Goal: Task Accomplishment & Management: Manage account settings

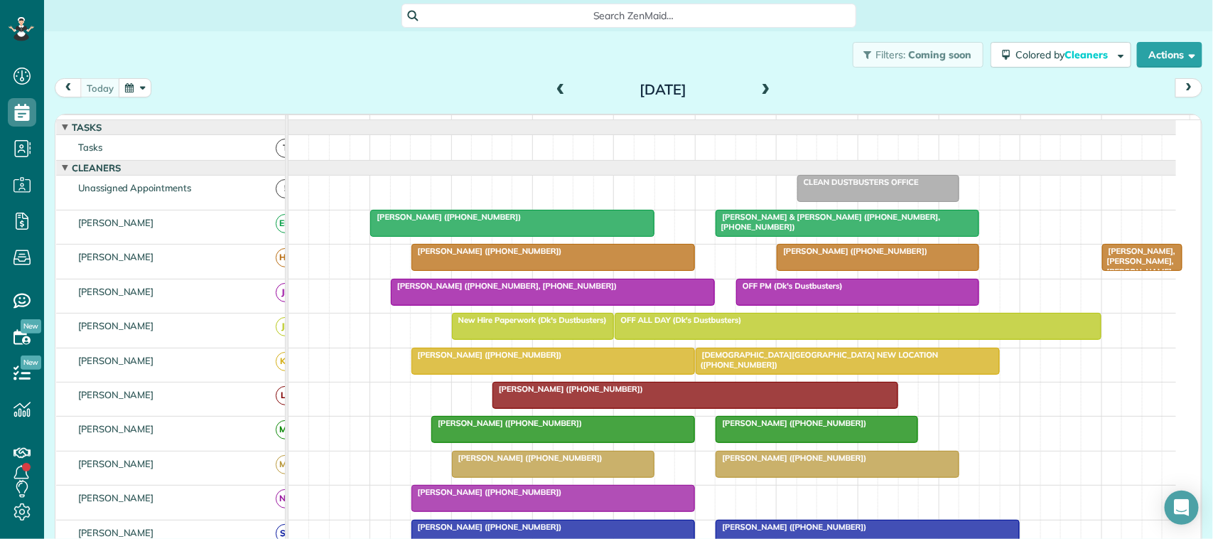
scroll to position [539, 43]
click at [183, 102] on div "[DATE] [DATE]" at bounding box center [629, 91] width 1148 height 26
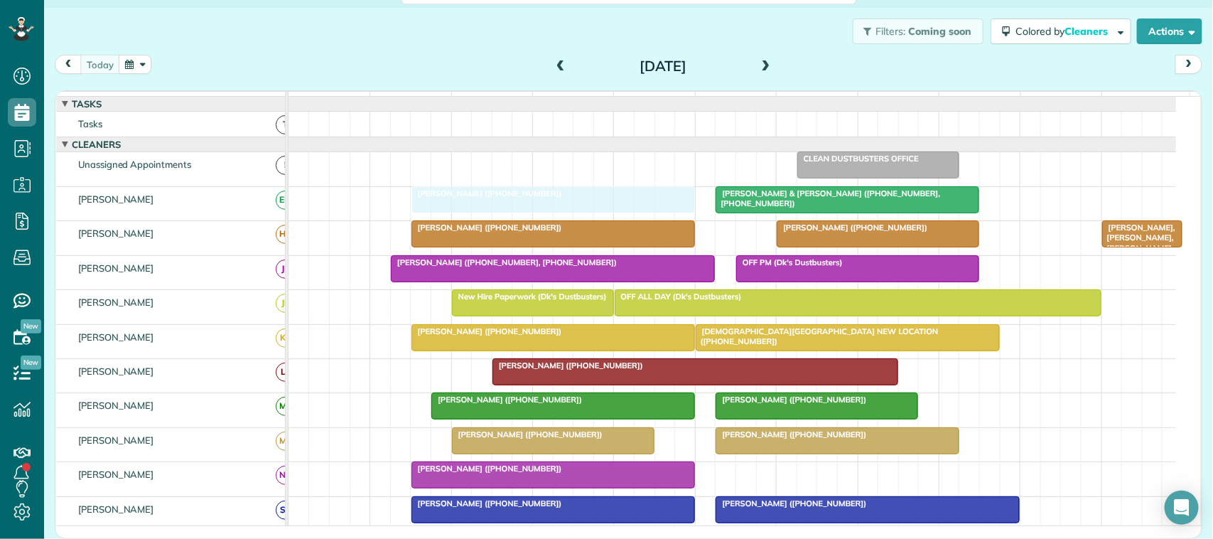
drag, startPoint x: 416, startPoint y: 218, endPoint x: 462, endPoint y: 221, distance: 46.3
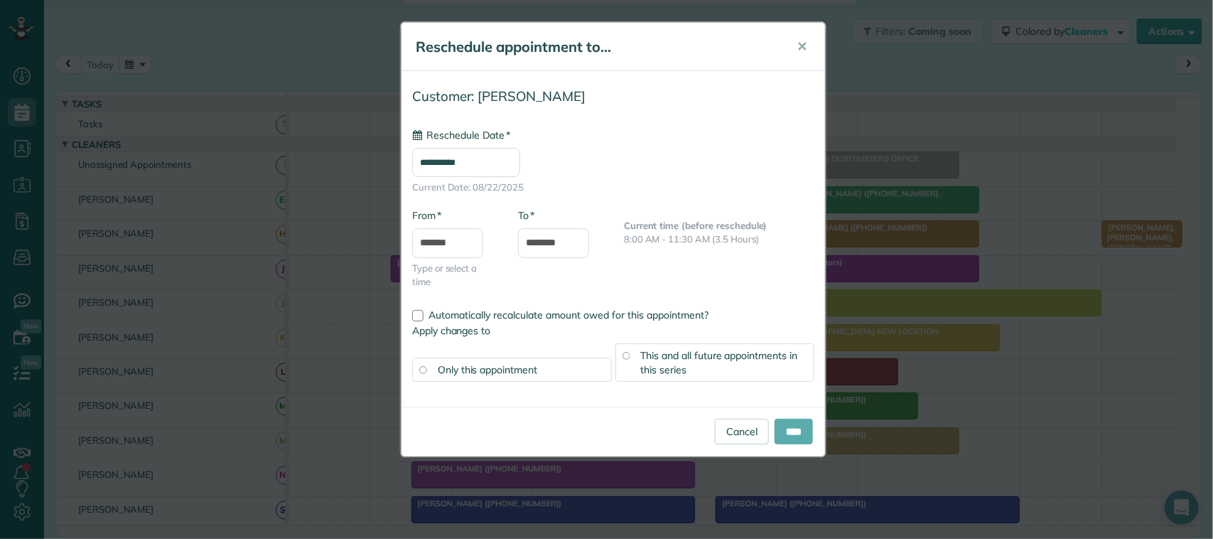
type input "**********"
click at [790, 430] on input "****" at bounding box center [794, 432] width 38 height 26
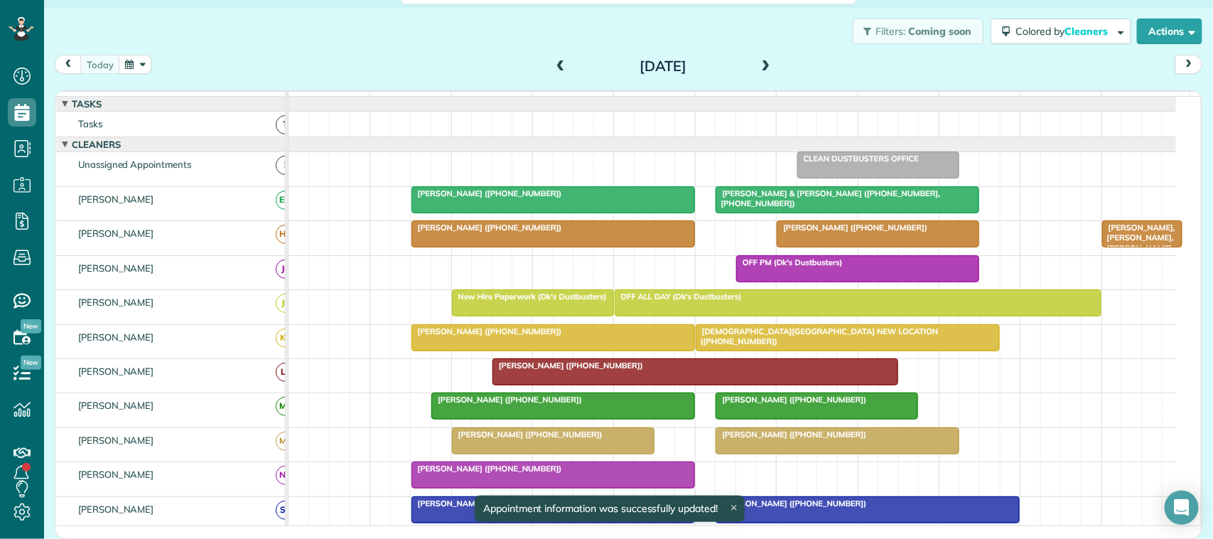
drag, startPoint x: 480, startPoint y: 279, endPoint x: 488, endPoint y: 279, distance: 7.8
click at [488, 279] on div "[PERSON_NAME] ([PHONE_NUMBER], [PHONE_NUMBER]) OFF PM (Dk's Dustbusters)" at bounding box center [733, 272] width 888 height 33
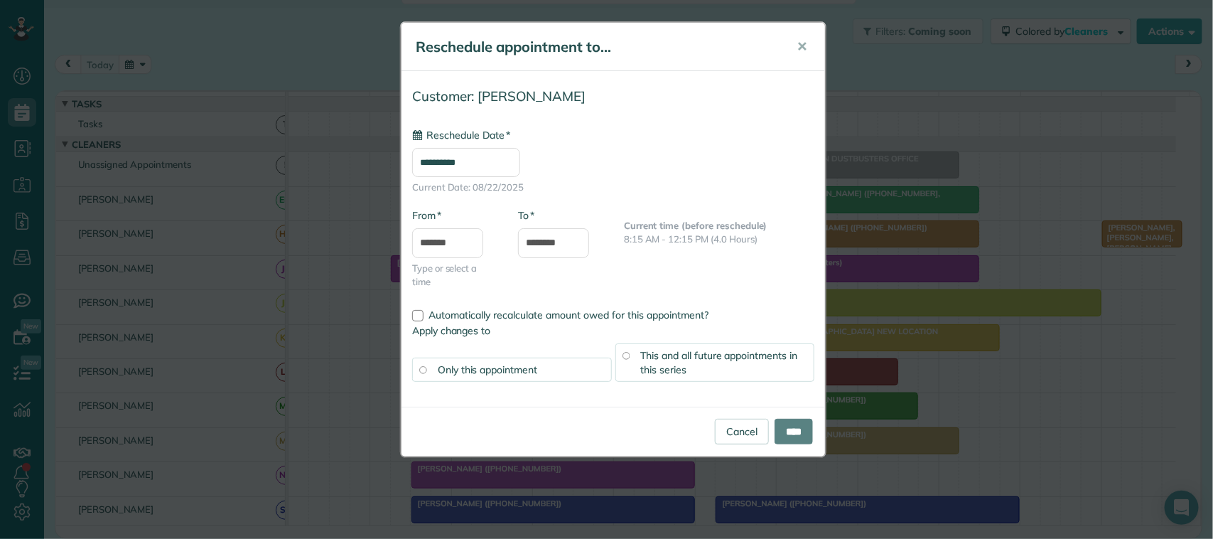
type input "**********"
click at [441, 253] on body "Dashboard Scheduling Calendar View List View Dispatch View - Weekly scheduling …" at bounding box center [606, 269] width 1213 height 539
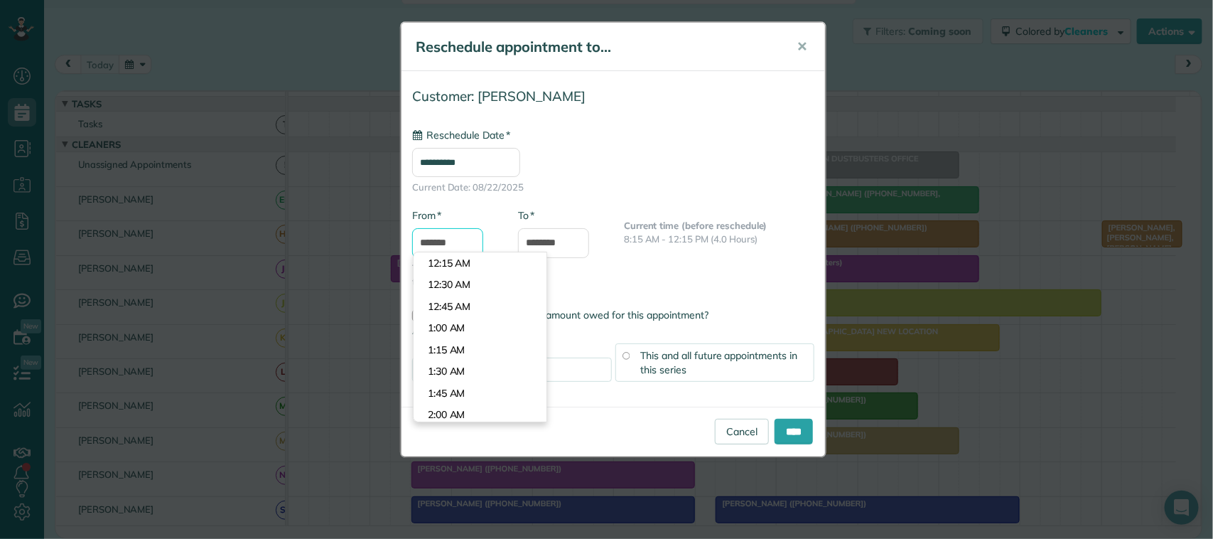
scroll to position [672, 0]
type input "*******"
click at [452, 304] on body "Dashboard Scheduling Calendar View List View Dispatch View - Weekly scheduling …" at bounding box center [606, 269] width 1213 height 539
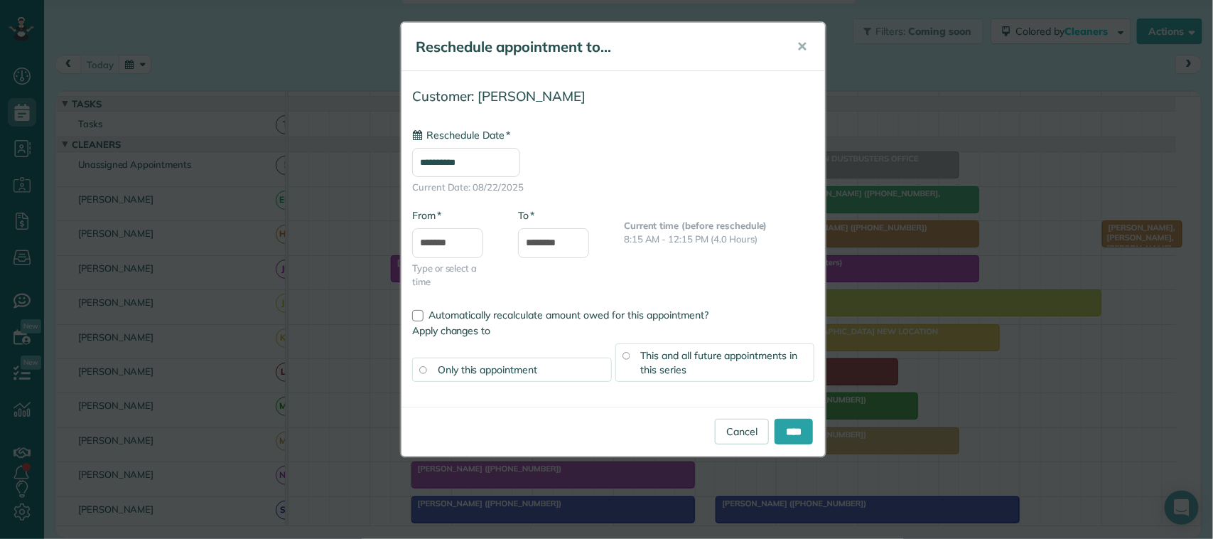
drag, startPoint x: 832, startPoint y: 434, endPoint x: 819, endPoint y: 431, distance: 13.1
click at [819, 431] on div "**********" at bounding box center [606, 269] width 1213 height 539
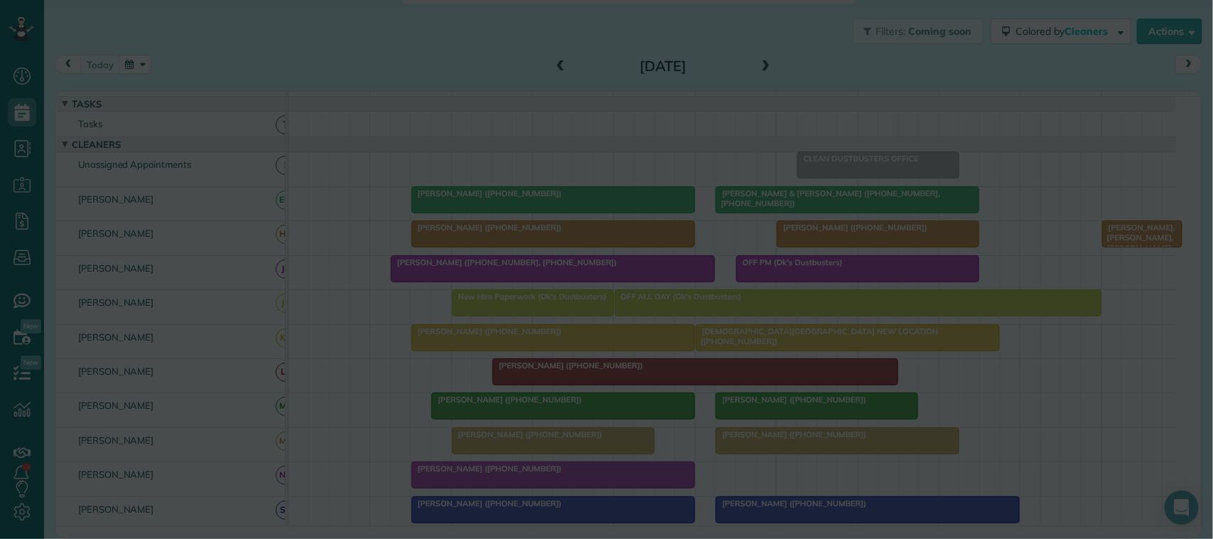
click at [793, 431] on div at bounding box center [606, 269] width 1213 height 539
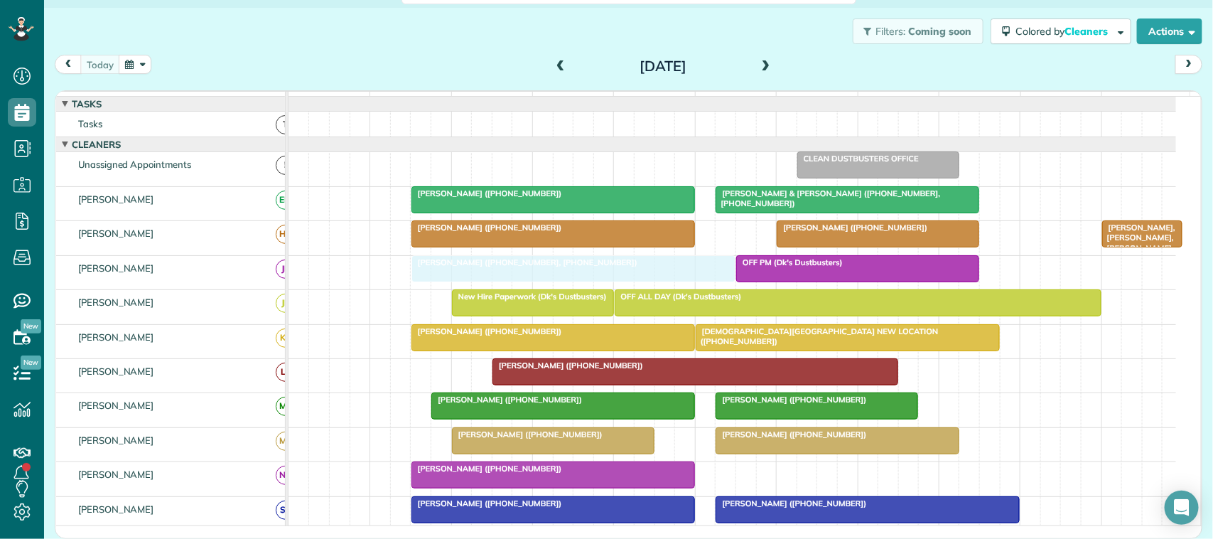
drag, startPoint x: 572, startPoint y: 285, endPoint x: 583, endPoint y: 285, distance: 10.7
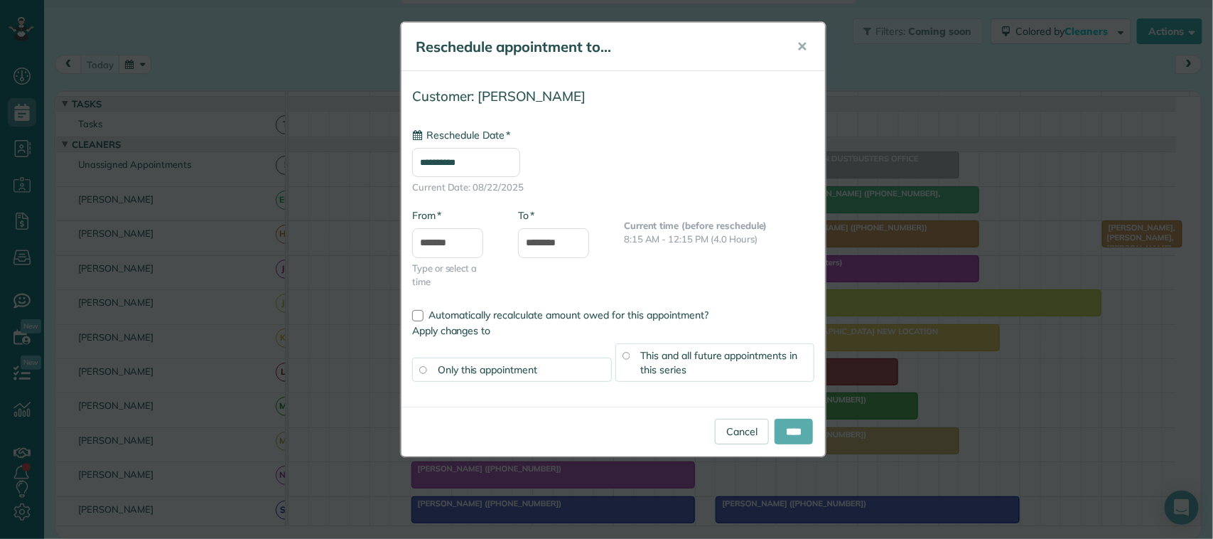
type input "**********"
click at [798, 439] on input "****" at bounding box center [794, 432] width 38 height 26
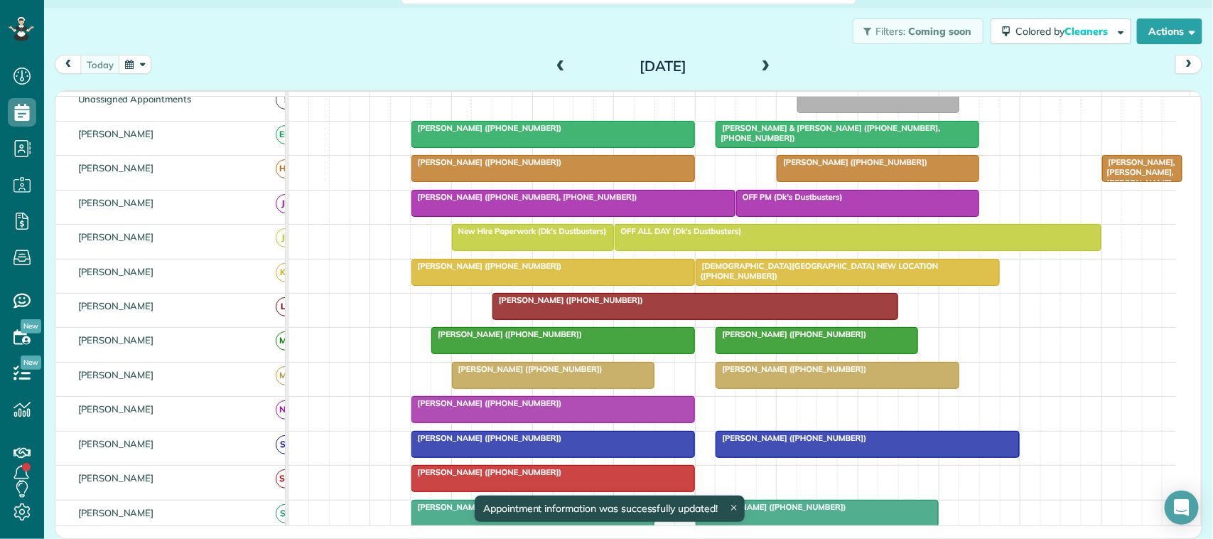
scroll to position [89, 0]
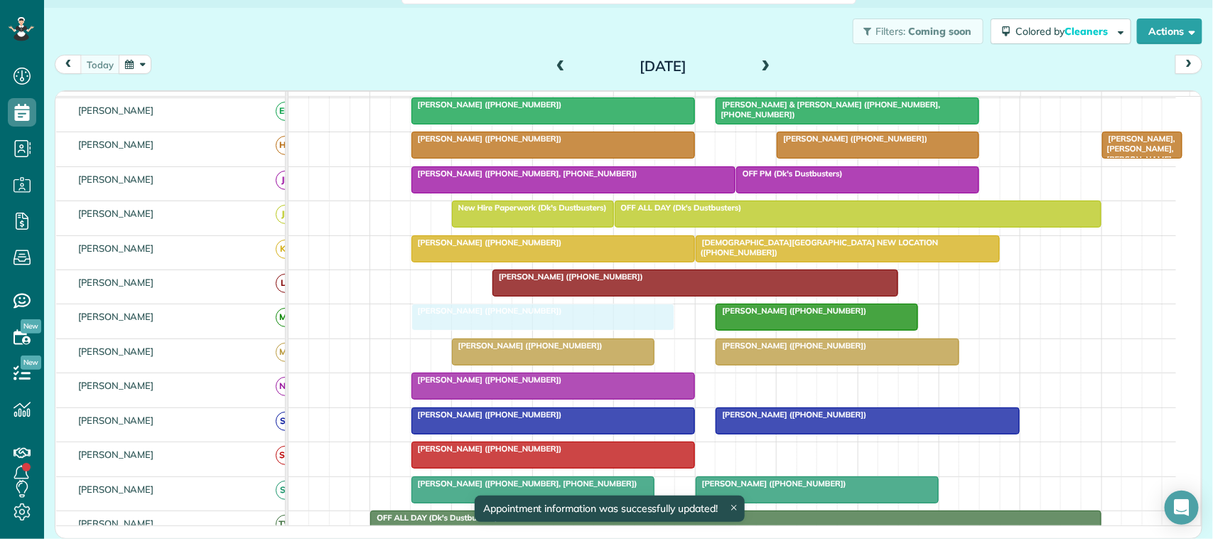
drag, startPoint x: 483, startPoint y: 334, endPoint x: 473, endPoint y: 332, distance: 10.9
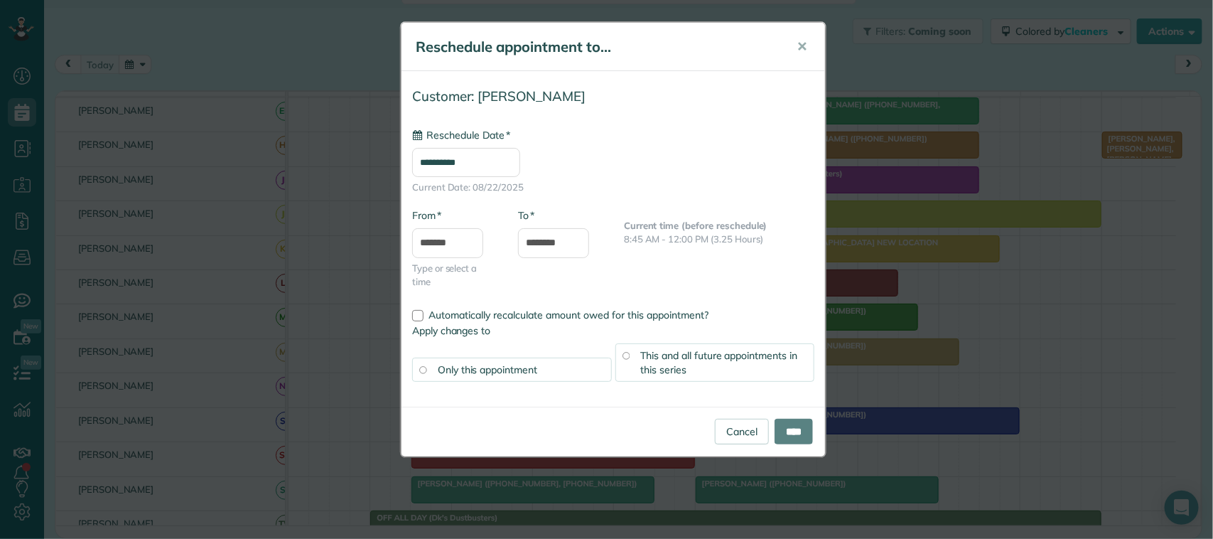
type input "**********"
click at [794, 424] on input "****" at bounding box center [794, 432] width 38 height 26
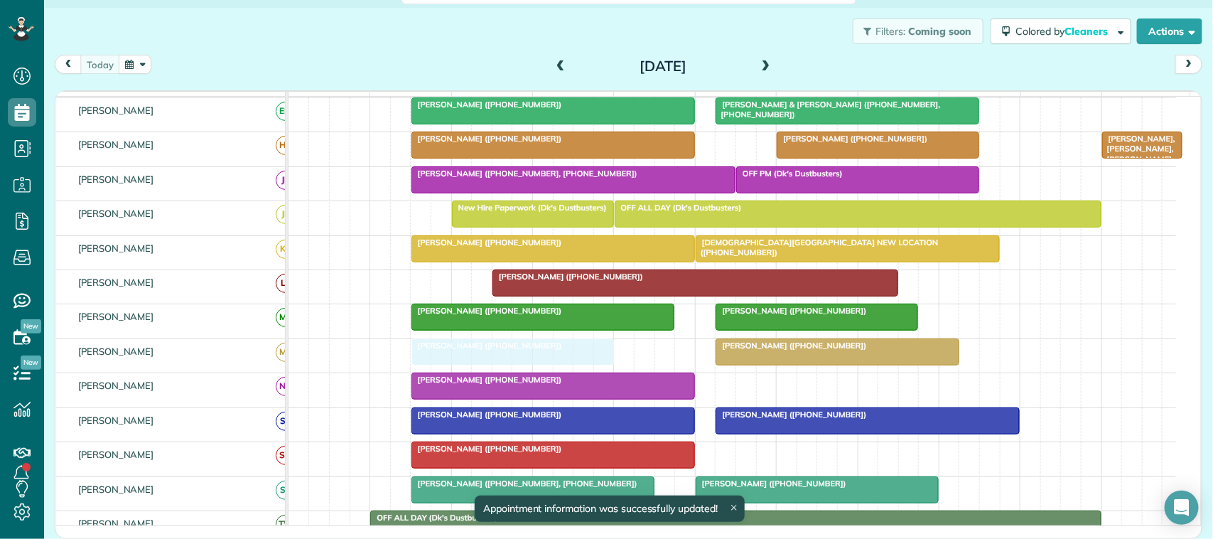
drag, startPoint x: 498, startPoint y: 366, endPoint x: 459, endPoint y: 361, distance: 38.7
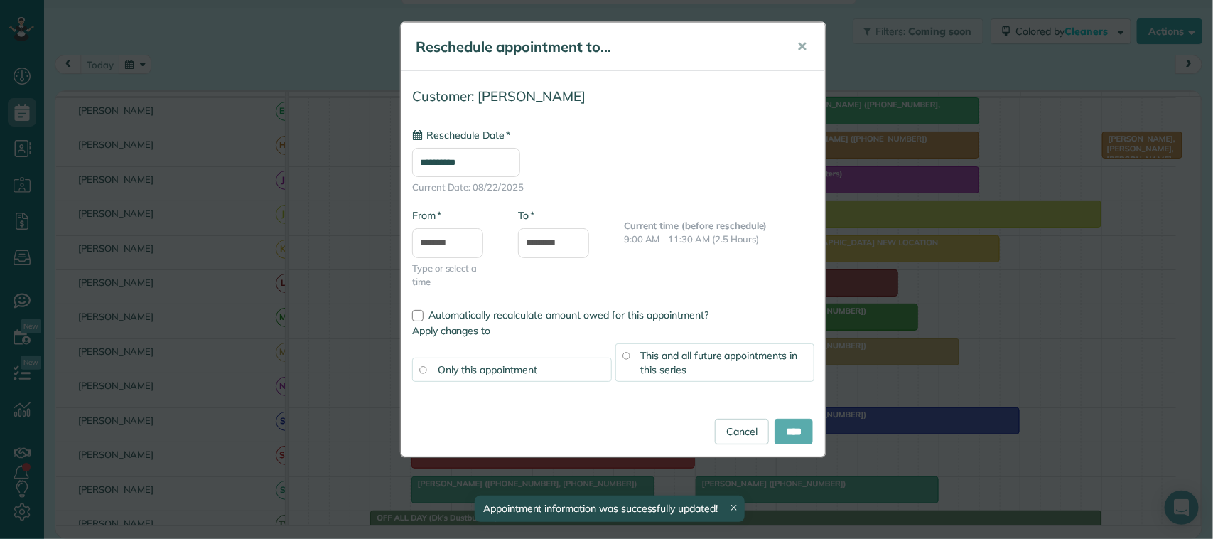
type input "**********"
click at [786, 430] on input "****" at bounding box center [794, 432] width 38 height 26
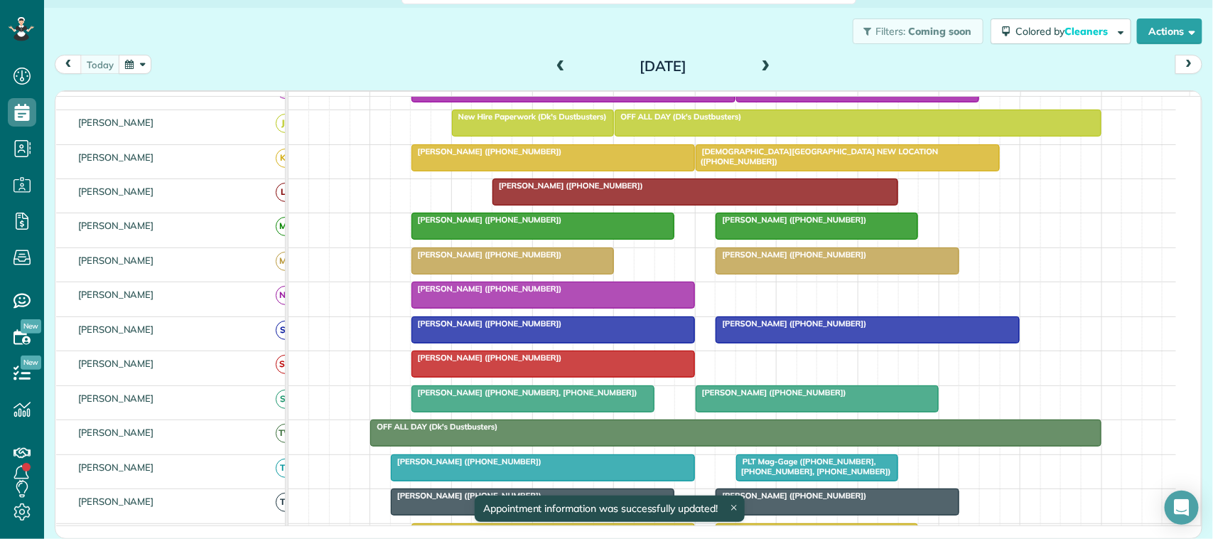
scroll to position [267, 0]
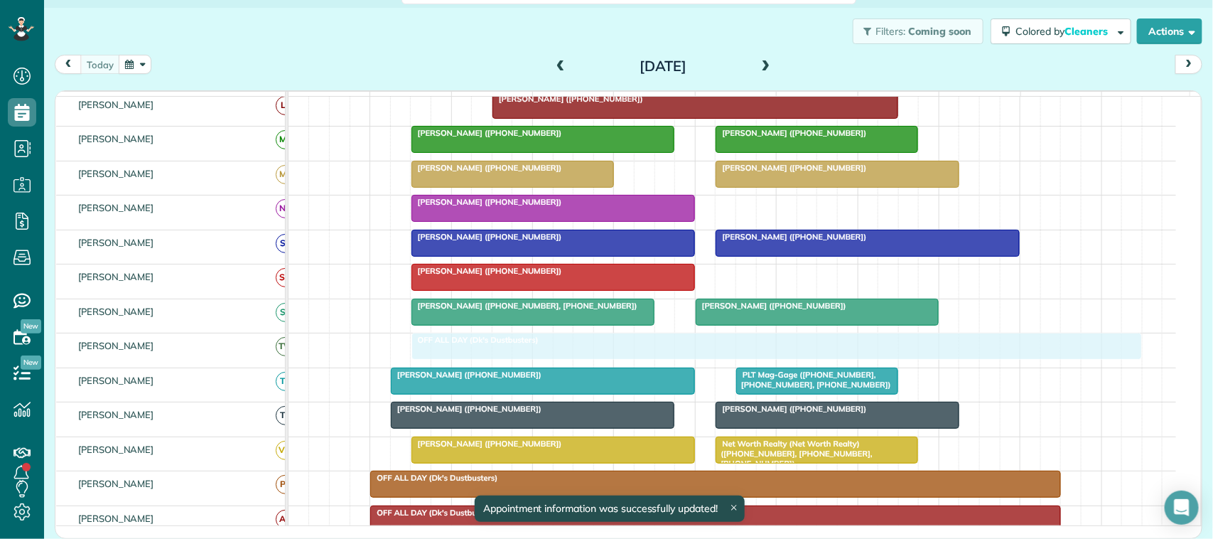
drag, startPoint x: 455, startPoint y: 365, endPoint x: 493, endPoint y: 364, distance: 37.7
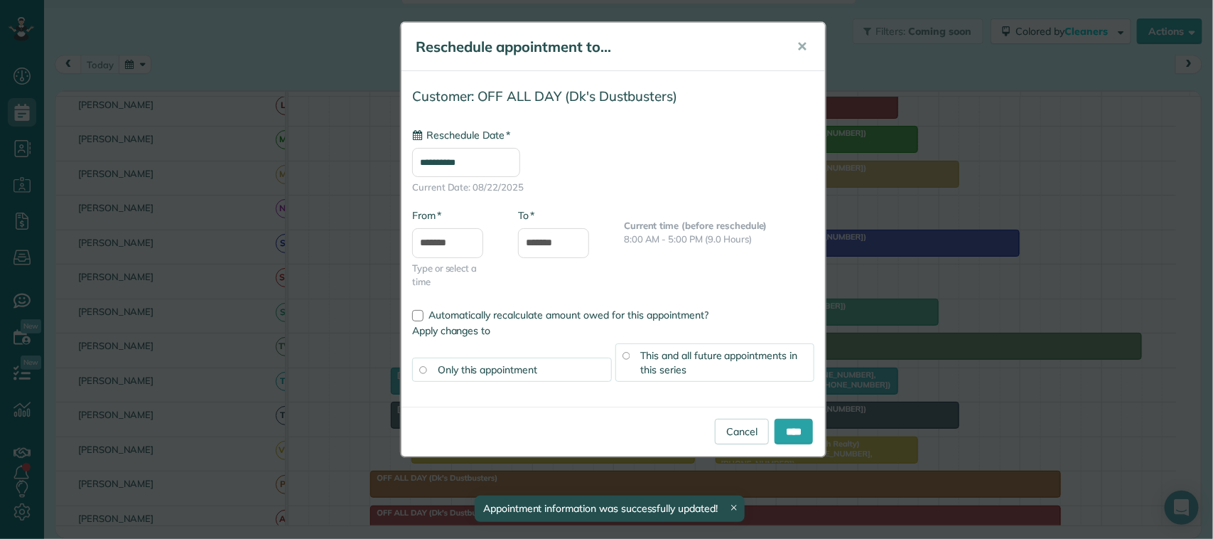
type input "**********"
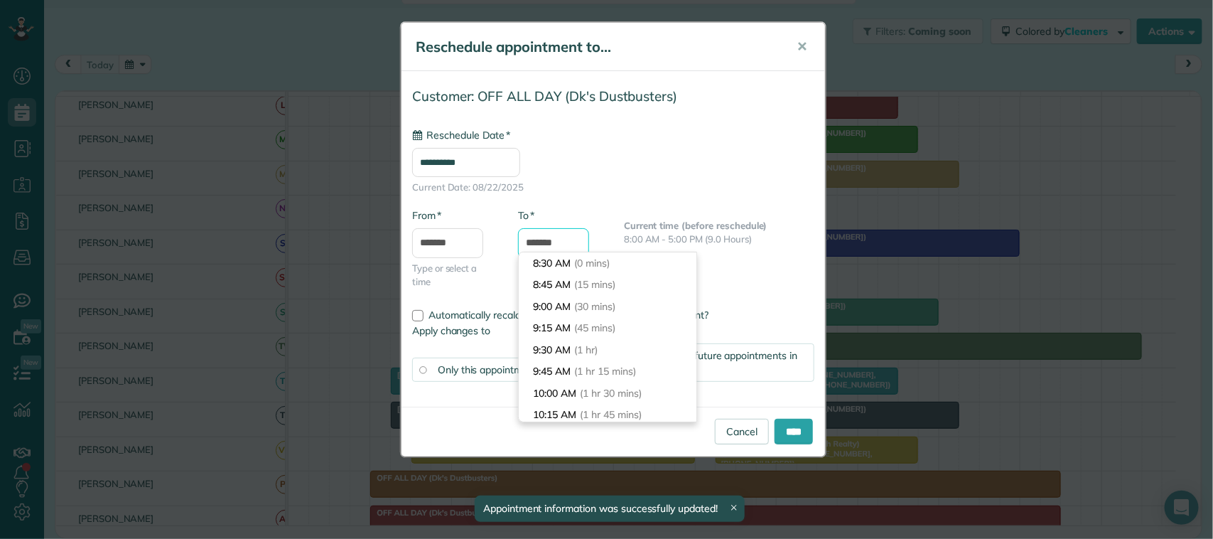
click at [549, 245] on input "*******" at bounding box center [553, 243] width 71 height 30
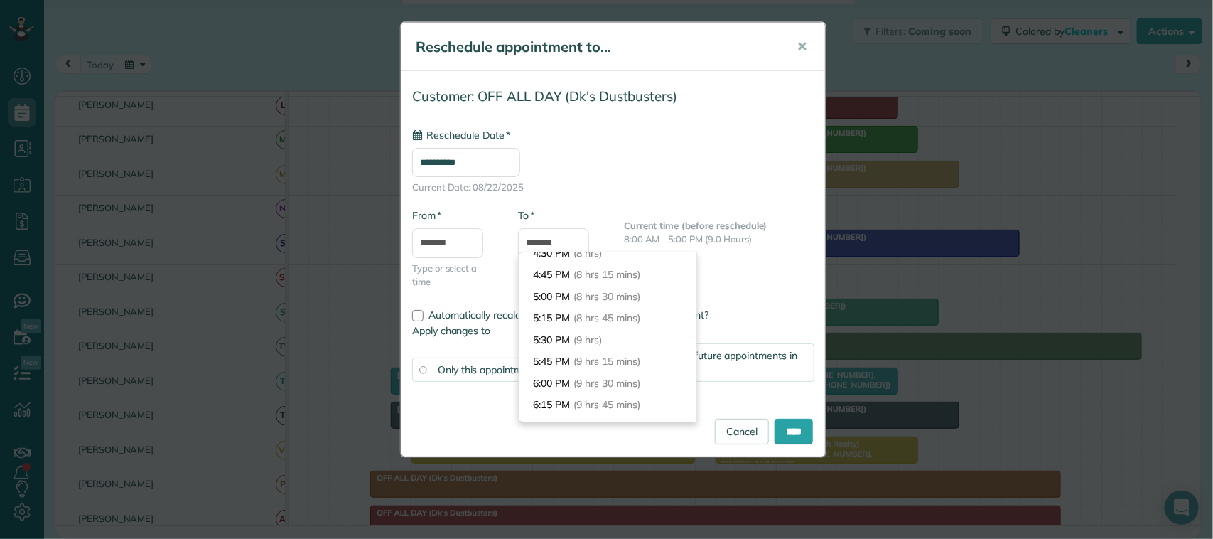
scroll to position [688, 0]
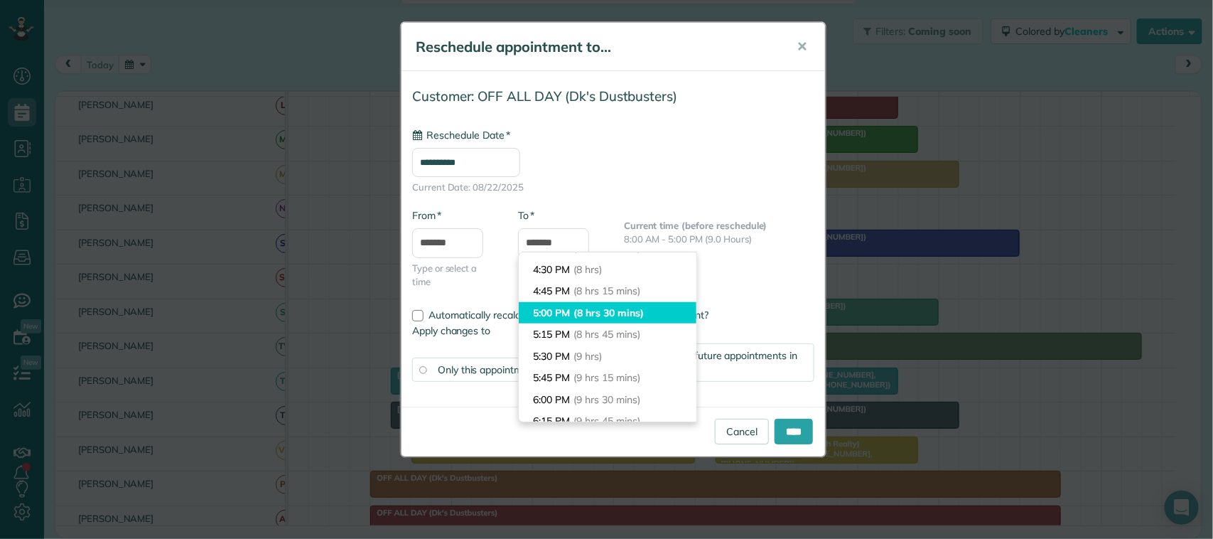
type input "*******"
click at [606, 315] on span "(8 hrs 30 mins)" at bounding box center [609, 312] width 70 height 13
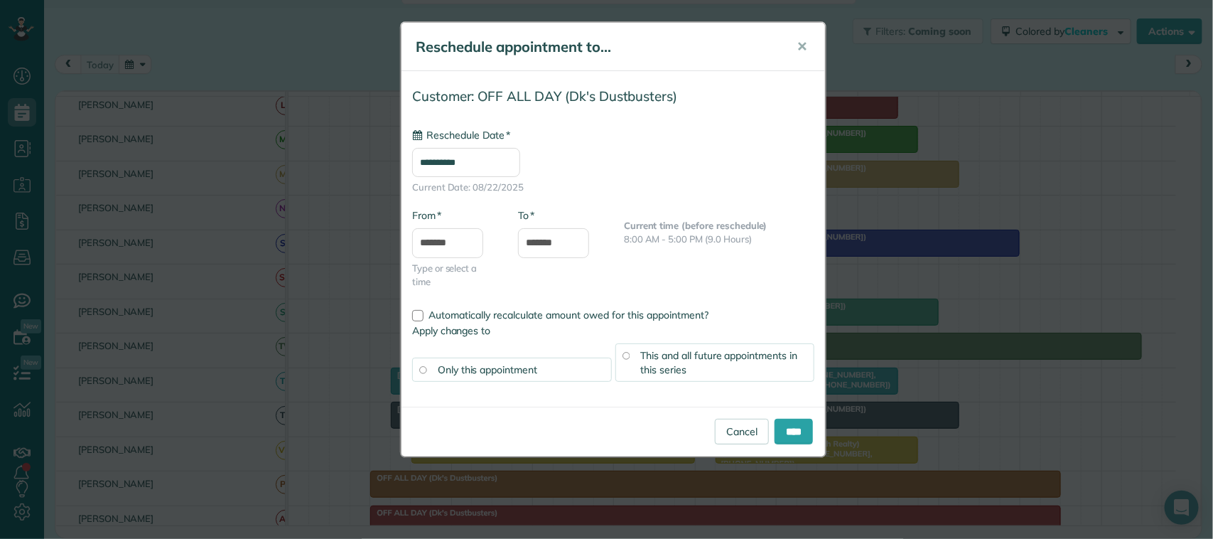
click at [677, 353] on span "This and all future appointments in this series" at bounding box center [719, 362] width 157 height 27
click at [807, 427] on input "****" at bounding box center [794, 432] width 38 height 26
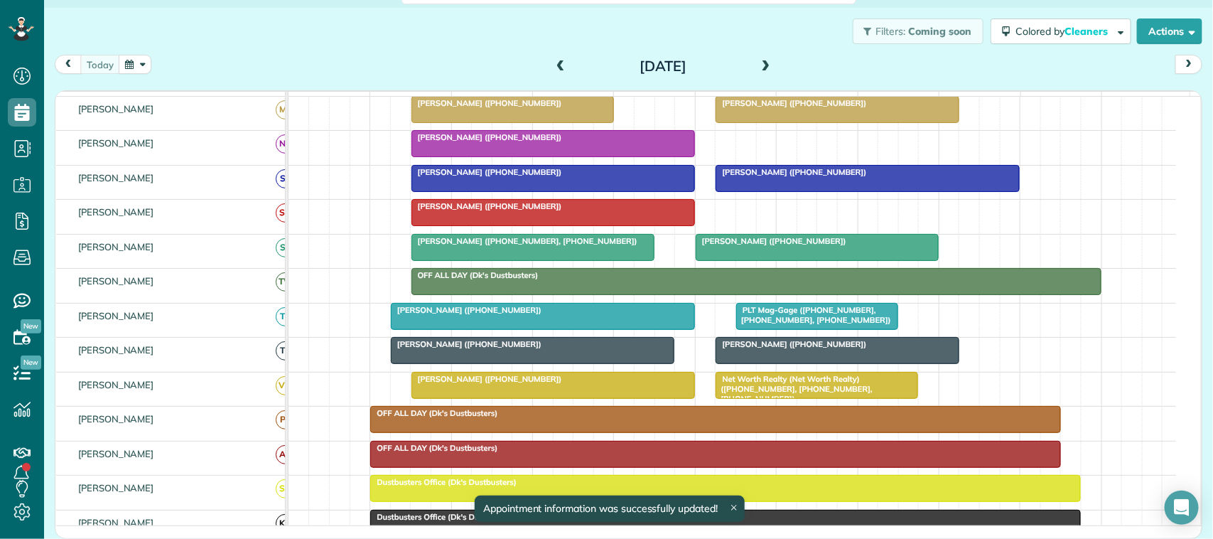
scroll to position [355, 0]
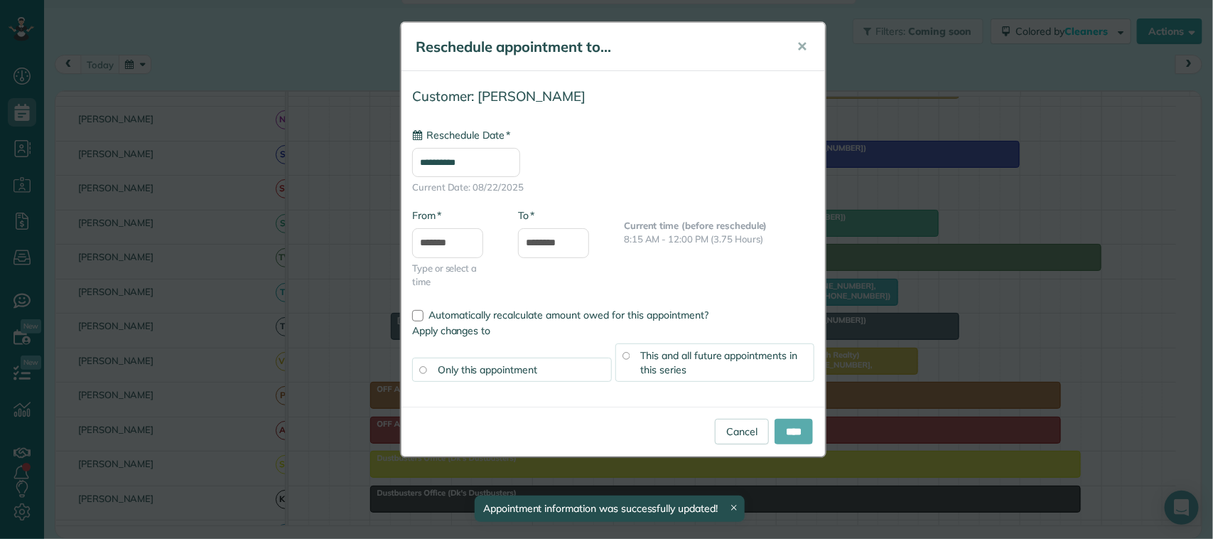
type input "**********"
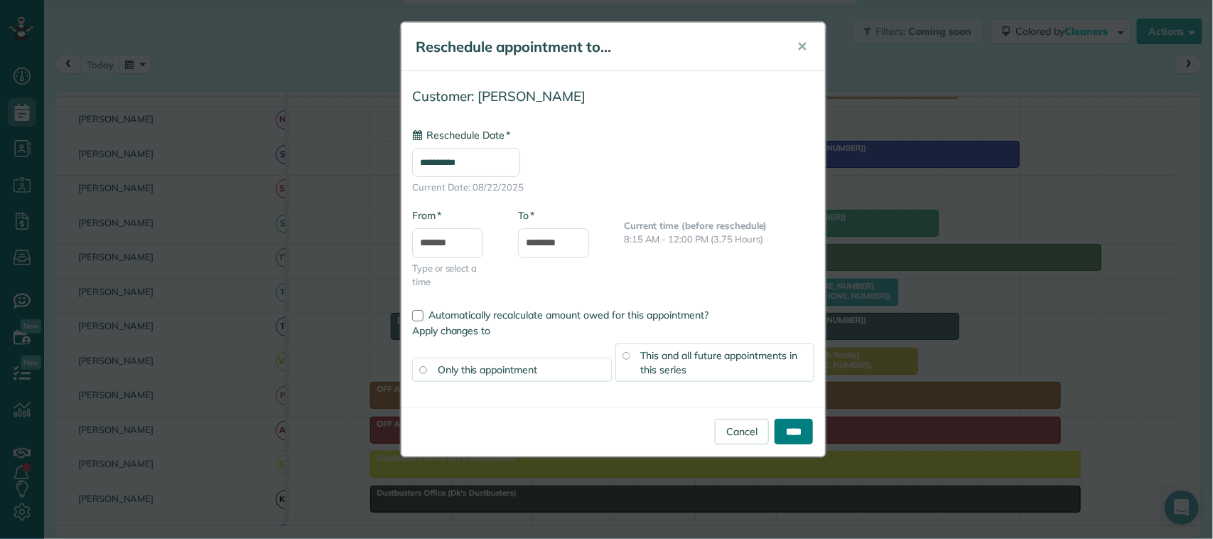
click at [807, 429] on input "****" at bounding box center [794, 432] width 38 height 26
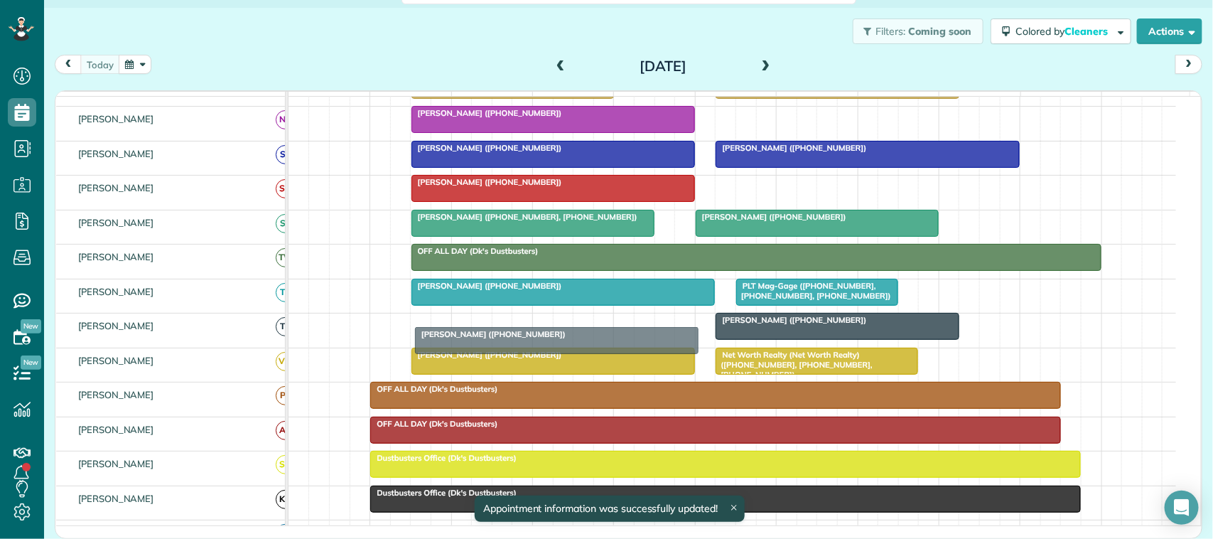
drag, startPoint x: 475, startPoint y: 348, endPoint x: 501, endPoint y: 345, distance: 26.5
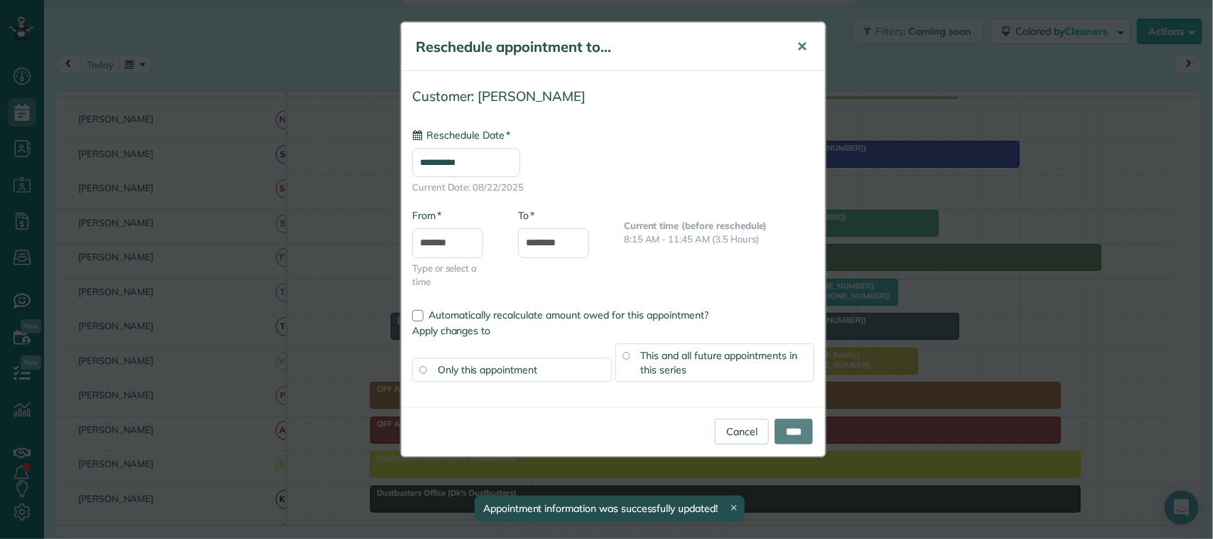
type input "**********"
click at [812, 50] on button "✕" at bounding box center [802, 47] width 32 height 34
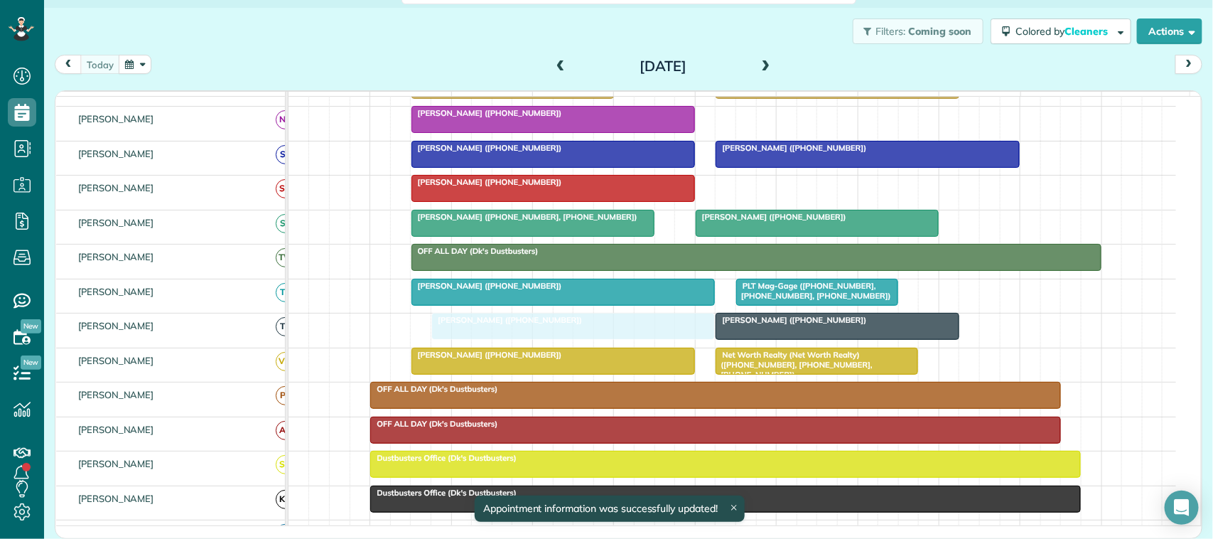
drag, startPoint x: 498, startPoint y: 345, endPoint x: 533, endPoint y: 350, distance: 35.2
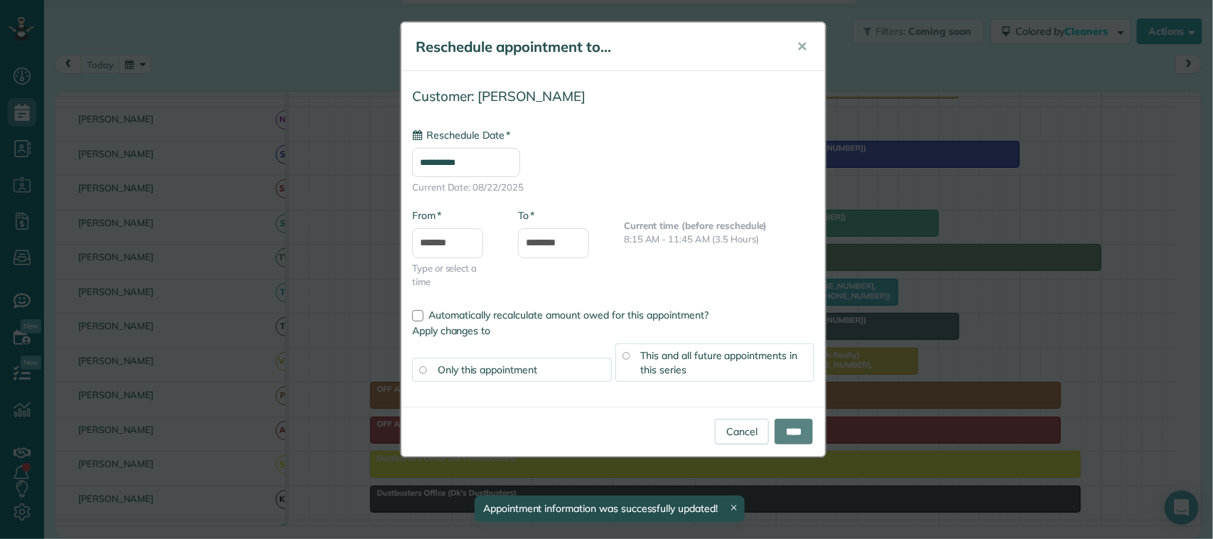
type input "**********"
click at [432, 244] on input "*******" at bounding box center [447, 243] width 71 height 30
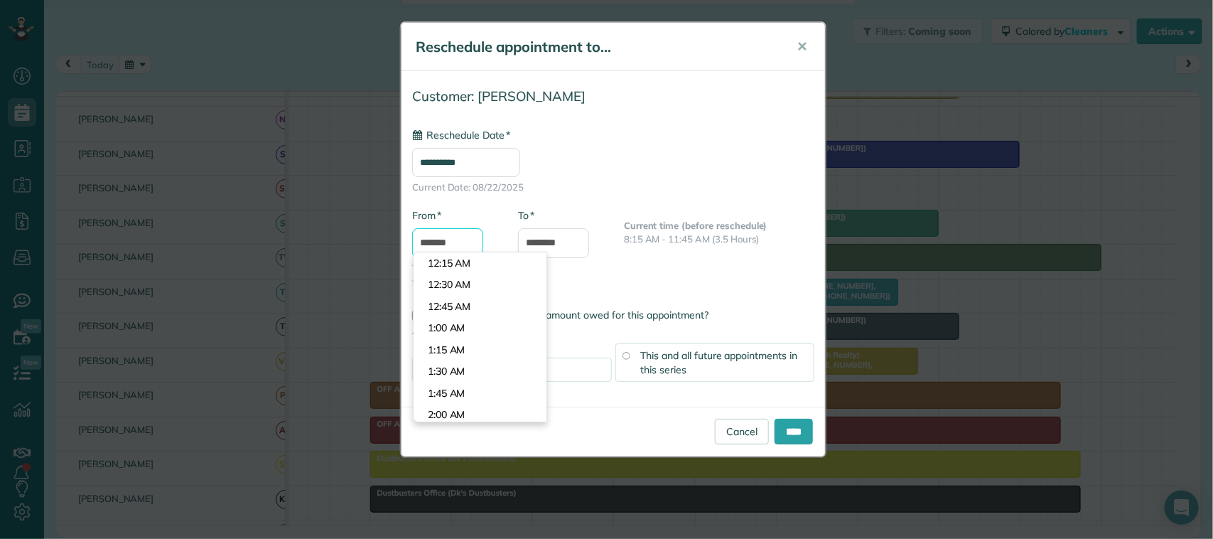
scroll to position [716, 0]
type input "*******"
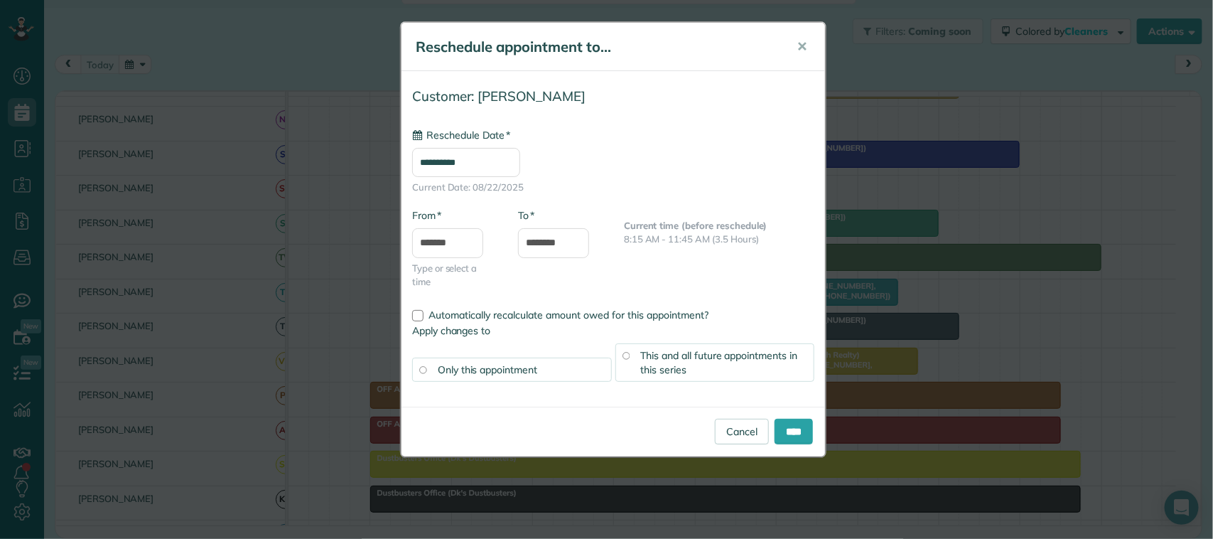
click at [483, 263] on body "Dashboard Scheduling Calendar View List View Dispatch View - Weekly scheduling …" at bounding box center [606, 269] width 1213 height 539
click at [780, 422] on input "****" at bounding box center [794, 432] width 38 height 26
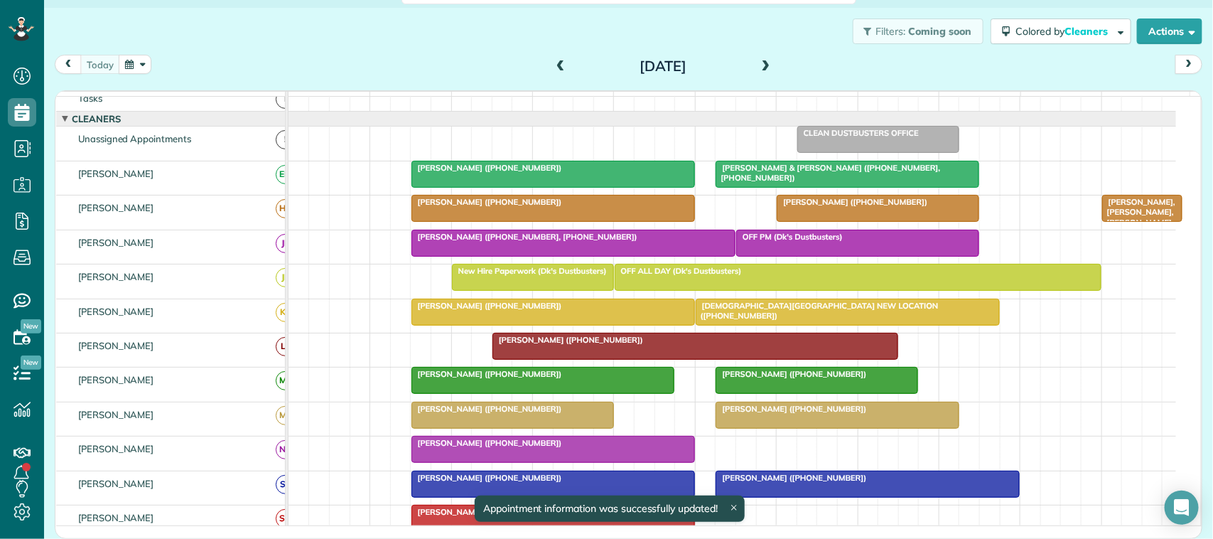
scroll to position [0, 0]
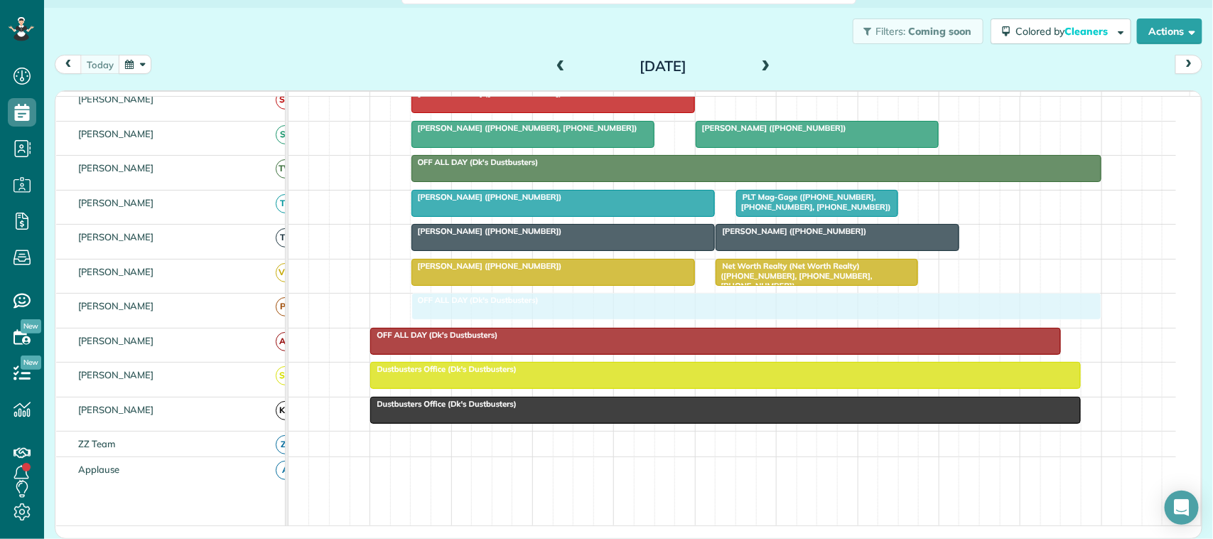
drag, startPoint x: 394, startPoint y: 333, endPoint x: 431, endPoint y: 331, distance: 36.3
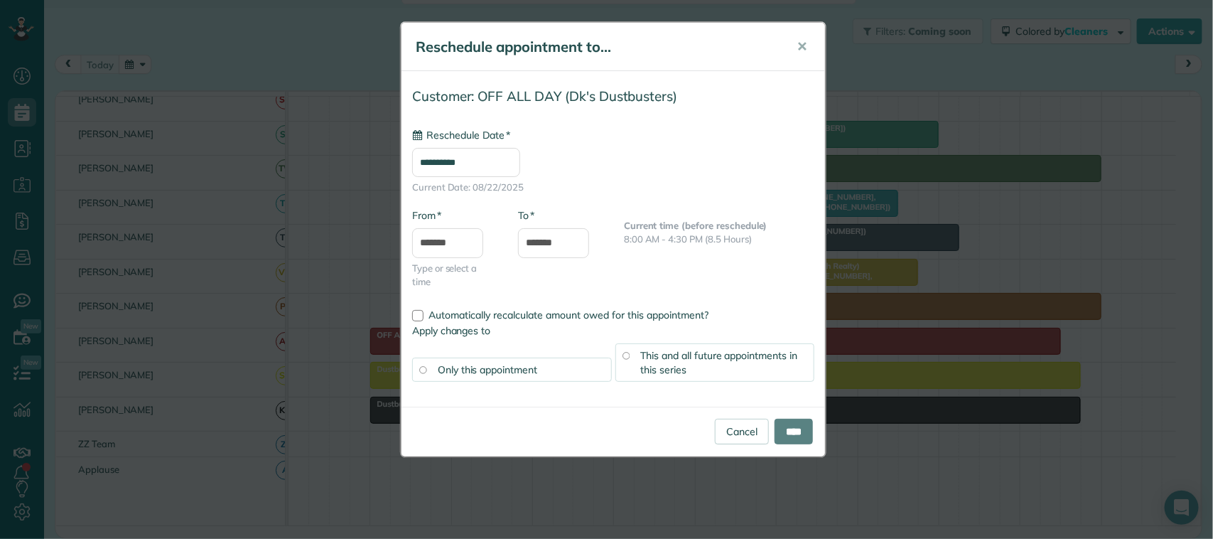
type input "**********"
drag, startPoint x: 704, startPoint y: 360, endPoint x: 738, endPoint y: 391, distance: 46.3
click at [704, 363] on div "This and all future appointments in this series" at bounding box center [716, 362] width 200 height 38
click at [783, 431] on input "****" at bounding box center [794, 432] width 38 height 26
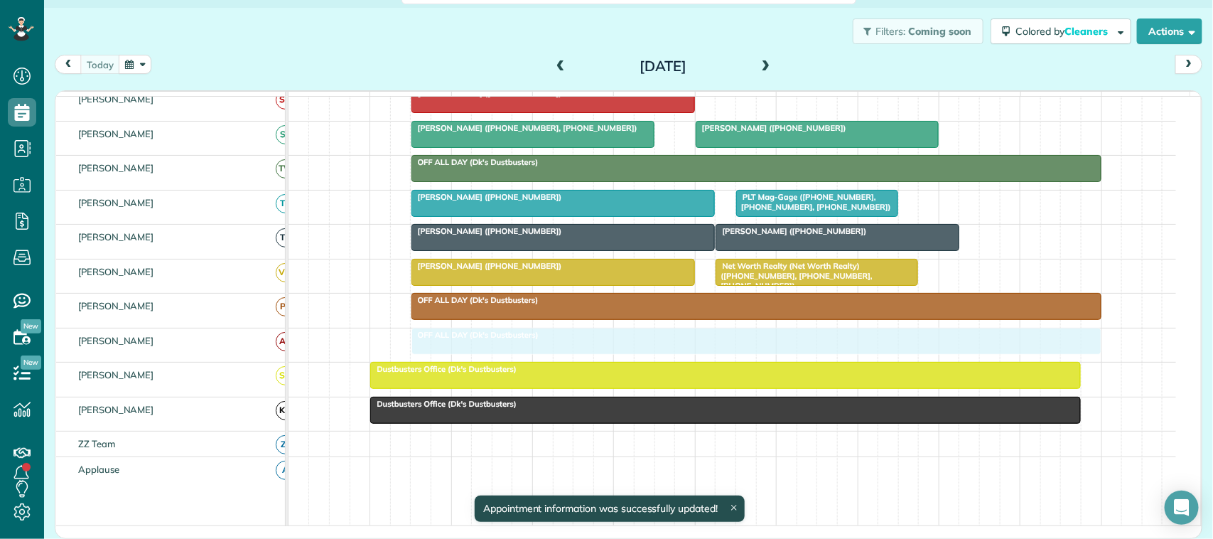
drag, startPoint x: 424, startPoint y: 359, endPoint x: 431, endPoint y: 358, distance: 7.9
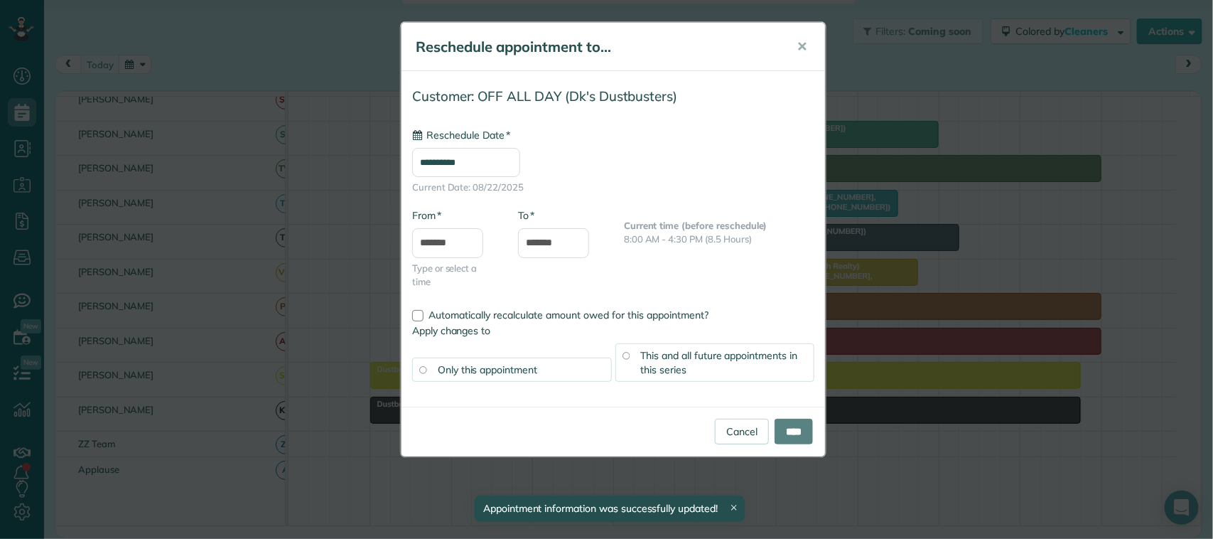
type input "**********"
click at [680, 357] on span "This and all future appointments in this series" at bounding box center [719, 362] width 157 height 27
click at [777, 421] on input "****" at bounding box center [794, 432] width 38 height 26
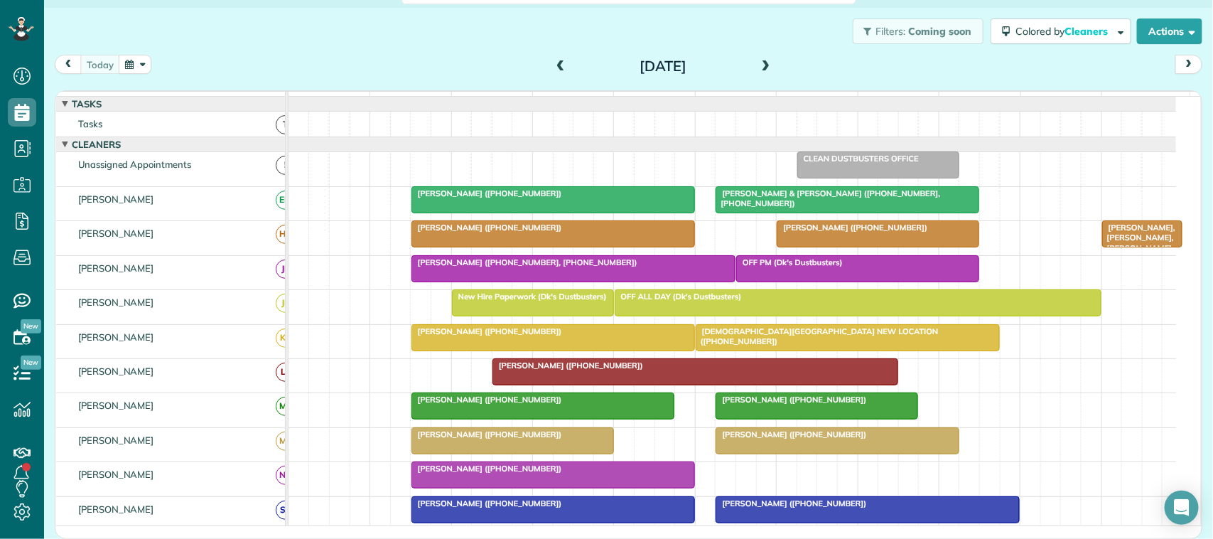
click at [134, 68] on button "button" at bounding box center [135, 64] width 33 height 19
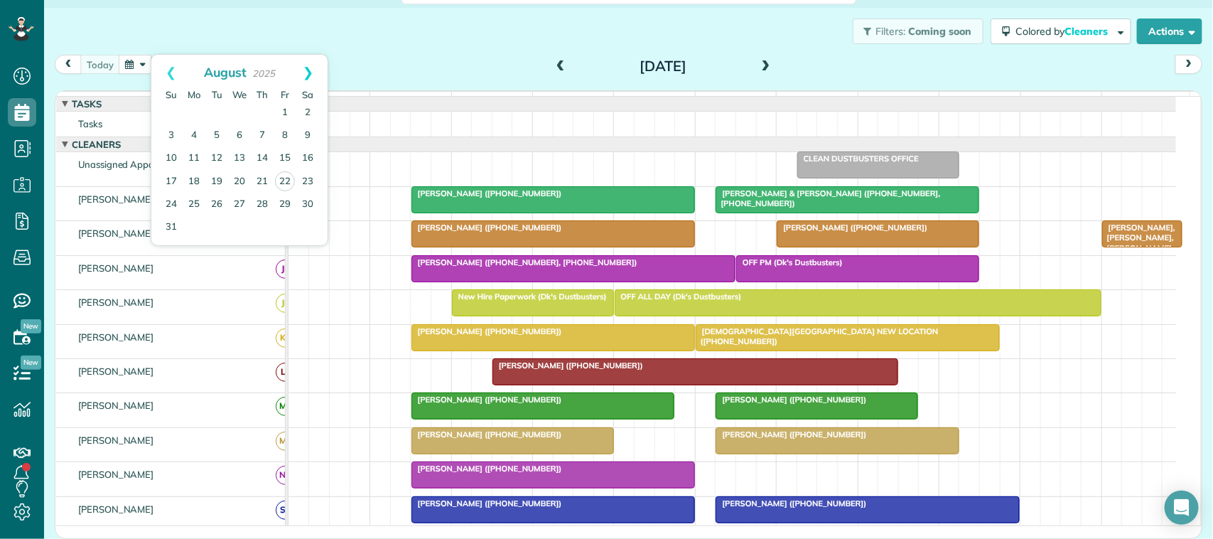
click at [307, 79] on link "Next" at bounding box center [308, 73] width 39 height 36
click at [284, 133] on link "12" at bounding box center [285, 135] width 23 height 23
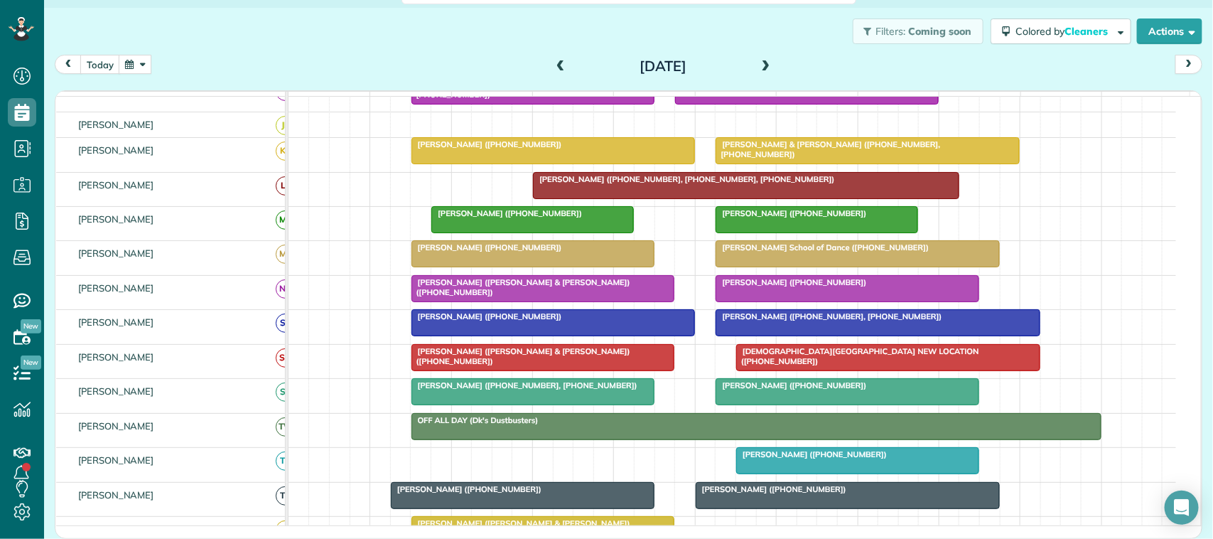
scroll to position [89, 0]
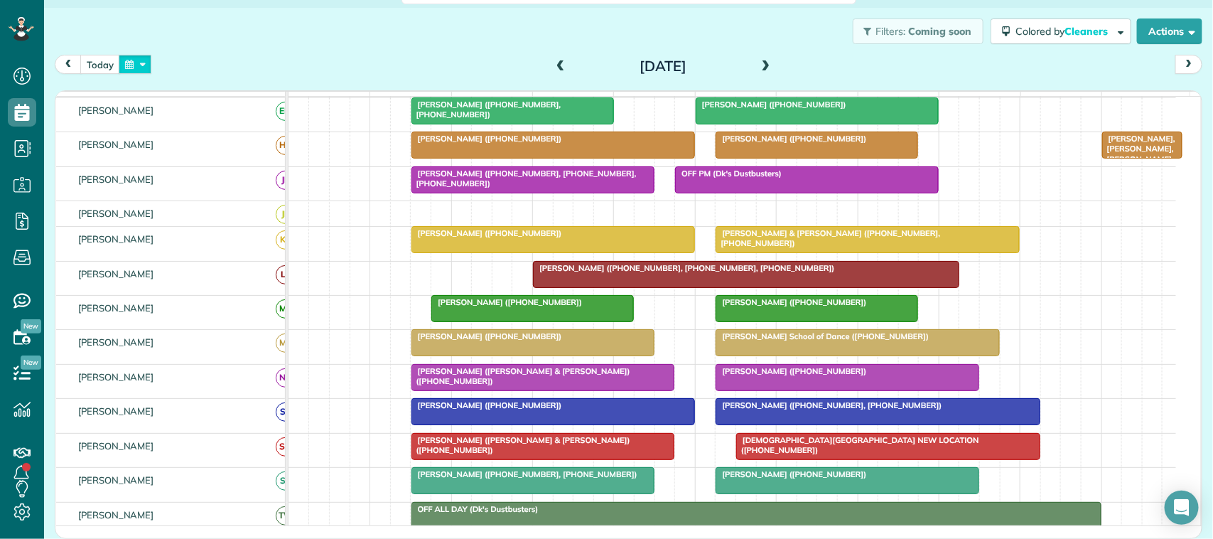
click at [134, 61] on button "button" at bounding box center [135, 64] width 33 height 19
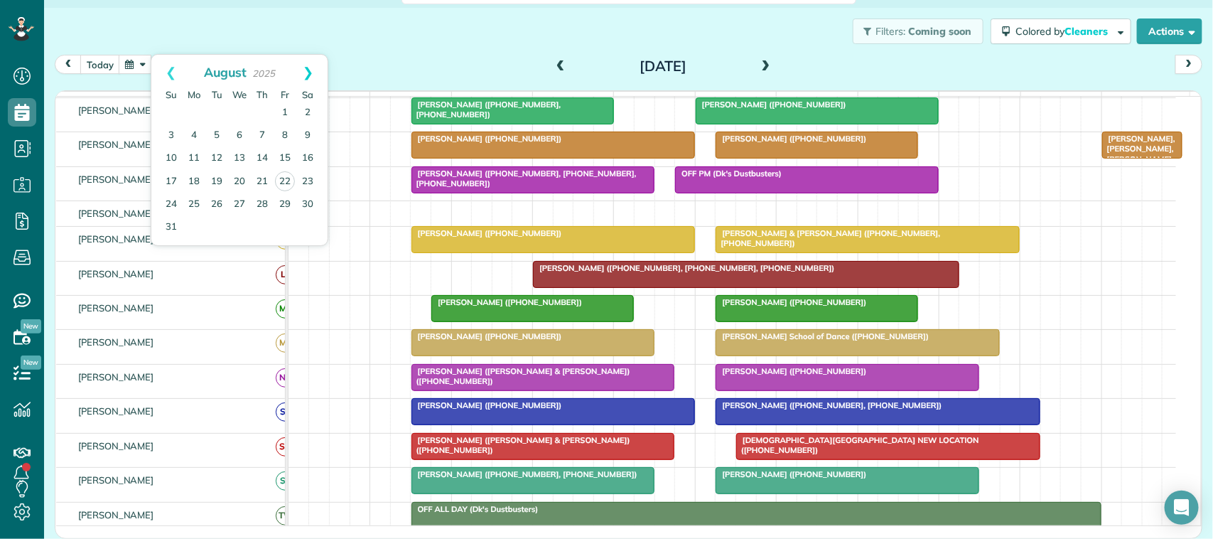
click at [303, 73] on link "Next" at bounding box center [308, 73] width 39 height 36
click at [264, 108] on link "4" at bounding box center [262, 113] width 23 height 23
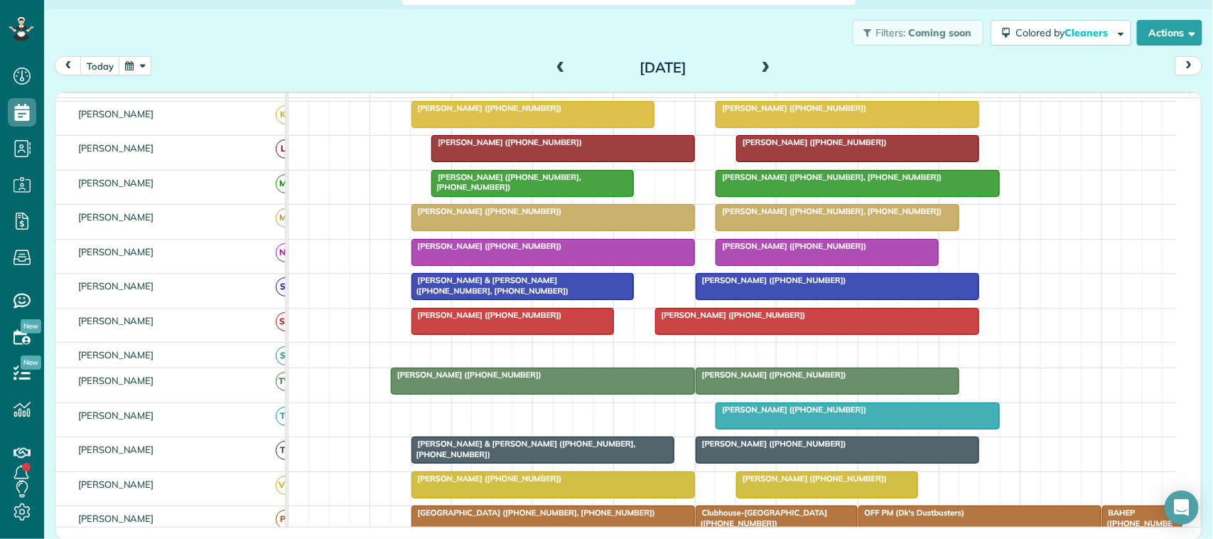
scroll to position [203, 0]
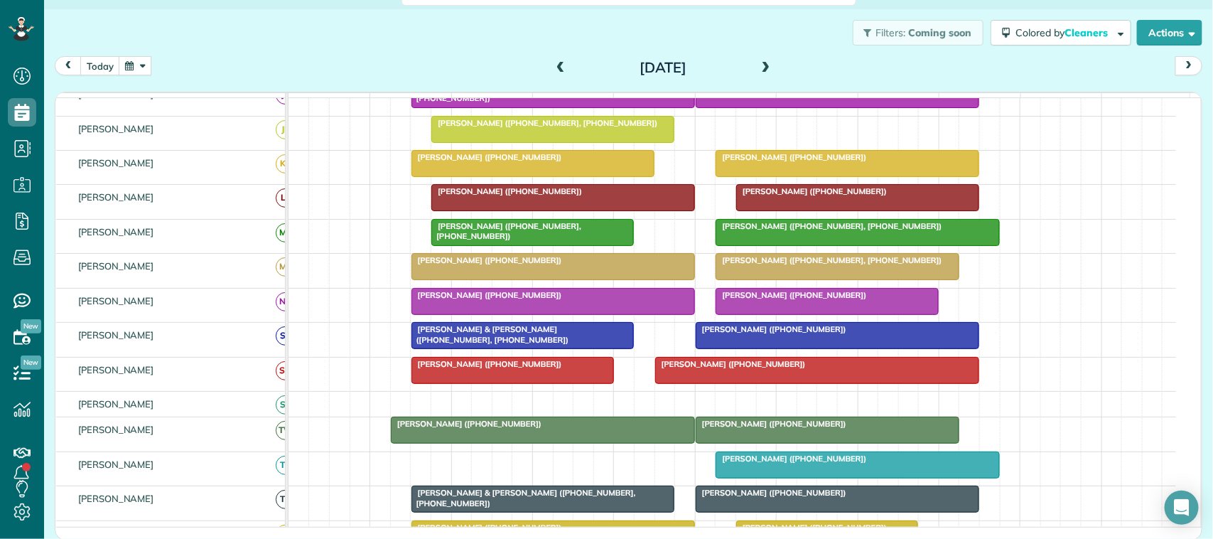
click at [739, 314] on div at bounding box center [827, 302] width 222 height 26
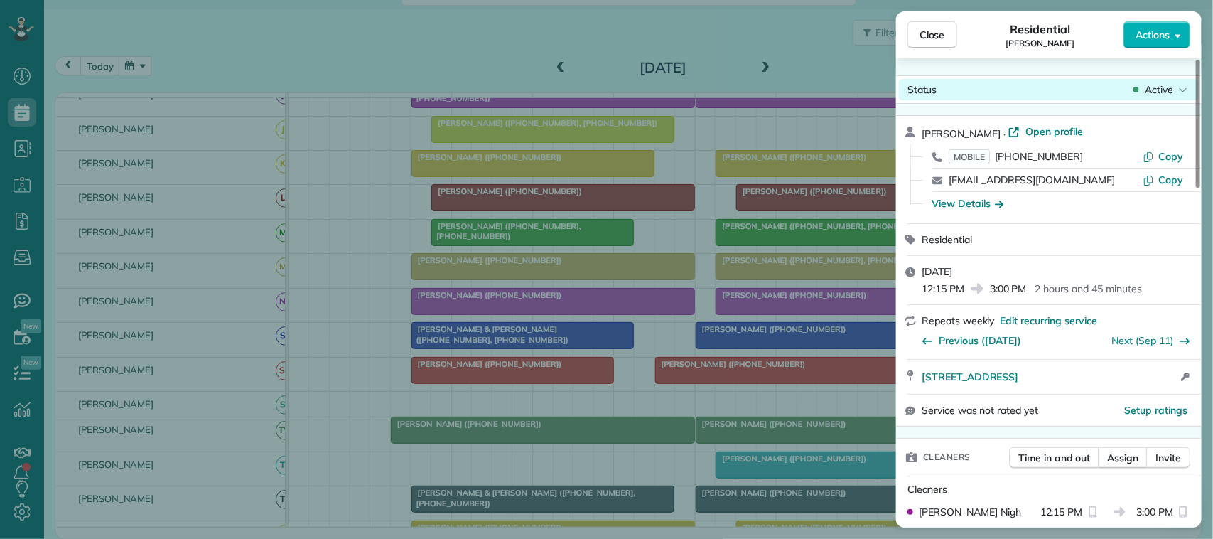
click at [1170, 86] on span "Active" at bounding box center [1159, 89] width 28 height 14
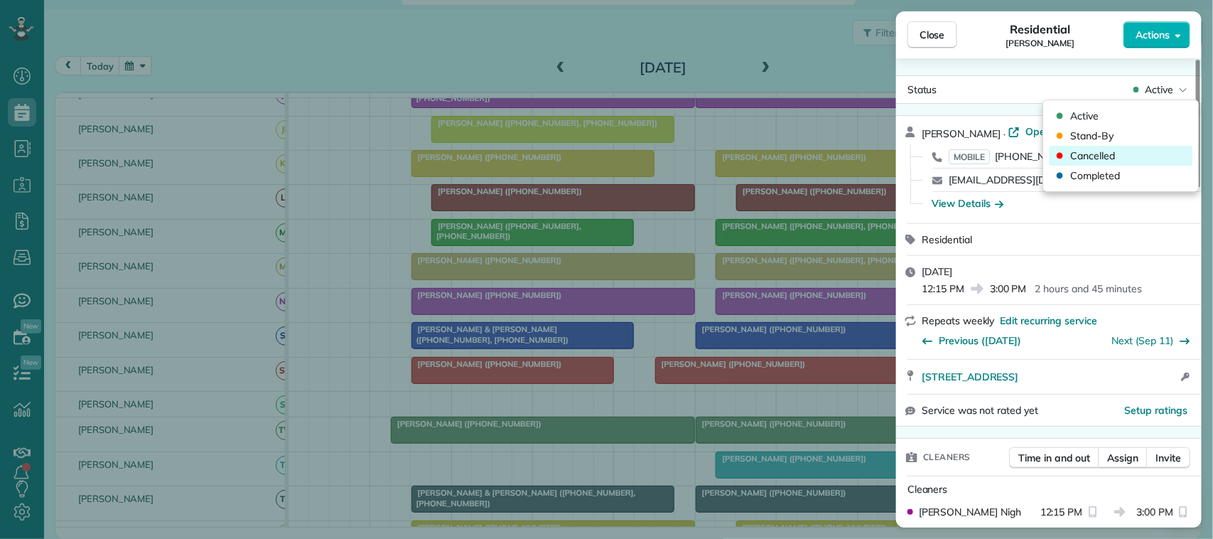
click at [1148, 149] on div "Cancelled" at bounding box center [1122, 156] width 144 height 20
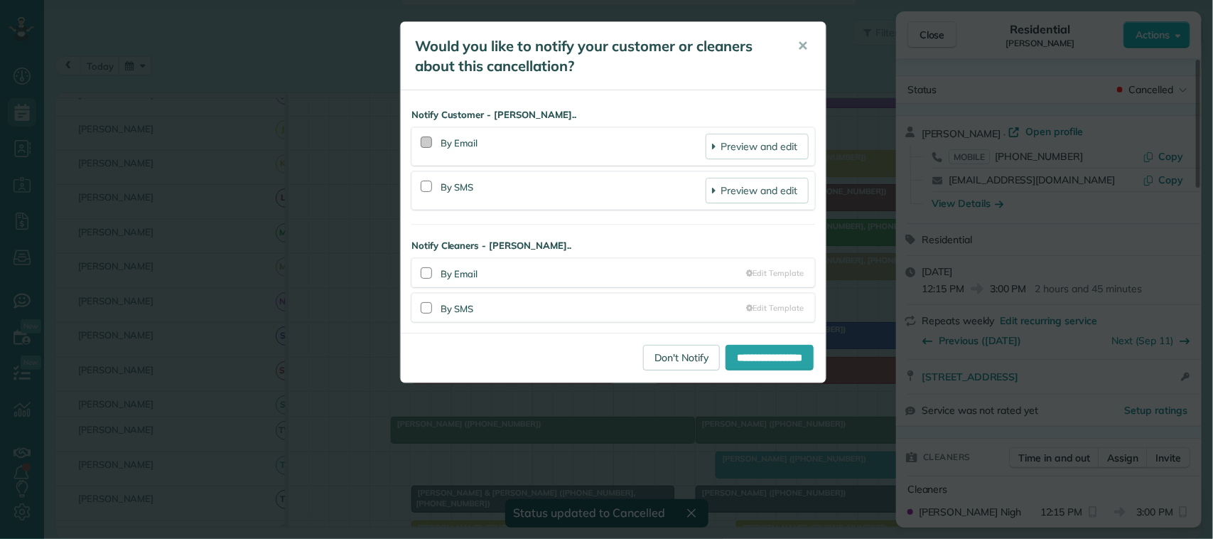
click at [425, 144] on div at bounding box center [426, 141] width 11 height 11
click at [424, 186] on div at bounding box center [426, 186] width 11 height 11
click at [743, 363] on input "**********" at bounding box center [770, 358] width 88 height 26
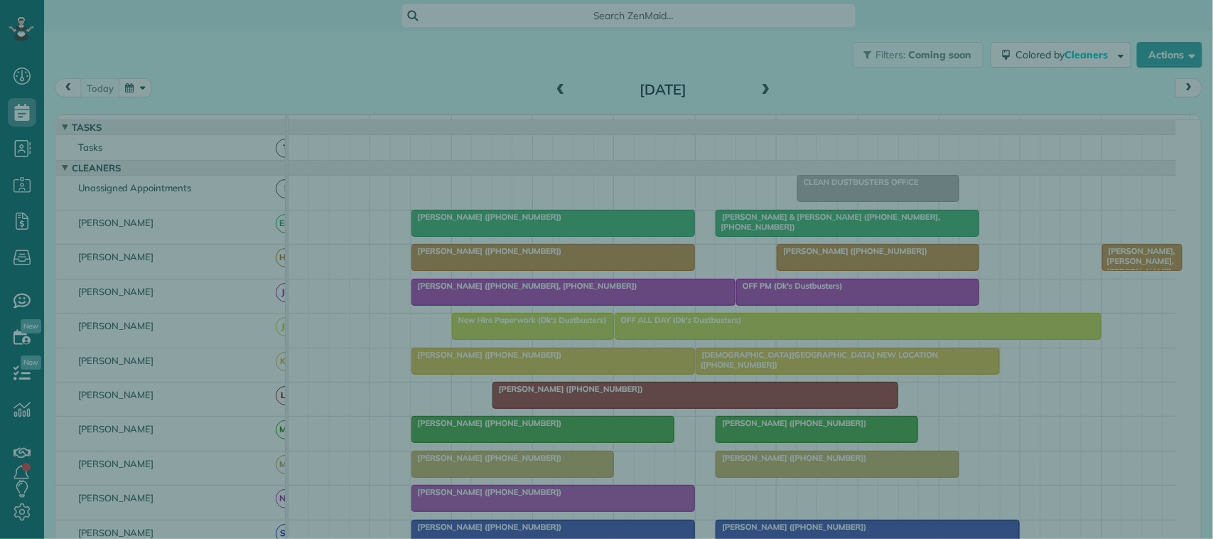
scroll to position [6, 6]
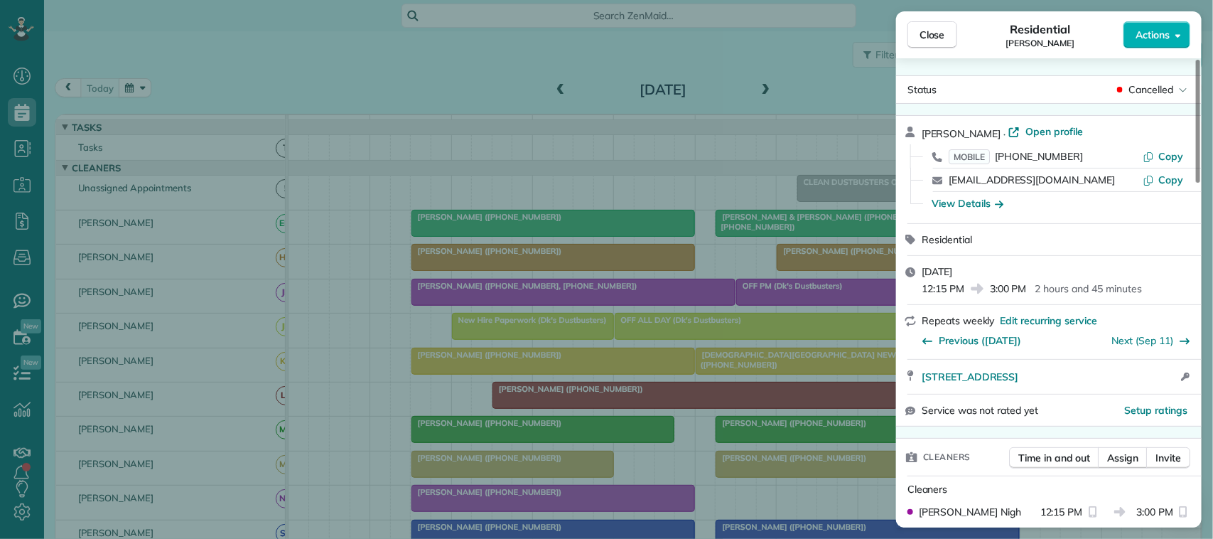
drag, startPoint x: 935, startPoint y: 34, endPoint x: 796, endPoint y: 137, distance: 172.7
click at [933, 36] on span "Close" at bounding box center [933, 35] width 26 height 14
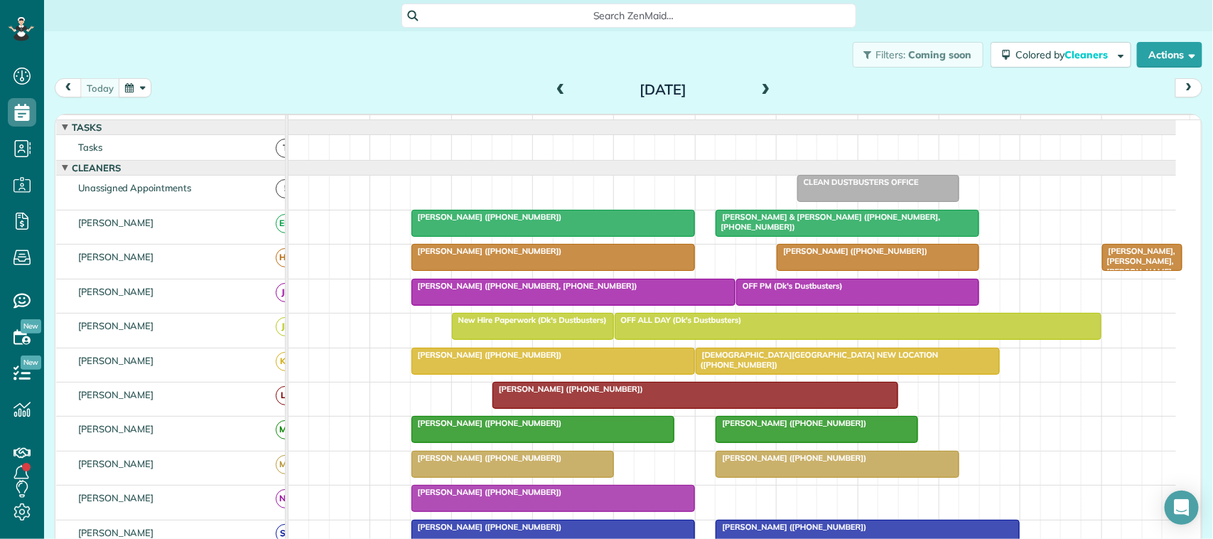
click at [243, 75] on div "Filters: Coming soon Colored by Cleaners Color by Cleaner Color by Team Color b…" at bounding box center [628, 54] width 1169 height 47
click at [142, 94] on button "button" at bounding box center [135, 87] width 33 height 19
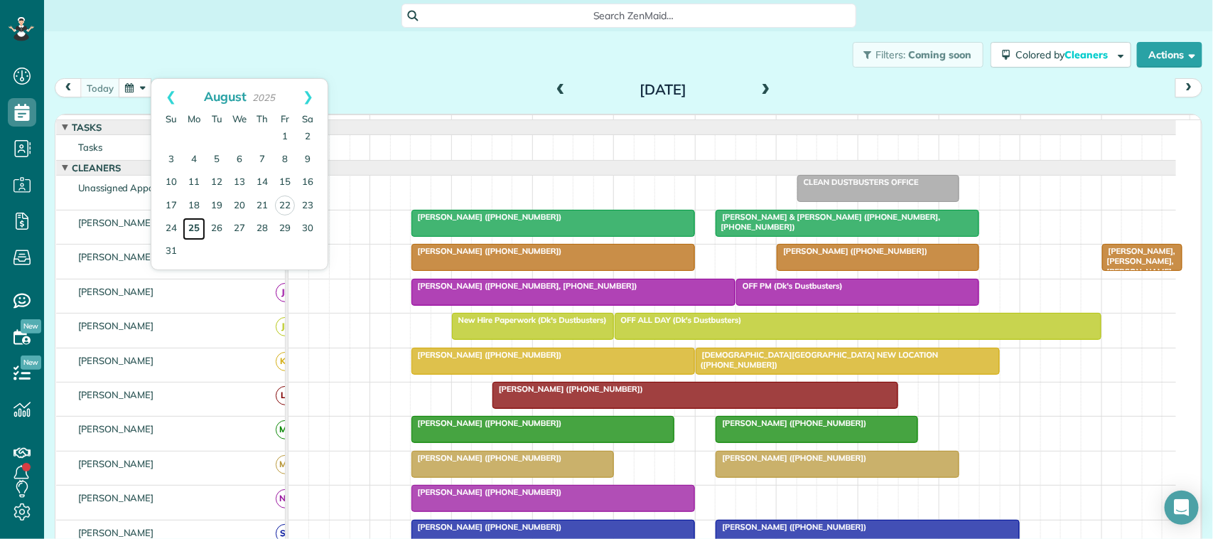
click at [201, 230] on link "25" at bounding box center [194, 229] width 23 height 23
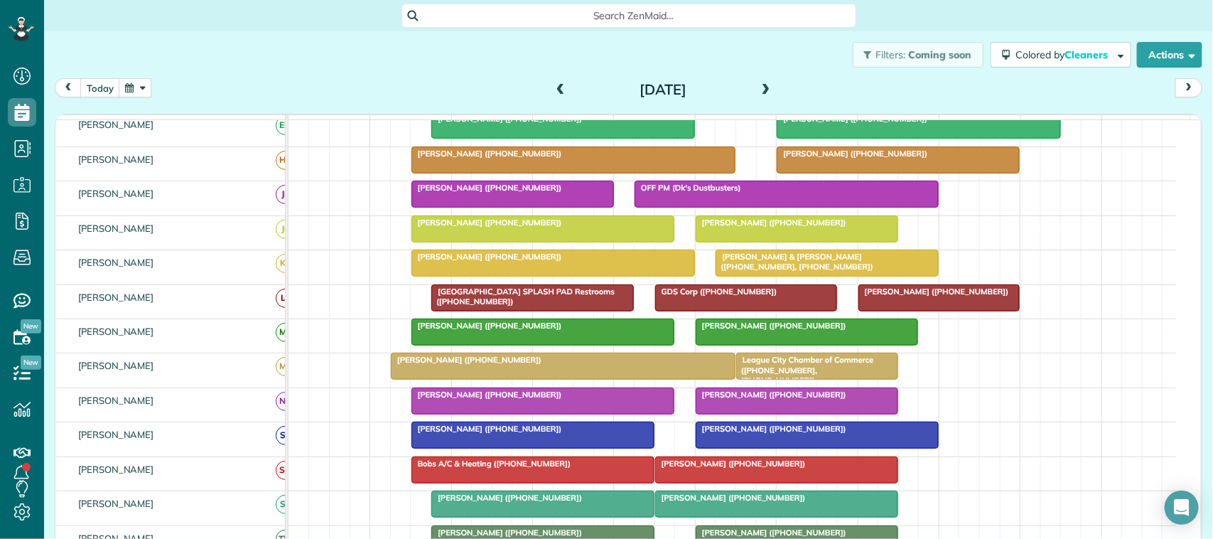
click at [758, 97] on span at bounding box center [766, 90] width 16 height 21
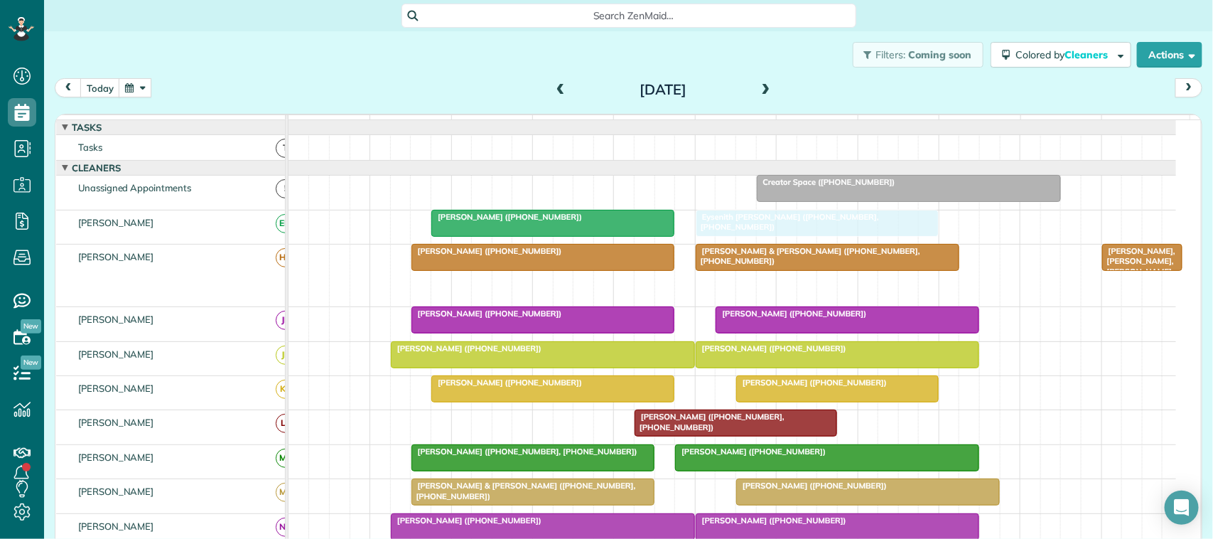
drag, startPoint x: 755, startPoint y: 304, endPoint x: 751, endPoint y: 252, distance: 51.4
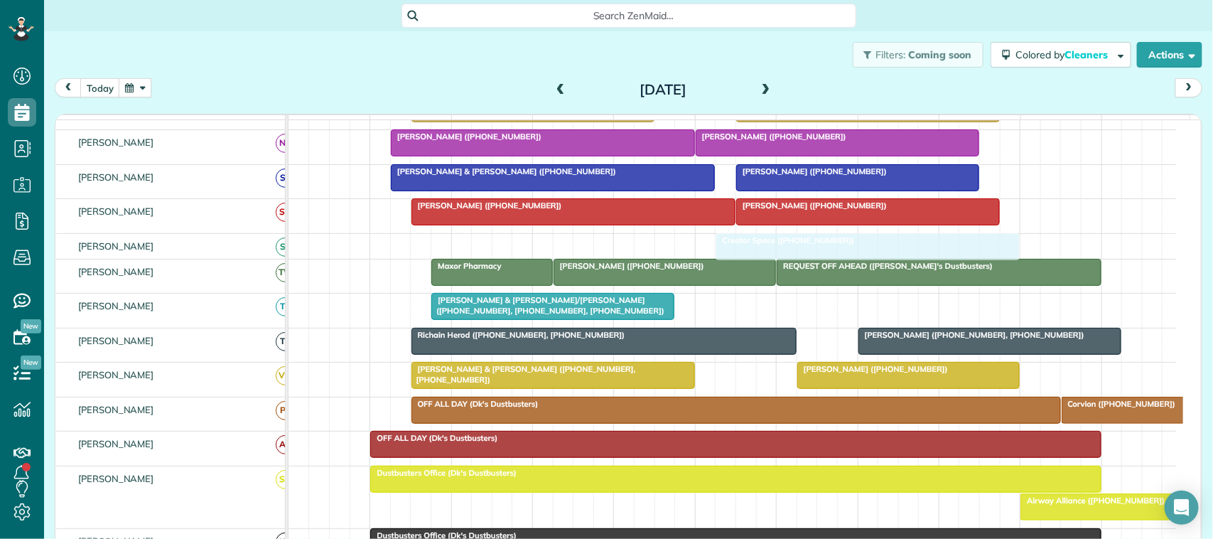
drag, startPoint x: 797, startPoint y: 194, endPoint x: 759, endPoint y: 253, distance: 70.0
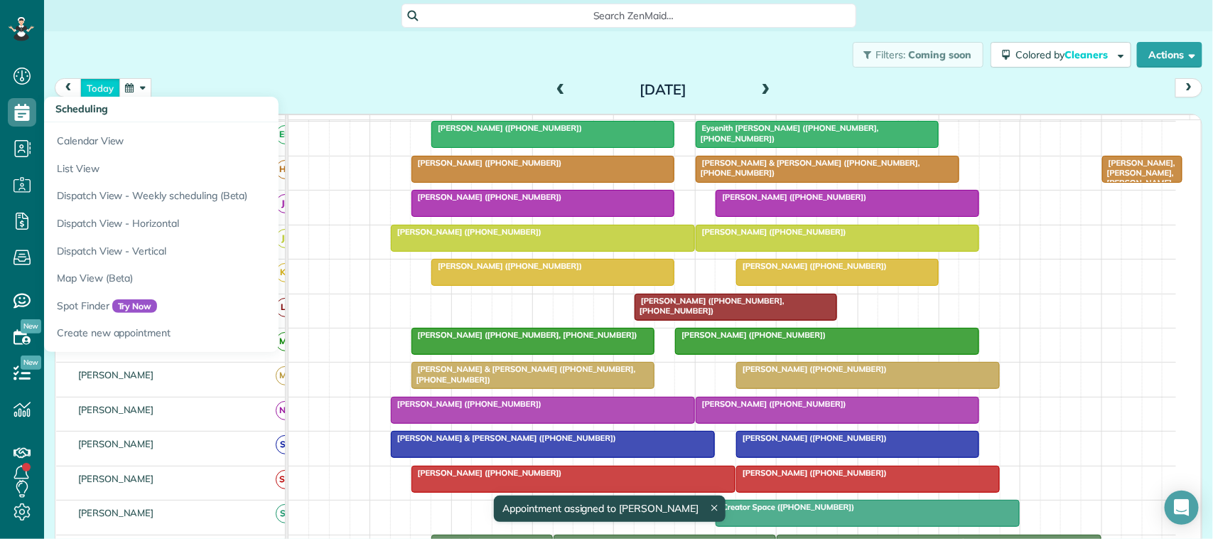
click at [98, 91] on button "today" at bounding box center [100, 87] width 40 height 19
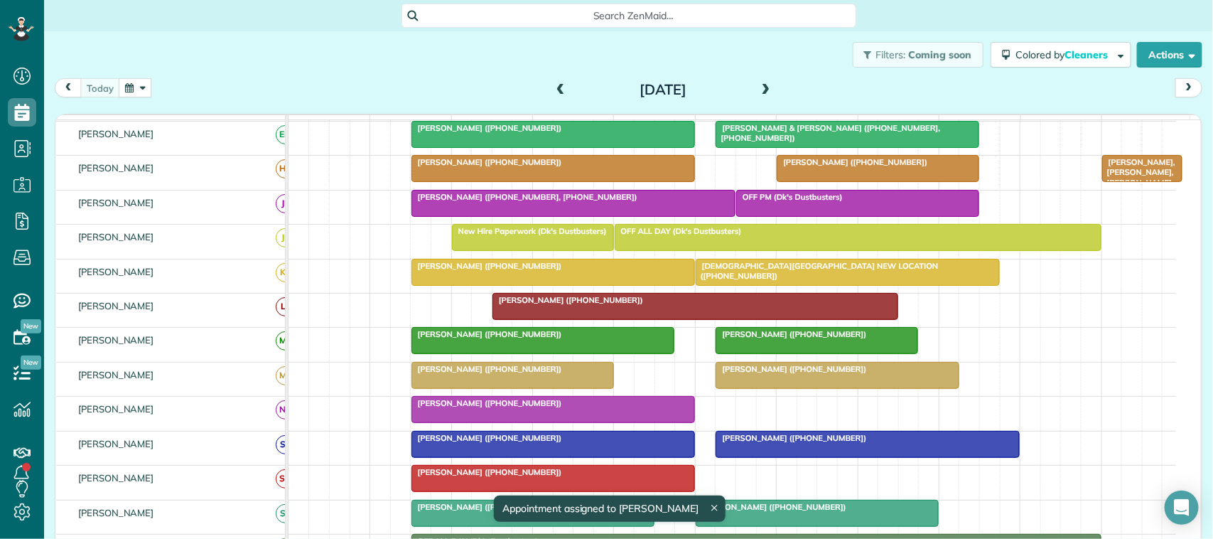
click at [226, 75] on div "Filters: Coming soon Colored by Cleaners Color by Cleaner Color by Team Color b…" at bounding box center [628, 54] width 1169 height 47
click at [154, 84] on div "[DATE] [DATE]" at bounding box center [629, 91] width 1148 height 26
click at [114, 100] on div "[DATE] [DATE]" at bounding box center [629, 91] width 1148 height 26
click at [139, 98] on div "[DATE] [DATE]" at bounding box center [629, 91] width 1148 height 26
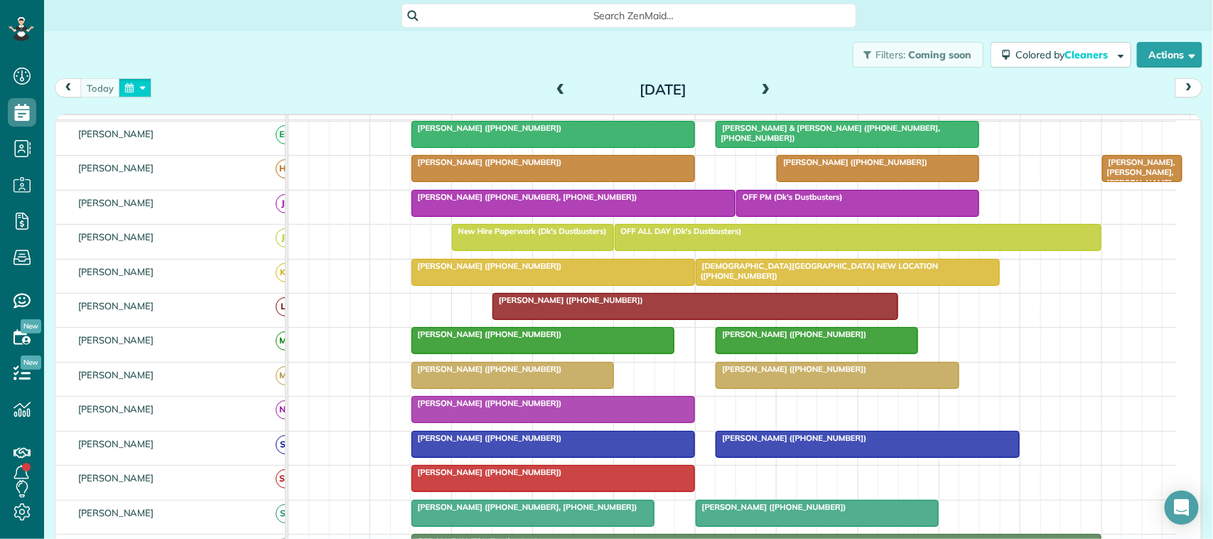
click at [146, 90] on button "button" at bounding box center [135, 87] width 33 height 19
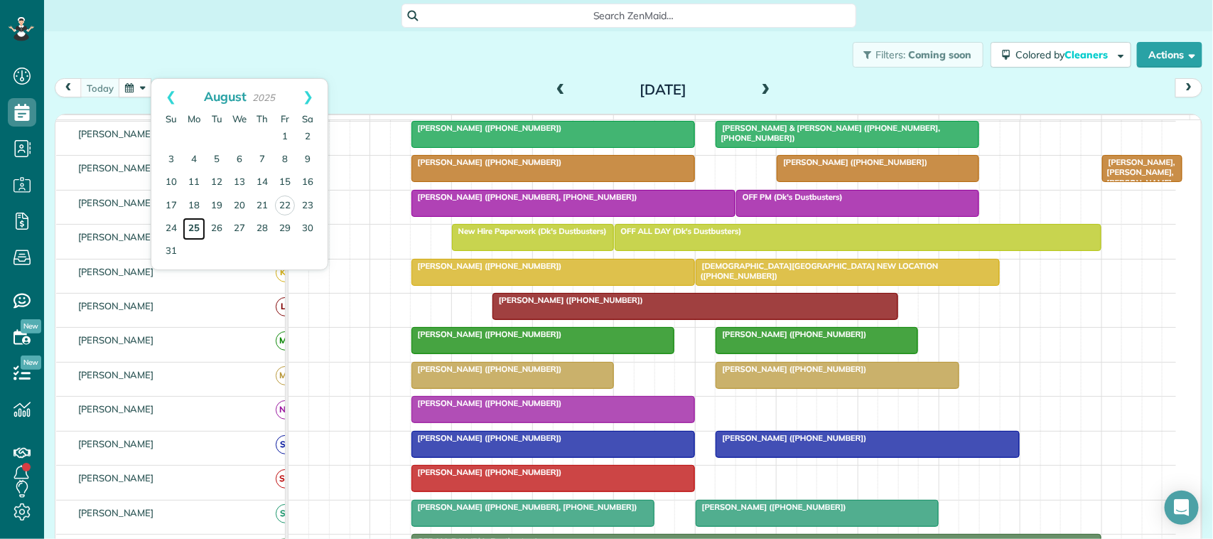
click at [199, 232] on link "25" at bounding box center [194, 229] width 23 height 23
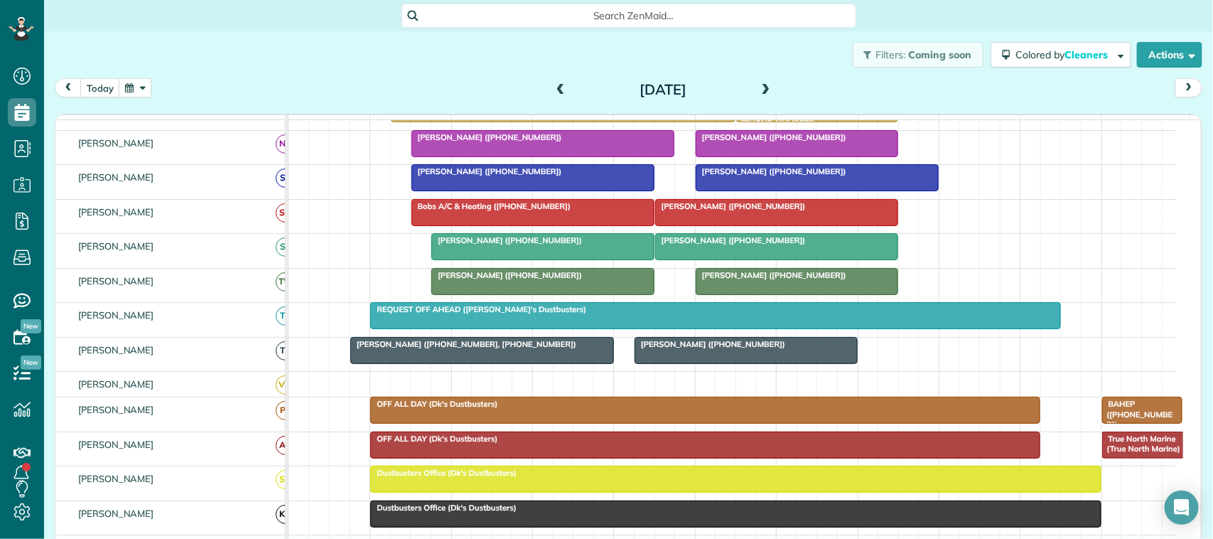
click at [763, 87] on span at bounding box center [766, 90] width 16 height 13
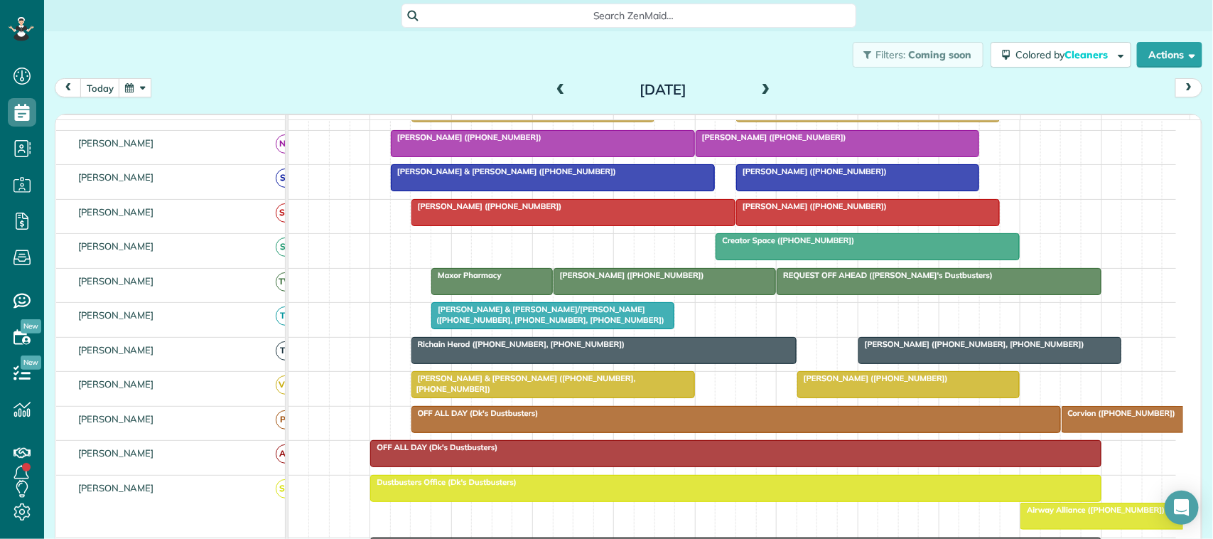
click at [762, 90] on span at bounding box center [766, 90] width 16 height 13
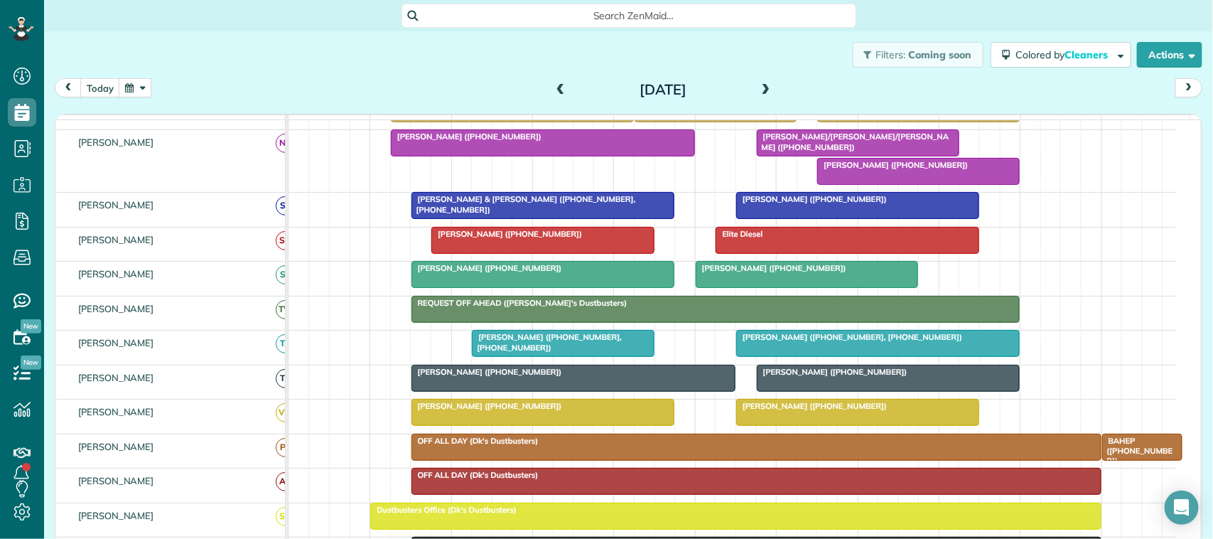
click at [765, 86] on span at bounding box center [766, 90] width 16 height 13
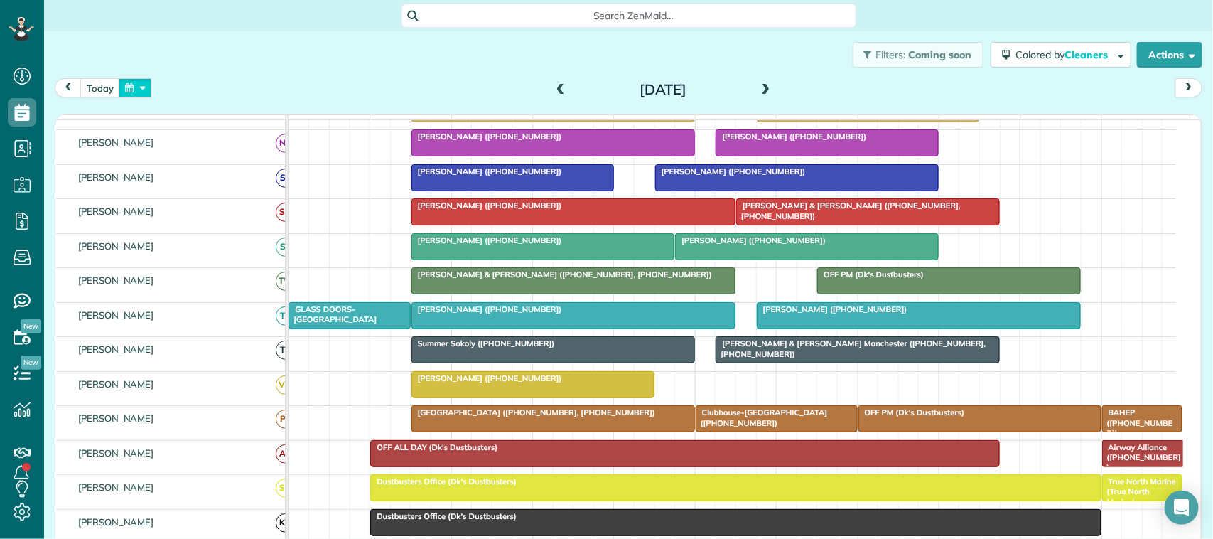
click at [136, 87] on button "button" at bounding box center [135, 87] width 33 height 19
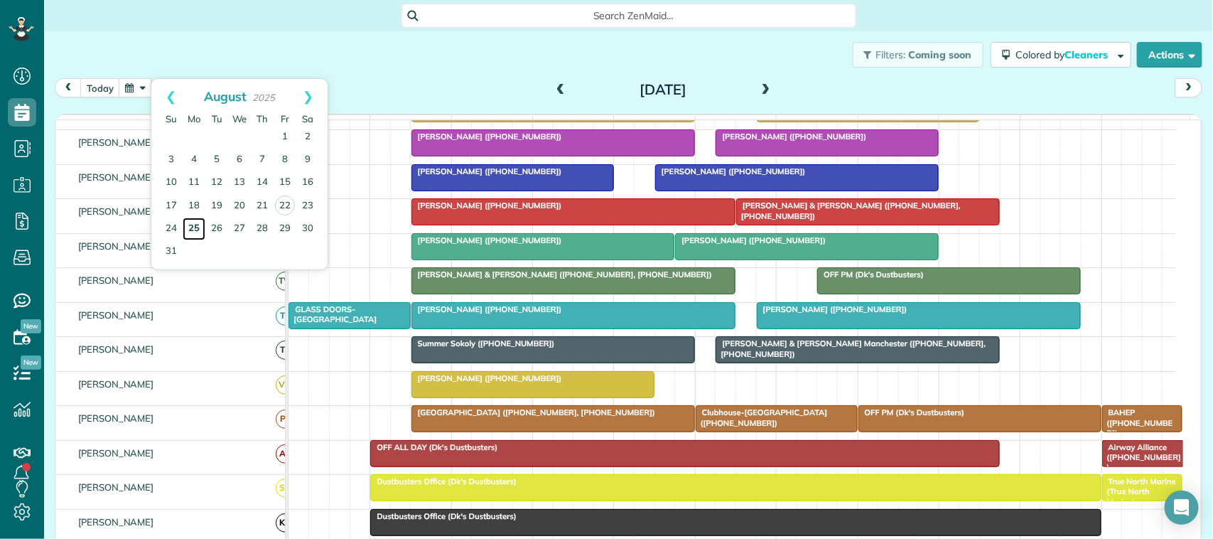
click at [198, 232] on link "25" at bounding box center [194, 229] width 23 height 23
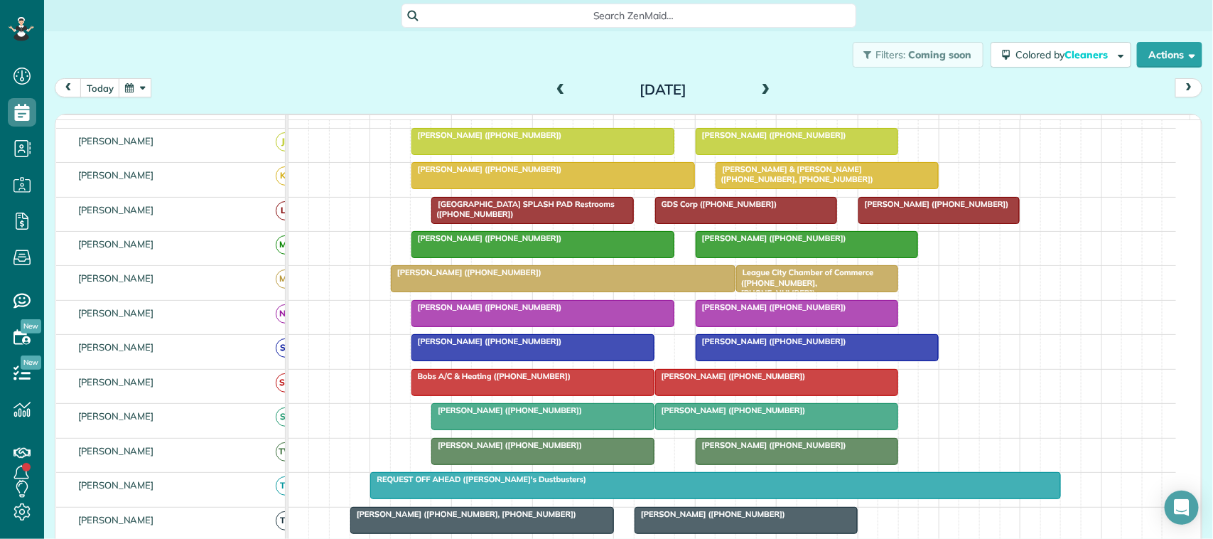
scroll to position [168, 0]
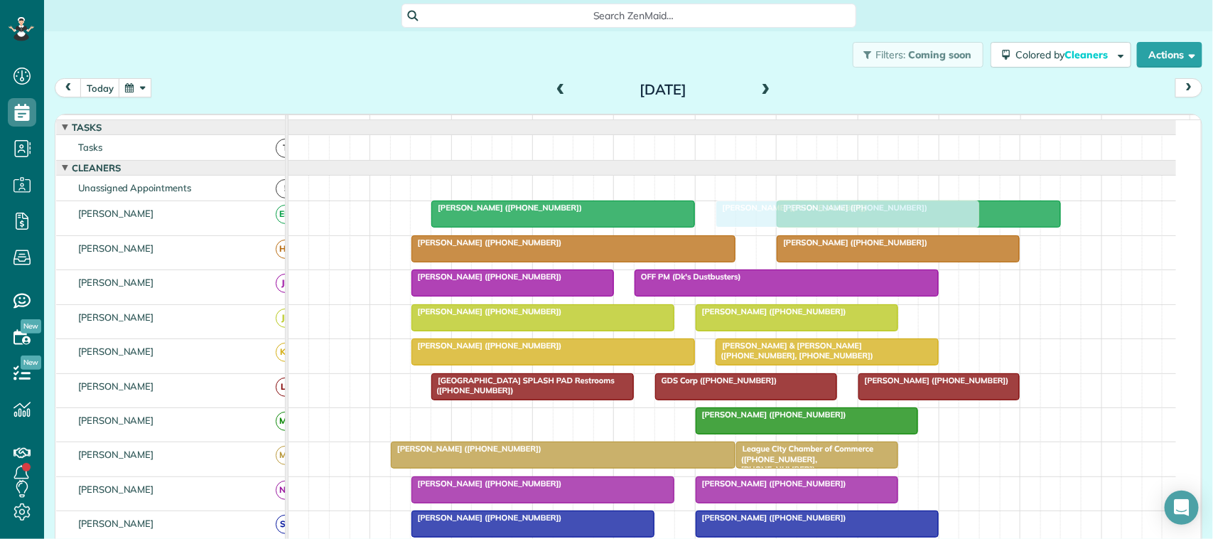
drag, startPoint x: 535, startPoint y: 446, endPoint x: 832, endPoint y: 251, distance: 355.3
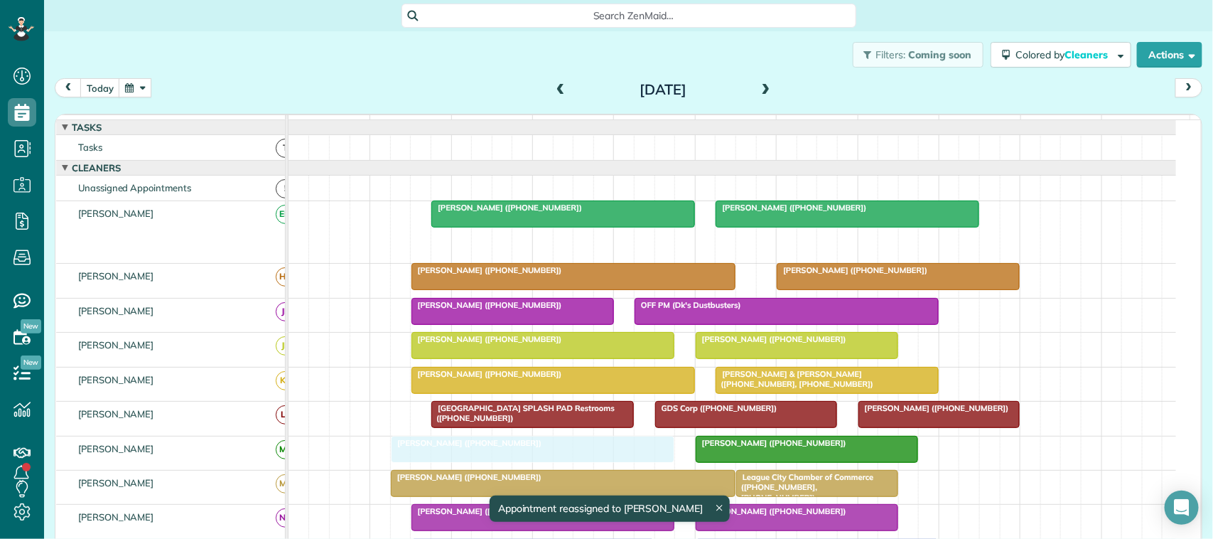
drag, startPoint x: 832, startPoint y: 257, endPoint x: 446, endPoint y: 475, distance: 443.4
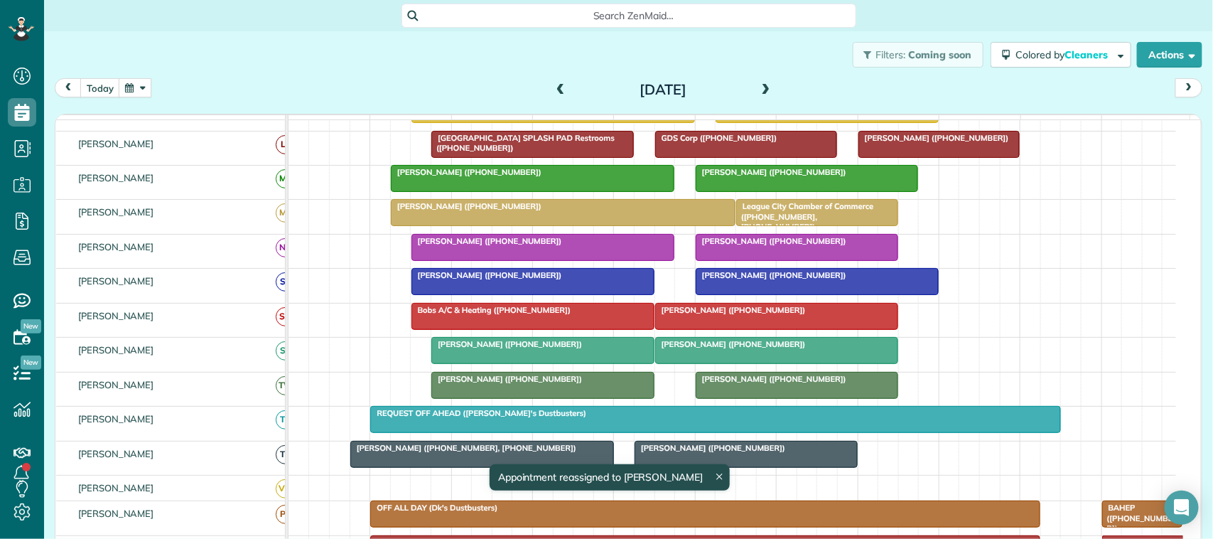
scroll to position [272, 0]
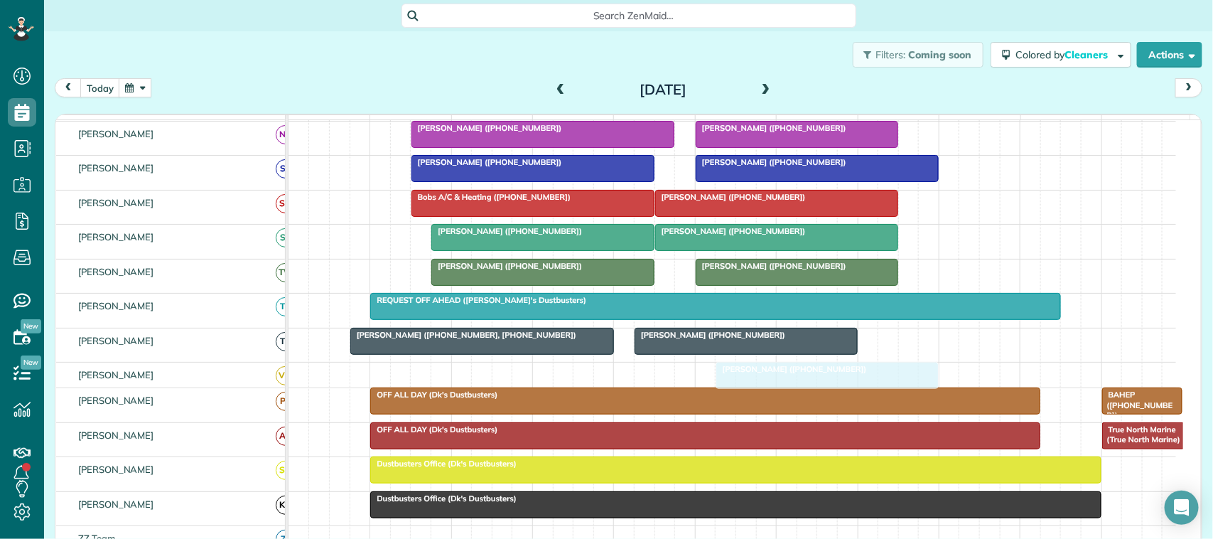
drag, startPoint x: 755, startPoint y: 256, endPoint x: 780, endPoint y: 377, distance: 123.4
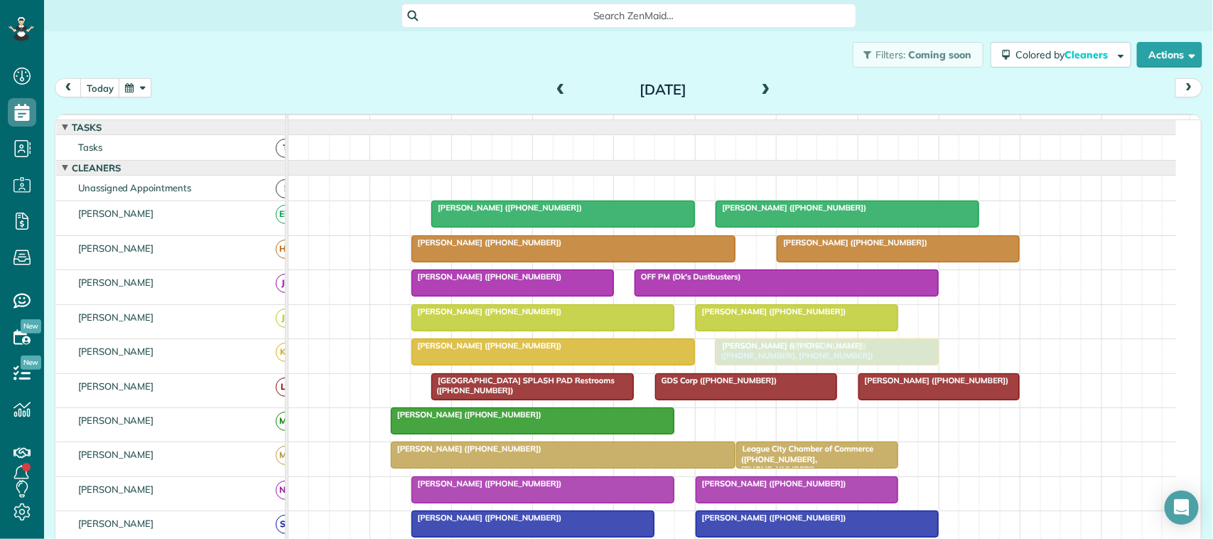
drag, startPoint x: 775, startPoint y: 476, endPoint x: 780, endPoint y: 365, distance: 111.7
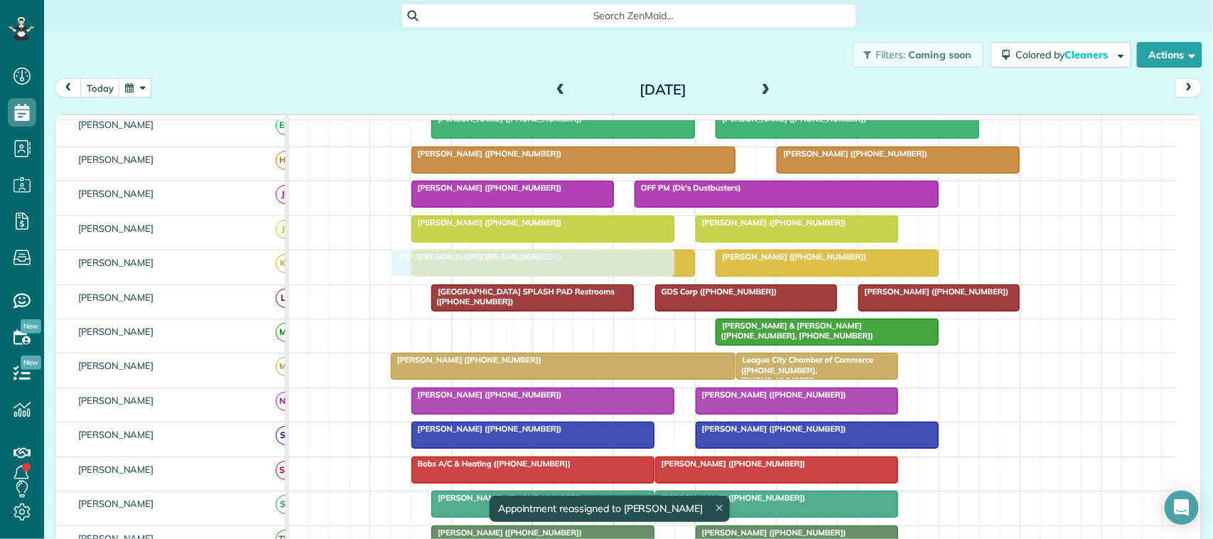
drag, startPoint x: 464, startPoint y: 345, endPoint x: 464, endPoint y: 281, distance: 63.3
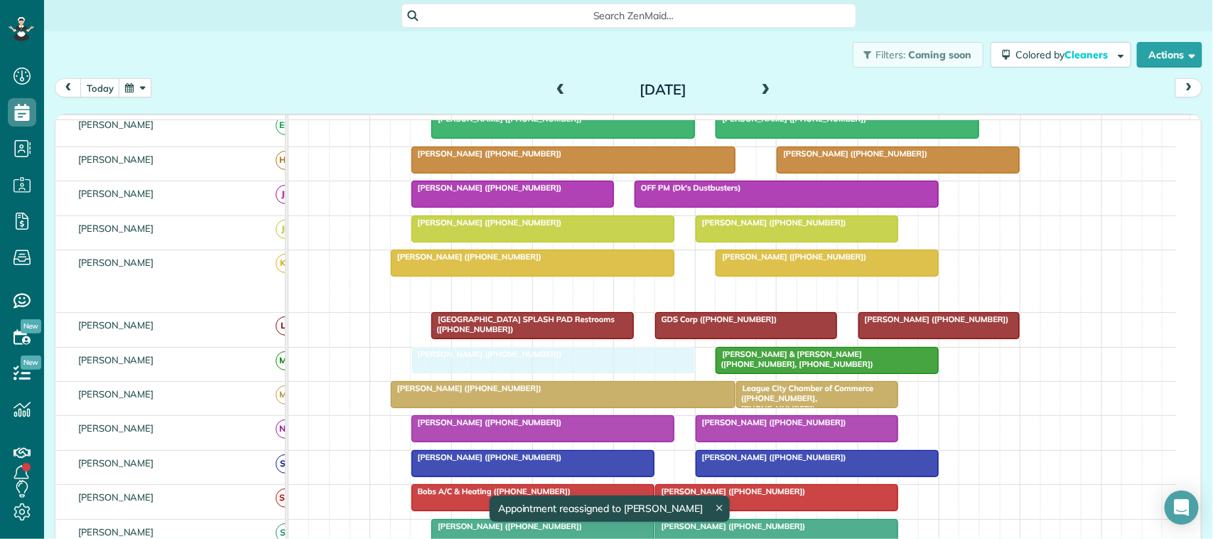
drag, startPoint x: 491, startPoint y: 311, endPoint x: 488, endPoint y: 367, distance: 56.2
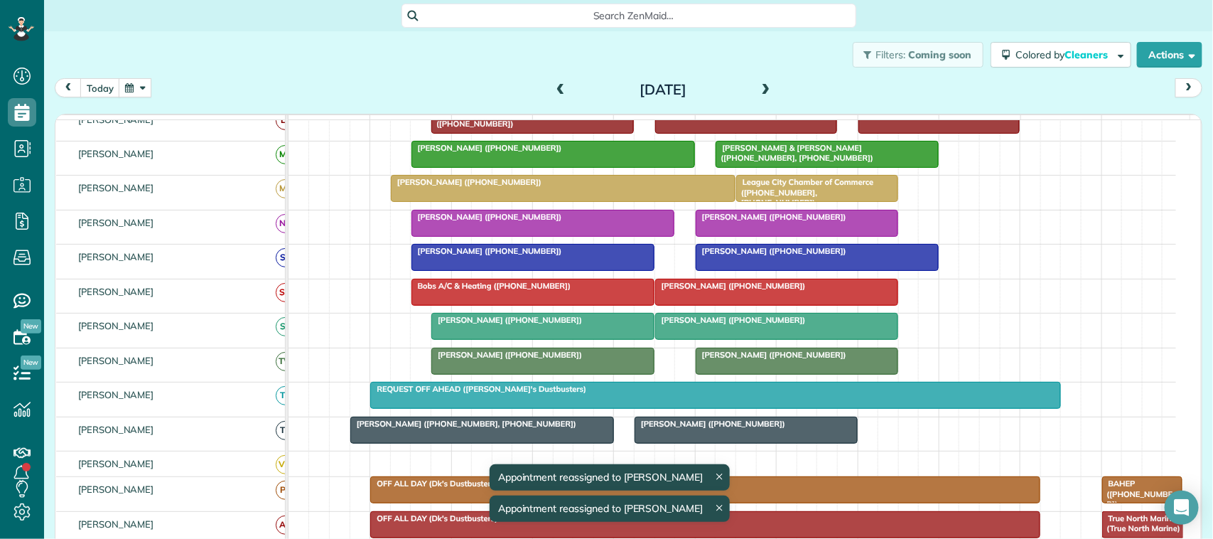
click at [112, 102] on div "today Monday Aug 25, 2025" at bounding box center [629, 91] width 1148 height 26
click at [112, 89] on button "today" at bounding box center [100, 87] width 40 height 19
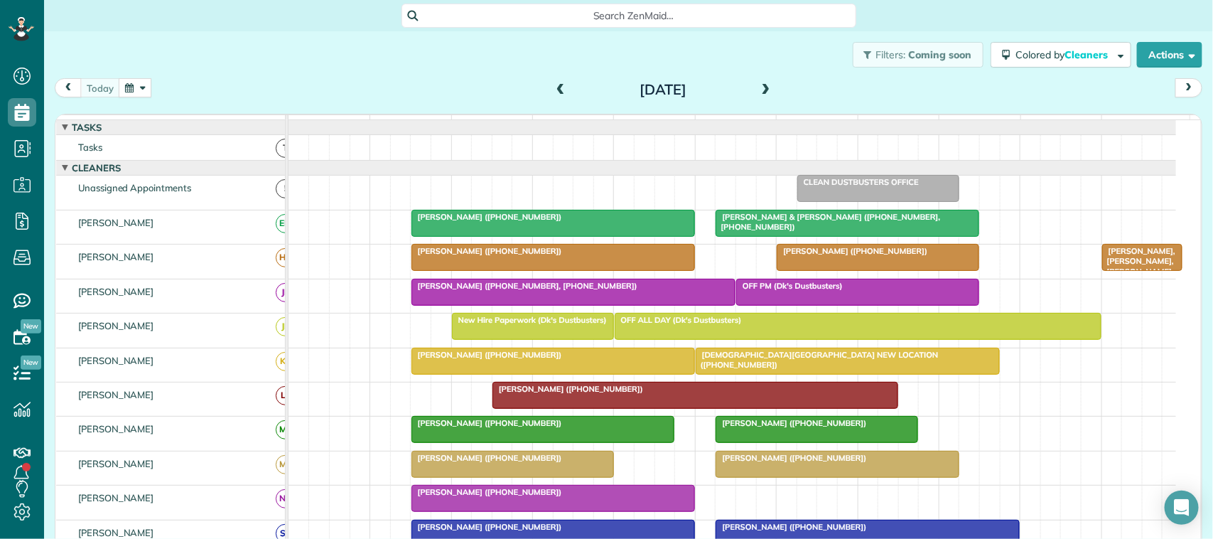
click at [314, 73] on div "Filters: Coming soon Colored by Cleaners Color by Cleaner Color by Team Color b…" at bounding box center [628, 54] width 1169 height 47
click at [121, 73] on div "Filters: Coming soon Colored by Cleaners Color by Cleaner Color by Team Color b…" at bounding box center [628, 54] width 1169 height 47
click at [140, 98] on div "[DATE] [DATE]" at bounding box center [629, 91] width 1148 height 26
click at [147, 92] on button "button" at bounding box center [135, 87] width 33 height 19
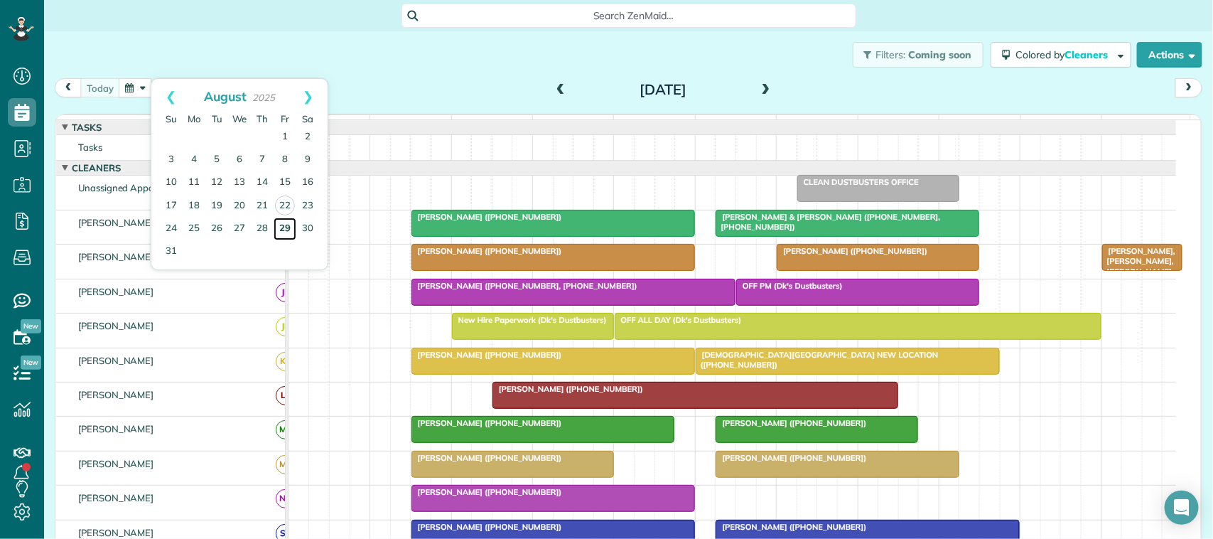
click at [281, 225] on link "29" at bounding box center [285, 229] width 23 height 23
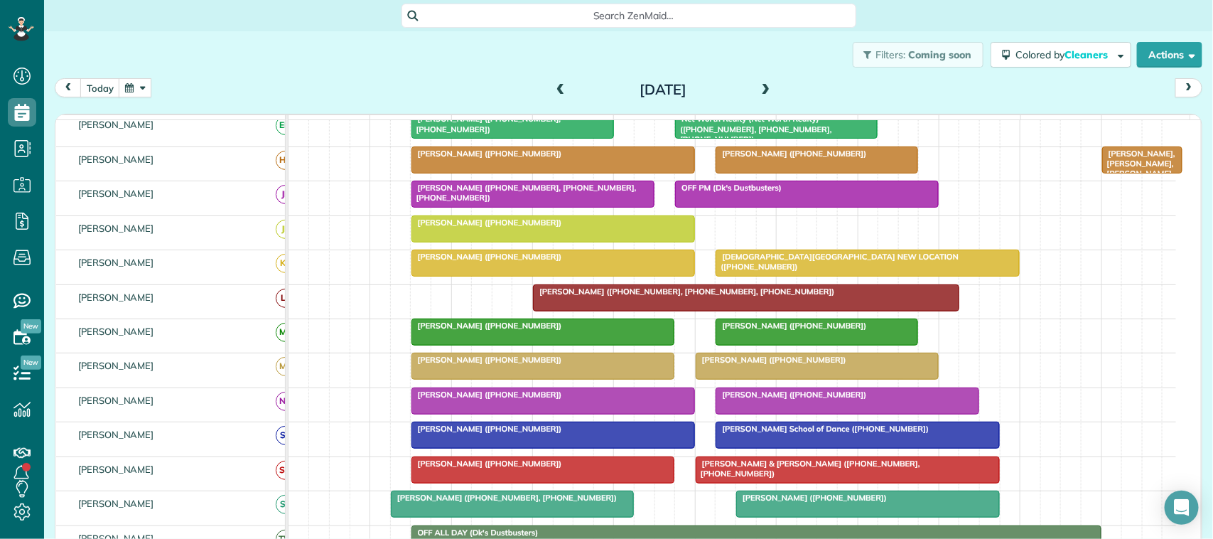
click at [139, 90] on button "button" at bounding box center [135, 87] width 33 height 19
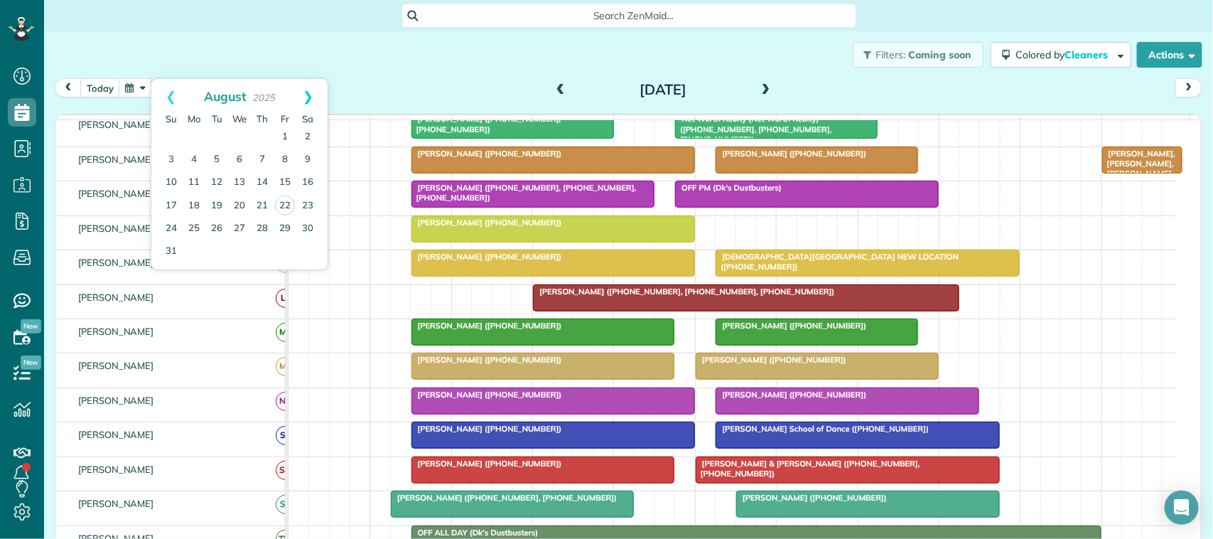
click at [314, 101] on link "Next" at bounding box center [308, 97] width 39 height 36
click at [524, 414] on div at bounding box center [553, 401] width 282 height 26
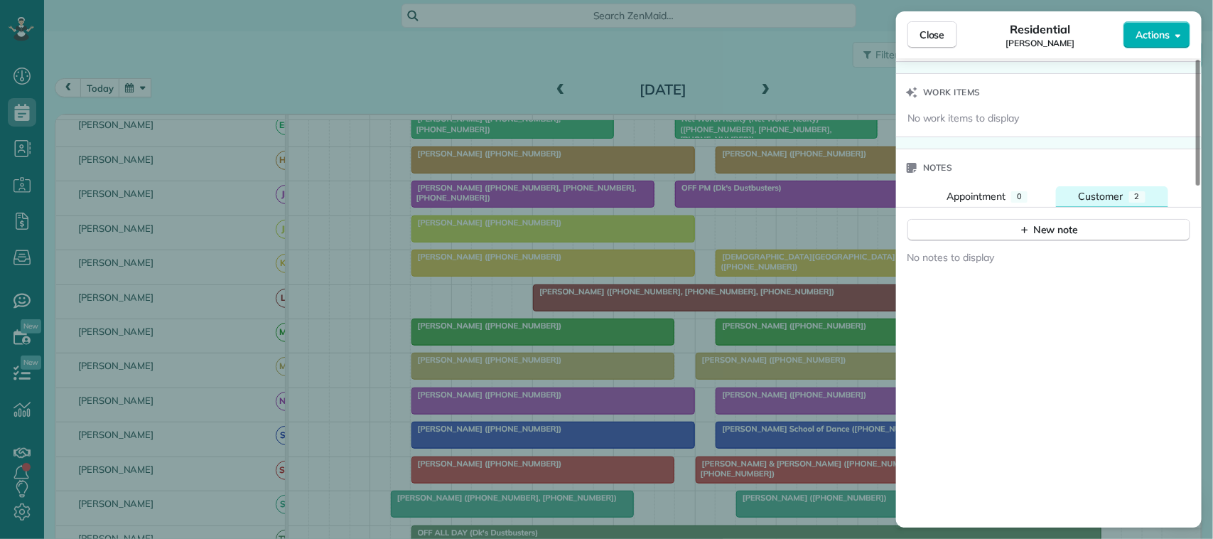
click at [1093, 193] on div "Customer" at bounding box center [1101, 196] width 45 height 14
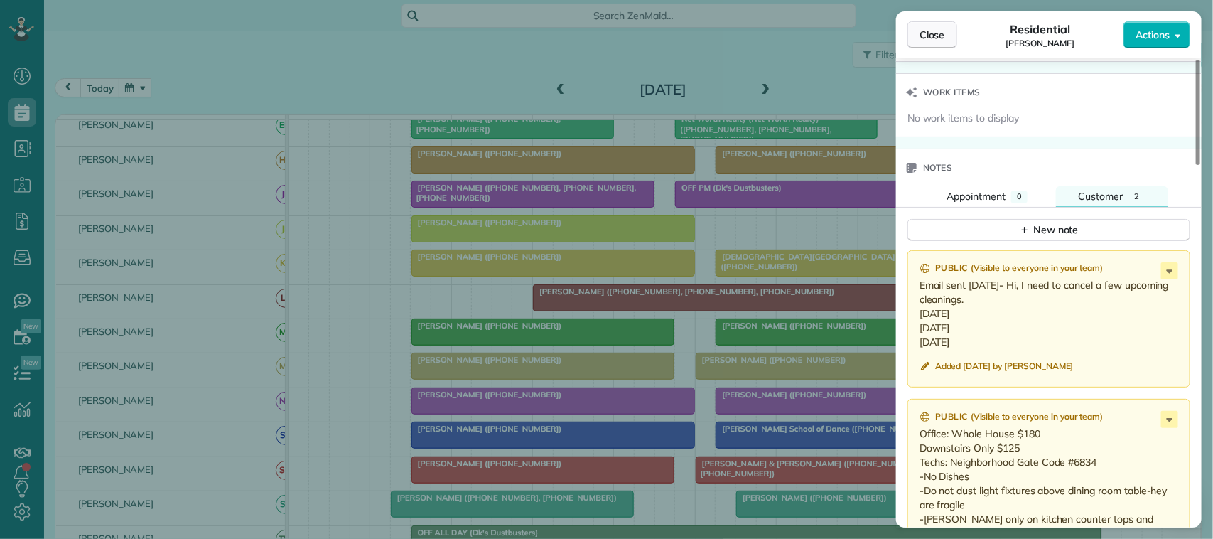
click at [933, 33] on span "Close" at bounding box center [933, 35] width 26 height 14
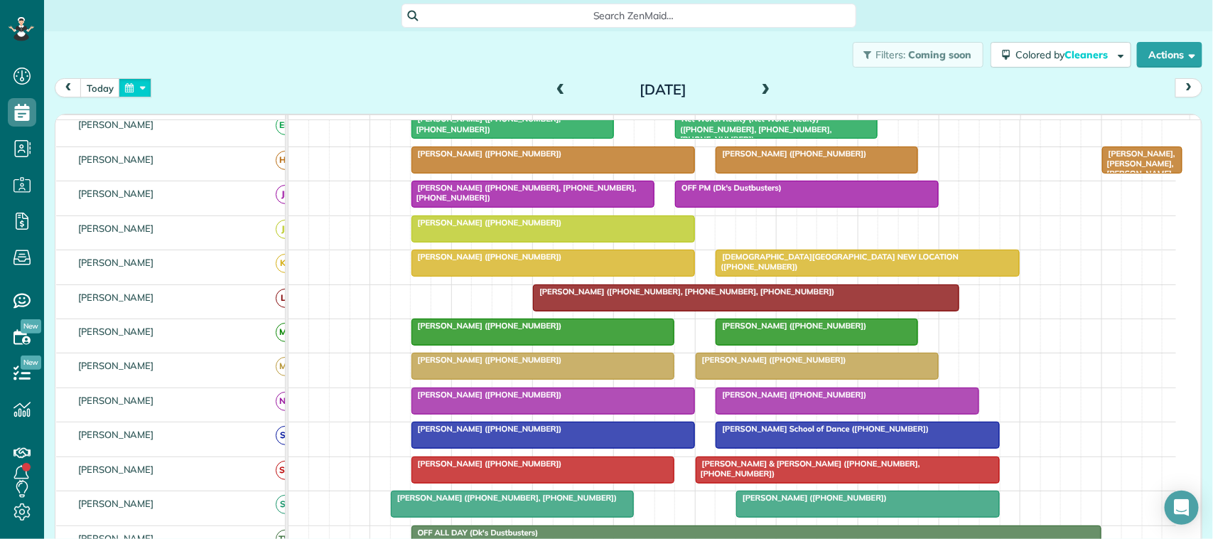
click at [148, 90] on button "button" at bounding box center [135, 87] width 33 height 19
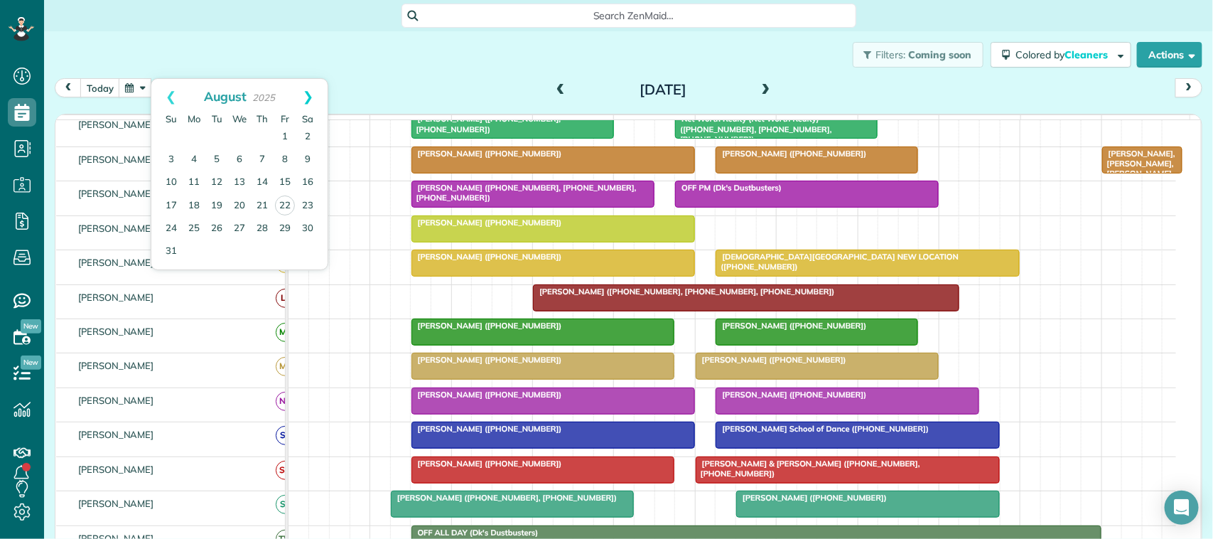
click at [306, 97] on link "Next" at bounding box center [308, 97] width 39 height 36
click at [278, 163] on link "12" at bounding box center [285, 160] width 23 height 23
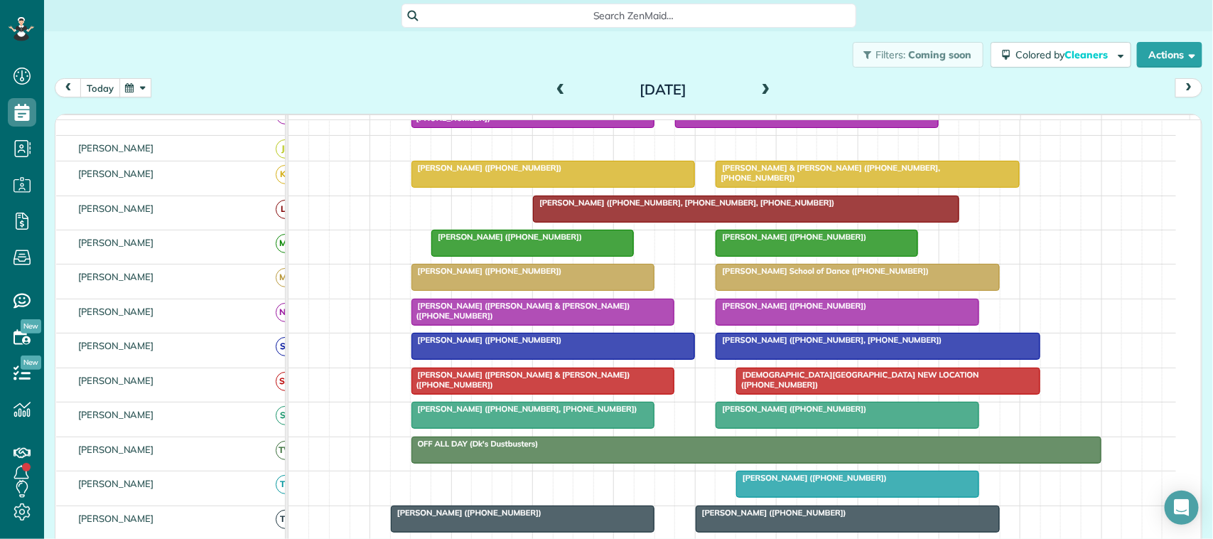
click at [98, 82] on button "today" at bounding box center [100, 87] width 40 height 19
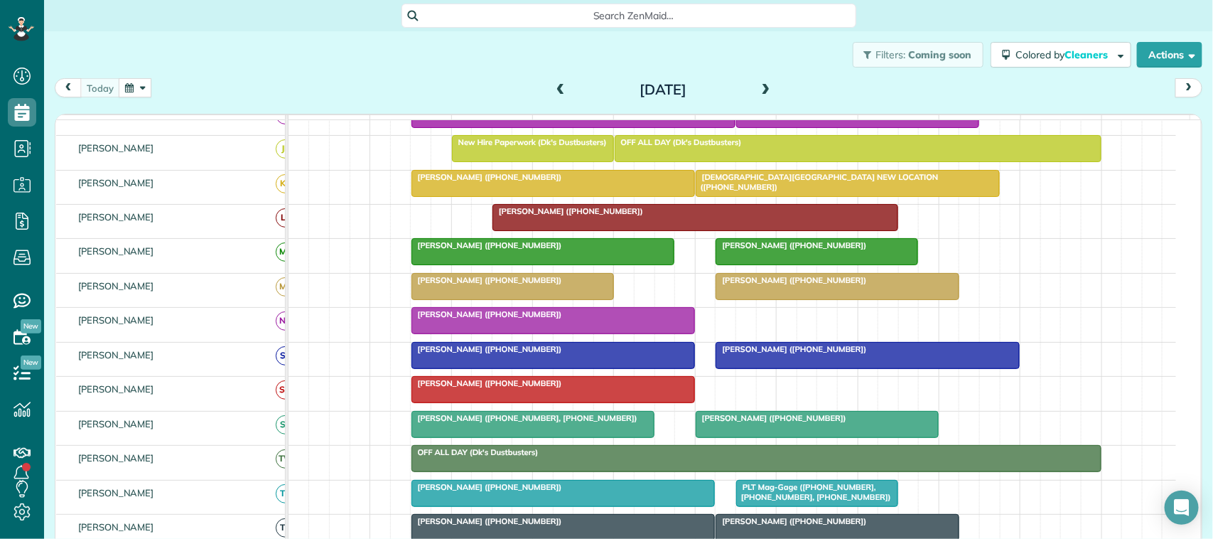
click at [419, 96] on div "[DATE] [DATE]" at bounding box center [629, 91] width 1148 height 26
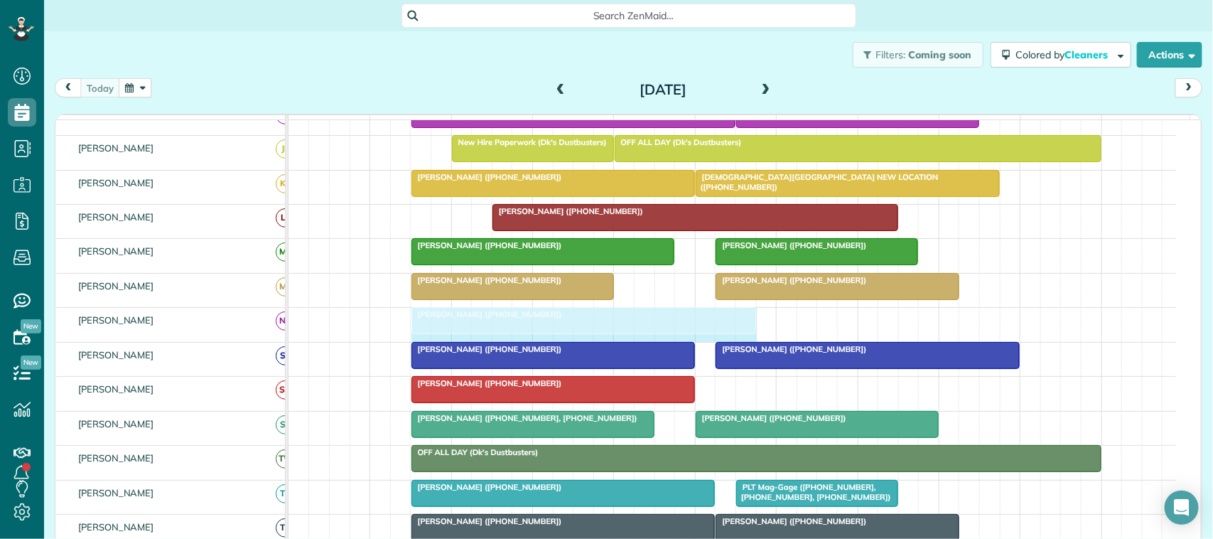
drag, startPoint x: 691, startPoint y: 338, endPoint x: 751, endPoint y: 336, distance: 59.7
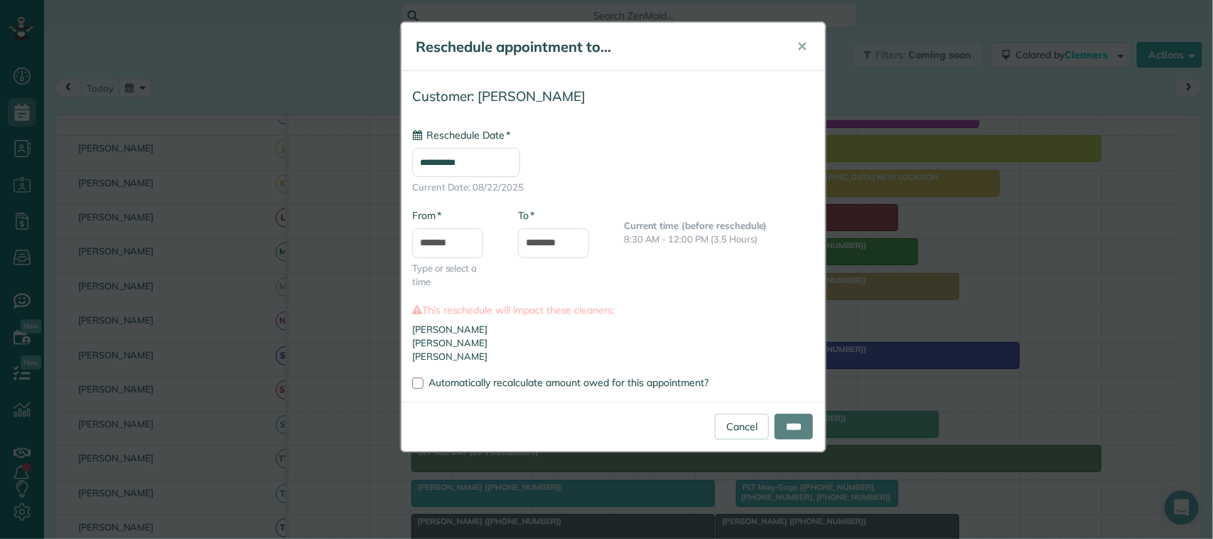
type input "**********"
click at [794, 426] on input "****" at bounding box center [794, 427] width 38 height 26
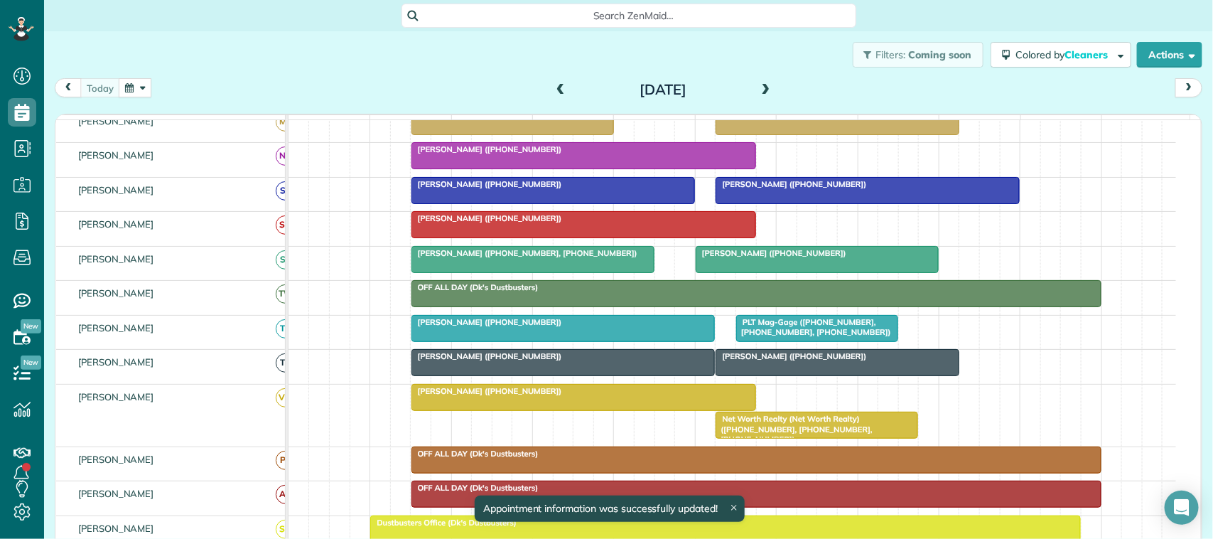
scroll to position [355, 0]
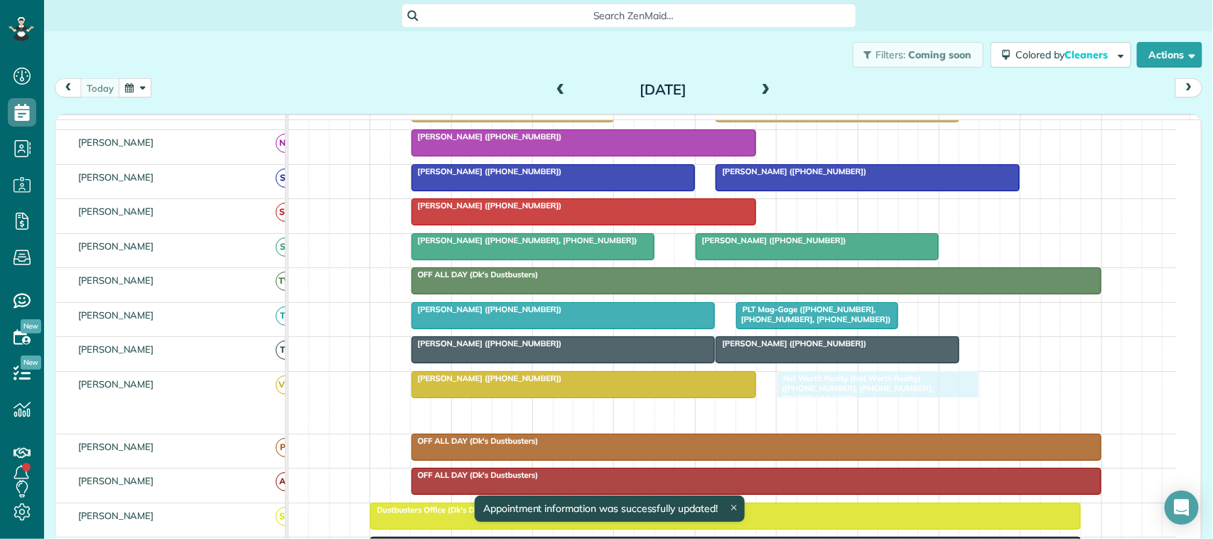
drag, startPoint x: 804, startPoint y: 429, endPoint x: 858, endPoint y: 414, distance: 56.0
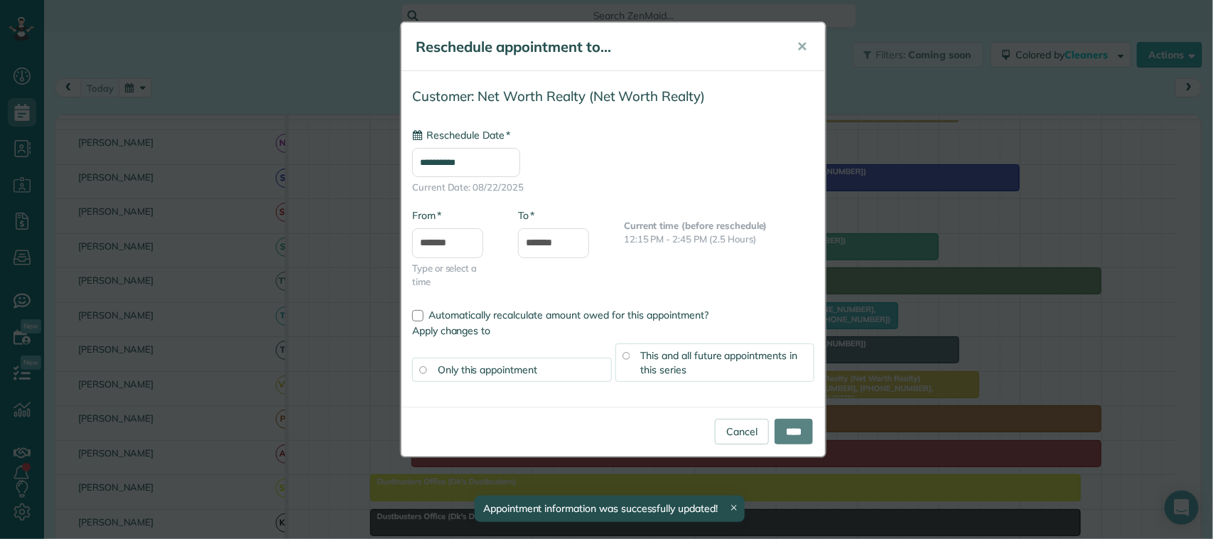
type input "**********"
click at [794, 441] on input "****" at bounding box center [794, 432] width 38 height 26
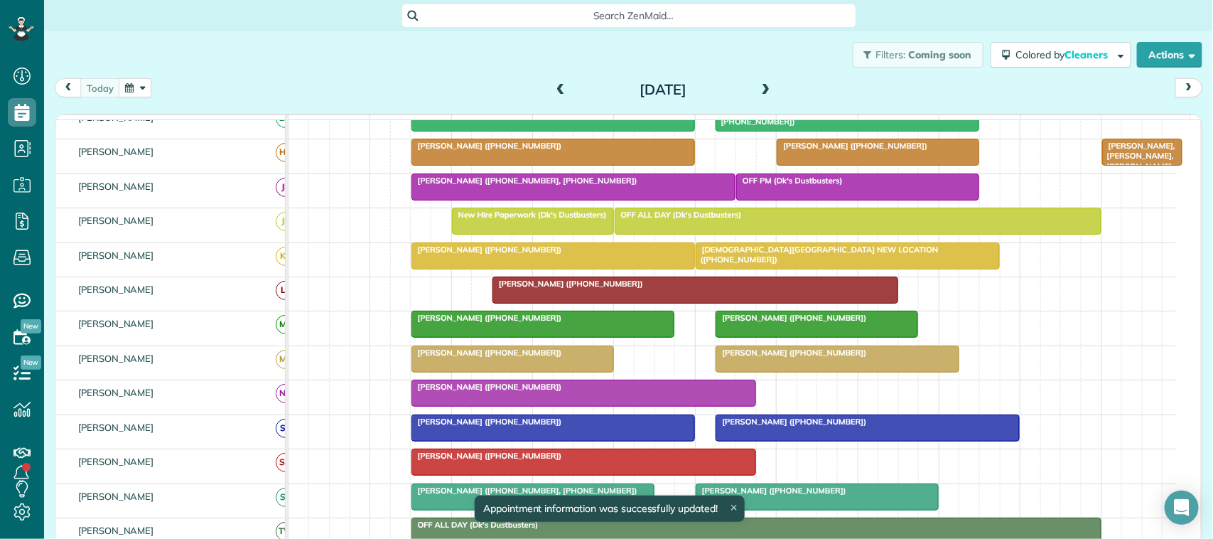
scroll to position [89, 0]
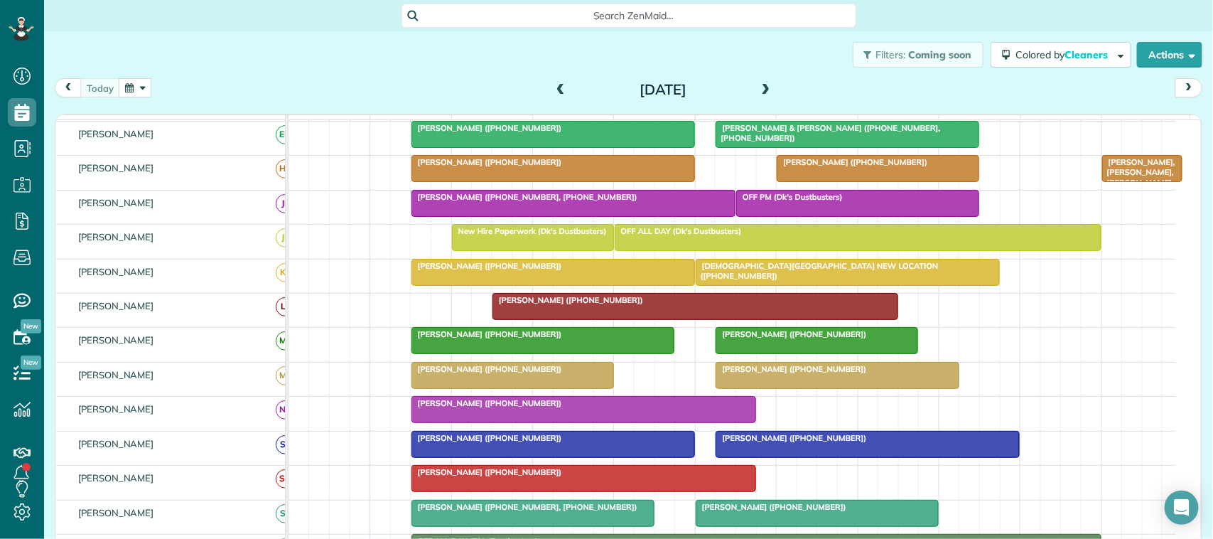
click at [611, 389] on link "[PERSON_NAME] ([PHONE_NUMBER])" at bounding box center [513, 375] width 203 height 27
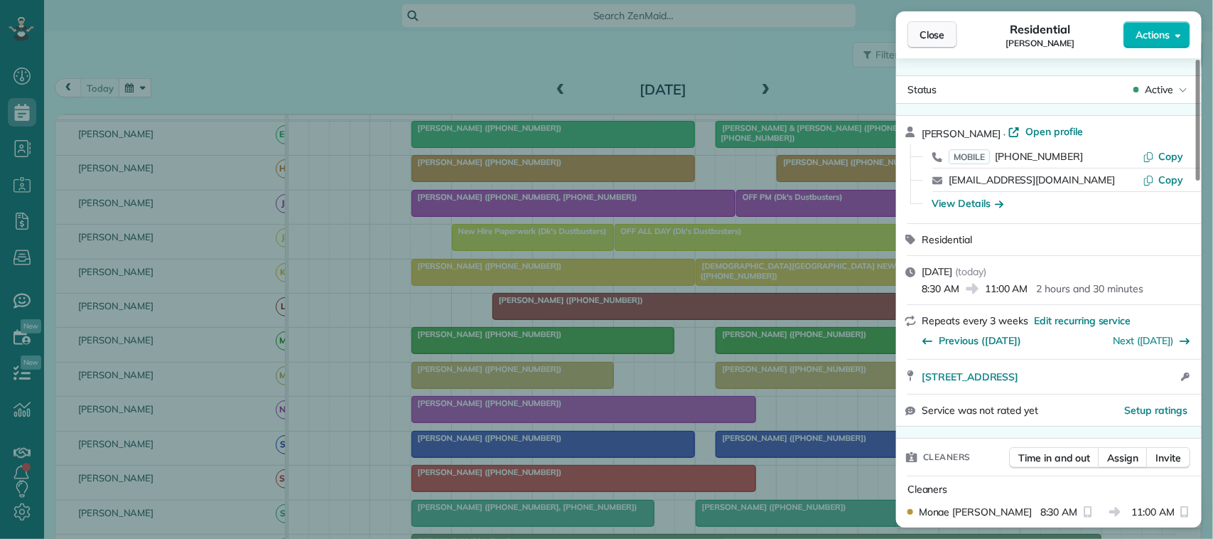
click at [940, 34] on span "Close" at bounding box center [933, 35] width 26 height 14
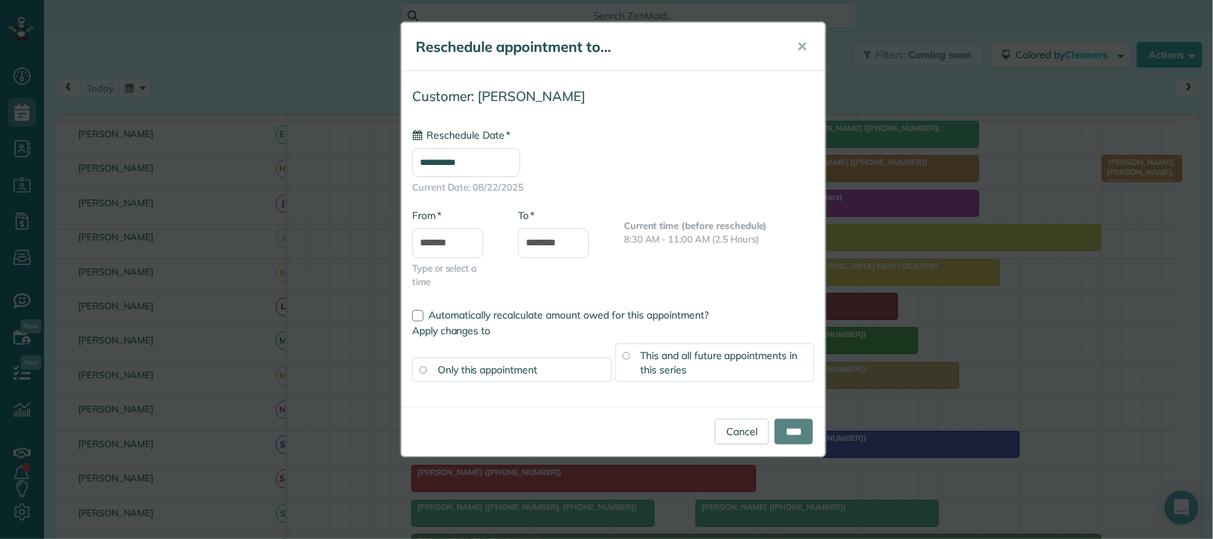
type input "**********"
click at [659, 363] on div "This and all future appointments in this series" at bounding box center [716, 362] width 200 height 38
click at [794, 439] on input "****" at bounding box center [794, 432] width 38 height 26
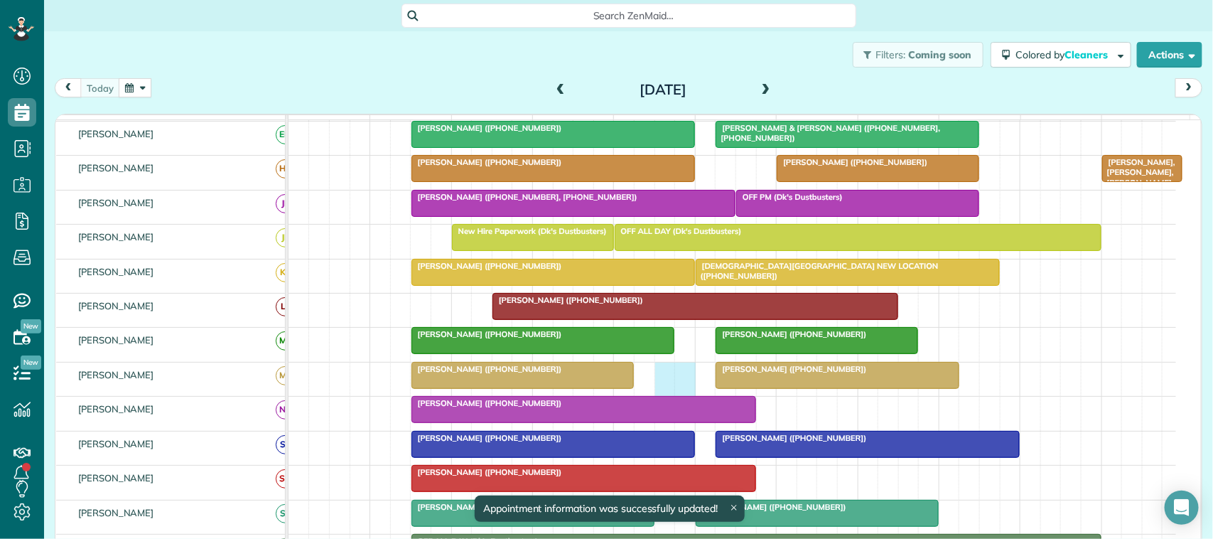
drag, startPoint x: 662, startPoint y: 392, endPoint x: 691, endPoint y: 396, distance: 29.4
click at [691, 396] on div "Nicole Cloutier (+12819893958) Nina Duron (+18322121248)" at bounding box center [733, 379] width 888 height 33
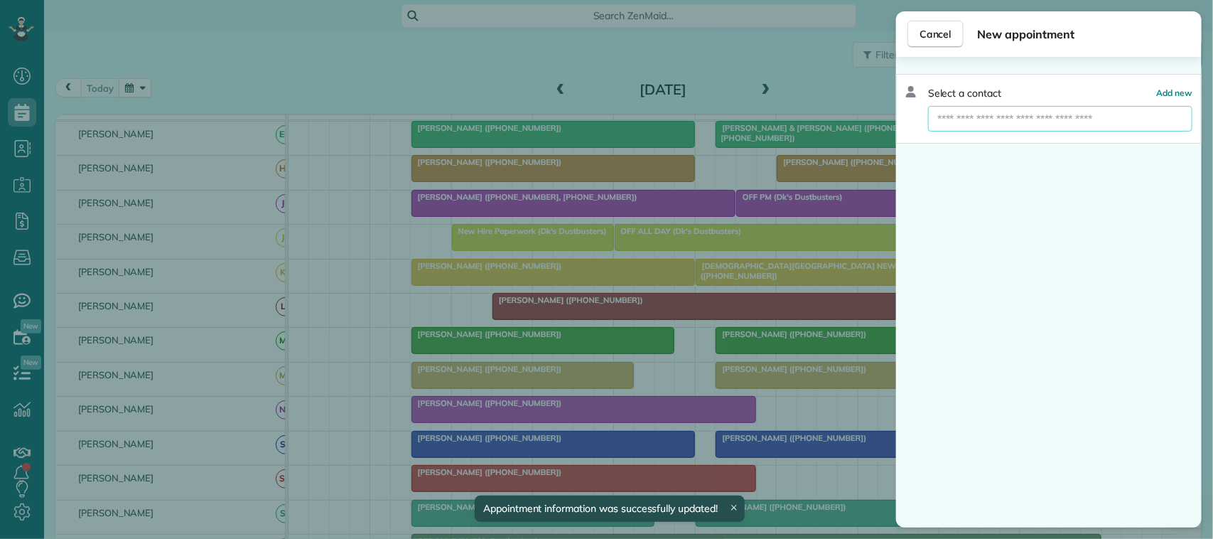
click at [999, 119] on input "text" at bounding box center [1060, 119] width 264 height 26
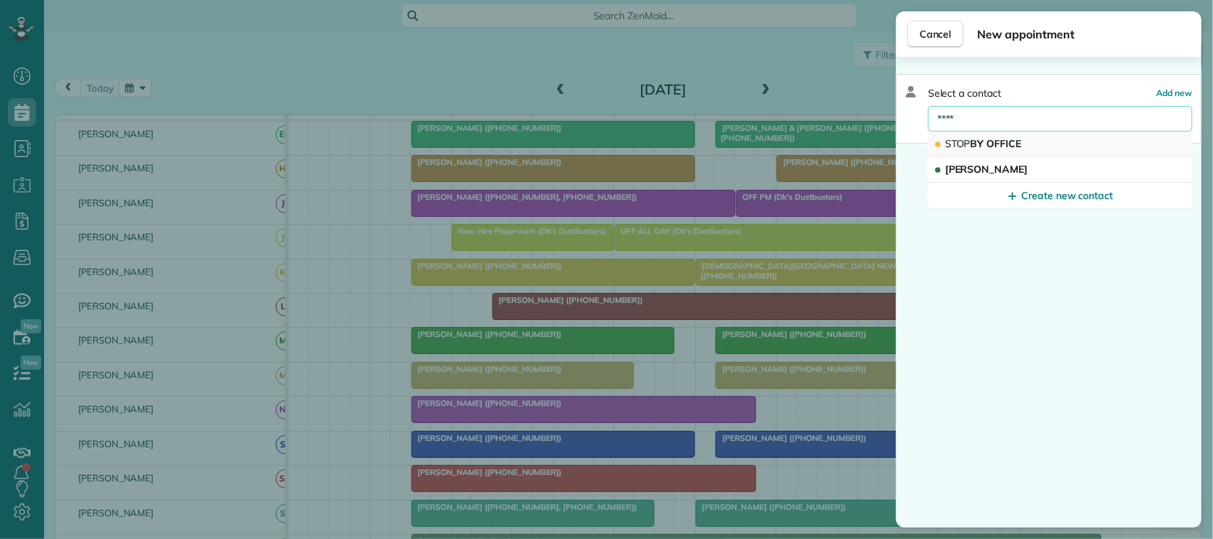
type input "****"
click at [1008, 140] on span "STOP BY OFFICE" at bounding box center [983, 143] width 77 height 13
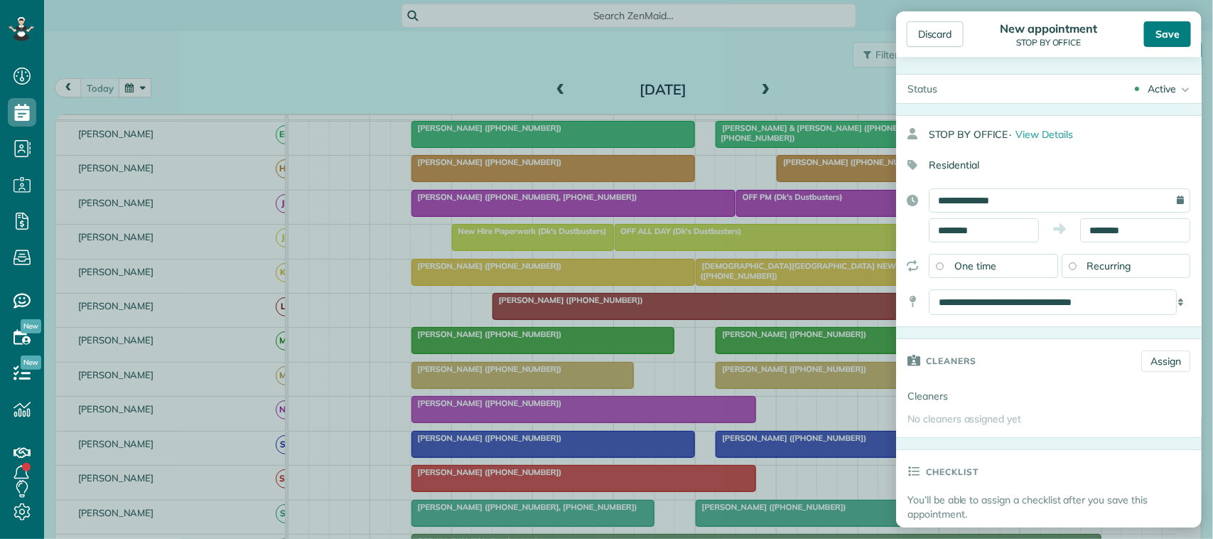
click at [1173, 33] on div "Save" at bounding box center [1167, 34] width 47 height 26
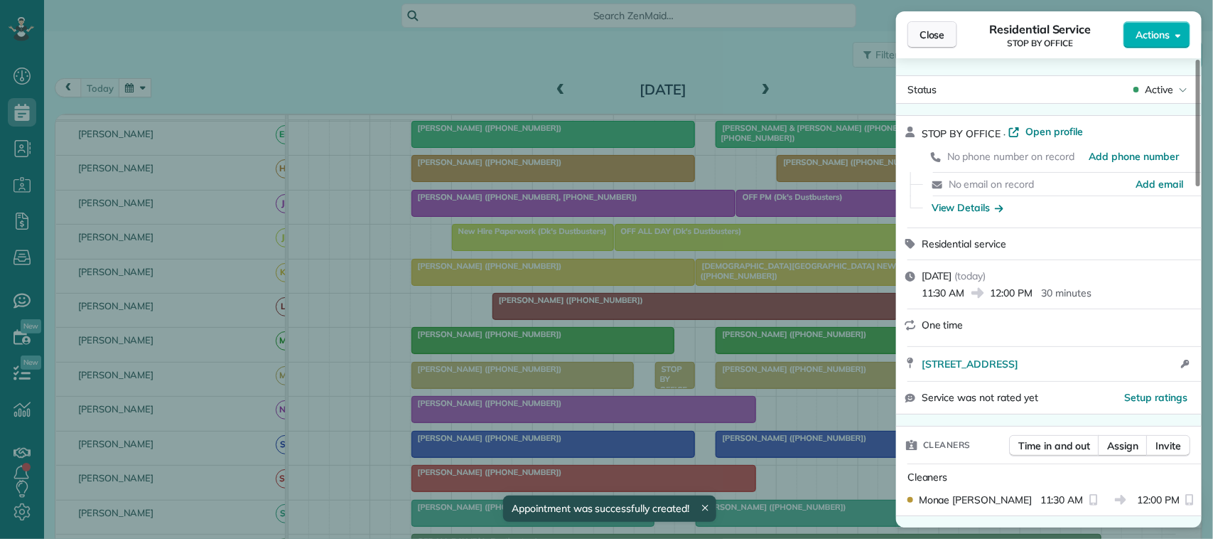
click at [924, 33] on span "Close" at bounding box center [933, 35] width 26 height 14
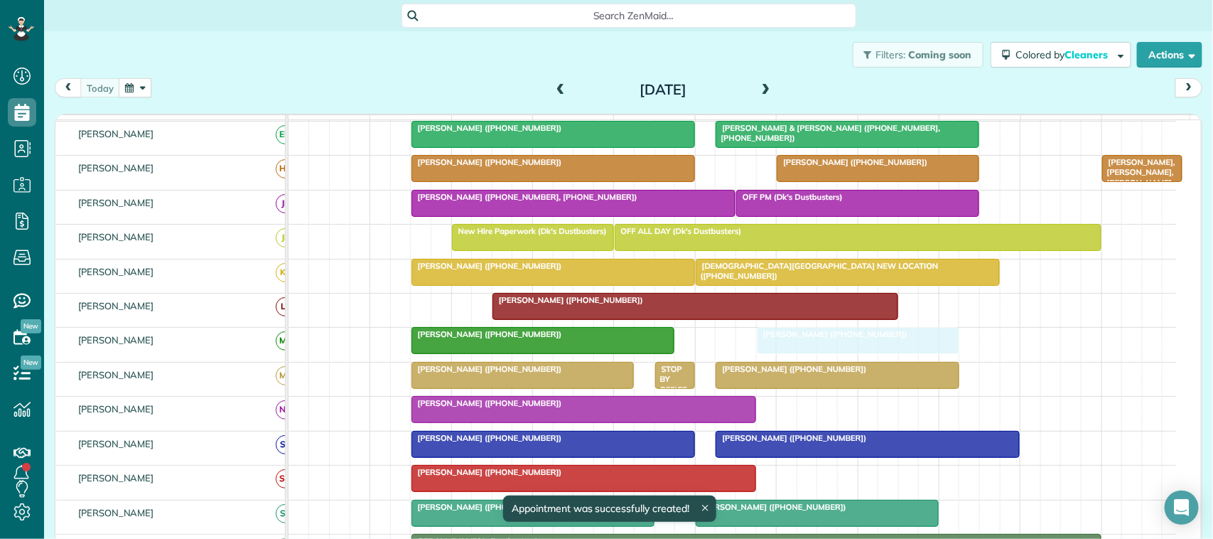
drag, startPoint x: 754, startPoint y: 355, endPoint x: 802, endPoint y: 350, distance: 47.9
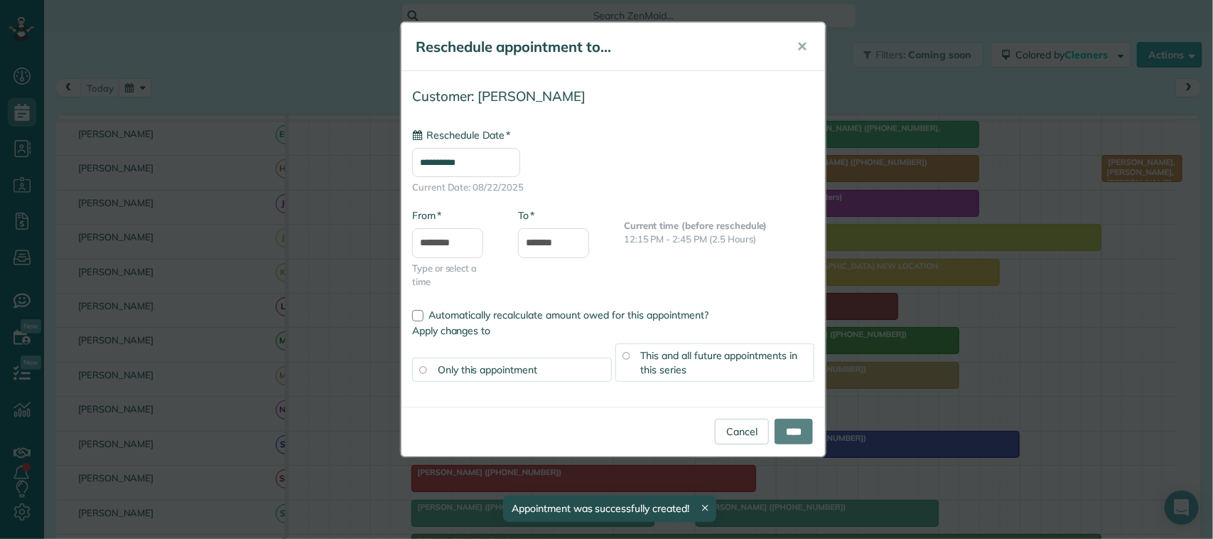
type input "**********"
click at [788, 425] on input "****" at bounding box center [794, 432] width 38 height 26
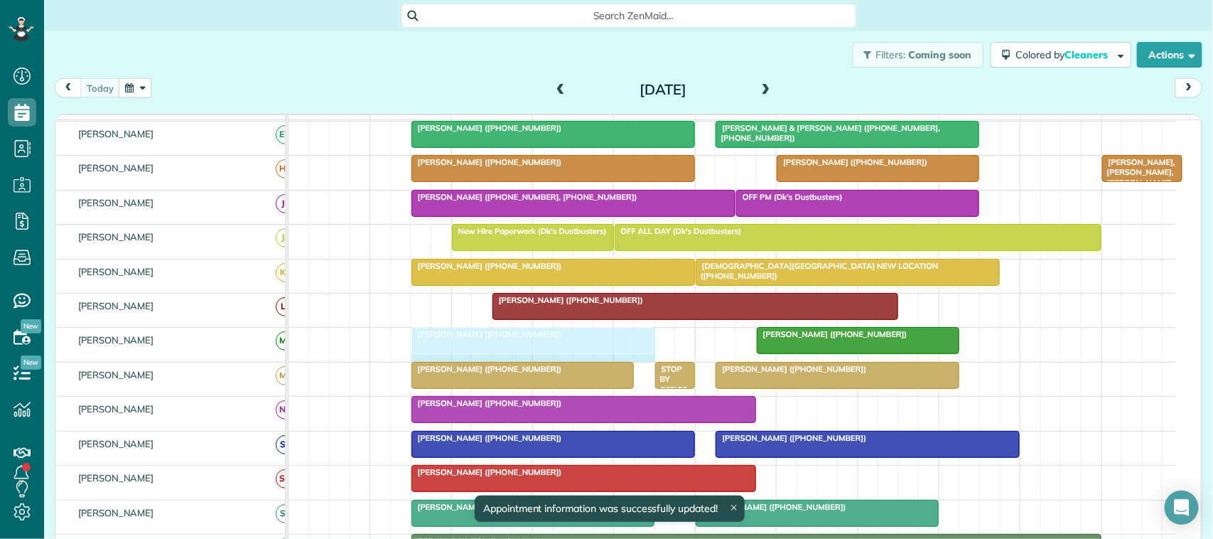
drag, startPoint x: 670, startPoint y: 355, endPoint x: 638, endPoint y: 350, distance: 32.4
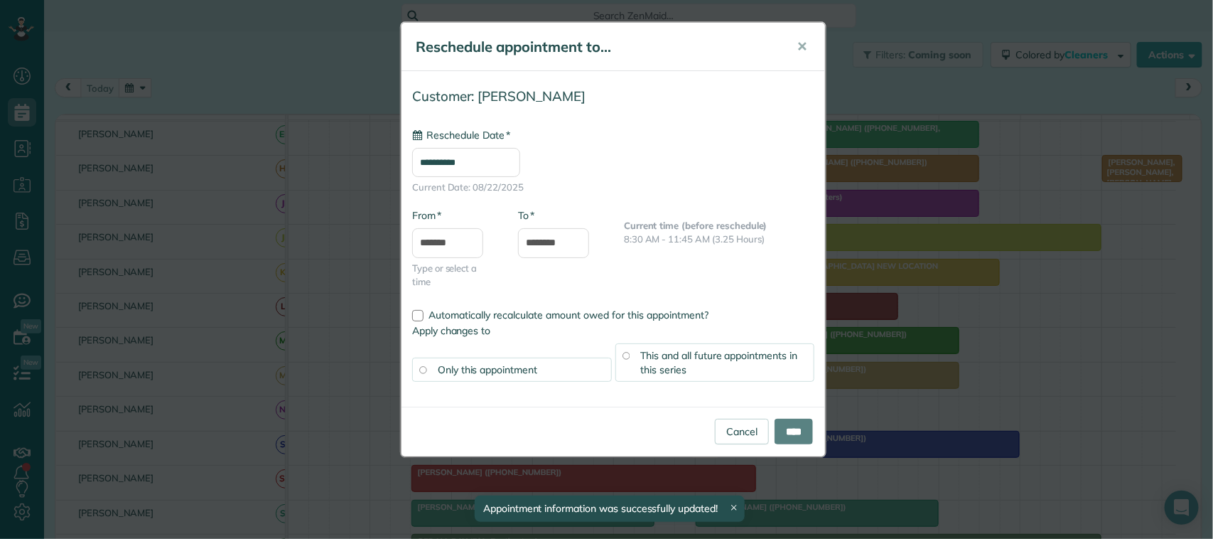
type input "**********"
click at [557, 240] on input "********" at bounding box center [553, 243] width 71 height 30
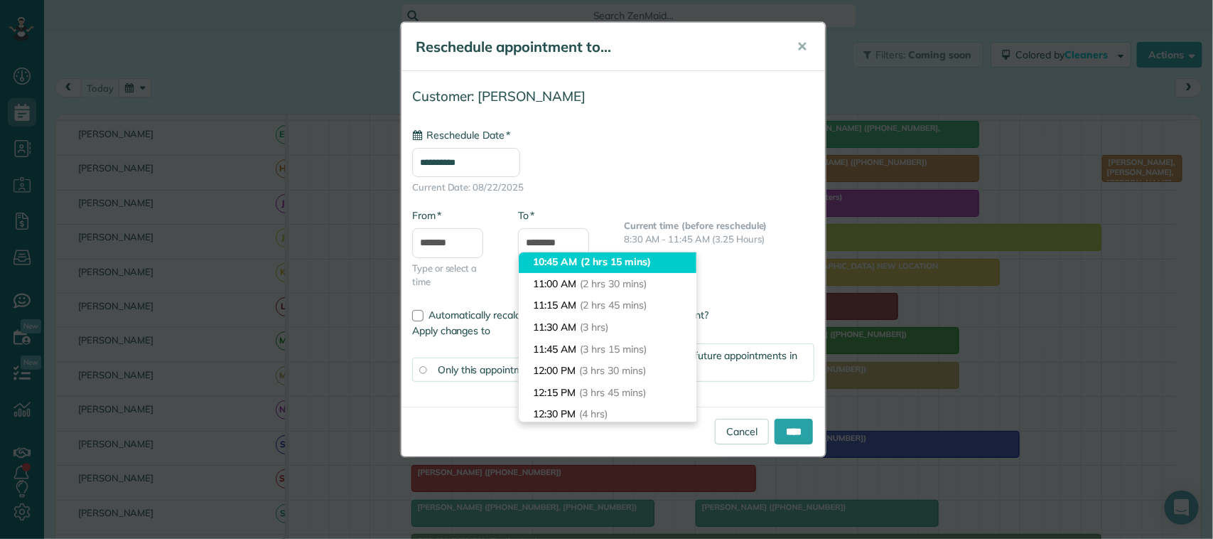
scroll to position [168, 0]
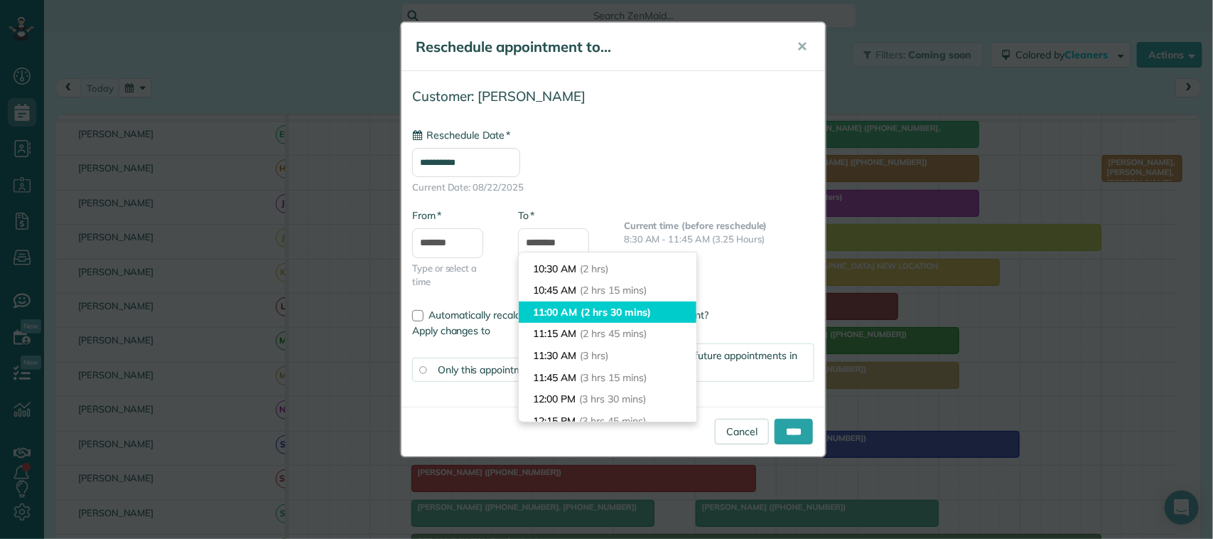
type input "********"
click at [586, 308] on span "(2 hrs 30 mins)" at bounding box center [616, 312] width 70 height 13
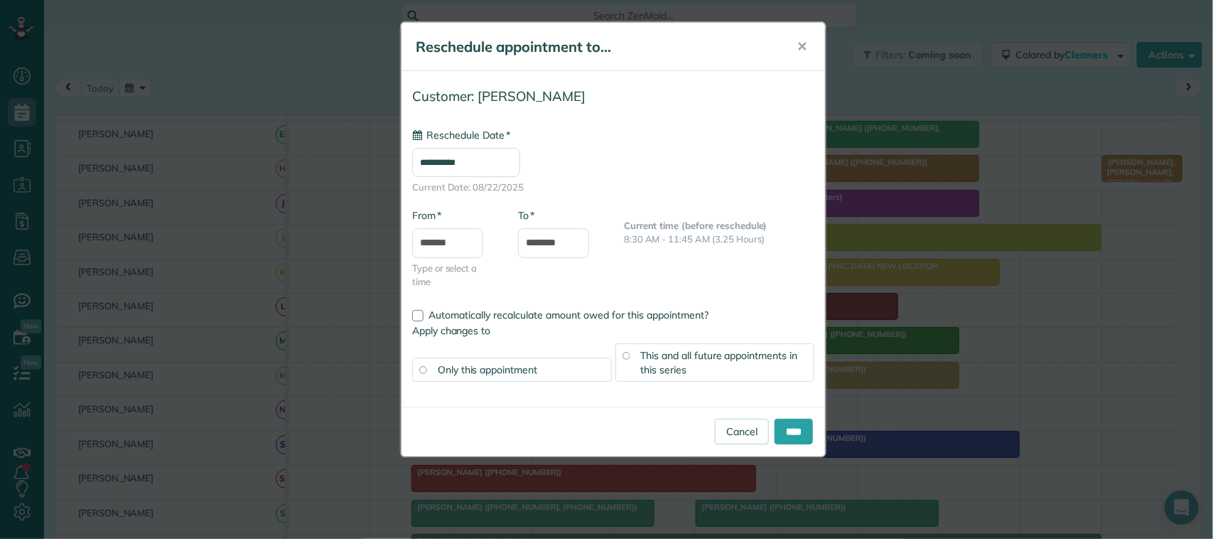
click at [719, 360] on span "This and all future appointments in this series" at bounding box center [719, 362] width 157 height 27
click at [793, 431] on input "****" at bounding box center [794, 432] width 38 height 26
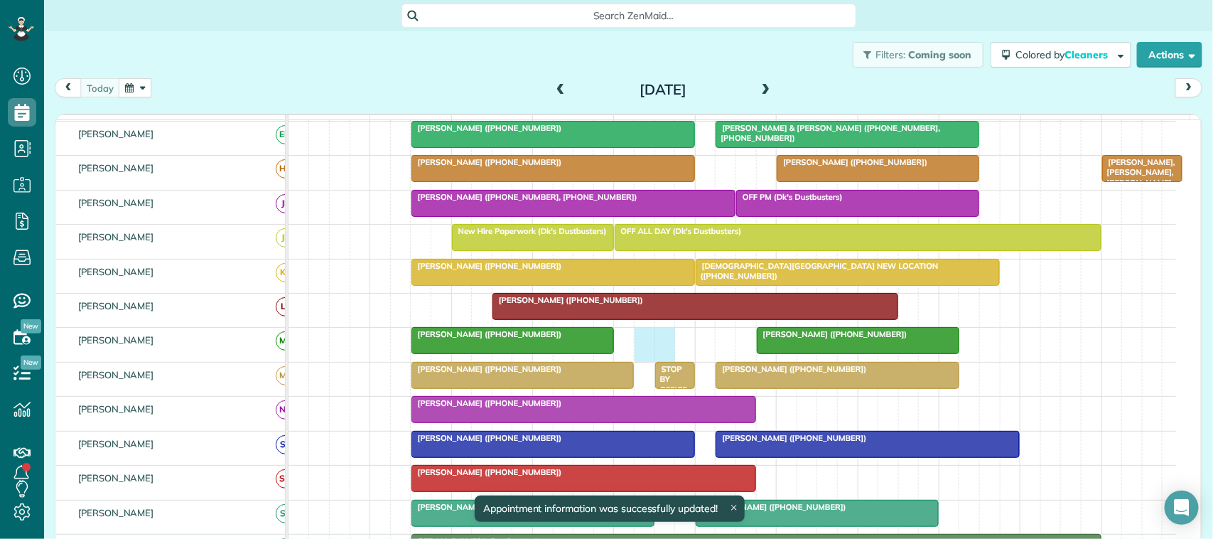
drag, startPoint x: 649, startPoint y: 354, endPoint x: 672, endPoint y: 358, distance: 23.0
click at [665, 357] on div "Sandra Buso (+12815132395) Rhonda Greiner (+12817237554)" at bounding box center [733, 344] width 888 height 33
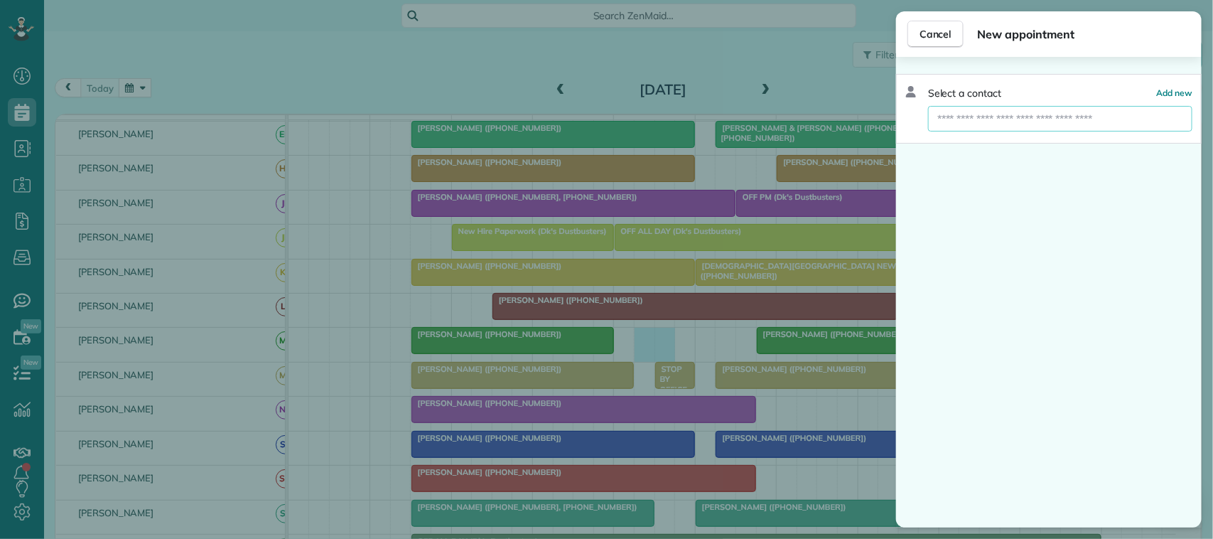
click at [977, 124] on input "text" at bounding box center [1060, 119] width 264 height 26
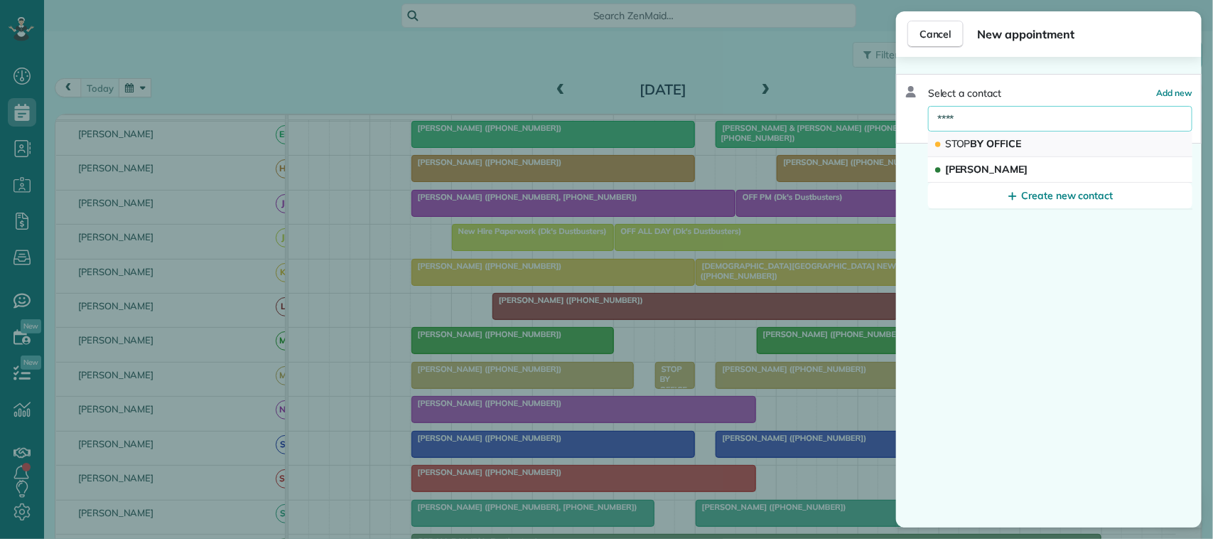
type input "****"
click at [1009, 137] on span "STOP BY OFFICE" at bounding box center [983, 143] width 77 height 13
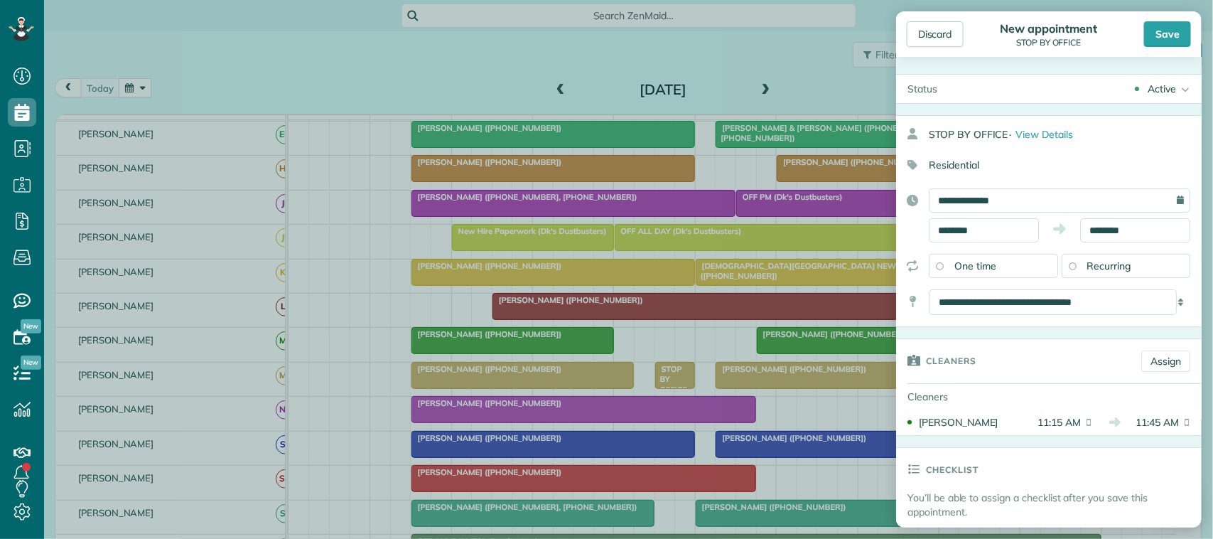
click at [1174, 27] on div "Save" at bounding box center [1167, 34] width 47 height 26
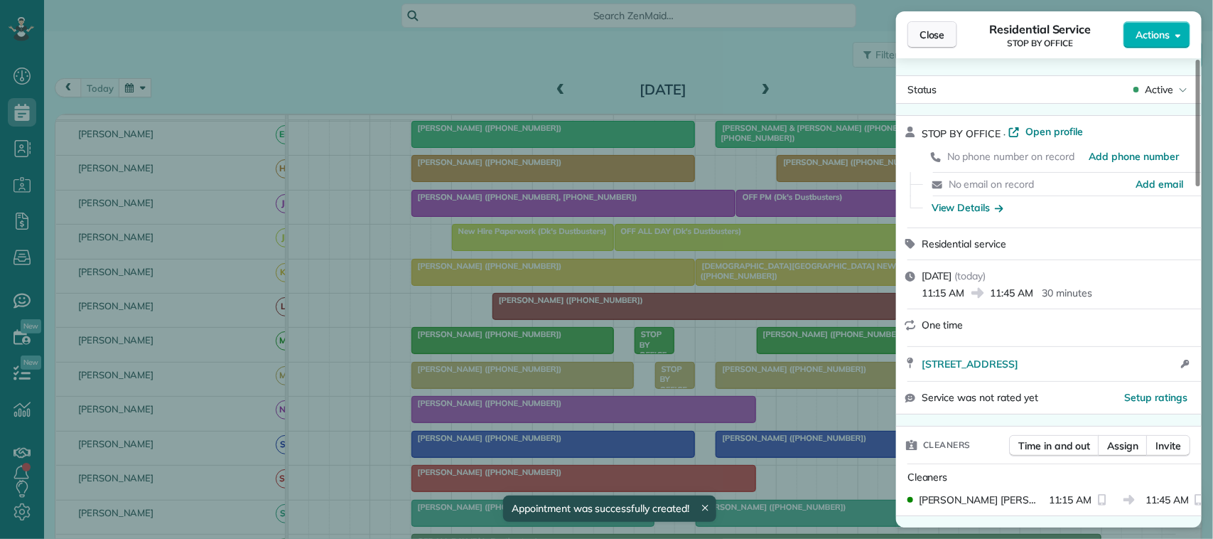
click at [920, 31] on span "Close" at bounding box center [933, 35] width 26 height 14
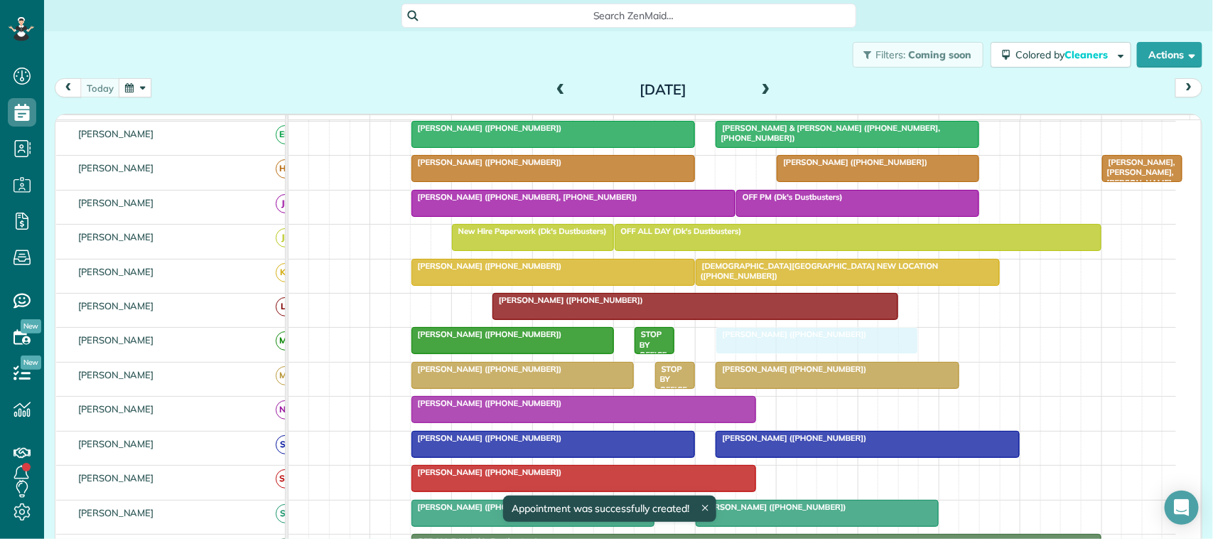
drag, startPoint x: 793, startPoint y: 356, endPoint x: 762, endPoint y: 359, distance: 31.4
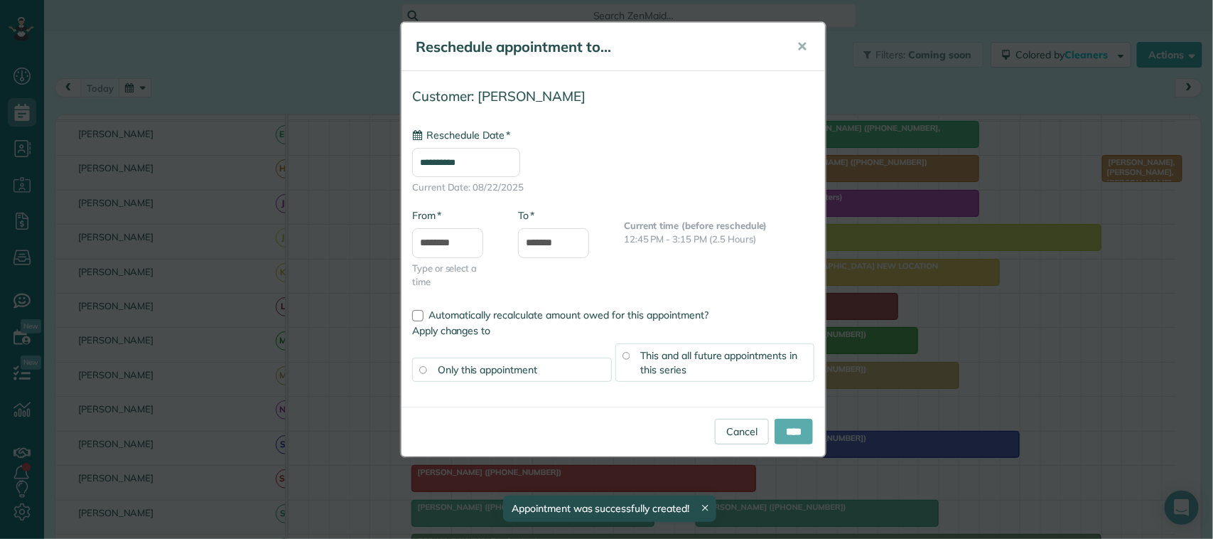
type input "**********"
click at [780, 431] on input "****" at bounding box center [794, 432] width 38 height 26
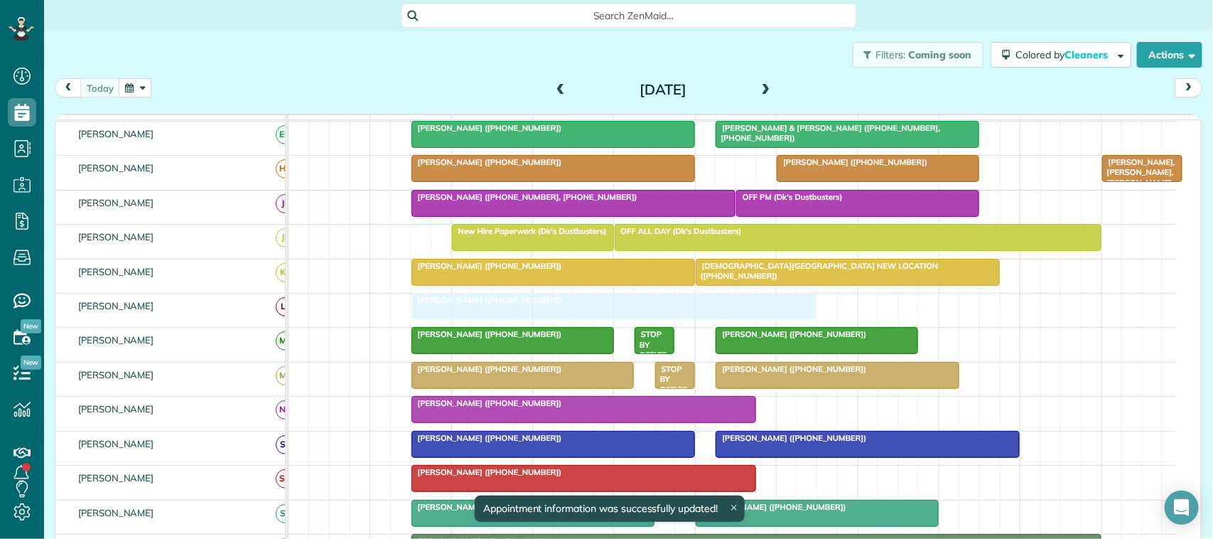
drag, startPoint x: 527, startPoint y: 324, endPoint x: 453, endPoint y: 328, distance: 74.8
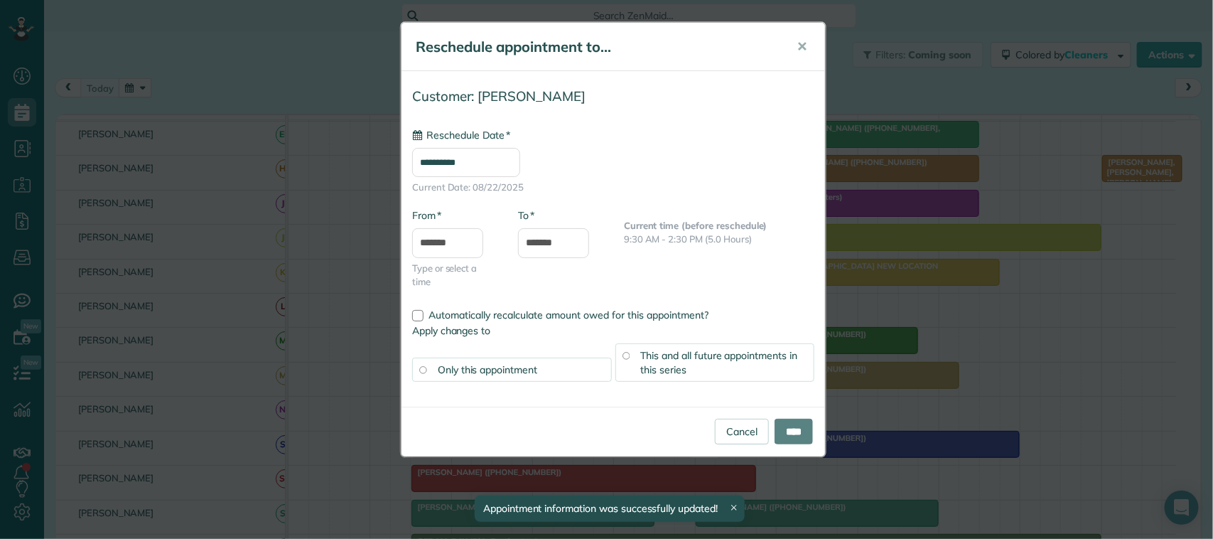
type input "**********"
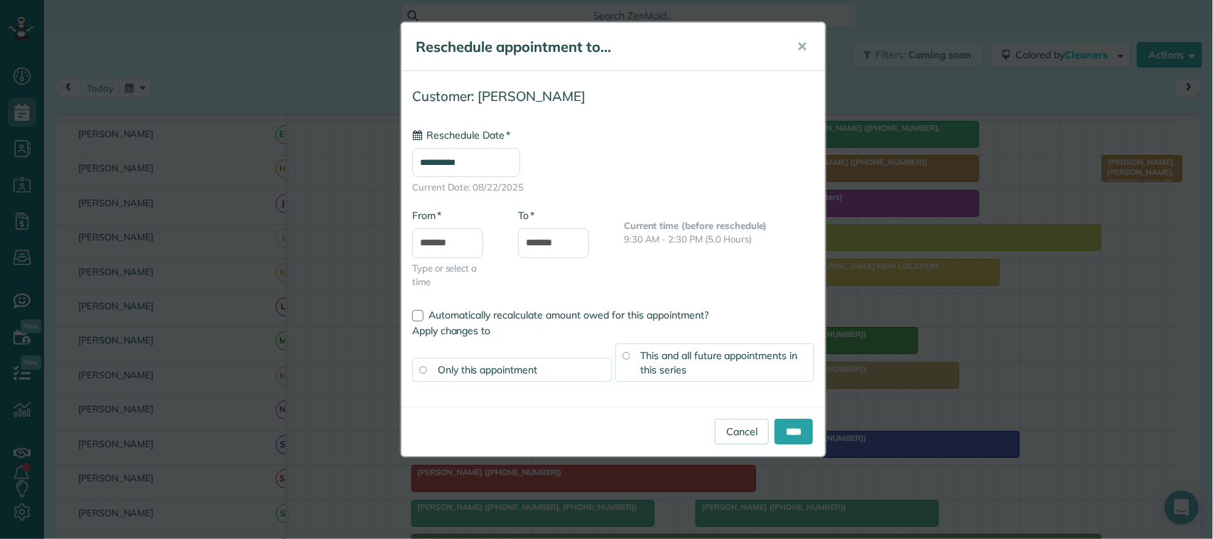
click at [660, 360] on span "This and all future appointments in this series" at bounding box center [719, 362] width 157 height 27
click at [782, 428] on input "****" at bounding box center [794, 432] width 38 height 26
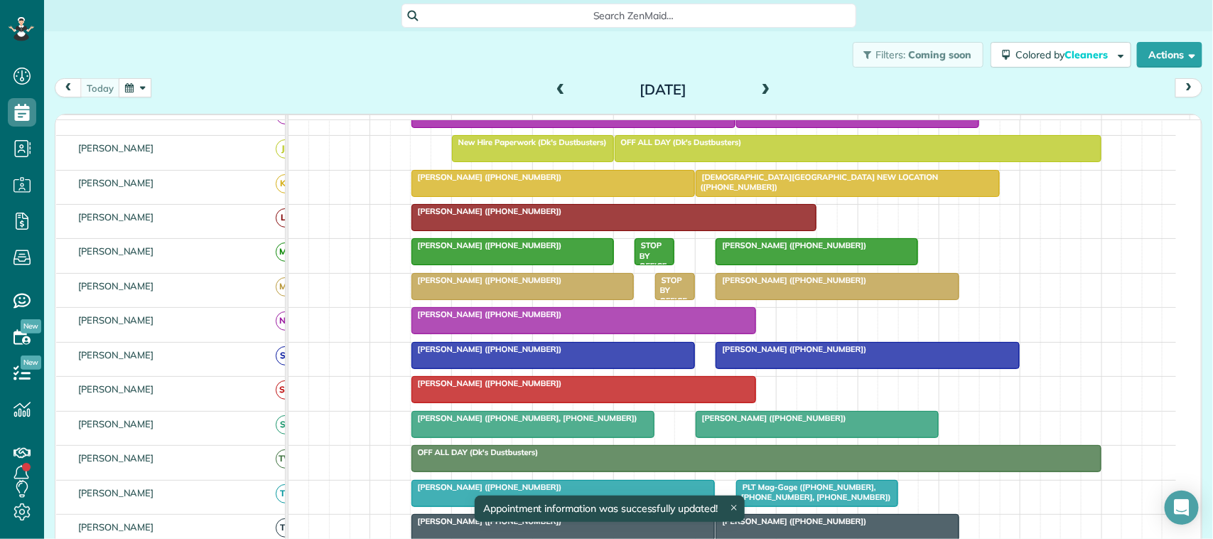
scroll to position [89, 0]
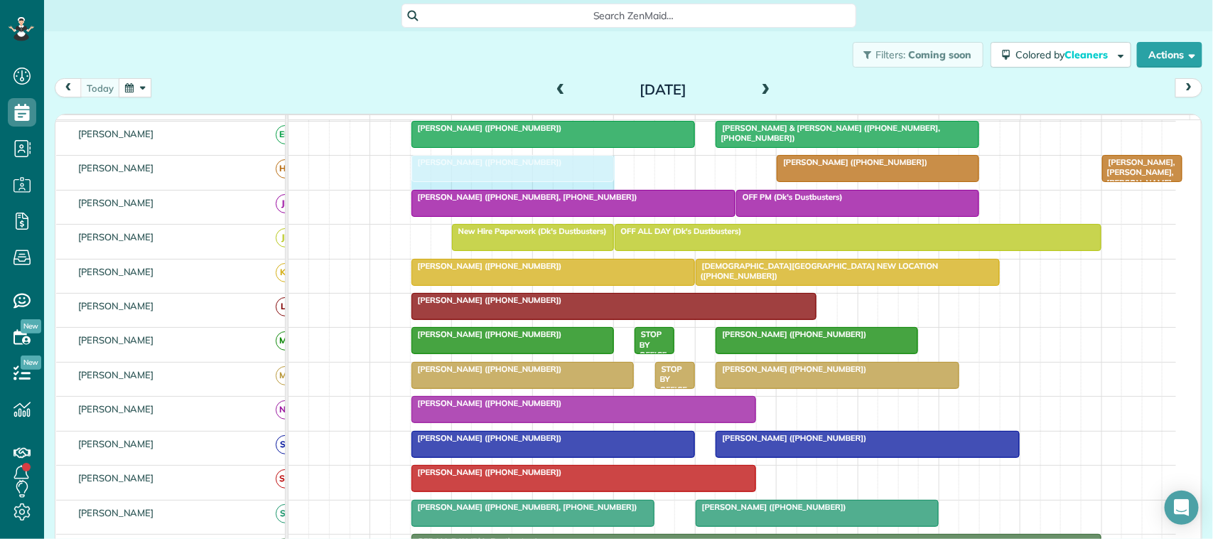
drag, startPoint x: 689, startPoint y: 188, endPoint x: 603, endPoint y: 178, distance: 87.3
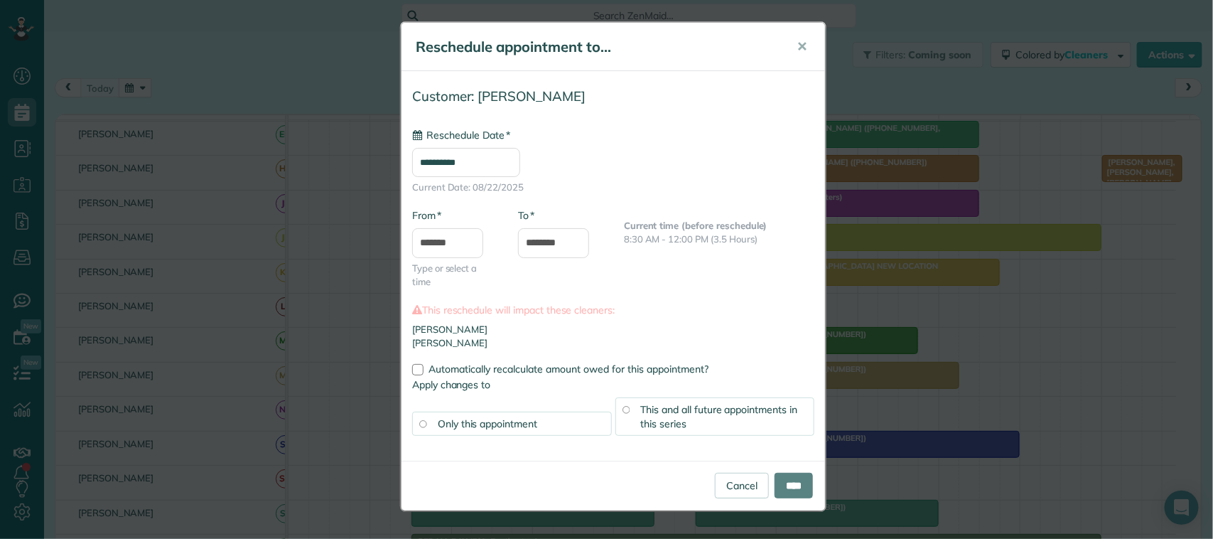
type input "**********"
drag, startPoint x: 683, startPoint y: 414, endPoint x: 693, endPoint y: 402, distance: 16.2
click at [683, 416] on span "This and all future appointments in this series" at bounding box center [719, 416] width 157 height 27
click at [780, 488] on input "****" at bounding box center [794, 486] width 38 height 26
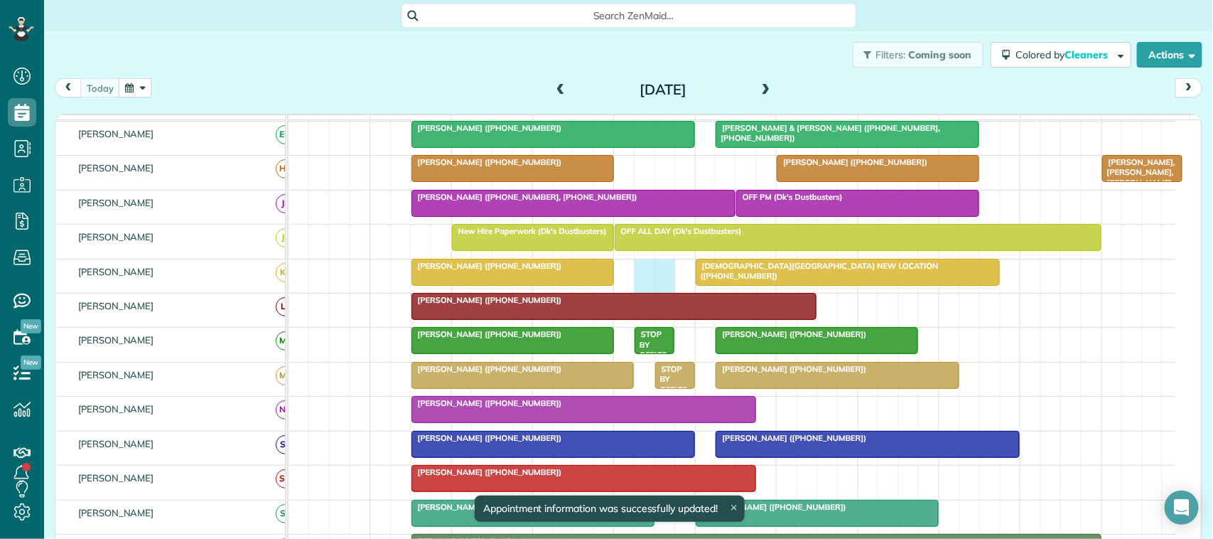
drag, startPoint x: 642, startPoint y: 289, endPoint x: 667, endPoint y: 289, distance: 24.9
click at [667, 289] on div "Refuge Mission Church NEW LOCATION (+17138188119) Dianne Bowman (+17138981394)" at bounding box center [733, 275] width 888 height 33
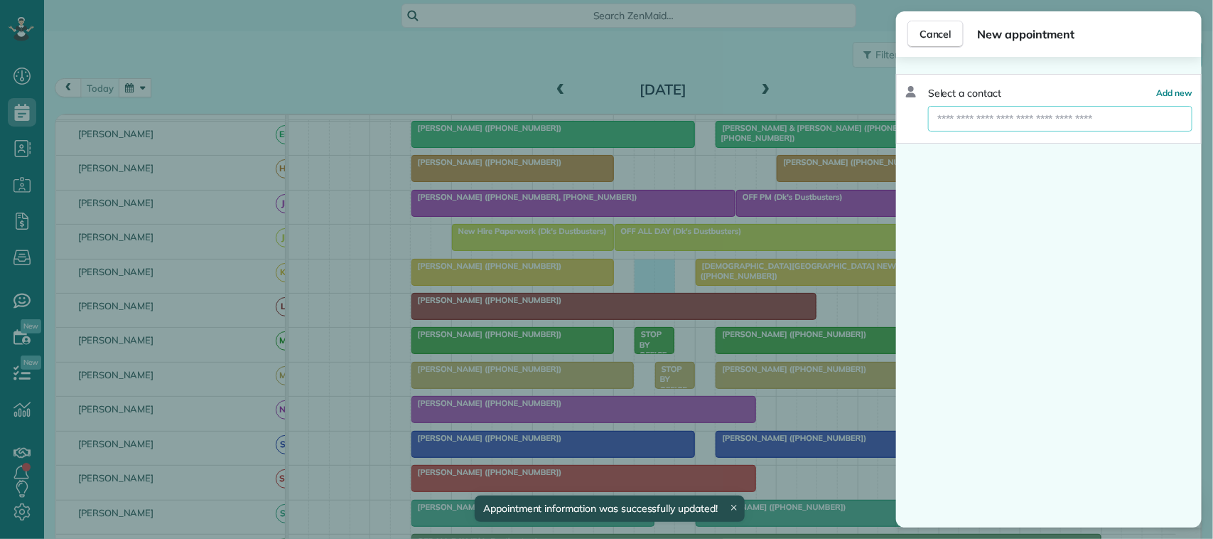
click at [978, 122] on input "text" at bounding box center [1060, 119] width 264 height 26
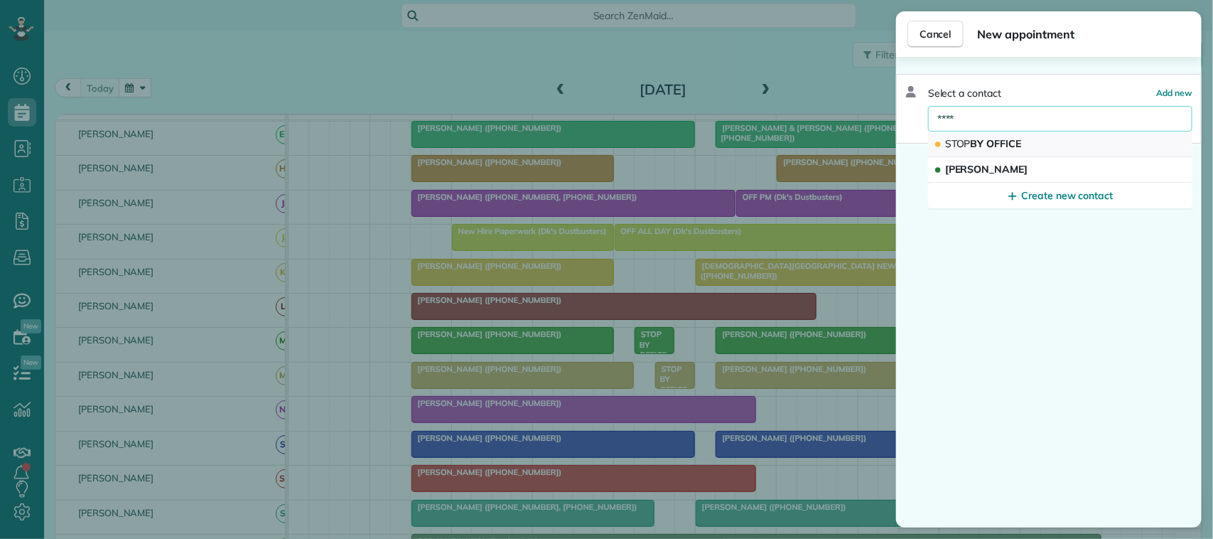
type input "****"
click at [1004, 142] on span "STOP BY OFFICE" at bounding box center [983, 143] width 77 height 13
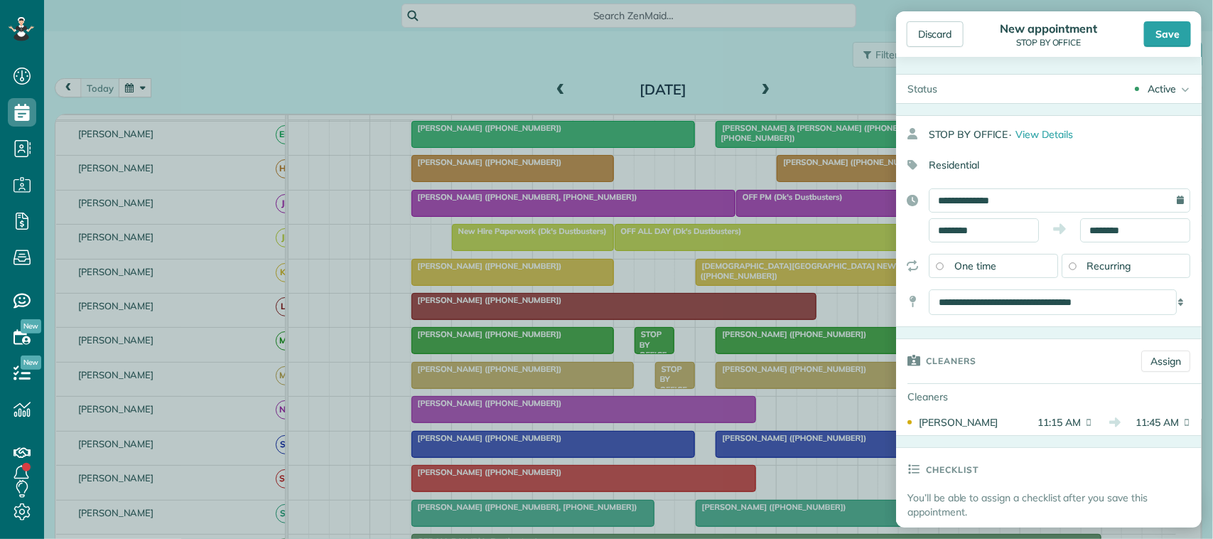
drag, startPoint x: 1162, startPoint y: 29, endPoint x: 1120, endPoint y: 47, distance: 46.2
click at [1162, 32] on div "Save" at bounding box center [1167, 34] width 47 height 26
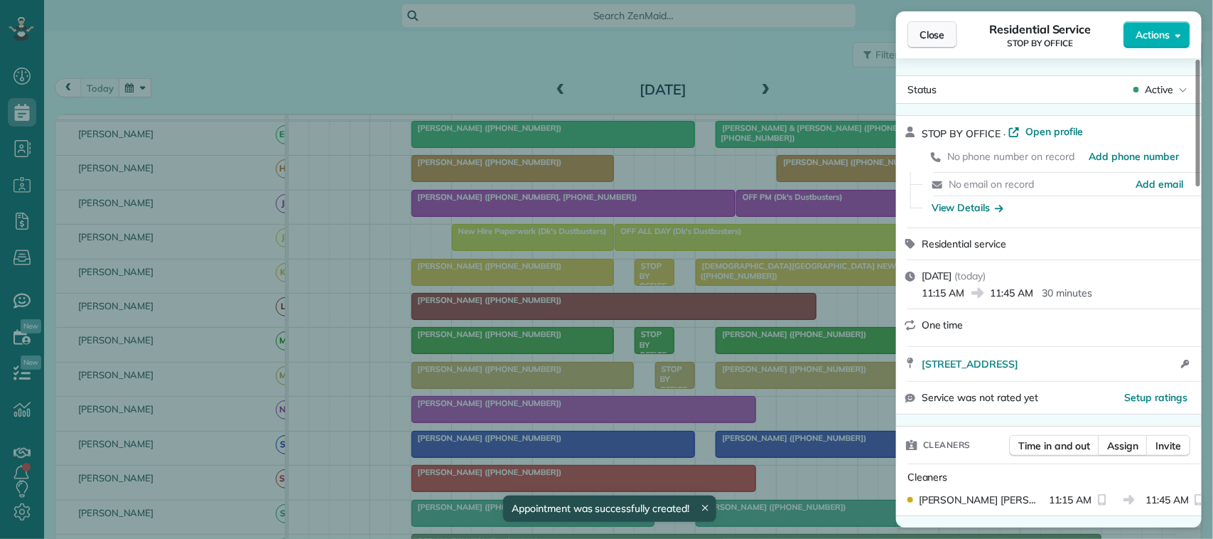
click at [931, 36] on span "Close" at bounding box center [933, 35] width 26 height 14
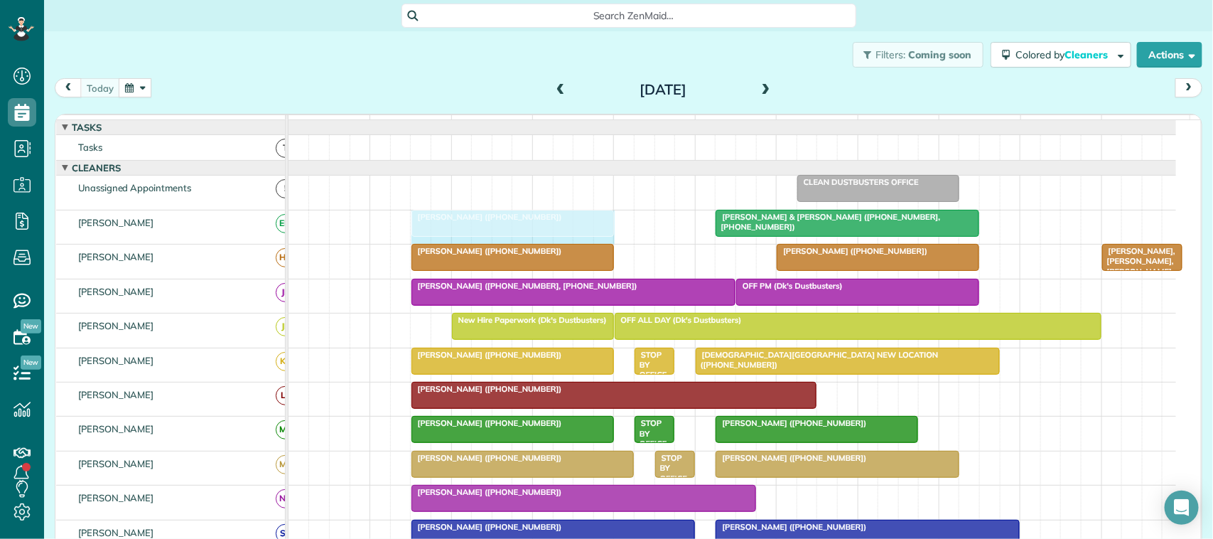
drag, startPoint x: 689, startPoint y: 239, endPoint x: 611, endPoint y: 232, distance: 78.5
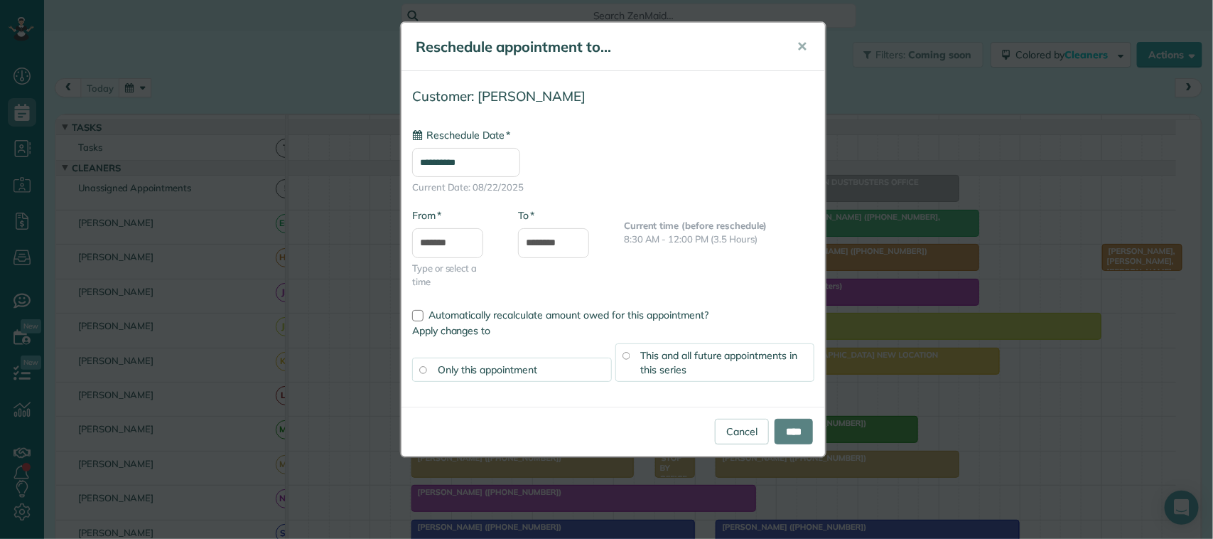
type input "**********"
click at [713, 355] on span "This and all future appointments in this series" at bounding box center [719, 362] width 157 height 27
click at [794, 432] on input "****" at bounding box center [794, 432] width 38 height 26
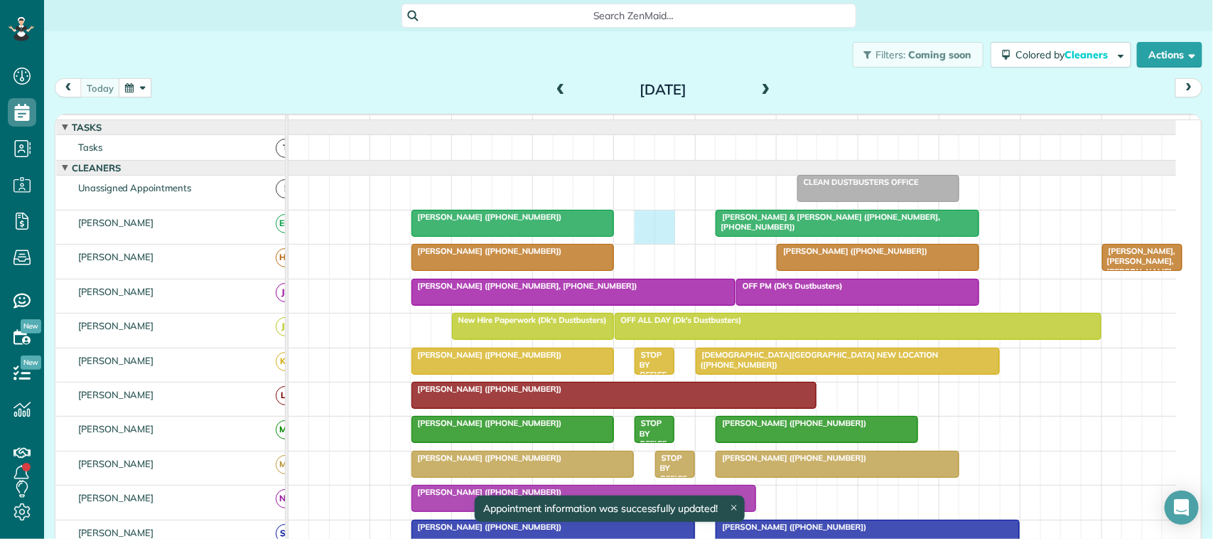
drag, startPoint x: 644, startPoint y: 240, endPoint x: 657, endPoint y: 242, distance: 13.7
click at [660, 242] on div "Jason & Kathrin Bentley (+17137058222, +18325946892) Kimberly Dahlstrom (+12814…" at bounding box center [733, 226] width 888 height 33
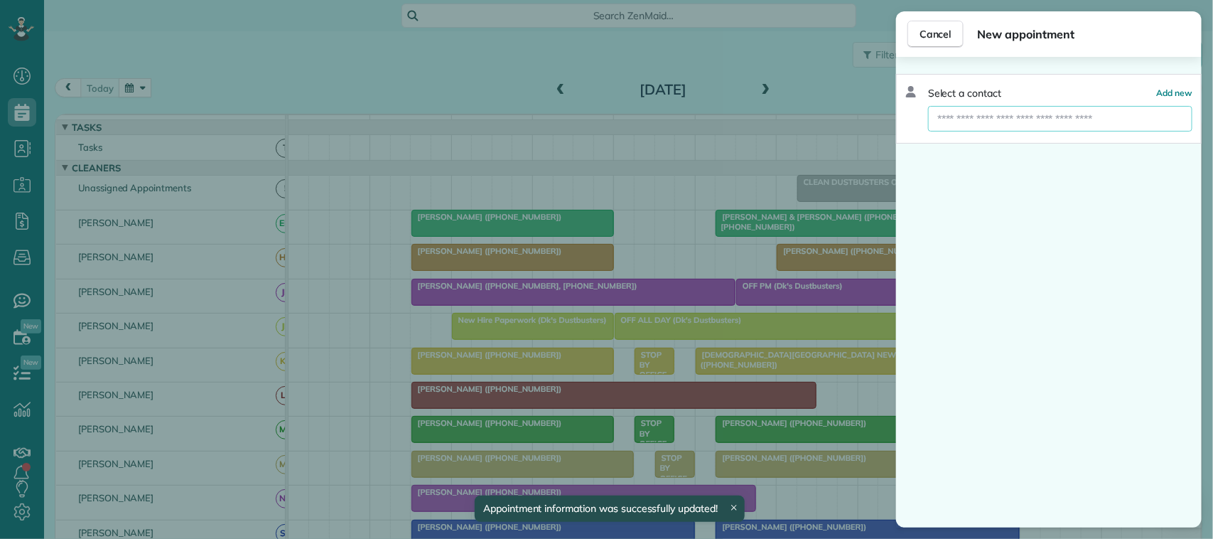
click at [1006, 119] on input "text" at bounding box center [1060, 119] width 264 height 26
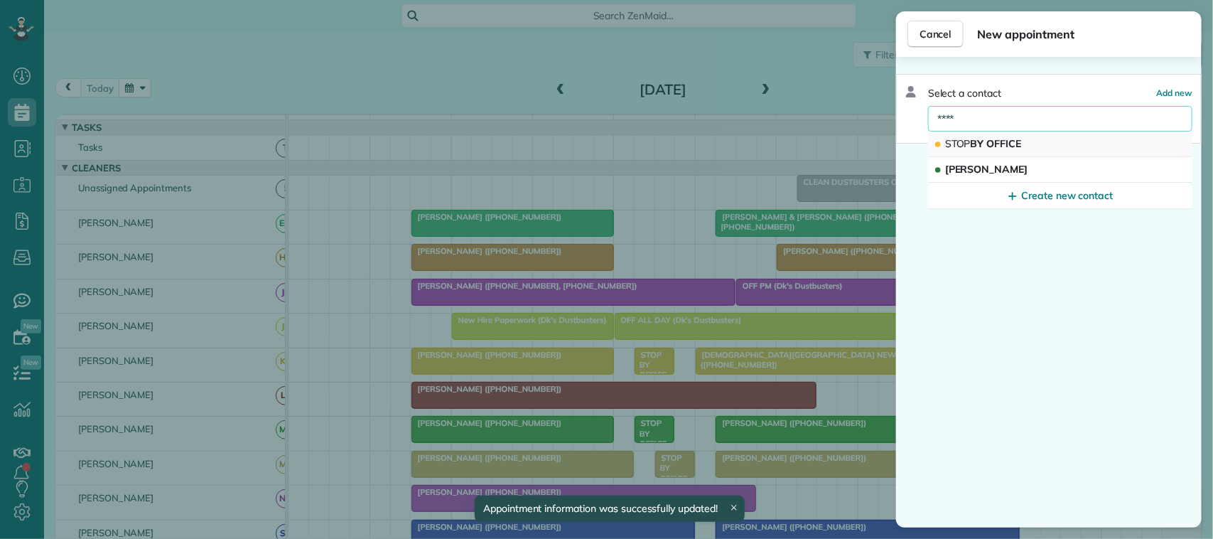
type input "****"
click at [986, 137] on span "STOP BY OFFICE" at bounding box center [983, 144] width 77 height 14
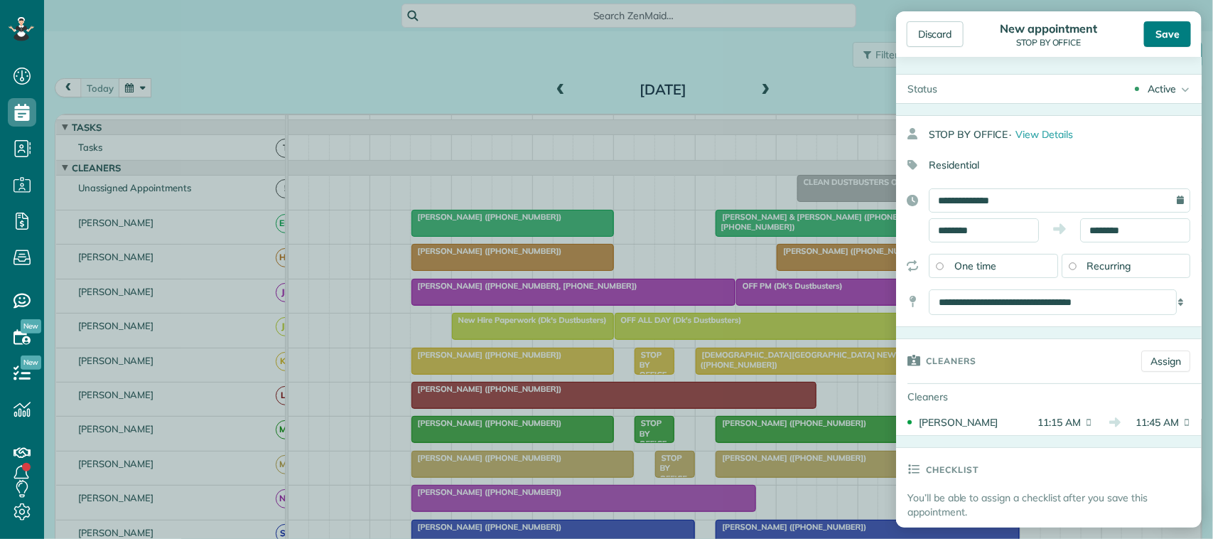
click at [1167, 32] on div "Save" at bounding box center [1167, 34] width 47 height 26
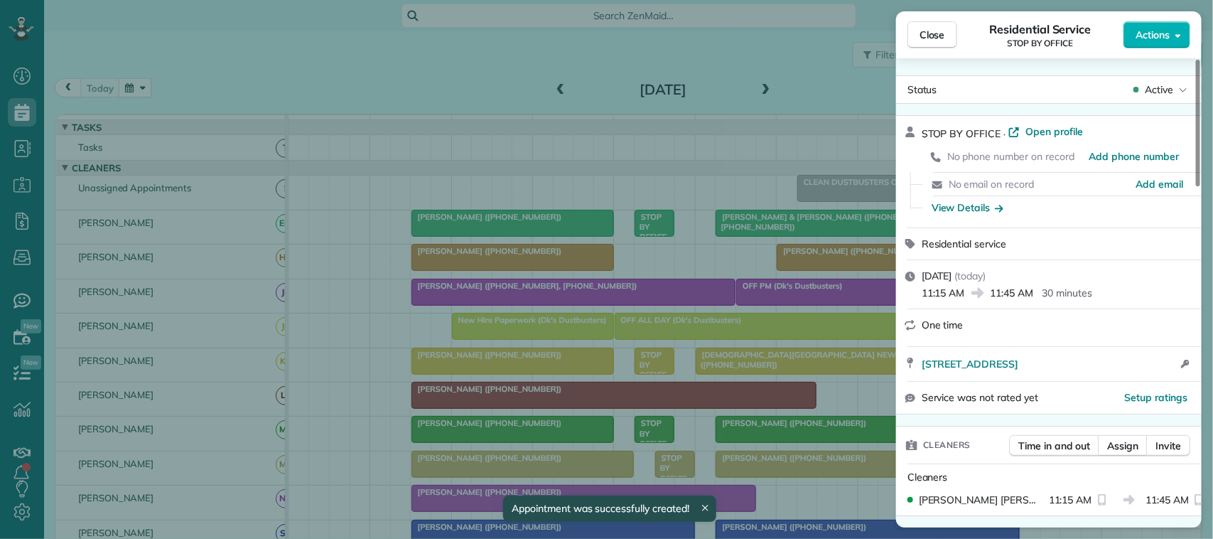
click at [920, 44] on button "Close" at bounding box center [933, 34] width 50 height 27
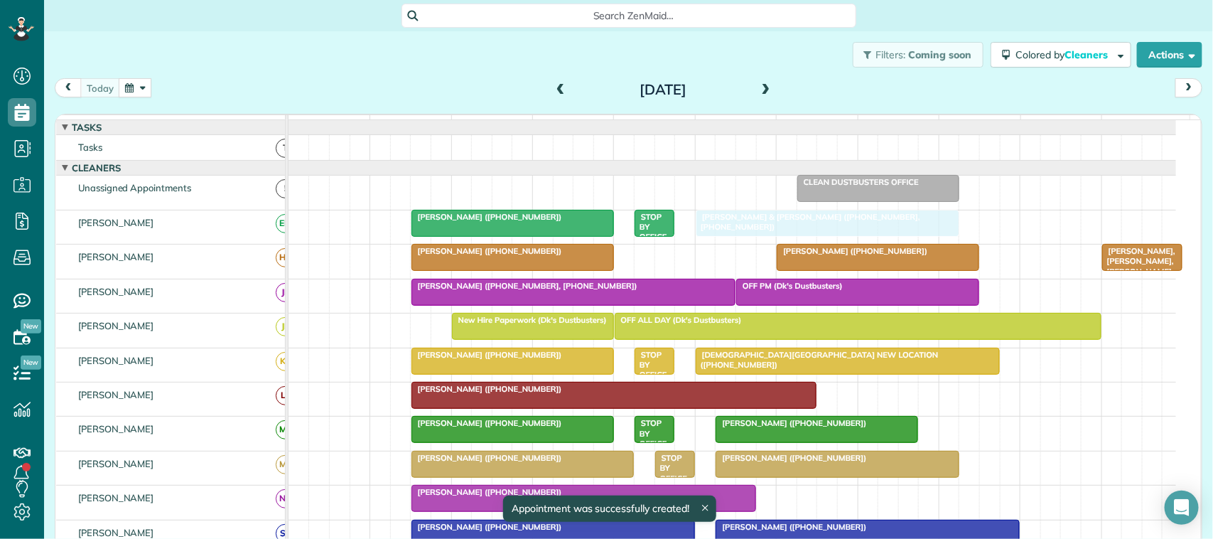
drag, startPoint x: 772, startPoint y: 237, endPoint x: 753, endPoint y: 235, distance: 18.5
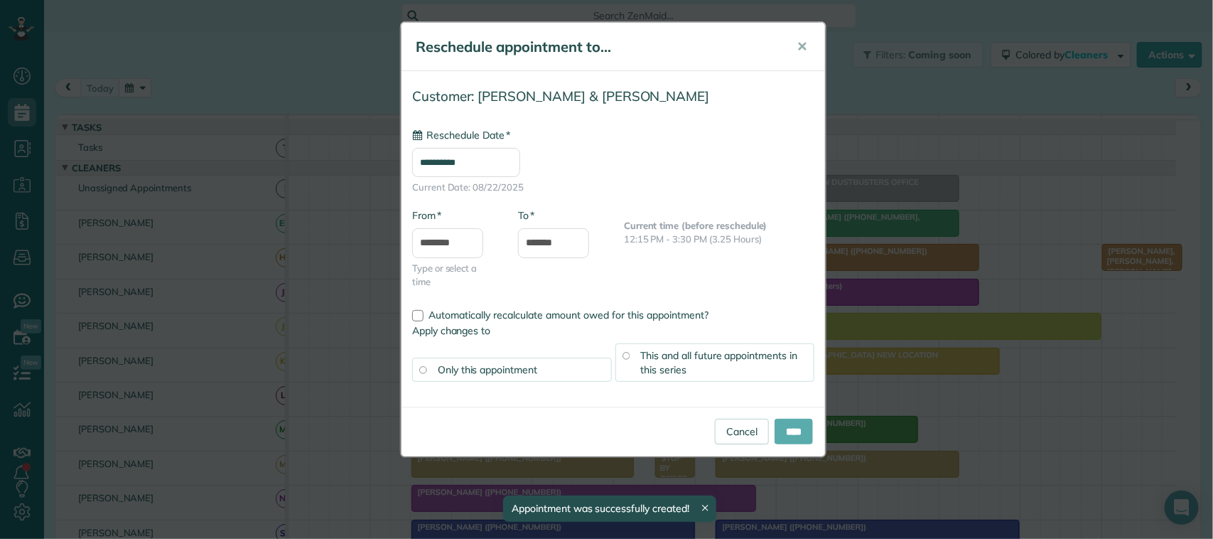
type input "**********"
click at [793, 427] on input "****" at bounding box center [794, 432] width 38 height 26
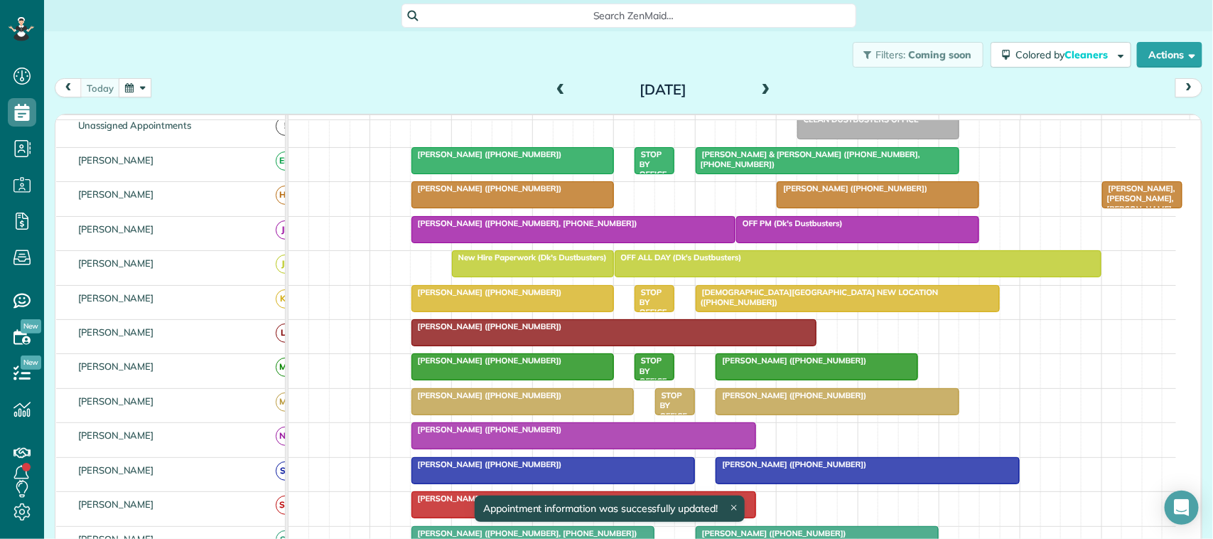
scroll to position [89, 0]
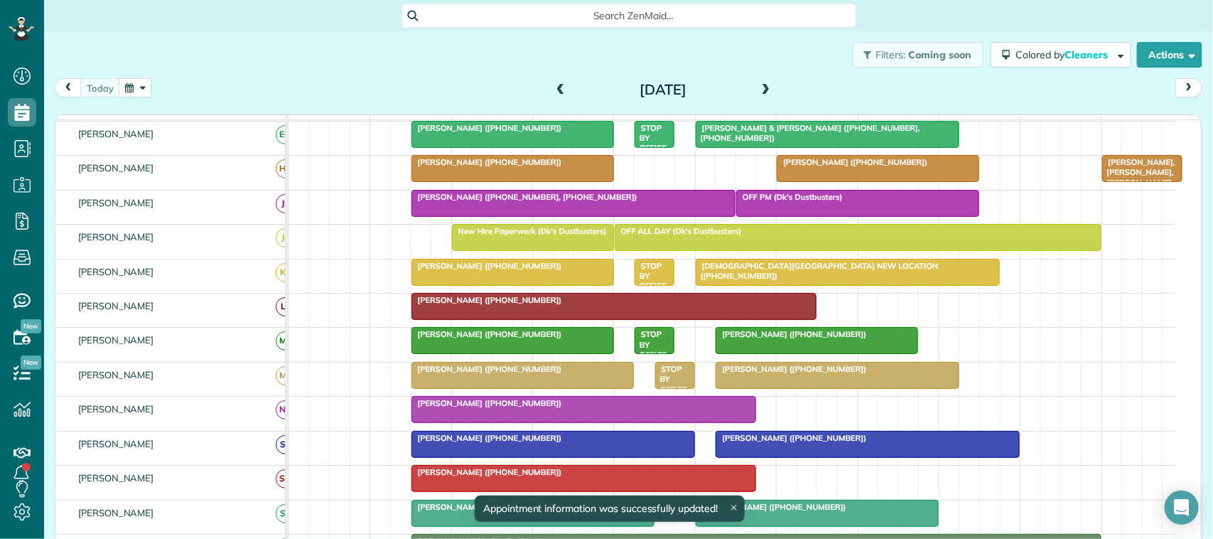
drag, startPoint x: 822, startPoint y: 197, endPoint x: 822, endPoint y: 325, distance: 127.9
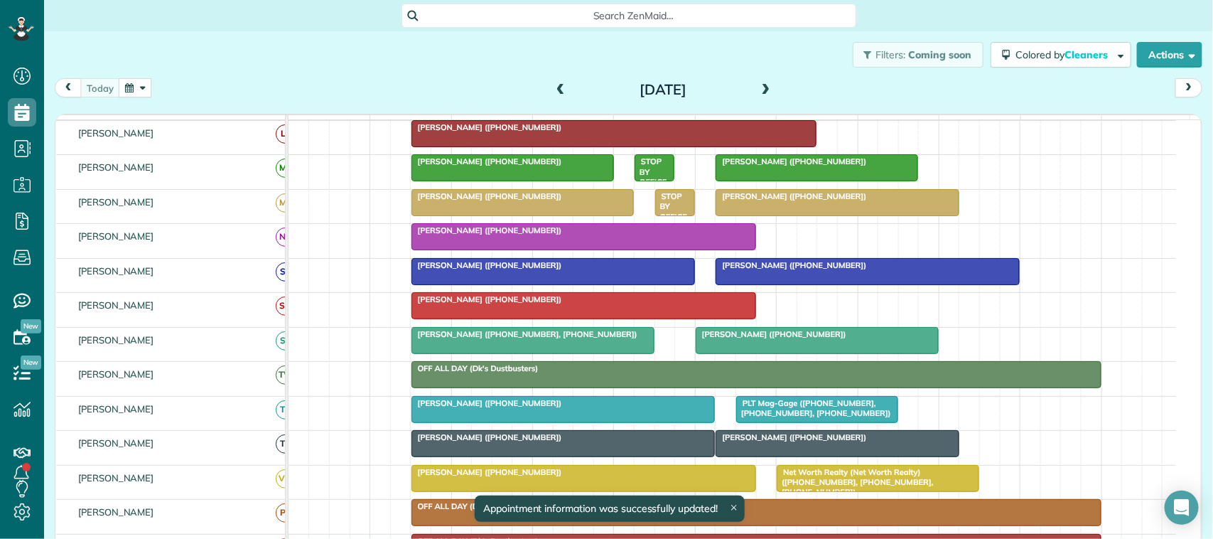
scroll to position [267, 0]
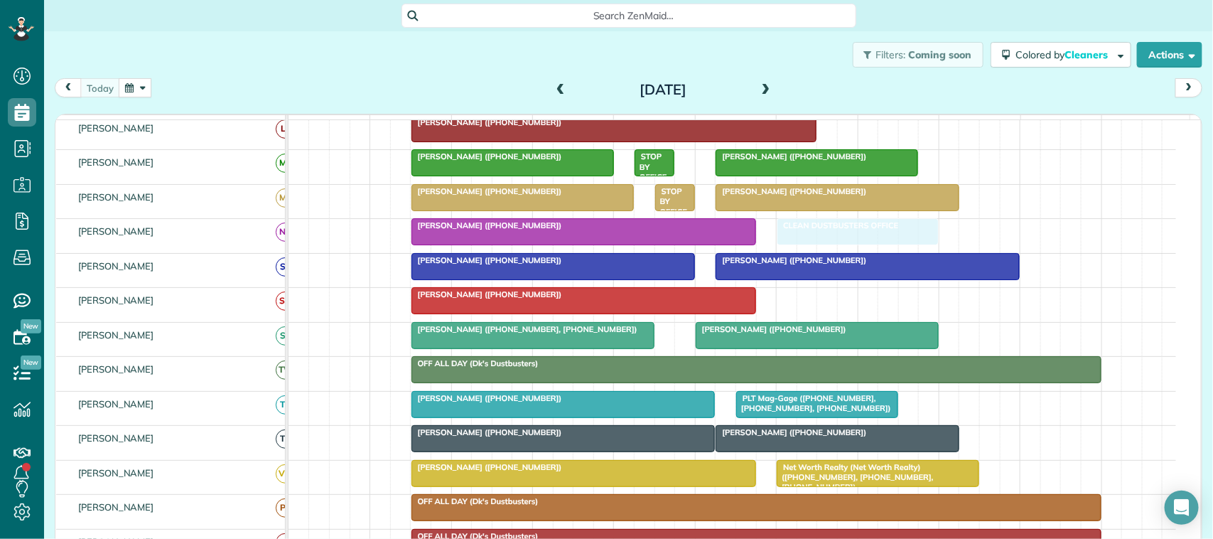
drag, startPoint x: 841, startPoint y: 196, endPoint x: 812, endPoint y: 244, distance: 55.8
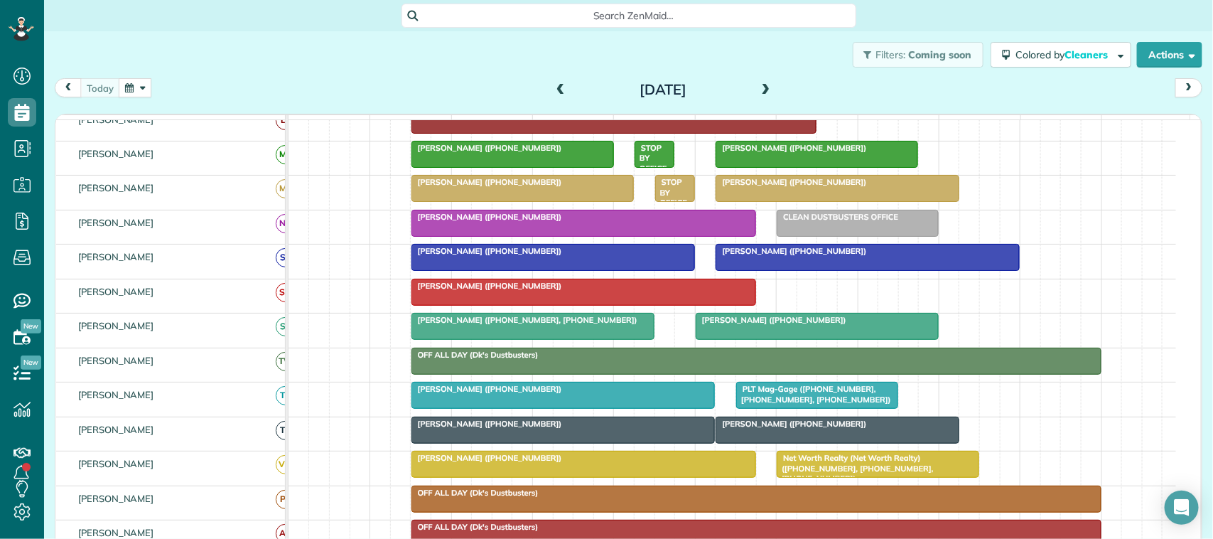
scroll to position [257, 0]
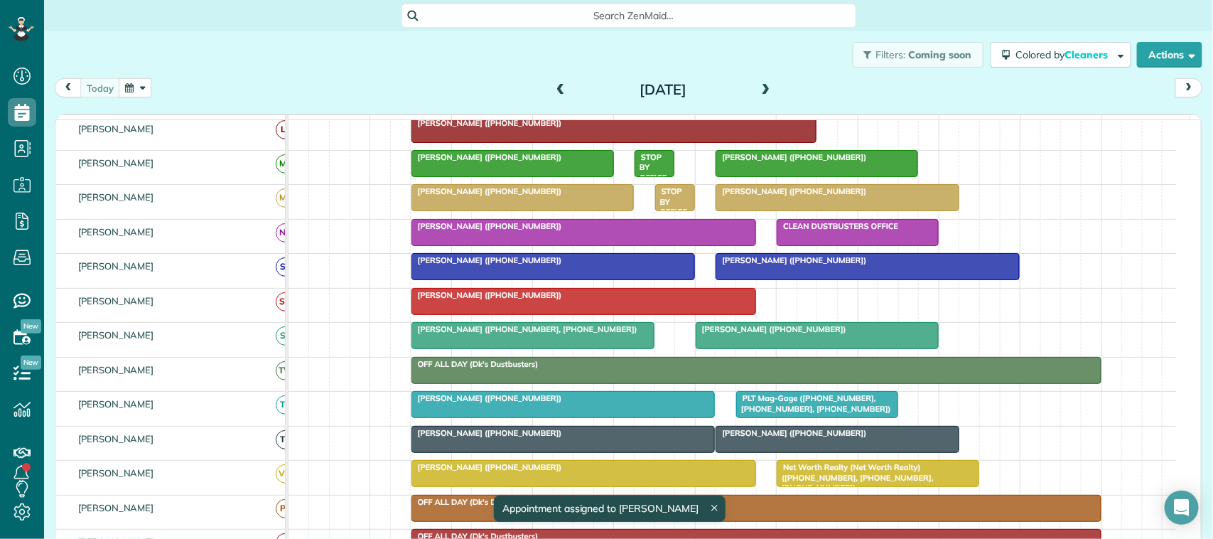
click at [139, 85] on button "button" at bounding box center [135, 87] width 33 height 19
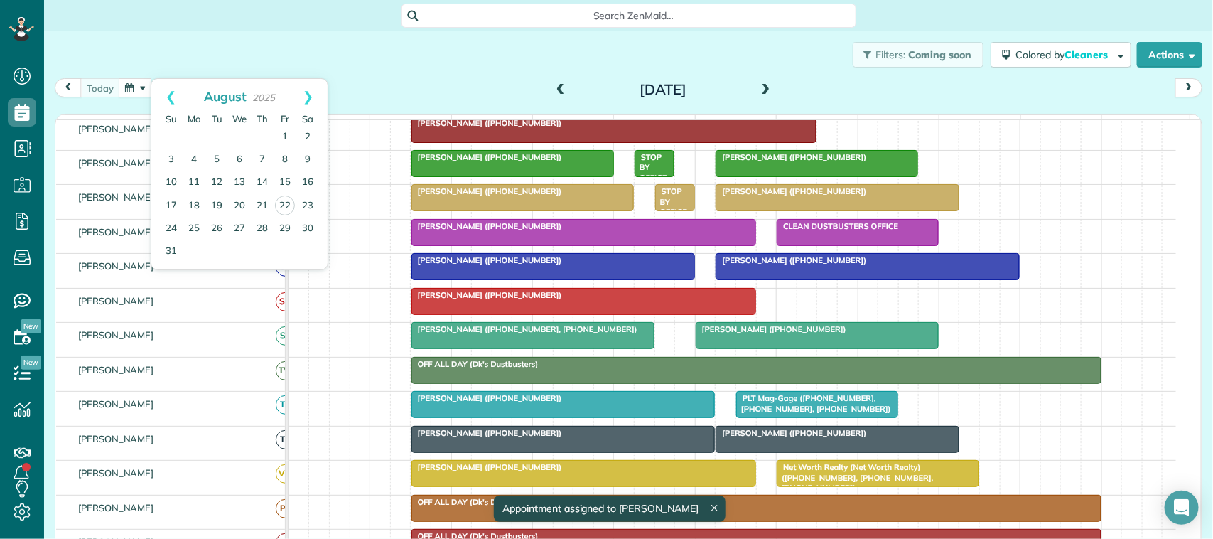
click at [359, 66] on div "Filters: Coming soon Colored by Cleaners Color by Cleaner Color by Team Color b…" at bounding box center [628, 54] width 1169 height 47
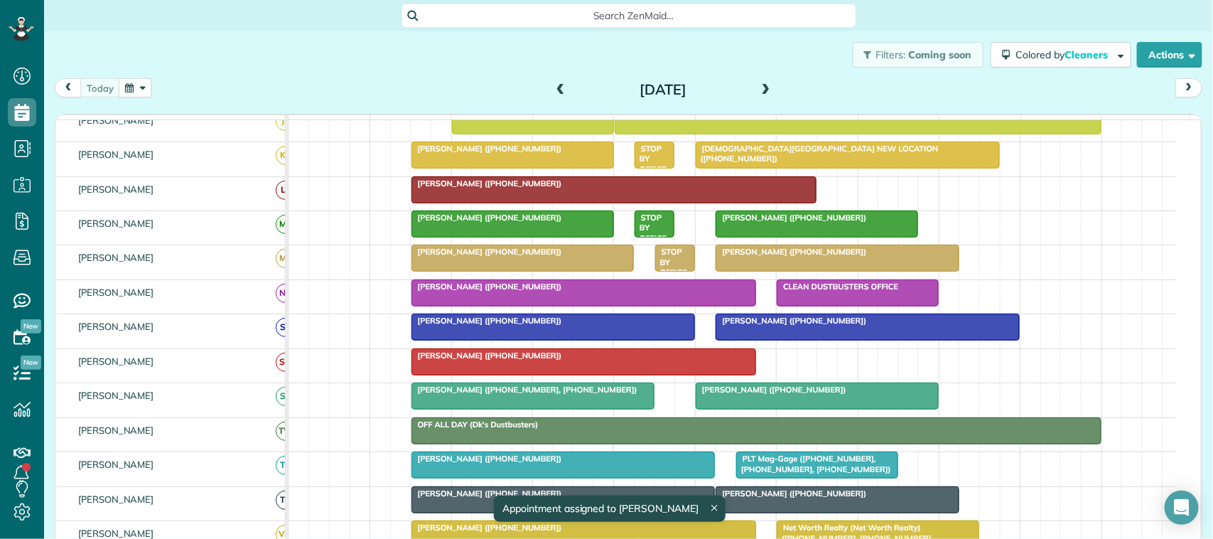
scroll to position [112, 0]
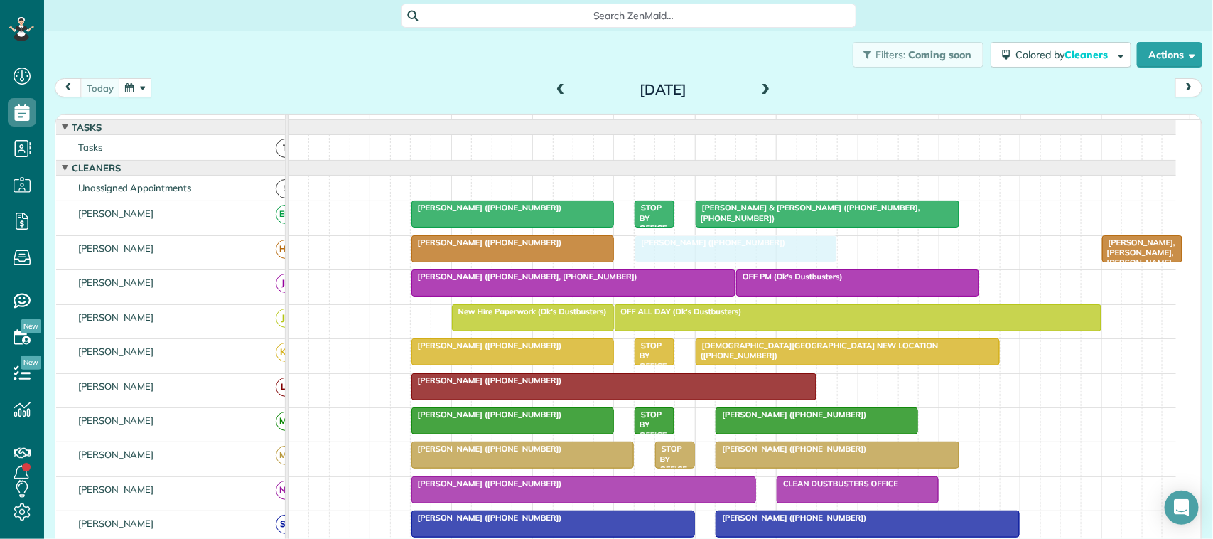
drag, startPoint x: 834, startPoint y: 263, endPoint x: 700, endPoint y: 265, distance: 133.6
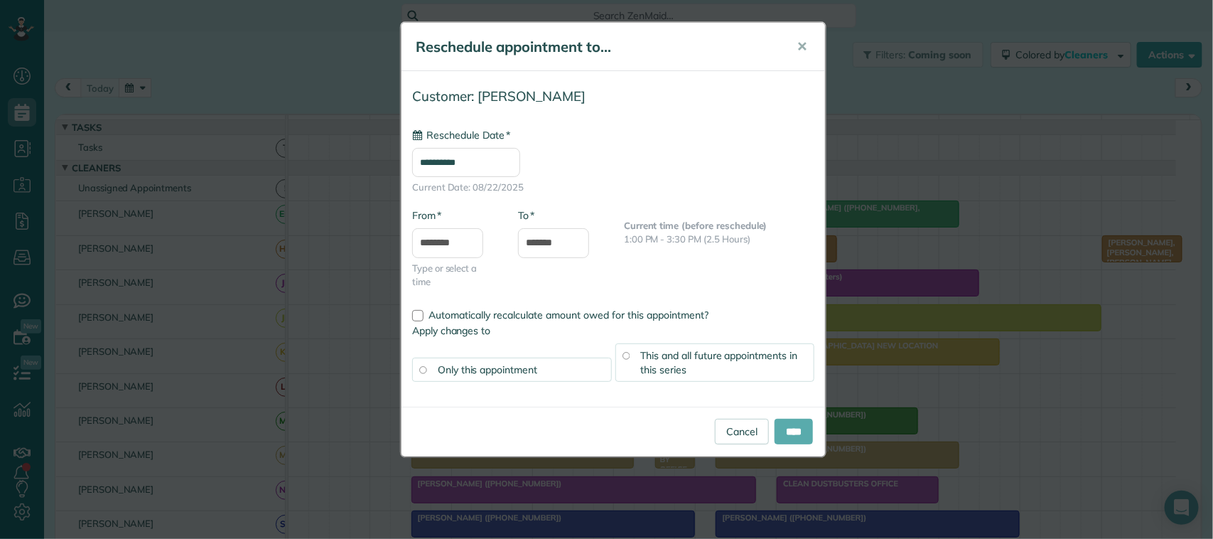
type input "**********"
drag, startPoint x: 787, startPoint y: 428, endPoint x: 810, endPoint y: 417, distance: 26.1
click at [785, 425] on input "****" at bounding box center [794, 432] width 38 height 26
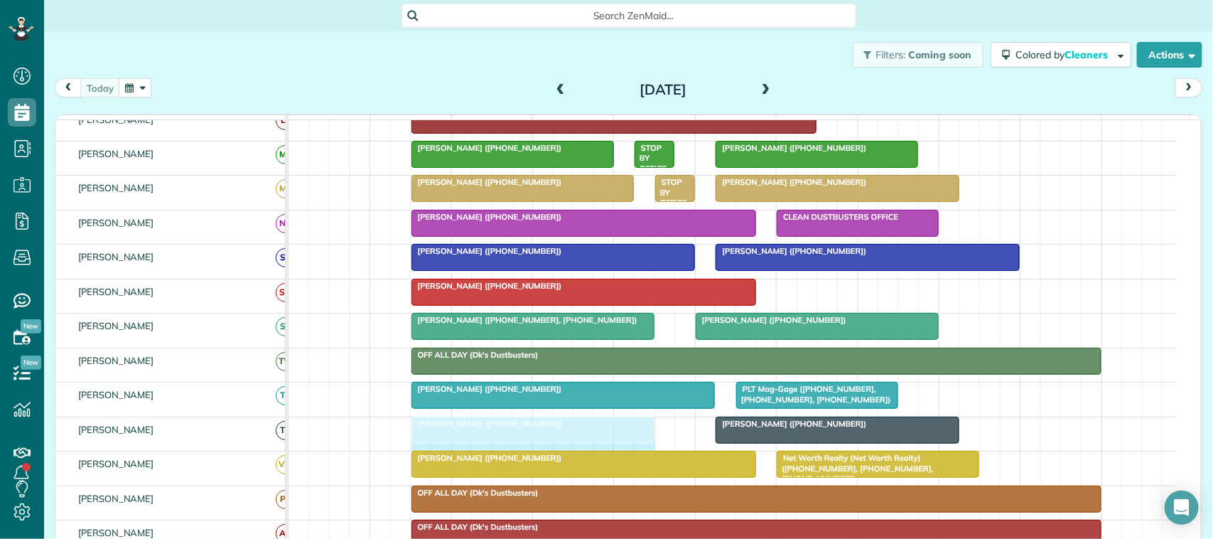
drag, startPoint x: 709, startPoint y: 442, endPoint x: 645, endPoint y: 439, distance: 64.1
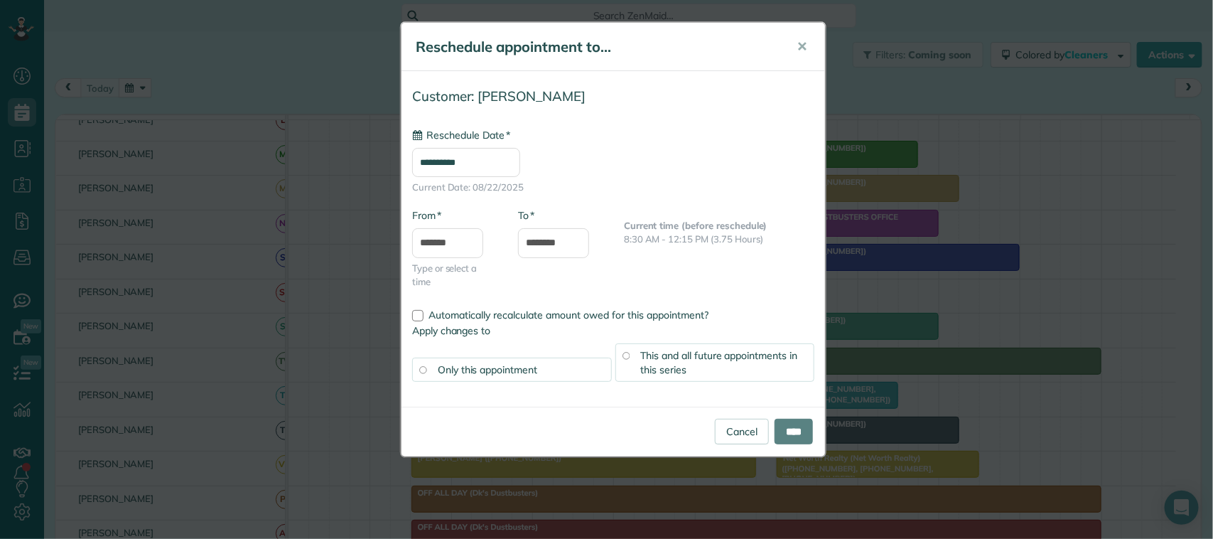
type input "**********"
click at [650, 363] on span "This and all future appointments in this series" at bounding box center [719, 362] width 157 height 27
click at [557, 242] on input "********" at bounding box center [553, 243] width 71 height 30
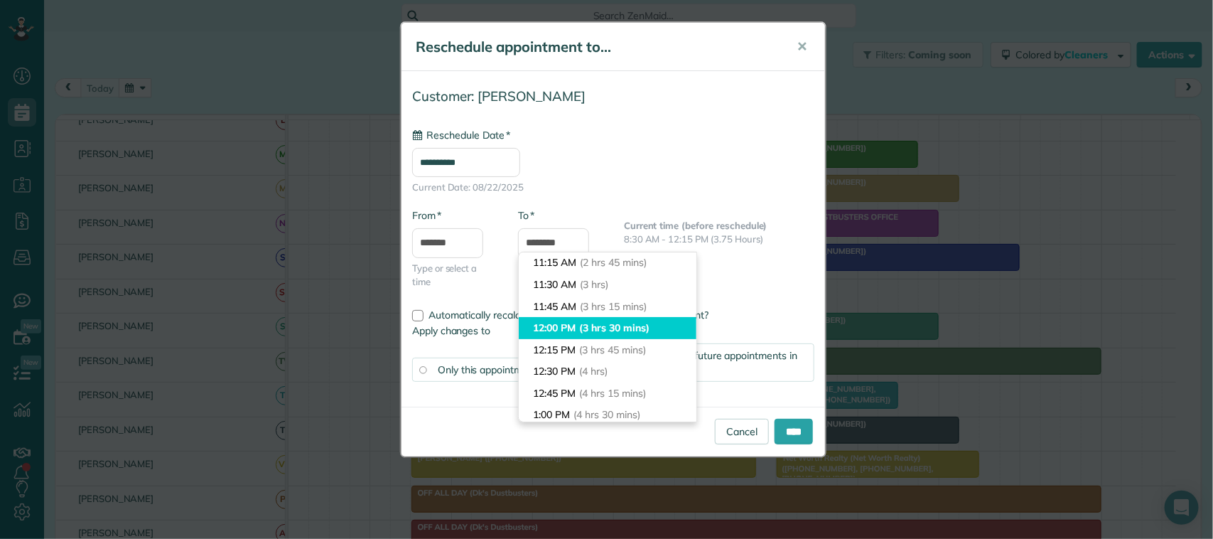
type input "********"
click at [578, 323] on li "12:00 PM (3 hrs 30 mins)" at bounding box center [608, 328] width 178 height 22
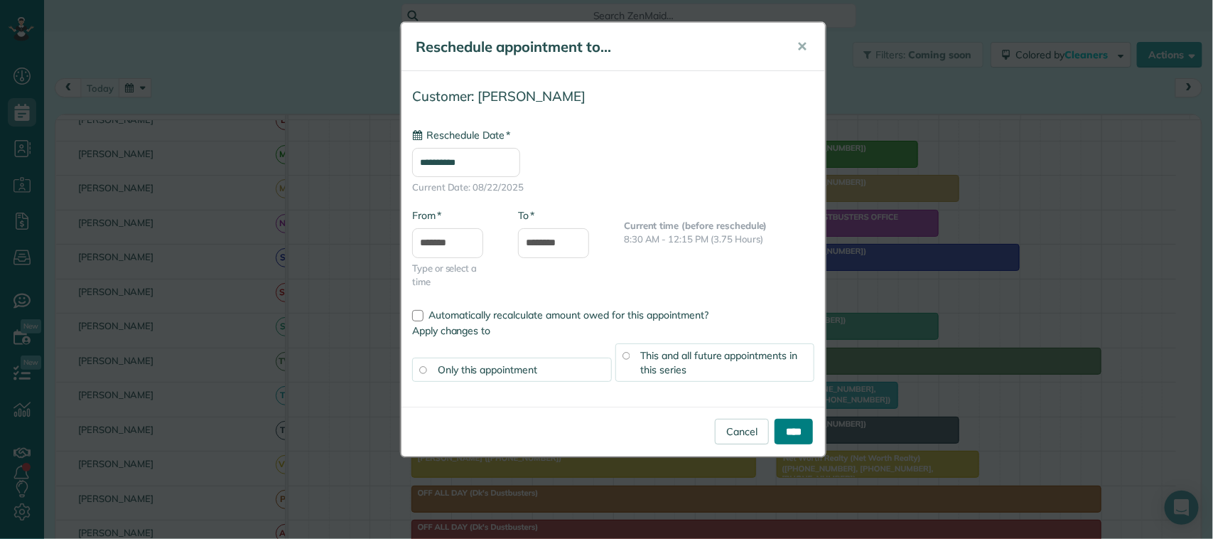
click at [779, 434] on input "****" at bounding box center [794, 432] width 38 height 26
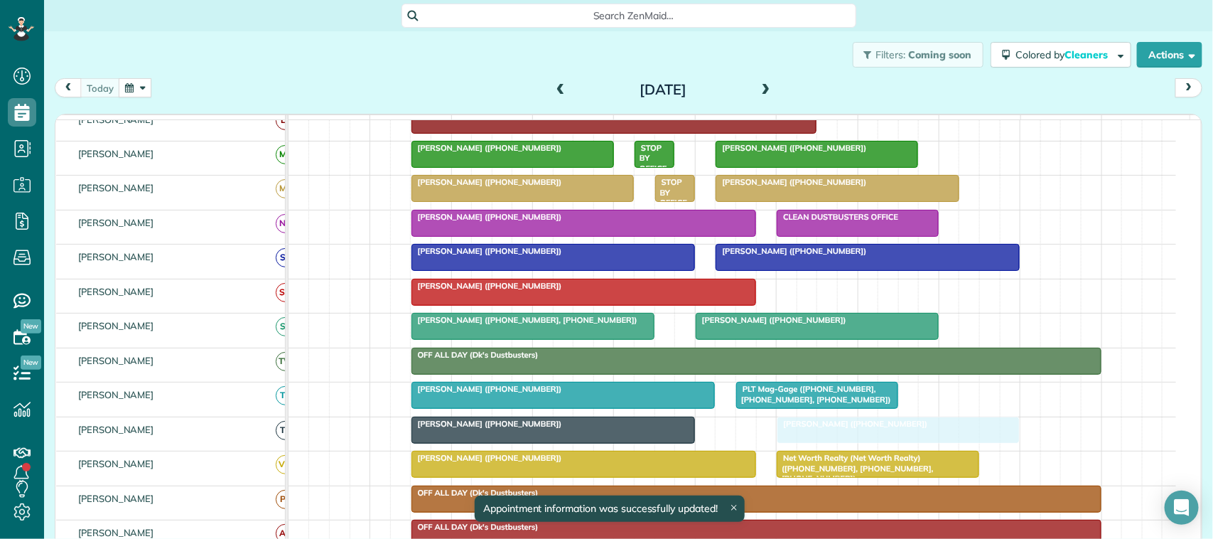
drag, startPoint x: 769, startPoint y: 444, endPoint x: 837, endPoint y: 445, distance: 68.2
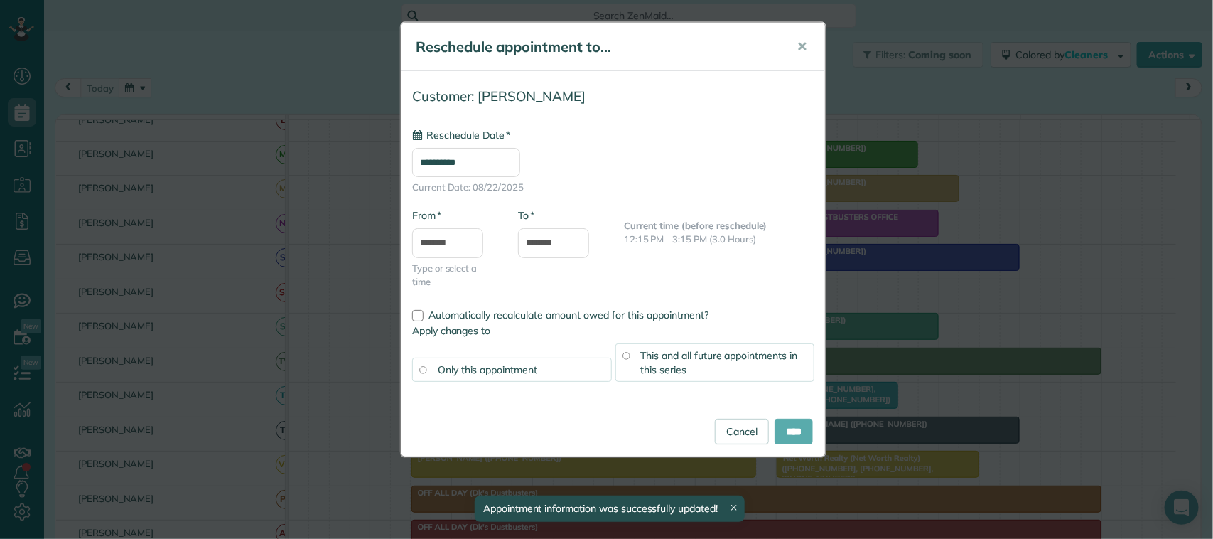
type input "**********"
click at [796, 424] on input "****" at bounding box center [794, 432] width 38 height 26
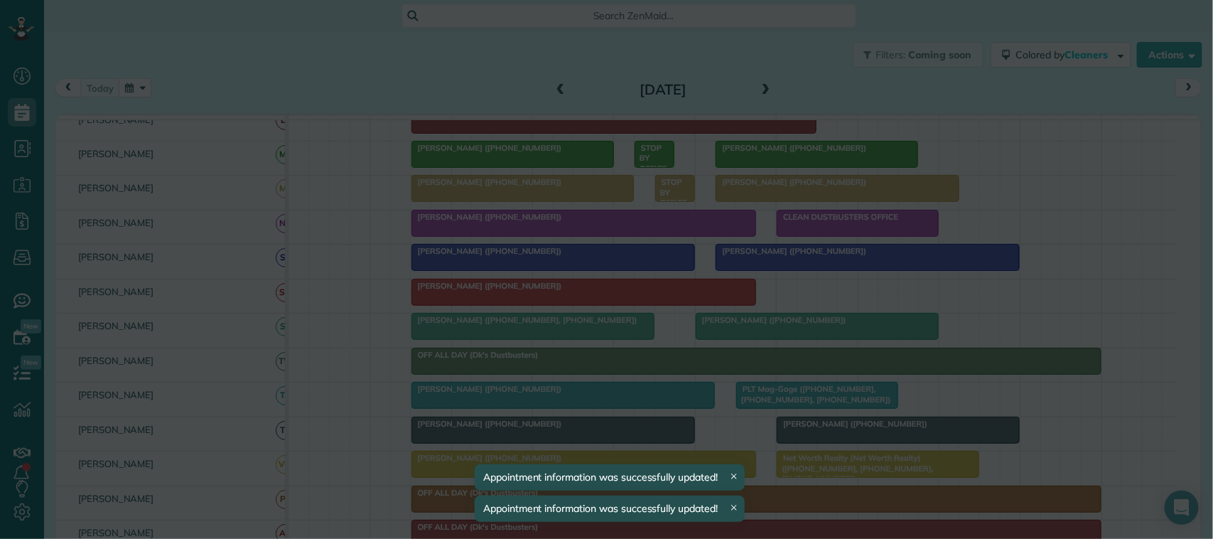
click at [797, 437] on body "Dashboard Scheduling Calendar View List View Dispatch View - Weekly scheduling …" at bounding box center [606, 269] width 1213 height 539
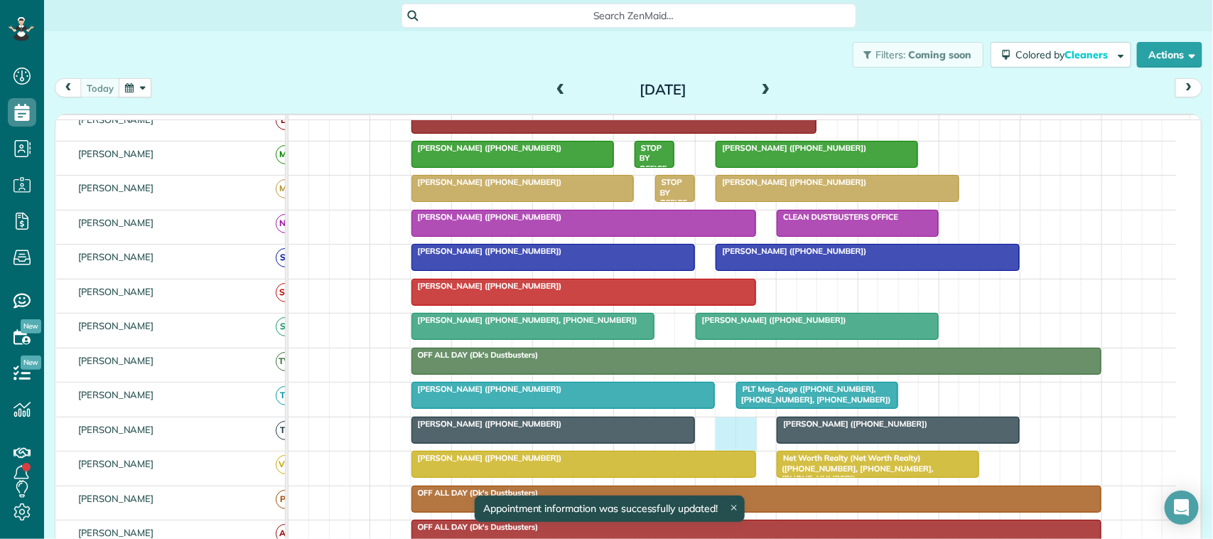
drag, startPoint x: 726, startPoint y: 444, endPoint x: 743, endPoint y: 444, distance: 17.1
click at [743, 444] on div "Alisa Kuehn (+12817238235) Alyssa Kmety (+19792994044)" at bounding box center [733, 433] width 888 height 33
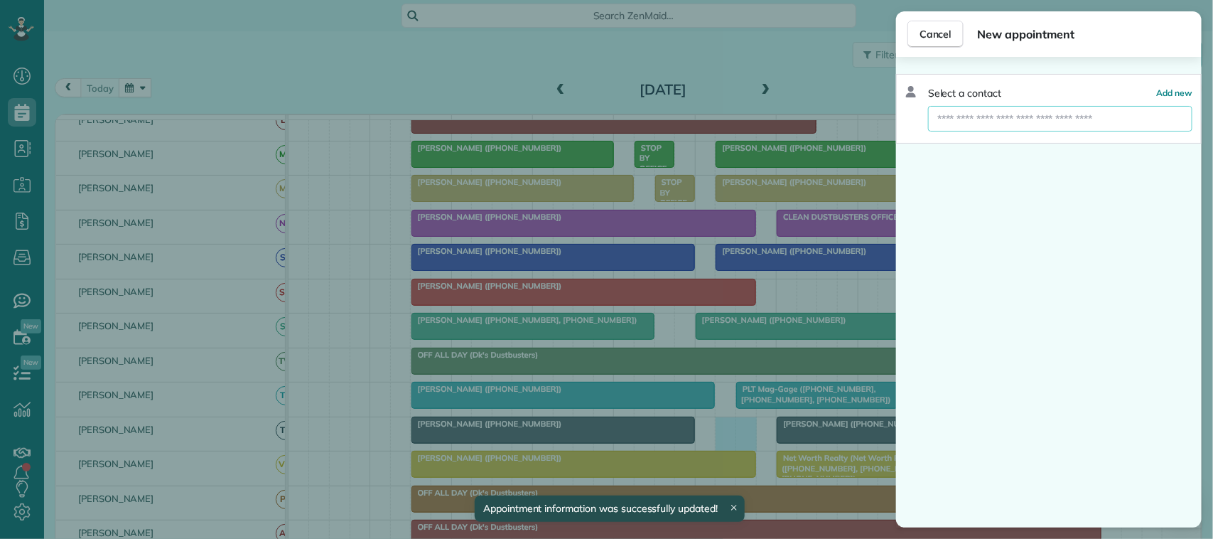
click at [997, 127] on input "text" at bounding box center [1060, 119] width 264 height 26
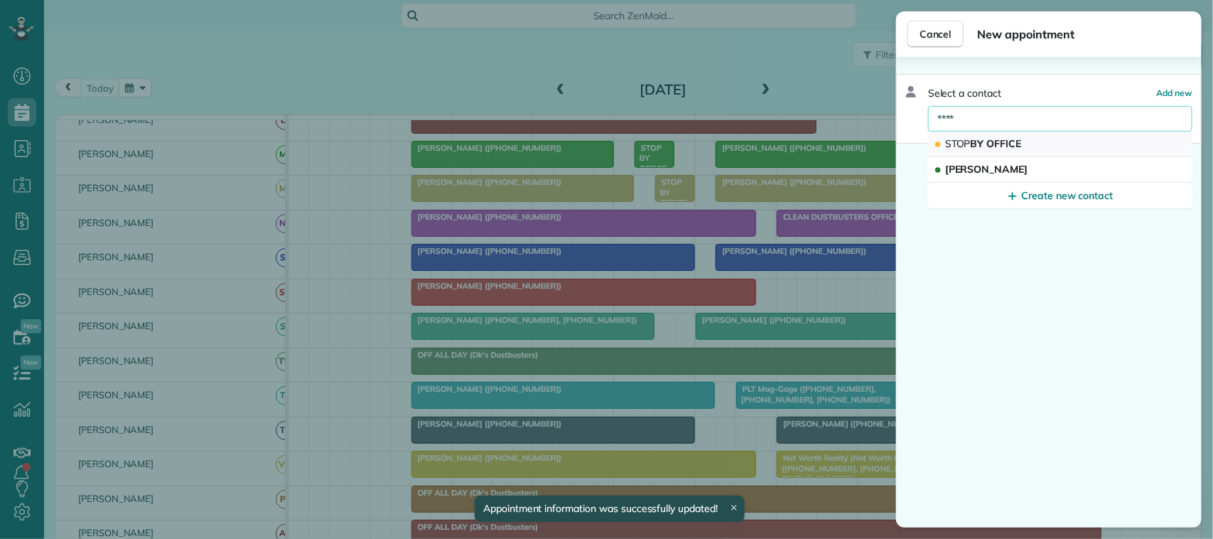
type input "****"
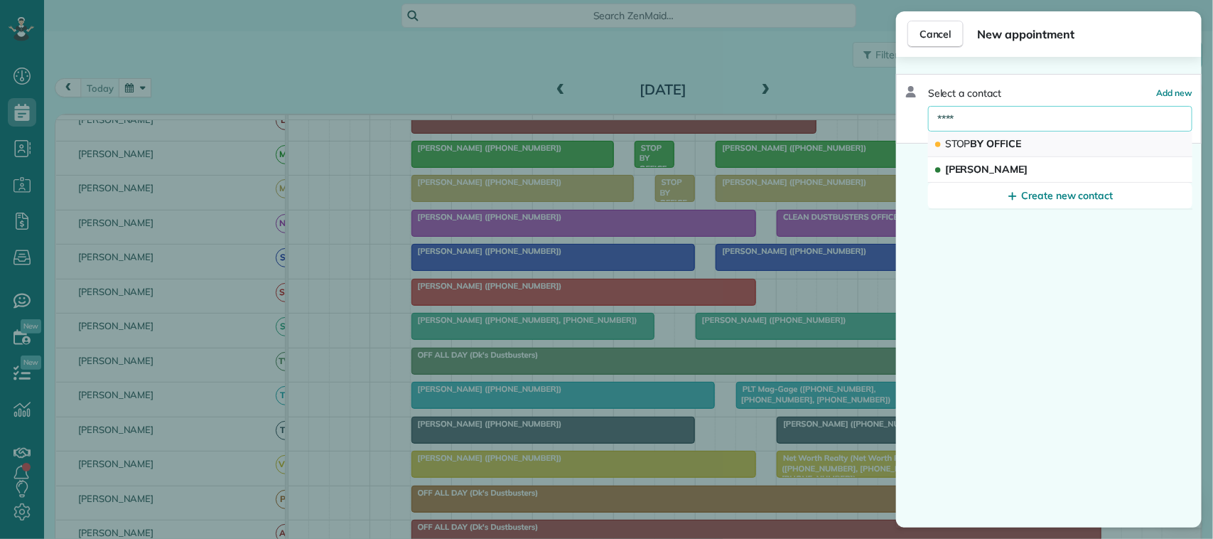
click at [1010, 139] on span "STOP BY OFFICE" at bounding box center [983, 143] width 77 height 13
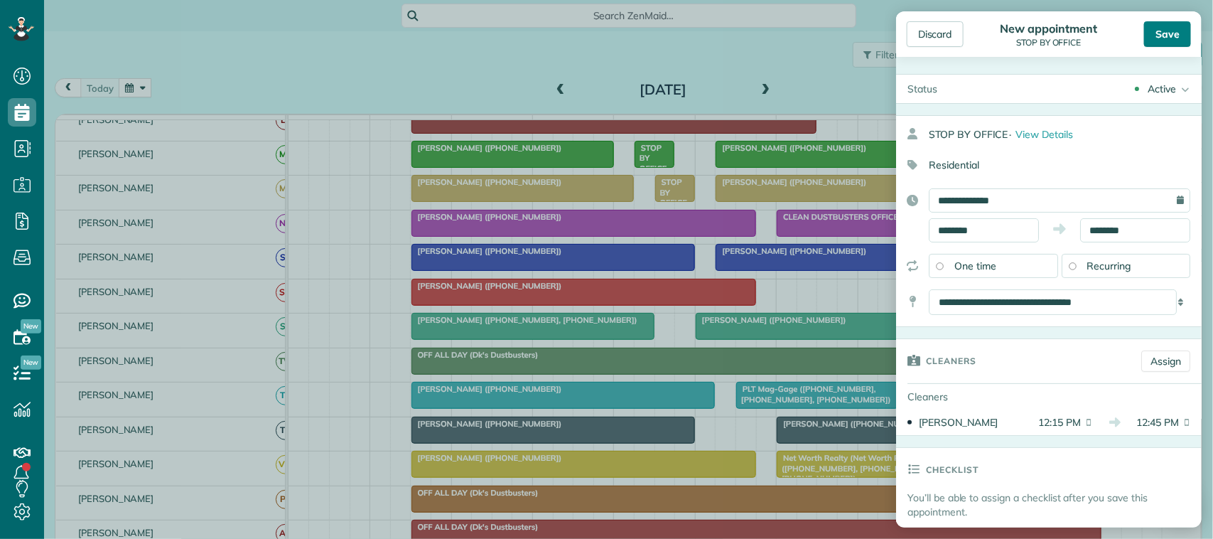
click at [1179, 26] on div "Save" at bounding box center [1167, 34] width 47 height 26
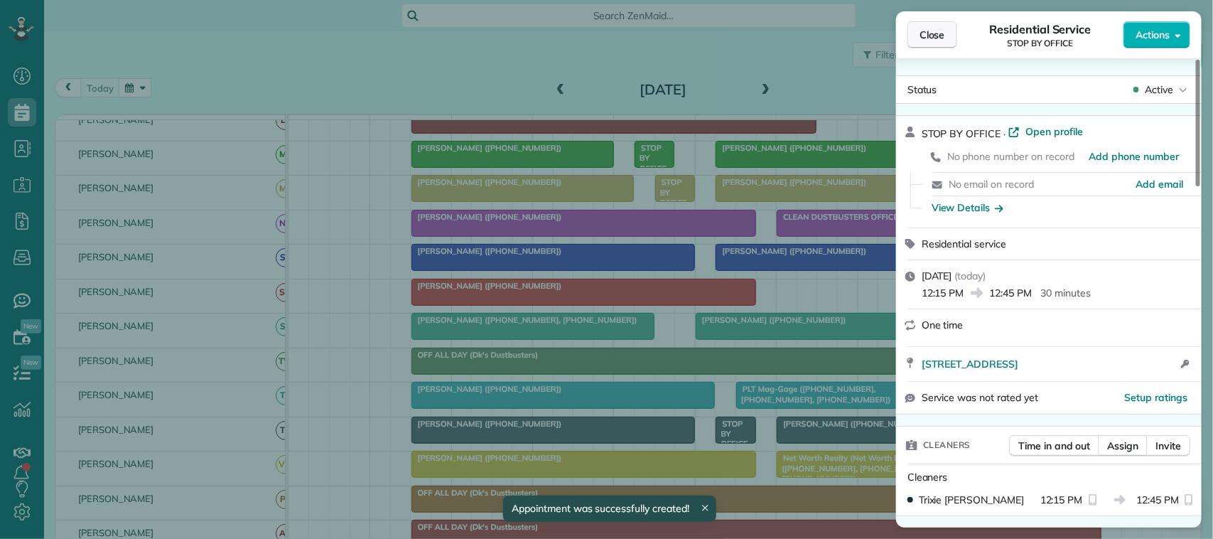
click at [936, 36] on span "Close" at bounding box center [933, 35] width 26 height 14
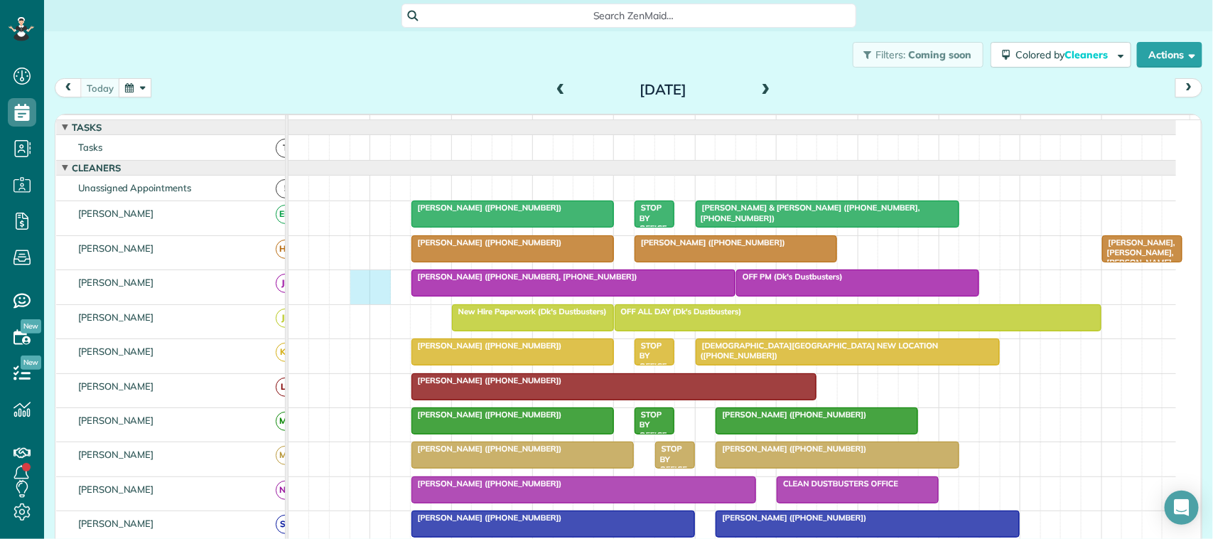
drag, startPoint x: 358, startPoint y: 299, endPoint x: 374, endPoint y: 300, distance: 16.4
click at [379, 301] on div "Christine Alexander (+12819847807, +18324253602) OFF PM (Dk's Dustbusters)" at bounding box center [733, 286] width 888 height 33
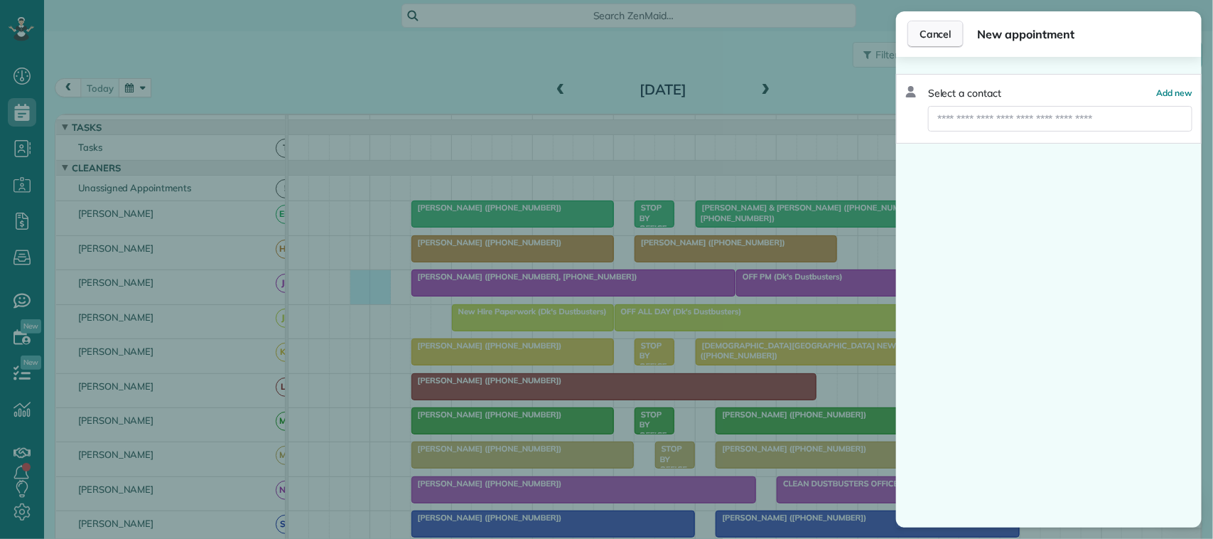
click at [938, 38] on span "Cancel" at bounding box center [936, 34] width 32 height 14
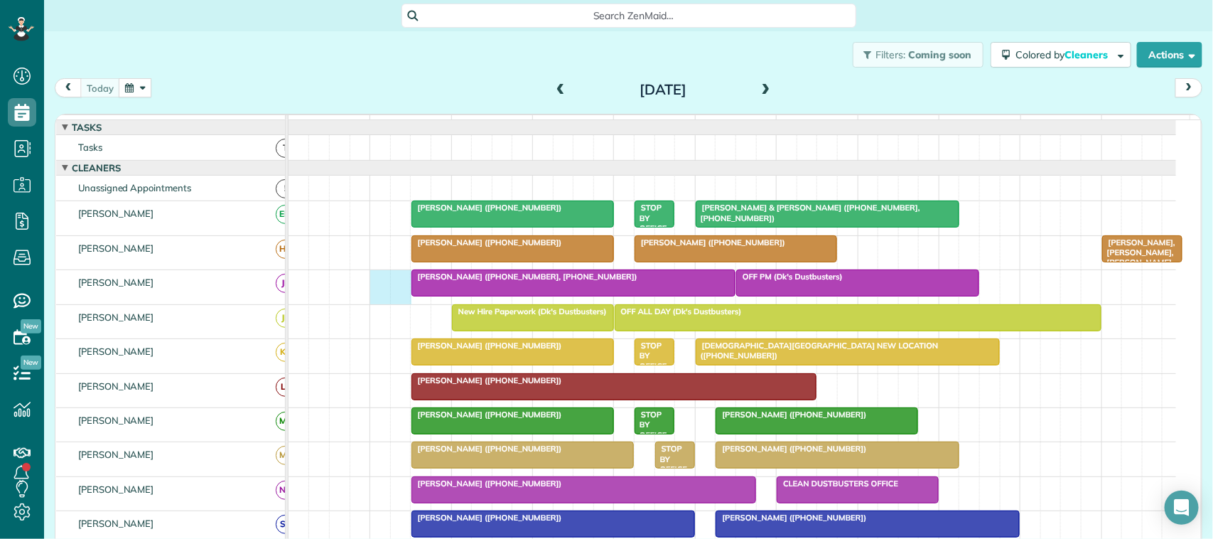
drag, startPoint x: 384, startPoint y: 297, endPoint x: 395, endPoint y: 297, distance: 11.4
click at [395, 297] on div "Christine Alexander (+12819847807, +18324253602) OFF PM (Dk's Dustbusters)" at bounding box center [733, 286] width 888 height 33
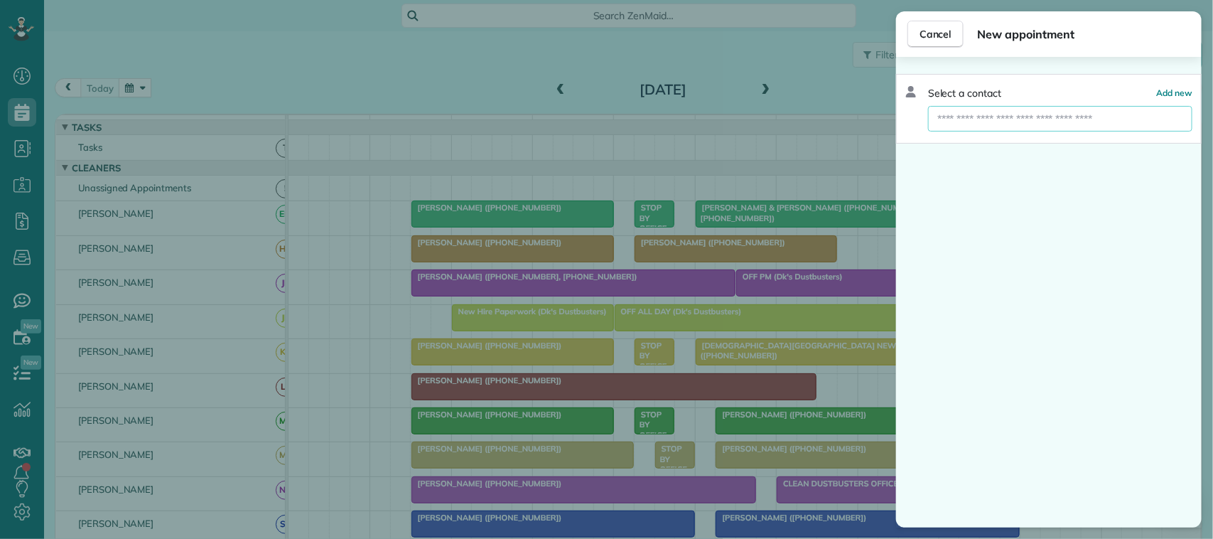
click at [997, 121] on input "text" at bounding box center [1060, 119] width 264 height 26
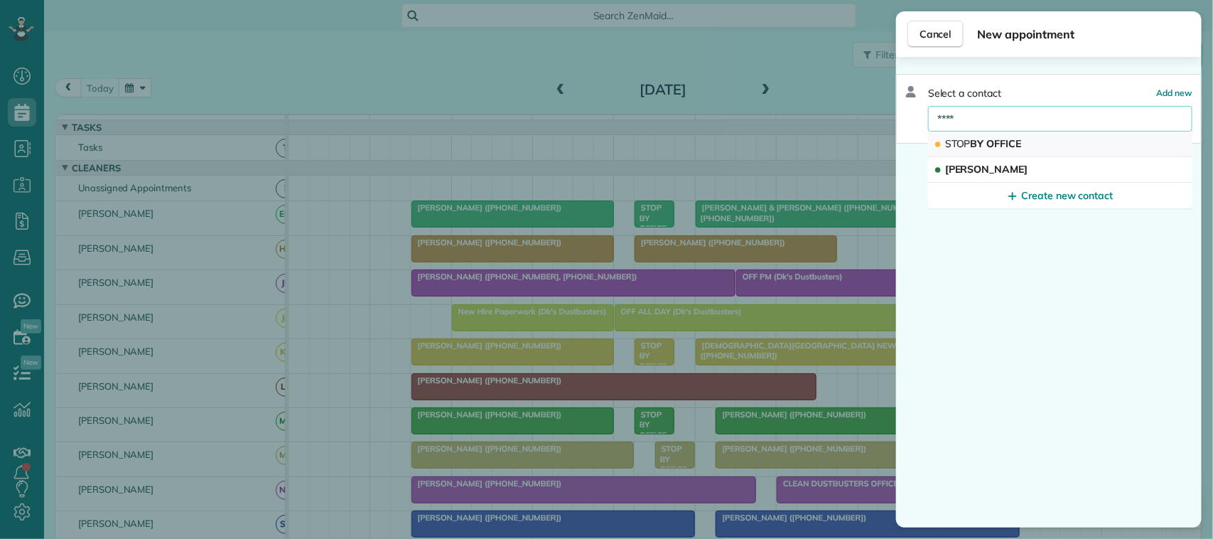
type input "****"
click at [1009, 137] on span "STOP BY OFFICE" at bounding box center [983, 144] width 77 height 14
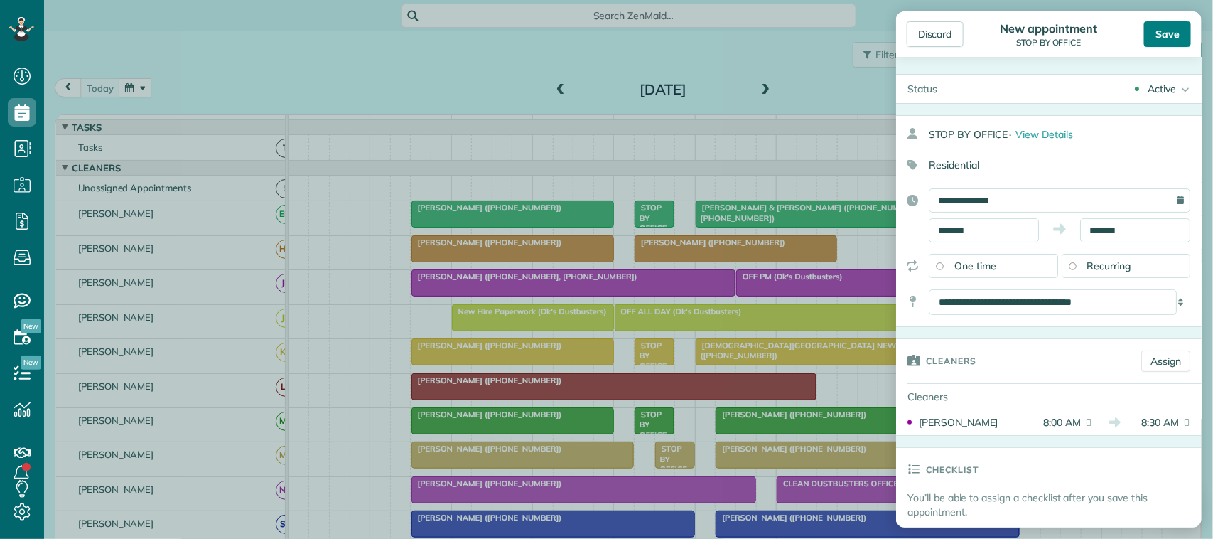
click at [1181, 23] on div "Save" at bounding box center [1167, 34] width 47 height 26
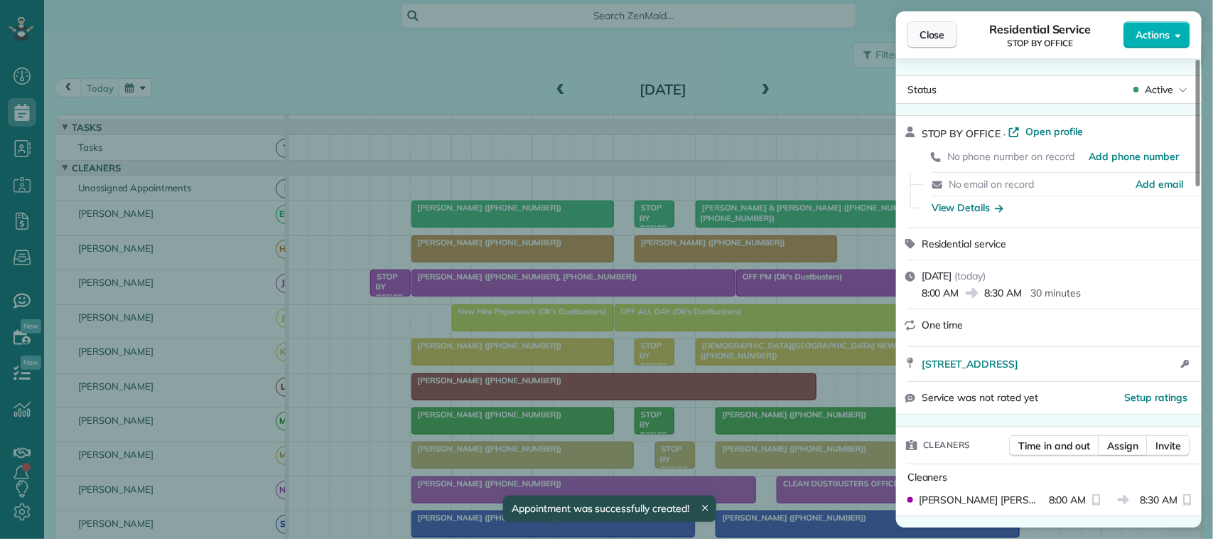
click at [943, 28] on span "Close" at bounding box center [933, 35] width 26 height 14
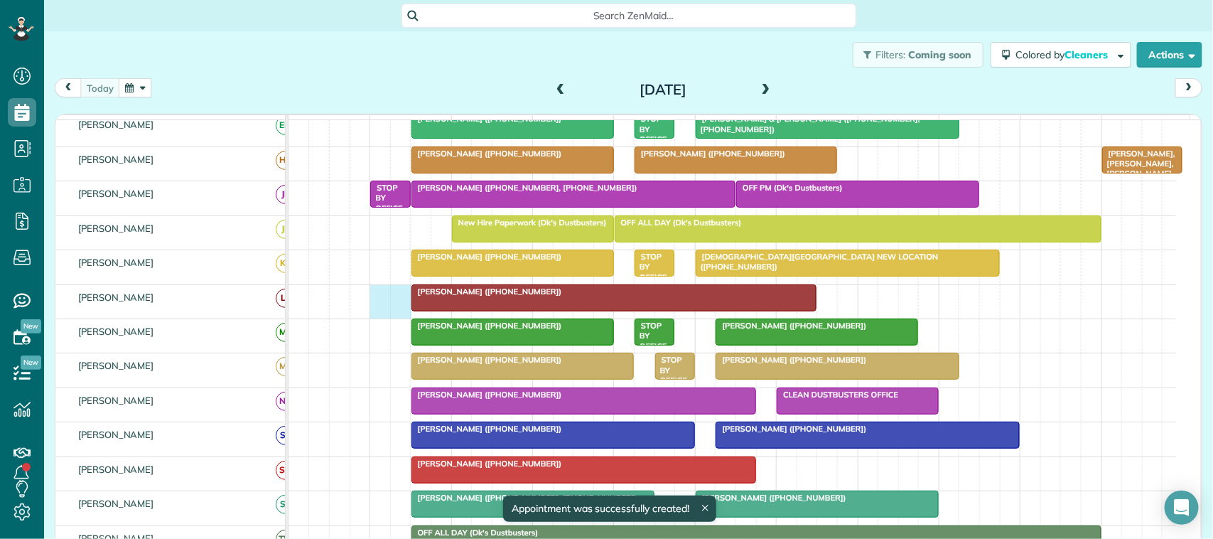
drag, startPoint x: 381, startPoint y: 313, endPoint x: 397, endPoint y: 313, distance: 15.6
click at [397, 313] on div "Kathy Pritchard (+17132520695)" at bounding box center [733, 301] width 888 height 33
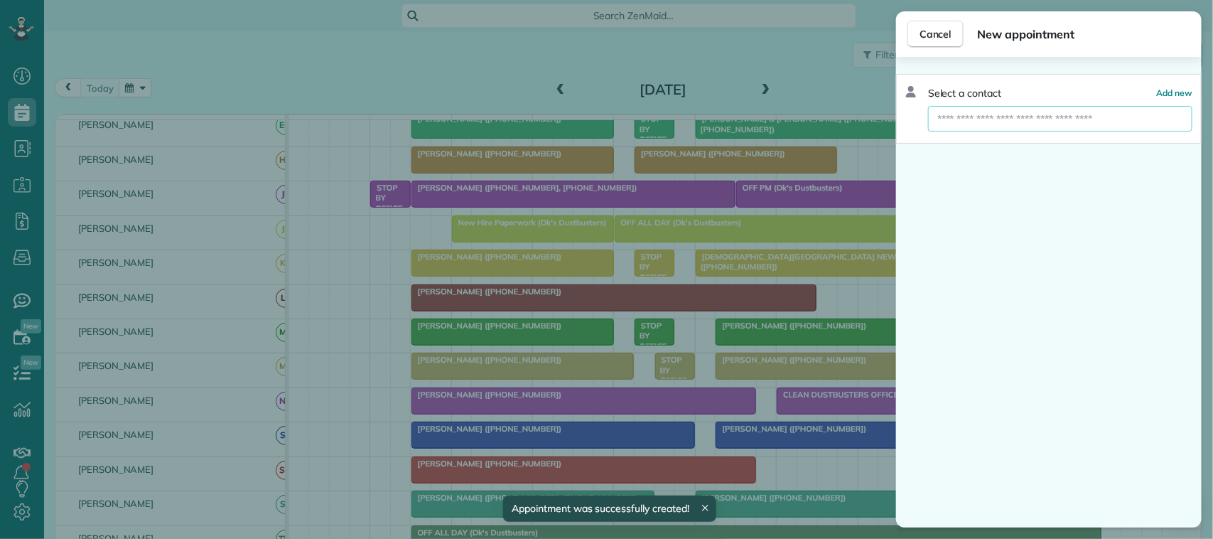
click at [1011, 112] on input "text" at bounding box center [1060, 119] width 264 height 26
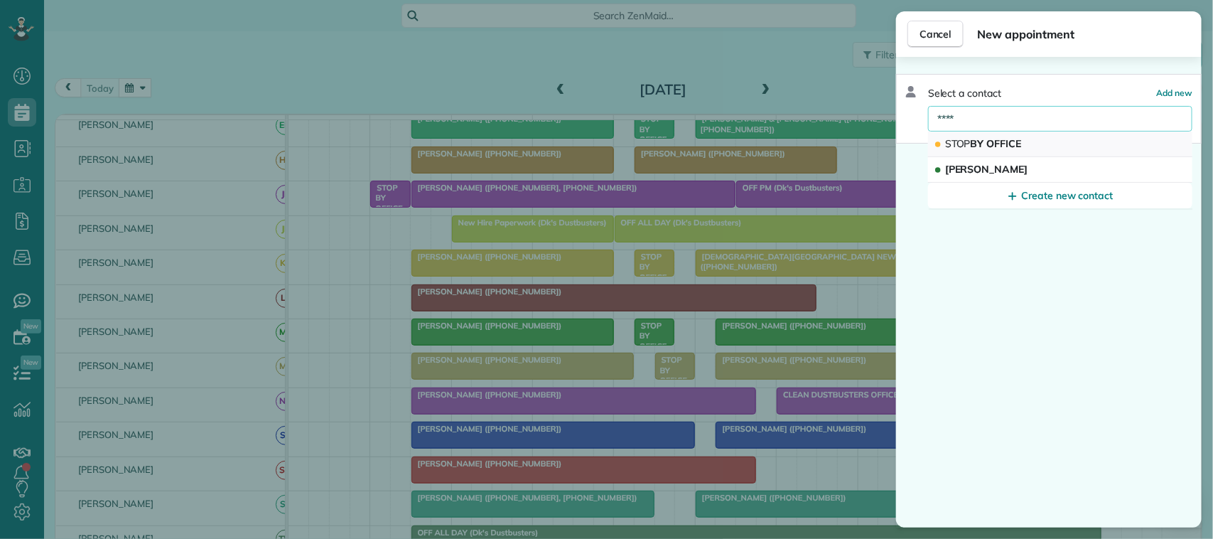
type input "****"
click at [999, 135] on button "STOP BY OFFICE" at bounding box center [1060, 144] width 264 height 26
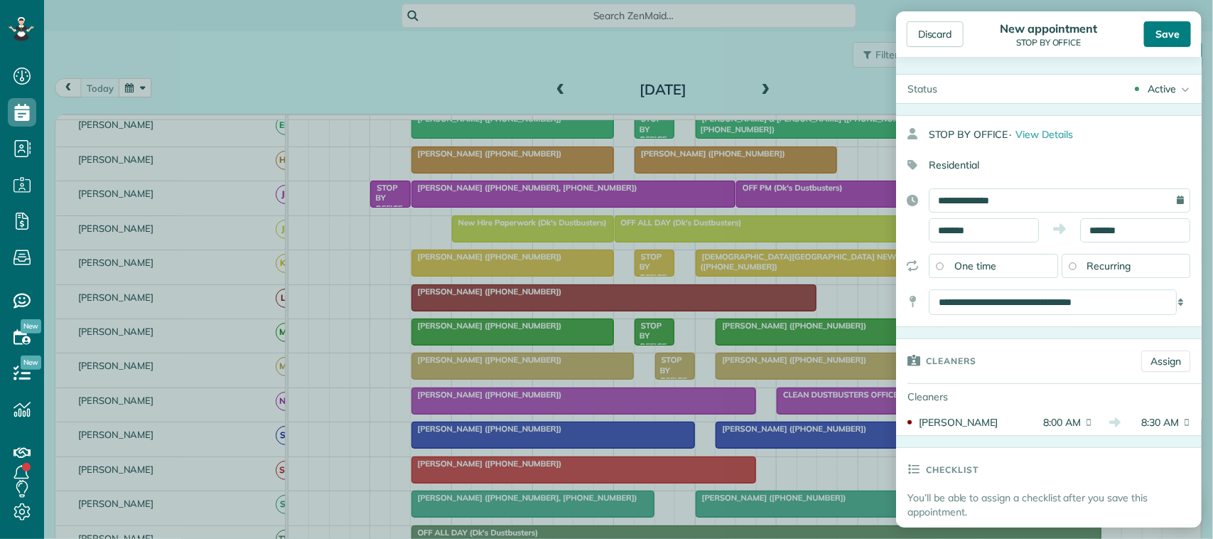
click at [1161, 36] on div "Save" at bounding box center [1167, 34] width 47 height 26
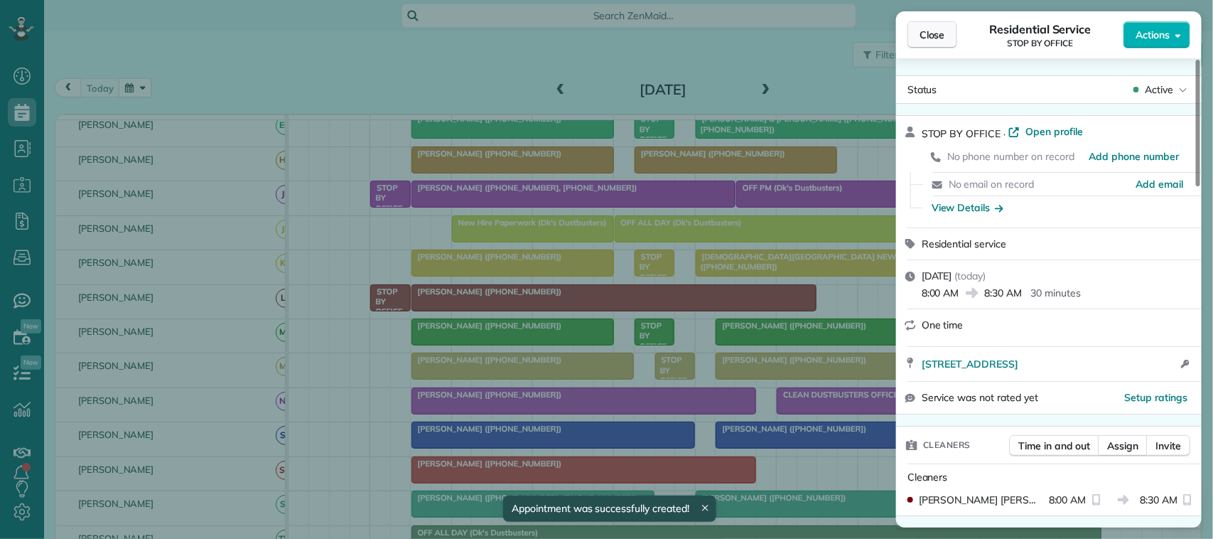
click at [914, 36] on button "Close" at bounding box center [933, 34] width 50 height 27
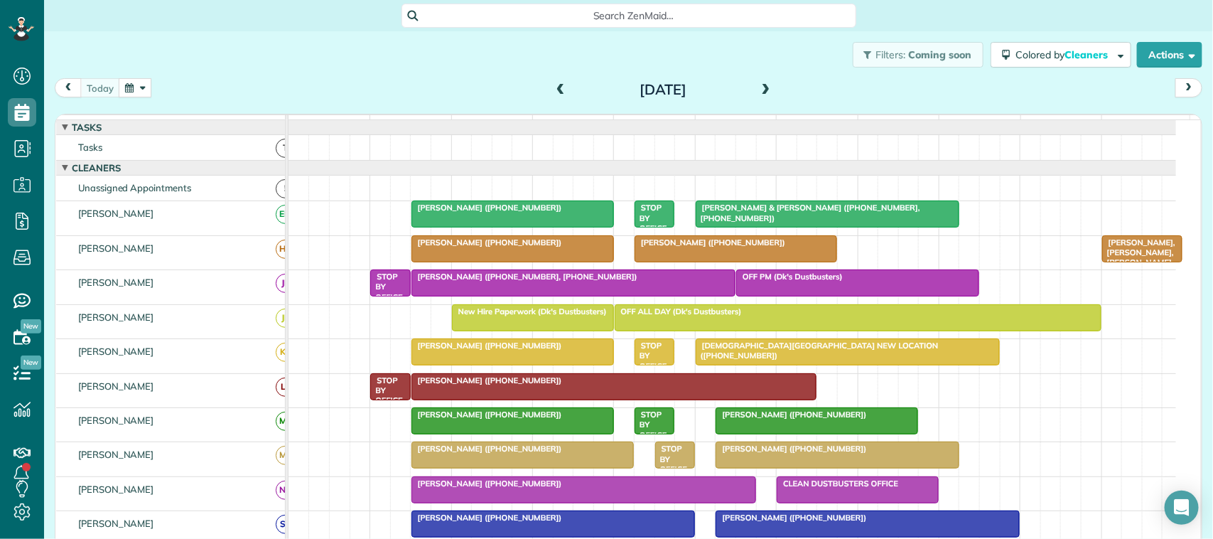
click at [235, 78] on div "today Friday Aug 22, 2025" at bounding box center [629, 91] width 1148 height 26
click at [758, 94] on span at bounding box center [766, 90] width 16 height 13
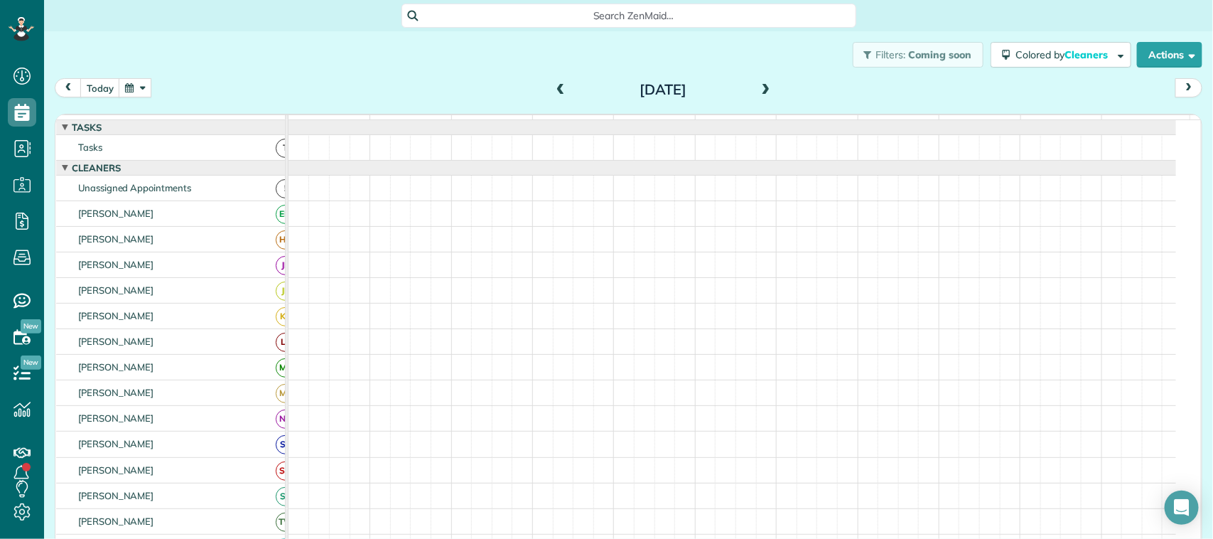
scroll to position [9, 0]
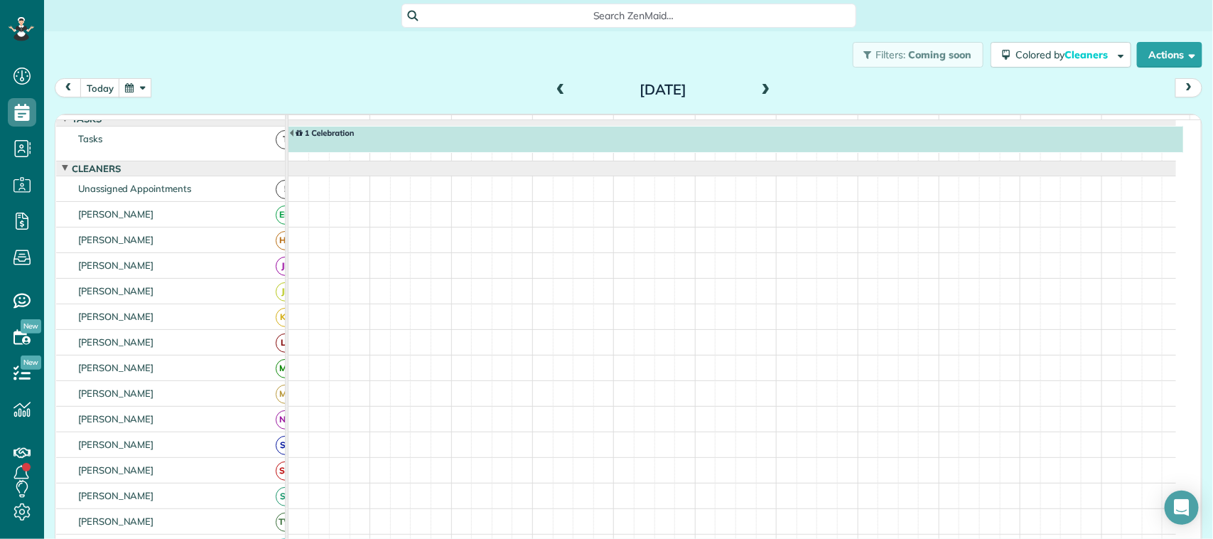
click at [436, 152] on div at bounding box center [736, 140] width 894 height 26
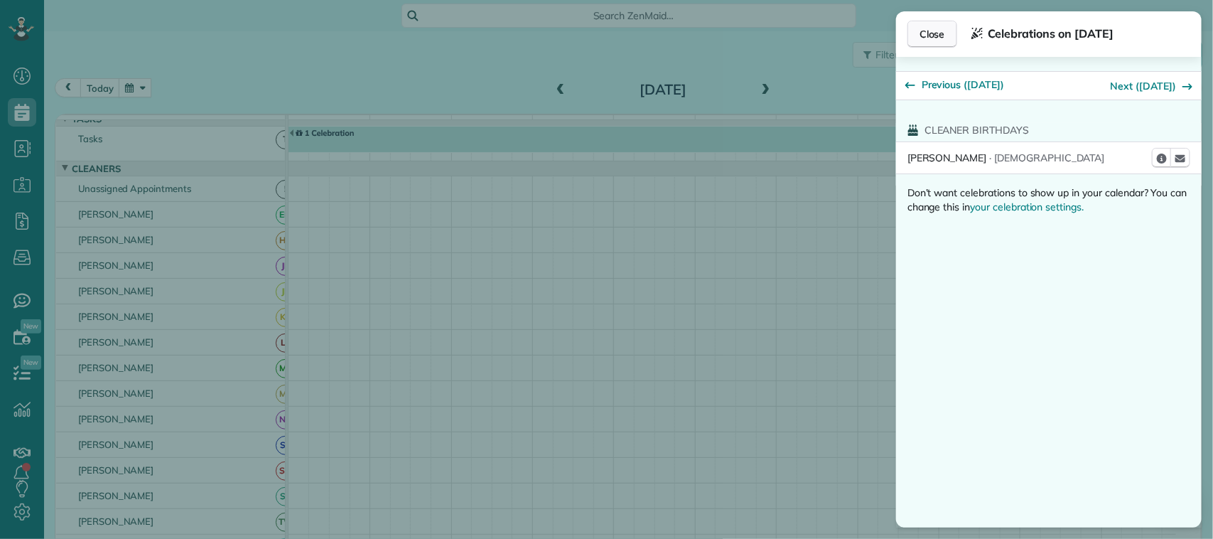
click at [928, 27] on span "Close" at bounding box center [933, 34] width 26 height 14
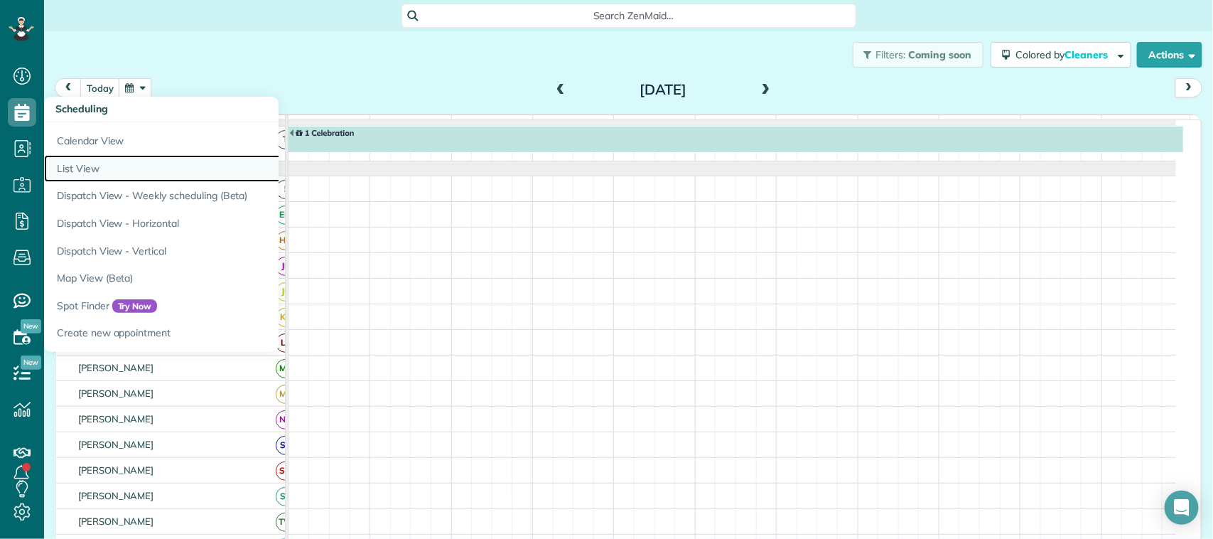
click at [112, 176] on link "List View" at bounding box center [221, 169] width 355 height 28
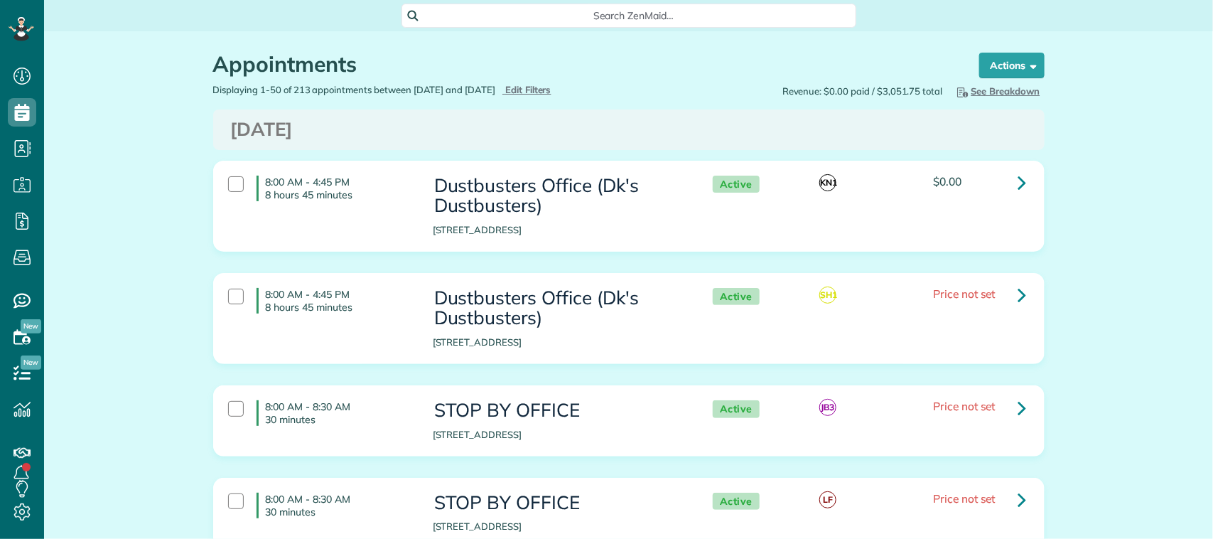
scroll to position [6, 6]
type input "**********"
click at [552, 87] on span "Edit Filters" at bounding box center [528, 89] width 46 height 11
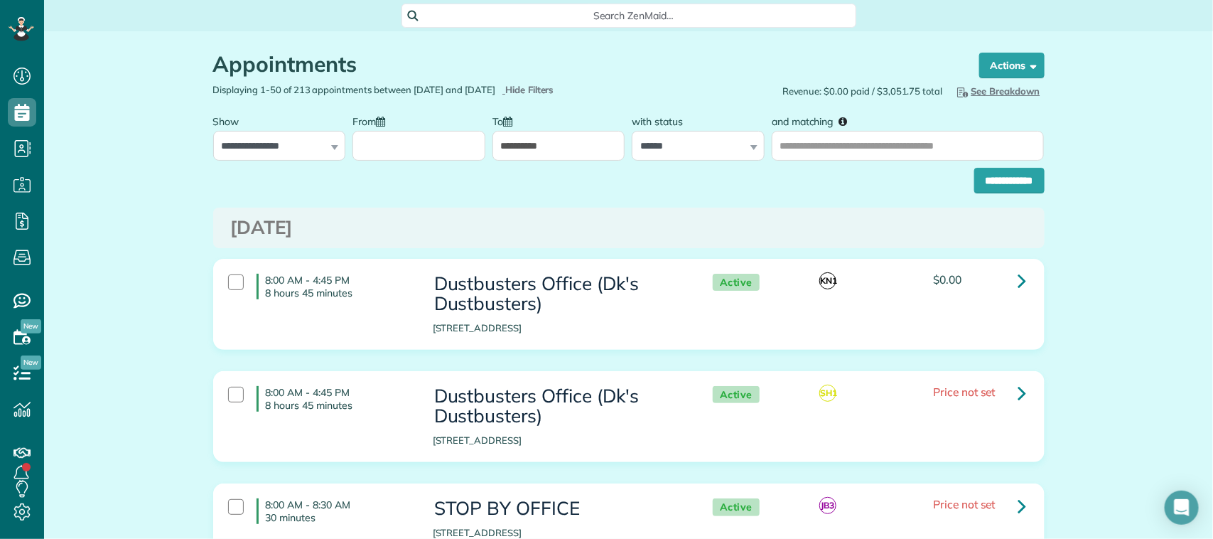
click at [387, 143] on input "From" at bounding box center [419, 146] width 133 height 30
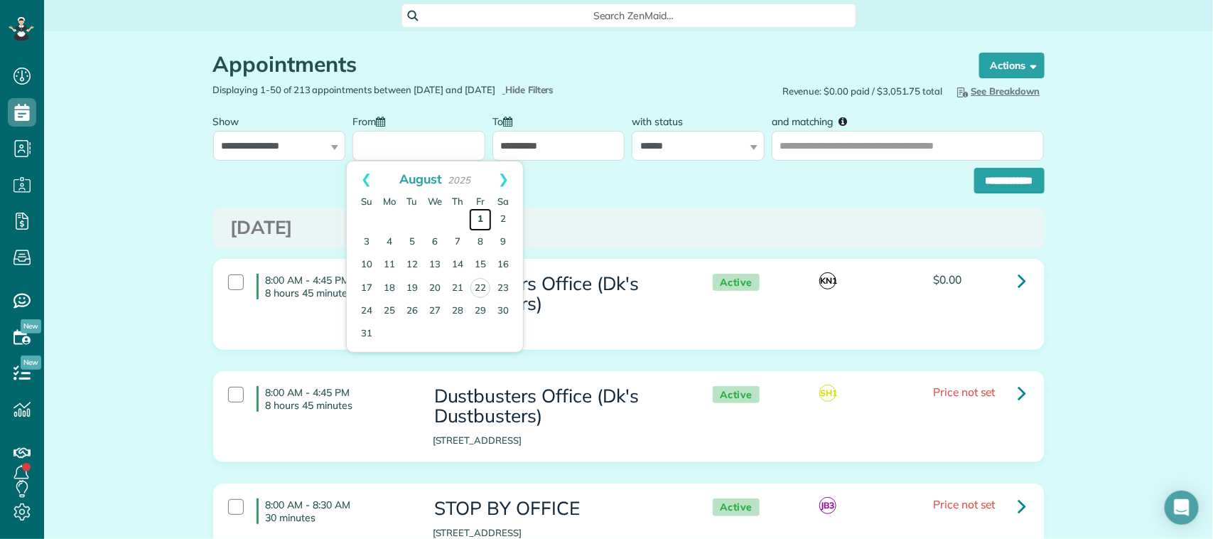
click at [484, 220] on link "1" at bounding box center [480, 219] width 23 height 23
type input "**********"
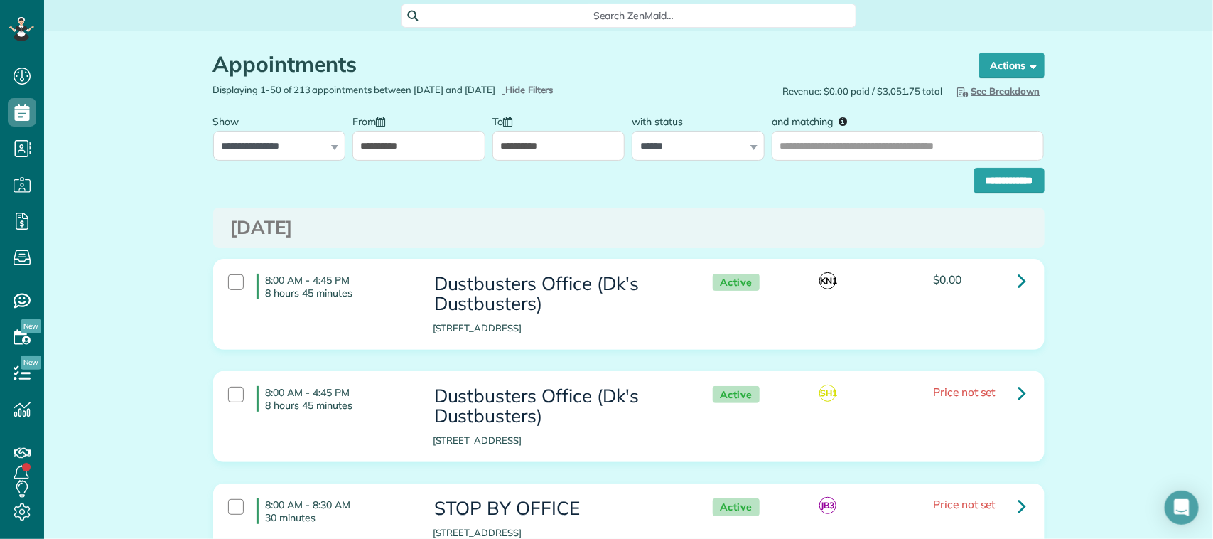
click at [574, 144] on input "**********" at bounding box center [559, 146] width 133 height 30
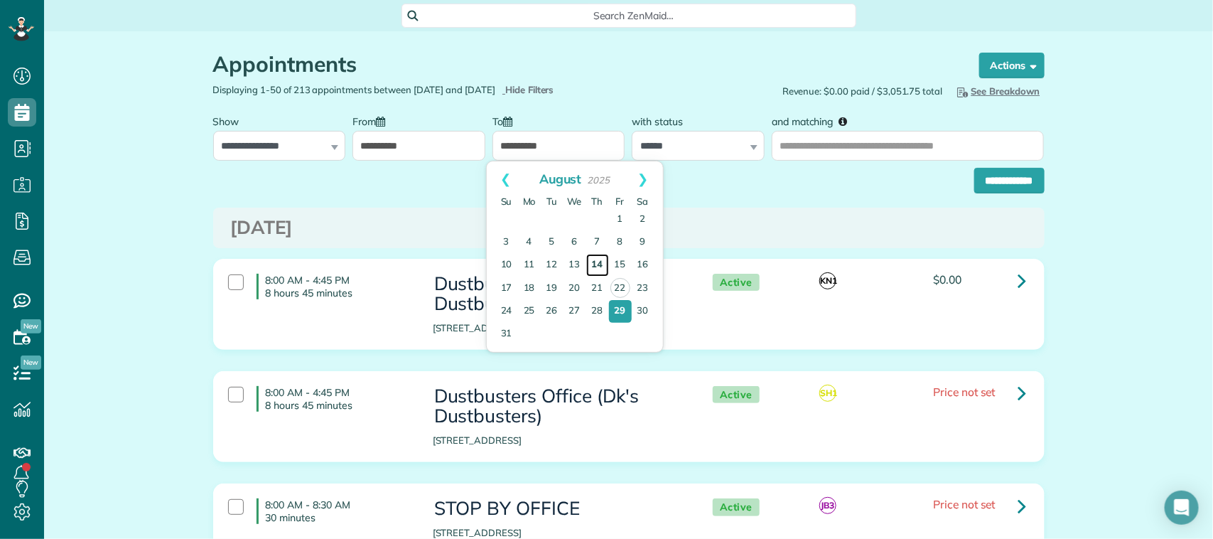
click at [592, 260] on link "14" at bounding box center [597, 265] width 23 height 23
type input "**********"
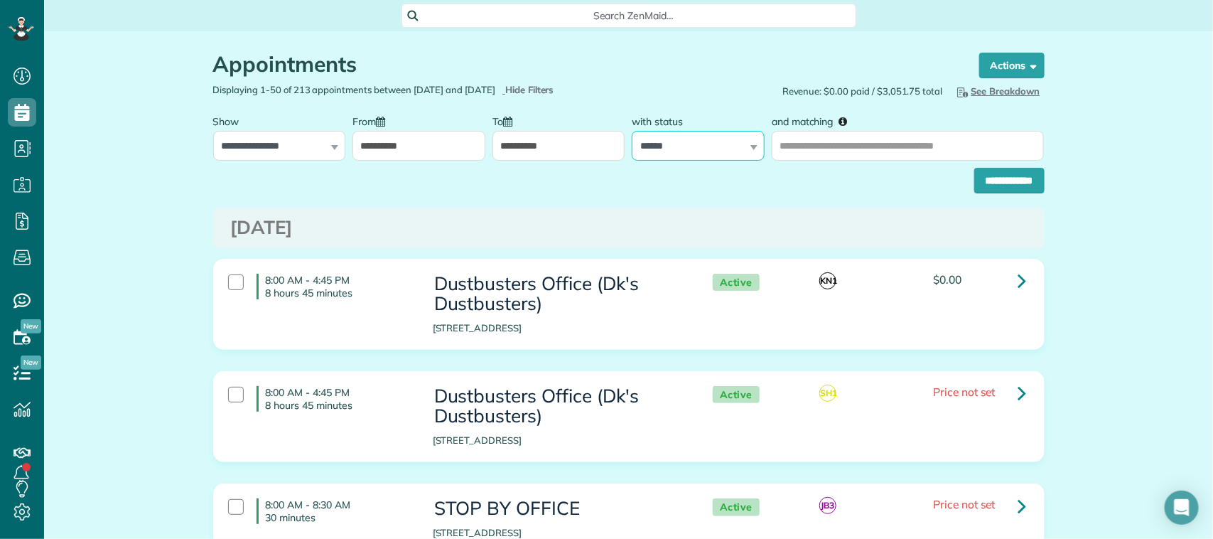
click at [691, 133] on select "**********" at bounding box center [698, 146] width 133 height 30
select select
click at [632, 131] on select "**********" at bounding box center [698, 146] width 133 height 30
click at [798, 151] on input "and matching" at bounding box center [908, 146] width 272 height 30
type input "**********"
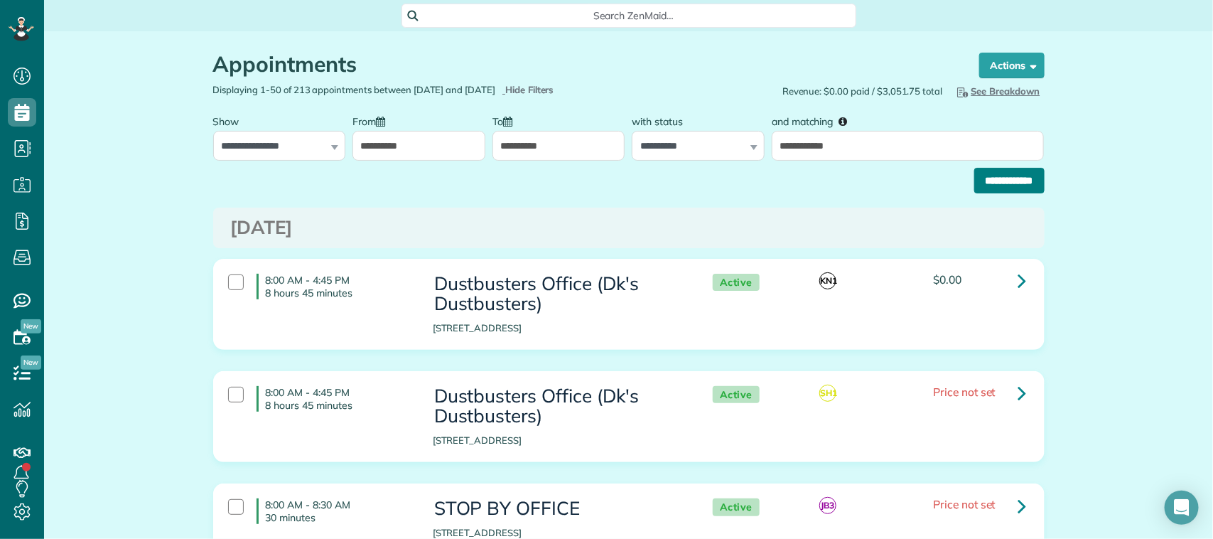
click at [993, 185] on input "**********" at bounding box center [1010, 181] width 70 height 26
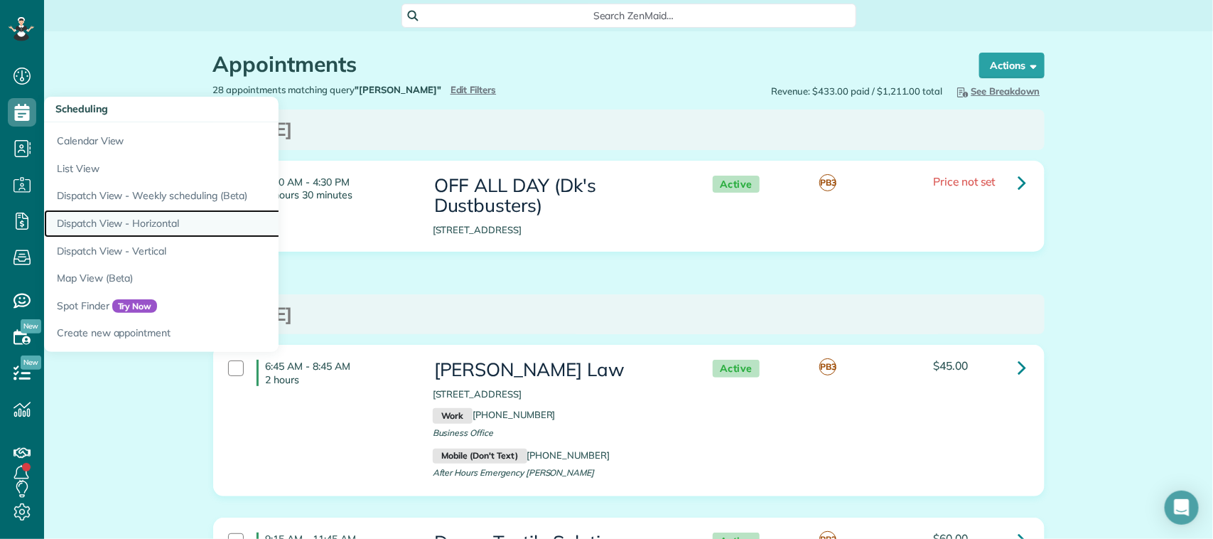
click at [154, 231] on link "Dispatch View - Horizontal" at bounding box center [221, 224] width 355 height 28
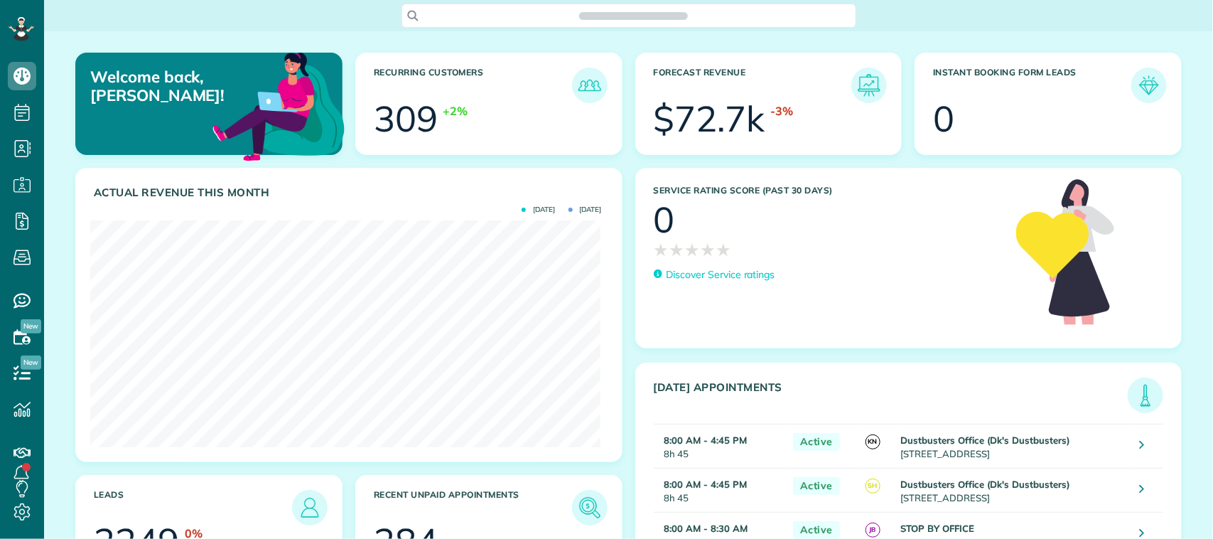
scroll to position [226, 510]
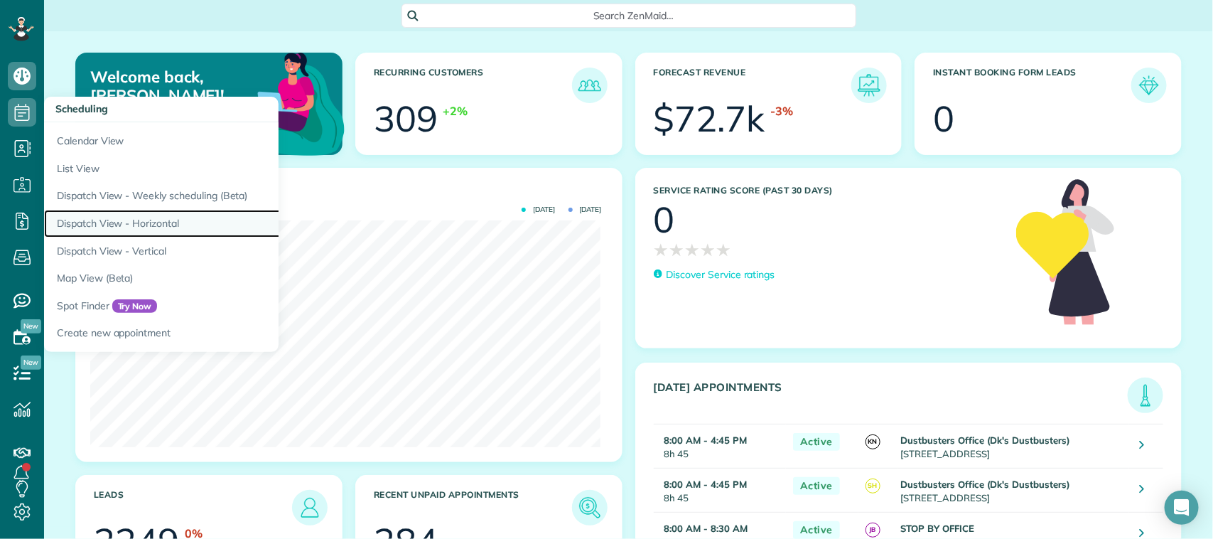
click at [108, 212] on link "Dispatch View - Horizontal" at bounding box center [221, 224] width 355 height 28
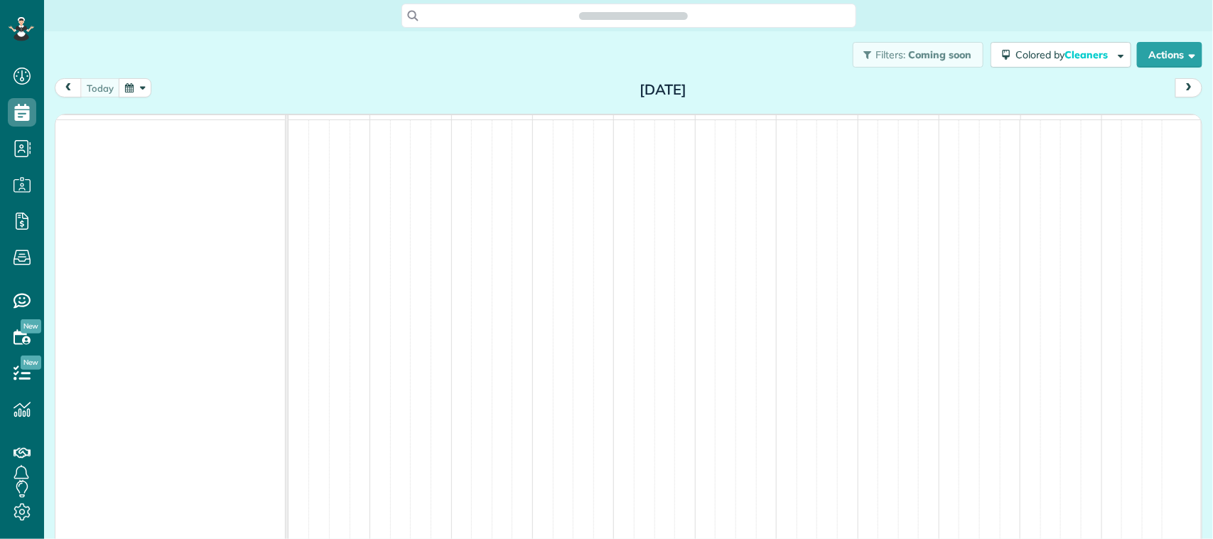
scroll to position [6, 6]
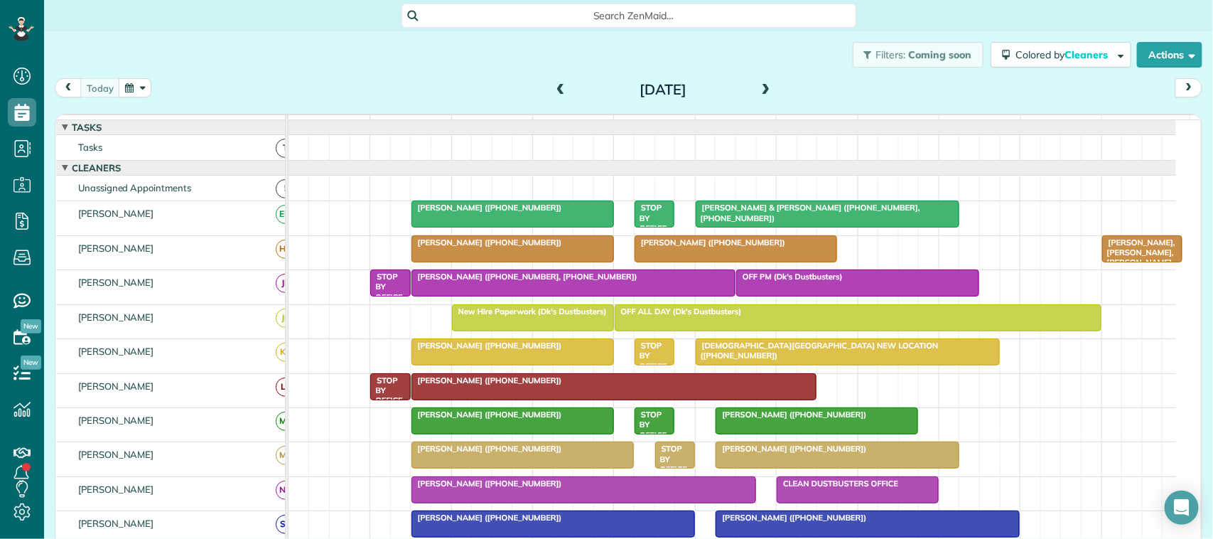
click at [132, 89] on button "button" at bounding box center [135, 87] width 33 height 19
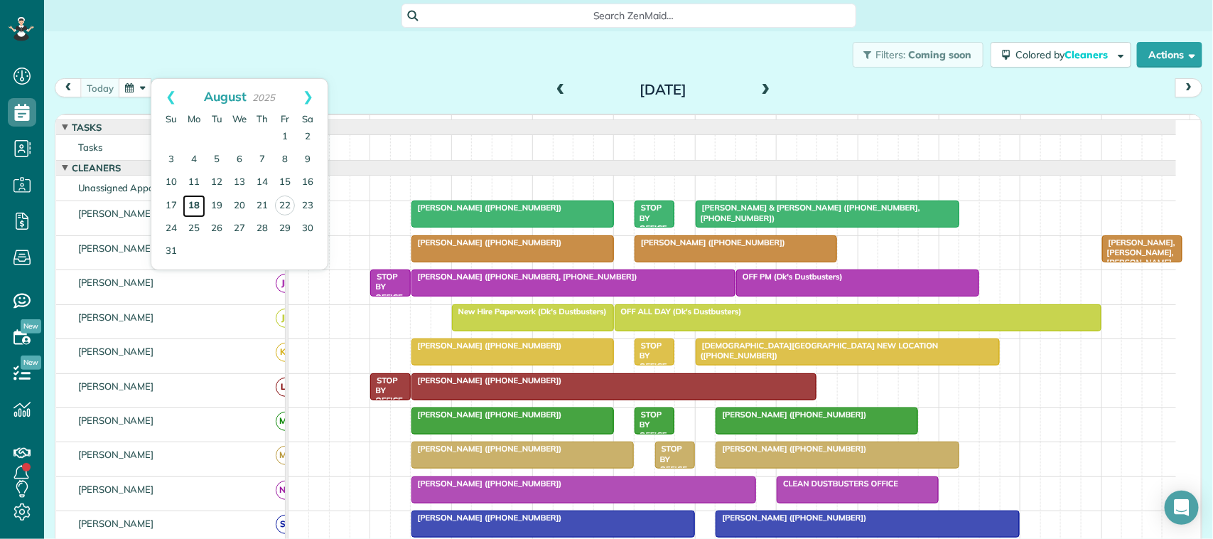
click at [198, 205] on link "18" at bounding box center [194, 206] width 23 height 23
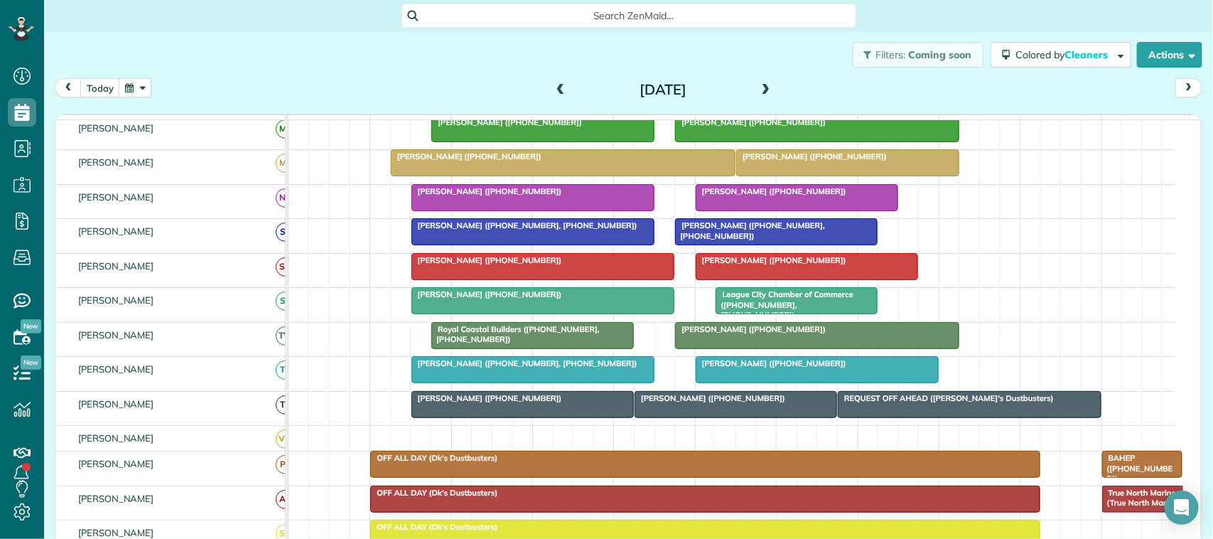
scroll to position [267, 0]
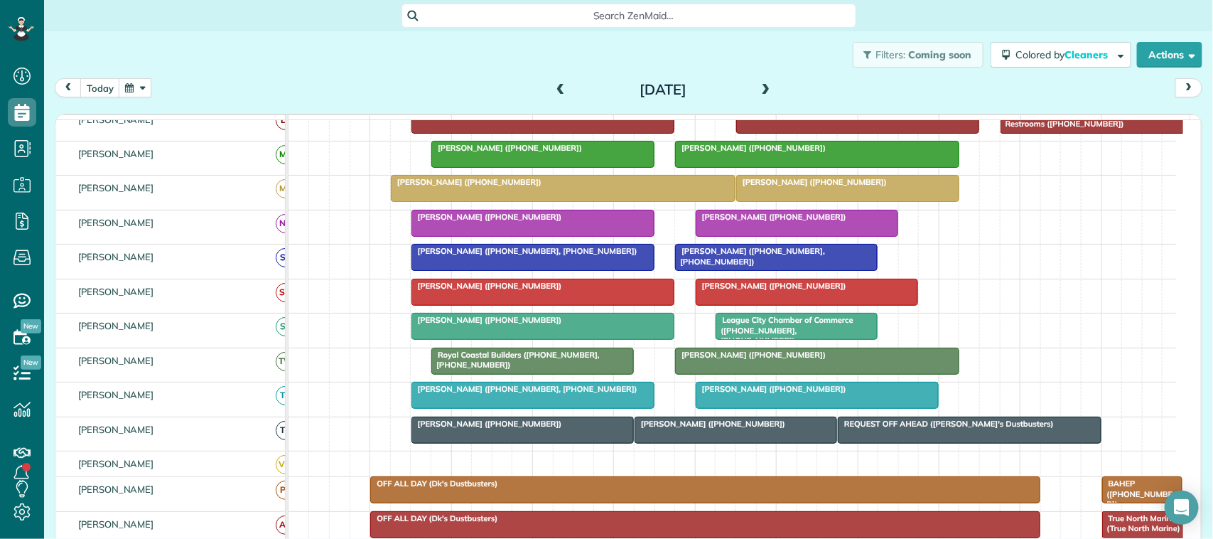
click at [758, 94] on span at bounding box center [766, 90] width 16 height 13
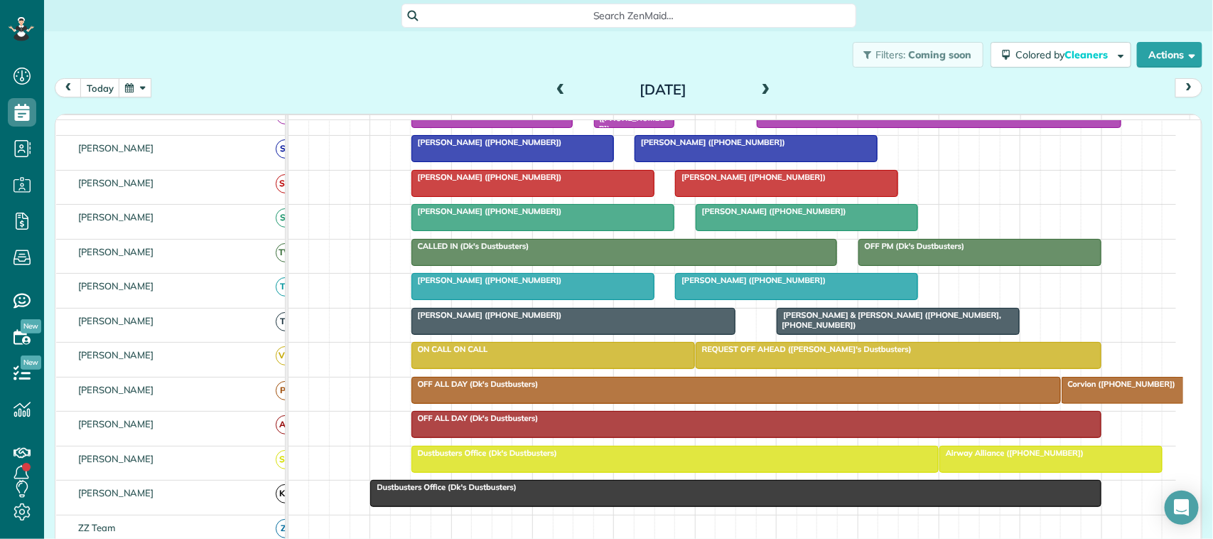
scroll to position [391, 0]
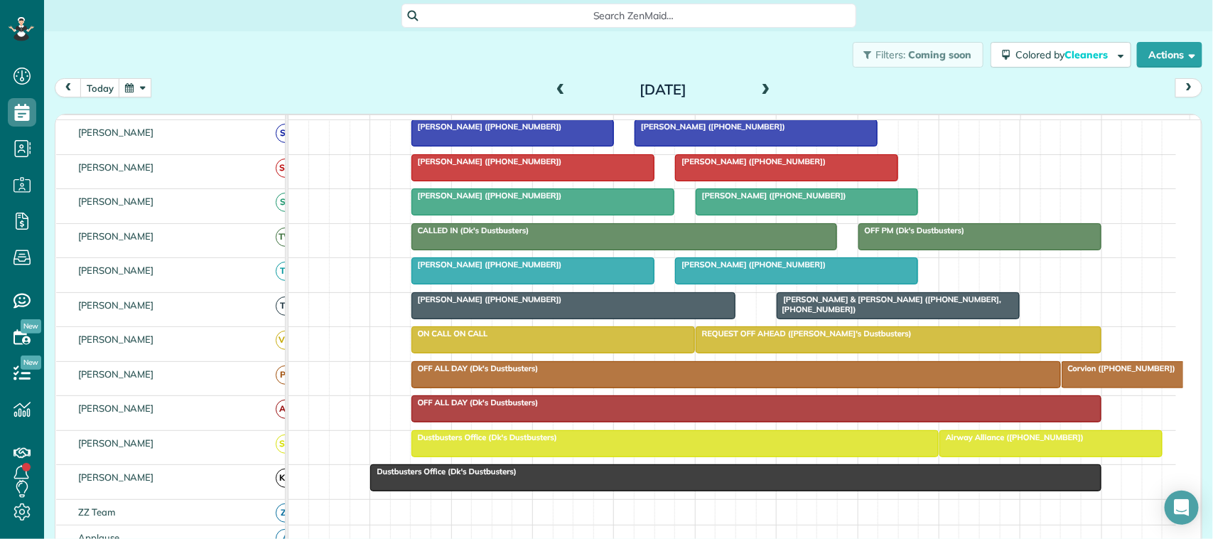
click at [766, 87] on span at bounding box center [766, 90] width 16 height 13
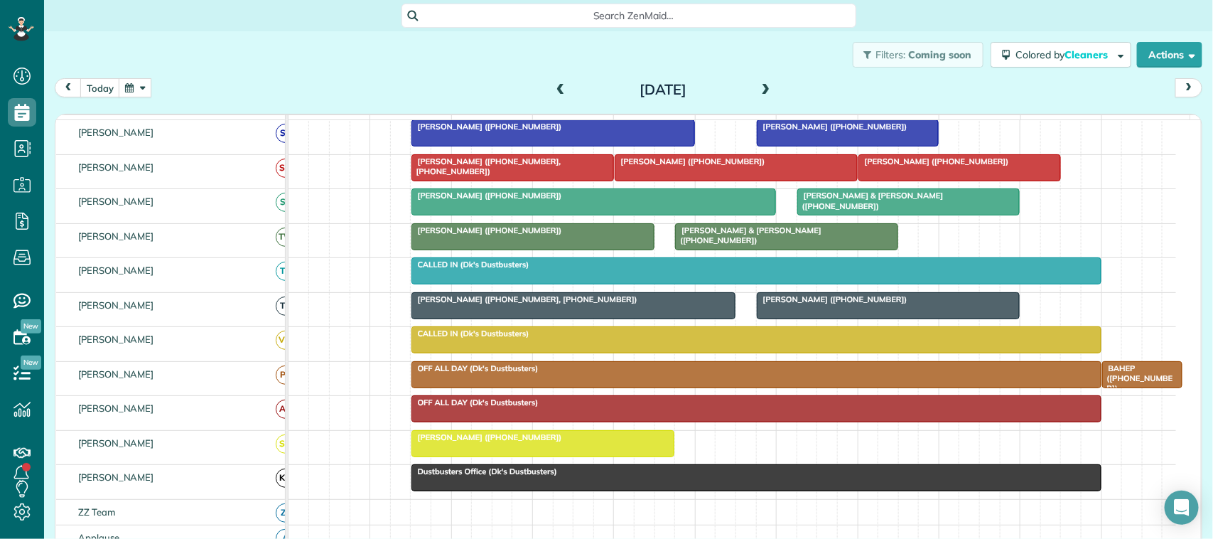
click at [481, 442] on div "Beverly Cobham (+17138169918)" at bounding box center [543, 437] width 255 height 10
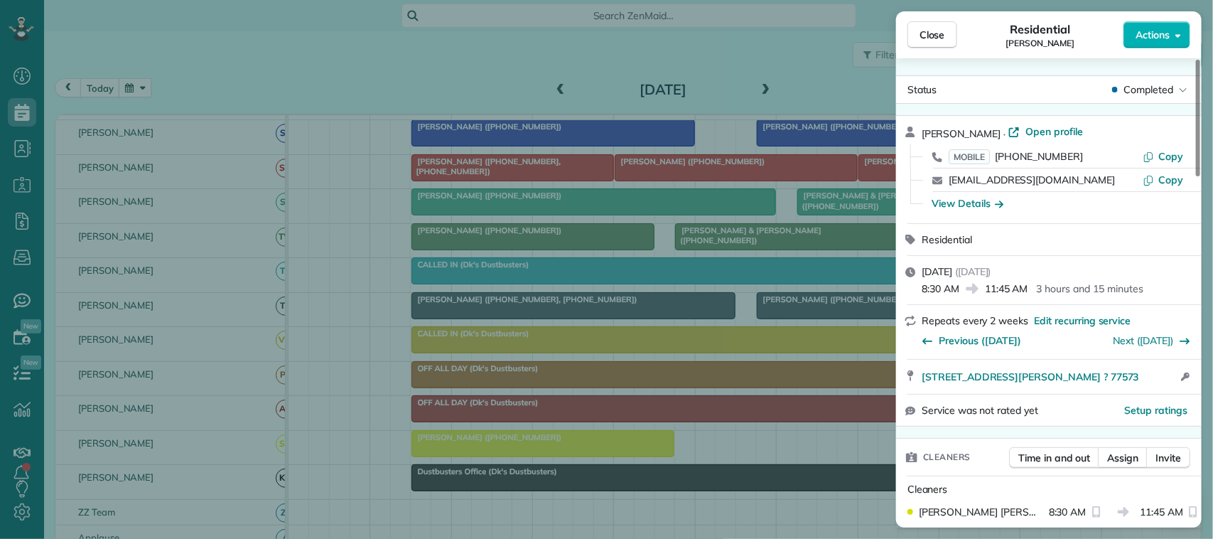
click at [940, 51] on div "Close Residential Beverly Cobham Actions" at bounding box center [1049, 34] width 306 height 47
click at [944, 41] on span "Close" at bounding box center [933, 35] width 26 height 14
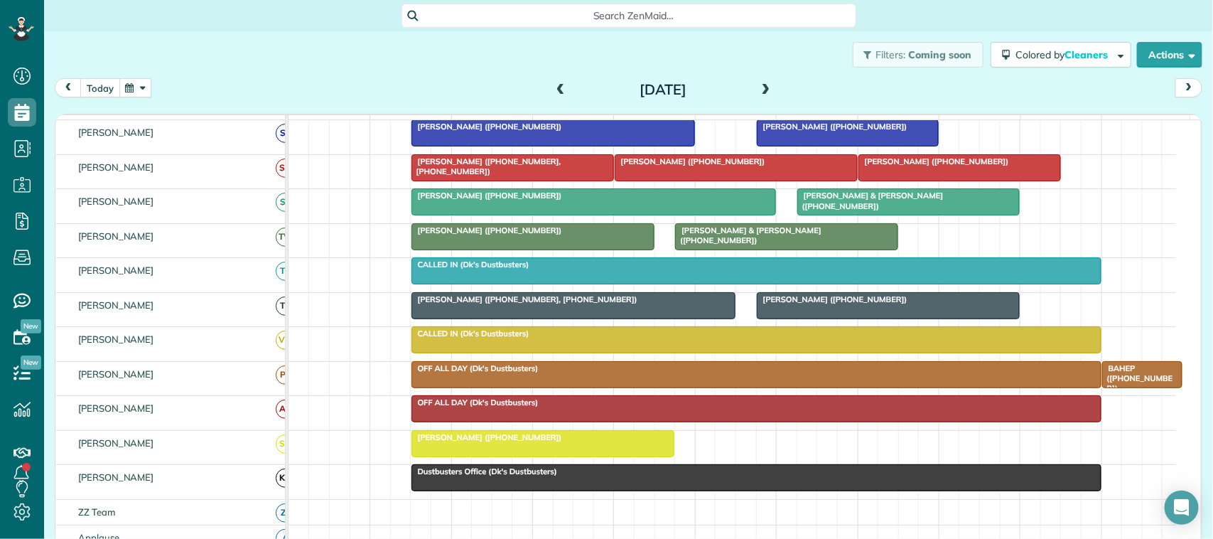
click at [96, 82] on button "today" at bounding box center [100, 87] width 40 height 19
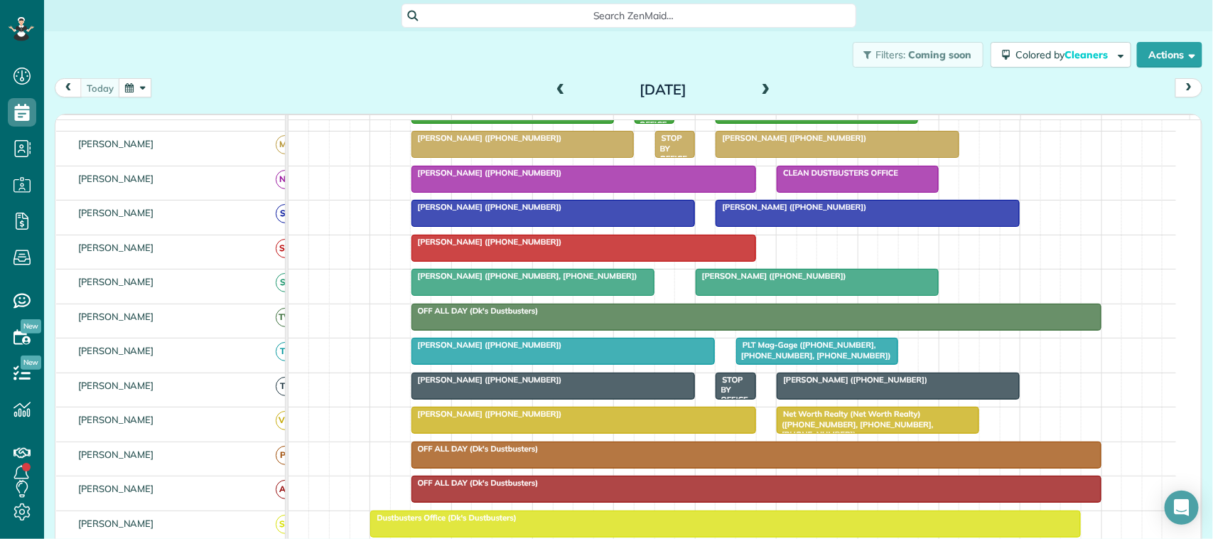
scroll to position [391, 0]
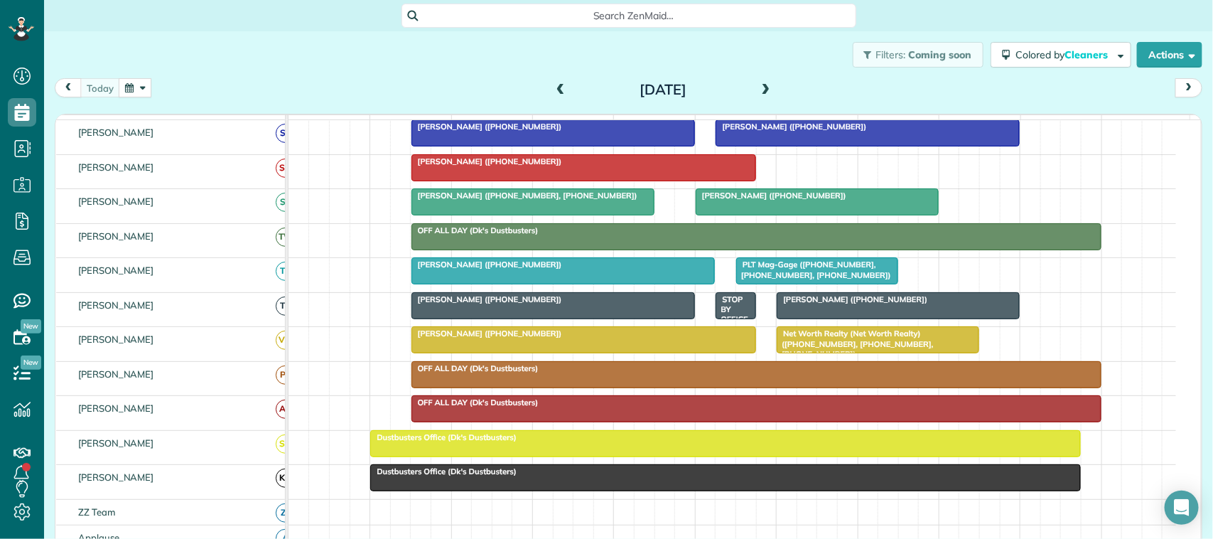
click at [380, 73] on div "Filters: Coming soon Colored by Cleaners Color by Cleaner Color by Team Color b…" at bounding box center [628, 54] width 1169 height 47
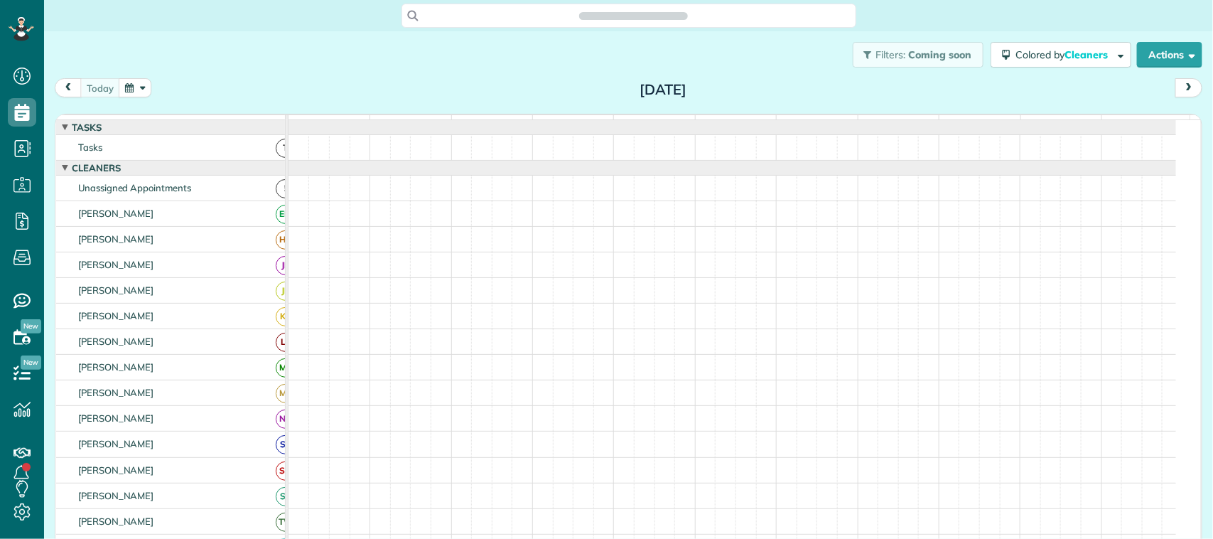
scroll to position [6, 6]
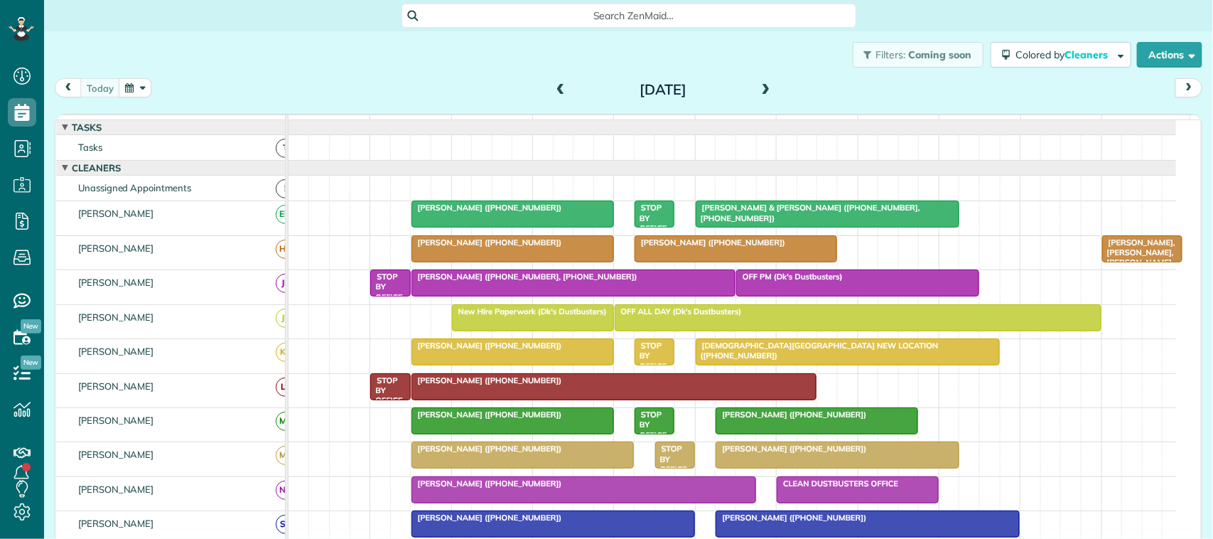
click at [136, 87] on button "button" at bounding box center [135, 87] width 33 height 19
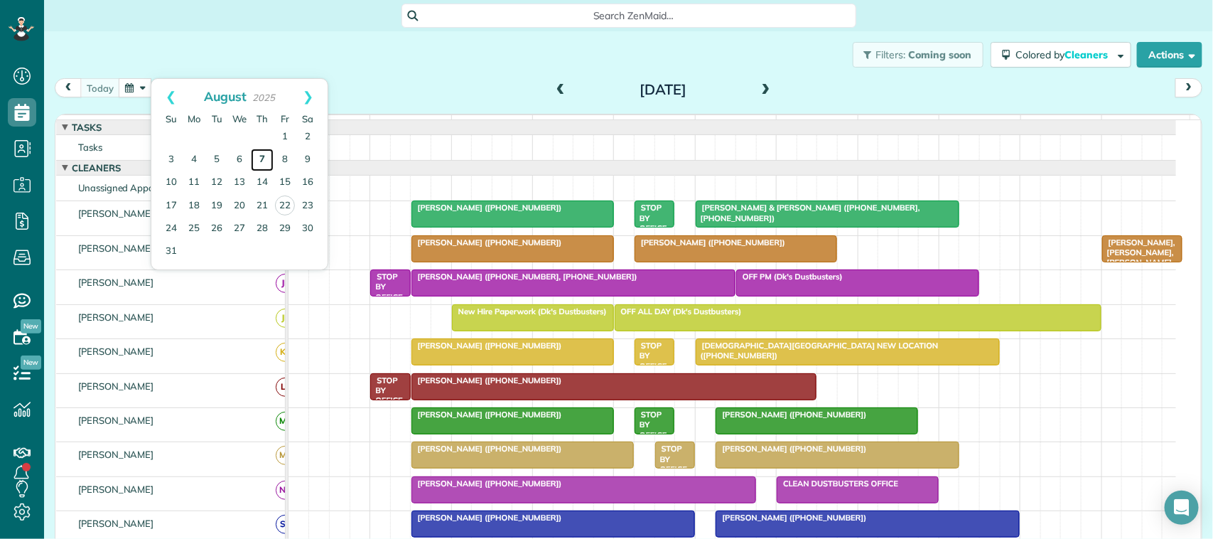
click at [254, 157] on link "7" at bounding box center [262, 160] width 23 height 23
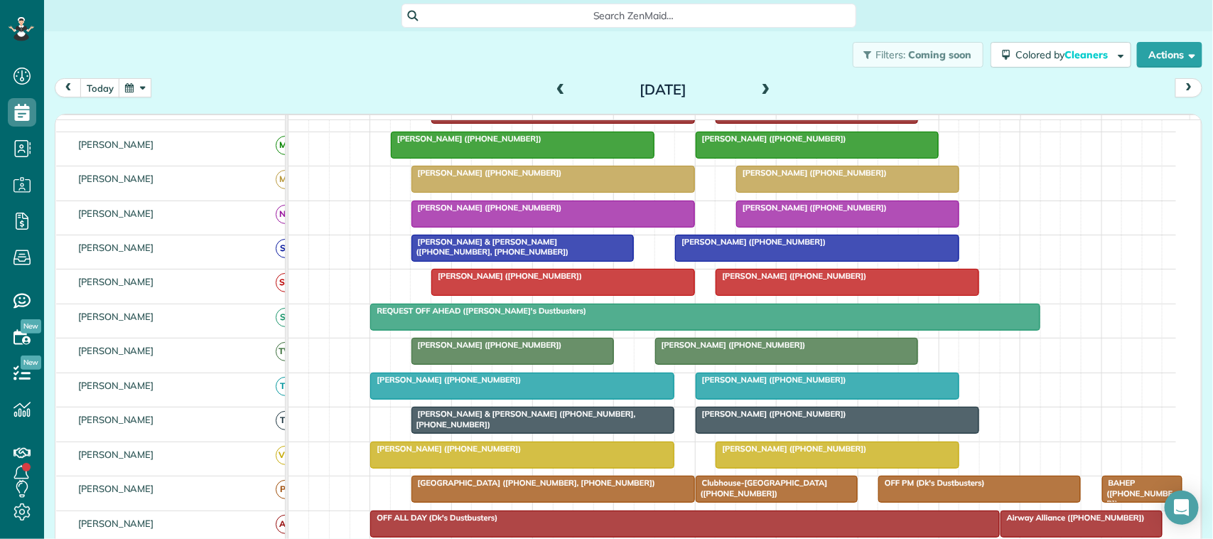
scroll to position [257, 0]
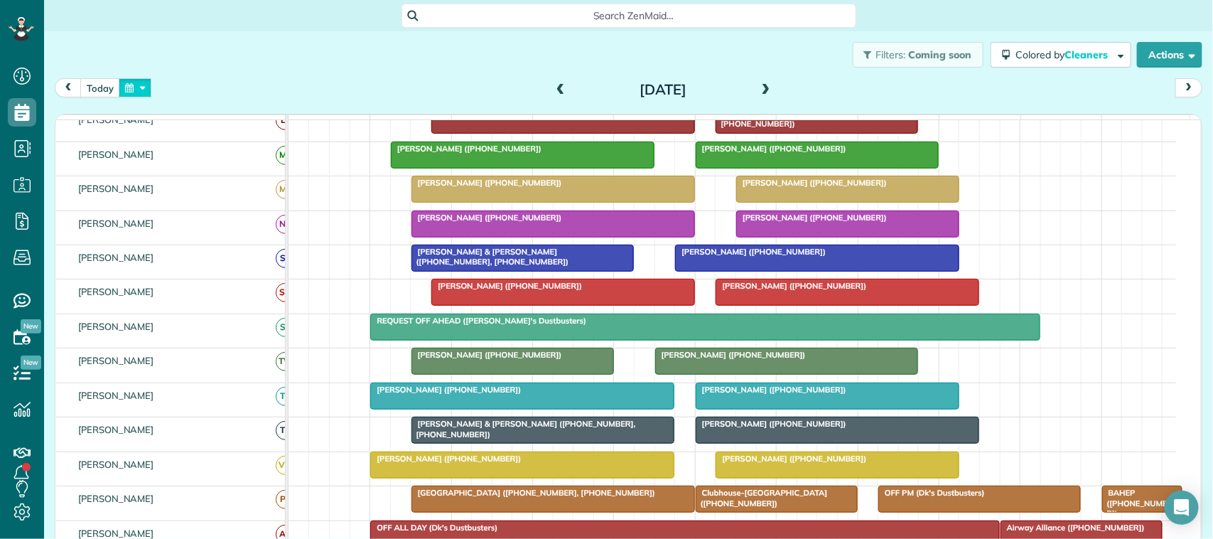
click at [136, 84] on button "button" at bounding box center [135, 87] width 33 height 19
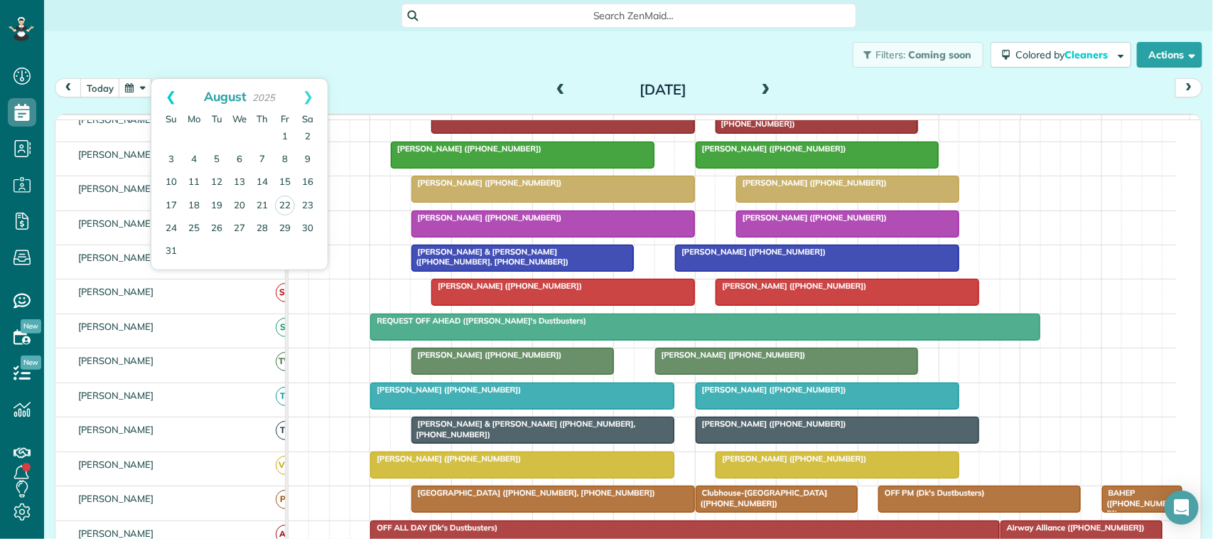
click at [169, 97] on link "Prev" at bounding box center [170, 97] width 39 height 36
click at [263, 230] on link "31" at bounding box center [262, 228] width 23 height 23
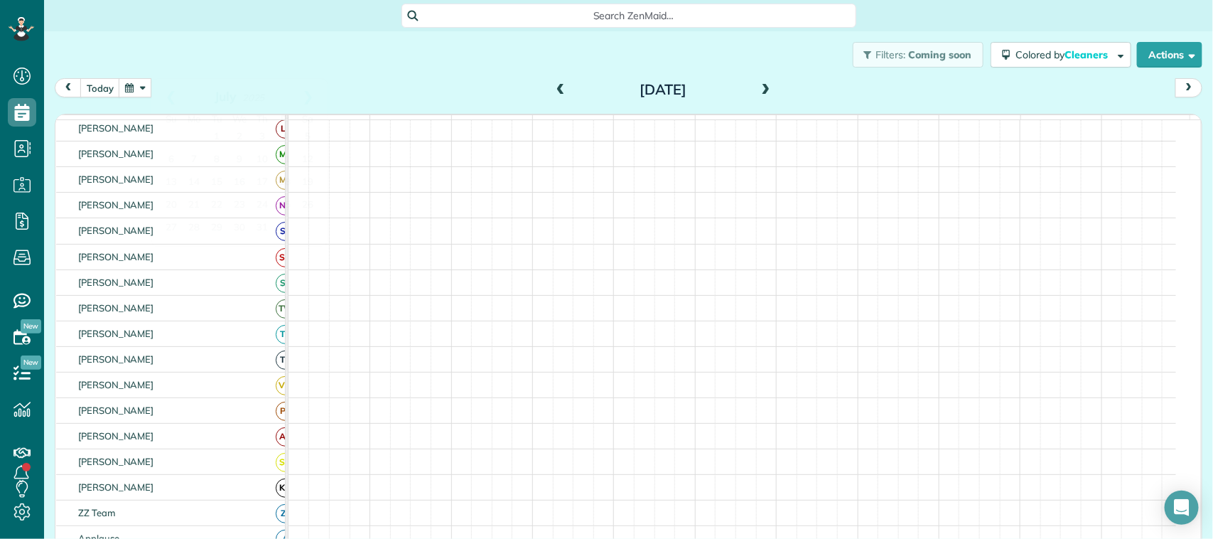
scroll to position [0, 0]
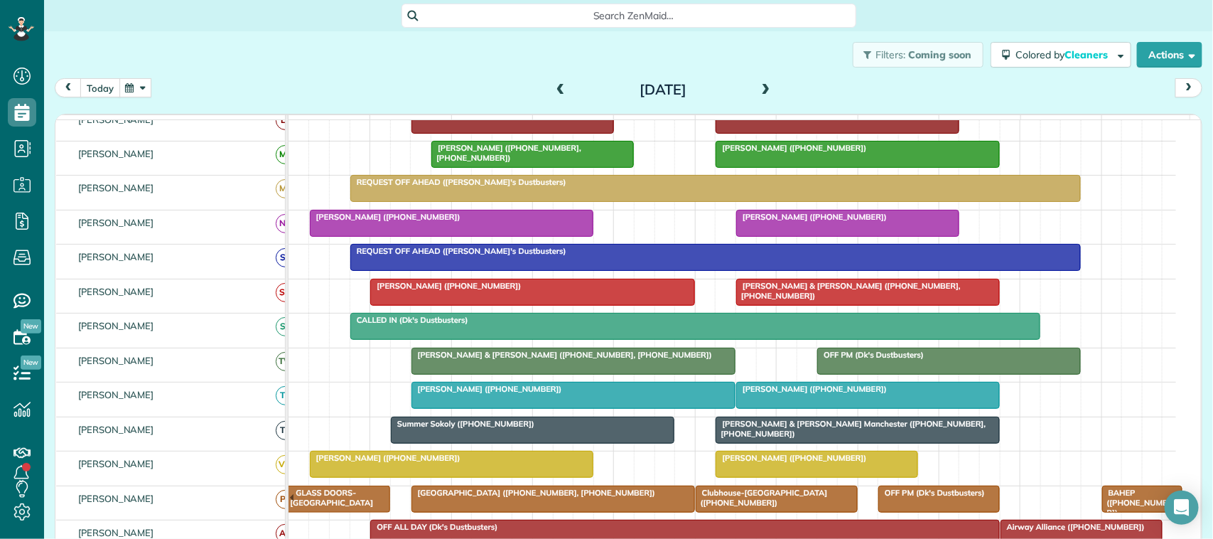
click at [92, 85] on button "today" at bounding box center [100, 87] width 40 height 19
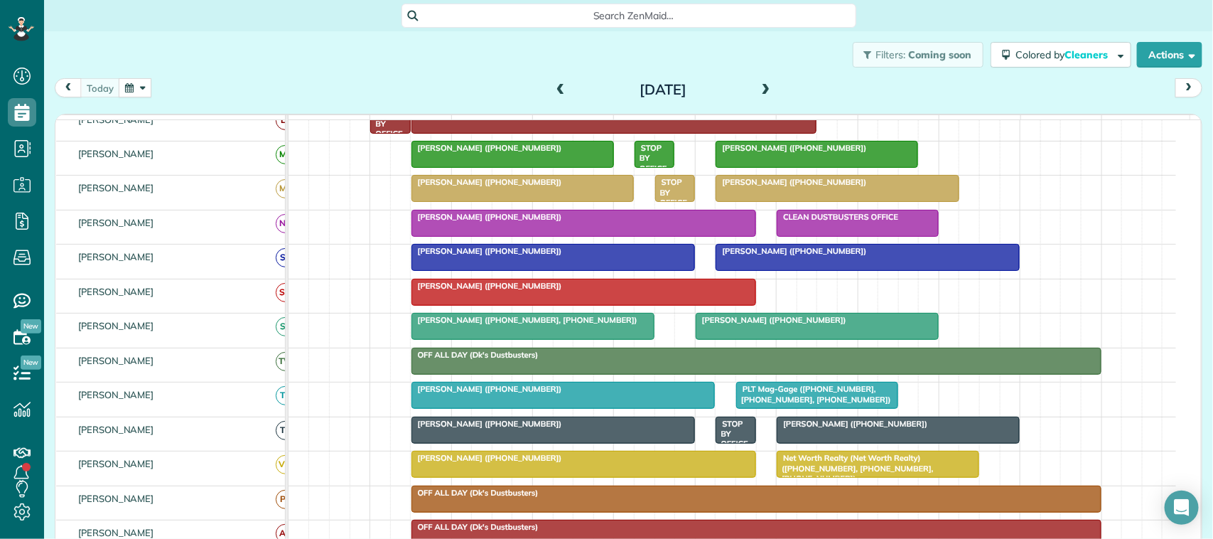
click at [381, 97] on div "[DATE] [DATE]" at bounding box center [629, 91] width 1148 height 26
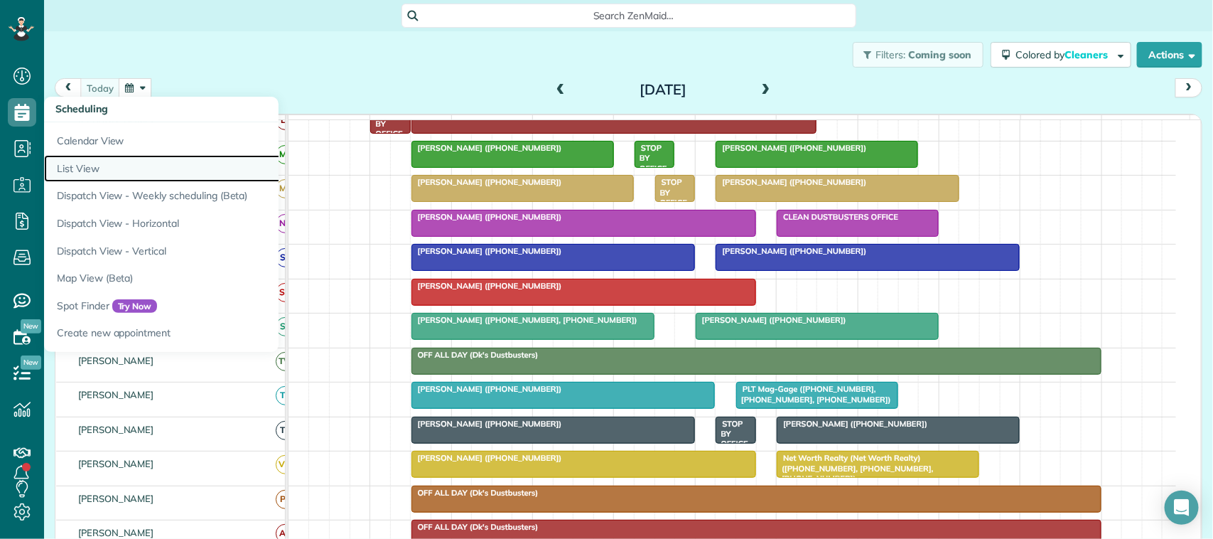
click at [80, 163] on link "List View" at bounding box center [221, 169] width 355 height 28
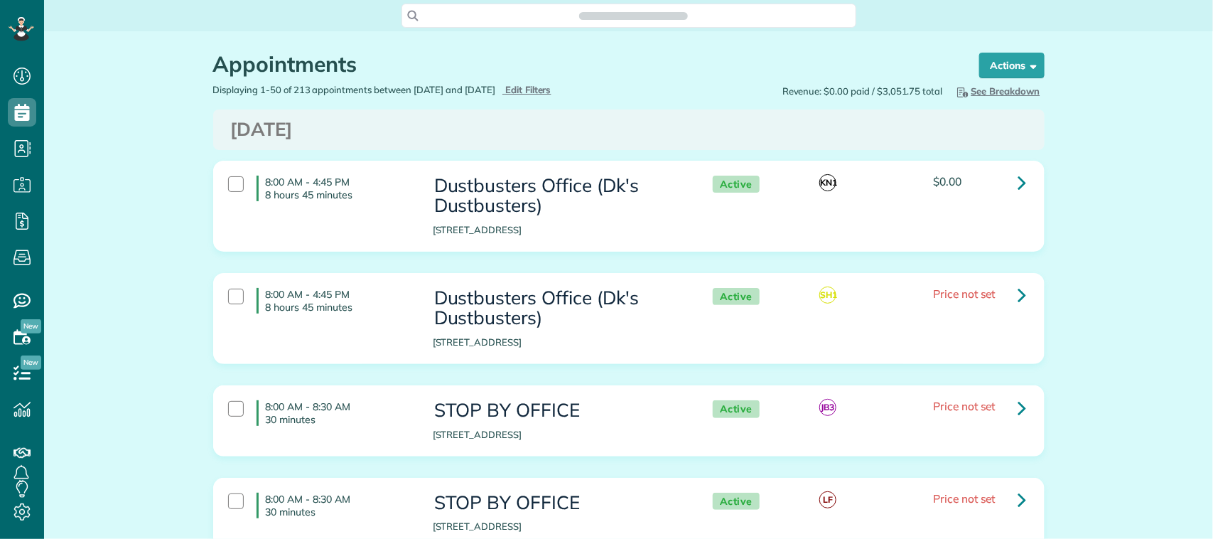
scroll to position [6, 6]
type input "**********"
click at [552, 93] on span "Edit Filters" at bounding box center [528, 89] width 46 height 11
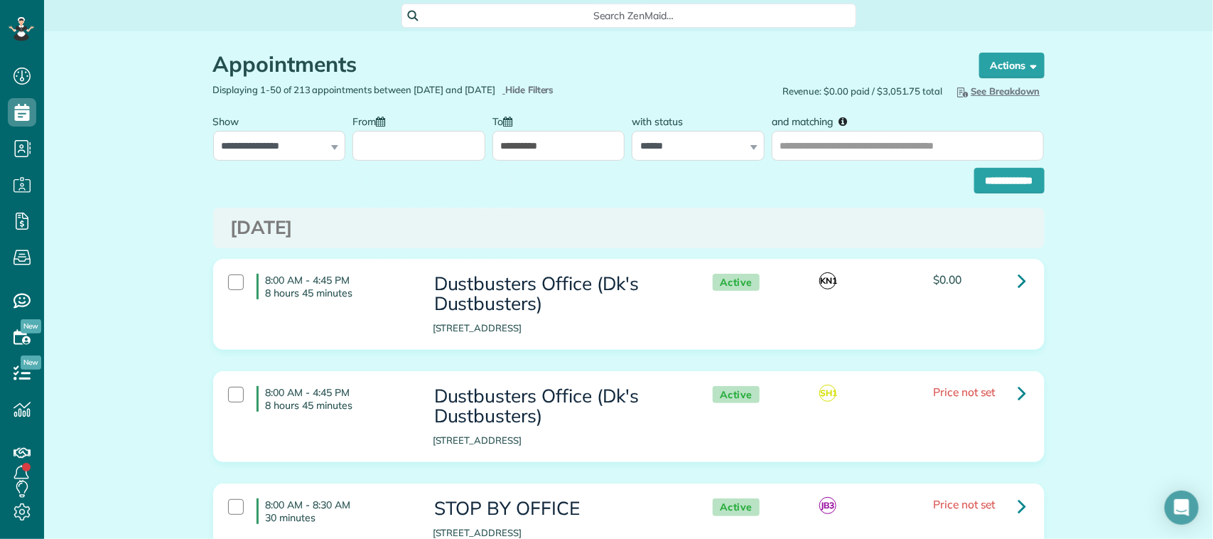
click at [406, 146] on input "From" at bounding box center [419, 146] width 133 height 30
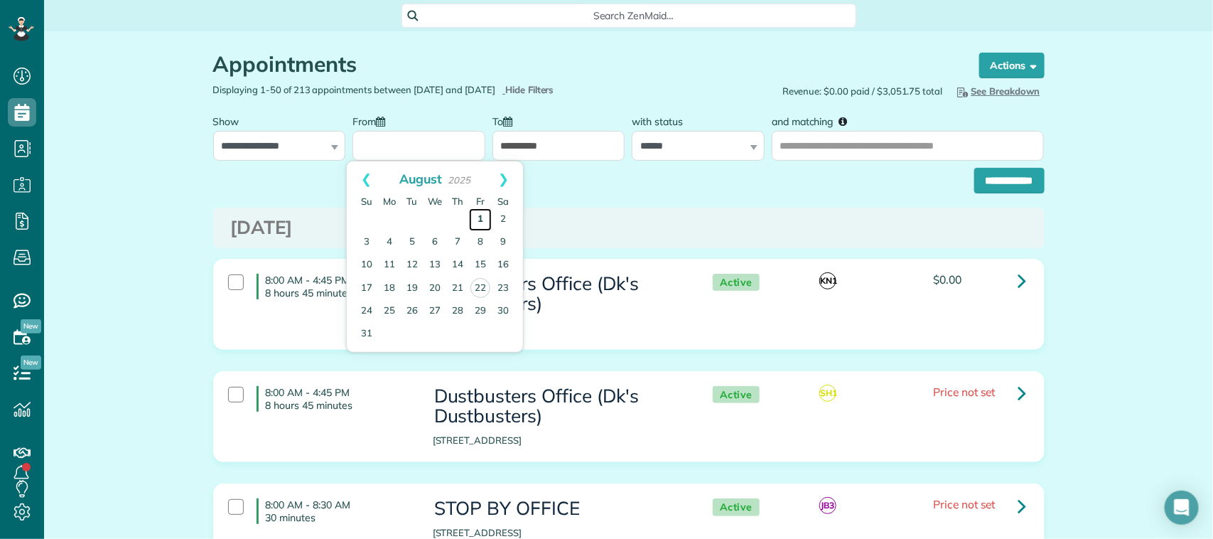
click at [478, 218] on link "1" at bounding box center [480, 219] width 23 height 23
type input "**********"
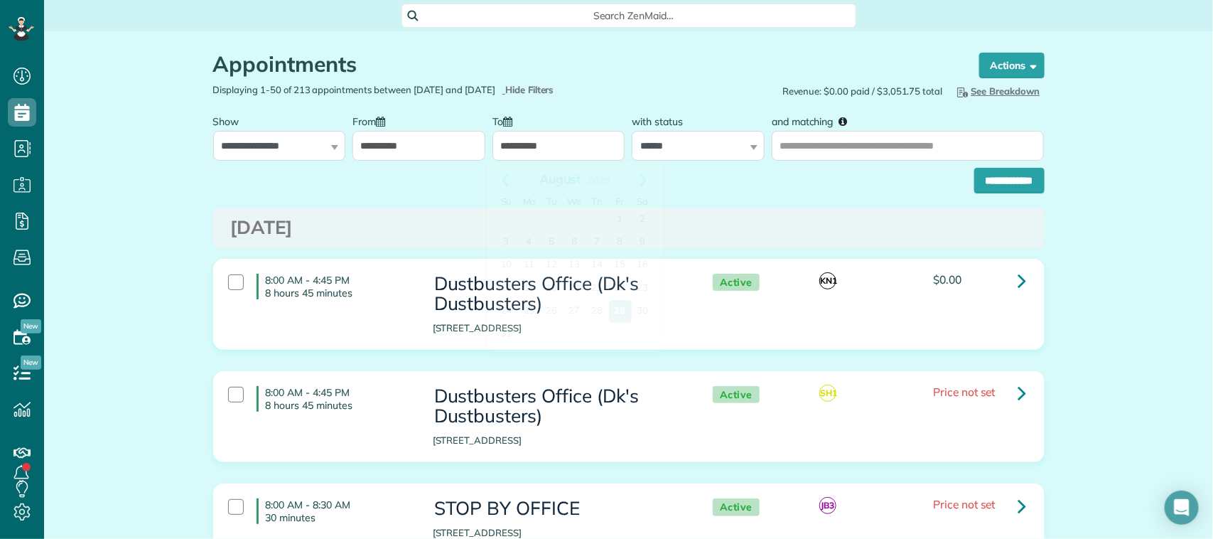
click at [542, 146] on input "**********" at bounding box center [559, 146] width 133 height 30
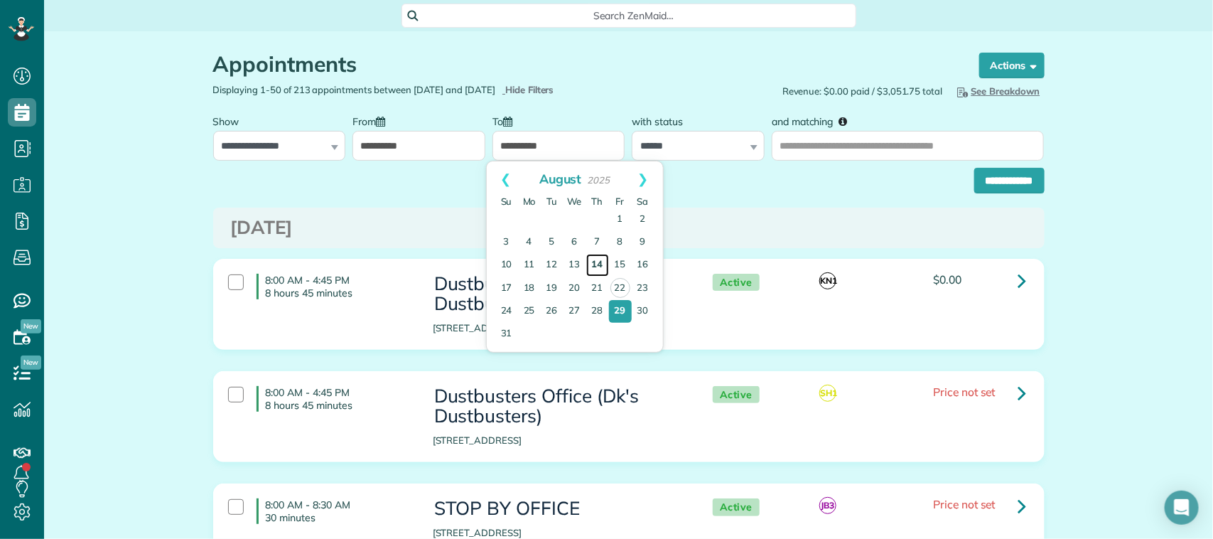
click at [590, 265] on link "14" at bounding box center [597, 265] width 23 height 23
type input "**********"
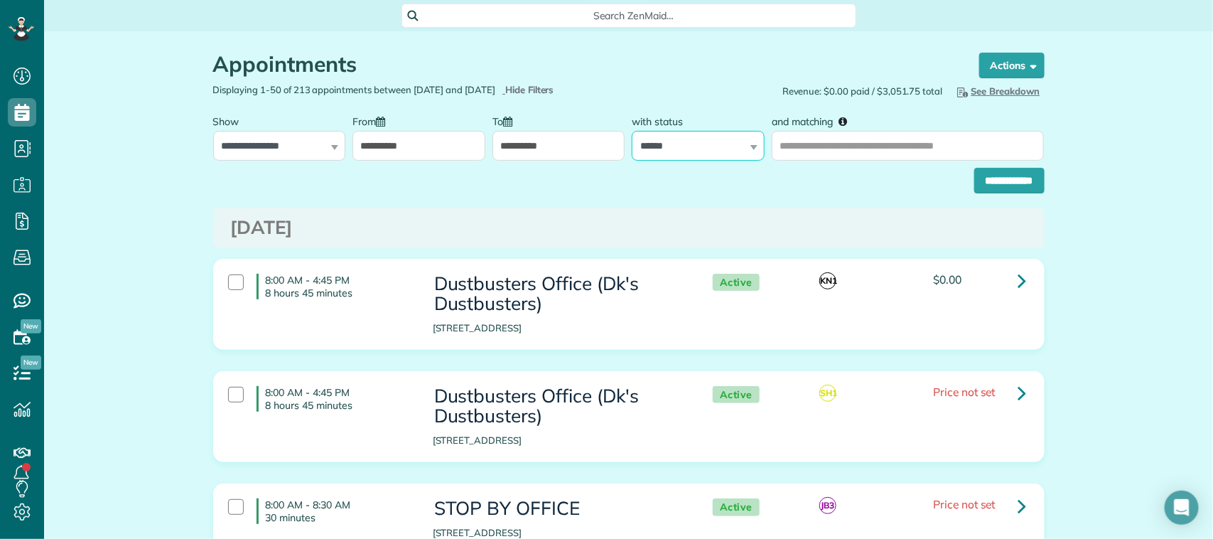
click at [687, 147] on select "**********" at bounding box center [698, 146] width 133 height 30
select select
click at [632, 131] on select "**********" at bounding box center [698, 146] width 133 height 30
click at [798, 146] on input "and matching" at bounding box center [908, 146] width 272 height 30
type input "**********"
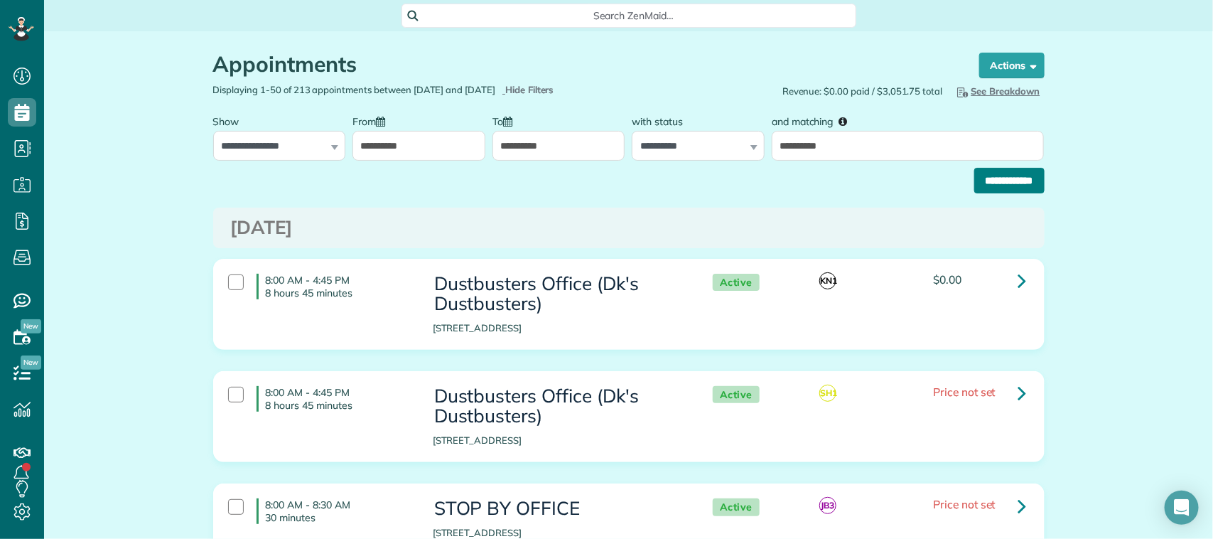
click at [993, 187] on input "**********" at bounding box center [1010, 181] width 70 height 26
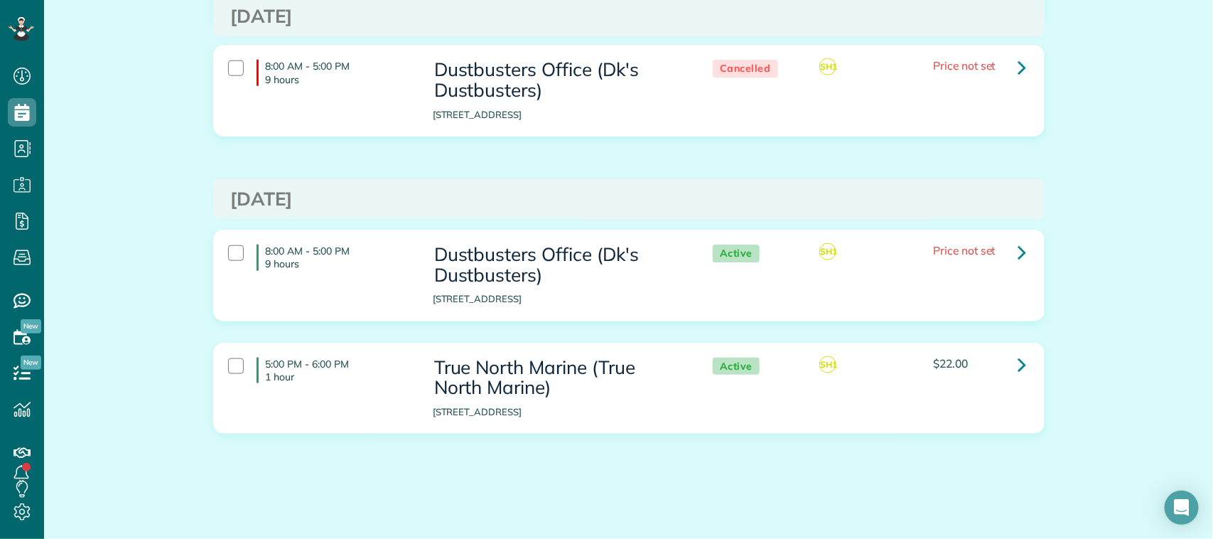
scroll to position [3064, 0]
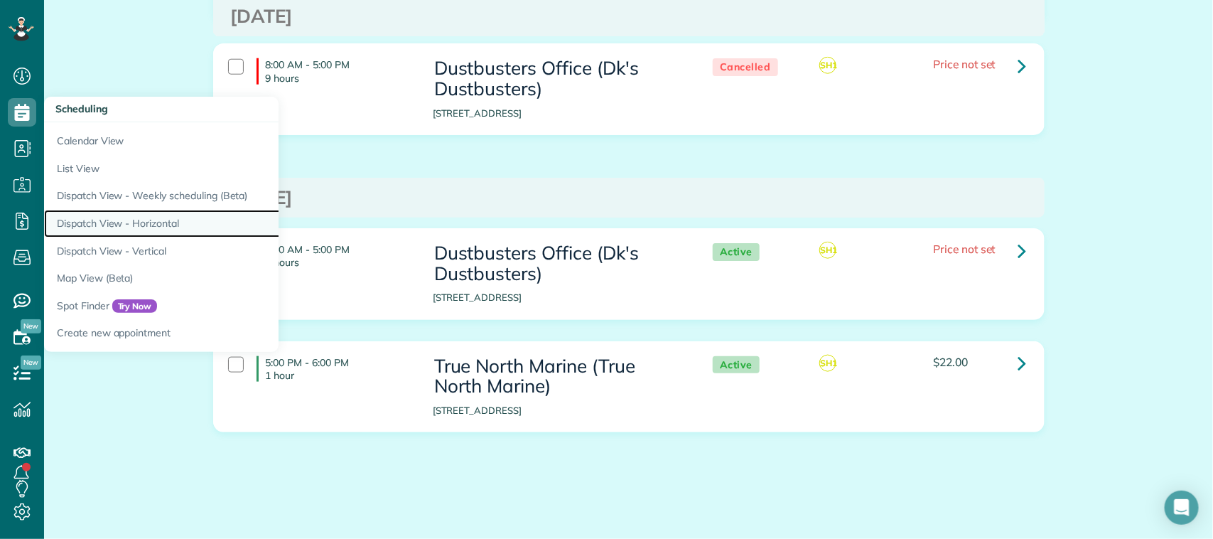
click at [157, 212] on link "Dispatch View - Horizontal" at bounding box center [221, 224] width 355 height 28
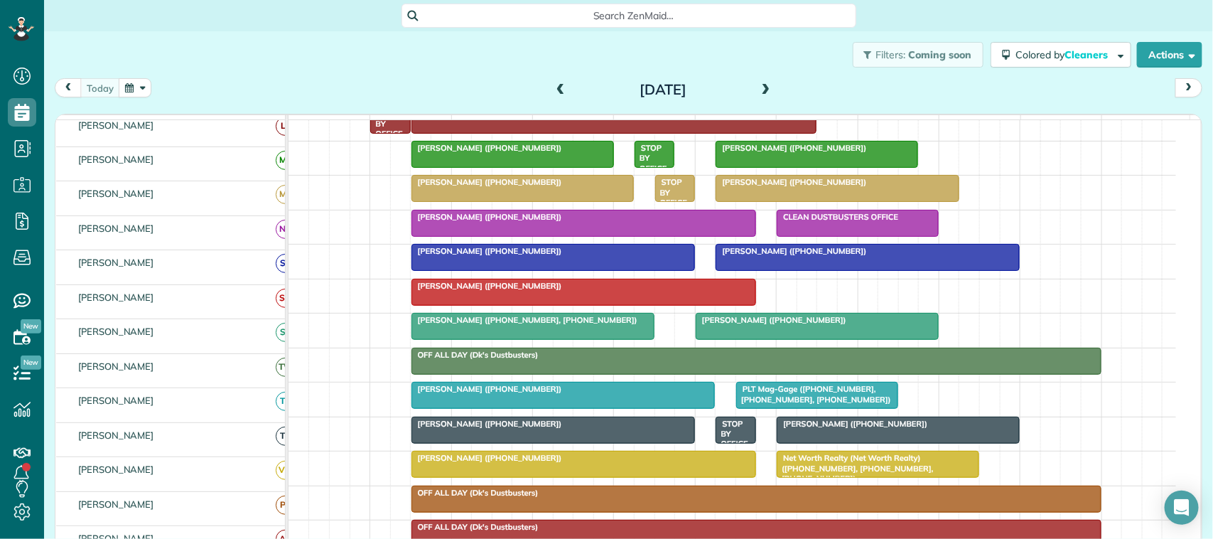
scroll to position [267, 0]
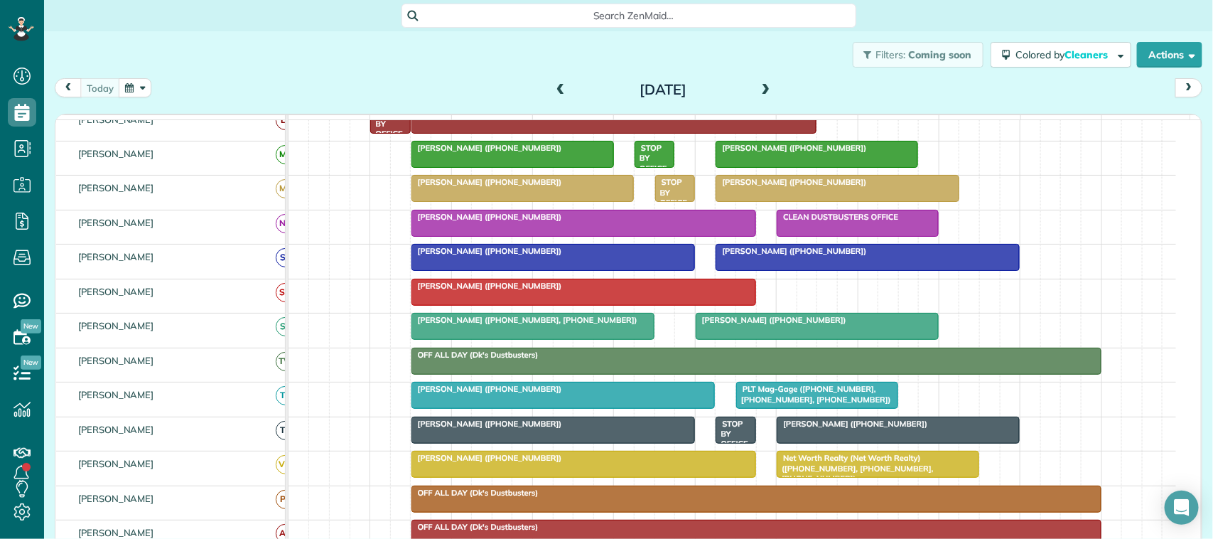
click at [795, 443] on div at bounding box center [899, 430] width 242 height 26
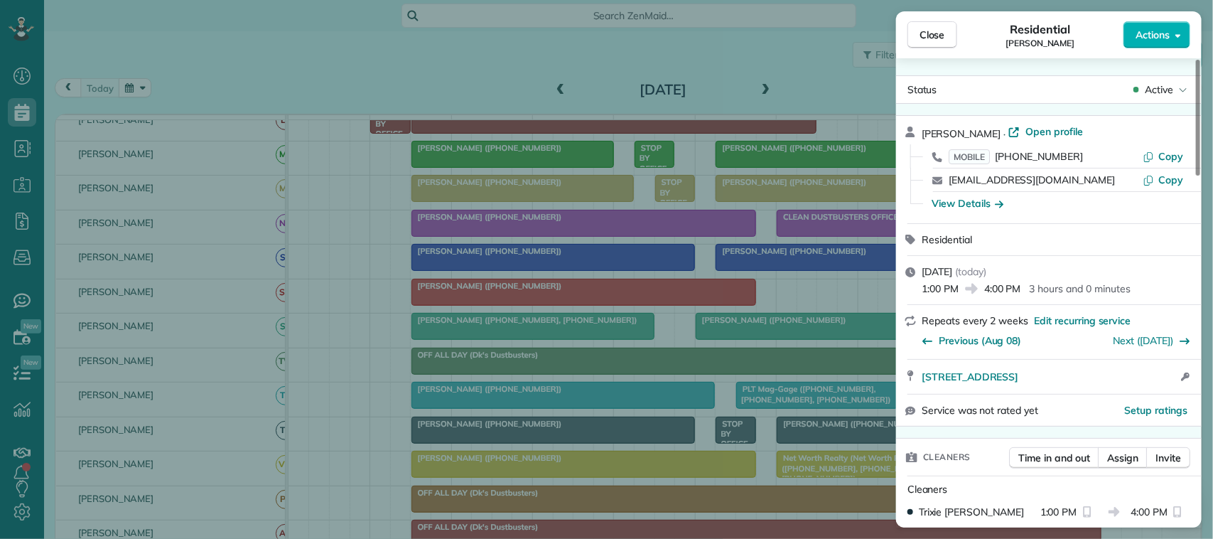
click at [1154, 34] on span "Actions" at bounding box center [1153, 35] width 34 height 14
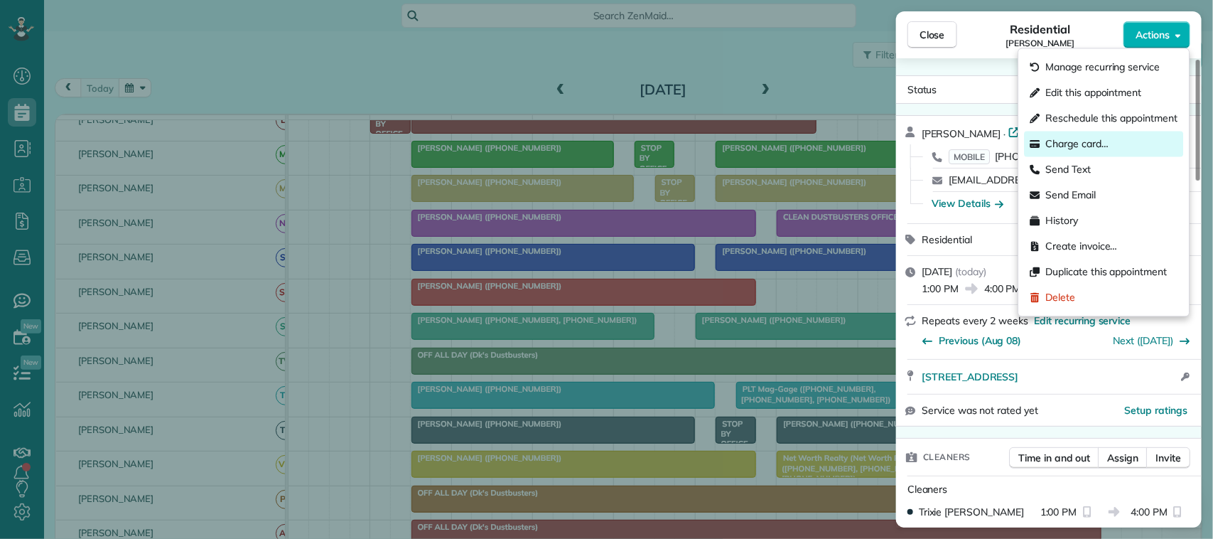
click at [1111, 144] on div "Charge card…" at bounding box center [1104, 144] width 159 height 26
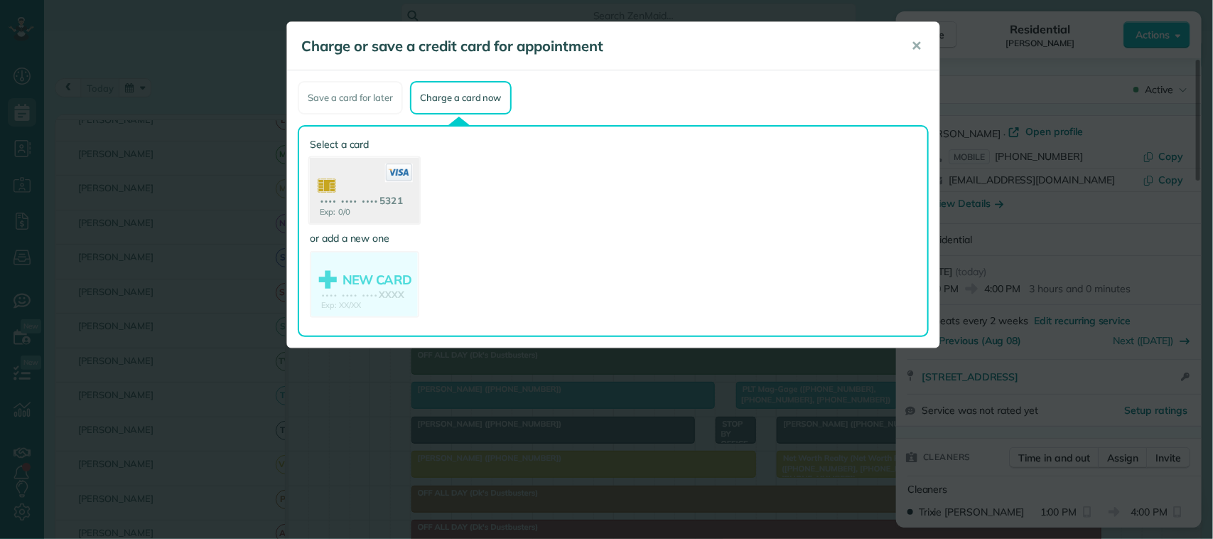
click at [385, 195] on use at bounding box center [364, 192] width 109 height 69
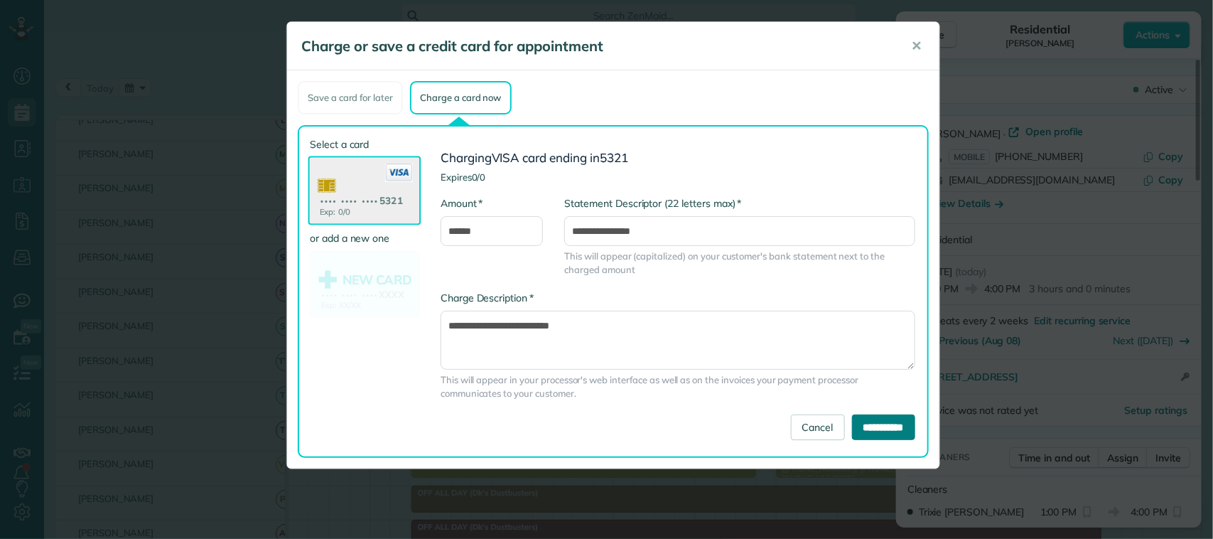
click at [852, 427] on input "**********" at bounding box center [883, 427] width 63 height 26
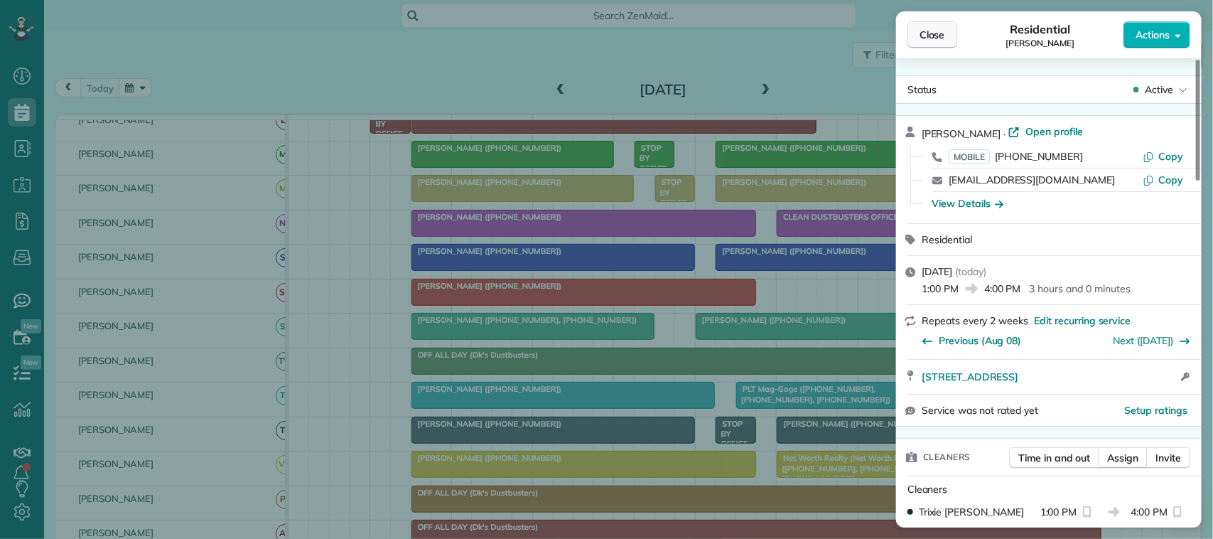
click at [950, 36] on button "Close" at bounding box center [933, 34] width 50 height 27
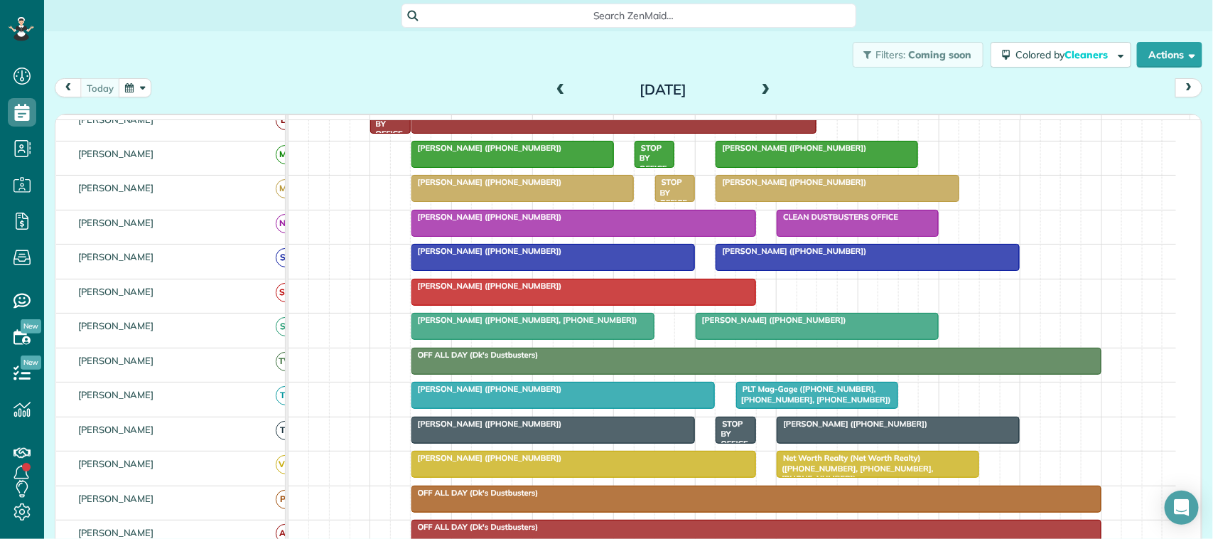
click at [794, 256] on span "[PERSON_NAME] ([PHONE_NUMBER])" at bounding box center [791, 251] width 152 height 10
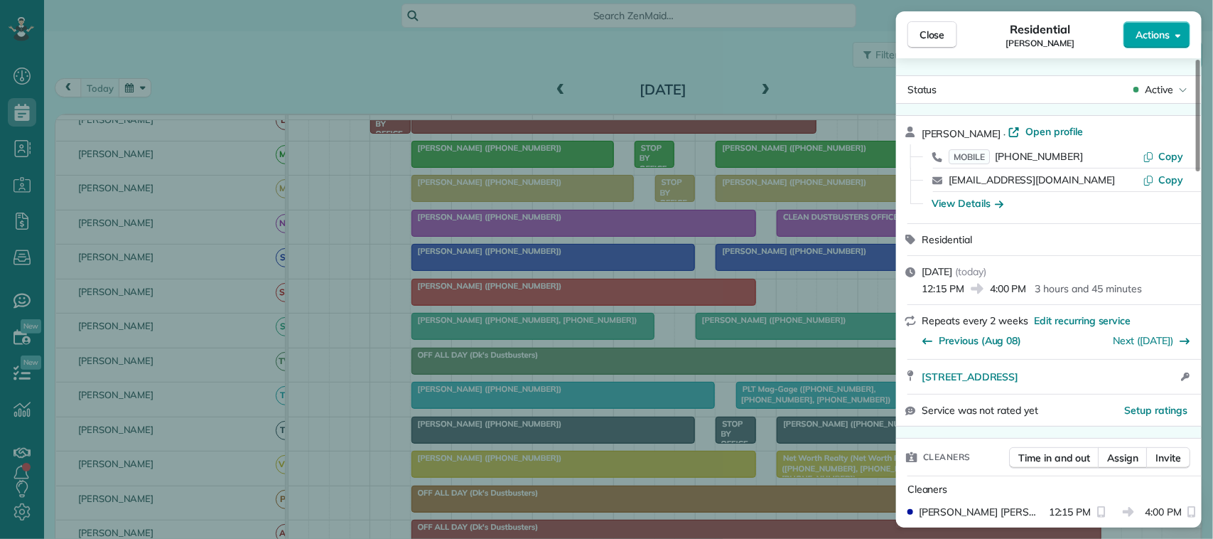
click at [1160, 31] on span "Actions" at bounding box center [1153, 35] width 34 height 14
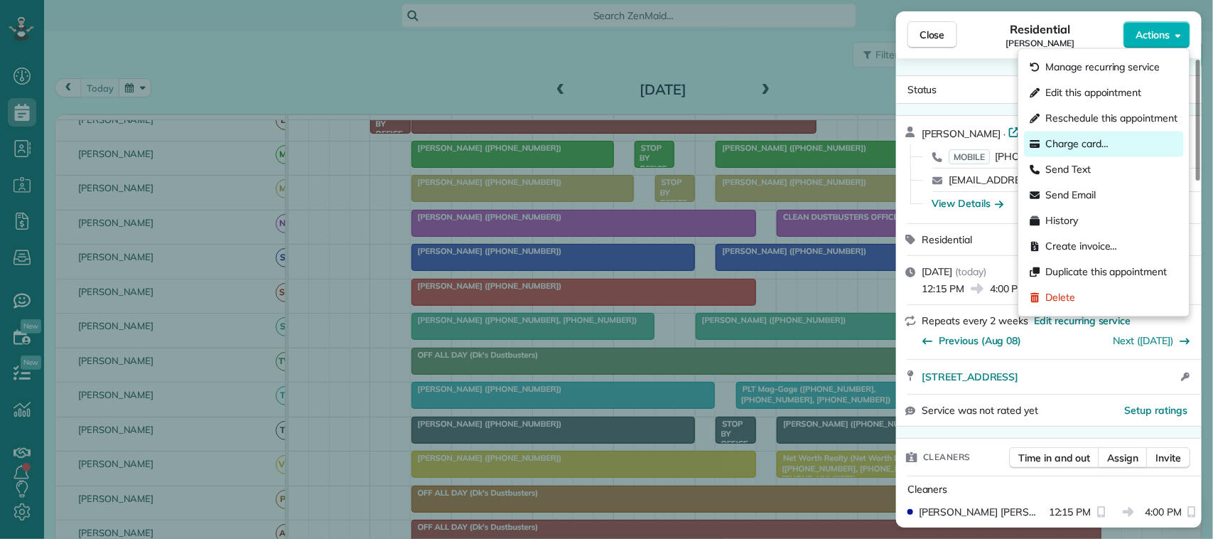
click at [1120, 143] on div "Charge card…" at bounding box center [1104, 144] width 159 height 26
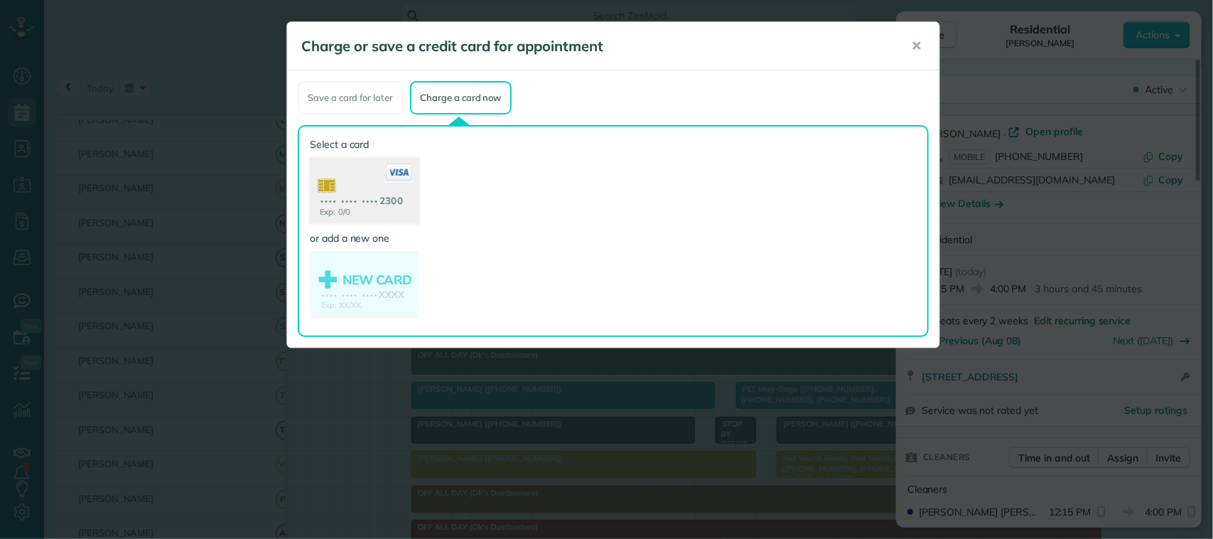
click at [365, 193] on use at bounding box center [364, 192] width 109 height 69
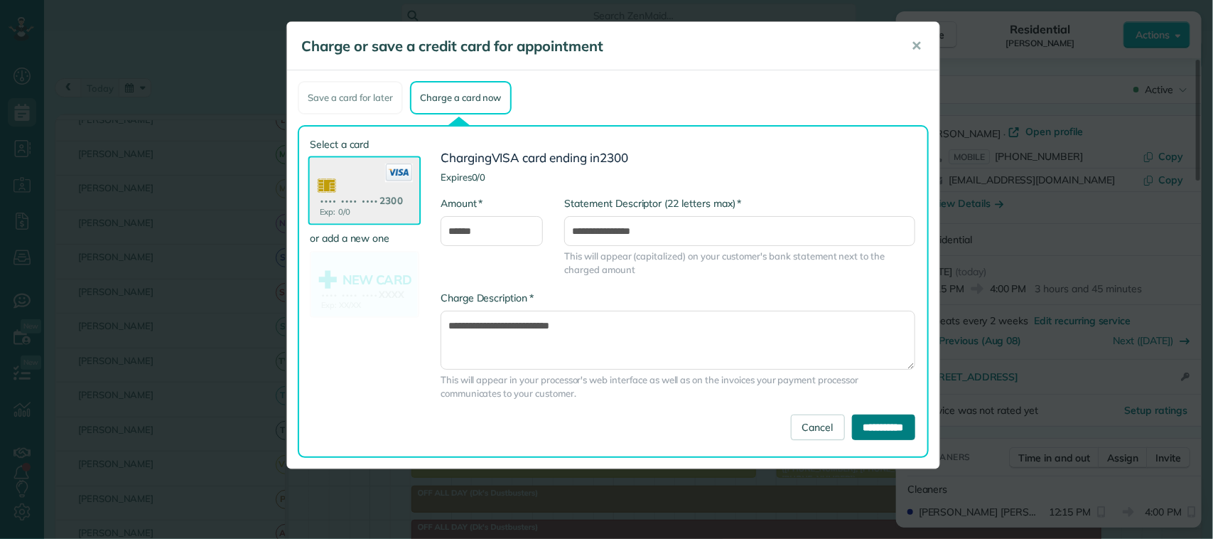
click at [852, 429] on input "**********" at bounding box center [883, 427] width 63 height 26
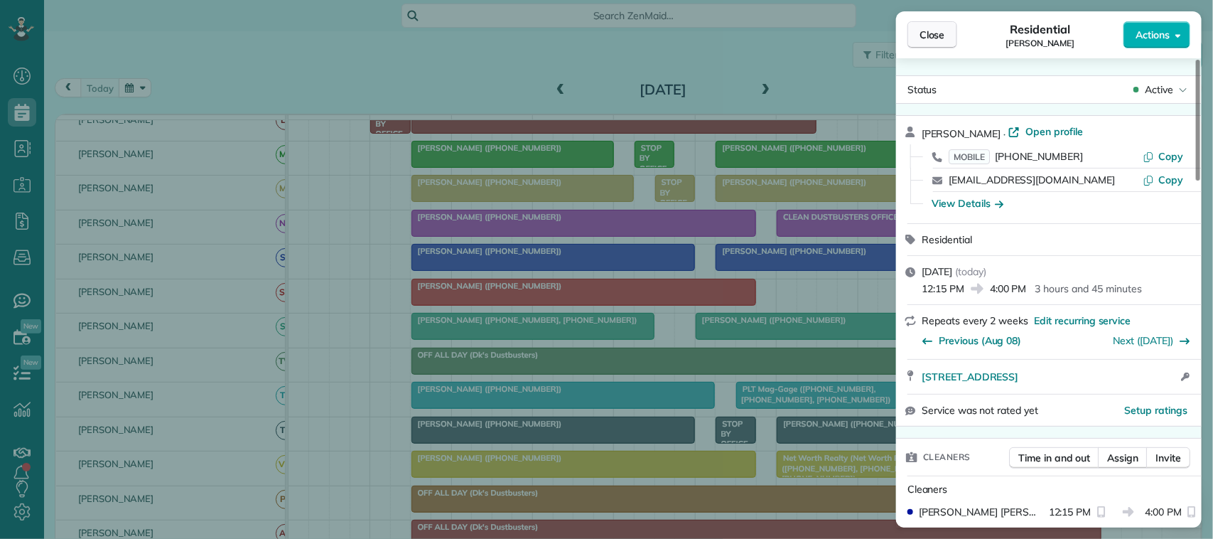
click at [923, 31] on span "Close" at bounding box center [933, 35] width 26 height 14
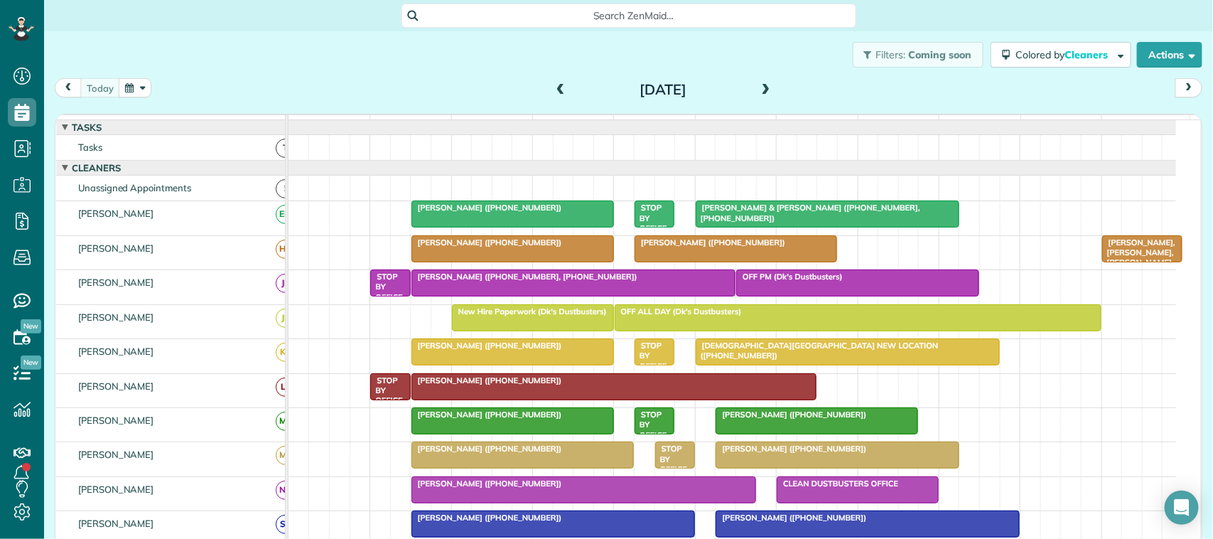
click at [773, 227] on div at bounding box center [828, 214] width 262 height 26
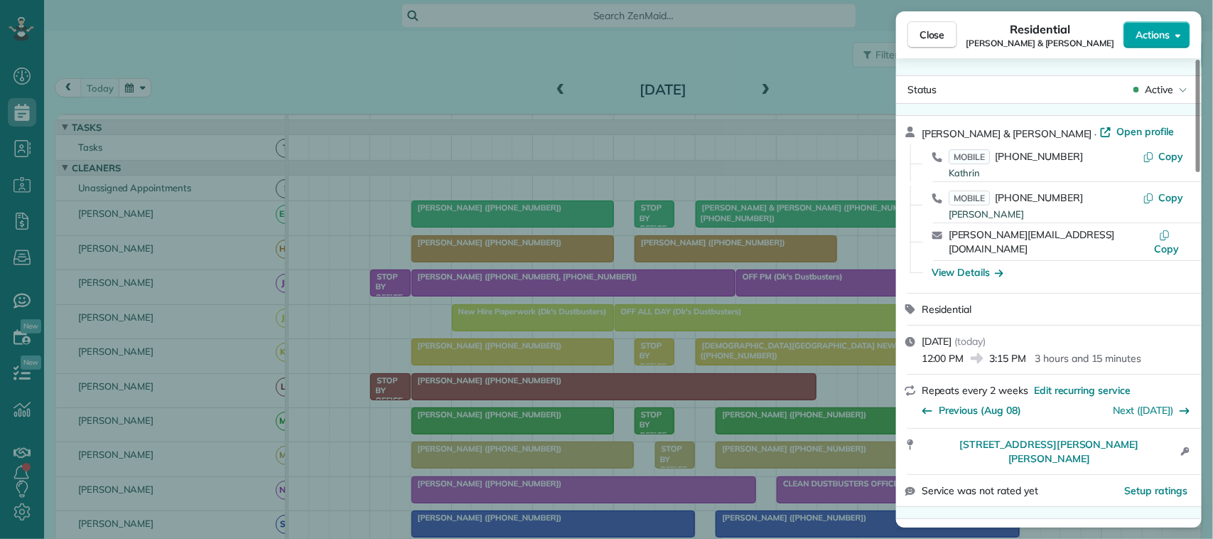
click at [1139, 41] on span "Actions" at bounding box center [1153, 35] width 34 height 14
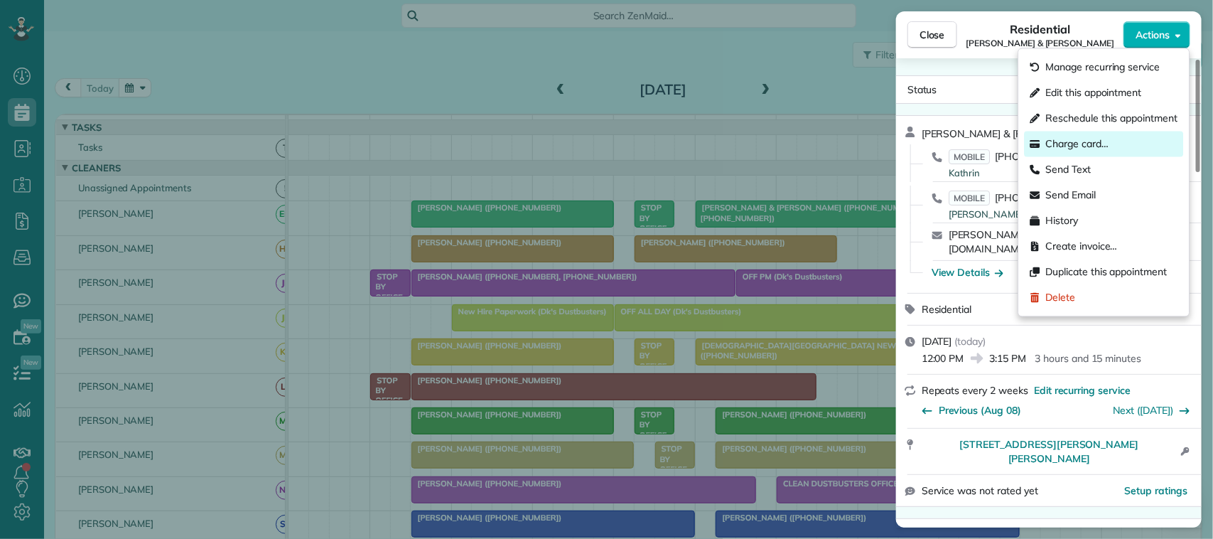
click at [1095, 137] on span "Charge card…" at bounding box center [1077, 144] width 63 height 14
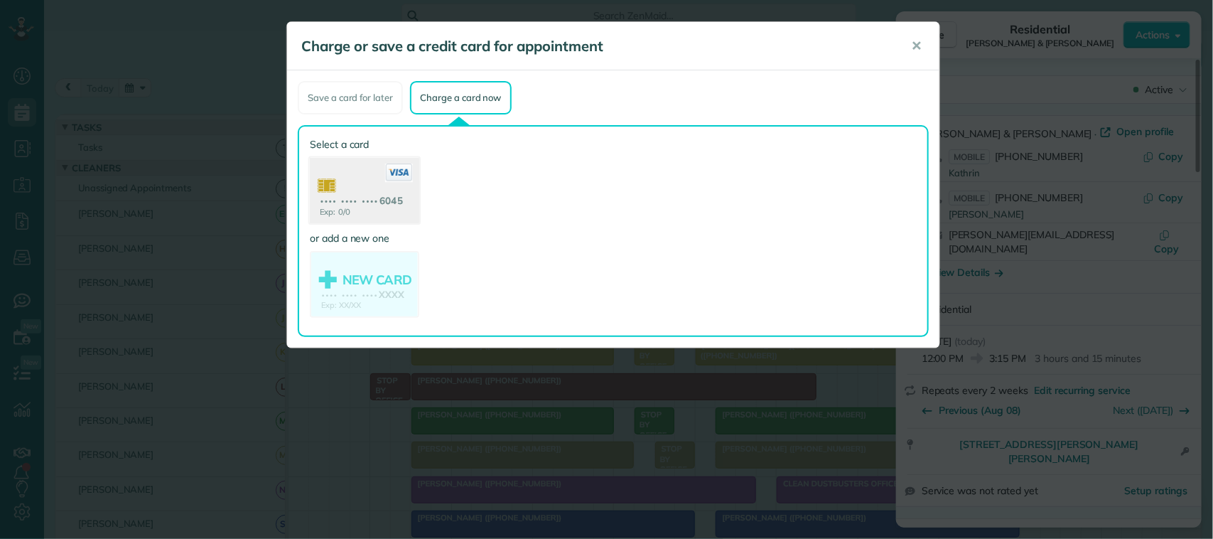
click at [374, 207] on use at bounding box center [364, 192] width 109 height 69
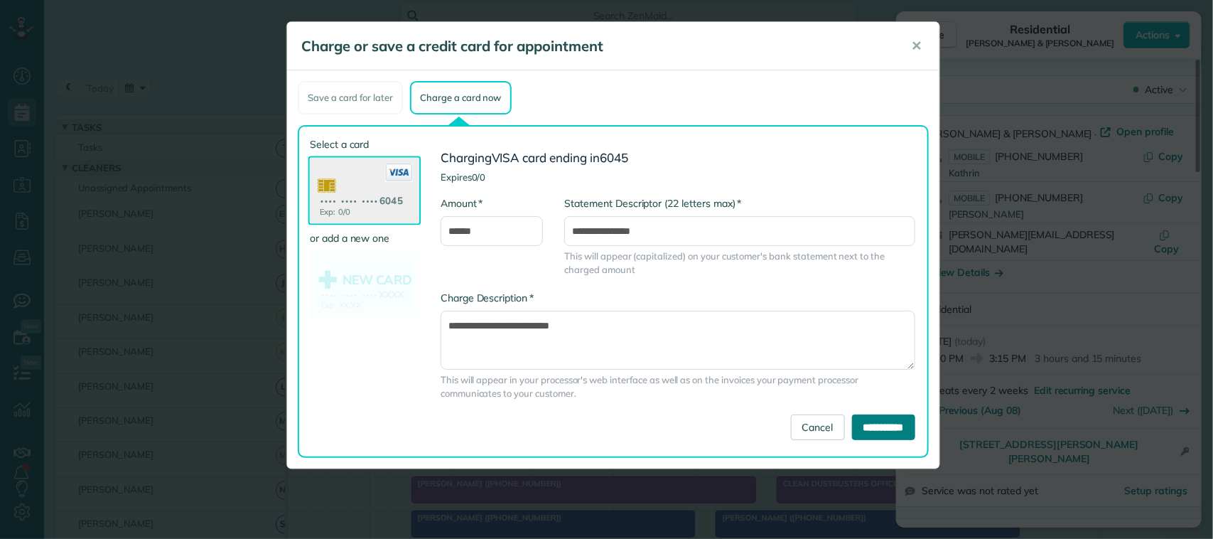
click at [862, 423] on input "**********" at bounding box center [883, 427] width 63 height 26
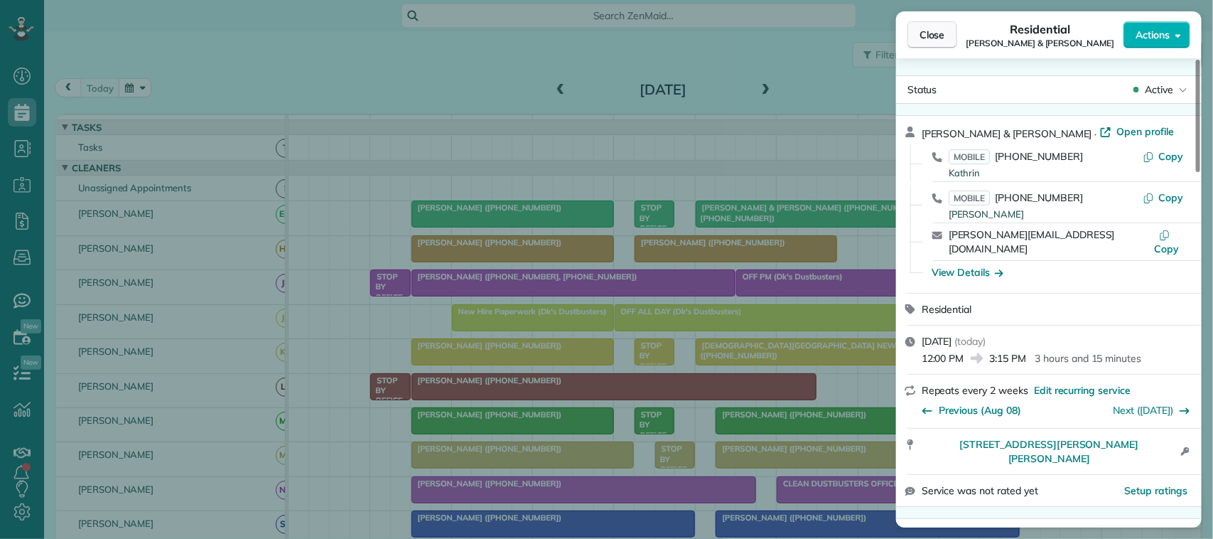
click at [935, 39] on span "Close" at bounding box center [933, 35] width 26 height 14
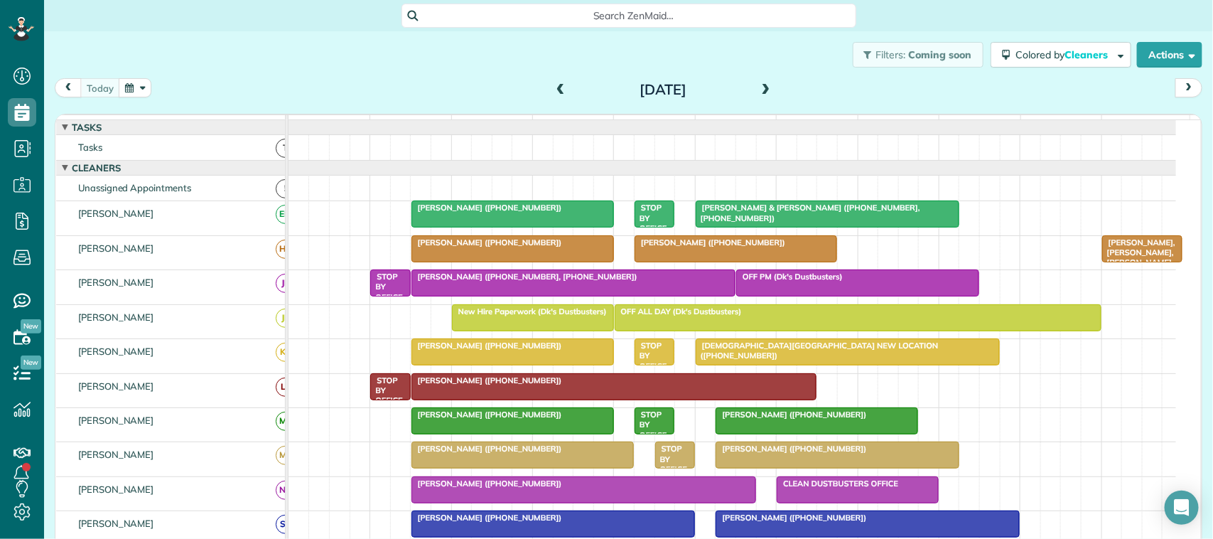
click at [740, 262] on div at bounding box center [735, 249] width 201 height 26
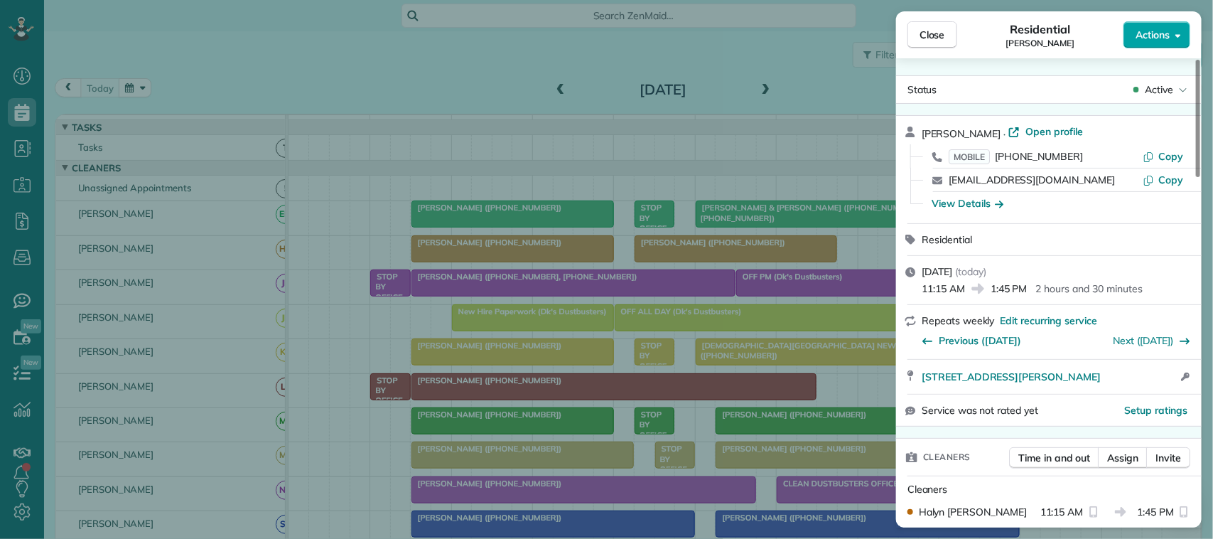
click at [1156, 28] on span "Actions" at bounding box center [1153, 35] width 34 height 14
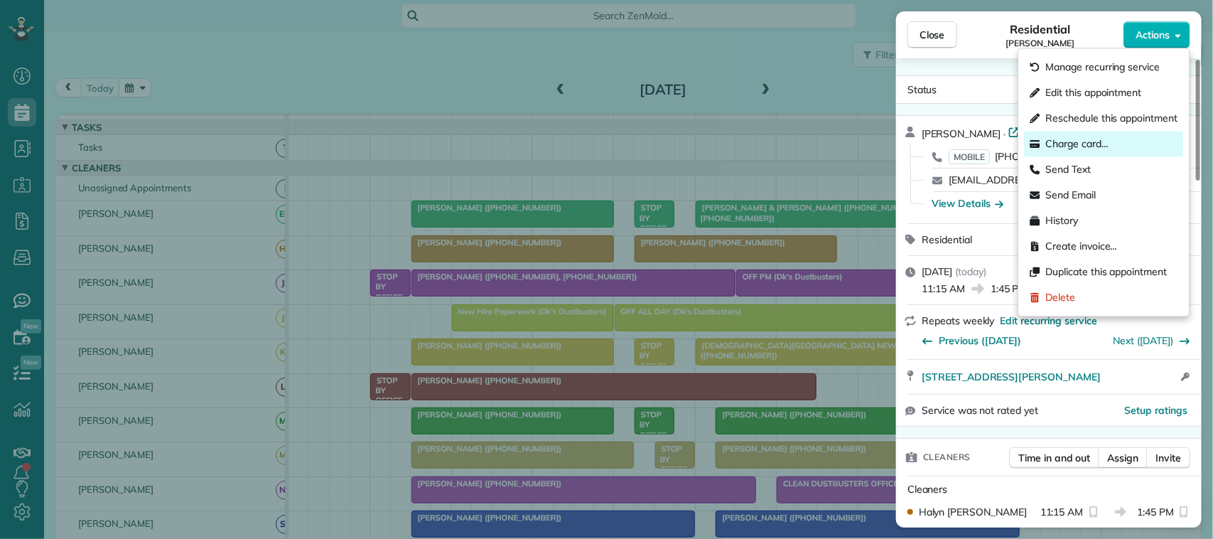
click at [1121, 139] on div "Charge card…" at bounding box center [1104, 144] width 159 height 26
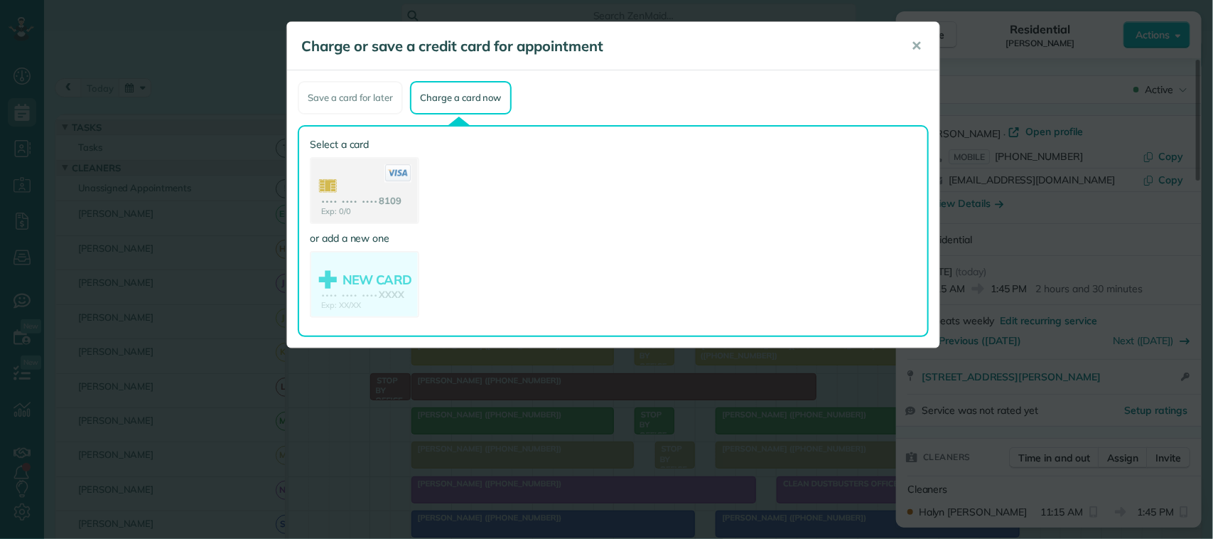
click at [400, 187] on use at bounding box center [364, 192] width 107 height 67
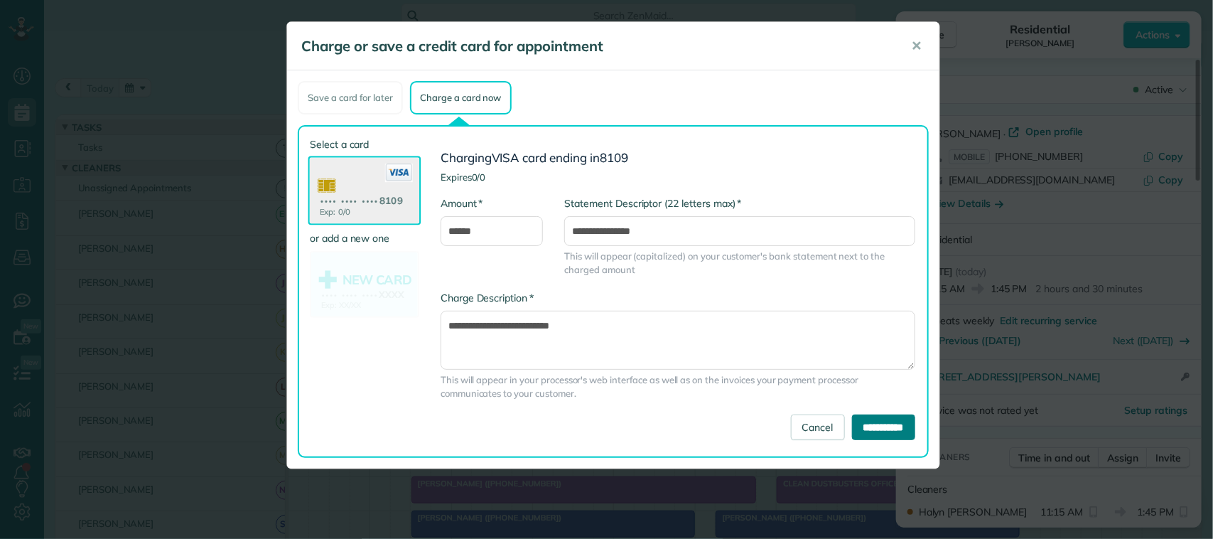
click at [865, 421] on input "**********" at bounding box center [883, 427] width 63 height 26
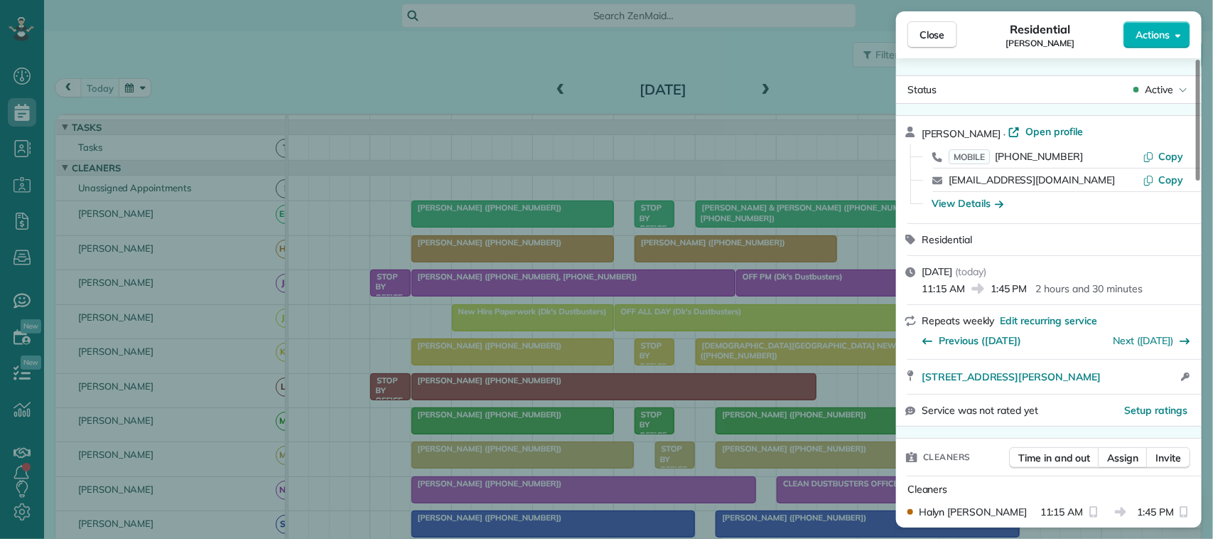
click at [935, 19] on div "Close Residential Jonas Vilander Actions" at bounding box center [1049, 34] width 306 height 47
click at [151, 83] on div "Close Residential Jonas Vilander Actions Status Active Jonas Vilander · Open pr…" at bounding box center [606, 269] width 1213 height 539
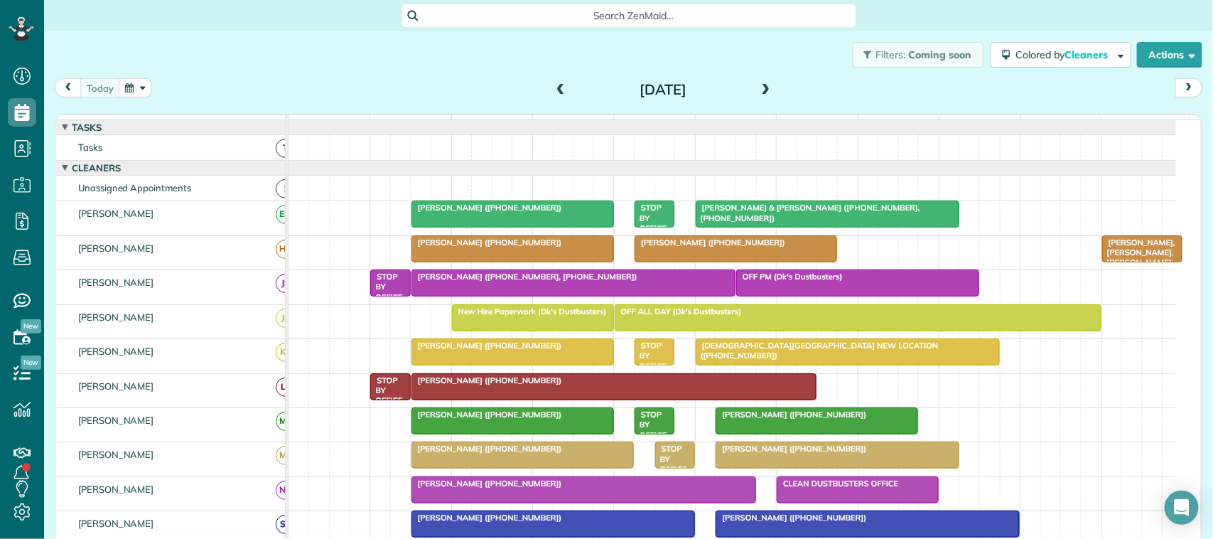
click at [136, 90] on button "button" at bounding box center [135, 87] width 33 height 19
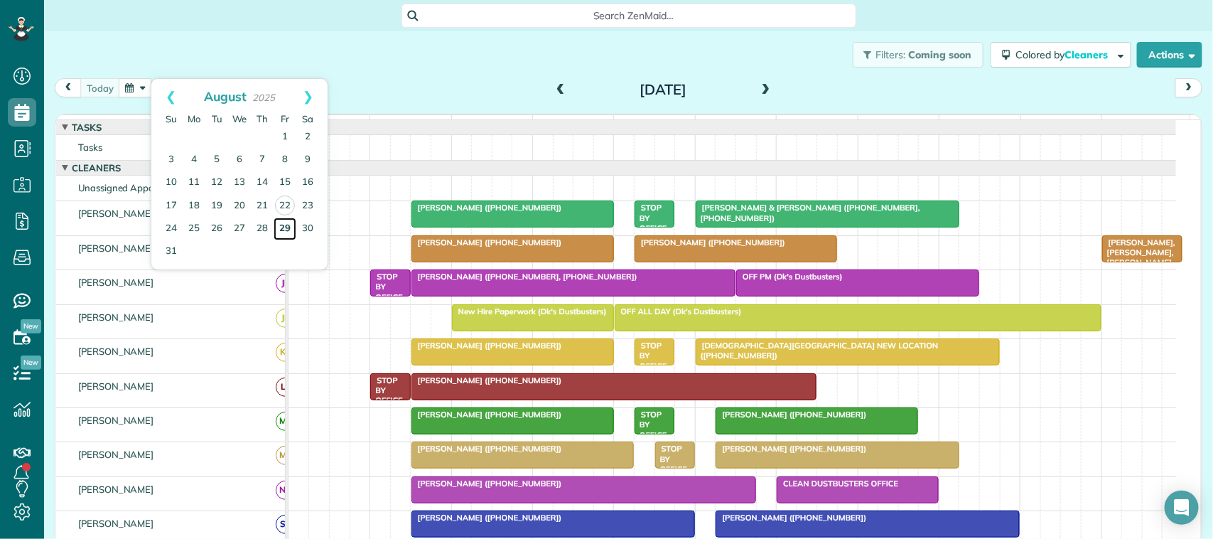
click at [284, 225] on link "29" at bounding box center [285, 229] width 23 height 23
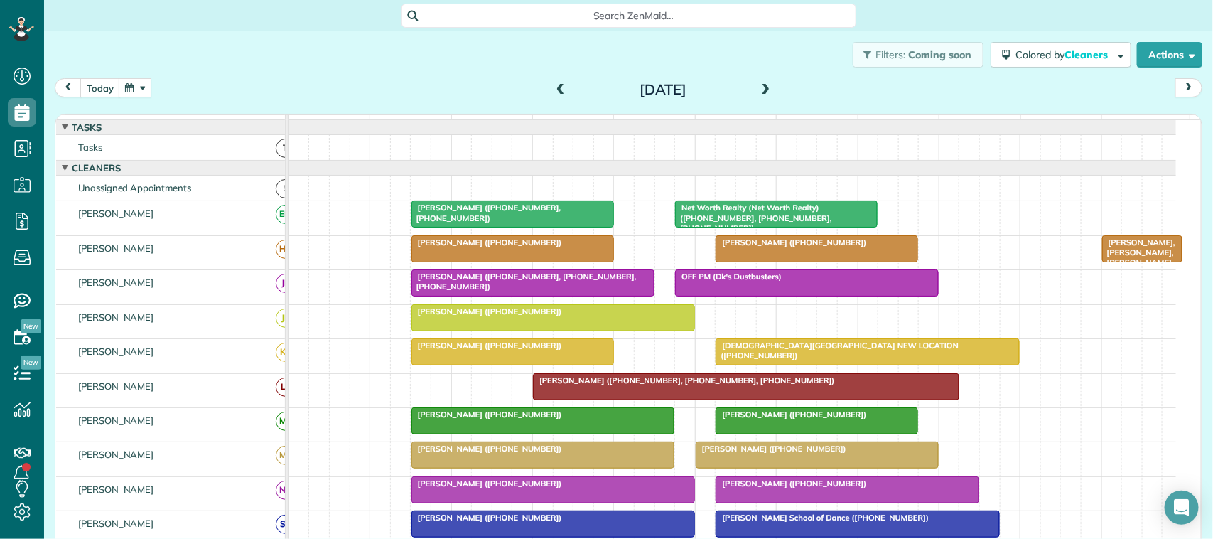
click at [737, 262] on div at bounding box center [816, 249] width 201 height 26
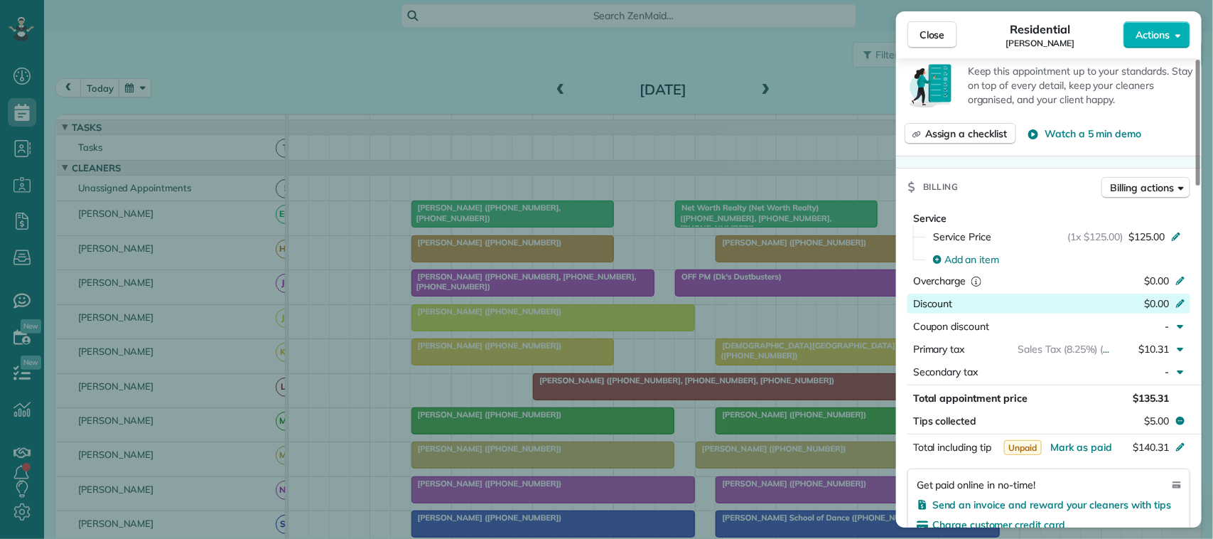
scroll to position [533, 0]
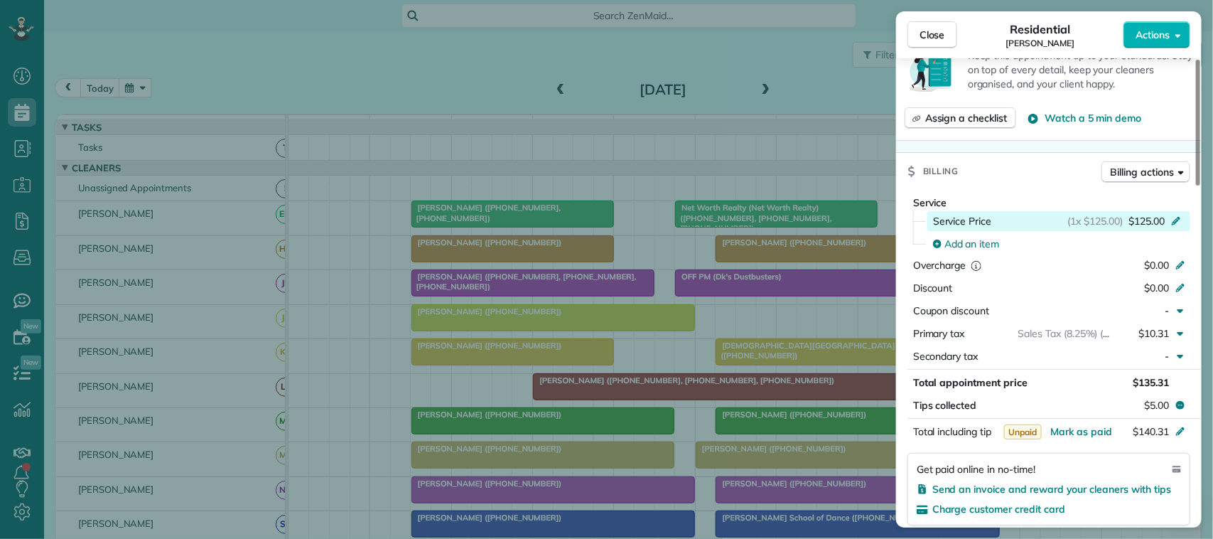
click at [1155, 227] on span "$125.00" at bounding box center [1147, 221] width 36 height 14
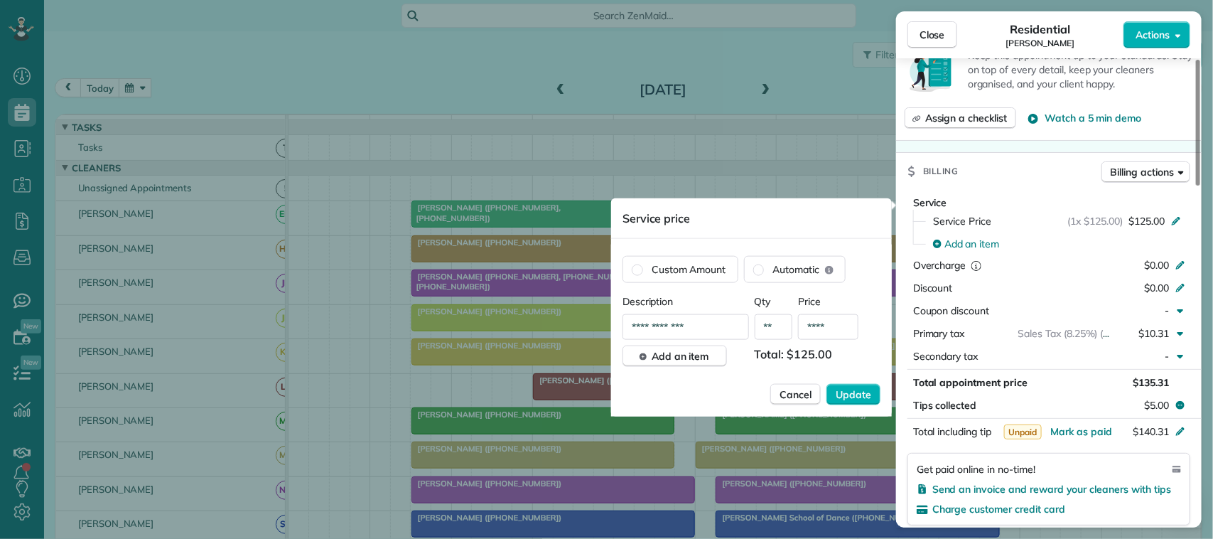
click at [844, 318] on input "****" at bounding box center [828, 327] width 60 height 26
click at [844, 324] on input "****" at bounding box center [828, 327] width 60 height 26
type input "****"
click at [862, 393] on span "Update" at bounding box center [854, 394] width 36 height 14
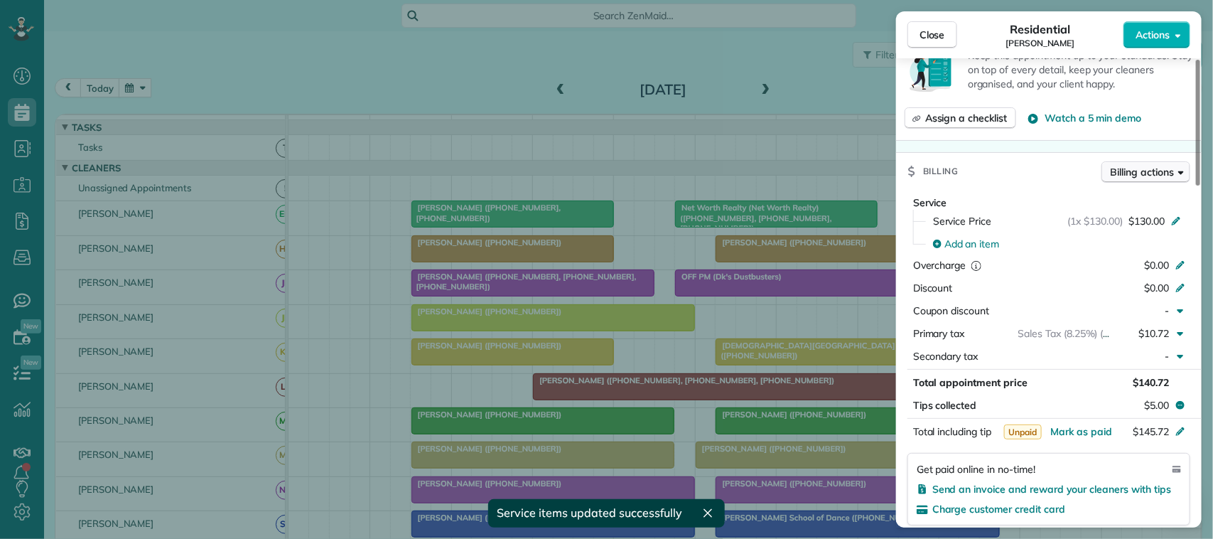
click at [1121, 176] on span "Billing actions" at bounding box center [1142, 172] width 63 height 14
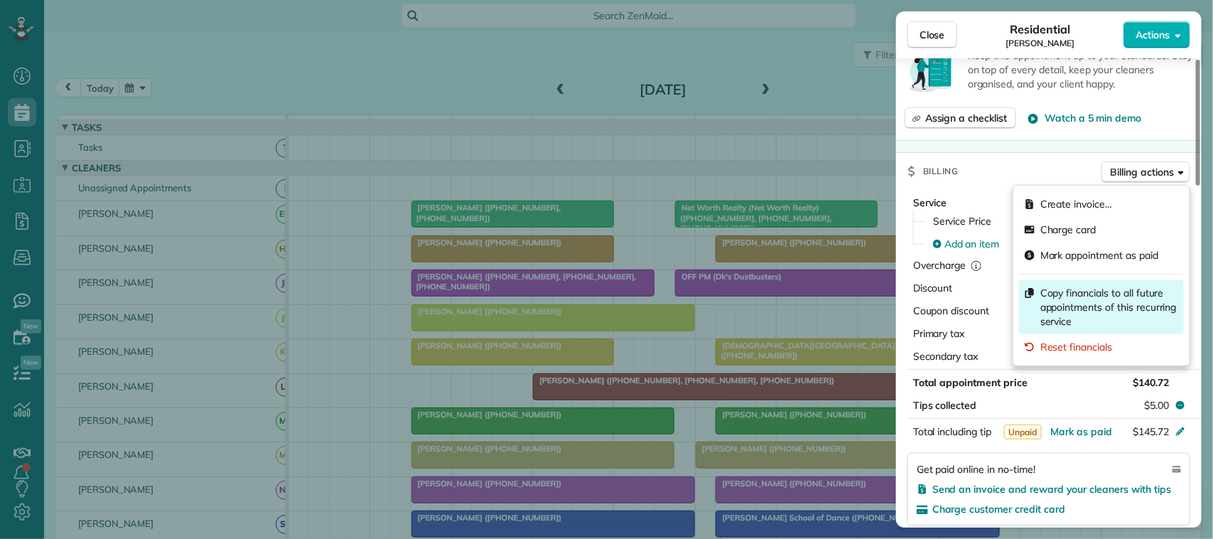
click at [1109, 299] on span "Copy financials to all future appointments of this recurring service" at bounding box center [1110, 307] width 138 height 43
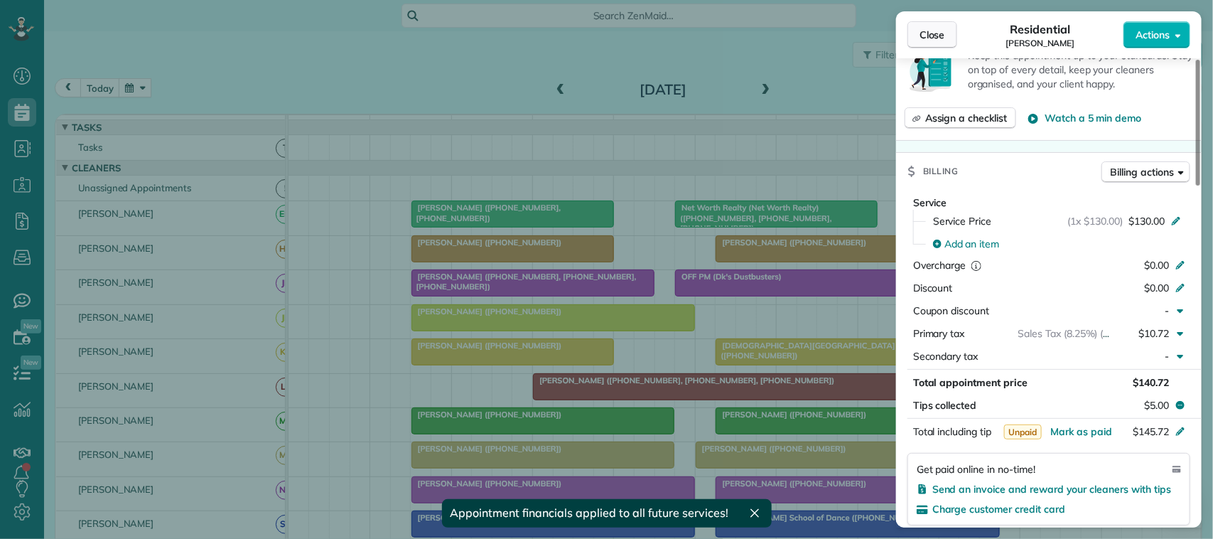
click at [933, 38] on span "Close" at bounding box center [933, 35] width 26 height 14
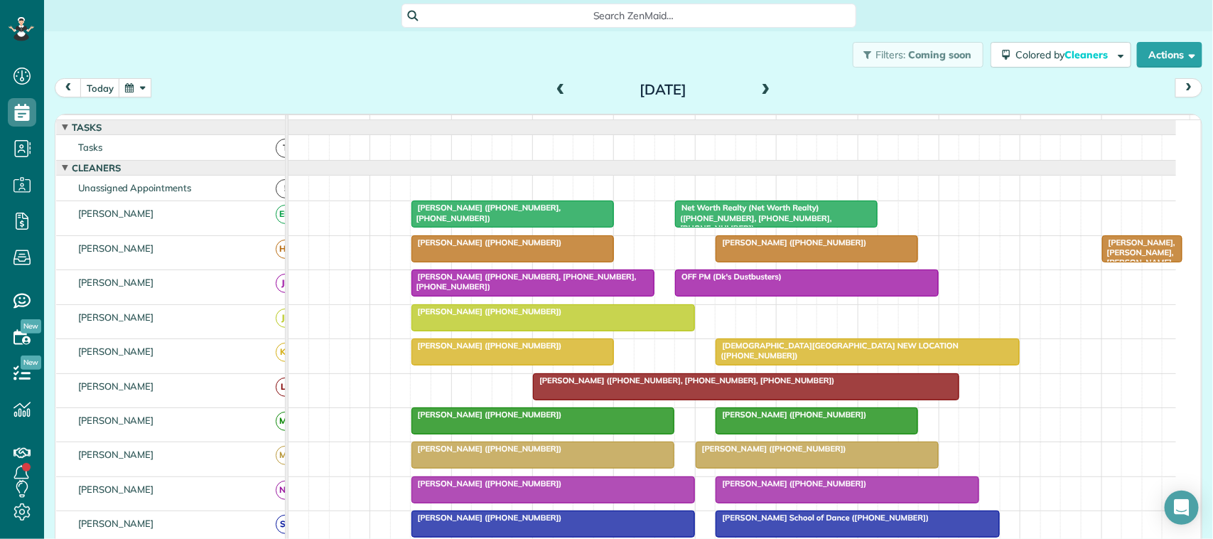
click at [779, 419] on span "Sandra Buso (+12815132395)" at bounding box center [791, 414] width 152 height 10
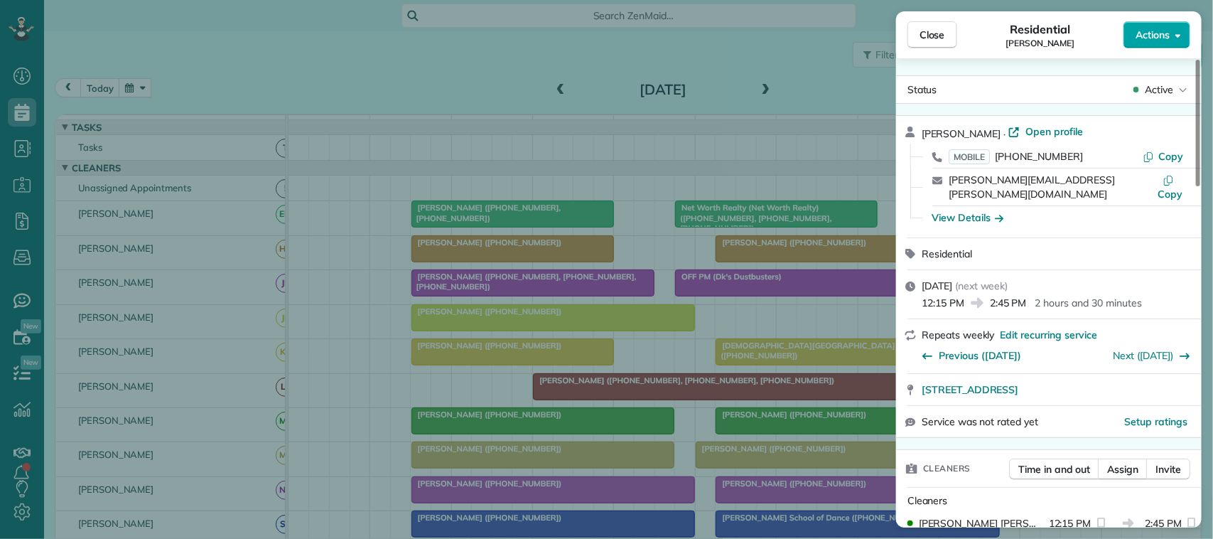
click at [1142, 41] on span "Actions" at bounding box center [1153, 35] width 34 height 14
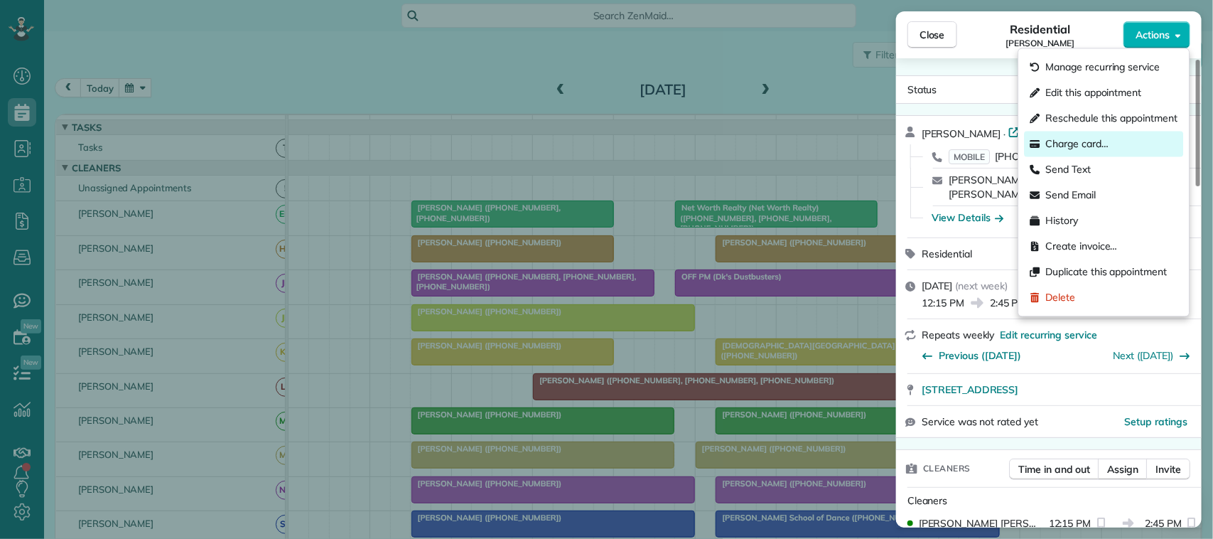
click at [1086, 144] on span "Charge card…" at bounding box center [1077, 144] width 63 height 14
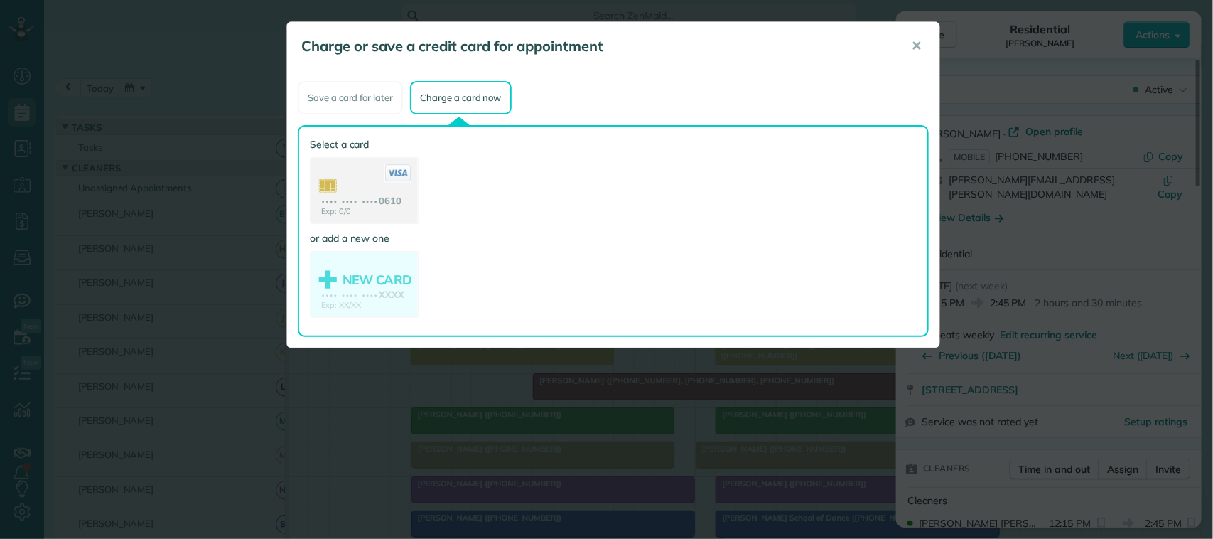
click at [397, 181] on use at bounding box center [364, 192] width 107 height 67
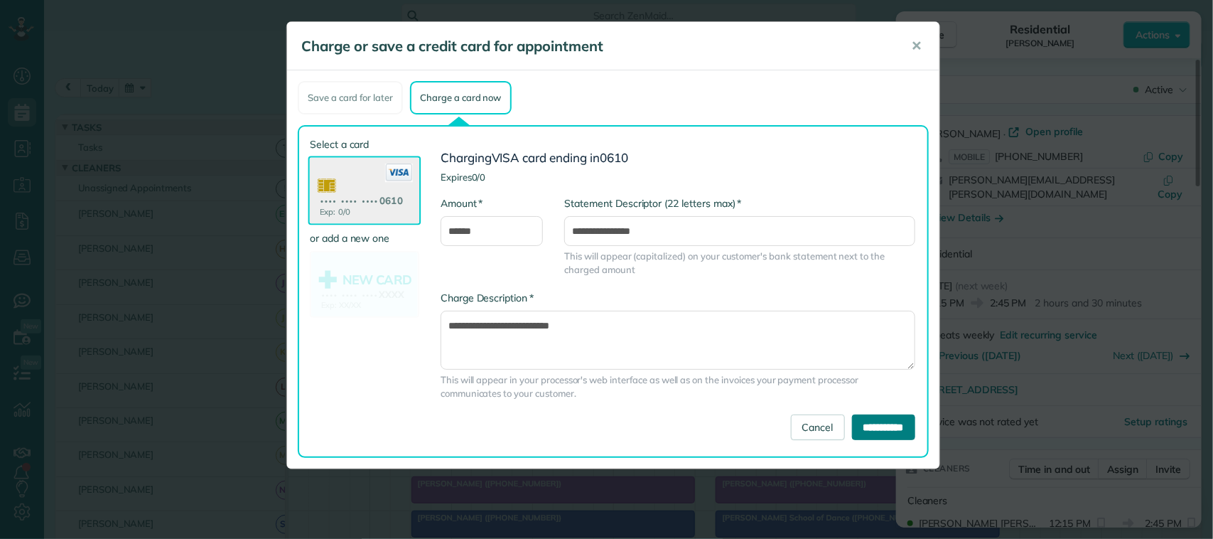
click at [867, 424] on input "**********" at bounding box center [883, 427] width 63 height 26
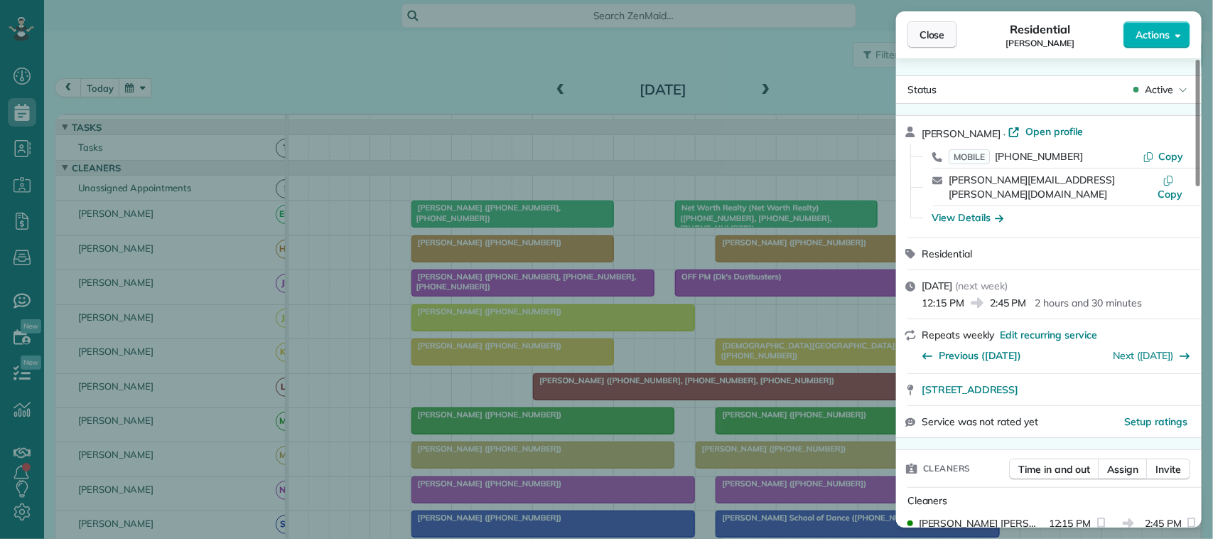
click at [930, 33] on span "Close" at bounding box center [933, 35] width 26 height 14
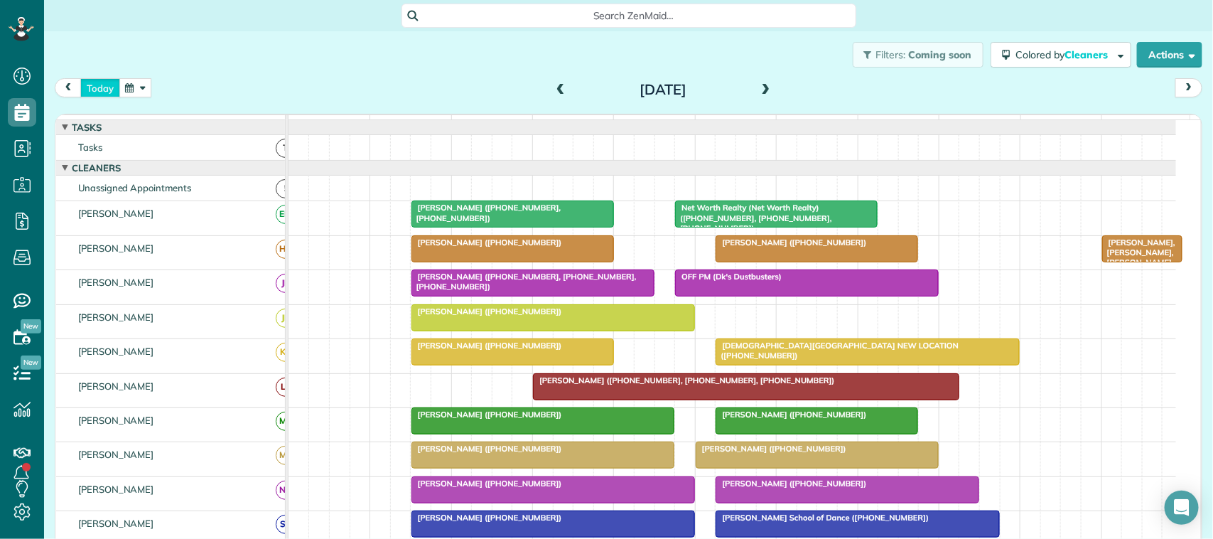
click at [107, 78] on button "today" at bounding box center [100, 87] width 40 height 19
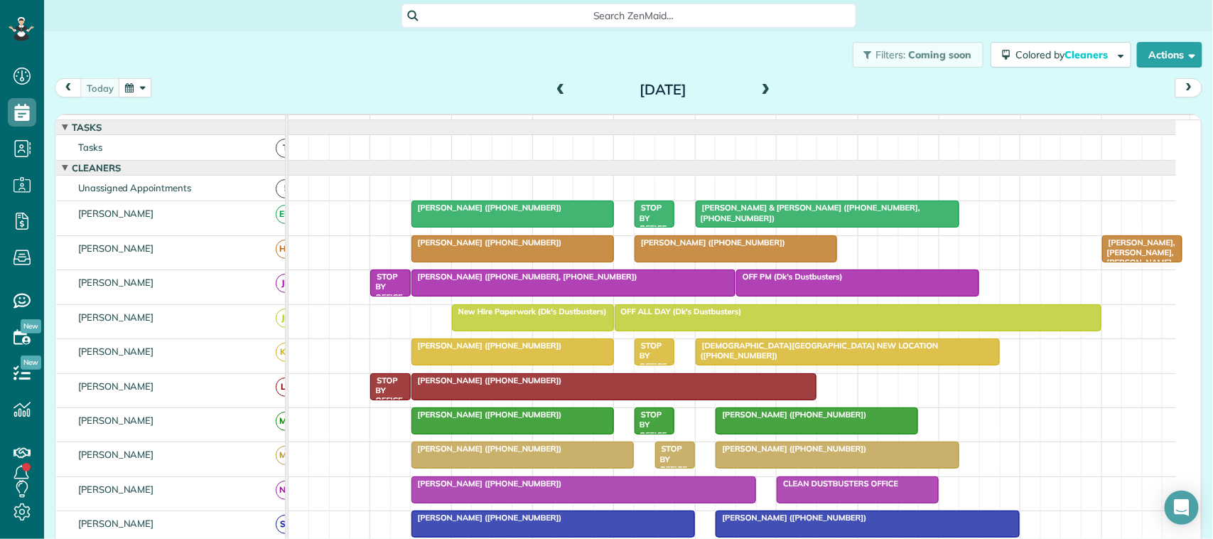
click at [777, 419] on span "Sandra Buso (+12815132395)" at bounding box center [791, 414] width 152 height 10
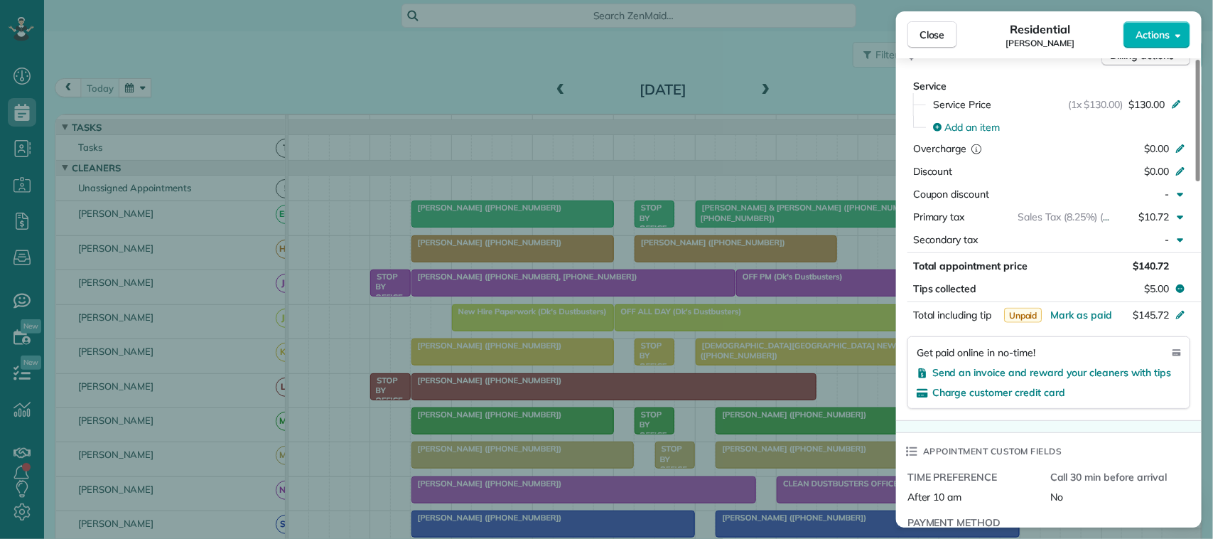
scroll to position [622, 0]
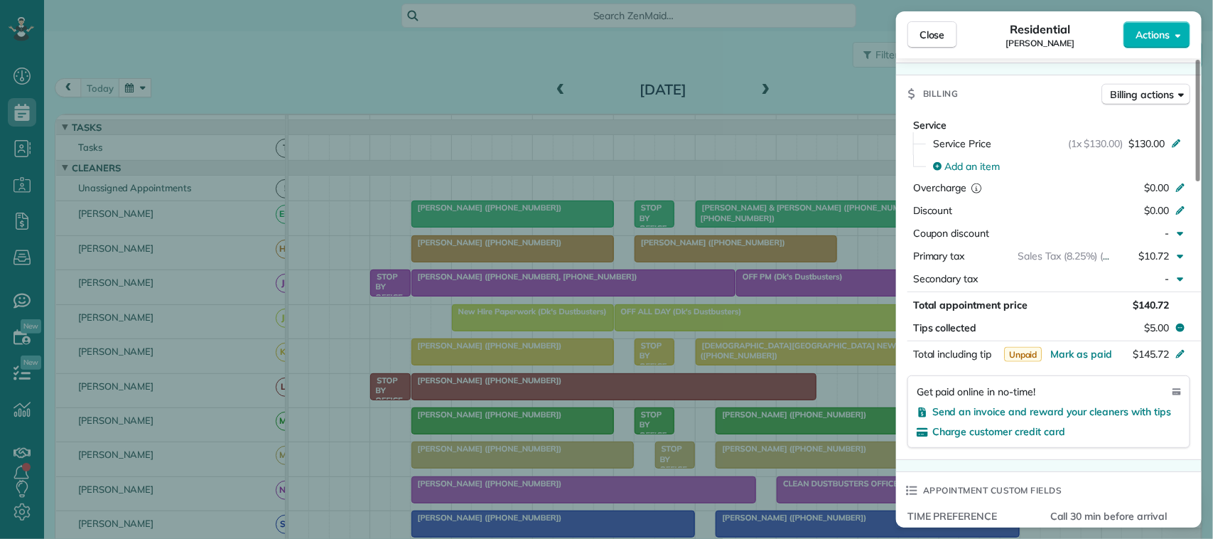
drag, startPoint x: 929, startPoint y: 41, endPoint x: 933, endPoint y: 48, distance: 7.9
click at [929, 48] on div "Close Residential Sandra Buso Actions" at bounding box center [1049, 34] width 306 height 47
click at [160, 76] on div "Close Residential Sandra Buso Actions Status Active Sandra Buso · Open profile …" at bounding box center [606, 269] width 1213 height 539
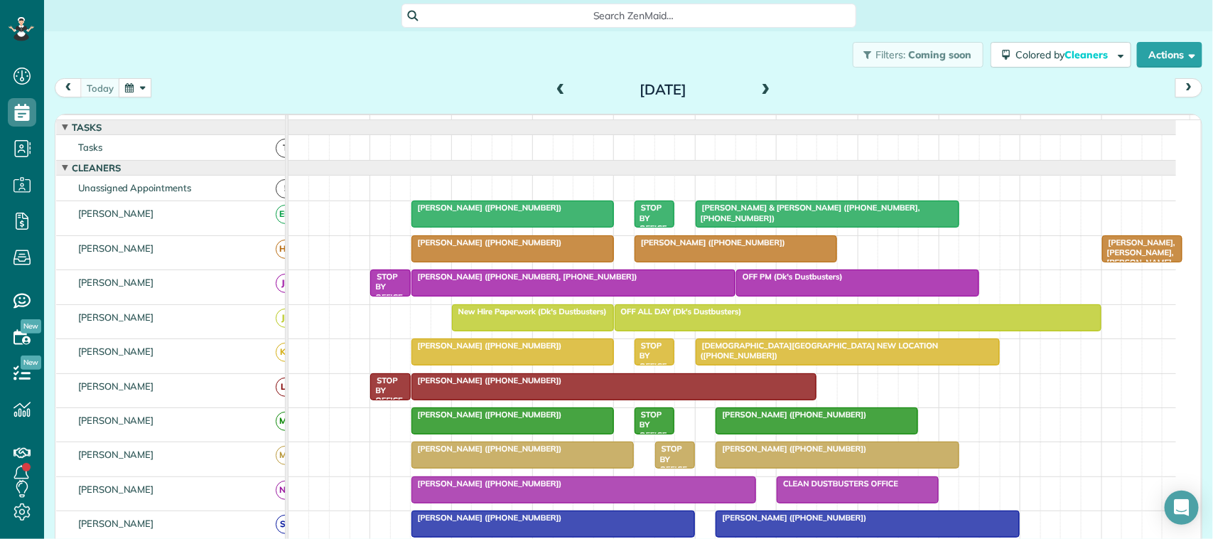
click at [135, 92] on button "button" at bounding box center [135, 87] width 33 height 19
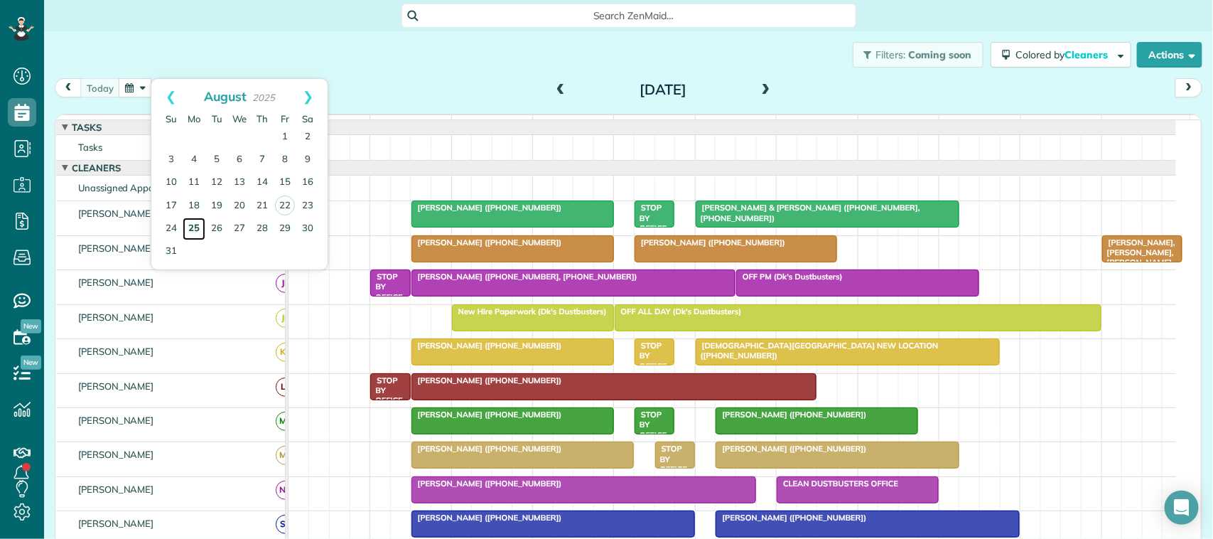
click at [192, 227] on link "25" at bounding box center [194, 229] width 23 height 23
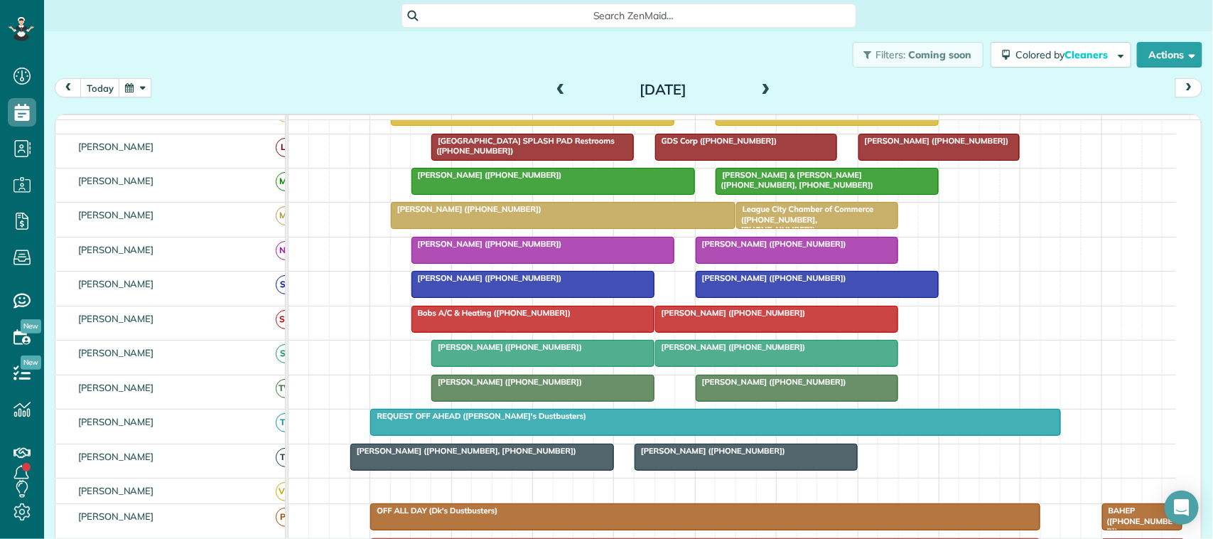
scroll to position [178, 0]
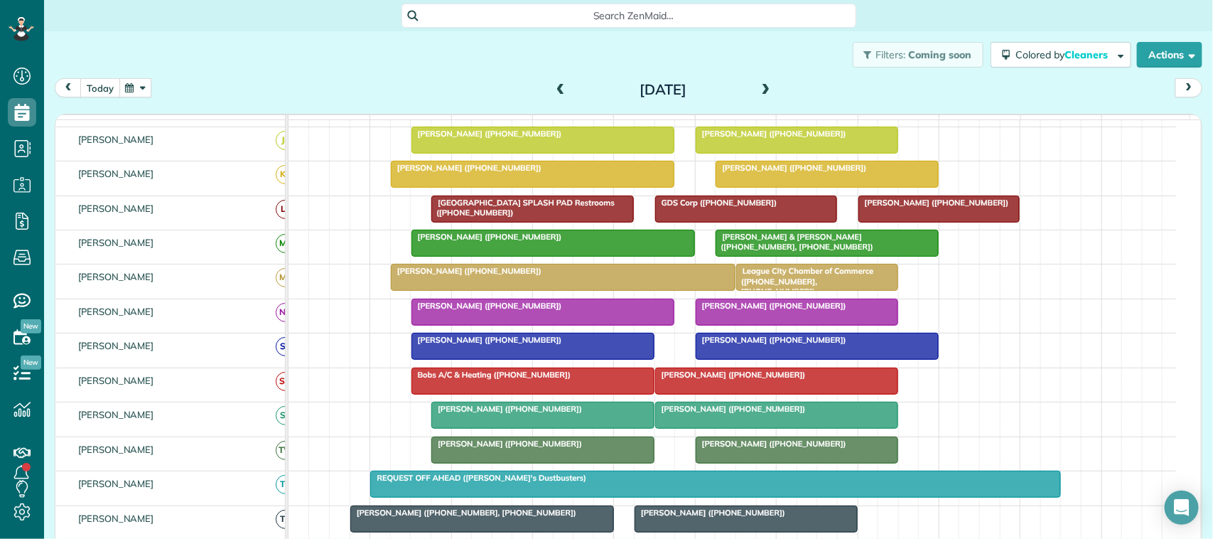
click at [110, 90] on button "today" at bounding box center [100, 87] width 40 height 19
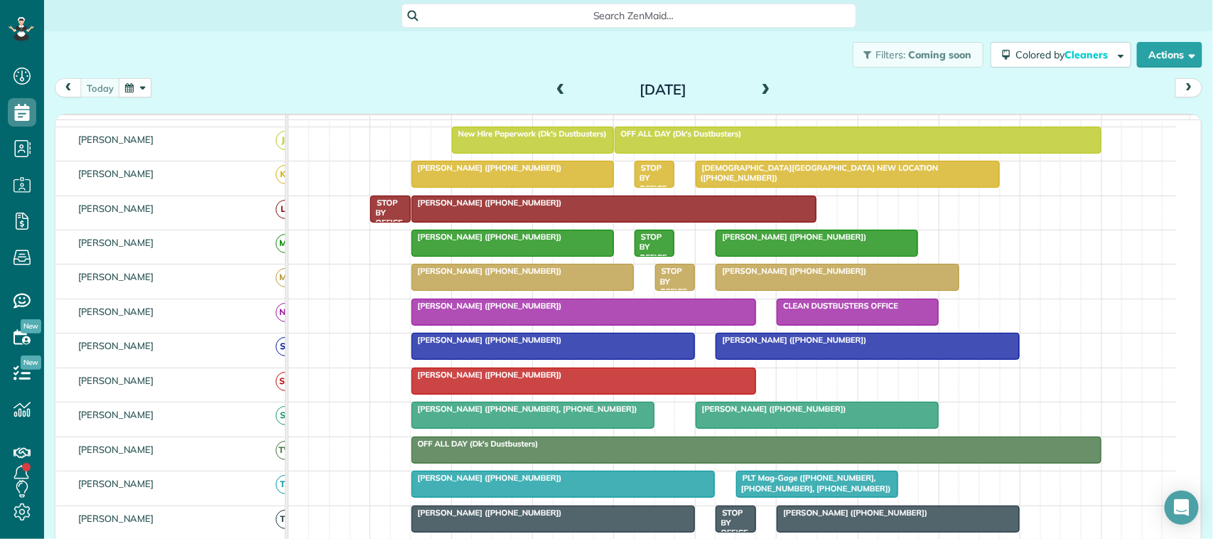
click at [341, 93] on div "today Friday Aug 22, 2025" at bounding box center [629, 91] width 1148 height 26
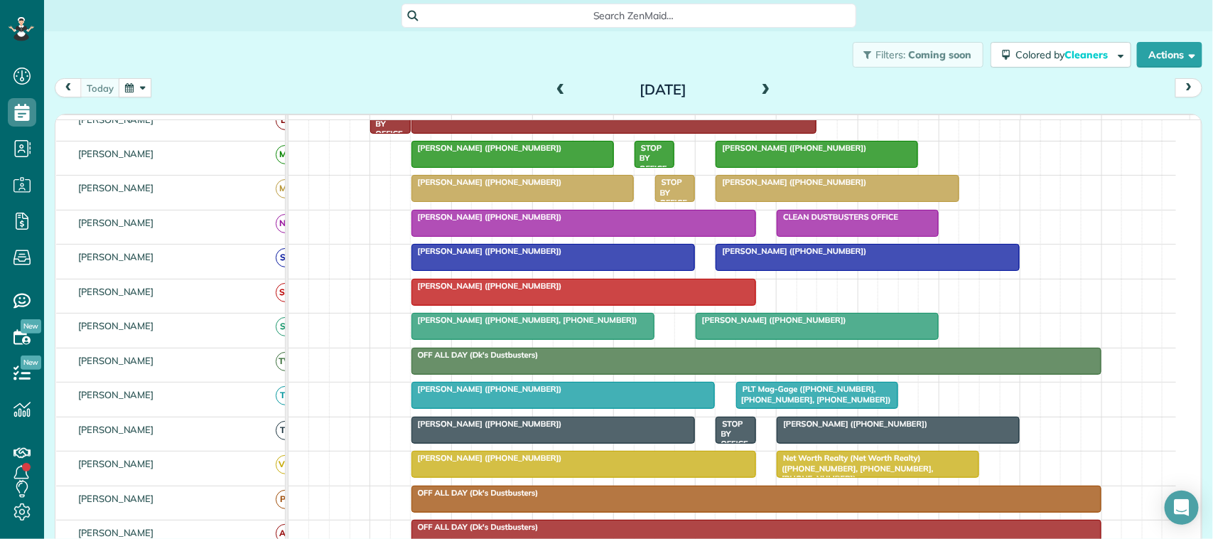
scroll to position [89, 0]
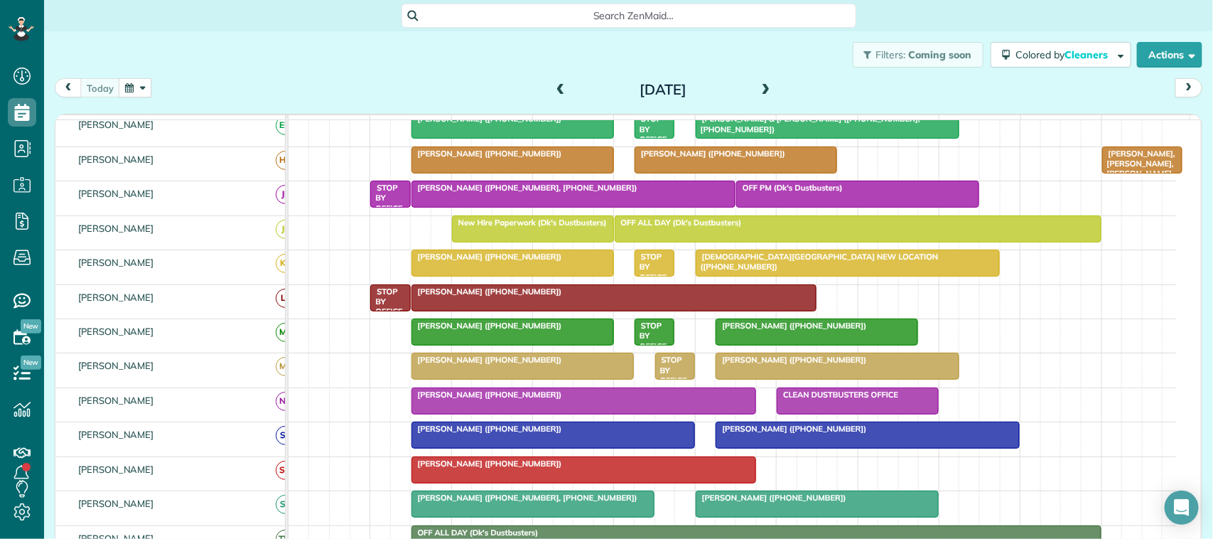
click at [347, 78] on div "today Friday Aug 22, 2025" at bounding box center [629, 91] width 1148 height 26
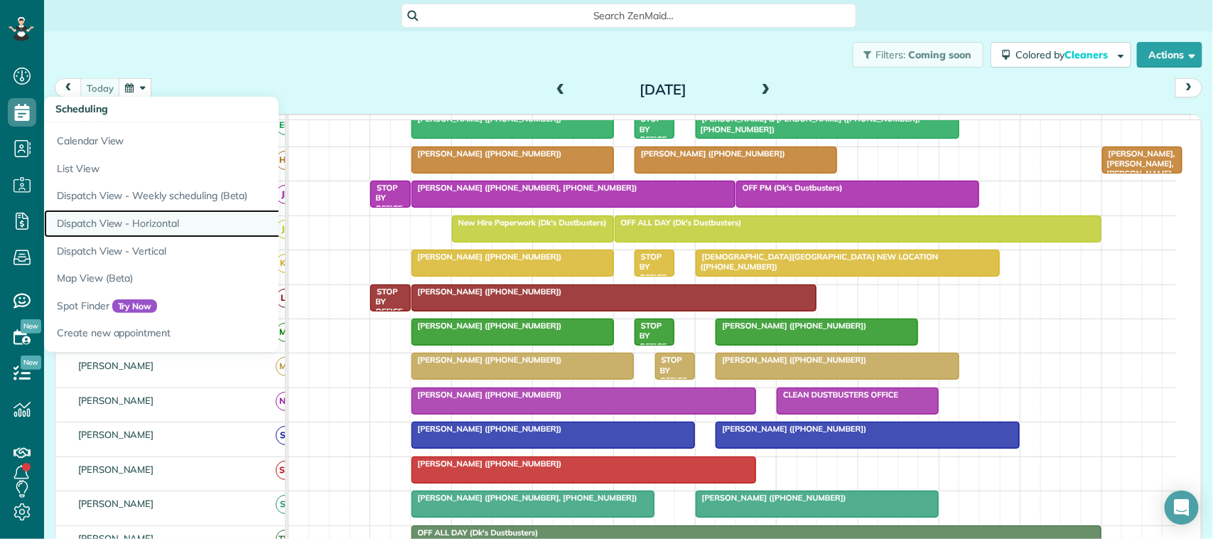
click at [173, 225] on link "Dispatch View - Horizontal" at bounding box center [221, 224] width 355 height 28
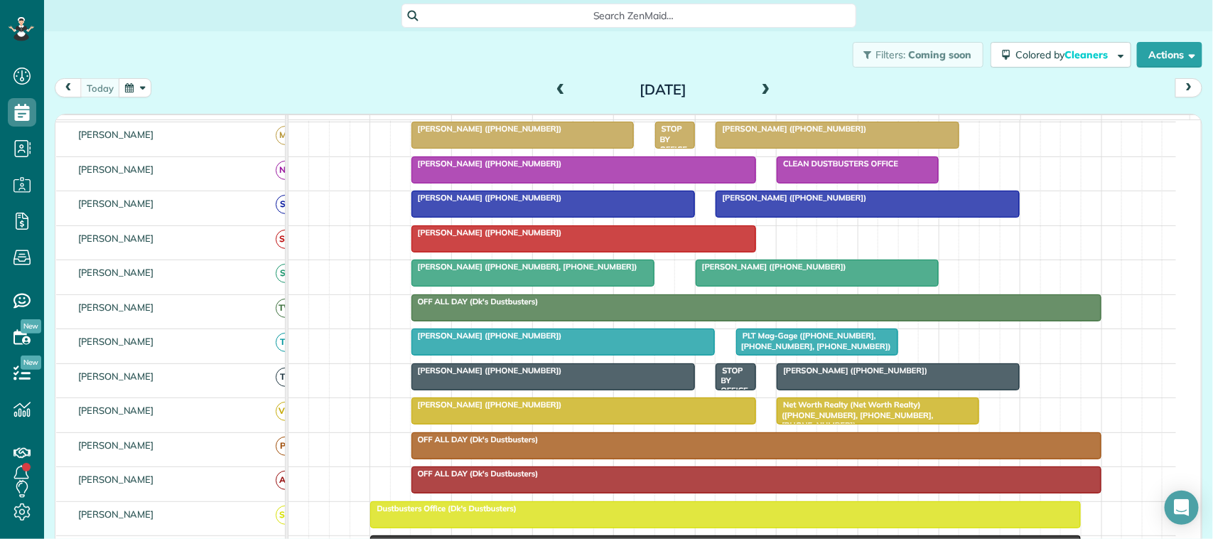
scroll to position [355, 0]
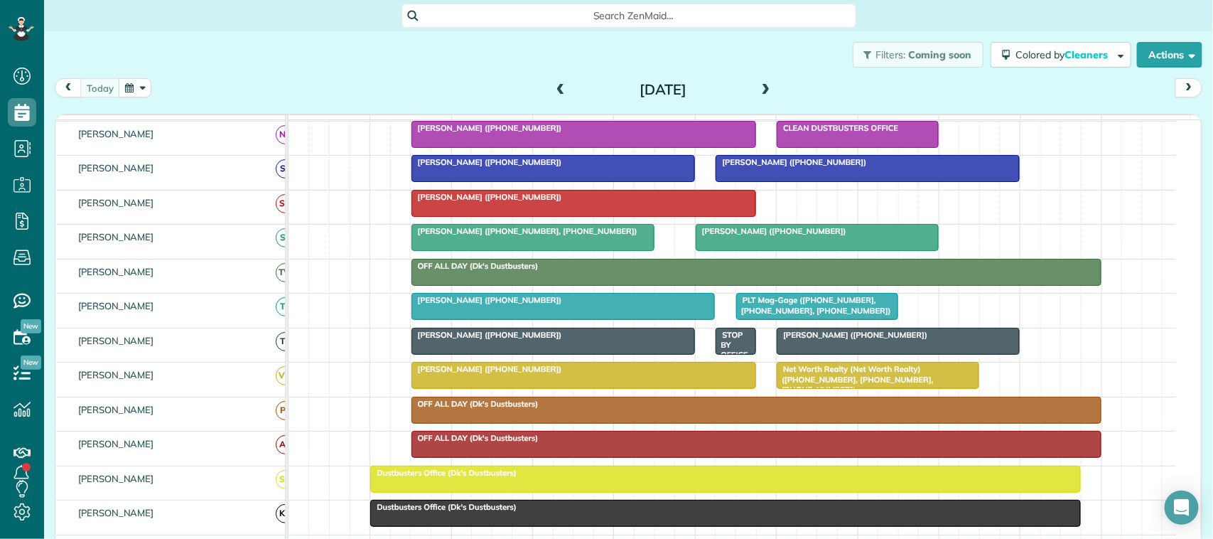
click at [284, 58] on div "Filters: Coming soon Colored by Cleaners Color by Cleaner Color by Team Color b…" at bounding box center [628, 54] width 1169 height 47
click at [289, 61] on div "Filters: Coming soon Colored by Cleaners Color by Cleaner Color by Team Color b…" at bounding box center [628, 54] width 1169 height 47
click at [101, 103] on div "today Friday Aug 22, 2025 function(groupId) { return _("Cleaners"); } 7am 8am 9…" at bounding box center [629, 296] width 1148 height 437
click at [193, 58] on div "Filters: Coming soon Colored by Cleaners Color by Cleaner Color by Team Color b…" at bounding box center [628, 54] width 1169 height 47
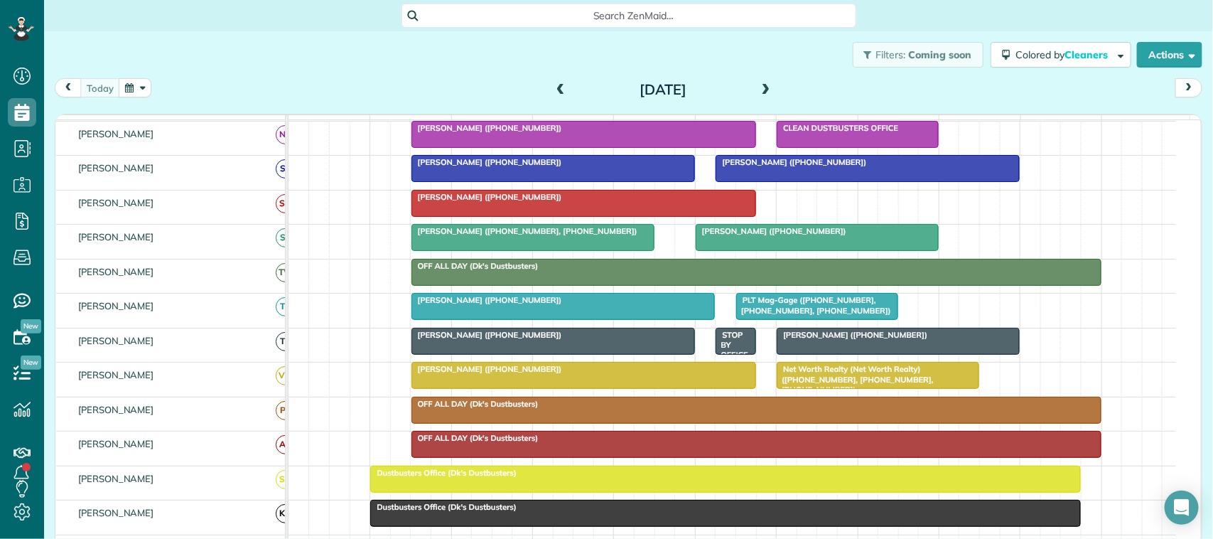
click at [175, 55] on div "Filters: Coming soon Colored by Cleaners Color by Cleaner Color by Team Color b…" at bounding box center [628, 54] width 1169 height 47
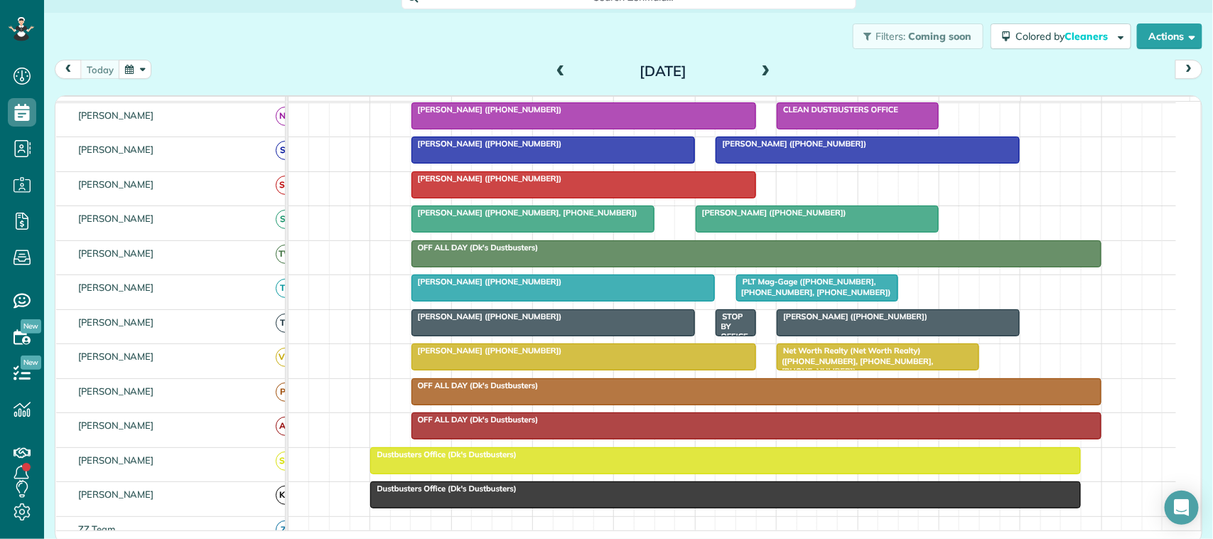
scroll to position [23, 0]
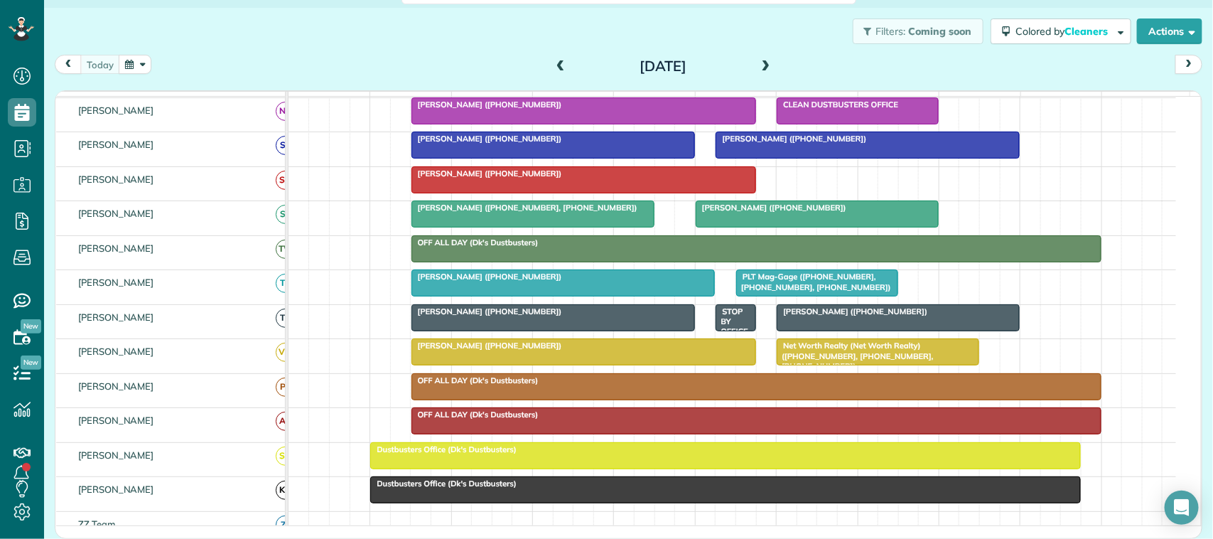
click at [556, 71] on span at bounding box center [561, 66] width 16 height 13
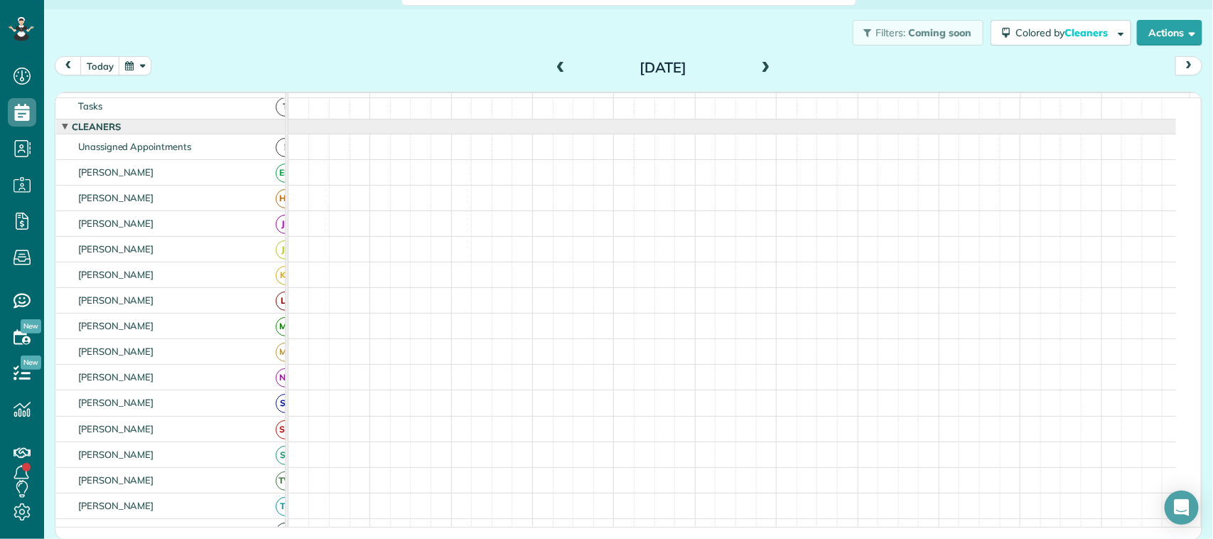
scroll to position [18, 0]
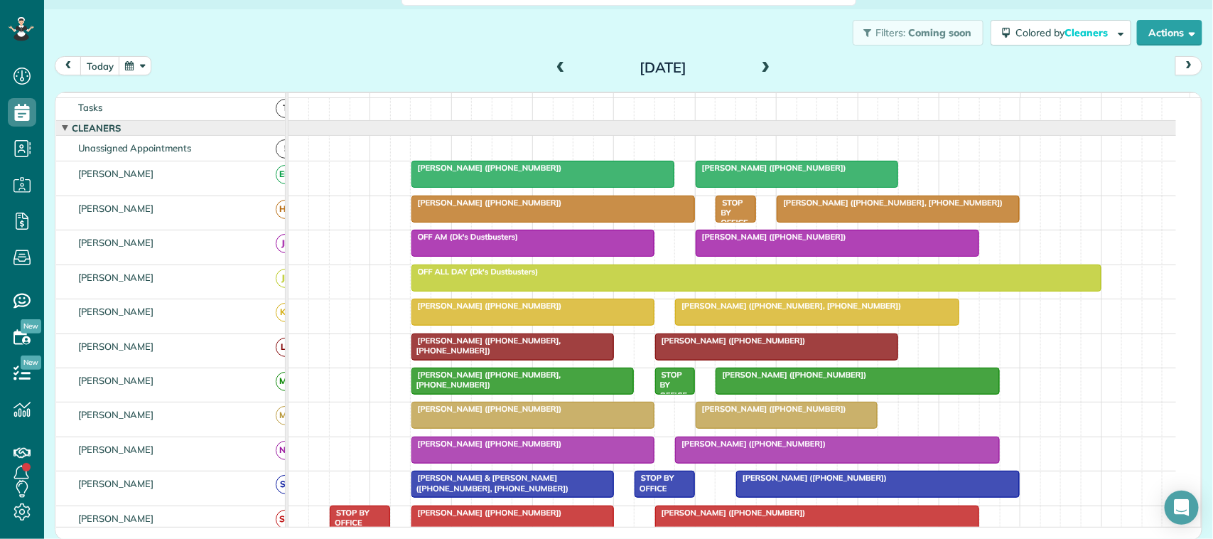
click at [761, 242] on span "[PERSON_NAME] ([PHONE_NUMBER])" at bounding box center [771, 237] width 152 height 10
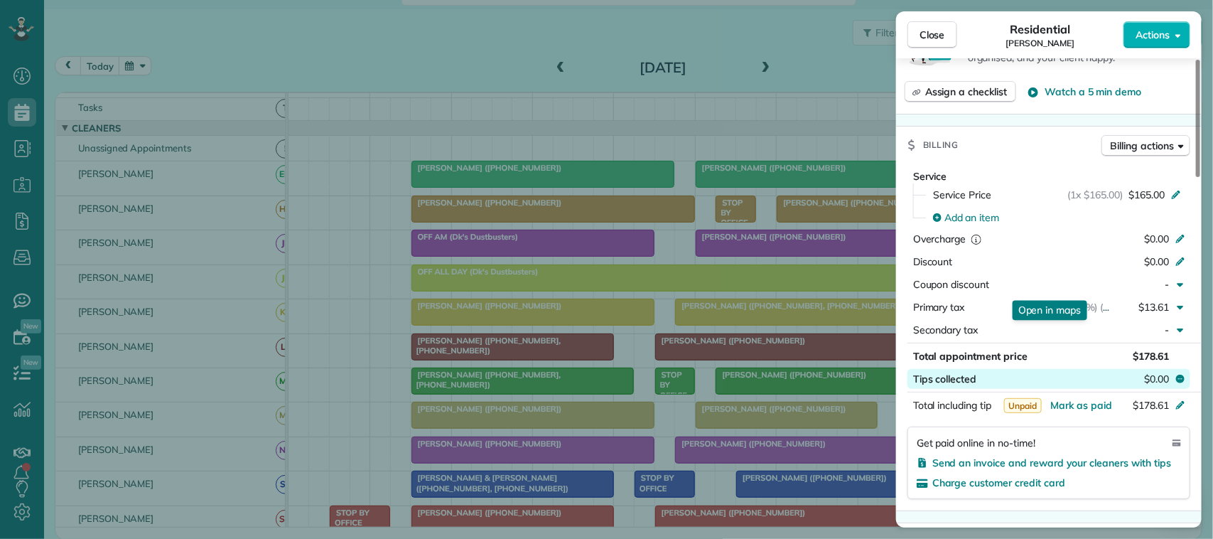
scroll to position [622, 0]
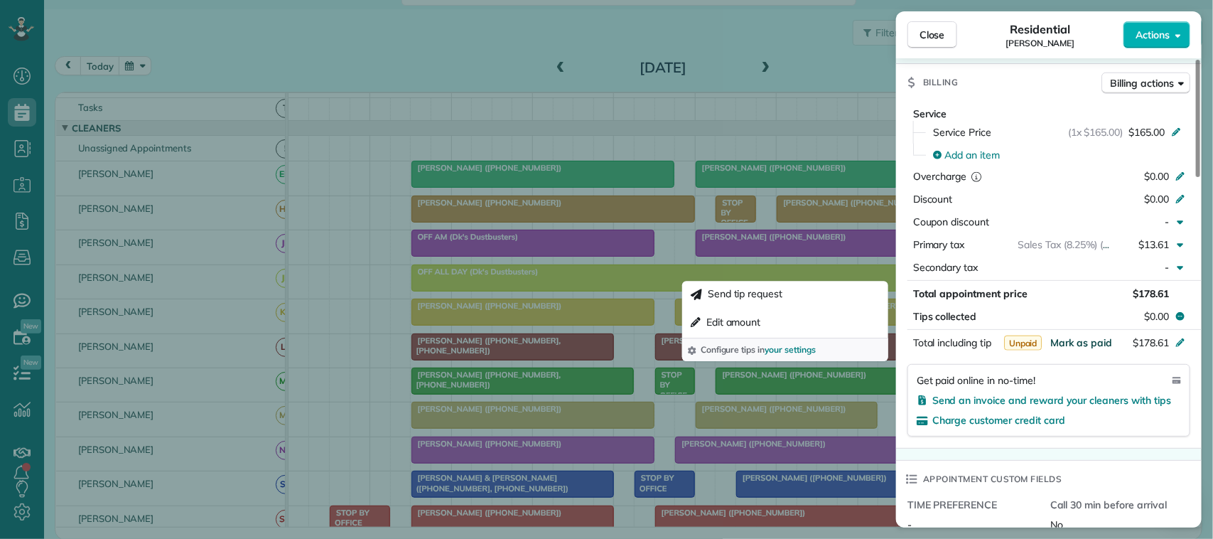
click at [1089, 349] on span "Mark as paid" at bounding box center [1082, 342] width 62 height 13
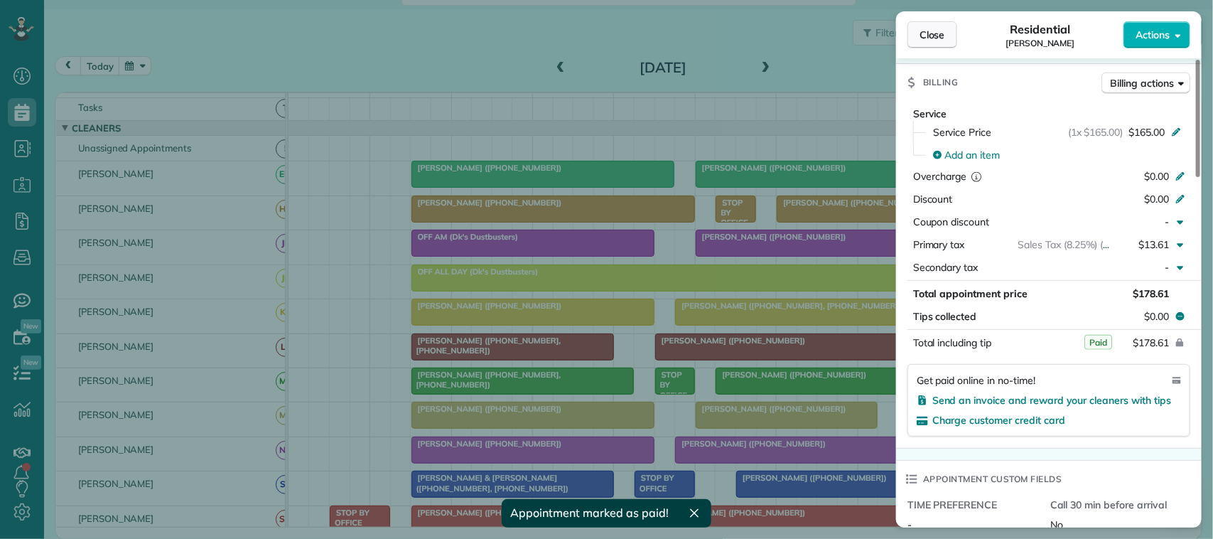
click at [935, 41] on span "Close" at bounding box center [933, 35] width 26 height 14
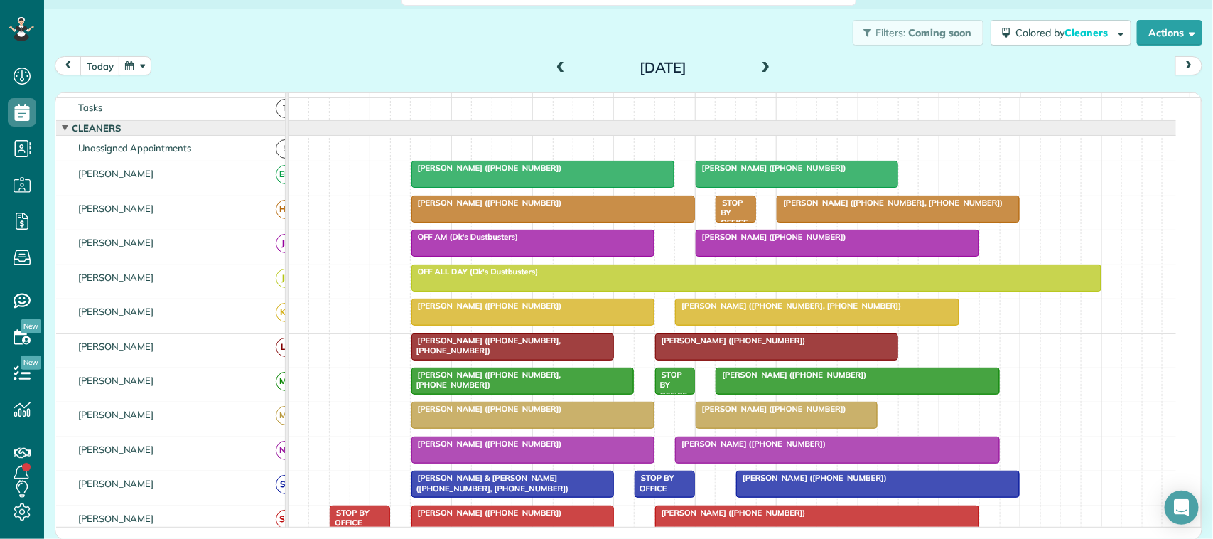
click at [558, 60] on span at bounding box center [561, 68] width 16 height 21
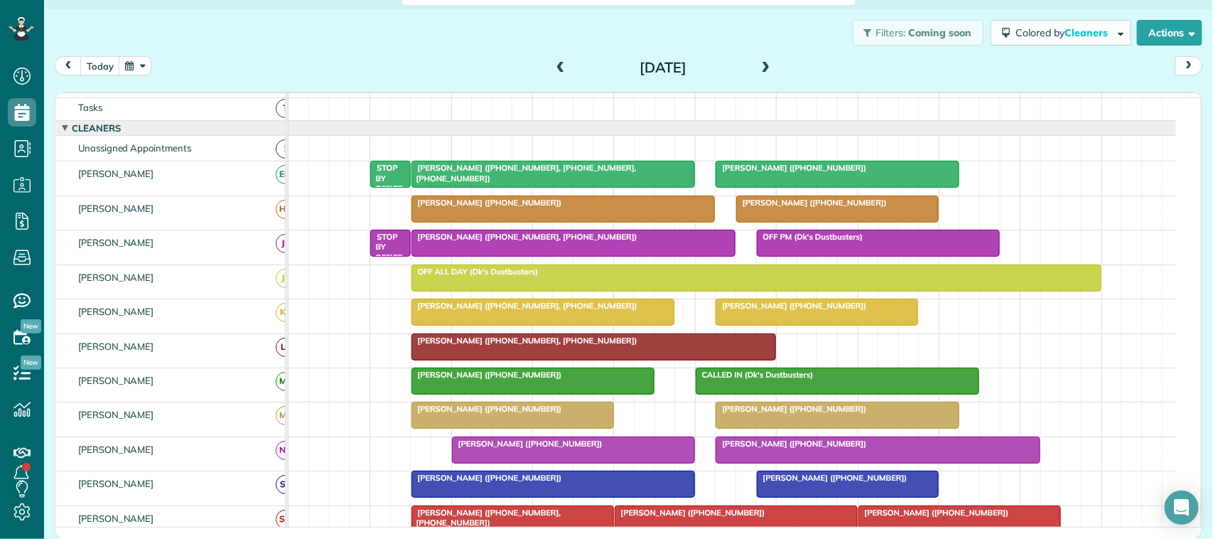
click at [481, 242] on span "Barbara Hennessey (+17135948843, +17135948897)" at bounding box center [524, 237] width 227 height 10
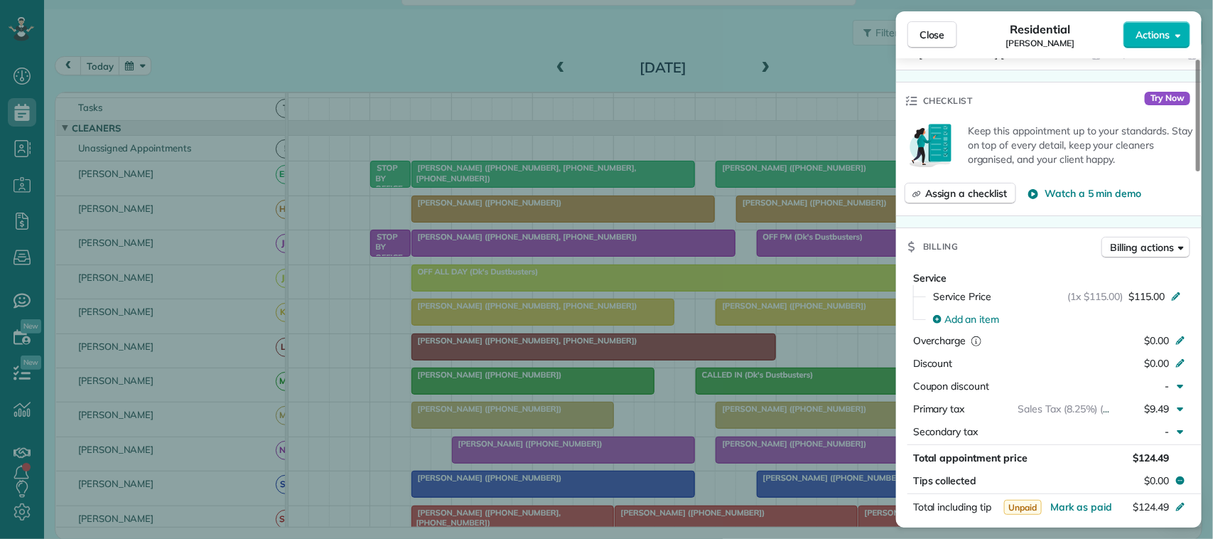
scroll to position [533, 0]
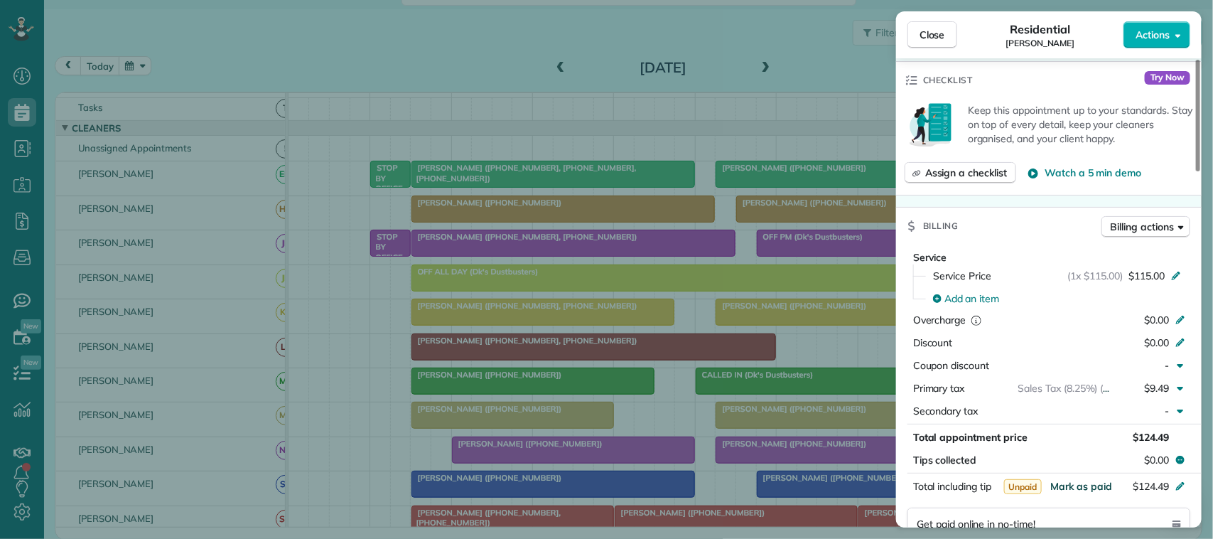
click at [1088, 487] on span "Mark as paid" at bounding box center [1082, 486] width 62 height 13
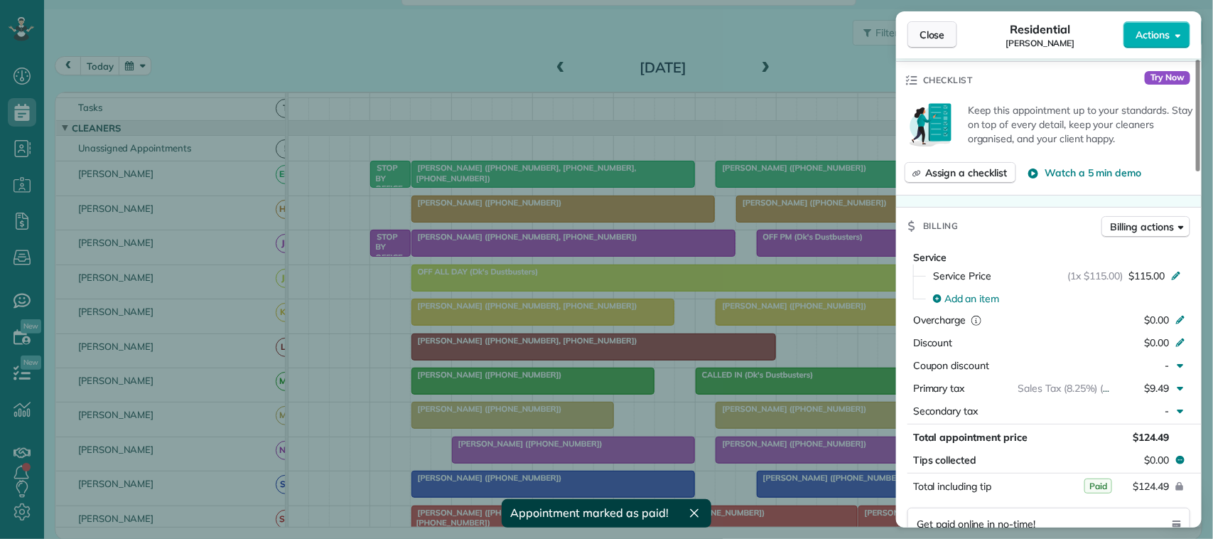
click at [940, 36] on span "Close" at bounding box center [933, 35] width 26 height 14
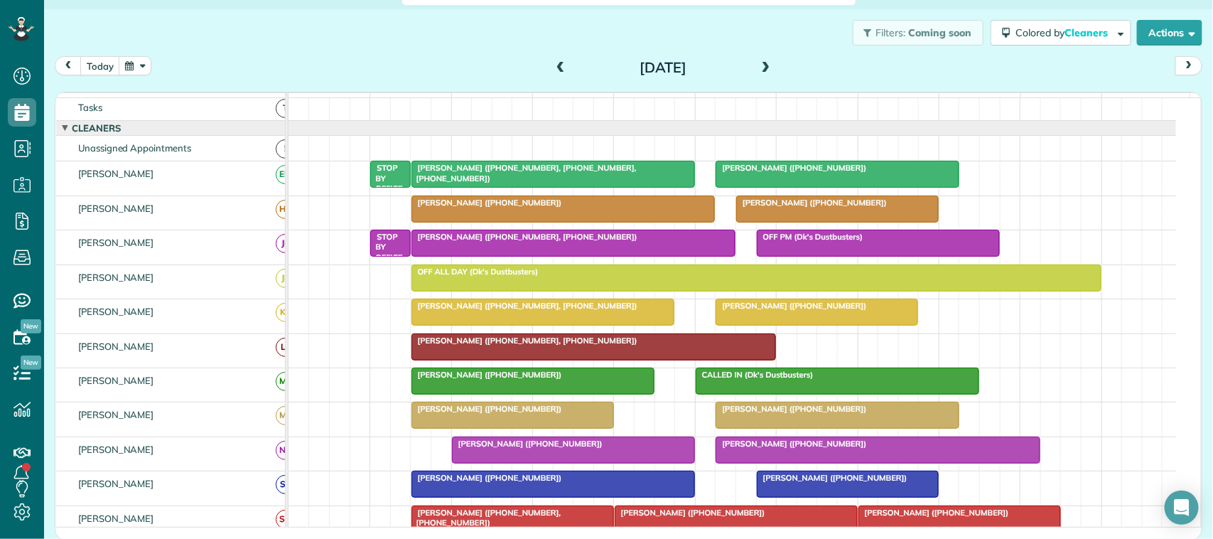
click at [107, 51] on div "Filters: Coming soon Colored by Cleaners Color by Cleaner Color by Team Color b…" at bounding box center [628, 32] width 1169 height 47
click at [108, 68] on button "today" at bounding box center [100, 65] width 40 height 19
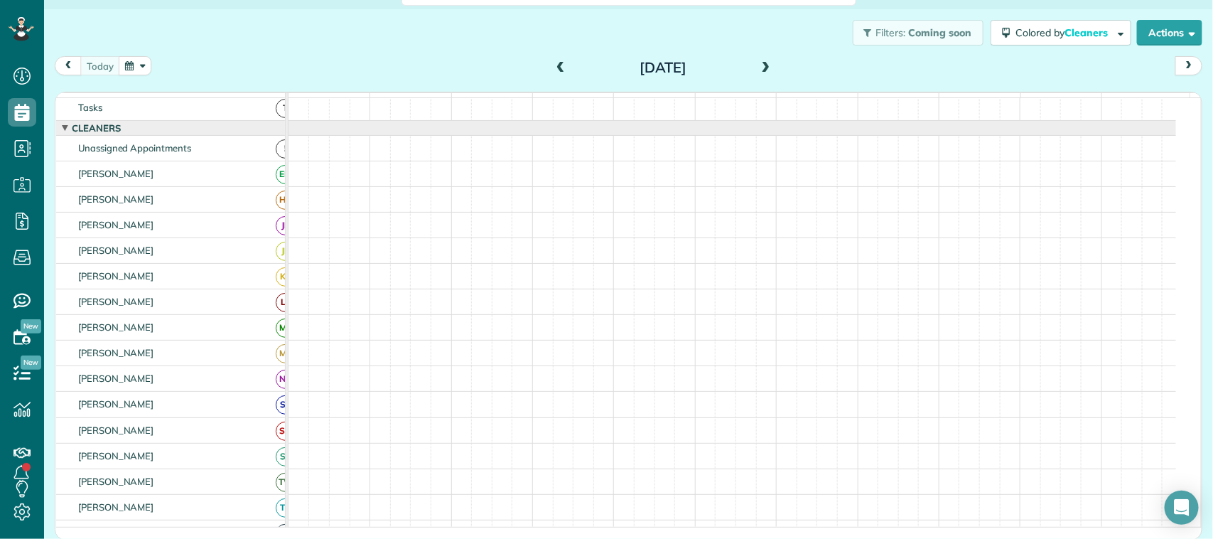
click at [176, 70] on div "today Friday Aug 22, 2025" at bounding box center [629, 69] width 1148 height 26
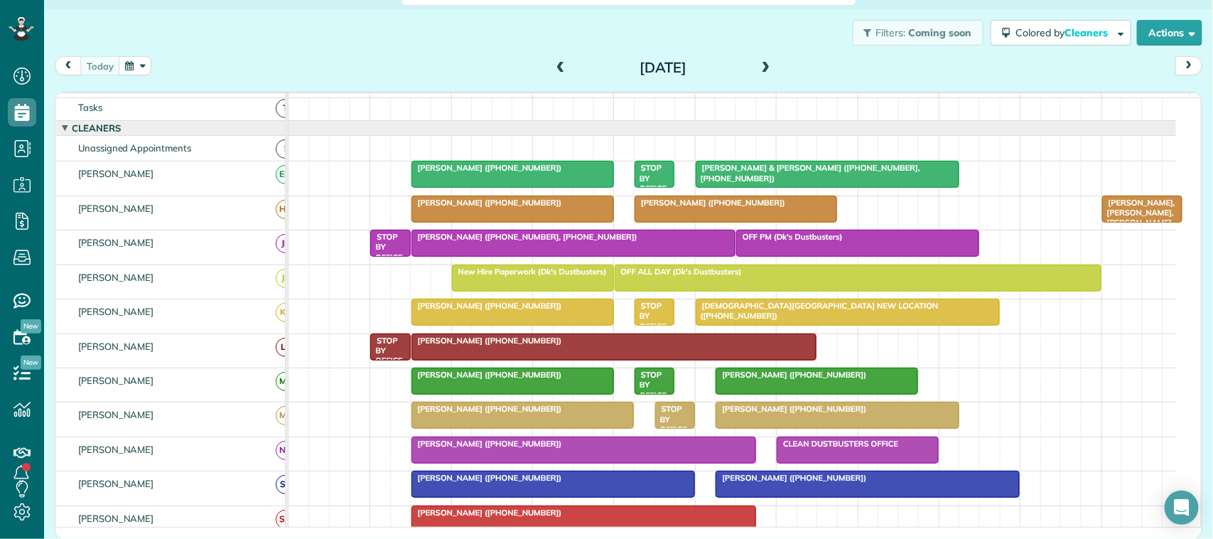
click at [128, 65] on button "button" at bounding box center [135, 65] width 33 height 19
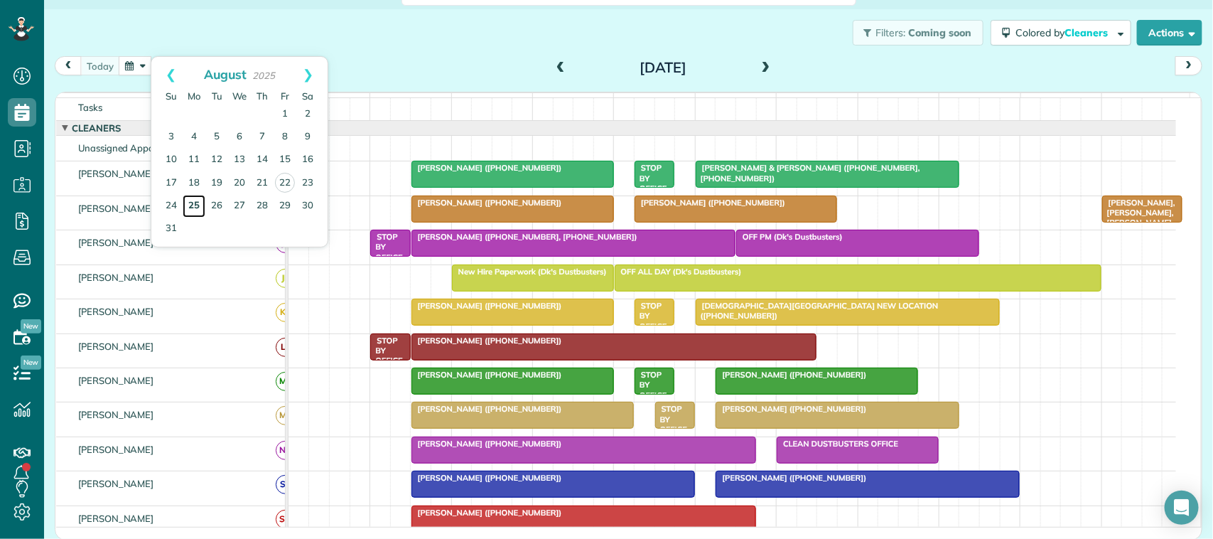
click at [192, 206] on link "25" at bounding box center [194, 206] width 23 height 23
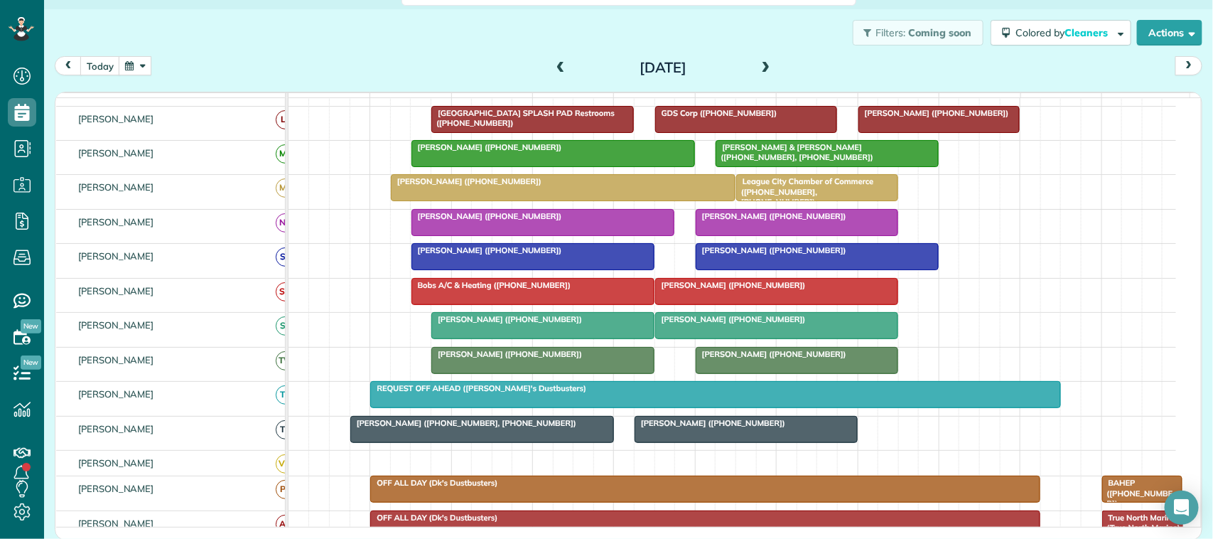
scroll to position [284, 0]
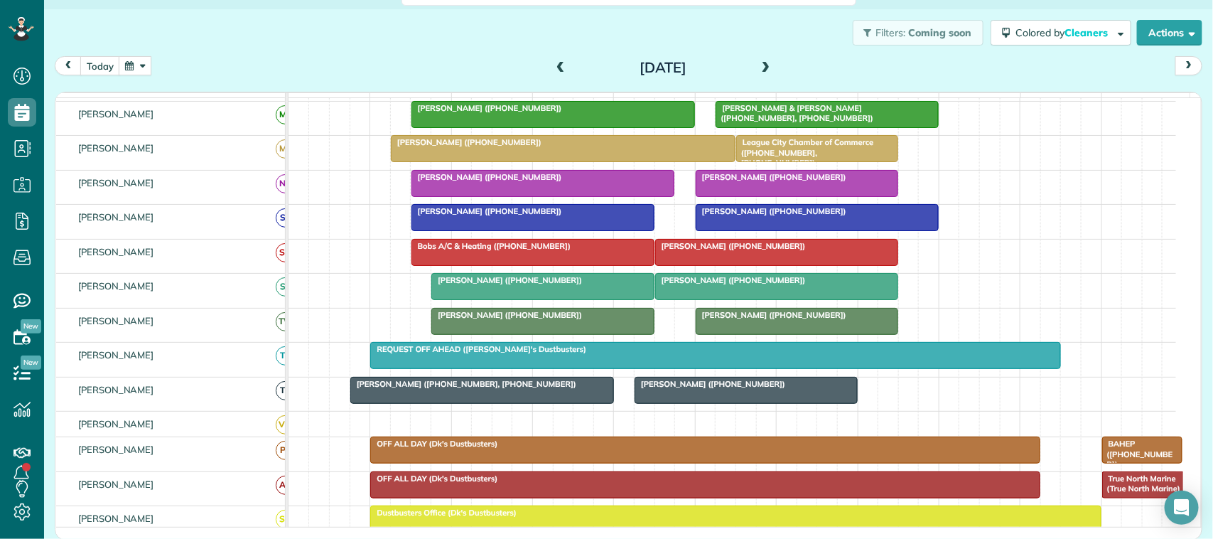
click at [759, 63] on span at bounding box center [766, 68] width 16 height 13
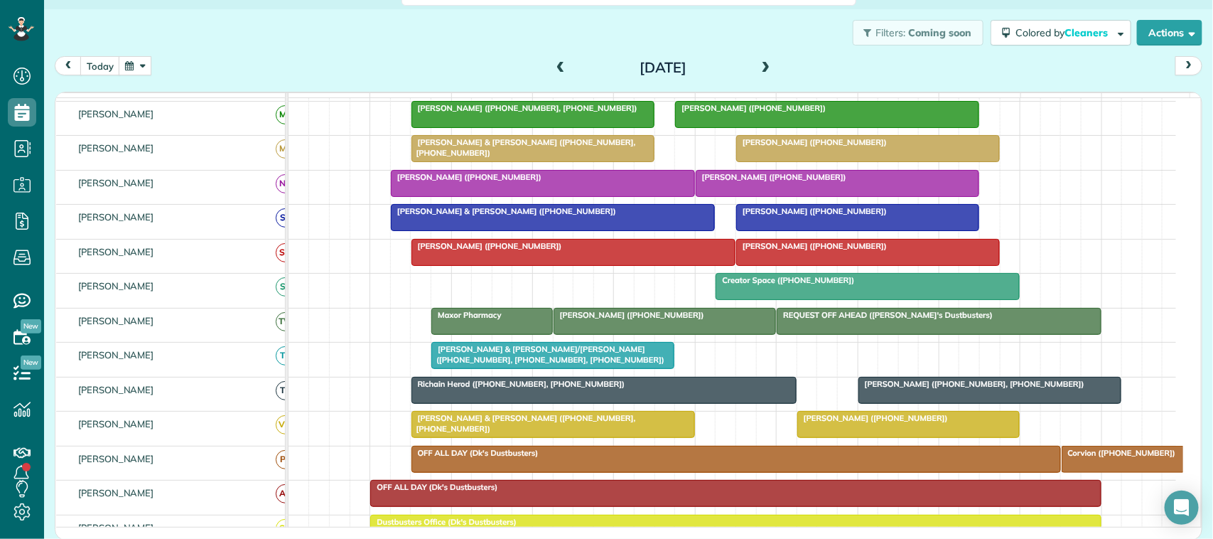
click at [759, 59] on span at bounding box center [766, 68] width 16 height 21
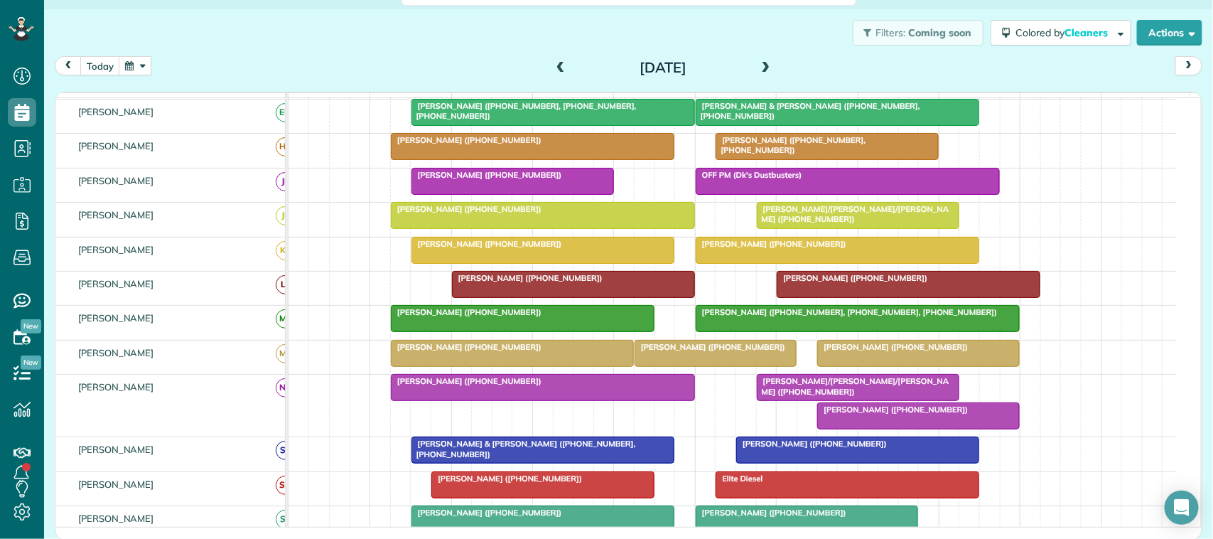
scroll to position [178, 0]
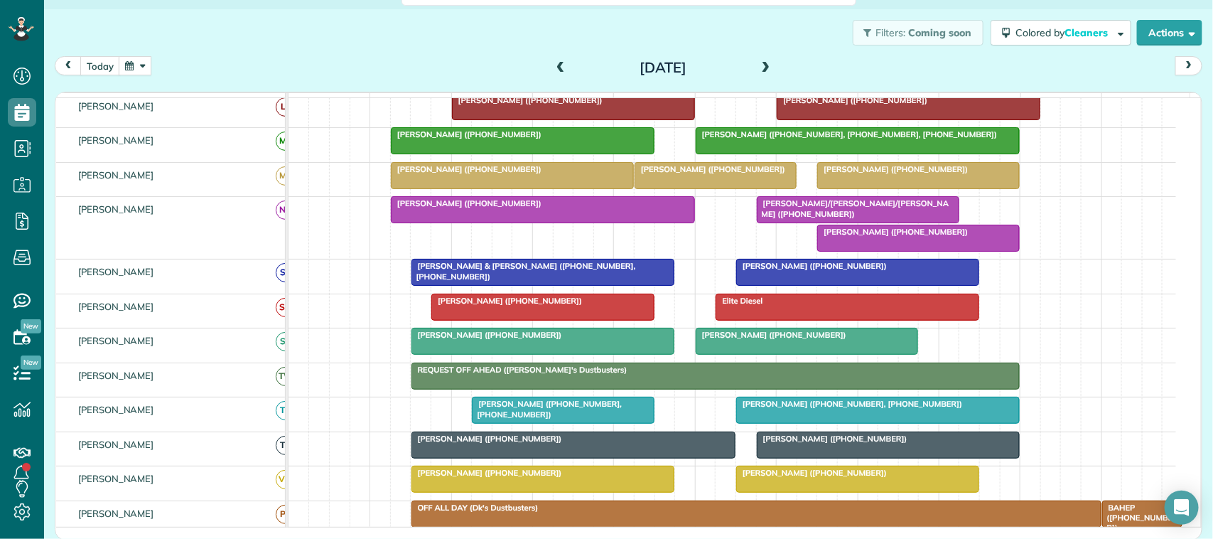
click at [758, 65] on span at bounding box center [766, 68] width 16 height 13
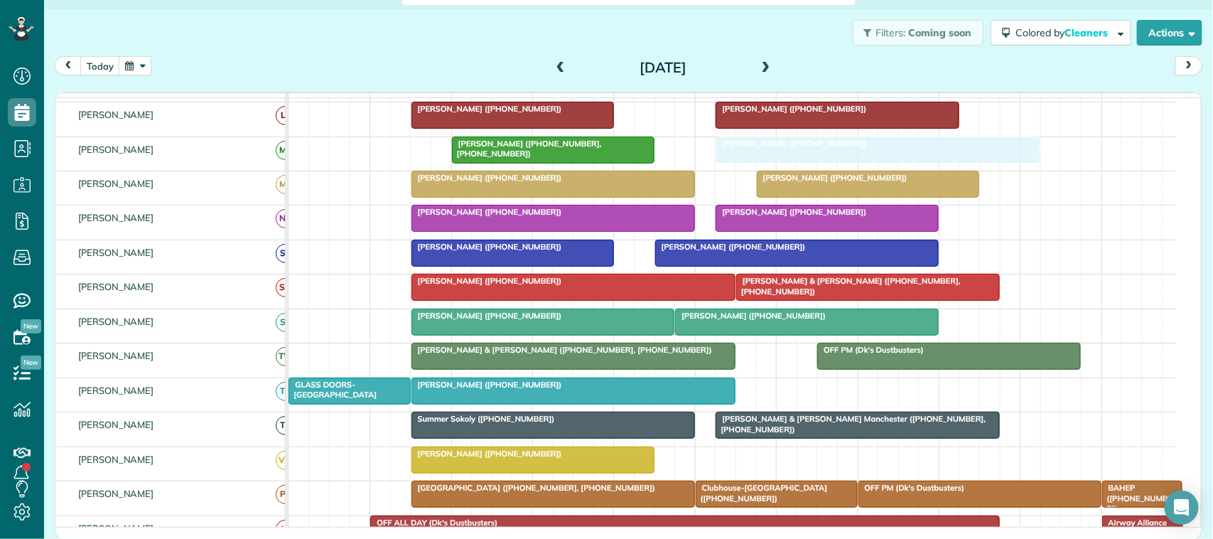
drag, startPoint x: 785, startPoint y: 399, endPoint x: 751, endPoint y: 176, distance: 225.2
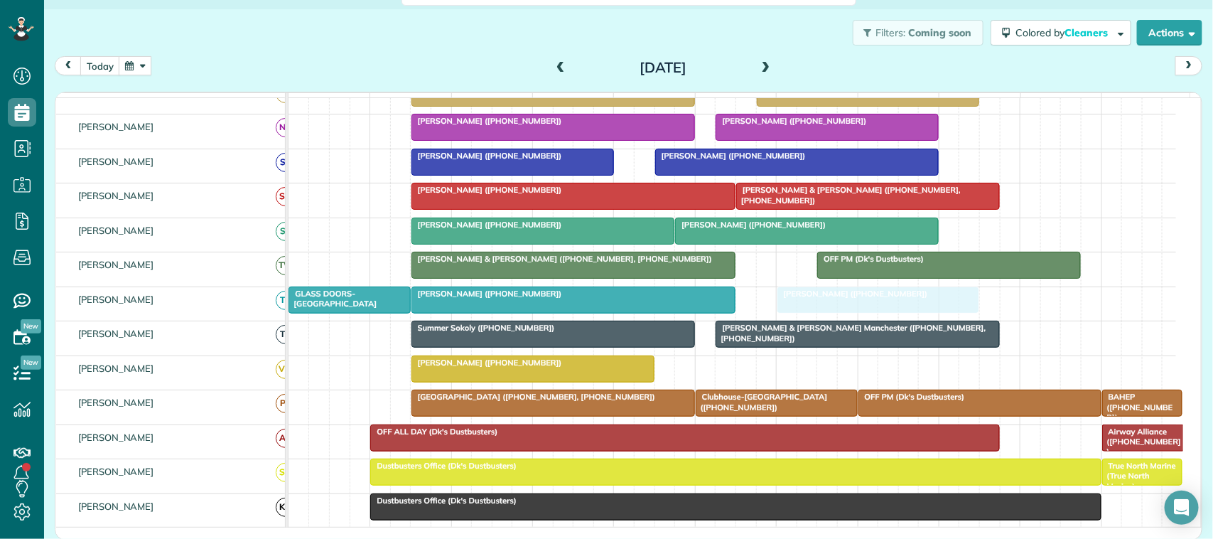
drag, startPoint x: 752, startPoint y: 206, endPoint x: 822, endPoint y: 324, distance: 137.0
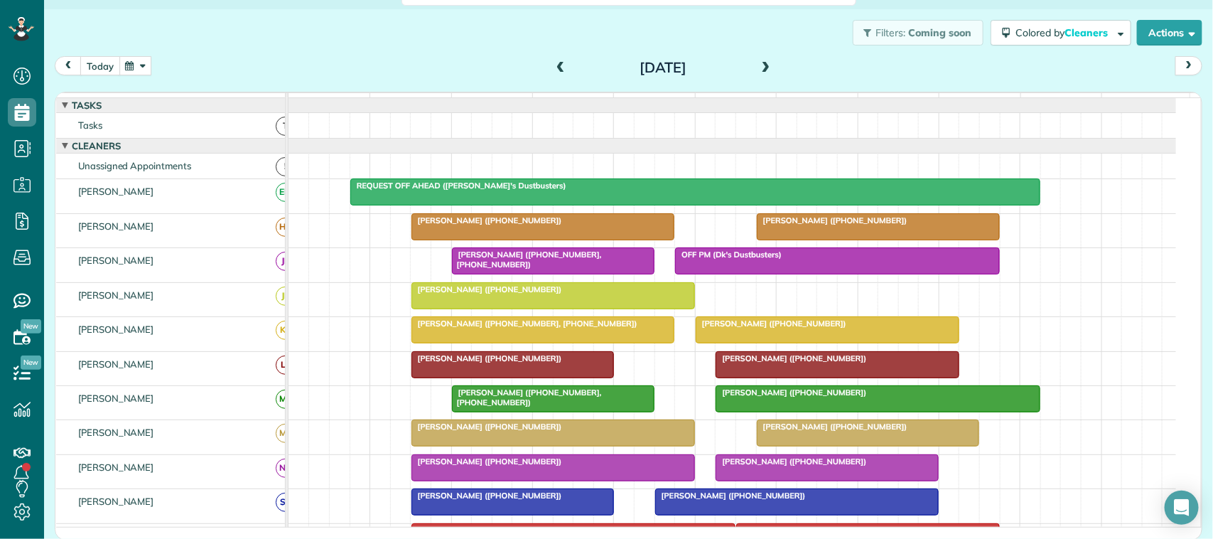
click at [107, 68] on button "today" at bounding box center [100, 65] width 40 height 19
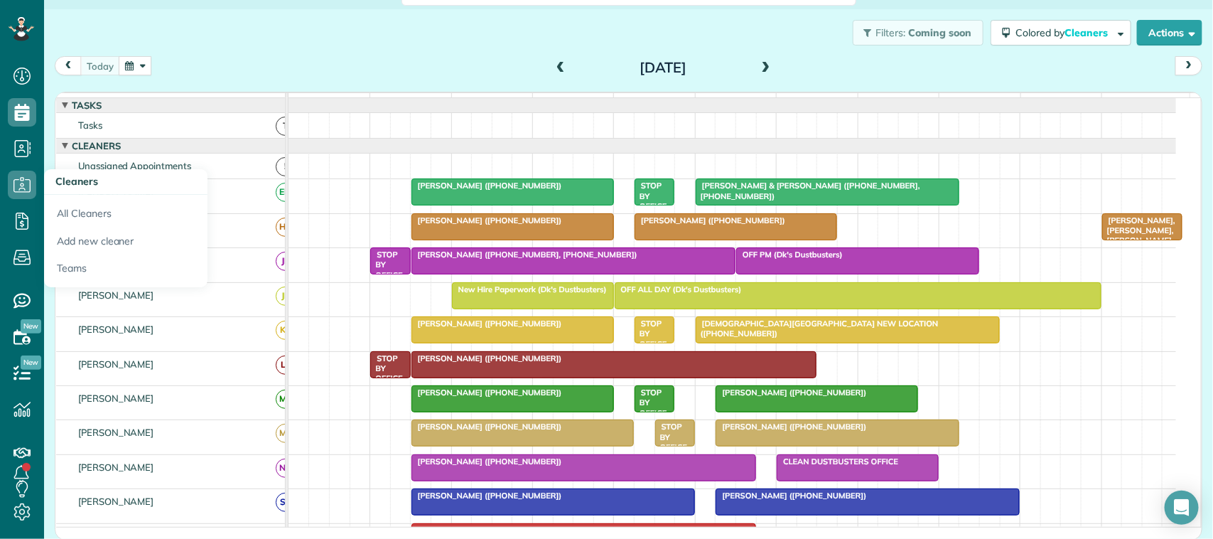
click at [62, 172] on h3 "Cleaners" at bounding box center [125, 182] width 163 height 26
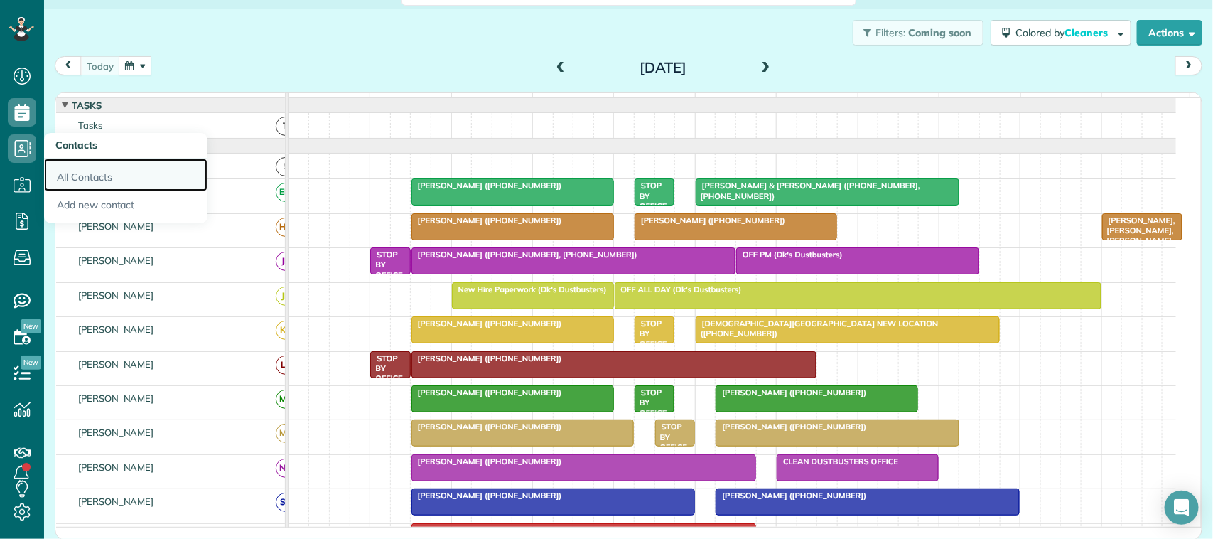
click at [89, 171] on link "All Contacts" at bounding box center [125, 175] width 163 height 33
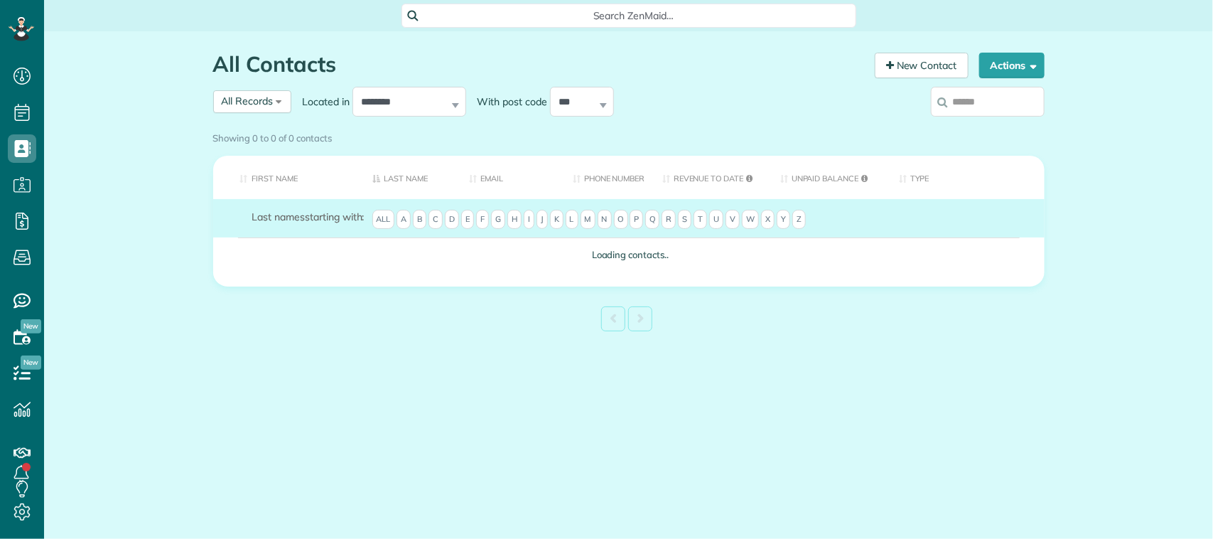
scroll to position [6, 6]
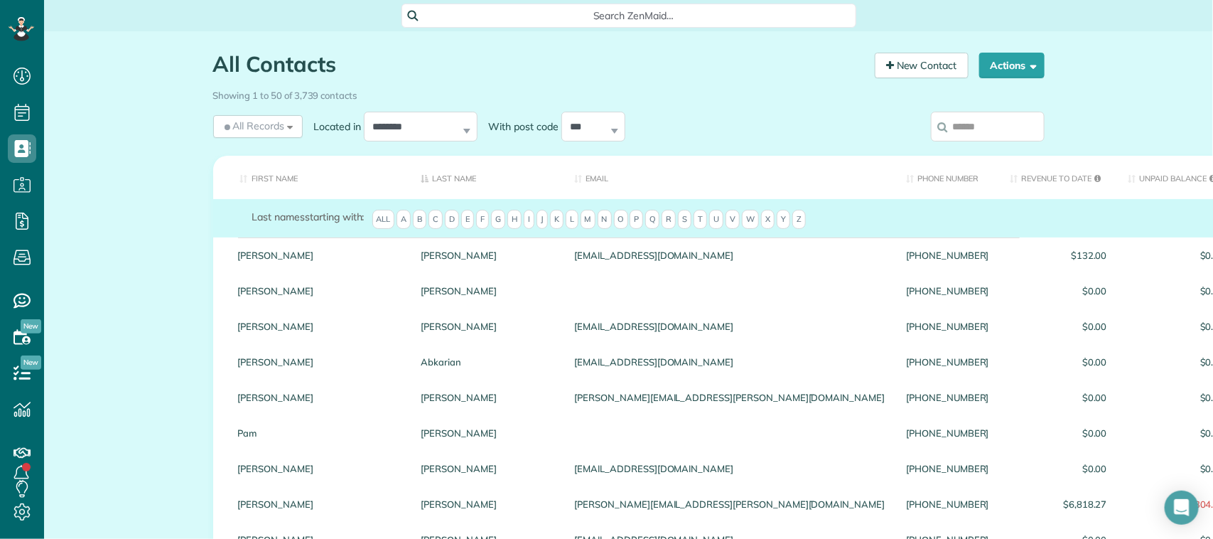
click at [987, 129] on input "search" at bounding box center [988, 127] width 114 height 30
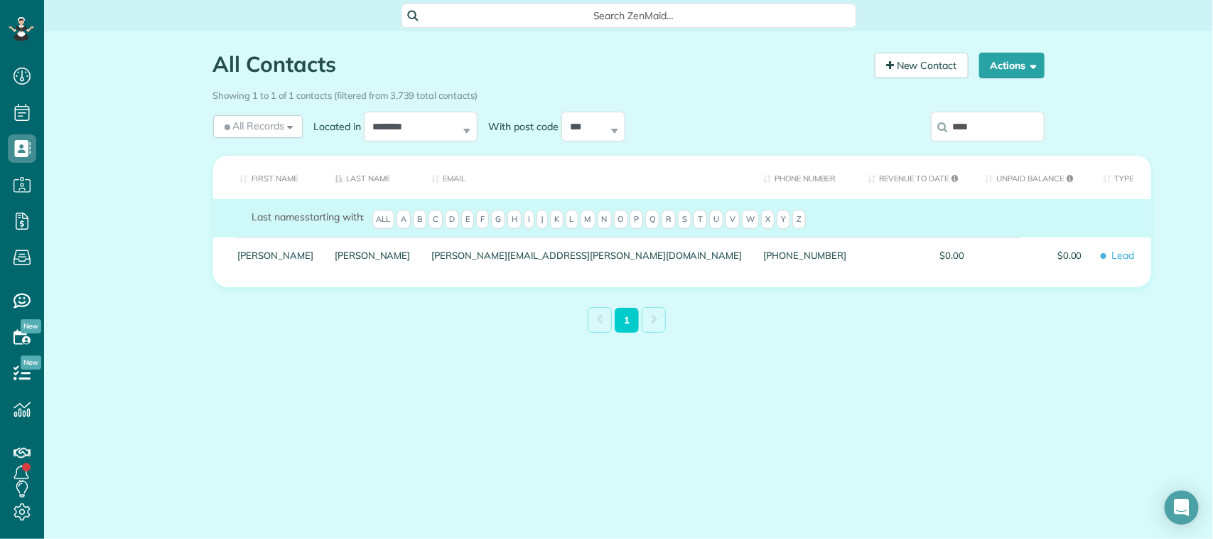
drag, startPoint x: 975, startPoint y: 124, endPoint x: 933, endPoint y: 122, distance: 42.0
click at [933, 122] on input "****" at bounding box center [988, 127] width 114 height 30
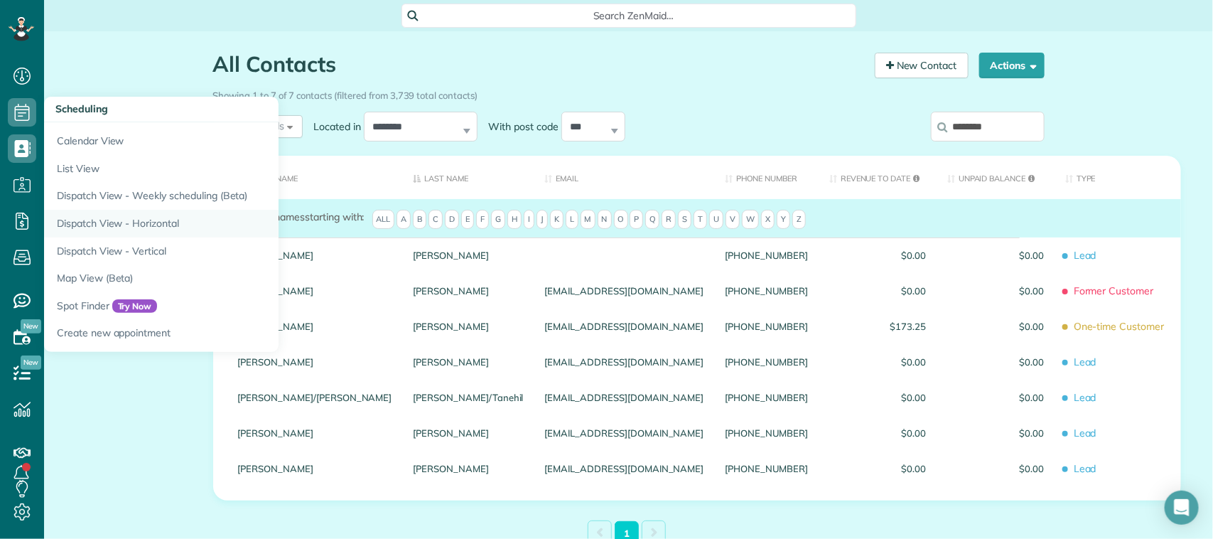
type input "********"
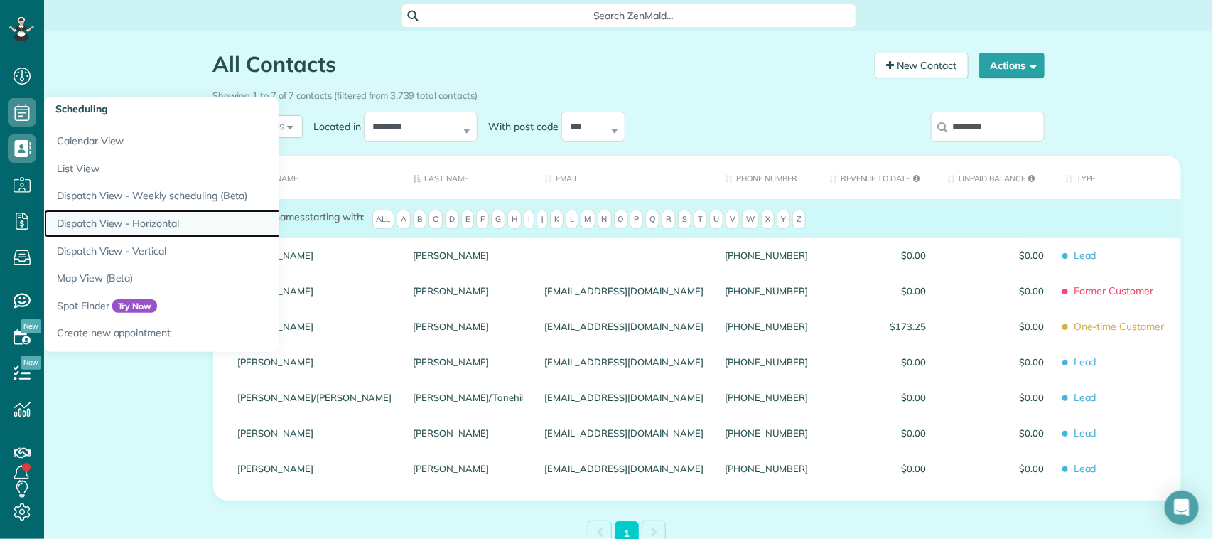
click at [149, 215] on link "Dispatch View - Horizontal" at bounding box center [221, 224] width 355 height 28
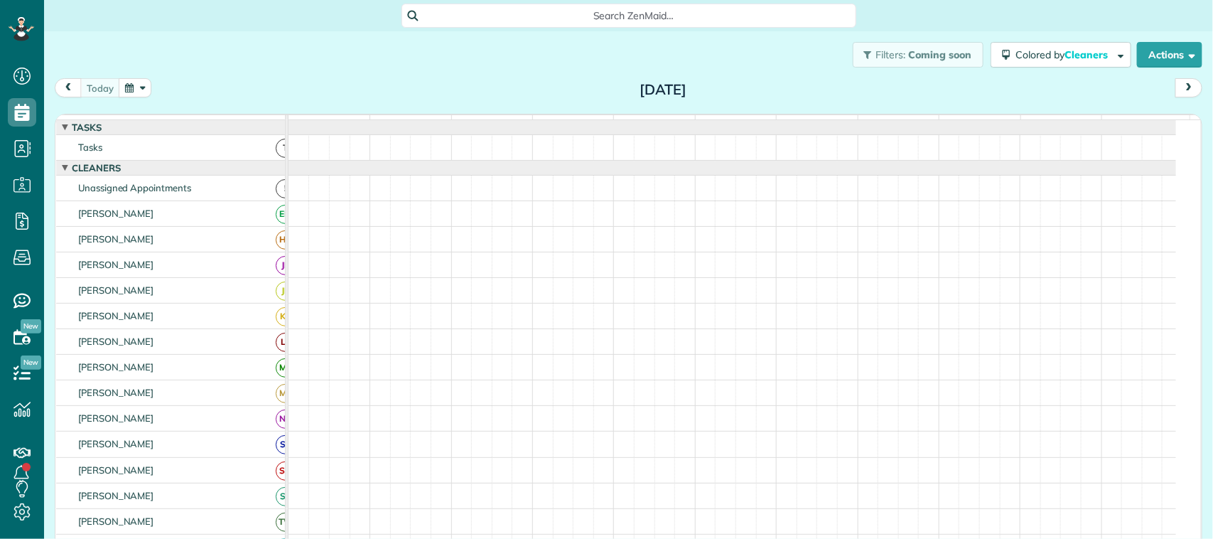
scroll to position [6, 6]
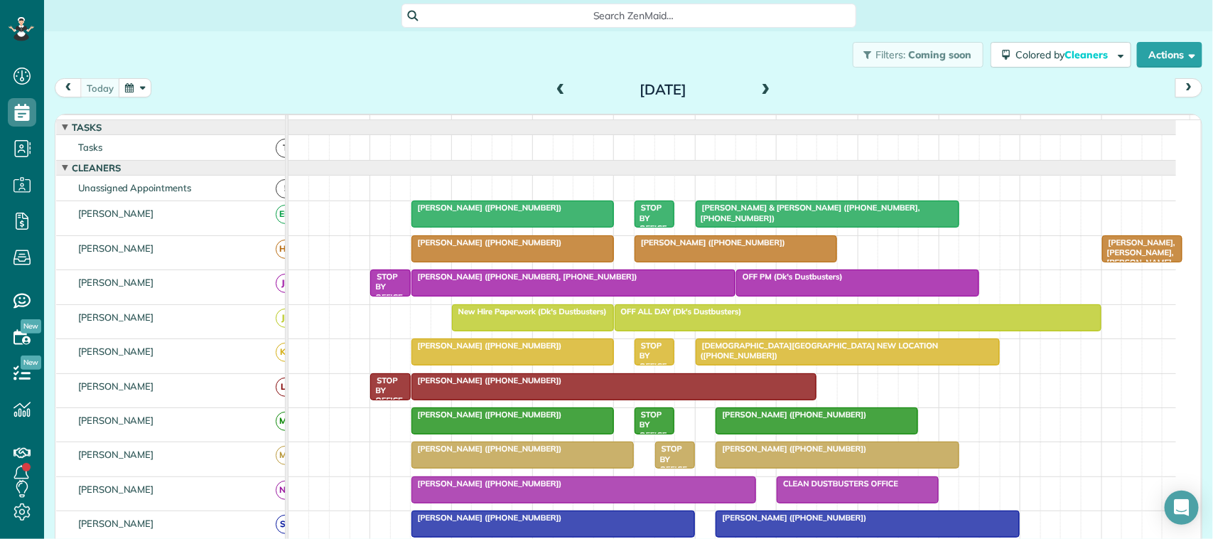
click at [142, 87] on button "button" at bounding box center [135, 87] width 33 height 19
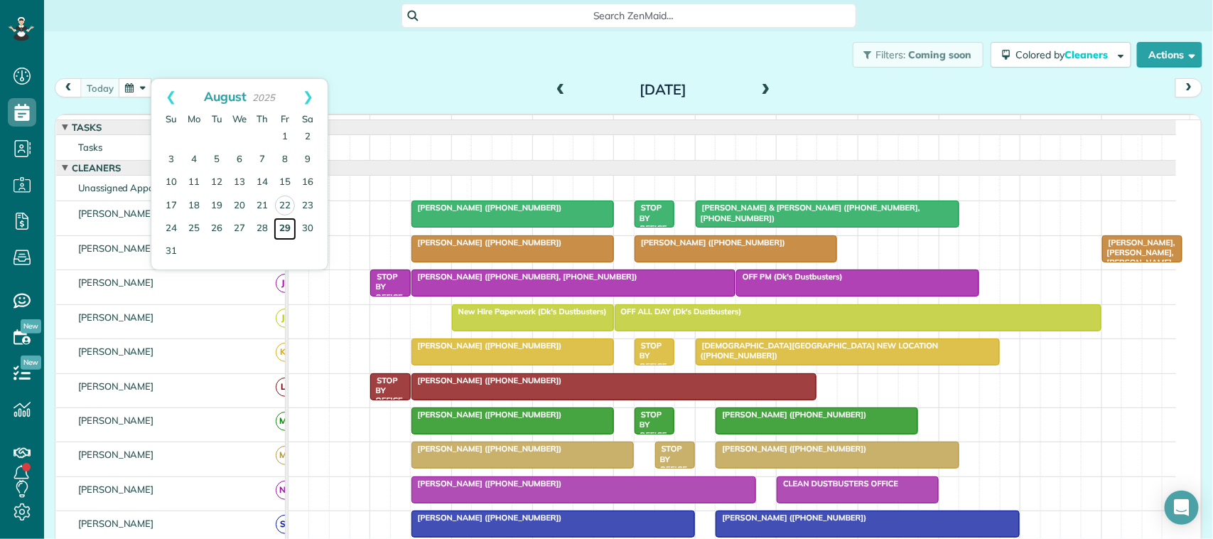
click at [284, 229] on link "29" at bounding box center [285, 229] width 23 height 23
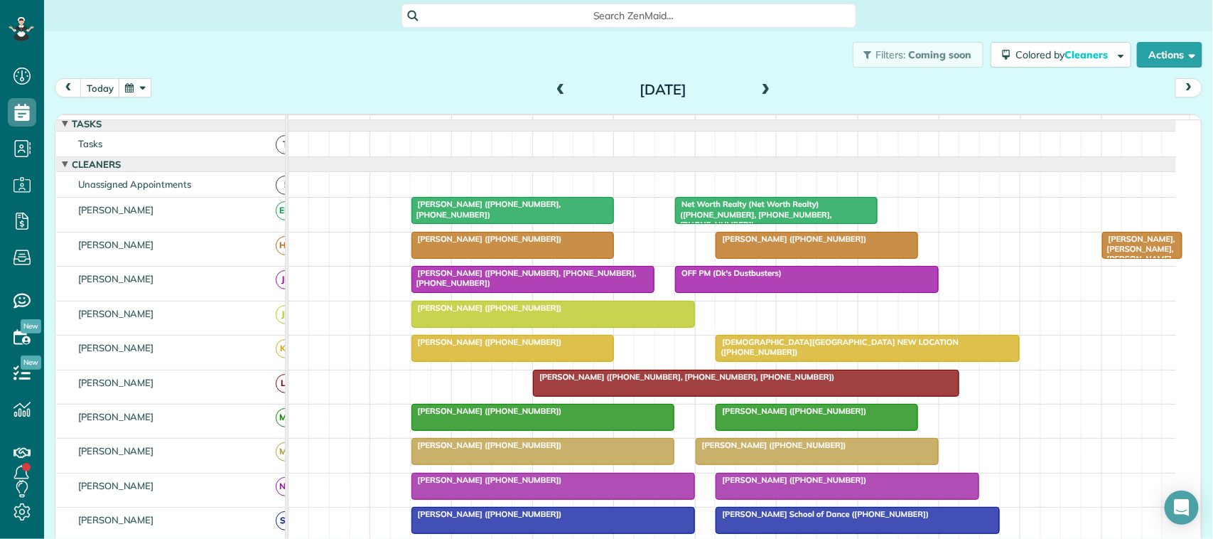
scroll to position [0, 0]
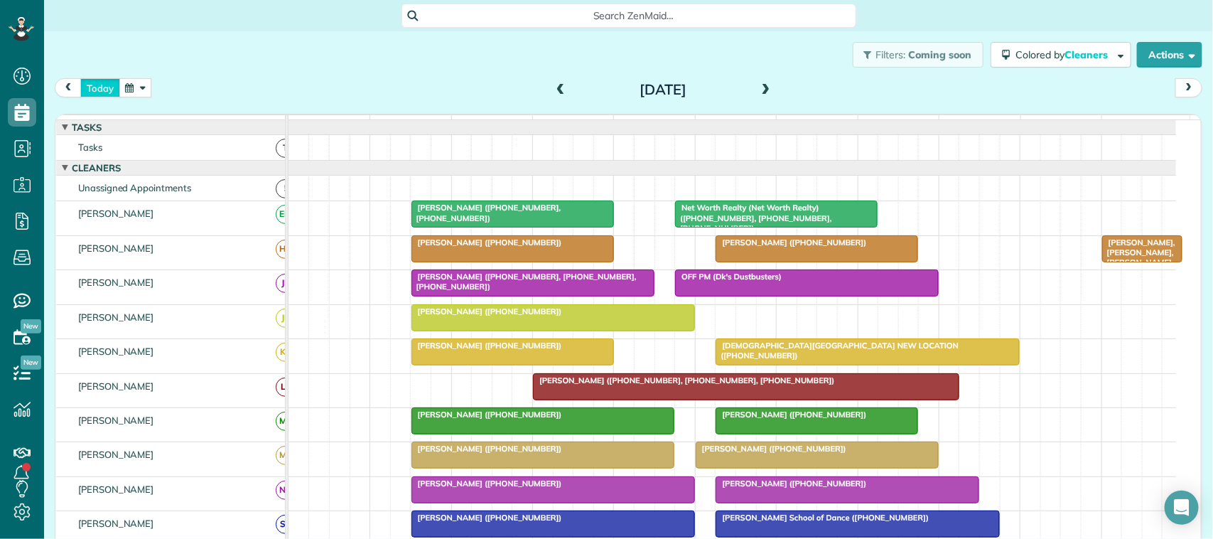
click at [94, 84] on button "today" at bounding box center [100, 87] width 40 height 19
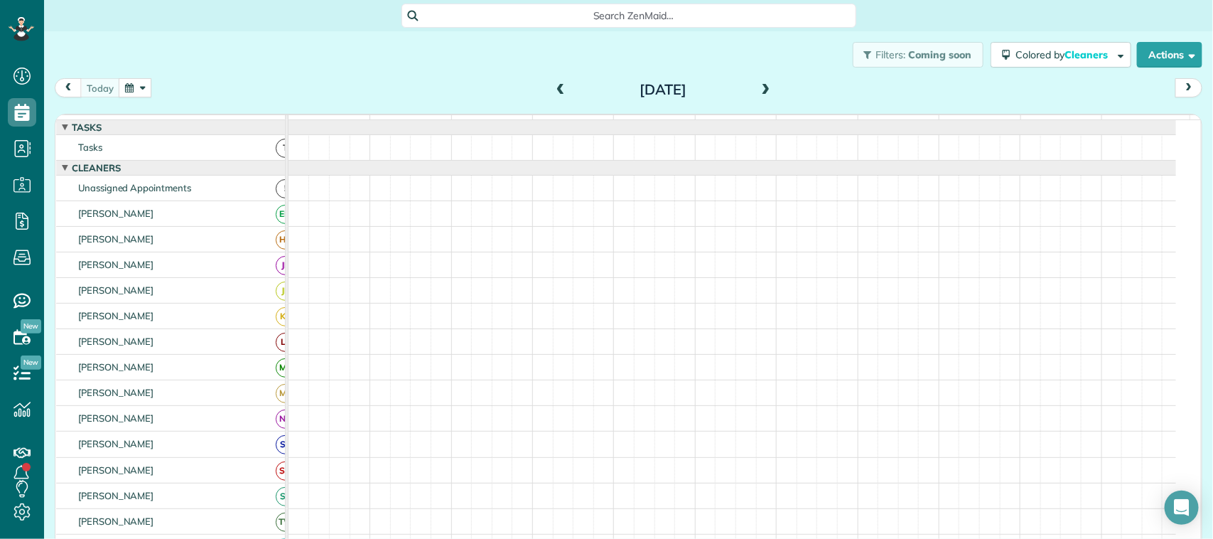
click at [402, 89] on div "today Friday Aug 22, 2025" at bounding box center [629, 91] width 1148 height 26
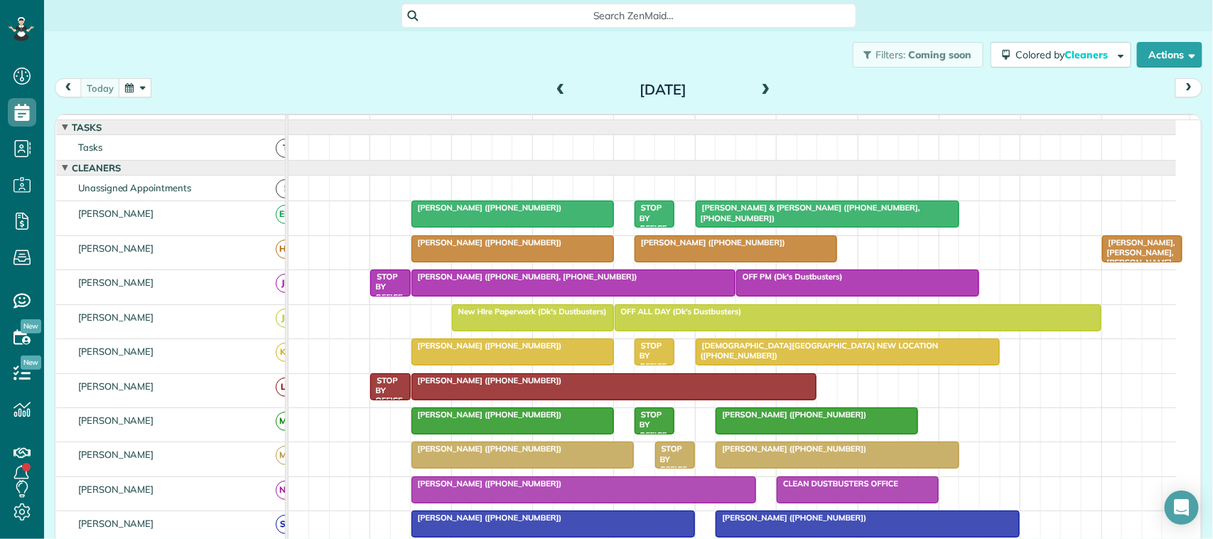
click at [135, 94] on button "button" at bounding box center [135, 87] width 33 height 19
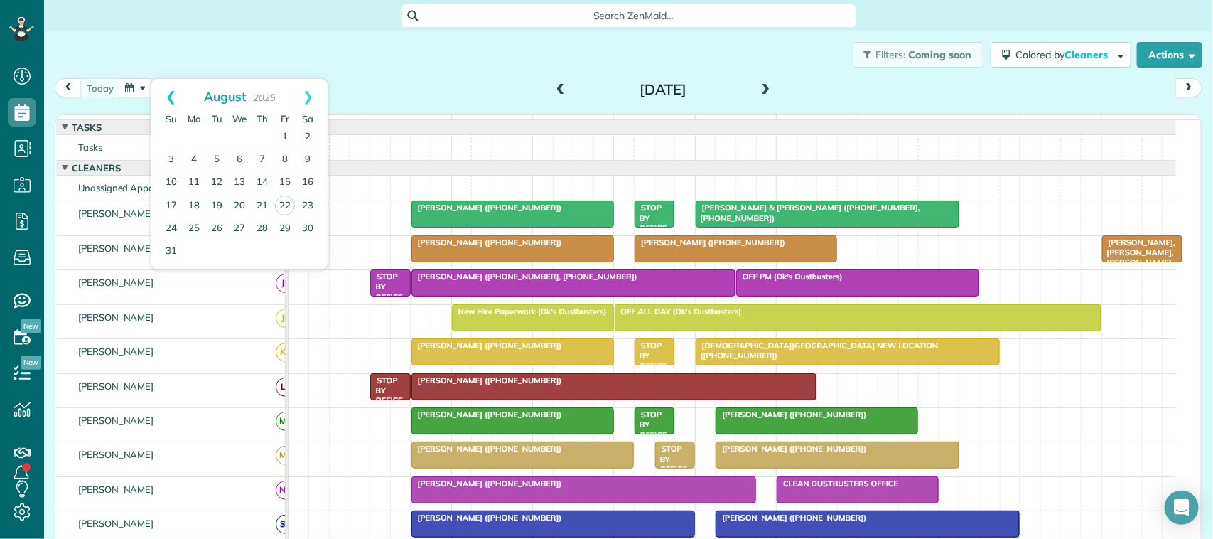
click at [180, 90] on link "Prev" at bounding box center [170, 97] width 39 height 36
click at [254, 199] on link "24" at bounding box center [262, 205] width 23 height 23
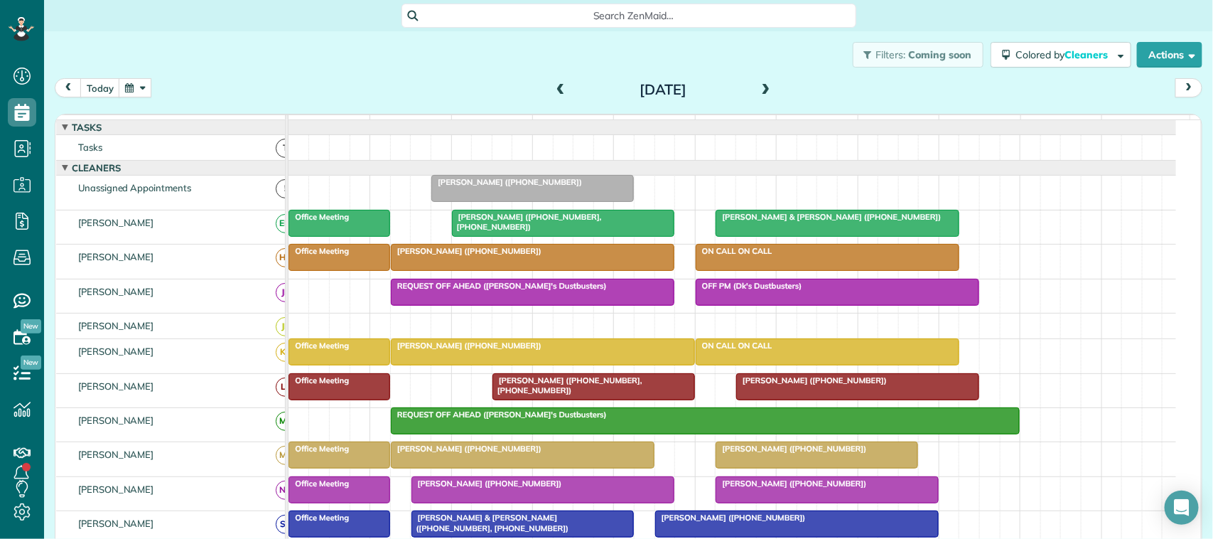
click at [793, 399] on div at bounding box center [858, 387] width 242 height 26
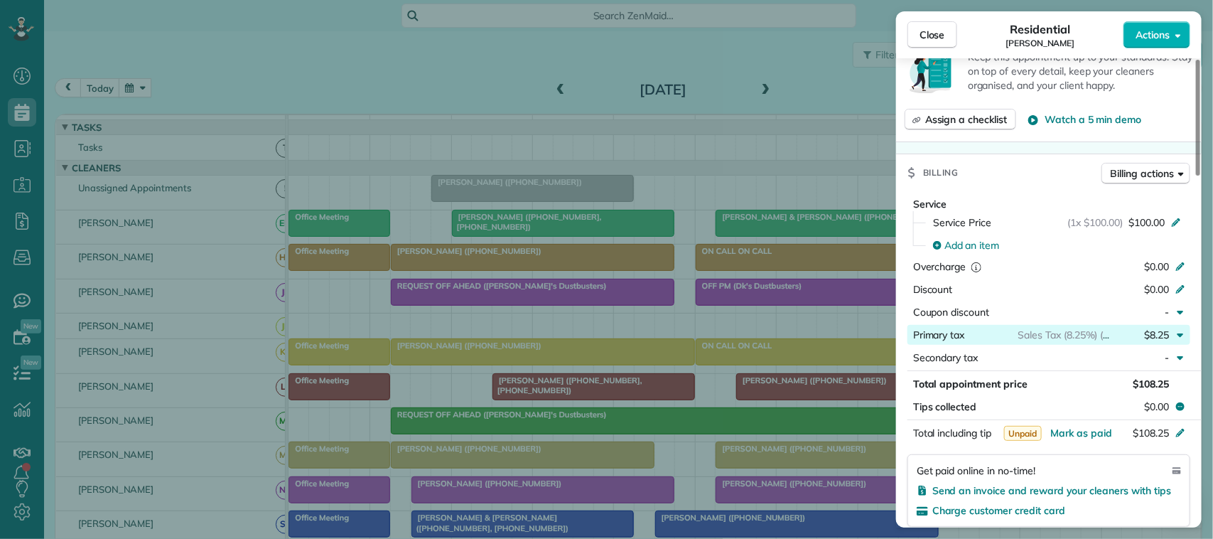
scroll to position [533, 0]
click at [1078, 431] on span "Mark as paid" at bounding box center [1082, 431] width 62 height 13
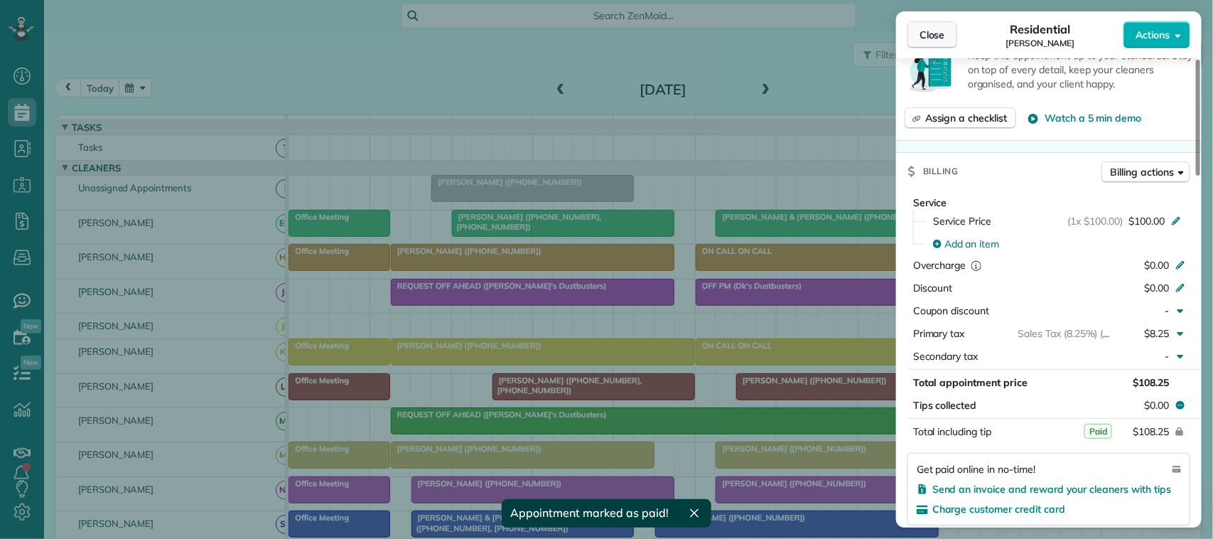
click at [940, 33] on span "Close" at bounding box center [933, 35] width 26 height 14
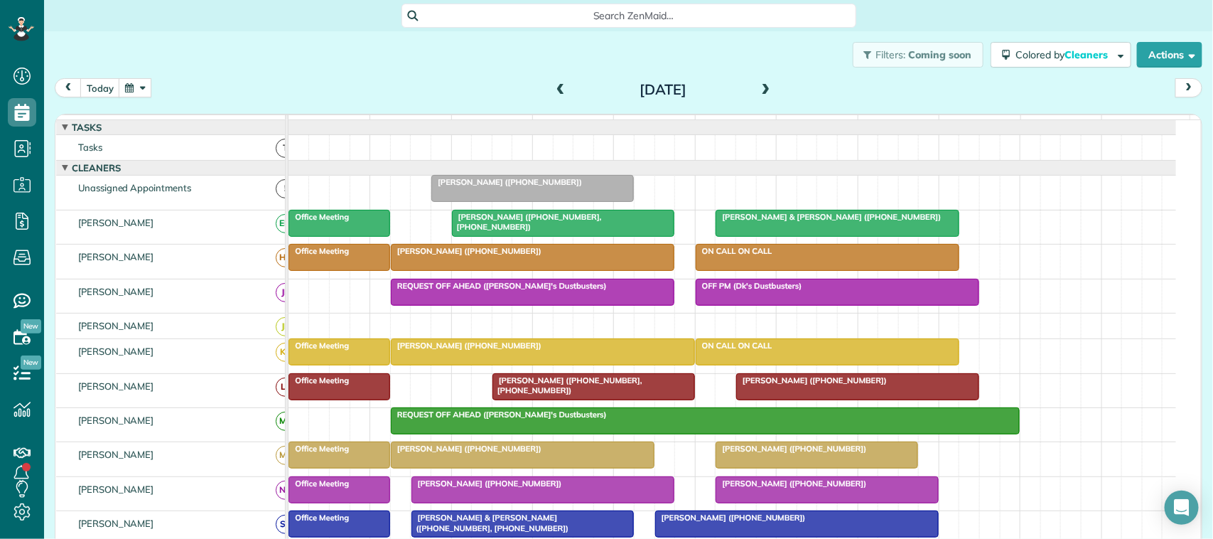
click at [123, 94] on button "button" at bounding box center [135, 87] width 33 height 19
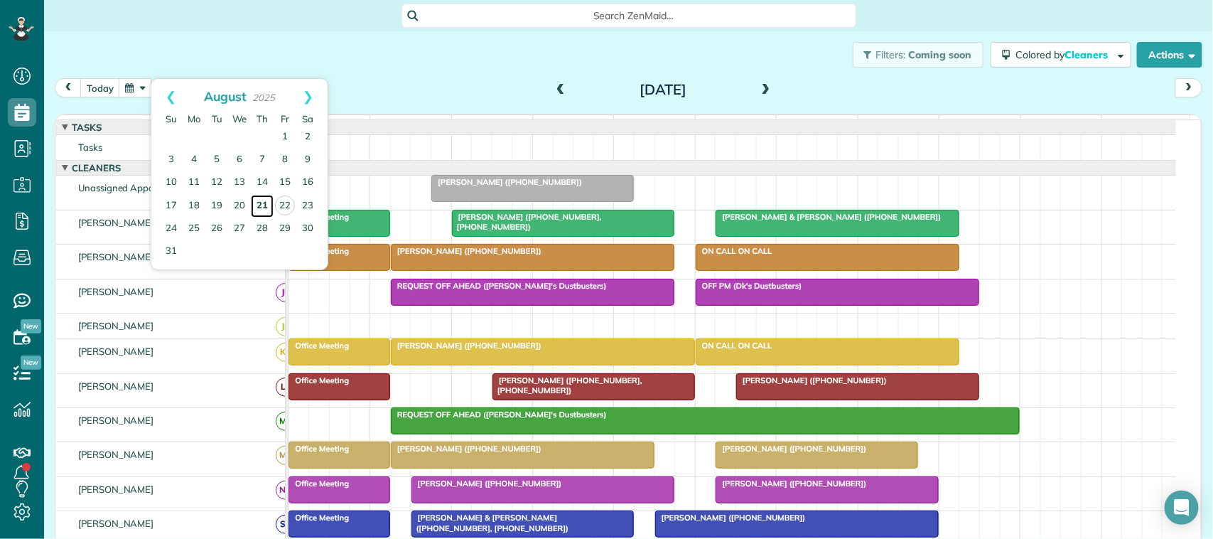
click at [265, 214] on link "21" at bounding box center [262, 206] width 23 height 23
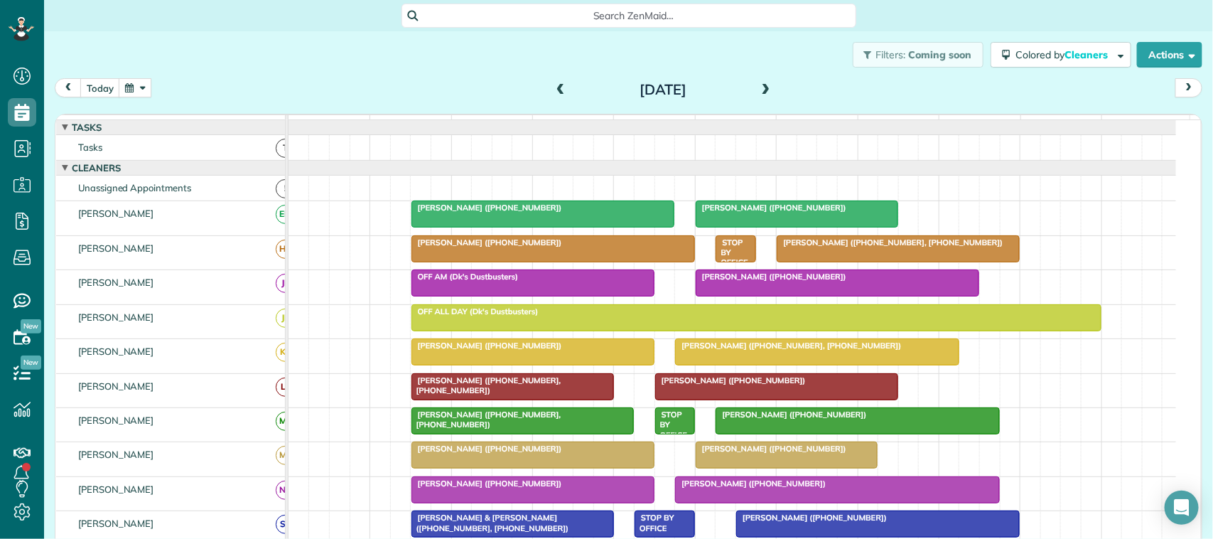
click at [759, 399] on div at bounding box center [777, 387] width 242 height 26
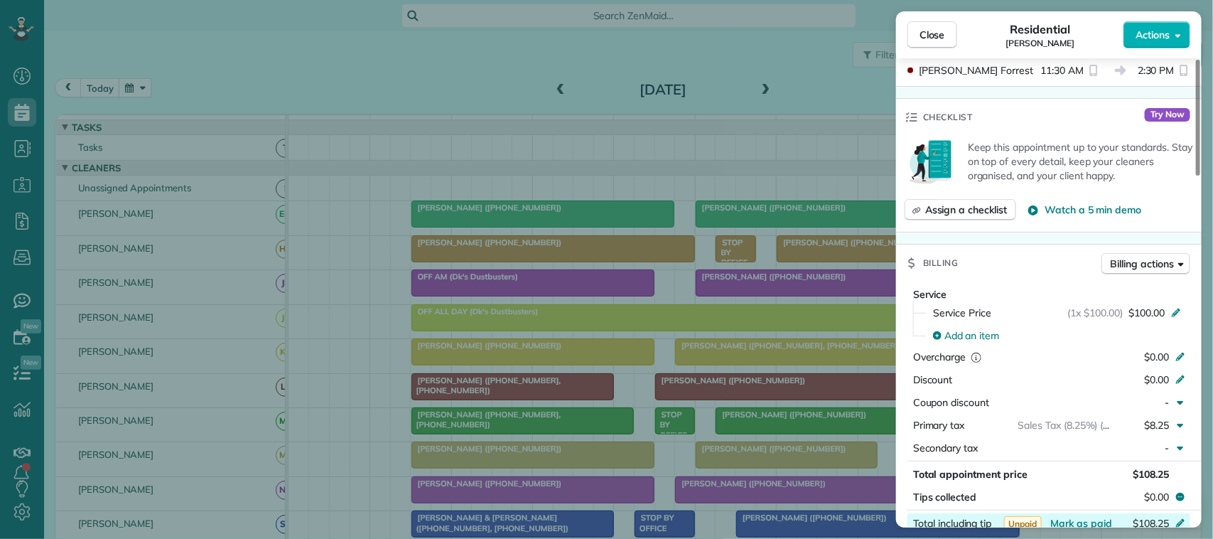
scroll to position [711, 0]
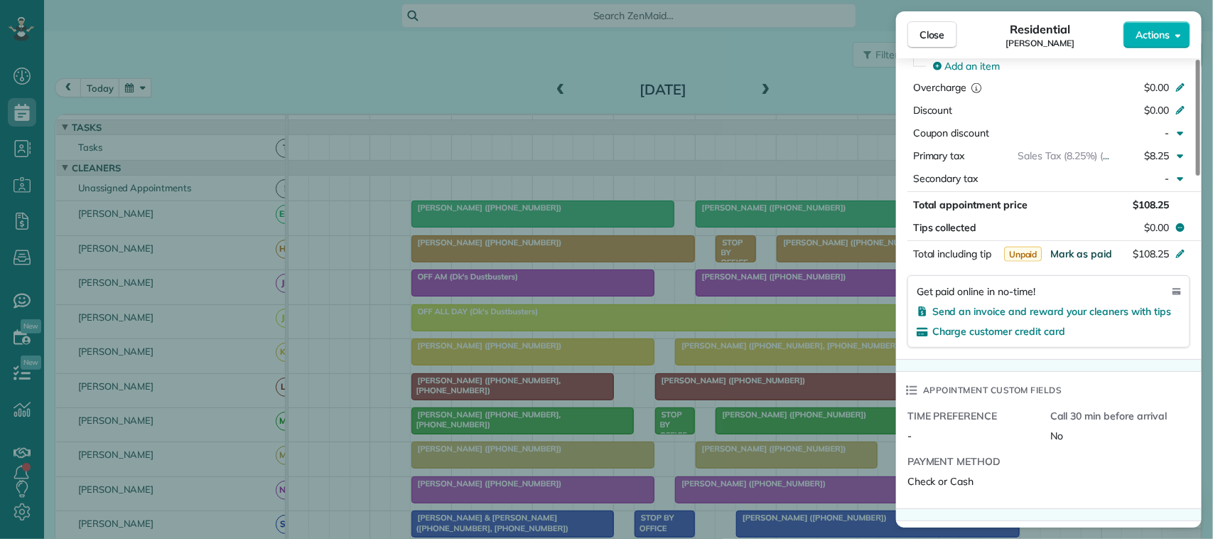
click at [1083, 257] on span "Mark as paid" at bounding box center [1082, 253] width 62 height 13
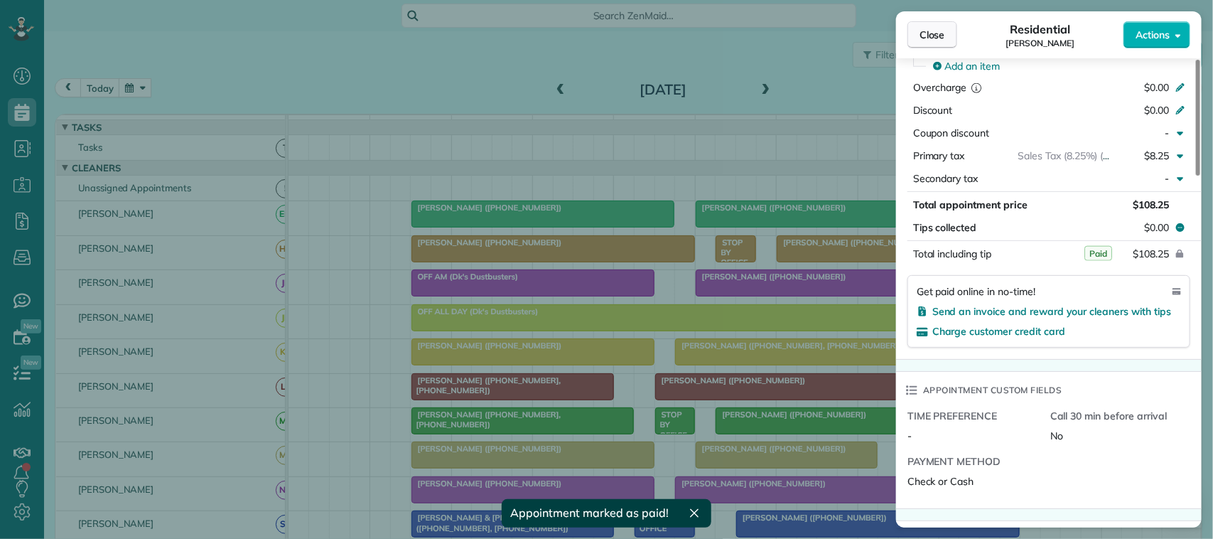
click at [928, 36] on span "Close" at bounding box center [933, 35] width 26 height 14
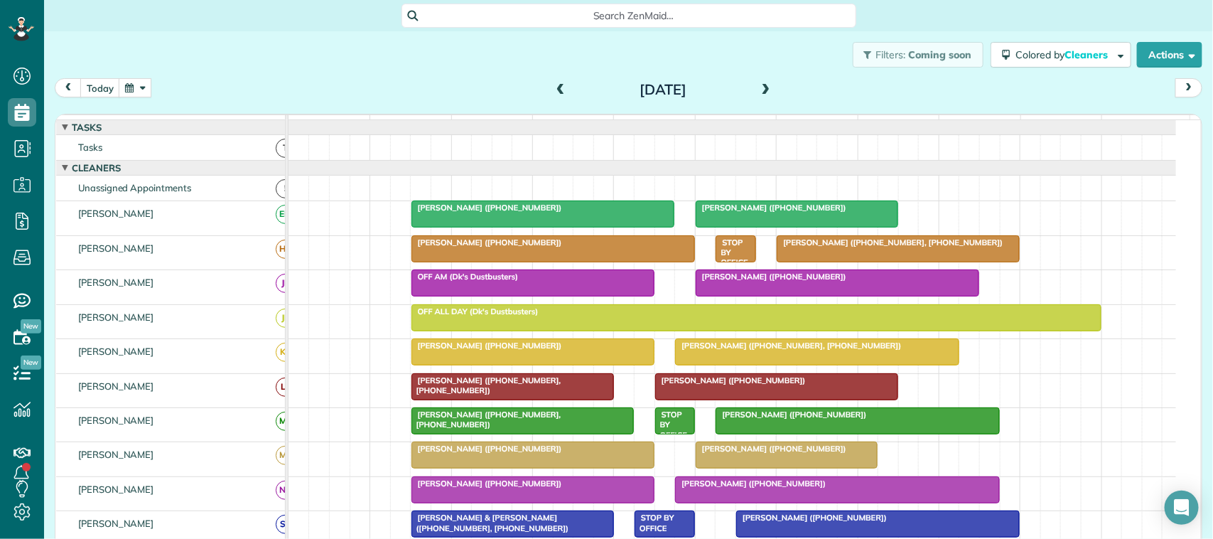
click at [535, 395] on span "Kim Schwartz (+12816600682, +12819915944)" at bounding box center [486, 385] width 151 height 20
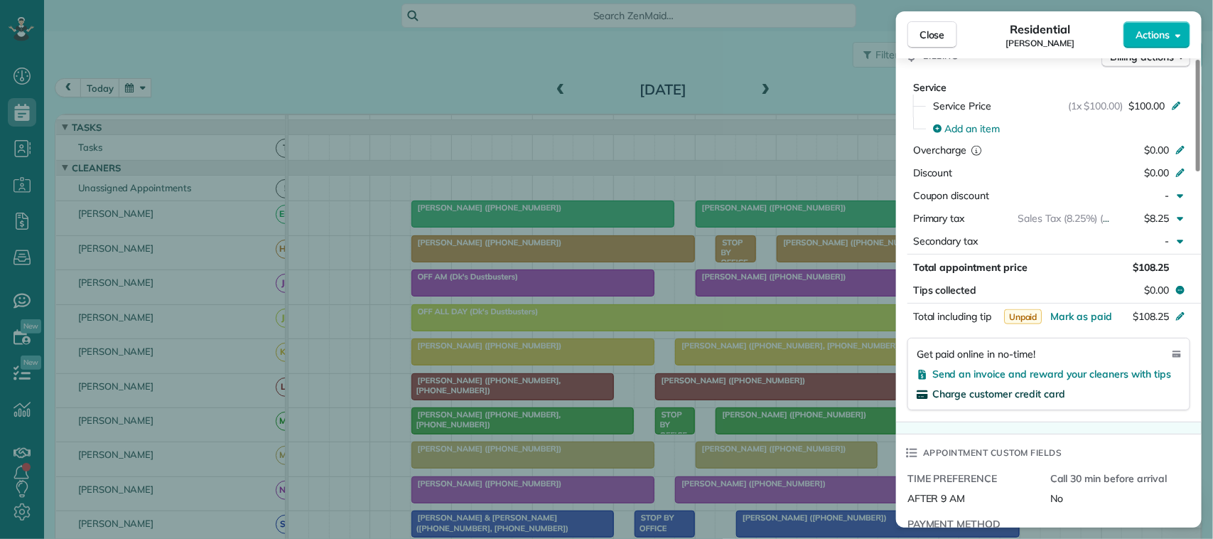
scroll to position [711, 0]
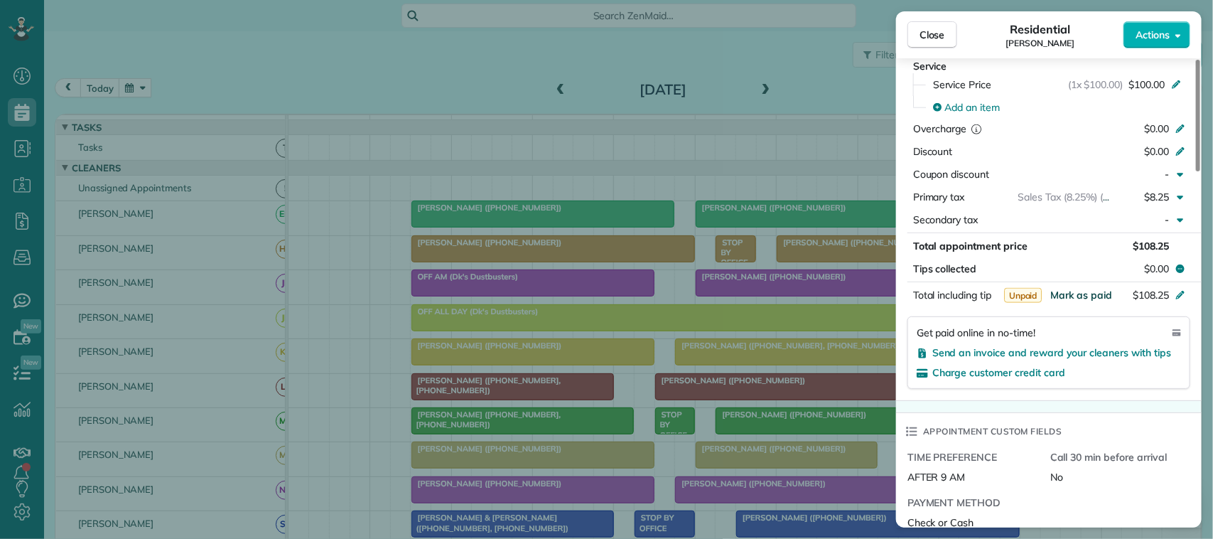
click at [1079, 302] on button "Mark as paid" at bounding box center [1082, 295] width 62 height 14
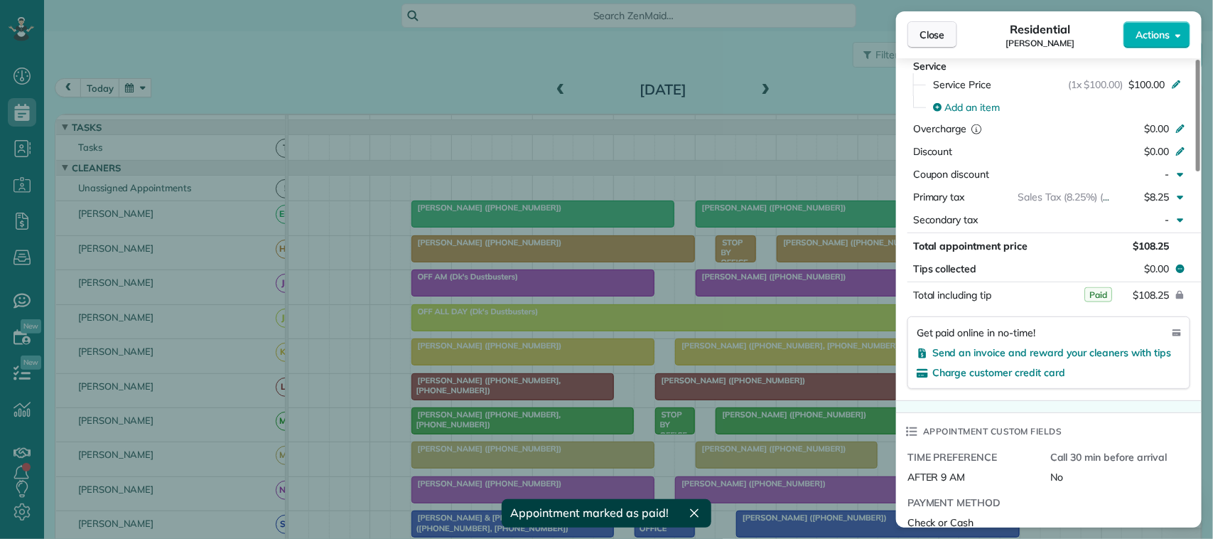
click at [938, 40] on span "Close" at bounding box center [933, 35] width 26 height 14
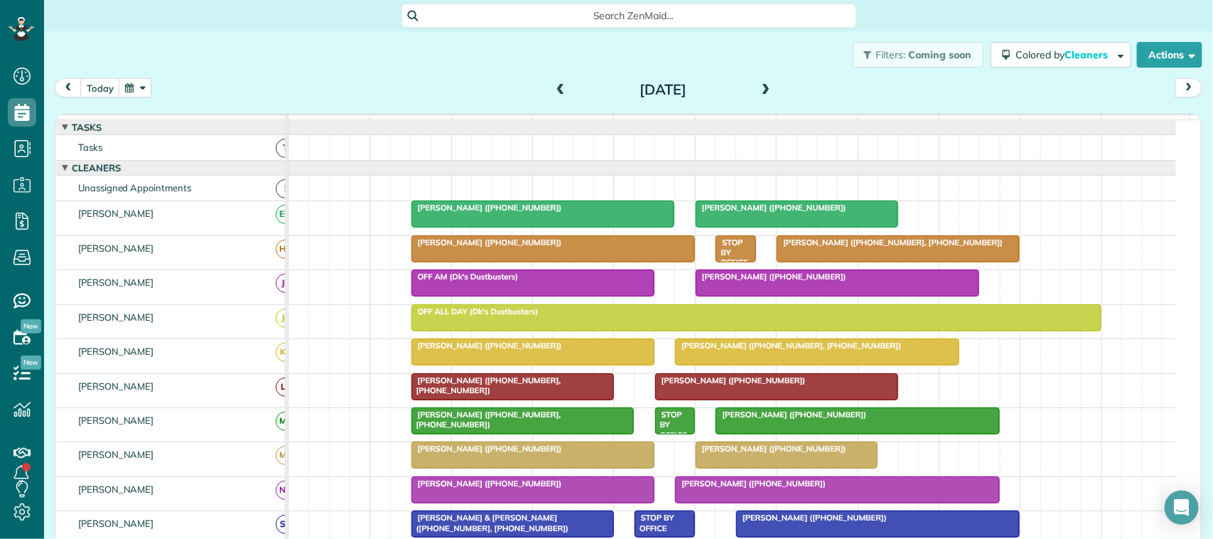
click at [553, 87] on span at bounding box center [561, 90] width 16 height 13
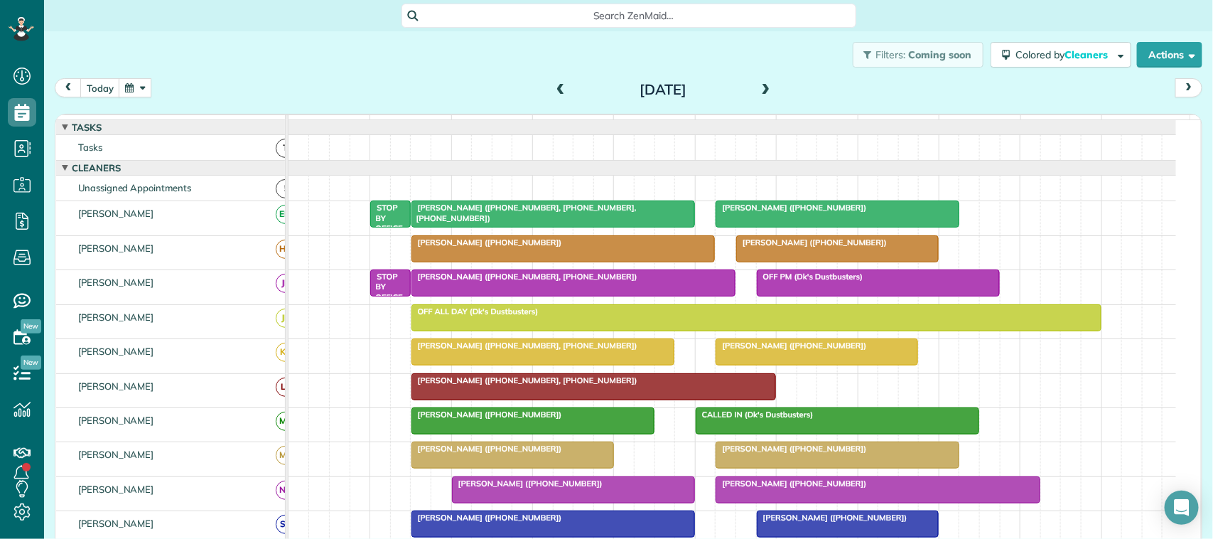
click at [674, 399] on div at bounding box center [594, 387] width 364 height 26
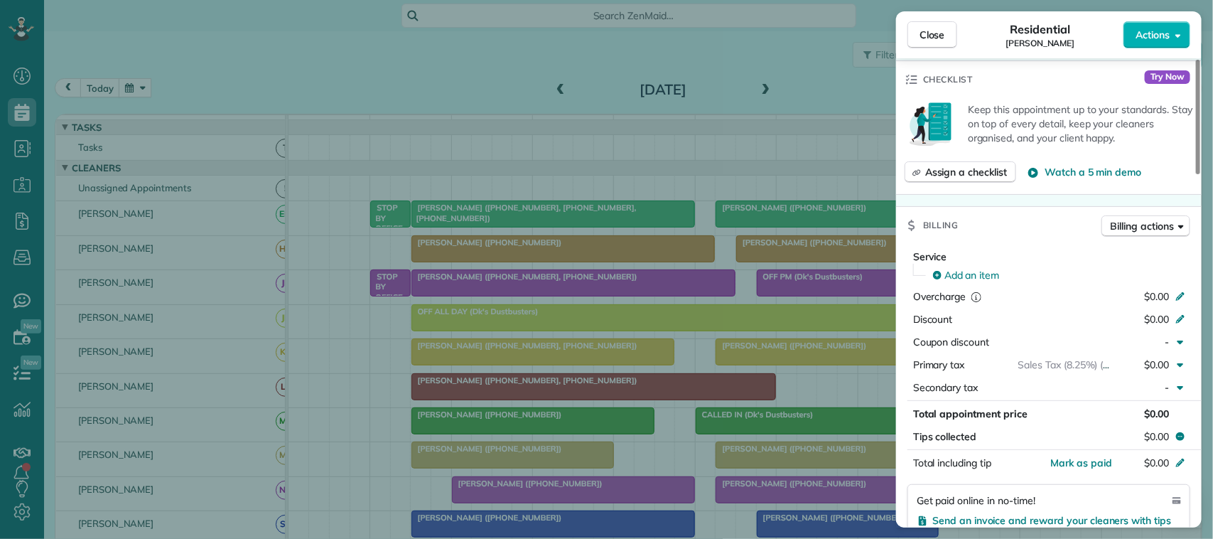
scroll to position [533, 0]
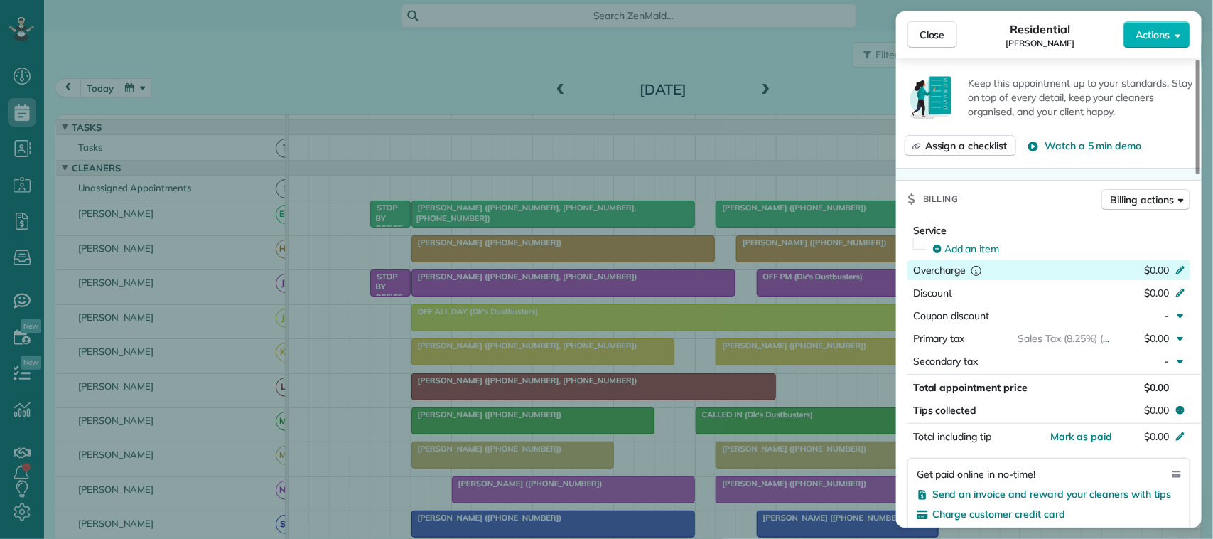
click at [1159, 274] on span "$0.00" at bounding box center [1156, 270] width 25 height 13
type input "***"
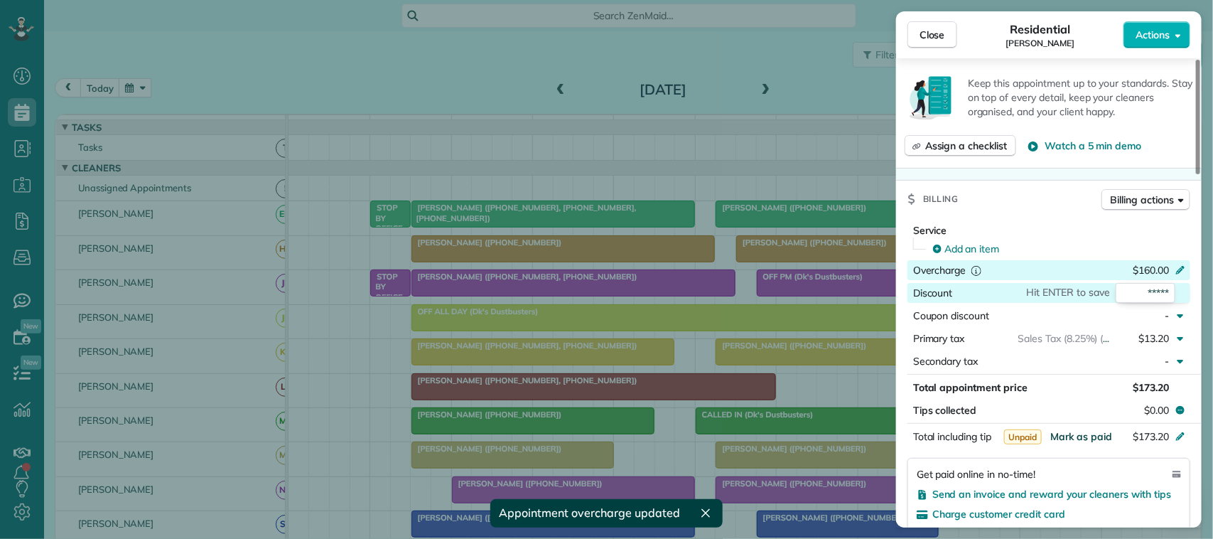
click at [1088, 439] on span "Mark as paid" at bounding box center [1082, 436] width 62 height 13
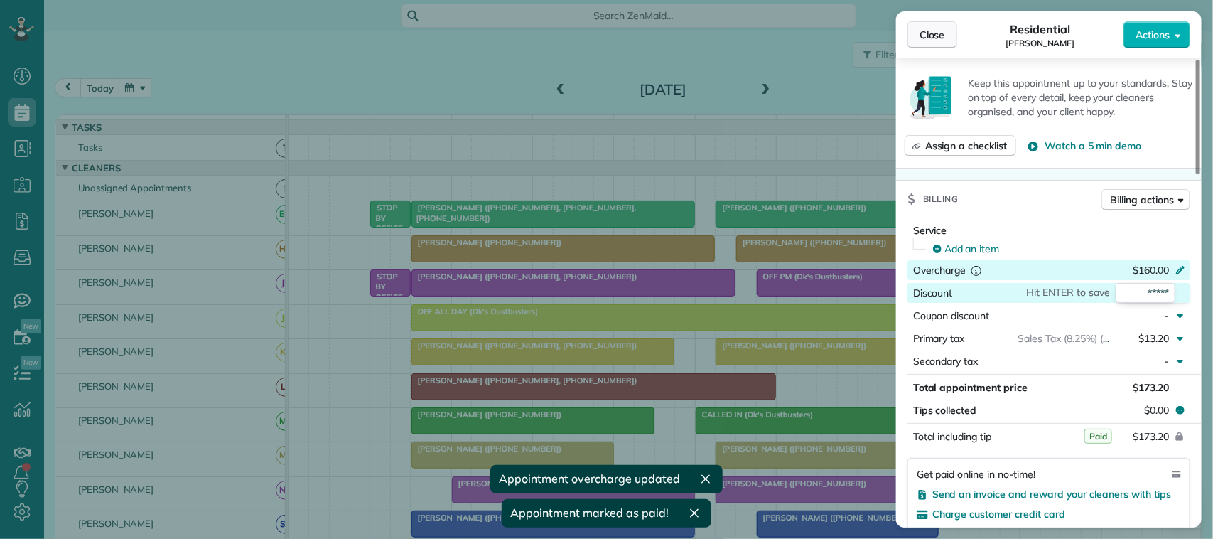
click at [953, 36] on button "Close" at bounding box center [933, 34] width 50 height 27
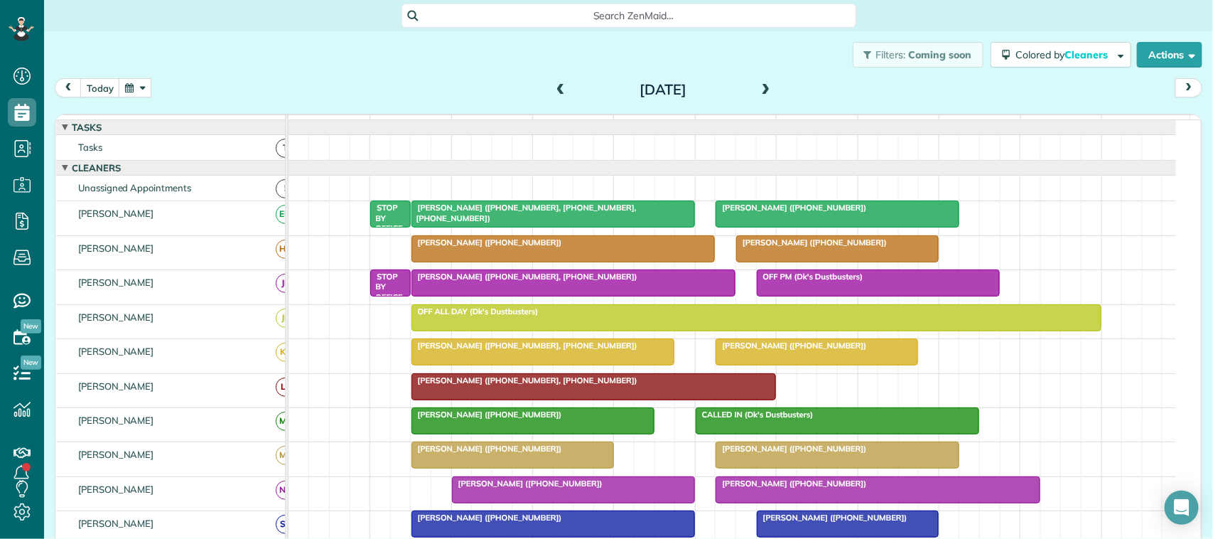
click at [564, 90] on div "Wednesday Aug 20, 2025" at bounding box center [662, 89] width 227 height 23
click at [553, 87] on span at bounding box center [561, 90] width 16 height 13
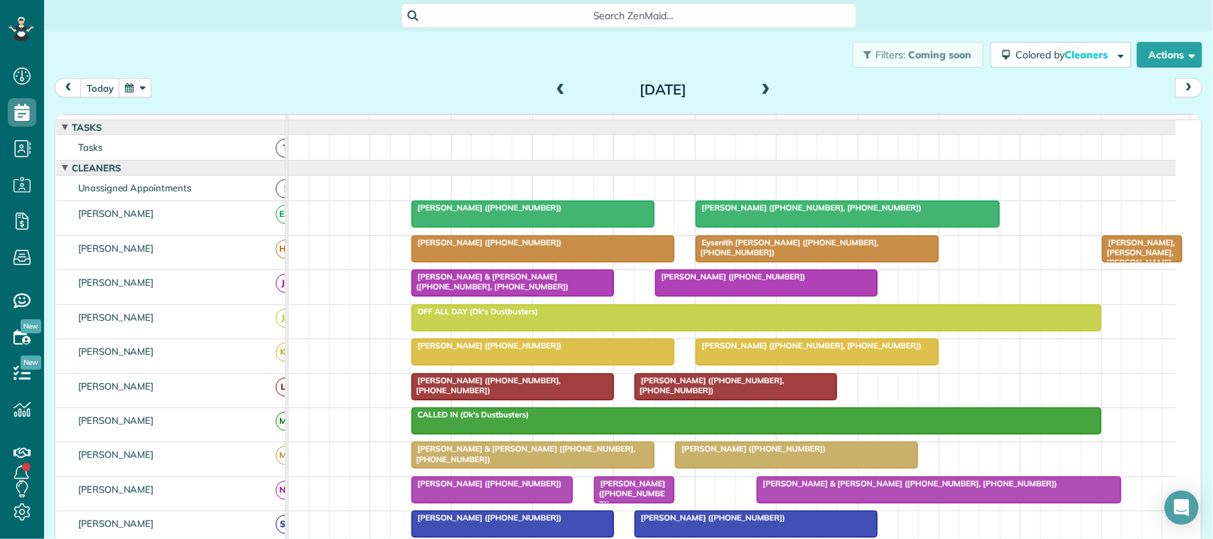
click at [757, 399] on div at bounding box center [735, 387] width 201 height 26
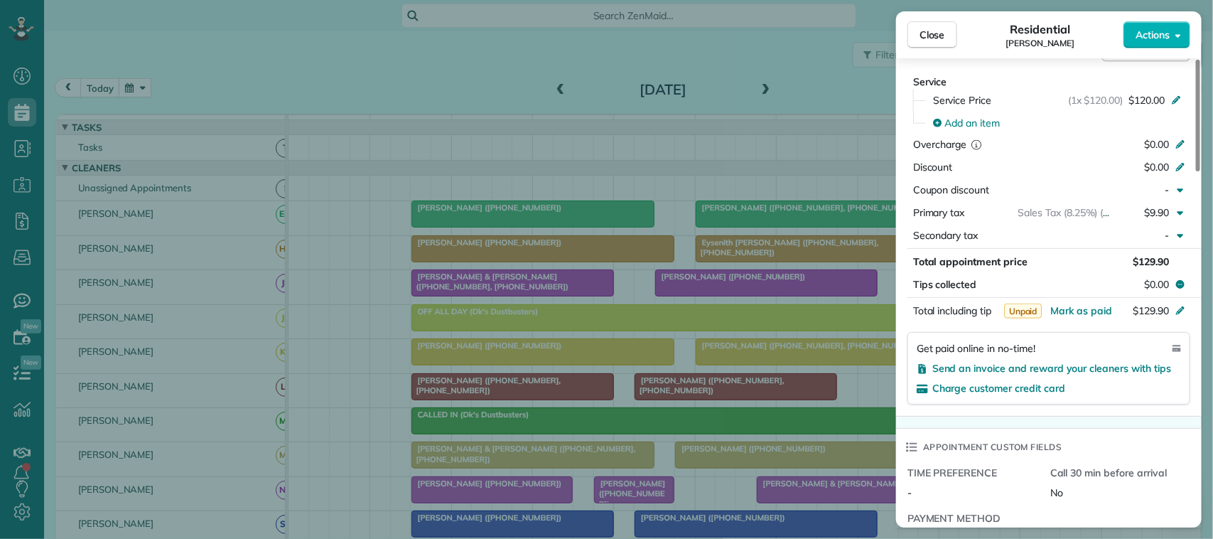
scroll to position [711, 0]
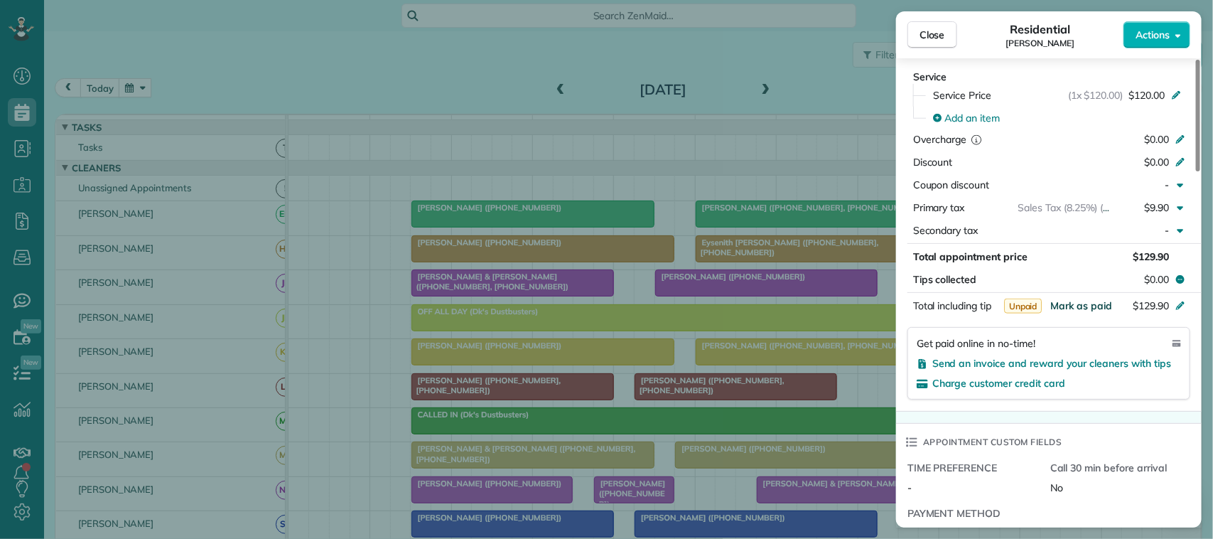
click at [1092, 312] on span "Mark as paid" at bounding box center [1082, 305] width 62 height 13
click at [935, 36] on span "Close" at bounding box center [933, 35] width 26 height 14
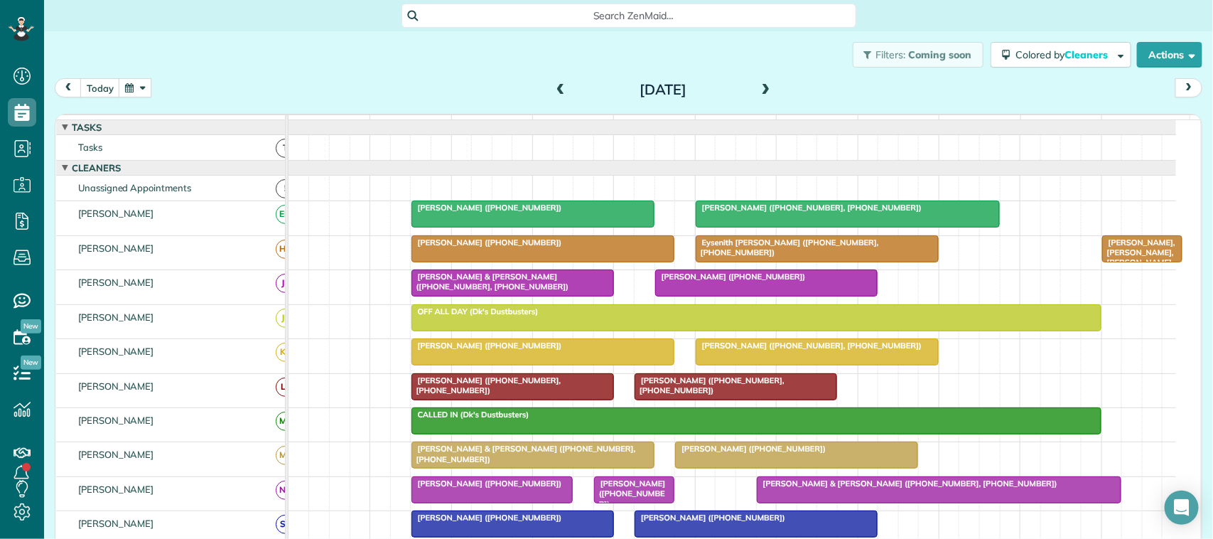
click at [527, 395] on span "Norma Berry (+12817872901, +12813262799)" at bounding box center [486, 385] width 151 height 20
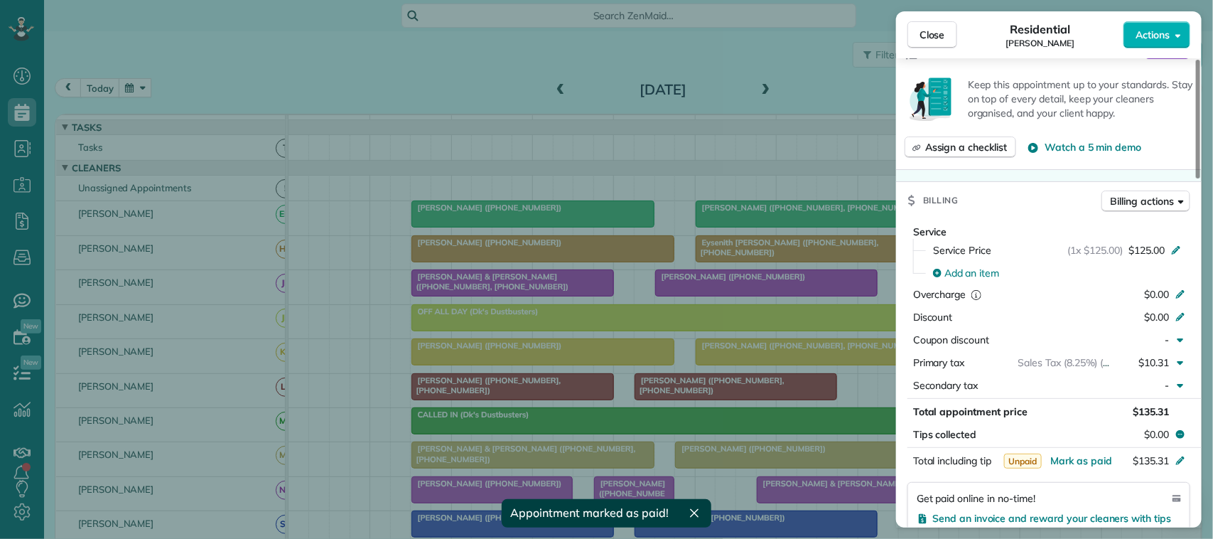
scroll to position [533, 0]
click at [1074, 464] on span "Mark as paid" at bounding box center [1082, 459] width 62 height 13
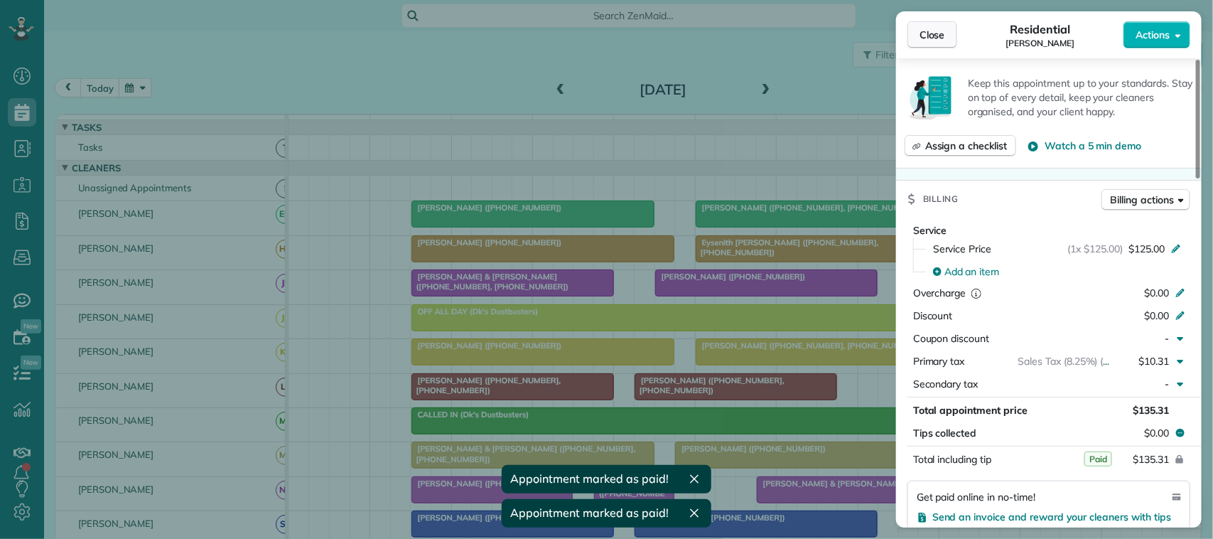
click at [928, 45] on button "Close" at bounding box center [933, 34] width 50 height 27
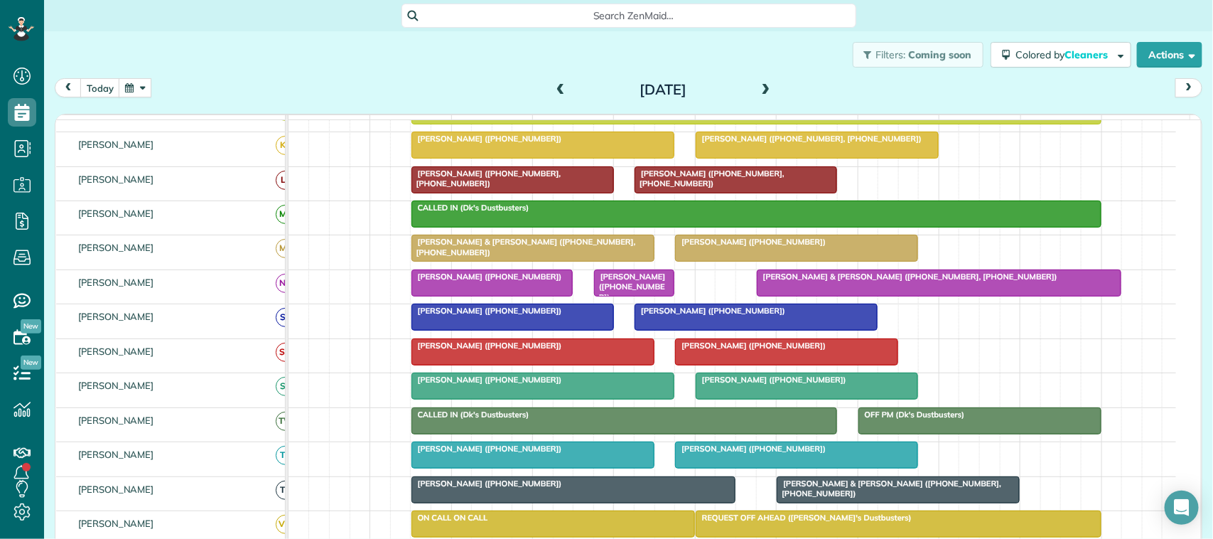
scroll to position [178, 0]
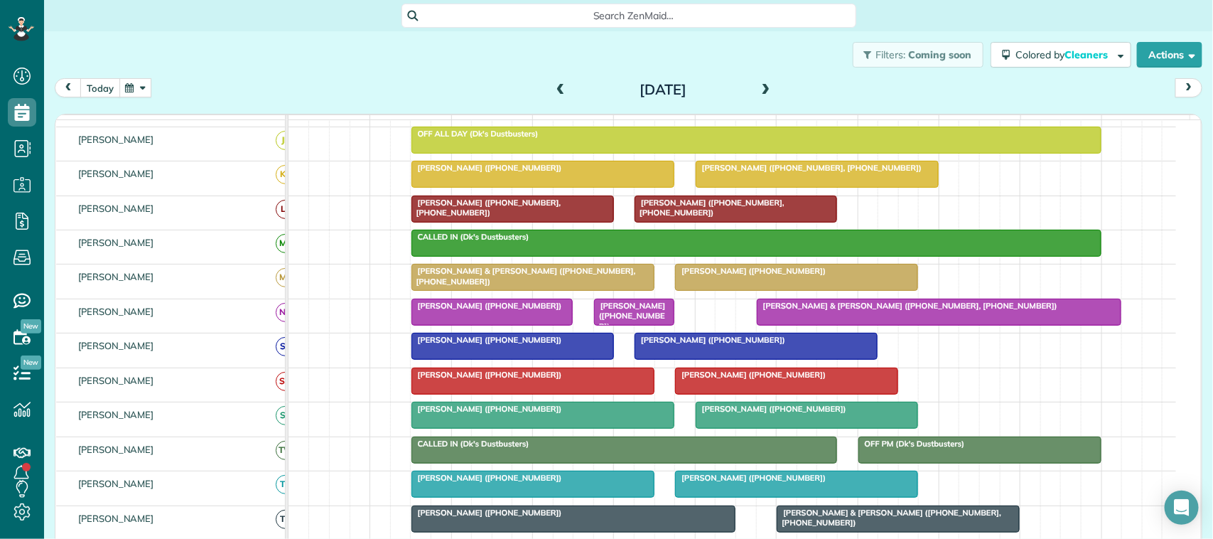
click at [109, 85] on button "today" at bounding box center [100, 87] width 40 height 19
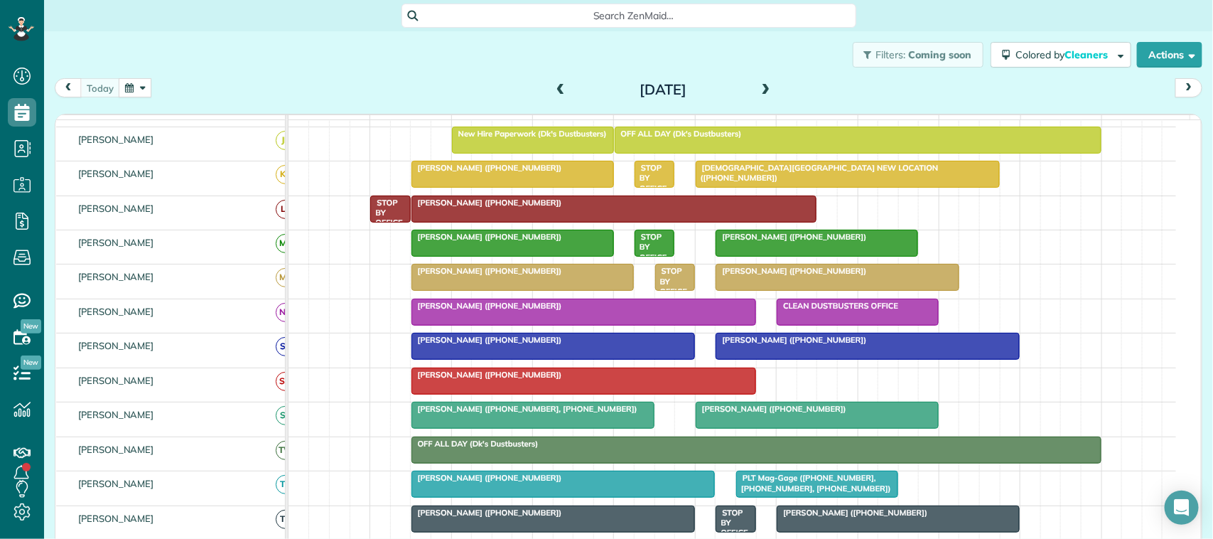
click at [477, 359] on div at bounding box center [553, 346] width 282 height 26
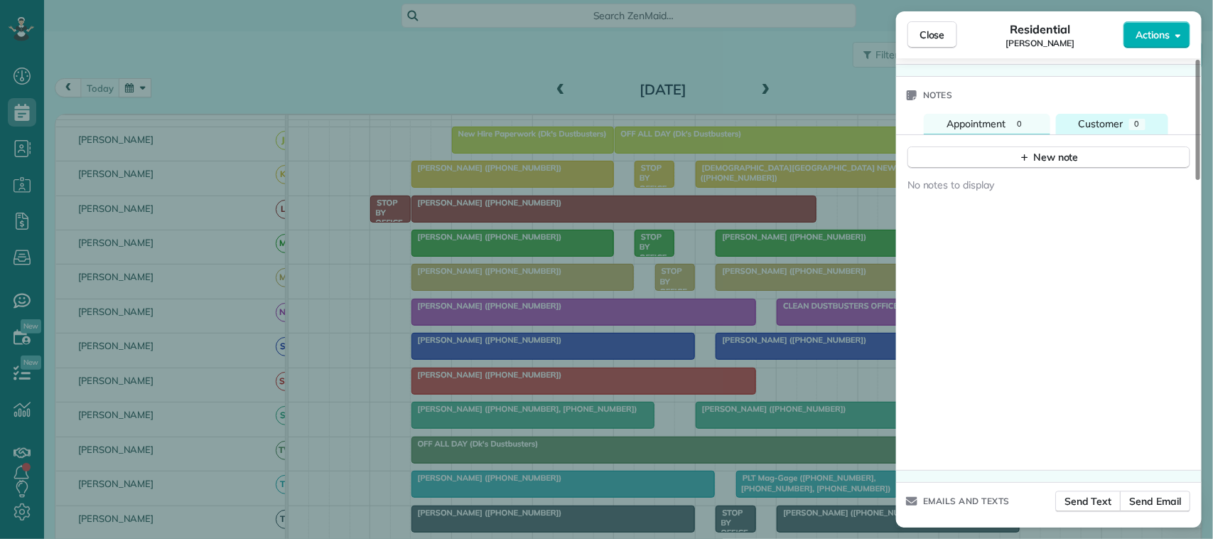
click at [1102, 131] on div "Customer" at bounding box center [1101, 124] width 45 height 15
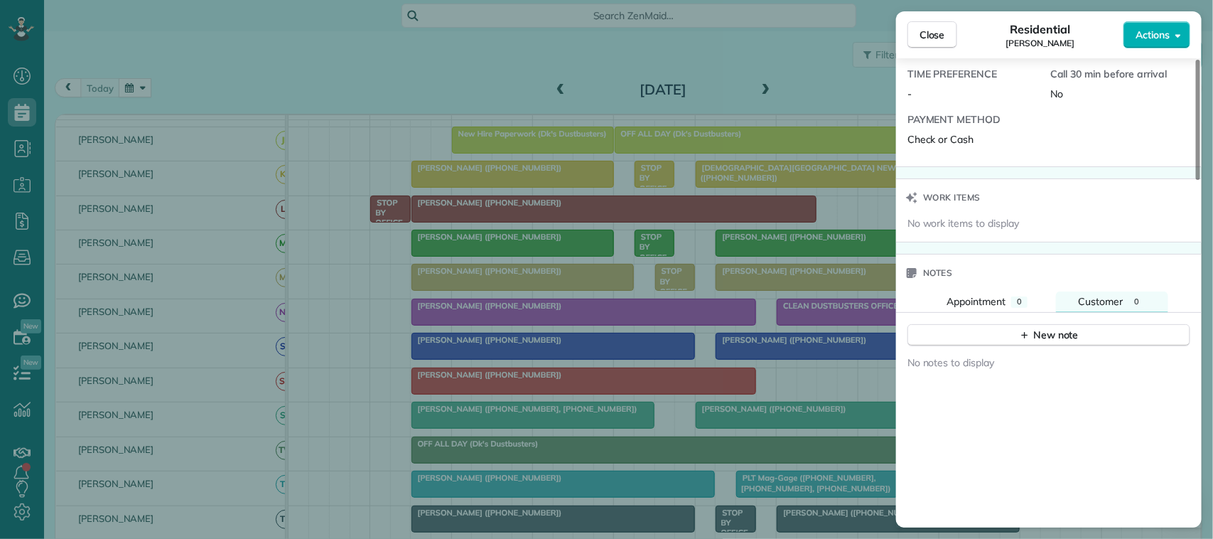
drag, startPoint x: 1014, startPoint y: 311, endPoint x: 963, endPoint y: 347, distance: 62.1
click at [1013, 308] on div "0" at bounding box center [1019, 301] width 16 height 11
click at [930, 41] on span "Close" at bounding box center [933, 35] width 26 height 14
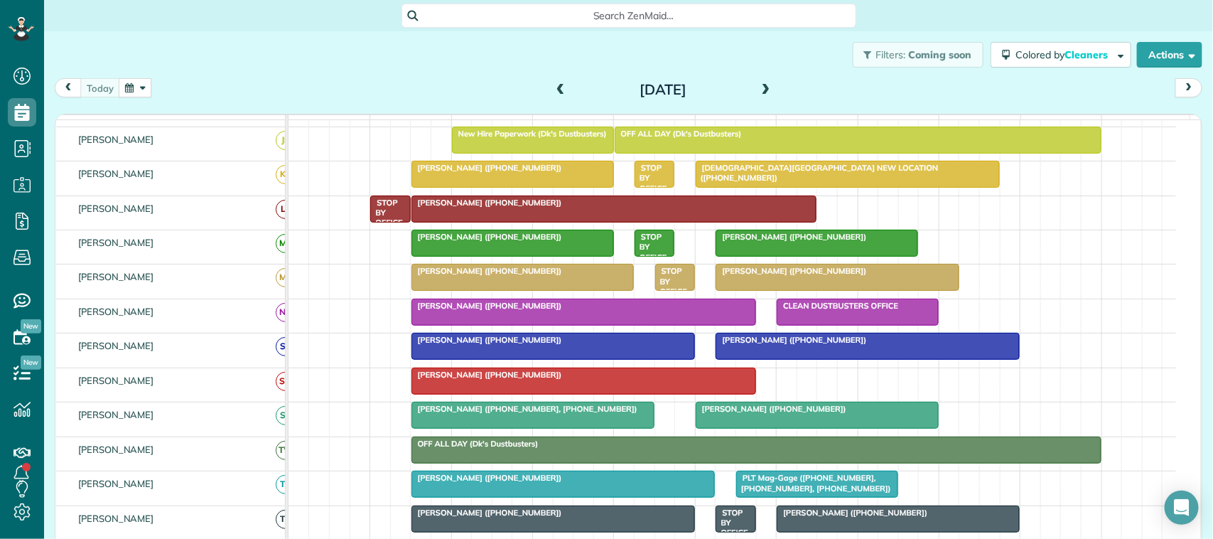
click at [491, 345] on span "Marty Huda-Roos (+17143508213)" at bounding box center [487, 340] width 152 height 10
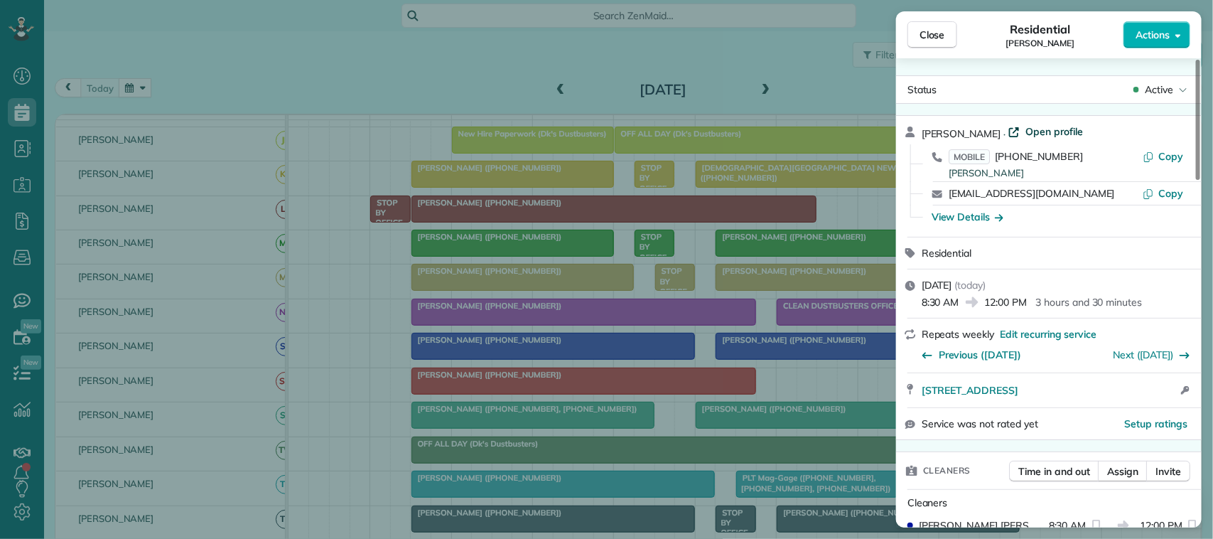
click at [1061, 130] on span "Open profile" at bounding box center [1055, 131] width 58 height 14
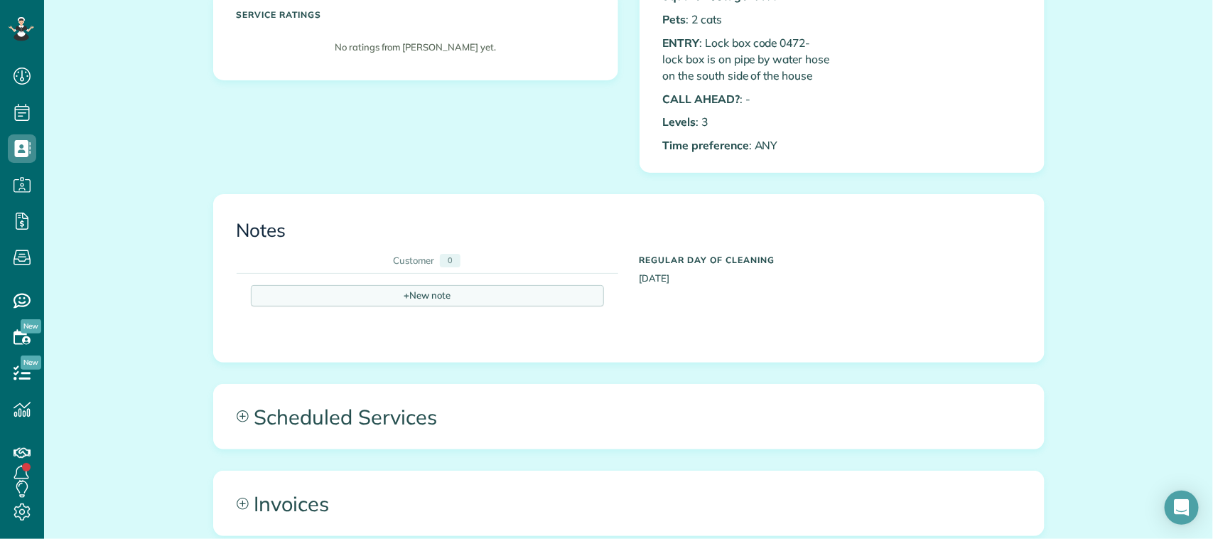
scroll to position [355, 0]
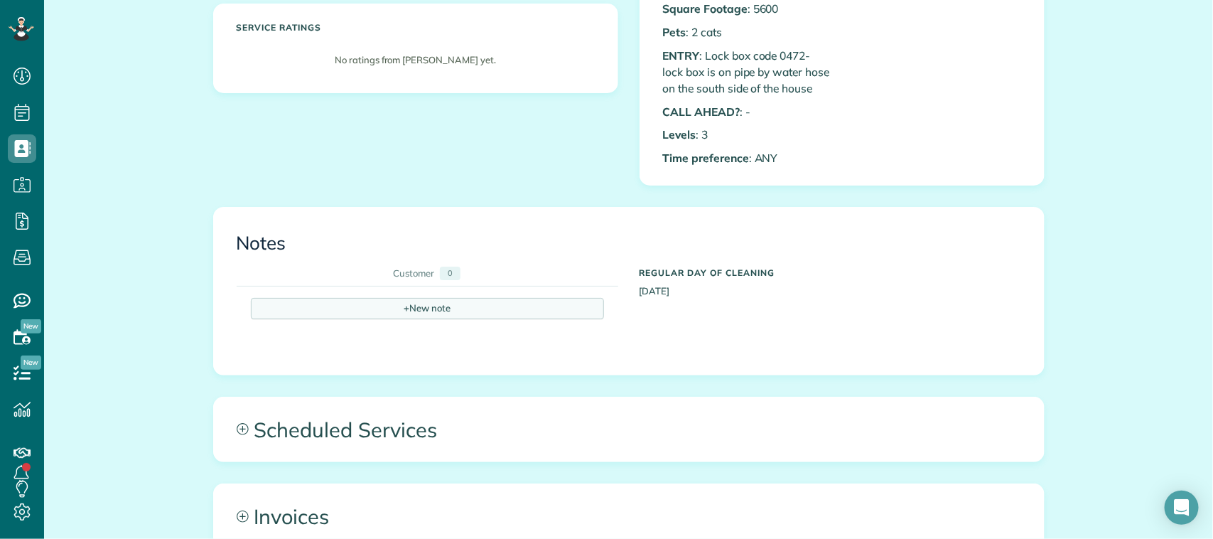
click at [389, 310] on div "+ New note" at bounding box center [427, 308] width 353 height 21
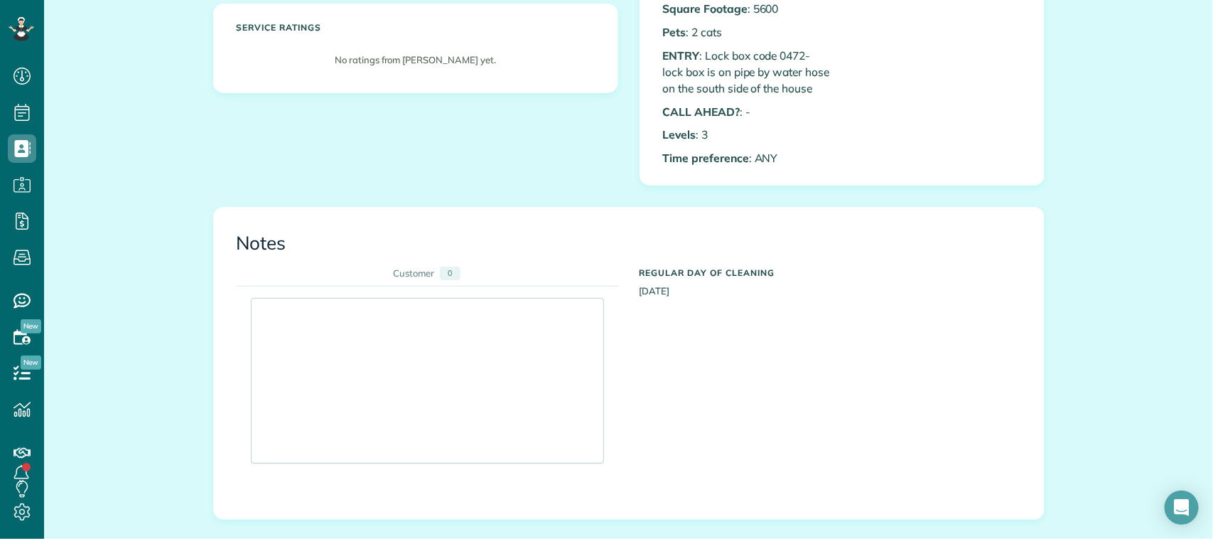
click at [396, 318] on div at bounding box center [428, 381] width 352 height 164
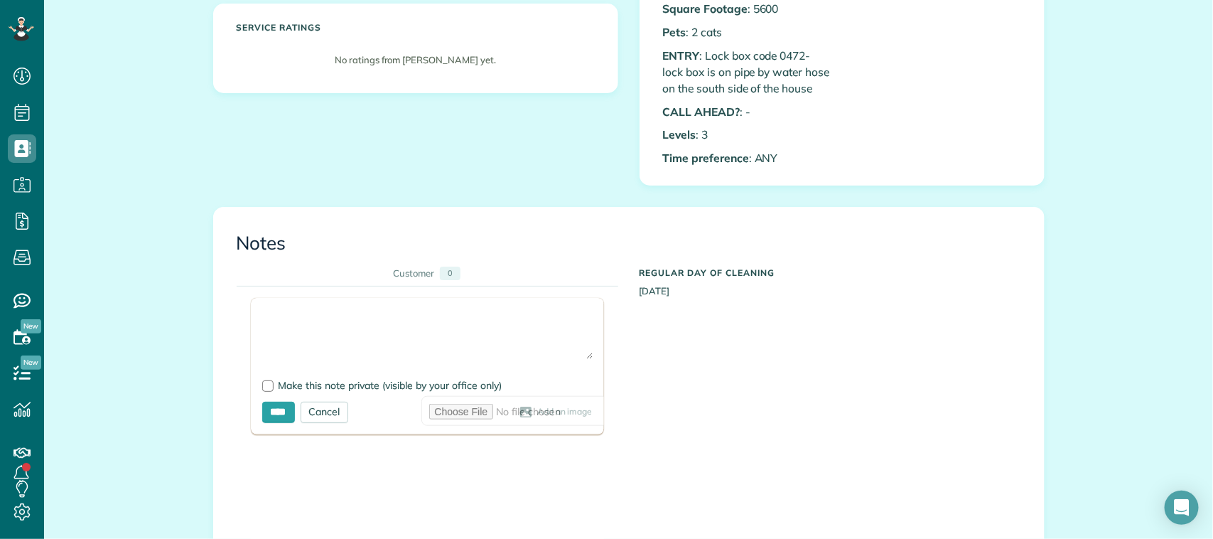
click at [397, 318] on textarea at bounding box center [427, 334] width 331 height 50
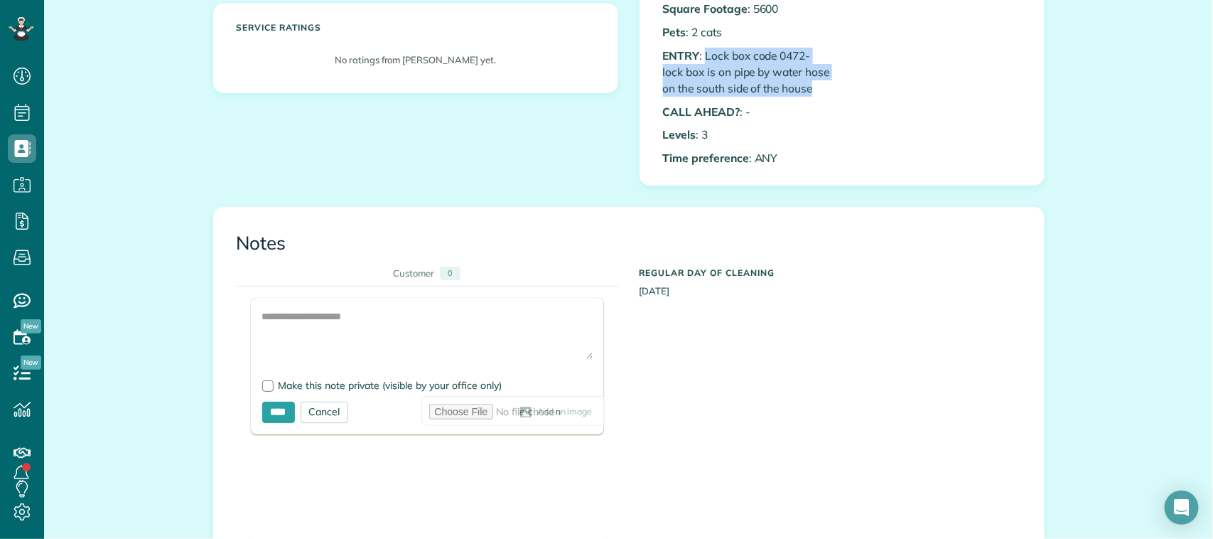
drag, startPoint x: 814, startPoint y: 91, endPoint x: 730, endPoint y: 57, distance: 90.5
click at [701, 55] on p "ENTRY : Lock box code 0472- lock box is on pipe by water hose on the south side…" at bounding box center [747, 72] width 168 height 49
copy p "Lock box code 0472- lock box is on pipe by water hose on the south side of the …"
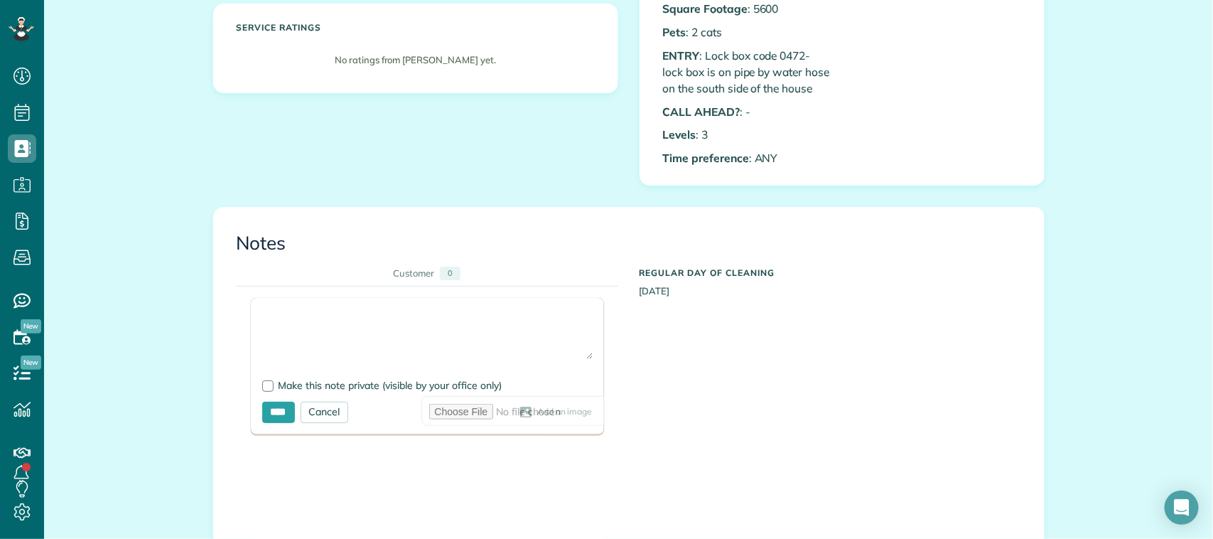
click at [335, 331] on textarea at bounding box center [427, 334] width 331 height 50
paste textarea "**********"
type textarea "**********"
click at [282, 416] on input "****" at bounding box center [278, 412] width 33 height 21
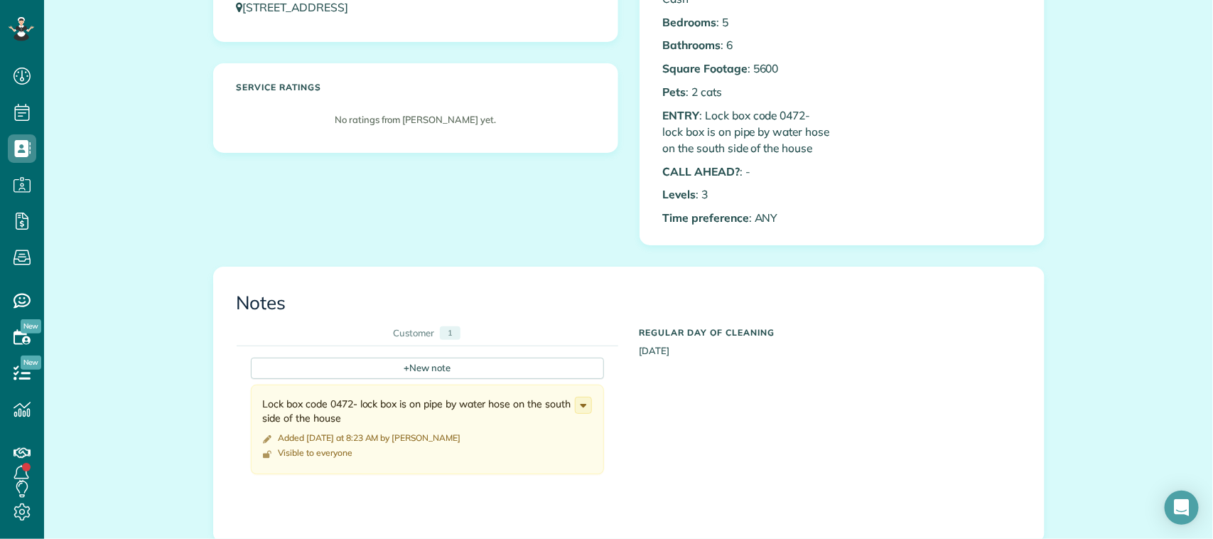
scroll to position [267, 0]
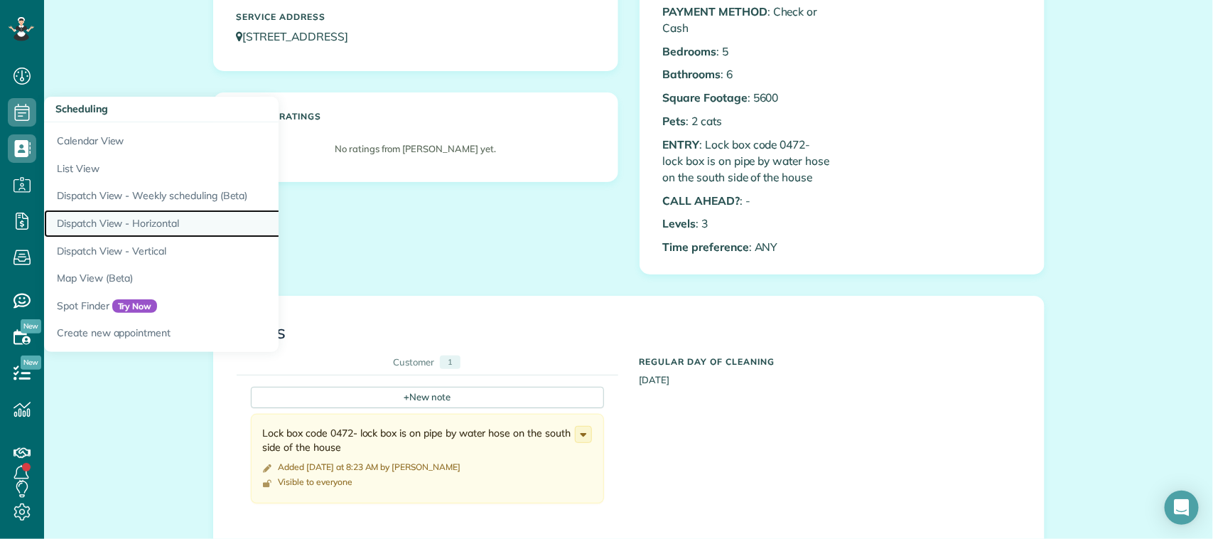
click at [159, 217] on link "Dispatch View - Horizontal" at bounding box center [221, 224] width 355 height 28
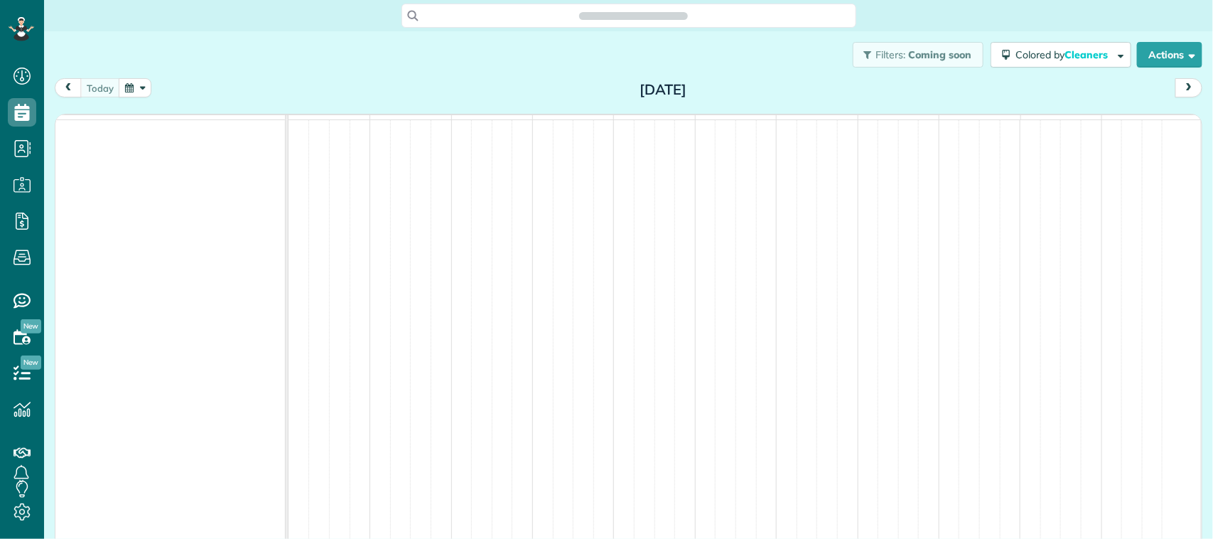
scroll to position [6, 6]
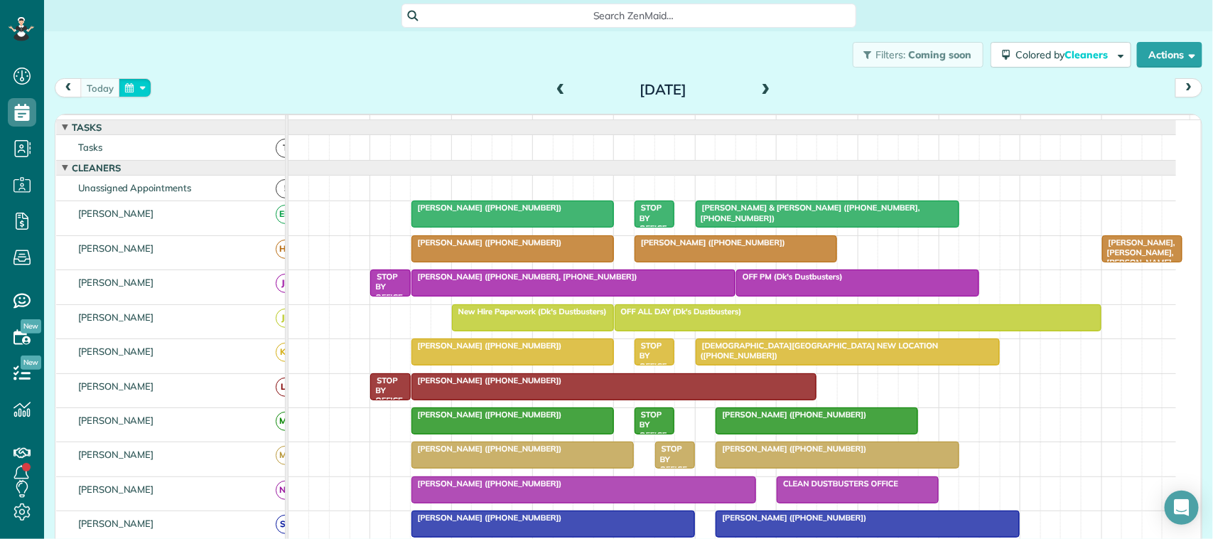
click at [137, 86] on button "button" at bounding box center [135, 87] width 33 height 19
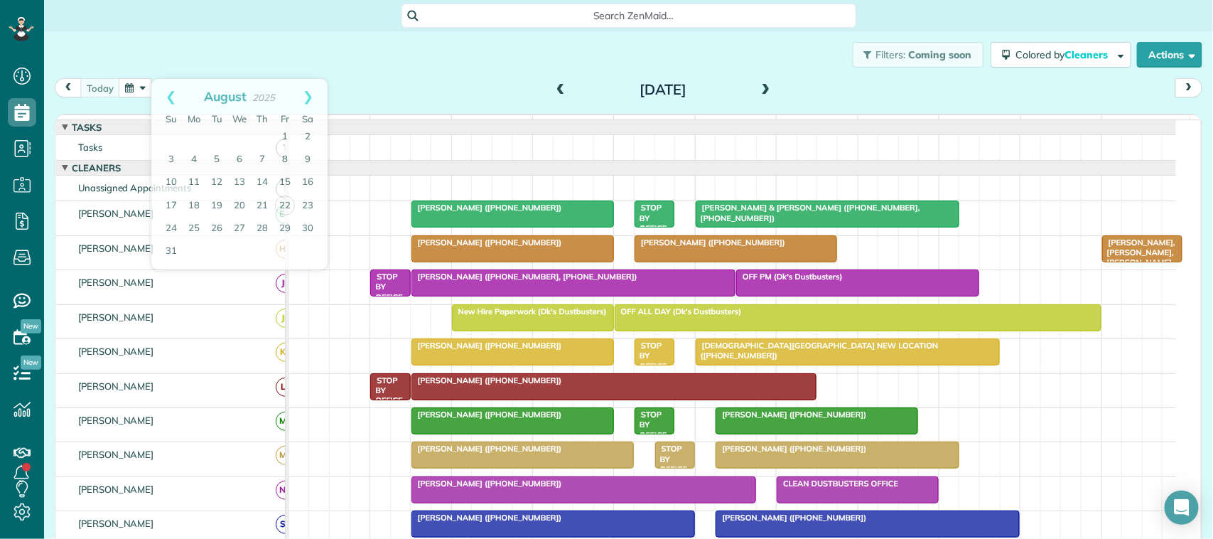
click at [252, 57] on div "Filters: Coming soon Colored by Cleaners Color by Cleaner Color by Team Color b…" at bounding box center [628, 54] width 1169 height 47
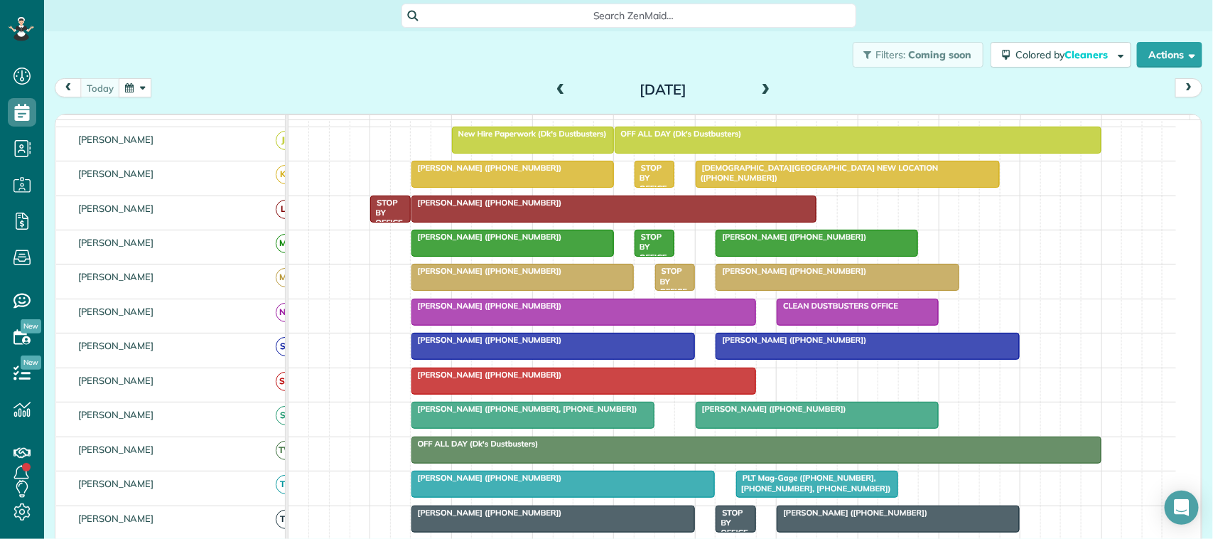
scroll to position [267, 0]
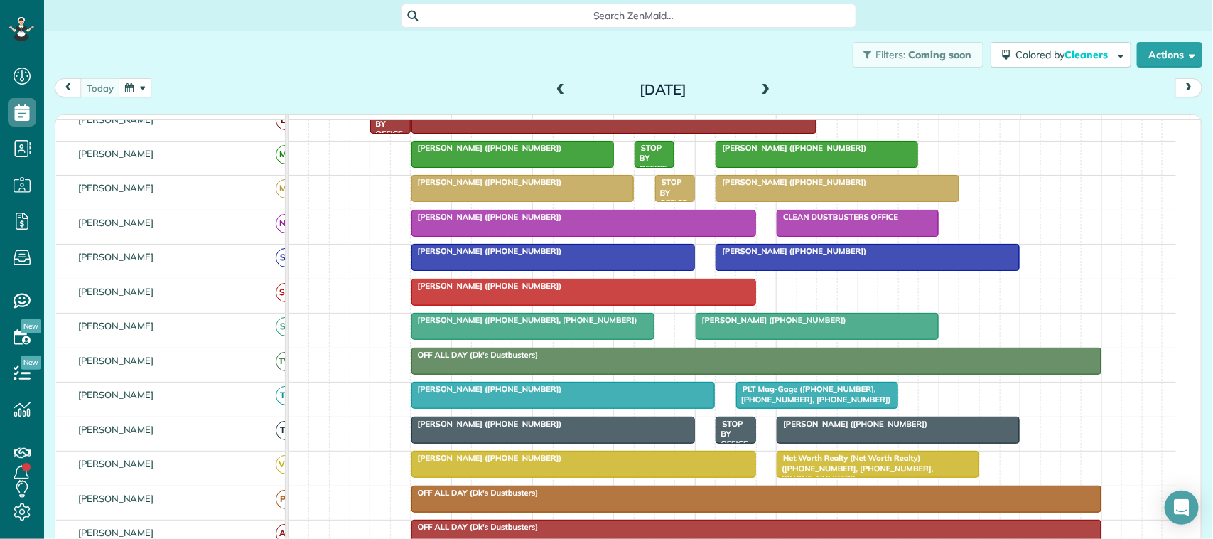
click at [464, 394] on span "[PERSON_NAME] ([PHONE_NUMBER])" at bounding box center [487, 389] width 152 height 10
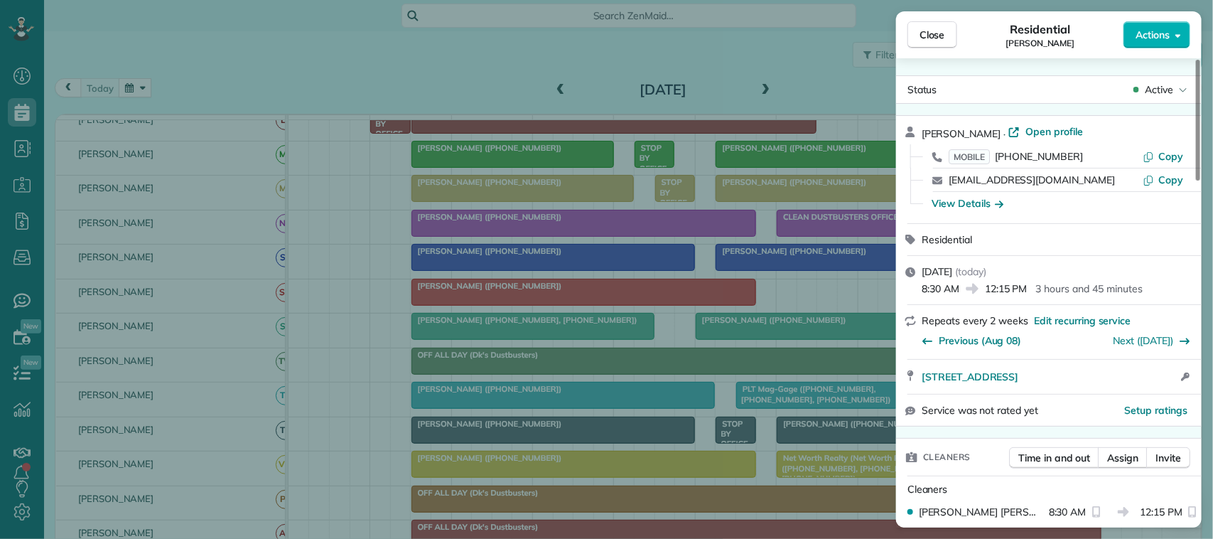
click at [1047, 121] on div "[PERSON_NAME] · Open profile MOBILE [PHONE_NUMBER] Copy [EMAIL_ADDRESS][DOMAIN_…" at bounding box center [1049, 169] width 306 height 107
click at [1042, 130] on span "Open profile" at bounding box center [1055, 131] width 58 height 14
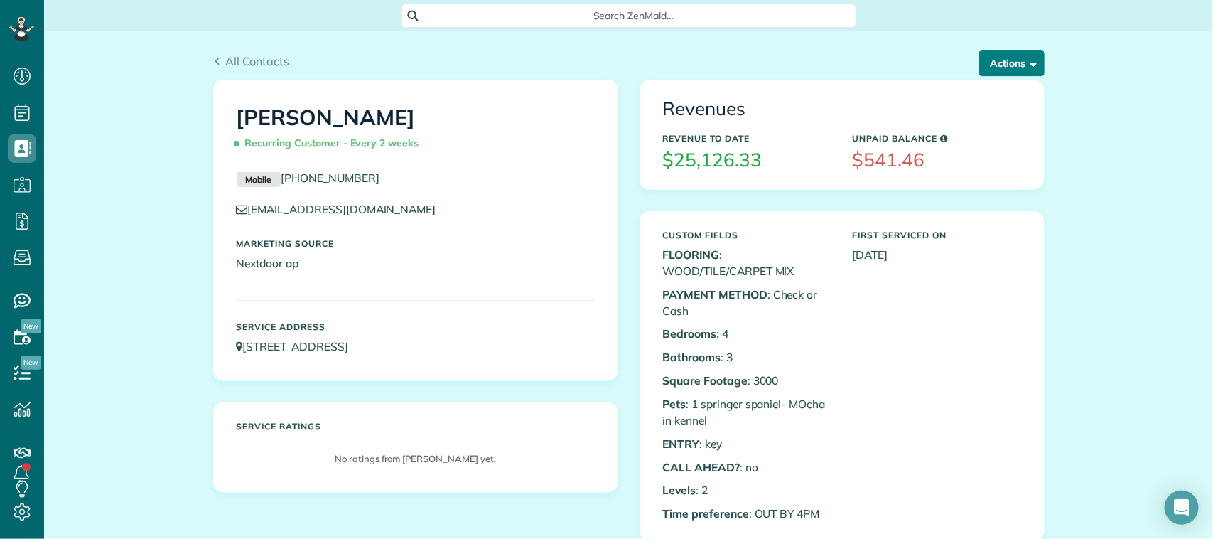
click at [1002, 69] on button "Actions" at bounding box center [1011, 63] width 65 height 26
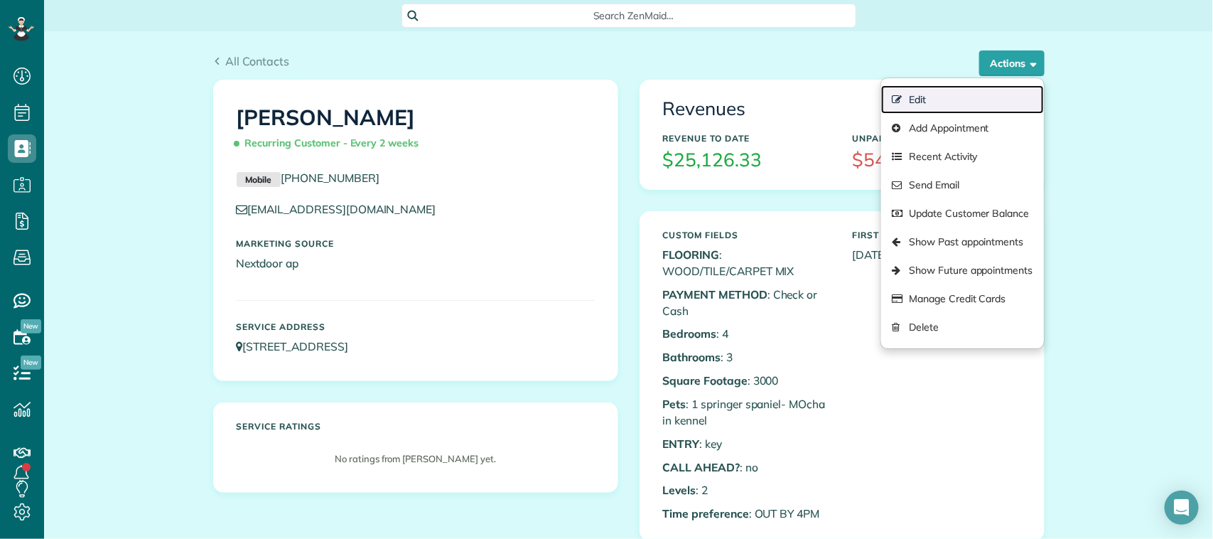
click at [967, 100] on link "Edit" at bounding box center [962, 99] width 162 height 28
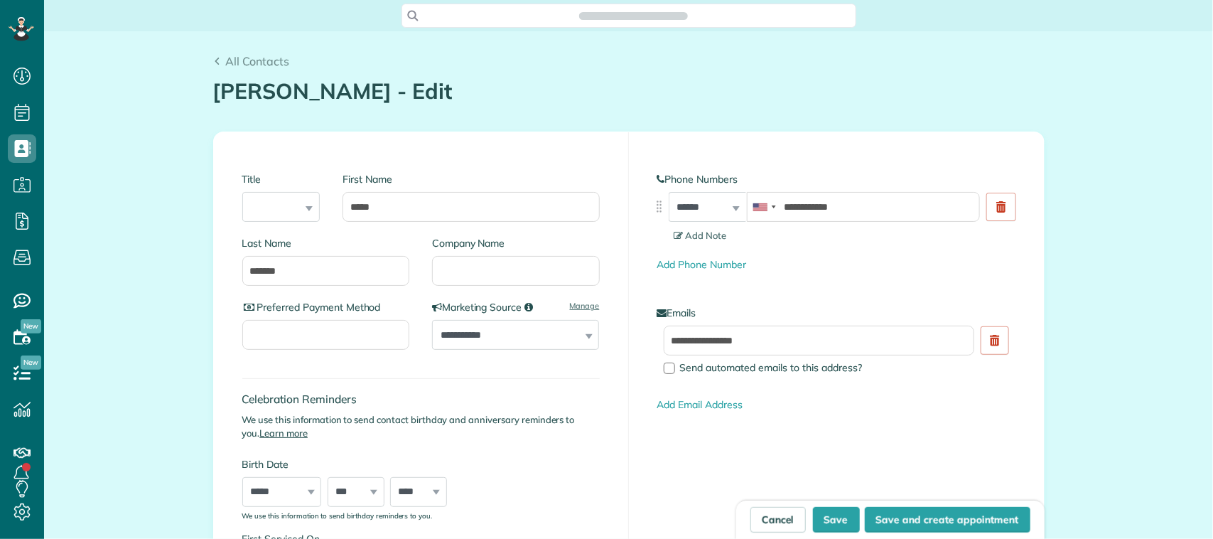
scroll to position [6, 6]
type input "**********"
drag, startPoint x: 768, startPoint y: 347, endPoint x: 640, endPoint y: 342, distance: 128.0
click at [647, 342] on div "**********" at bounding box center [837, 351] width 380 height 50
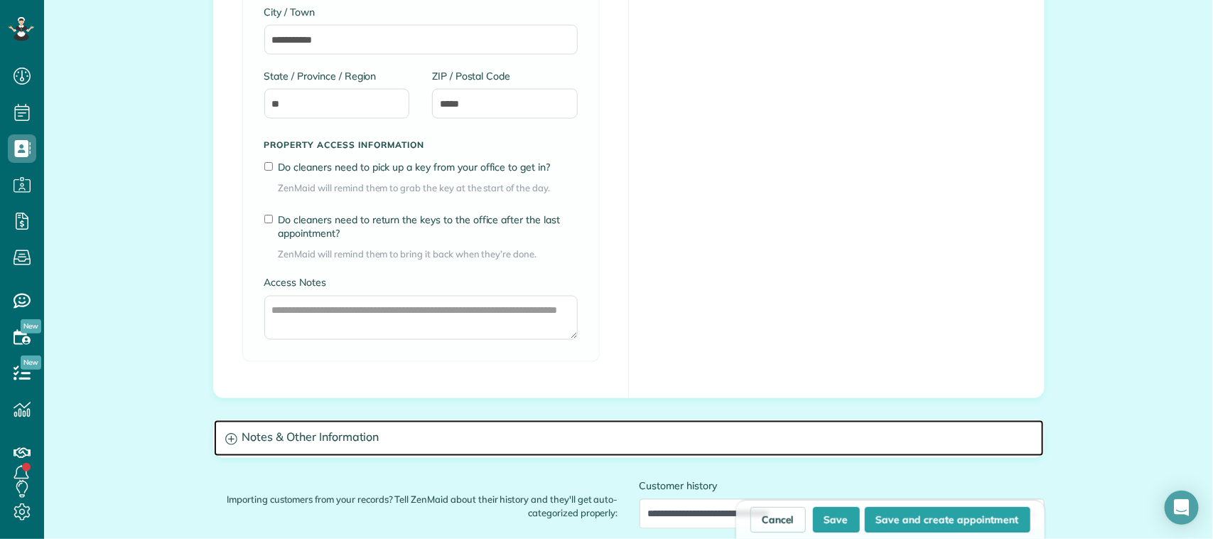
click at [299, 428] on h3 "Notes & Other Information" at bounding box center [629, 438] width 830 height 36
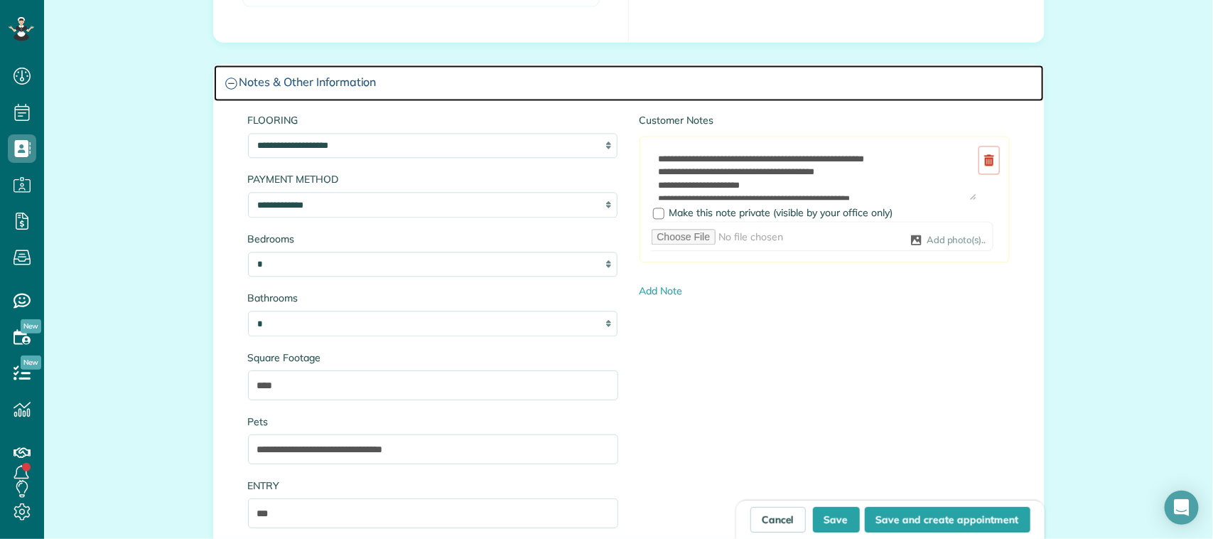
scroll to position [1422, 0]
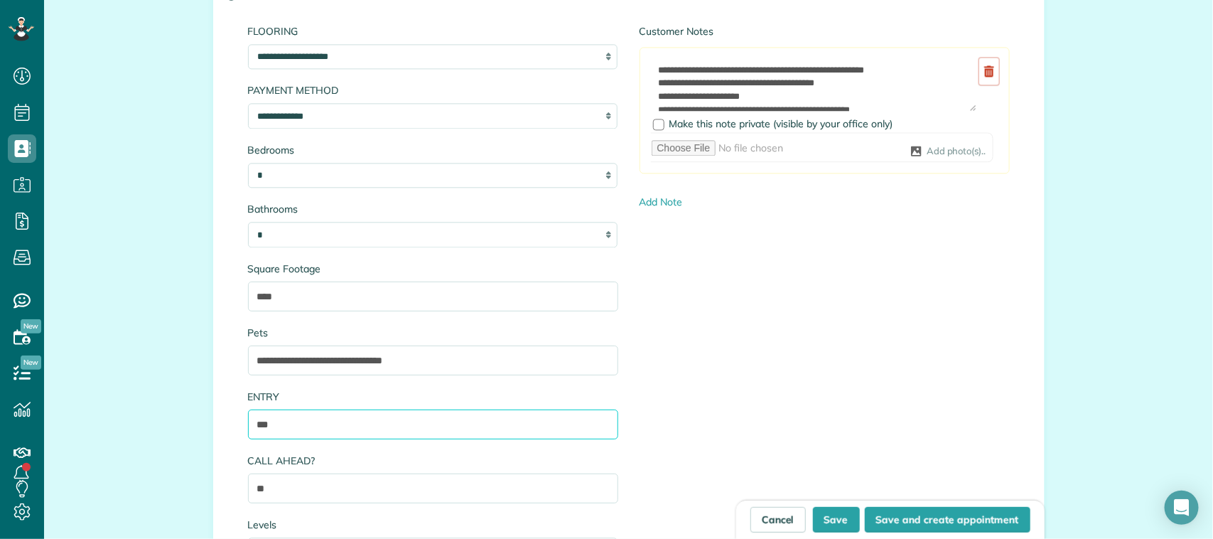
drag, startPoint x: 288, startPoint y: 420, endPoint x: 230, endPoint y: 423, distance: 58.4
click at [237, 423] on div "**********" at bounding box center [433, 330] width 392 height 612
click at [254, 418] on input "****" at bounding box center [433, 424] width 370 height 30
click at [249, 420] on input "****" at bounding box center [433, 424] width 370 height 30
click at [360, 434] on input "**********" at bounding box center [433, 424] width 370 height 30
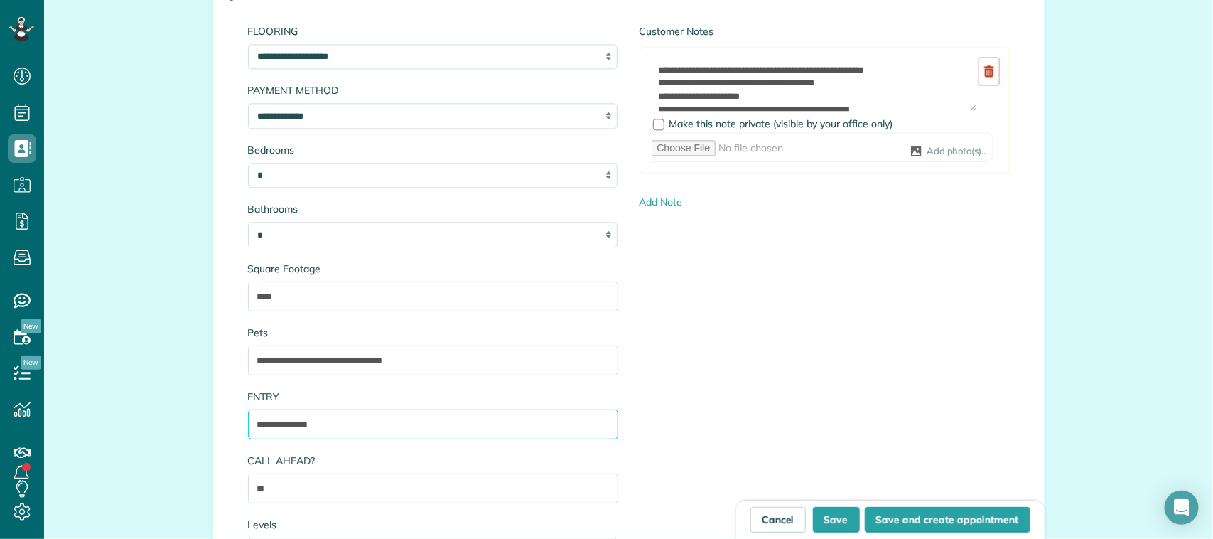
drag, startPoint x: 343, startPoint y: 432, endPoint x: 243, endPoint y: 423, distance: 99.9
click at [248, 423] on input "**********" at bounding box center [433, 424] width 370 height 30
click at [350, 429] on input "**********" at bounding box center [433, 424] width 370 height 30
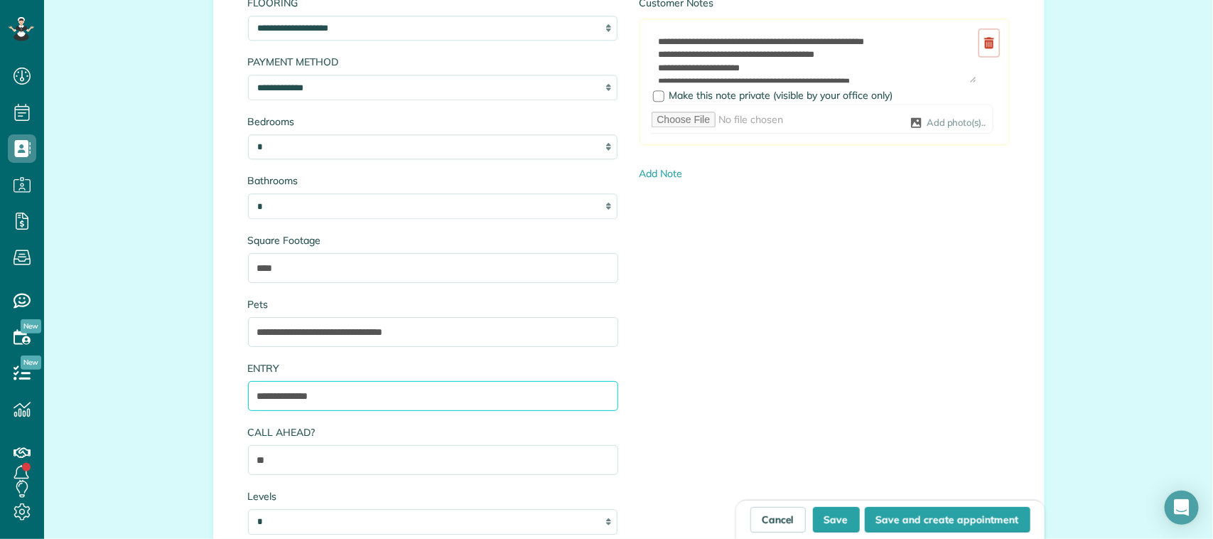
scroll to position [1333, 0]
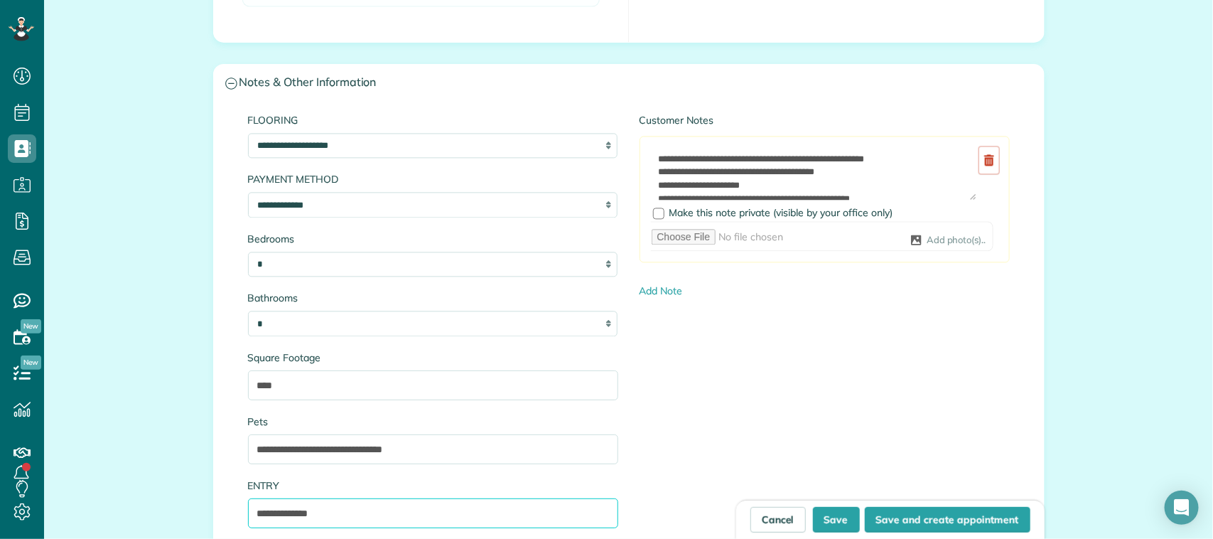
type input "**********"
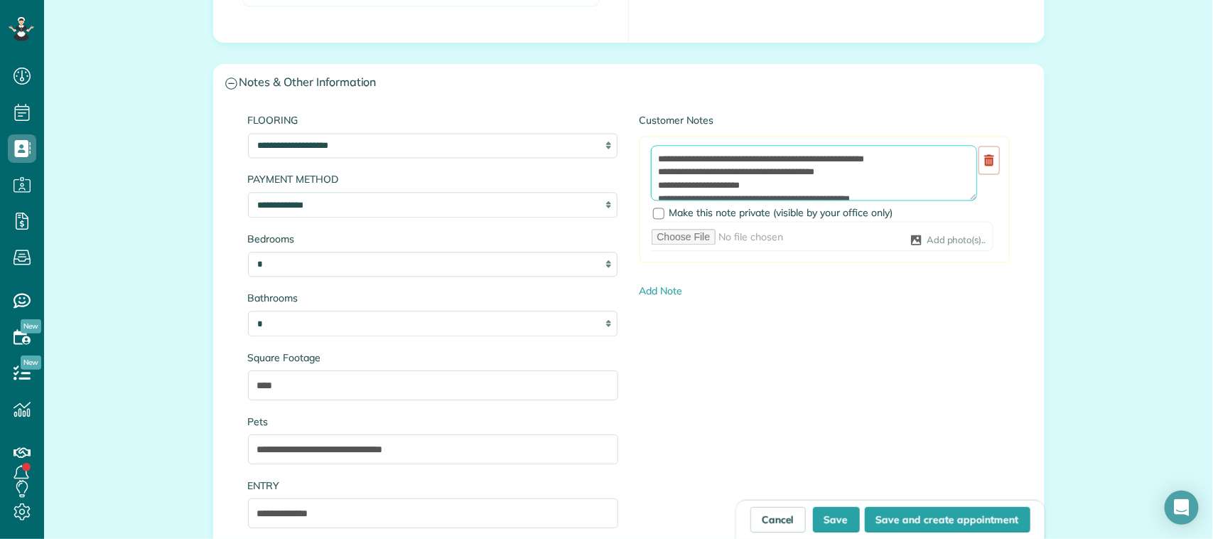
click at [651, 156] on textarea "**********" at bounding box center [814, 172] width 326 height 55
click at [689, 151] on textarea "**********" at bounding box center [814, 172] width 326 height 55
paste textarea "**********"
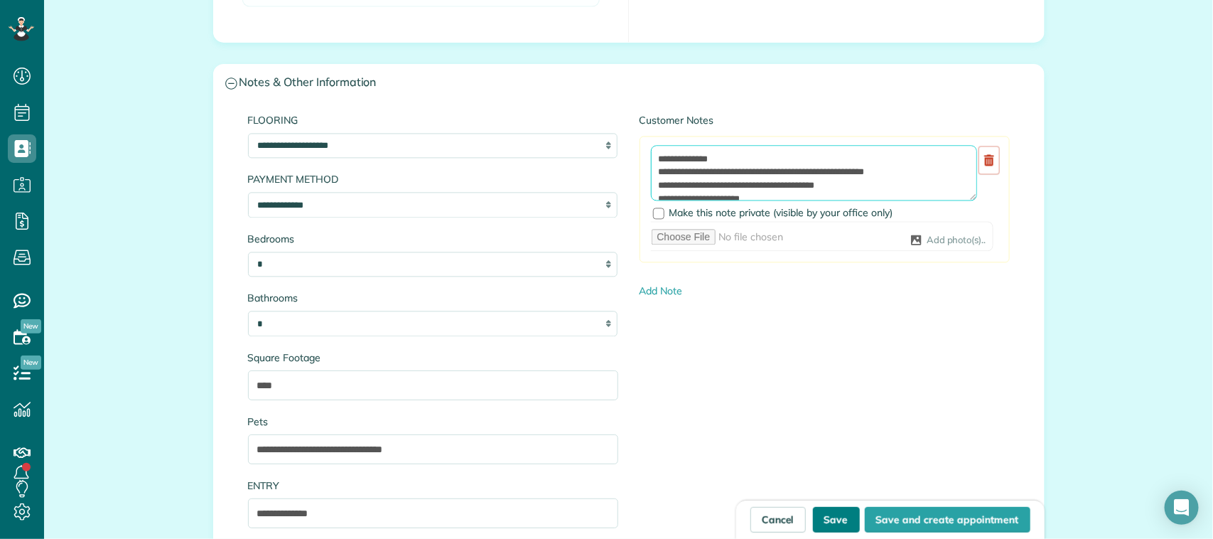
type textarea "**********"
click at [844, 515] on button "Save" at bounding box center [836, 520] width 47 height 26
type input "**********"
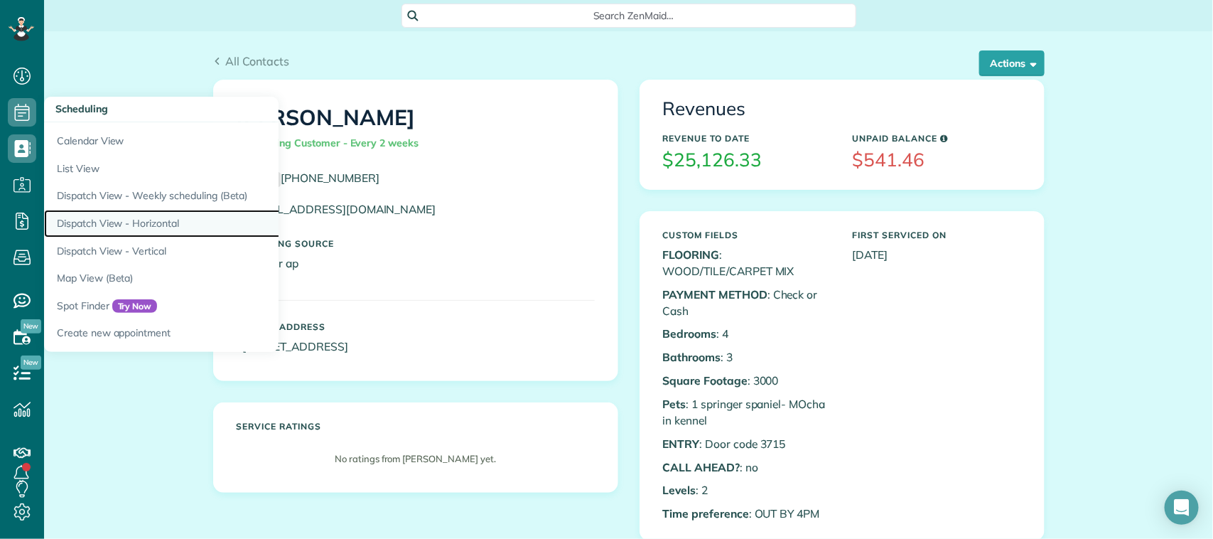
click at [161, 231] on link "Dispatch View - Horizontal" at bounding box center [221, 224] width 355 height 28
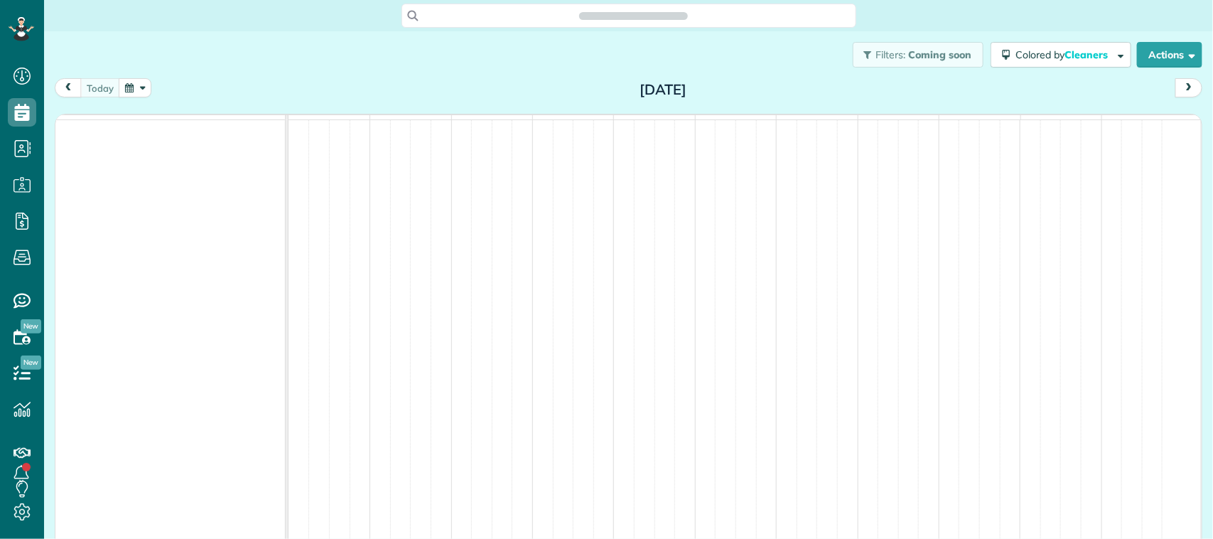
scroll to position [6, 6]
click at [129, 94] on button "button" at bounding box center [135, 87] width 33 height 19
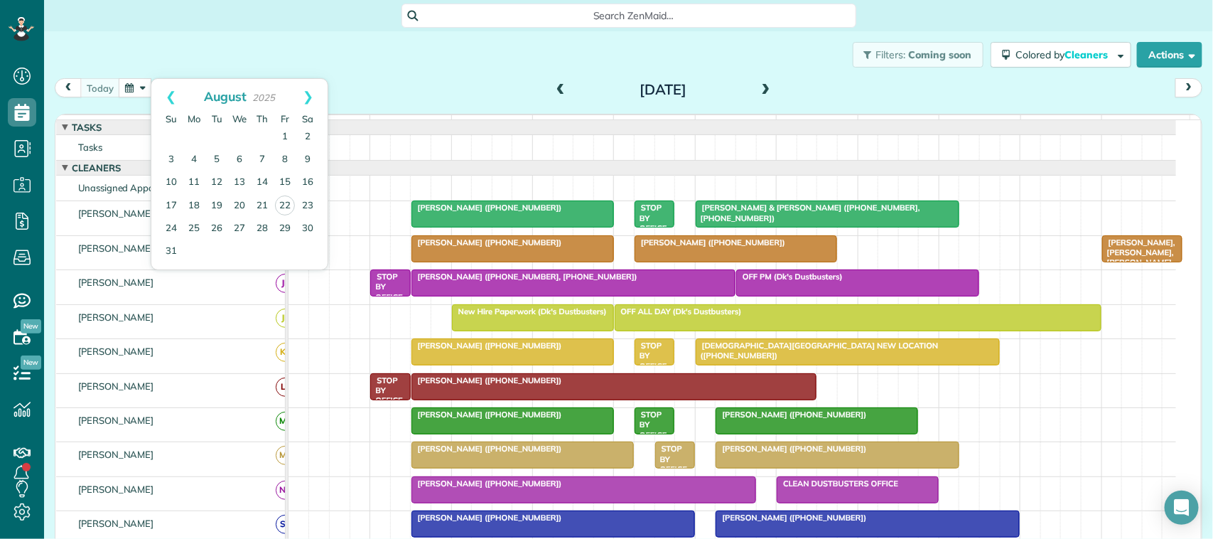
click at [235, 62] on div "Filters: Coming soon Colored by Cleaners Color by Cleaner Color by Team Color b…" at bounding box center [628, 54] width 1169 height 47
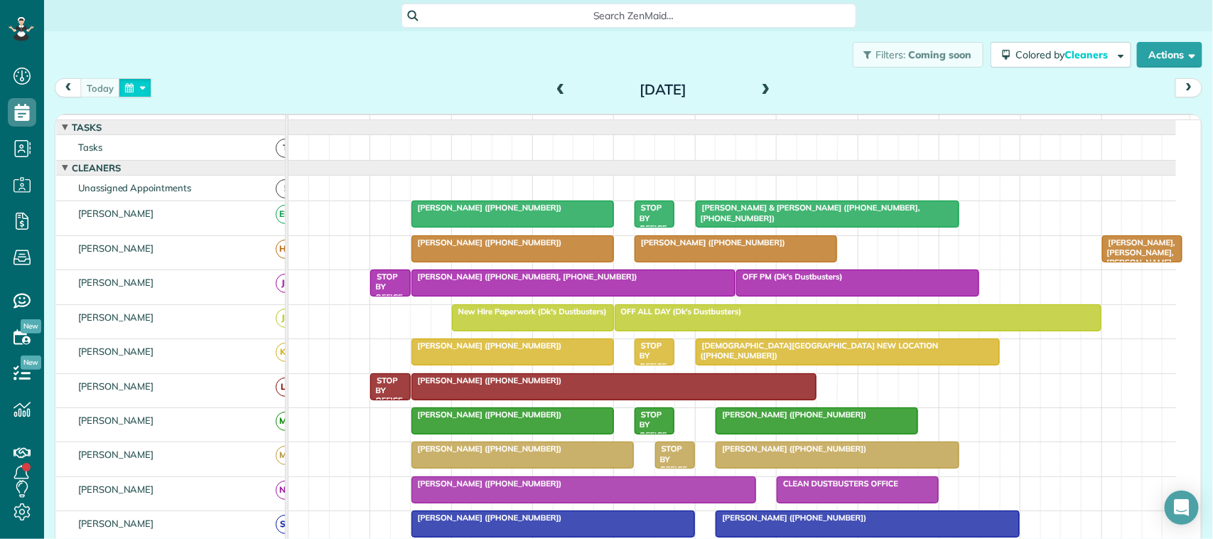
click at [147, 82] on button "button" at bounding box center [135, 87] width 33 height 19
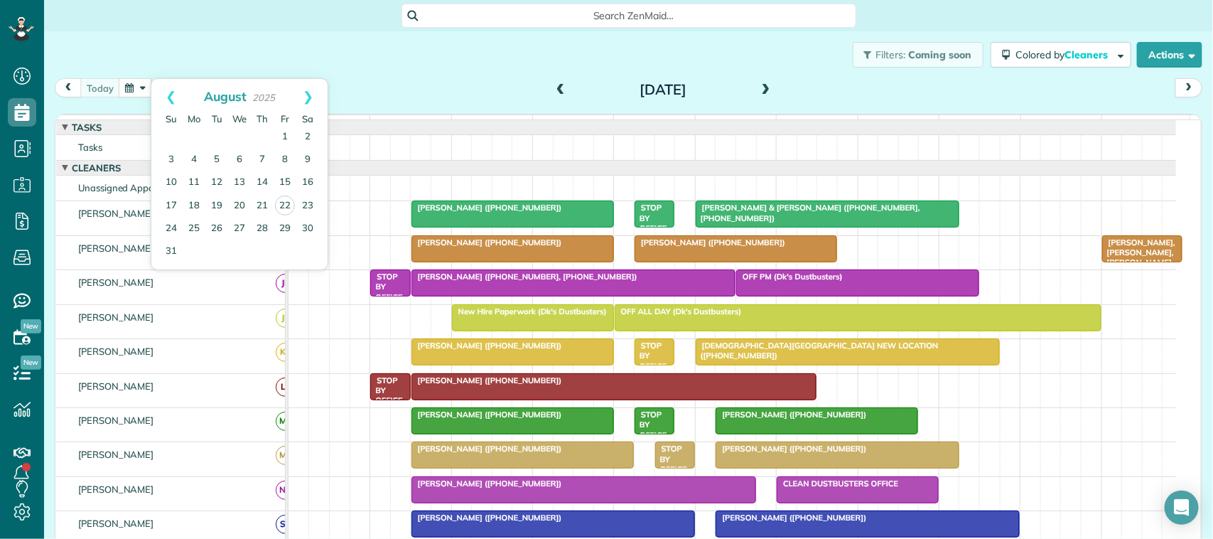
click at [181, 66] on div "Filters: Coming soon Colored by Cleaners Color by Cleaner Color by Team Color b…" at bounding box center [628, 54] width 1169 height 47
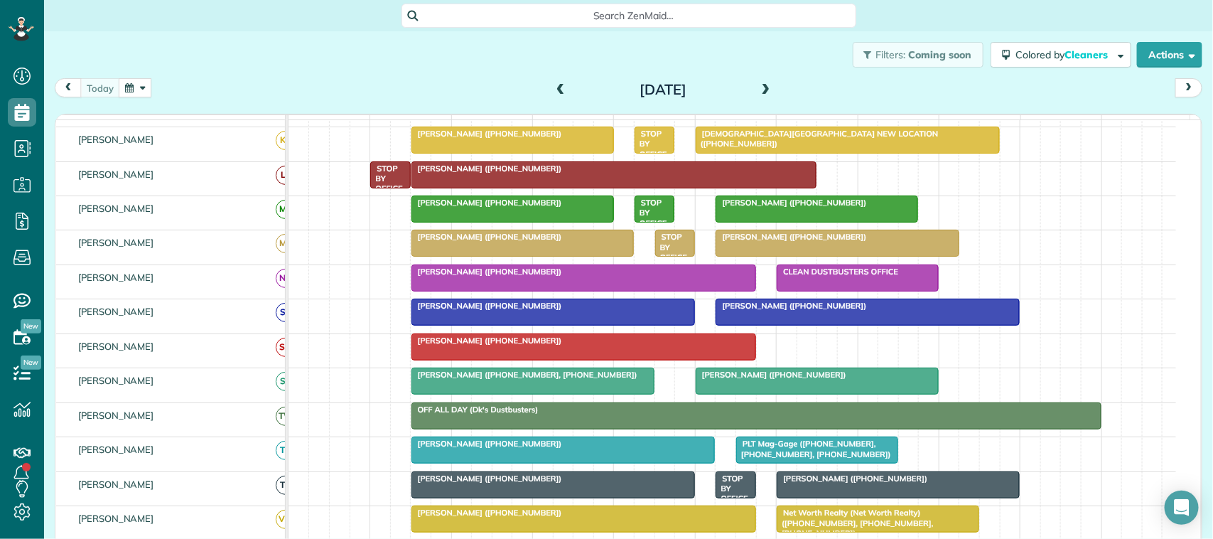
scroll to position [267, 0]
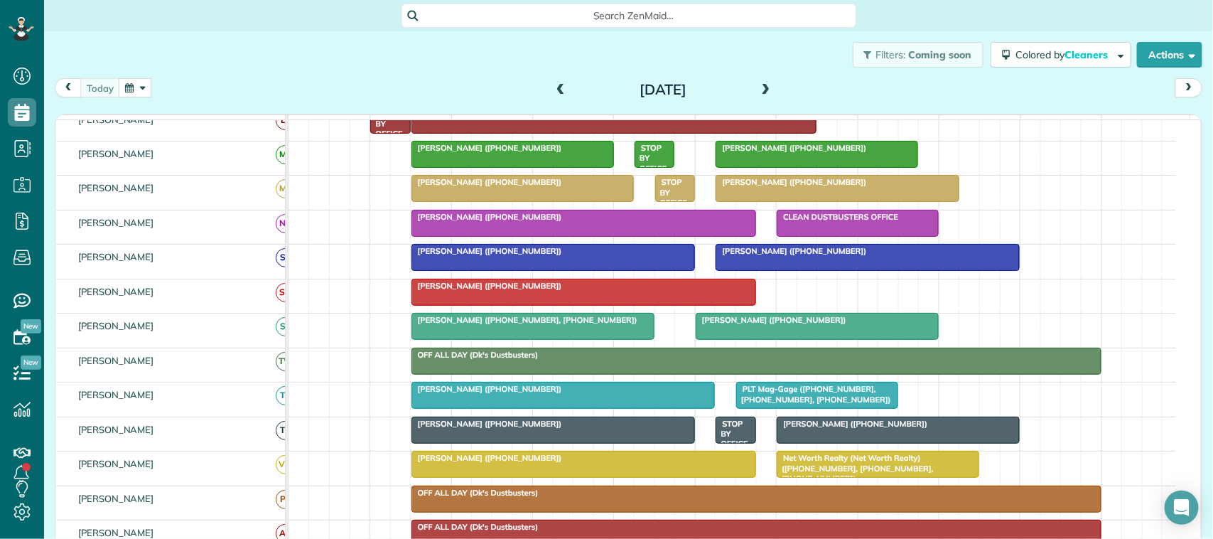
click at [457, 394] on span "[PERSON_NAME] ([PHONE_NUMBER])" at bounding box center [487, 389] width 152 height 10
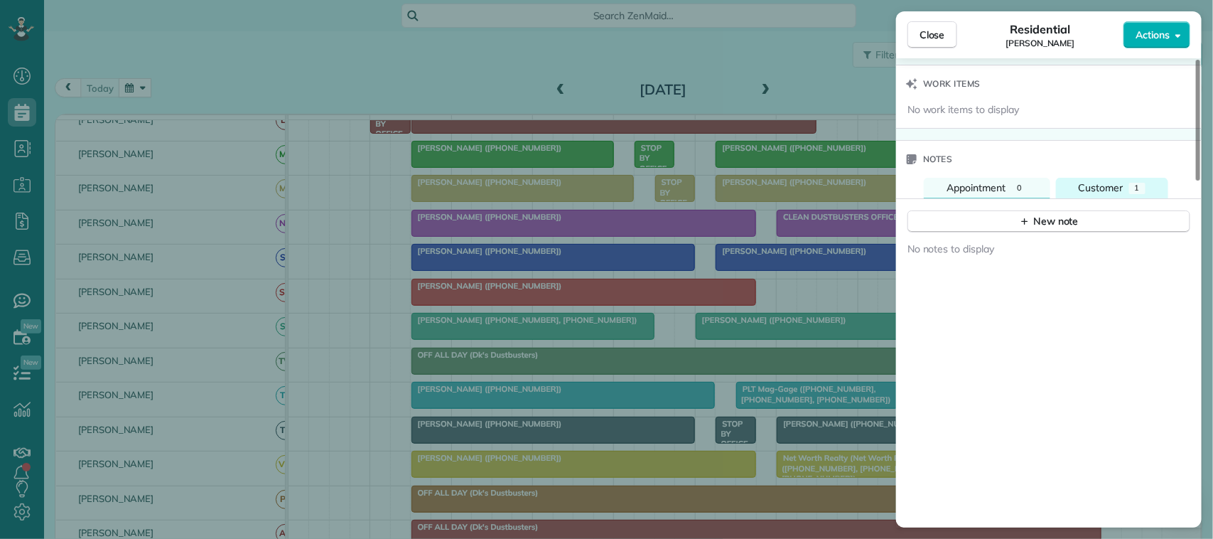
scroll to position [1155, 0]
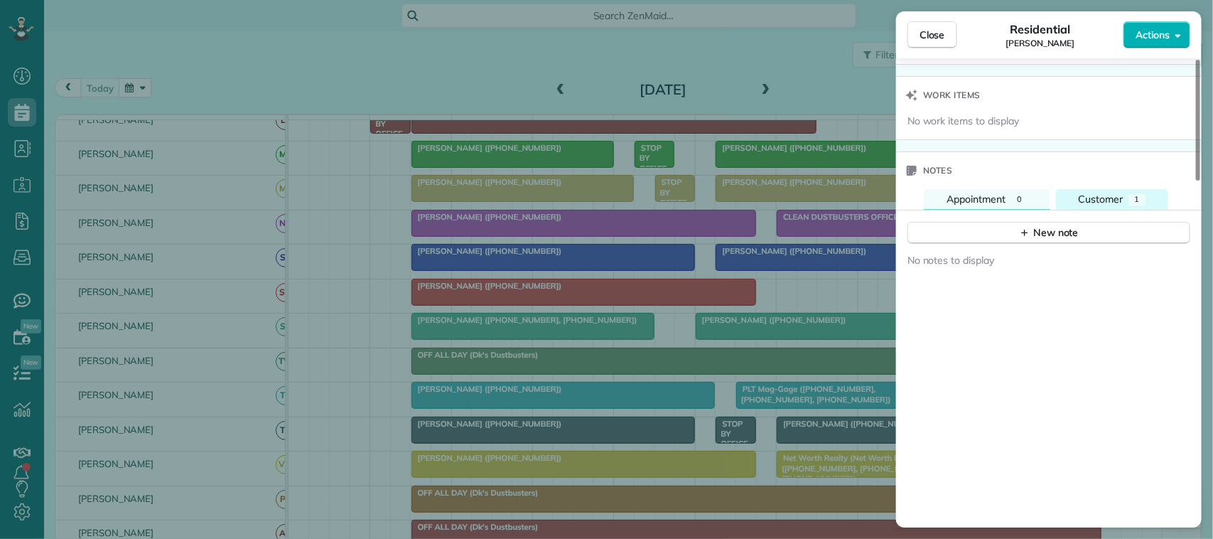
click at [1120, 203] on span "Customer" at bounding box center [1101, 199] width 45 height 13
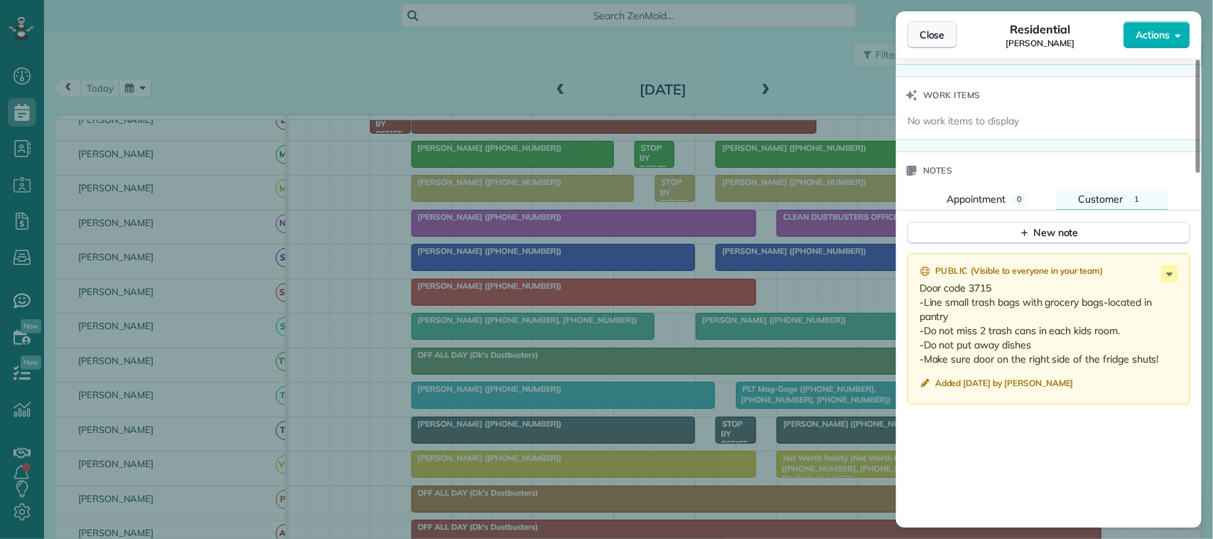
click at [923, 43] on button "Close" at bounding box center [933, 34] width 50 height 27
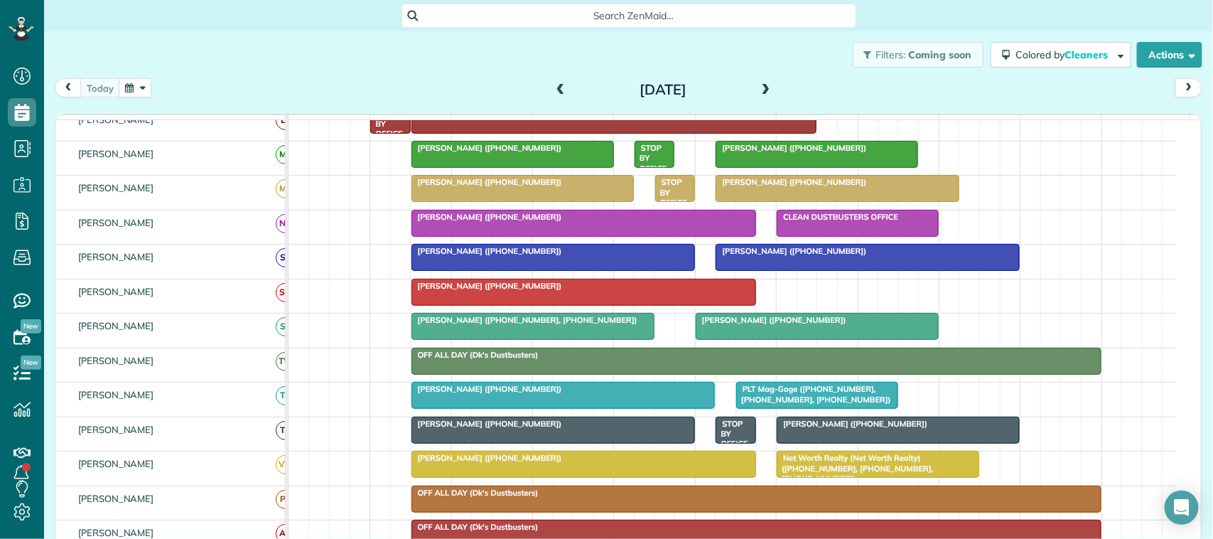
click at [474, 408] on div at bounding box center [563, 395] width 303 height 26
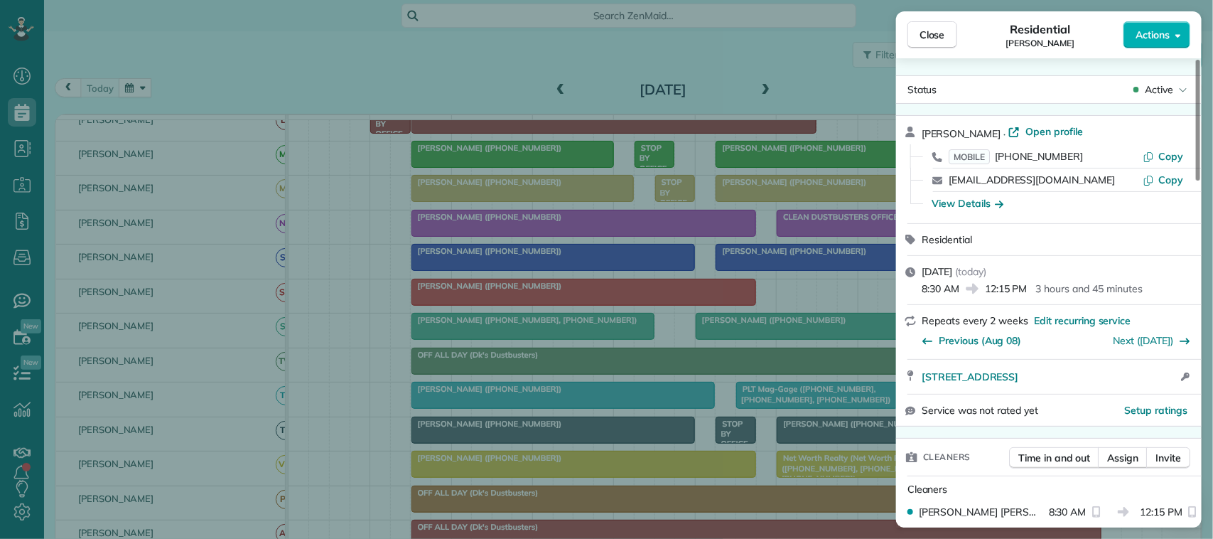
drag, startPoint x: 1047, startPoint y: 180, endPoint x: 945, endPoint y: 178, distance: 101.7
click at [945, 178] on div "jke2525@gmail.com Copy" at bounding box center [1058, 179] width 272 height 23
click at [110, 105] on div "Close Residential Janet Ellison Actions Status Active Janet Ellison · Open prof…" at bounding box center [606, 269] width 1213 height 539
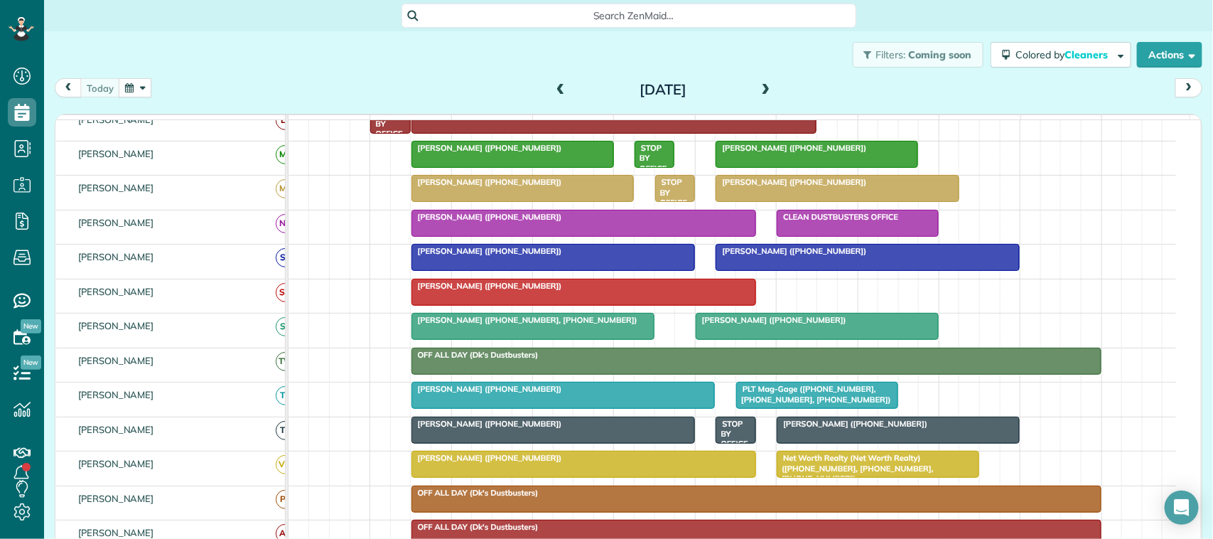
click at [100, 82] on div "Close Residential Janet Ellison Actions Status Active Janet Ellison · Open prof…" at bounding box center [606, 269] width 1213 height 539
click at [306, 73] on div "Filters: Coming soon Colored by Cleaners Color by Cleaner Color by Team Color b…" at bounding box center [628, 54] width 1169 height 47
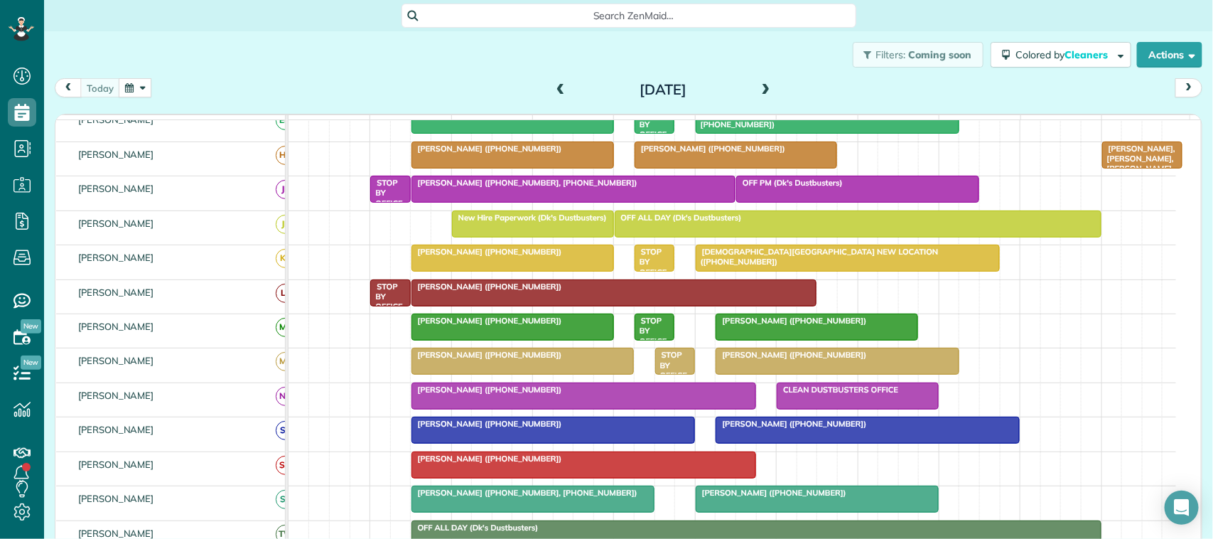
scroll to position [89, 0]
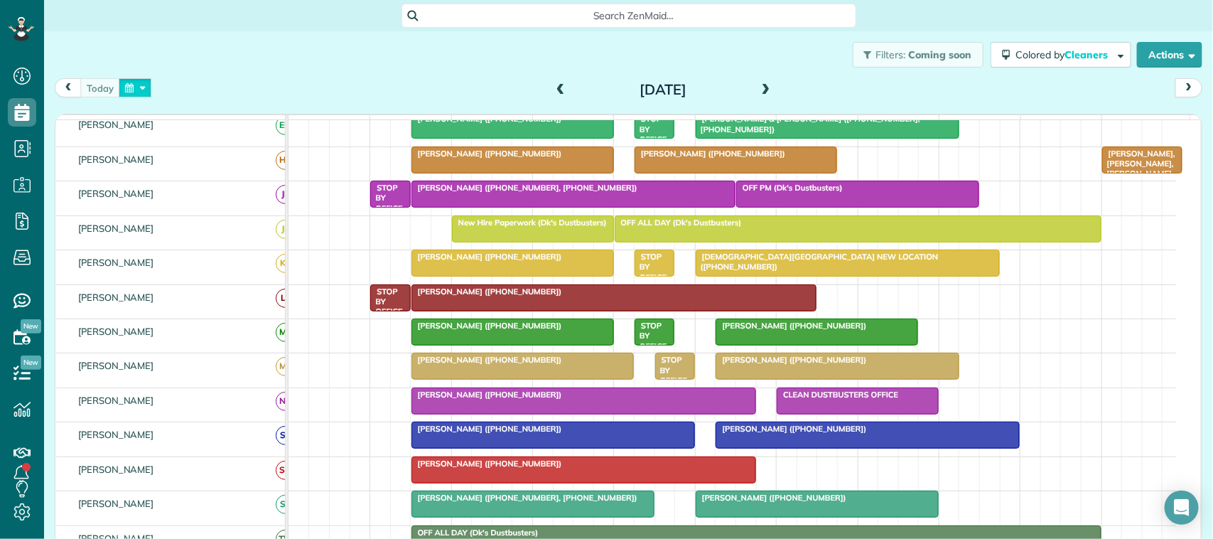
click at [146, 85] on button "button" at bounding box center [135, 87] width 33 height 19
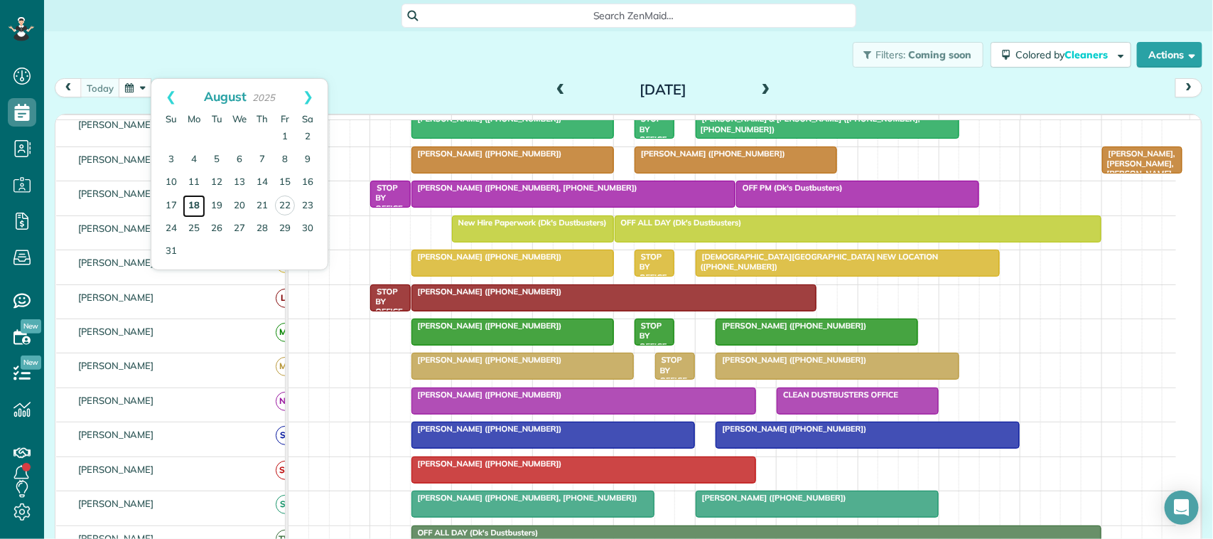
click at [193, 203] on link "18" at bounding box center [194, 206] width 23 height 23
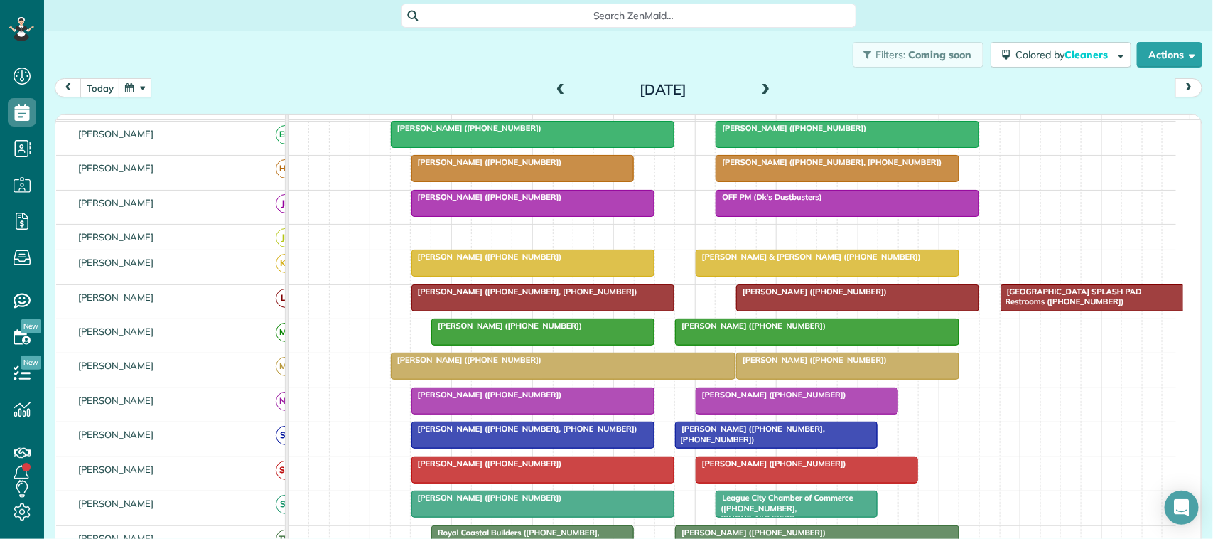
click at [775, 311] on div at bounding box center [858, 298] width 242 height 26
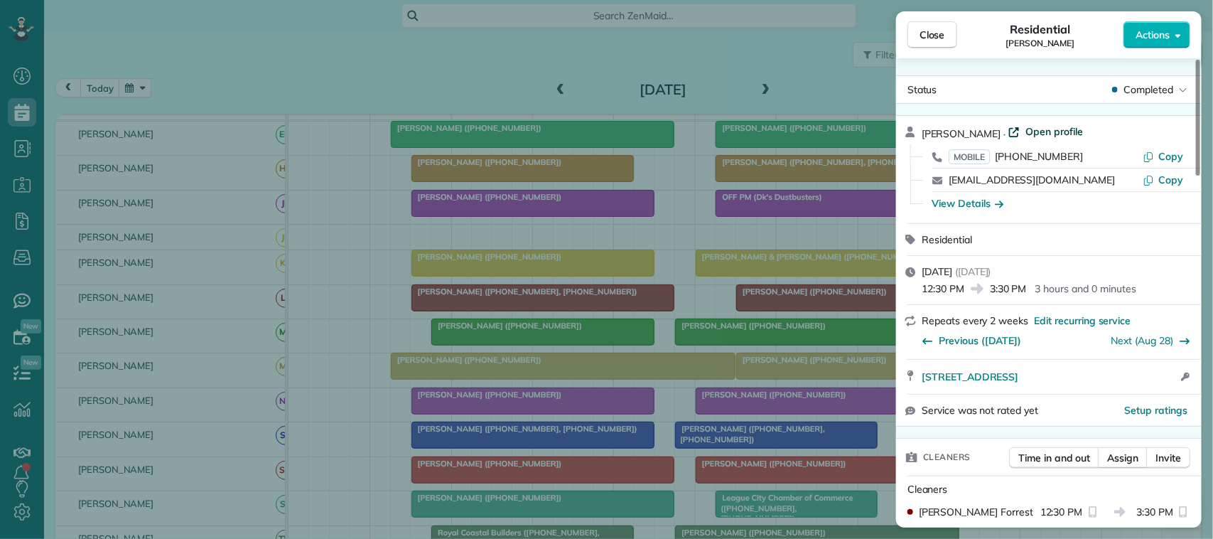
click at [1054, 136] on span "Open profile" at bounding box center [1055, 131] width 58 height 14
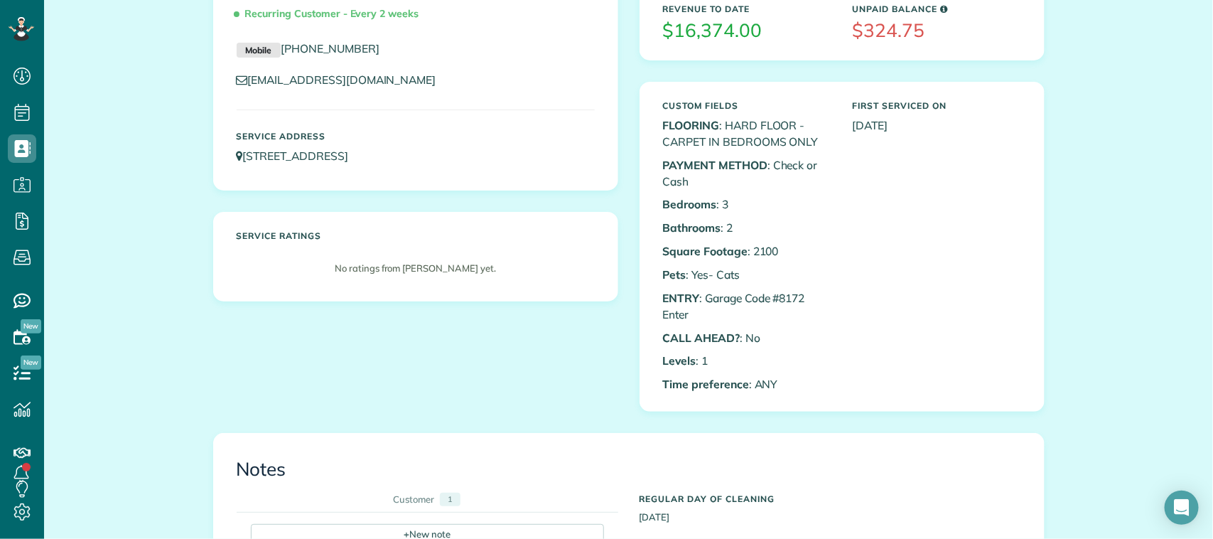
scroll to position [89, 0]
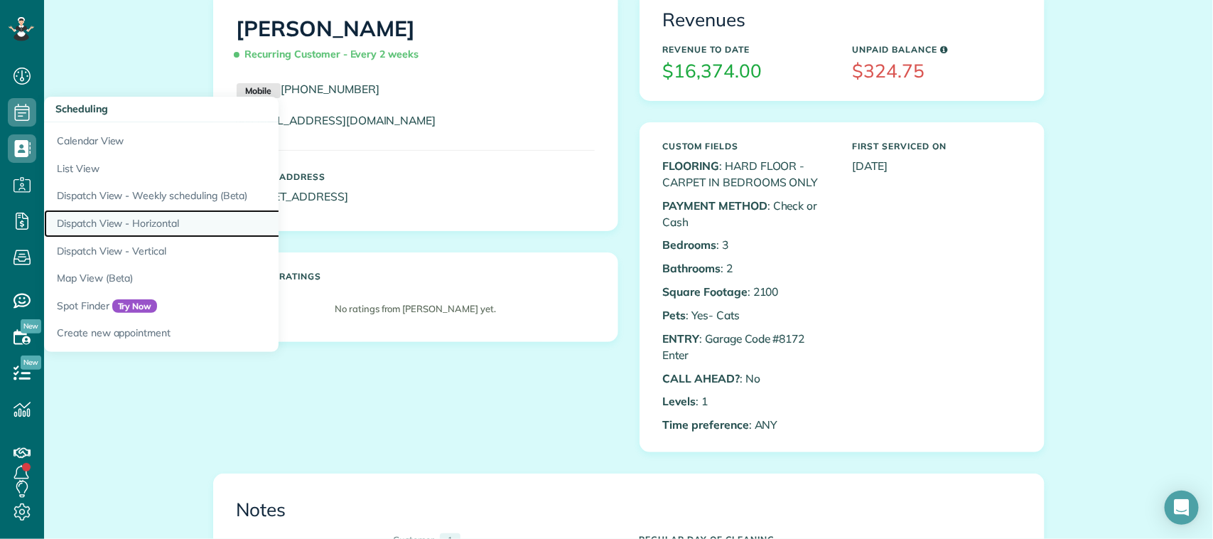
click at [139, 228] on link "Dispatch View - Horizontal" at bounding box center [221, 224] width 355 height 28
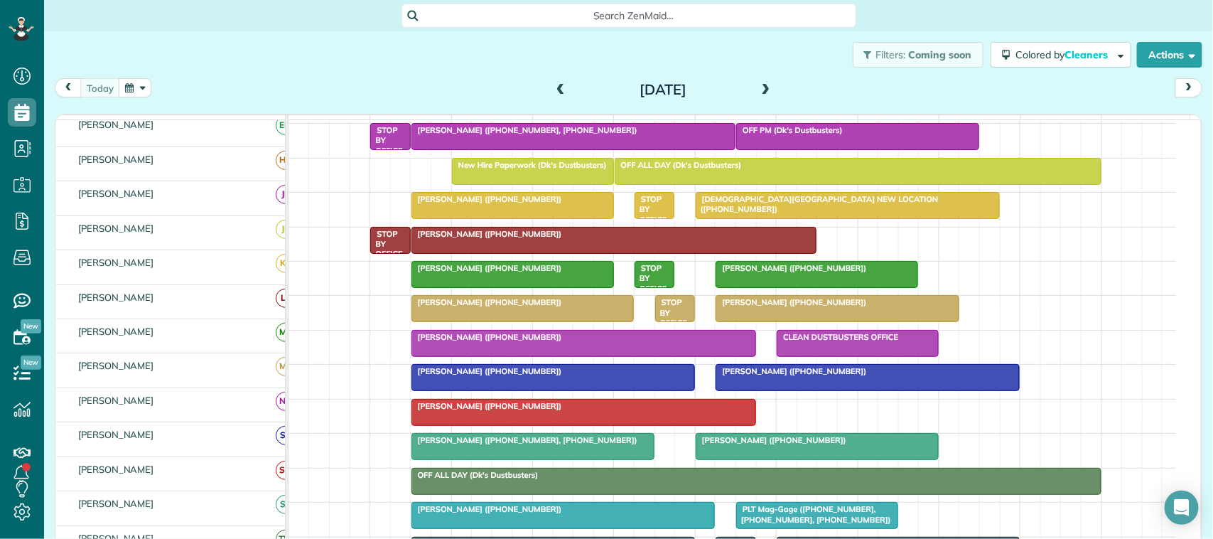
scroll to position [178, 0]
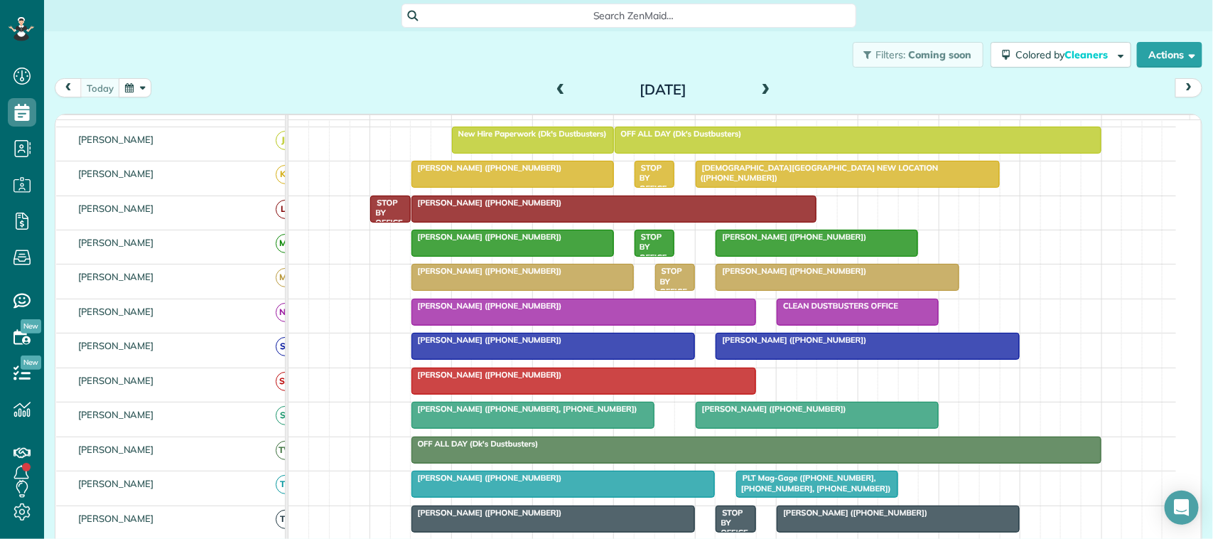
click at [449, 380] on div "Seth Ozasa (+13183473245)" at bounding box center [584, 375] width 336 height 10
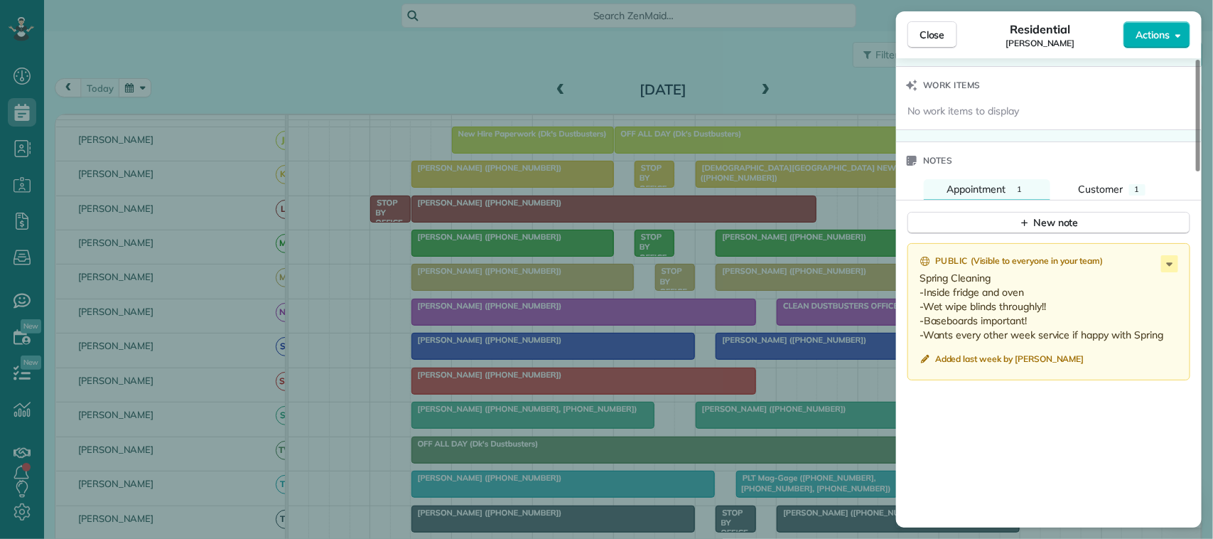
scroll to position [1155, 0]
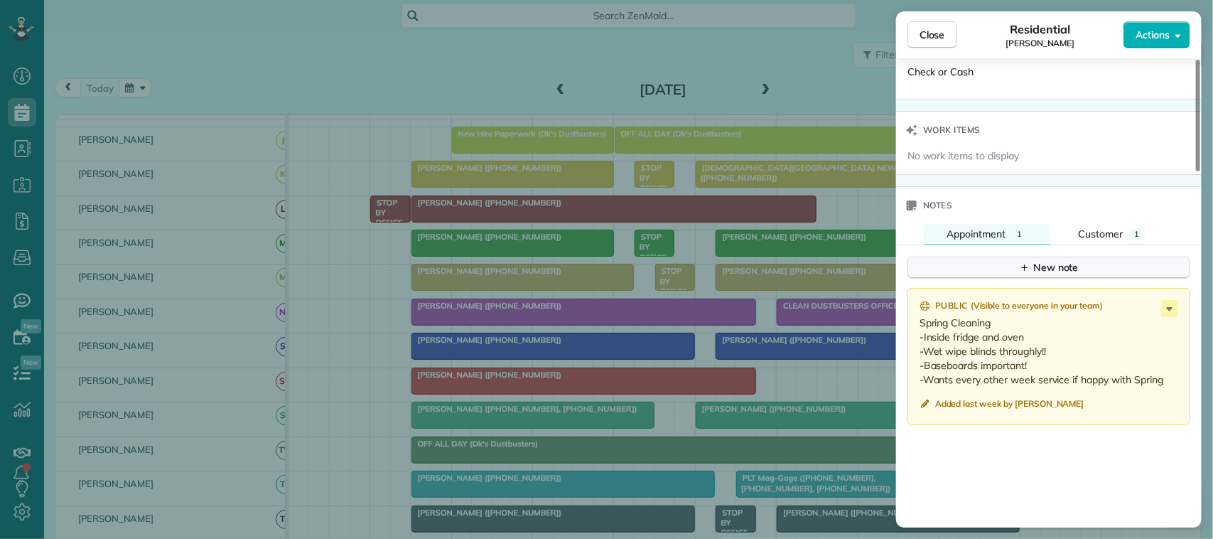
click at [1047, 275] on div "New note" at bounding box center [1049, 267] width 60 height 15
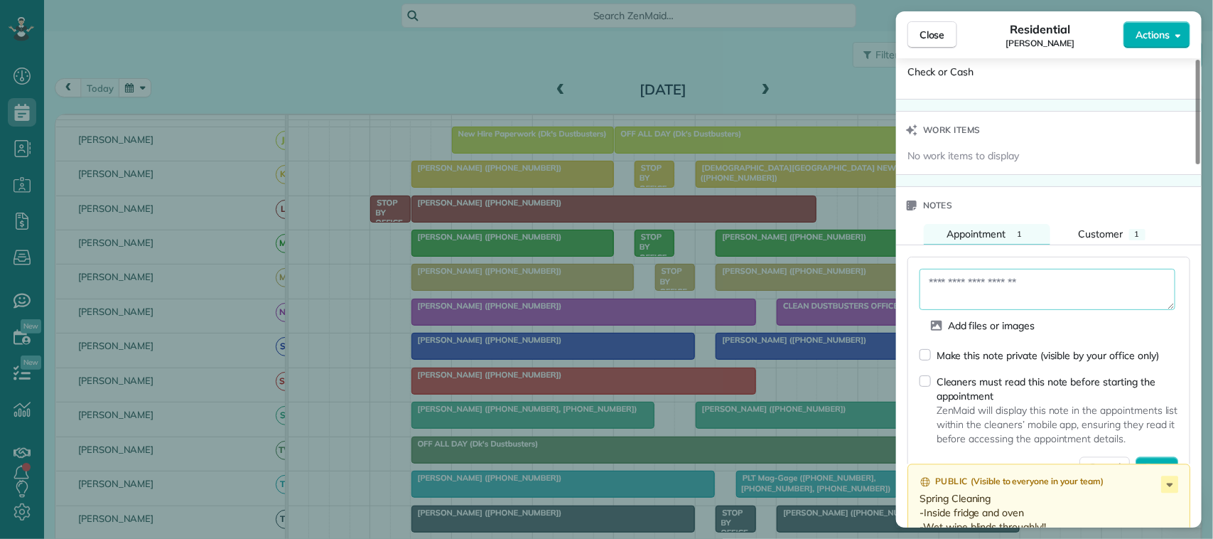
click at [1025, 286] on textarea at bounding box center [1048, 289] width 256 height 41
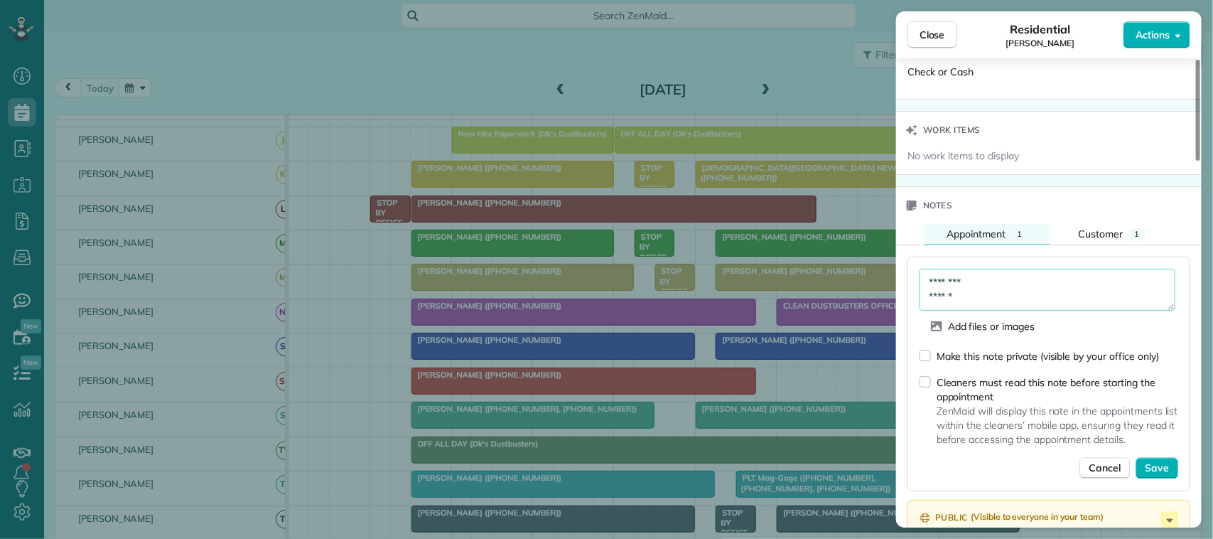
scroll to position [8, 0]
click at [1021, 276] on textarea "******** ****** *********" at bounding box center [1048, 289] width 256 height 41
click at [981, 295] on textarea "**********" at bounding box center [1048, 289] width 256 height 41
click at [989, 310] on textarea "**********" at bounding box center [1048, 289] width 256 height 41
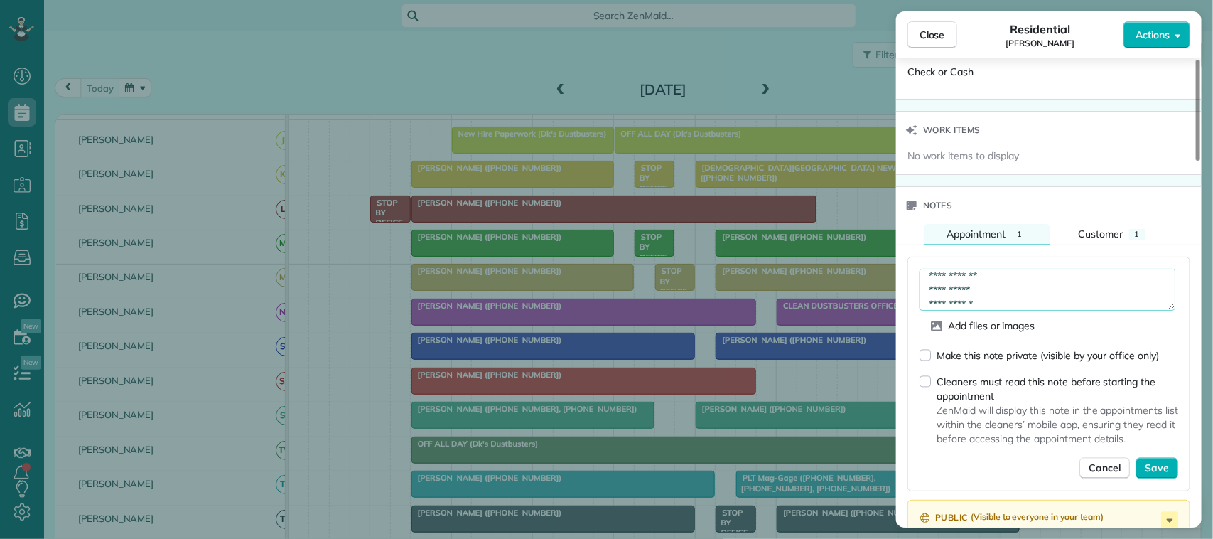
scroll to position [8, 0]
click at [1004, 281] on textarea "**********" at bounding box center [1048, 289] width 256 height 41
click at [1004, 296] on textarea "**********" at bounding box center [1048, 289] width 256 height 41
click at [1009, 310] on textarea "**********" at bounding box center [1048, 289] width 256 height 41
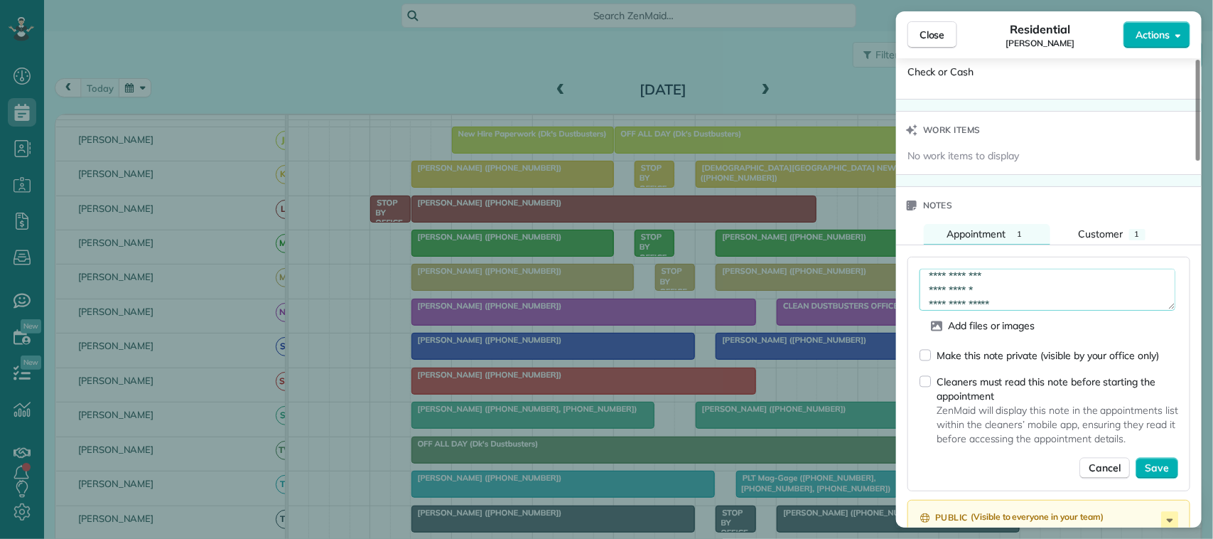
scroll to position [8, 0]
type textarea "**********"
click at [1148, 473] on span "Save" at bounding box center [1157, 468] width 24 height 14
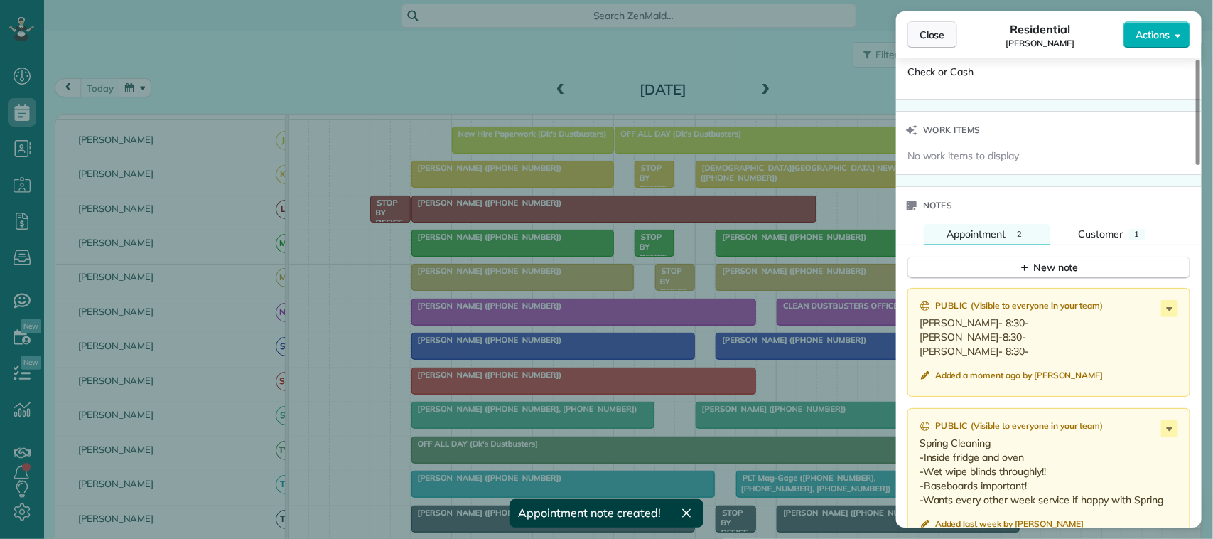
drag, startPoint x: 952, startPoint y: 47, endPoint x: 946, endPoint y: 41, distance: 9.0
click at [946, 41] on button "Close" at bounding box center [933, 34] width 50 height 27
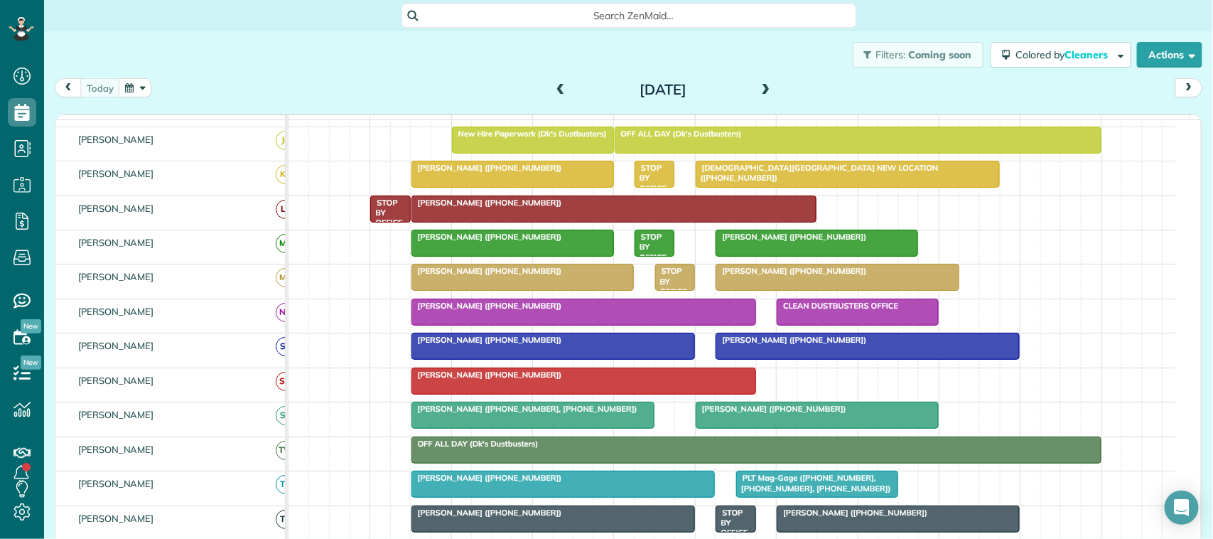
click at [146, 80] on button "button" at bounding box center [135, 87] width 33 height 19
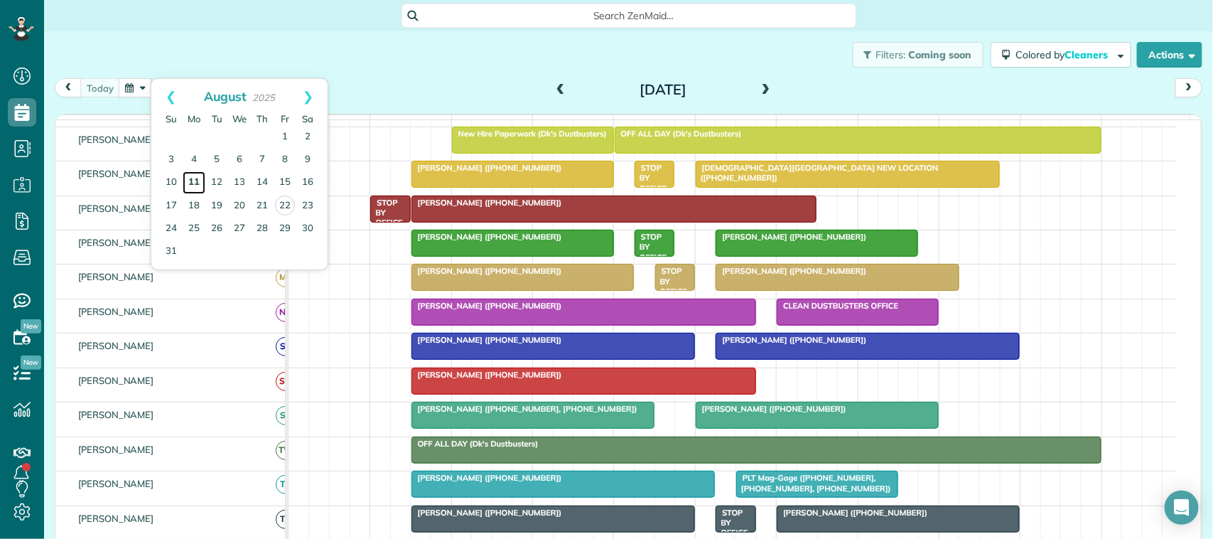
click at [188, 178] on link "11" at bounding box center [194, 182] width 23 height 23
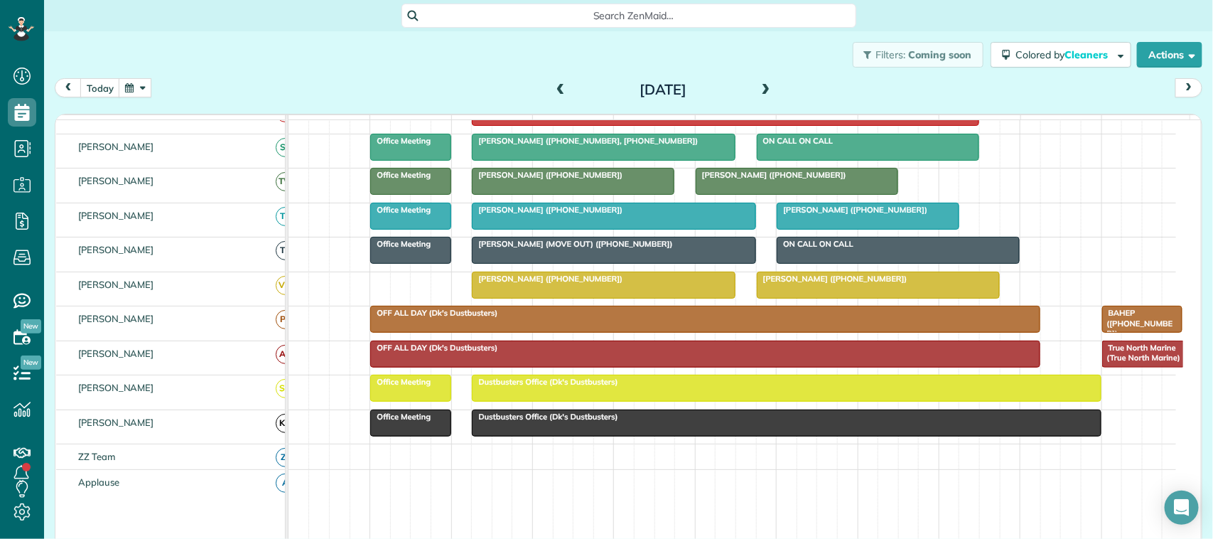
scroll to position [444, 0]
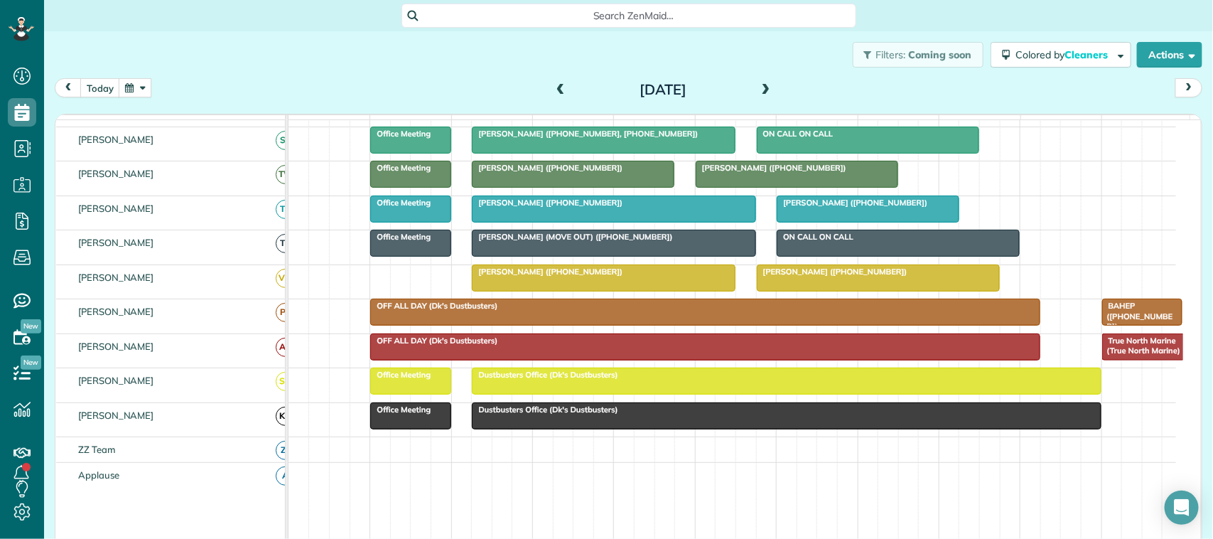
click at [538, 291] on div at bounding box center [604, 278] width 262 height 26
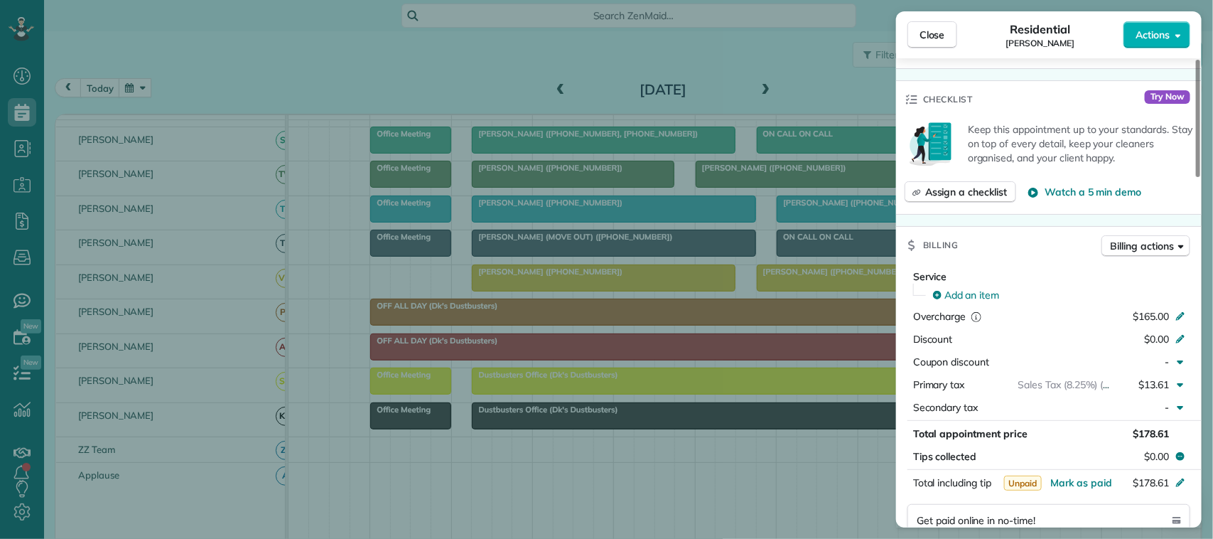
scroll to position [533, 0]
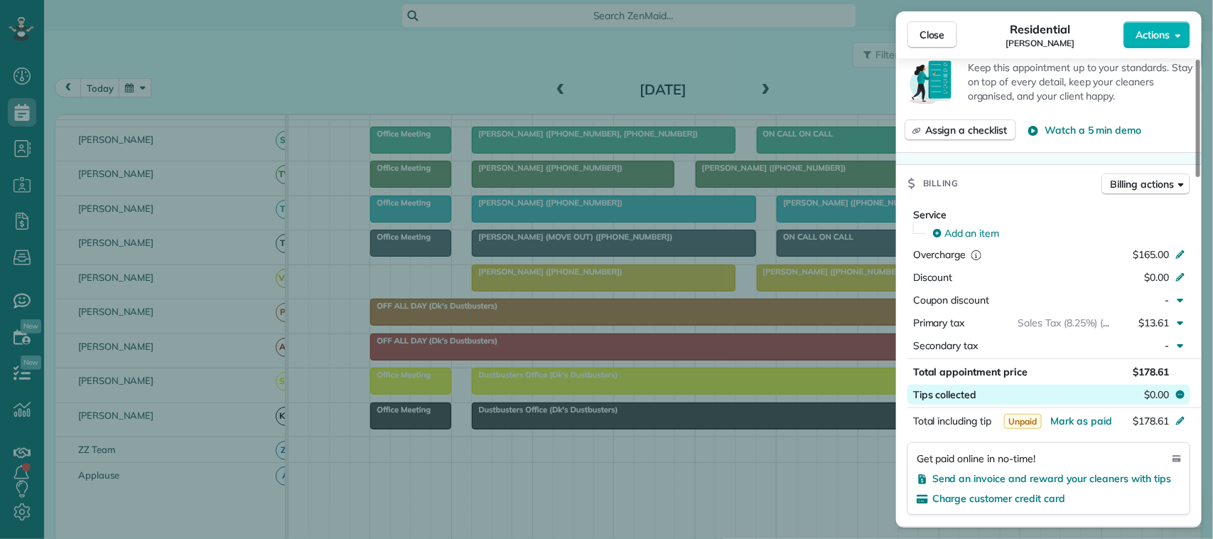
click at [1152, 387] on span "$0.00" at bounding box center [1156, 394] width 25 height 14
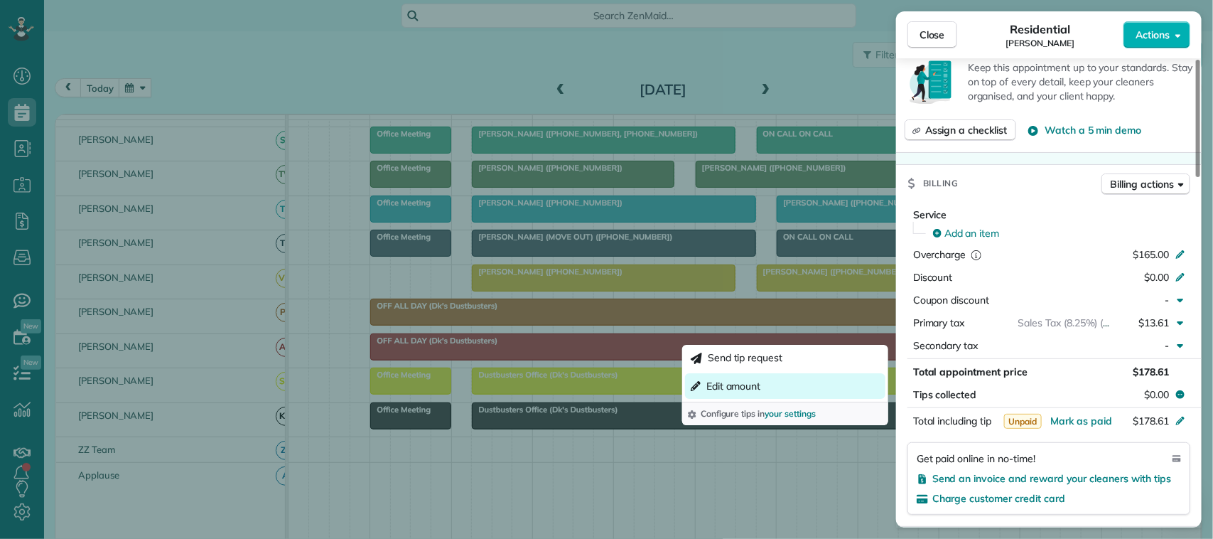
click at [796, 388] on button "Edit amount" at bounding box center [785, 386] width 200 height 26
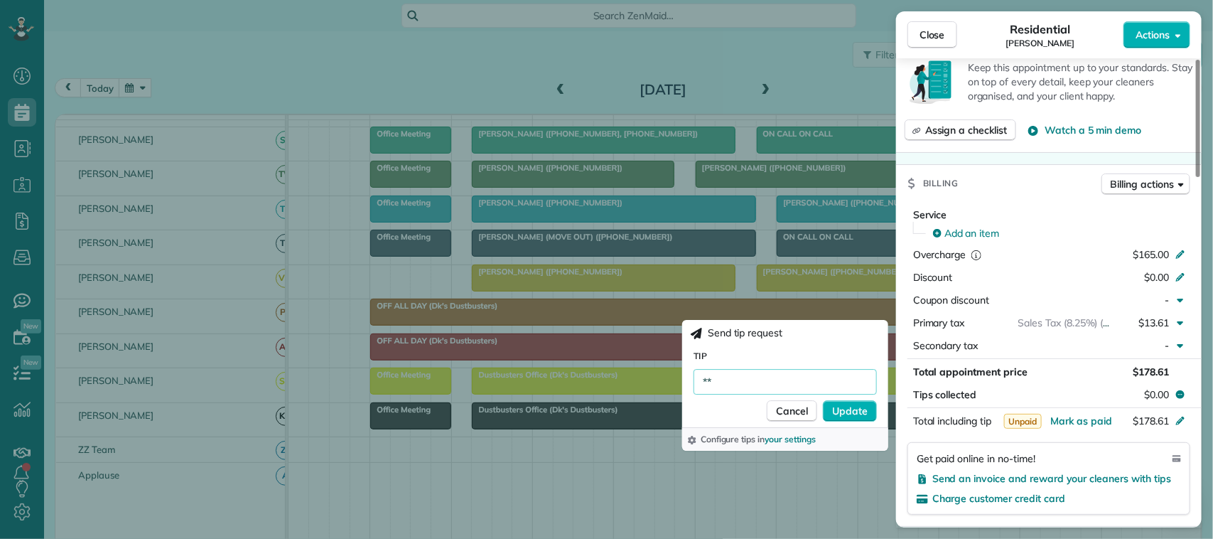
click at [745, 379] on input "**" at bounding box center [785, 382] width 183 height 26
type input "*****"
click at [854, 407] on span "Update" at bounding box center [850, 411] width 36 height 14
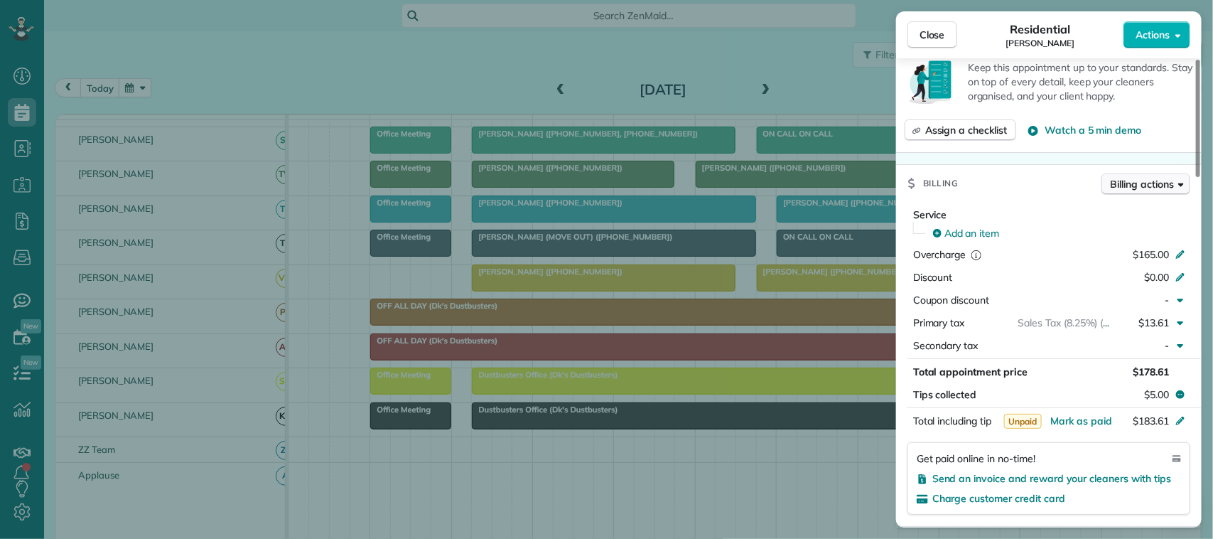
click at [1157, 177] on span "Billing actions" at bounding box center [1142, 184] width 63 height 14
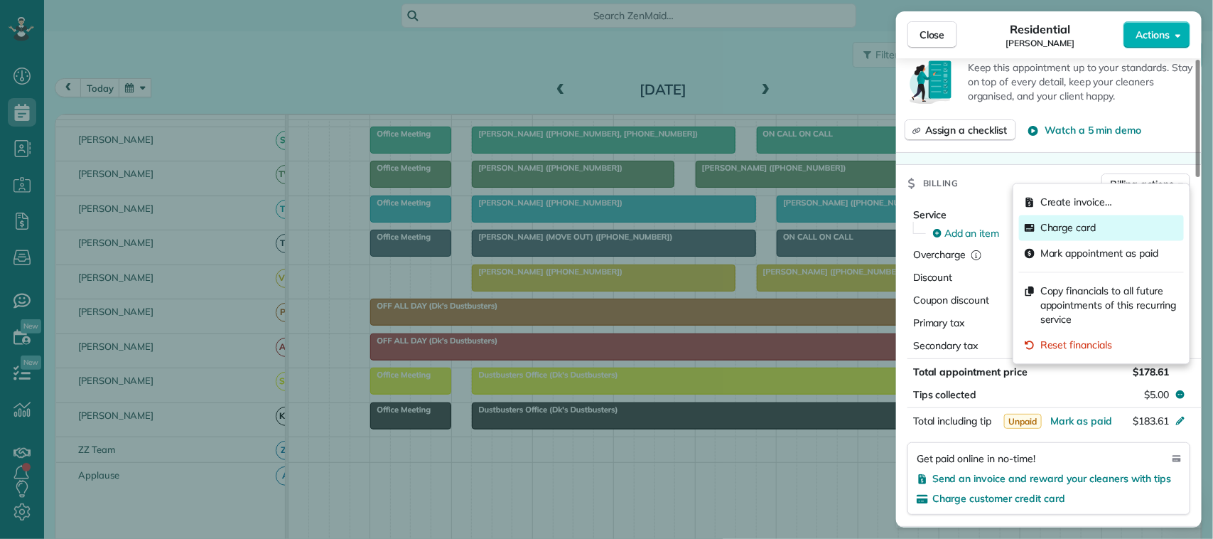
click at [1136, 221] on div "Charge card" at bounding box center [1101, 228] width 165 height 26
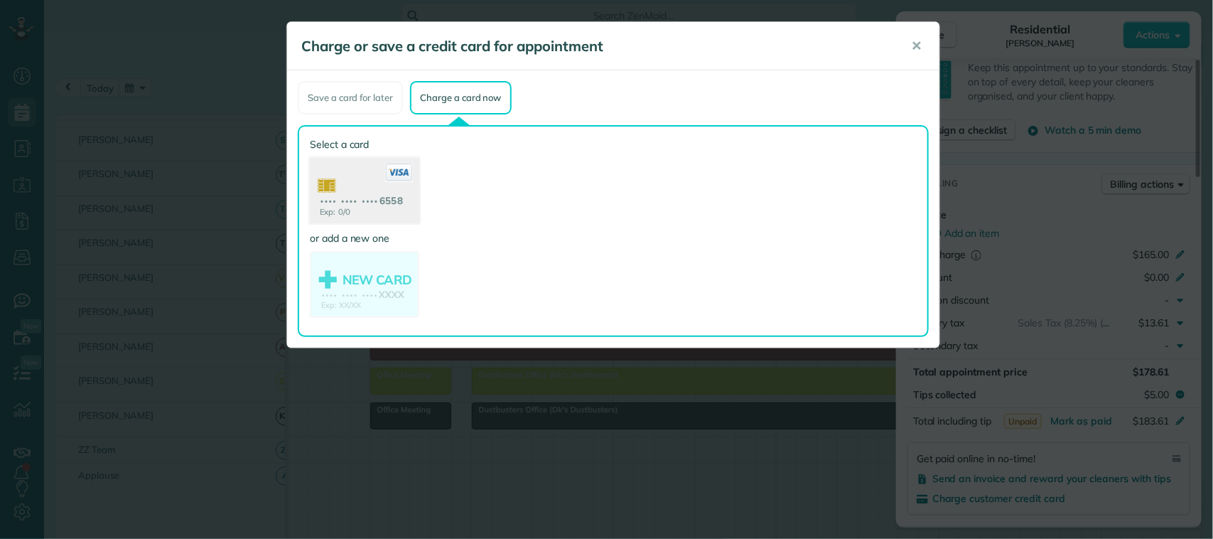
click at [377, 200] on use at bounding box center [364, 192] width 109 height 69
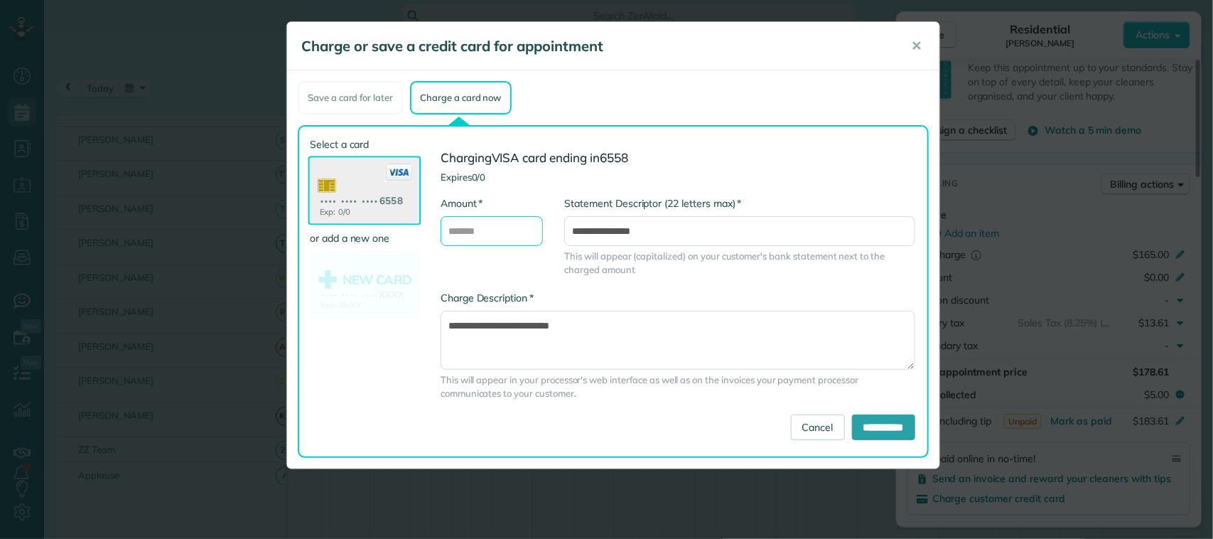
click at [501, 228] on input "* Amount" at bounding box center [492, 231] width 102 height 30
type input "******"
click at [890, 431] on input "**********" at bounding box center [883, 427] width 63 height 26
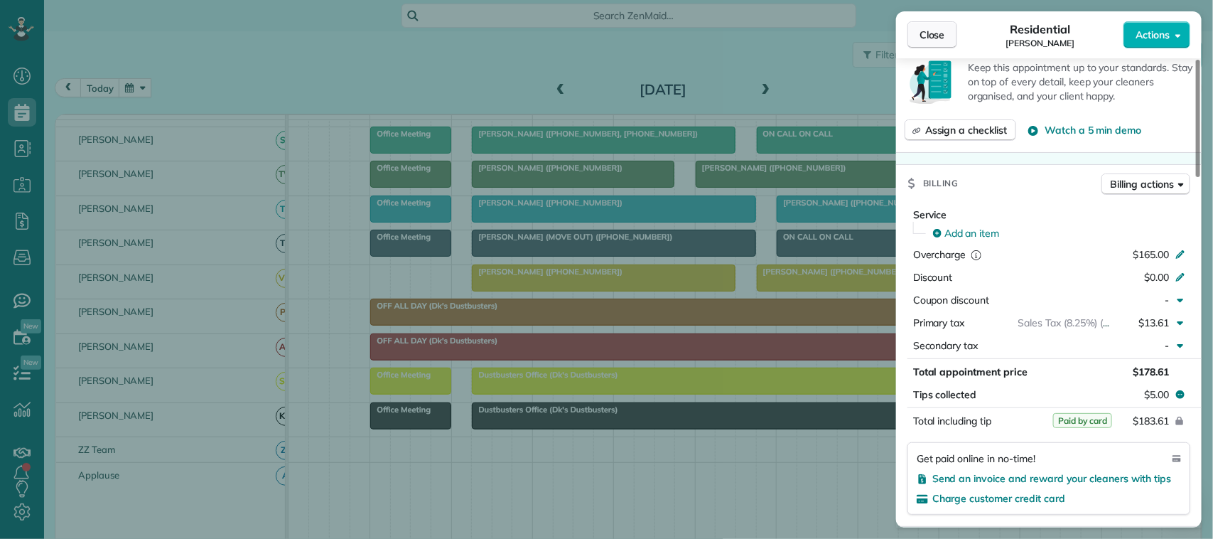
click at [922, 30] on span "Close" at bounding box center [933, 35] width 26 height 14
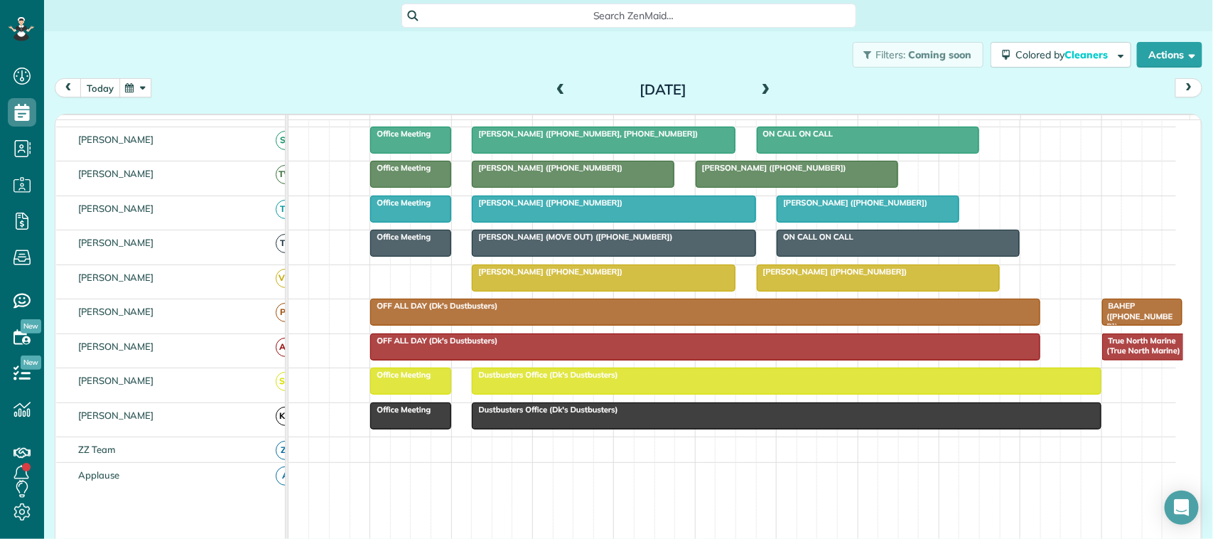
click at [97, 85] on button "today" at bounding box center [100, 87] width 40 height 19
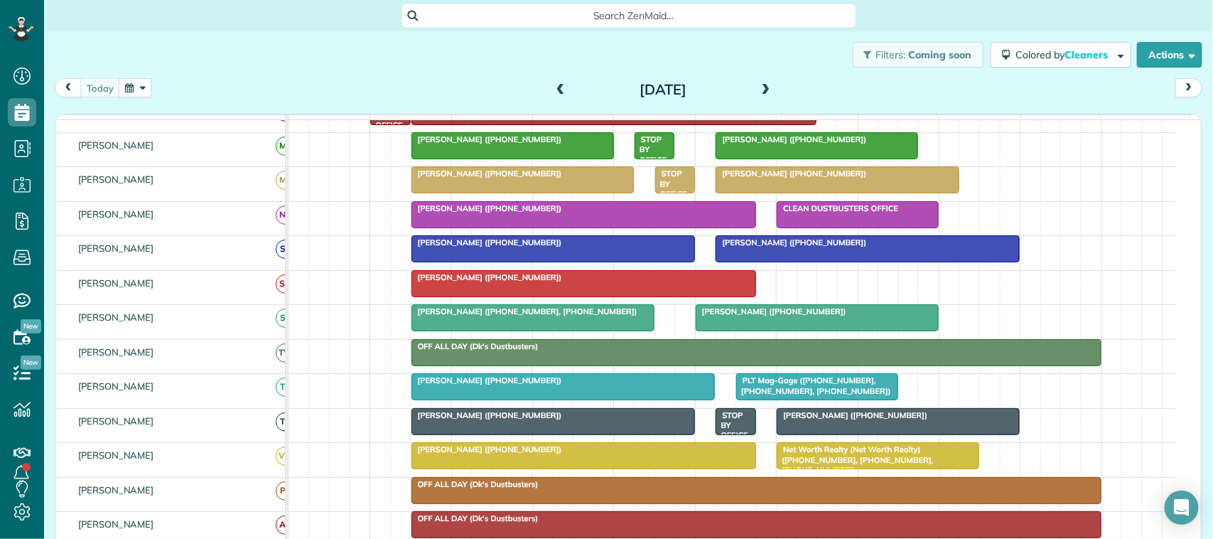
scroll to position [186, 0]
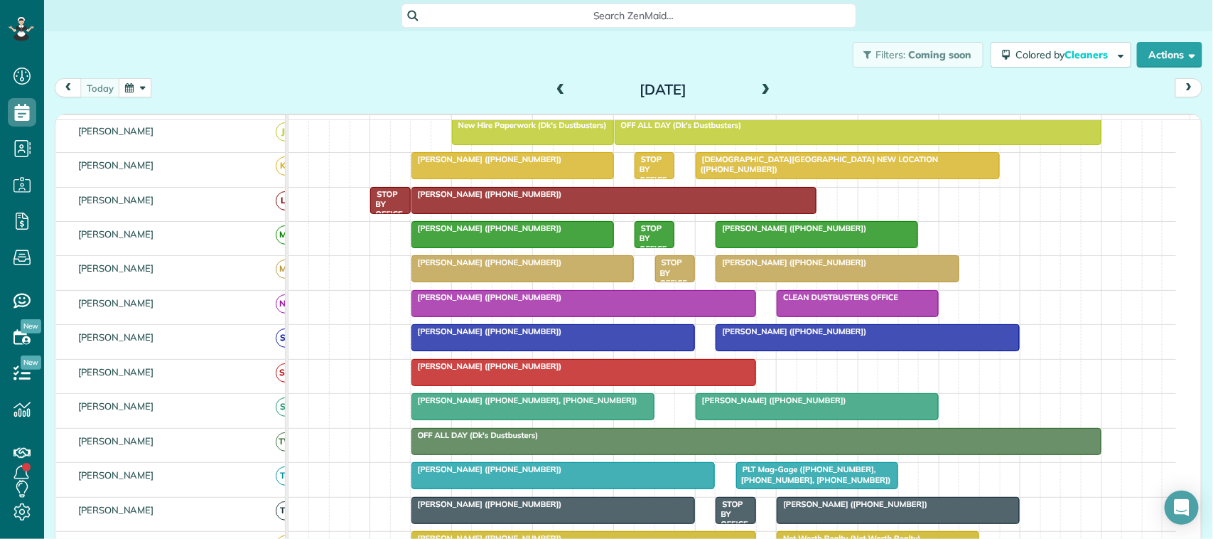
click at [471, 247] on div at bounding box center [512, 235] width 201 height 26
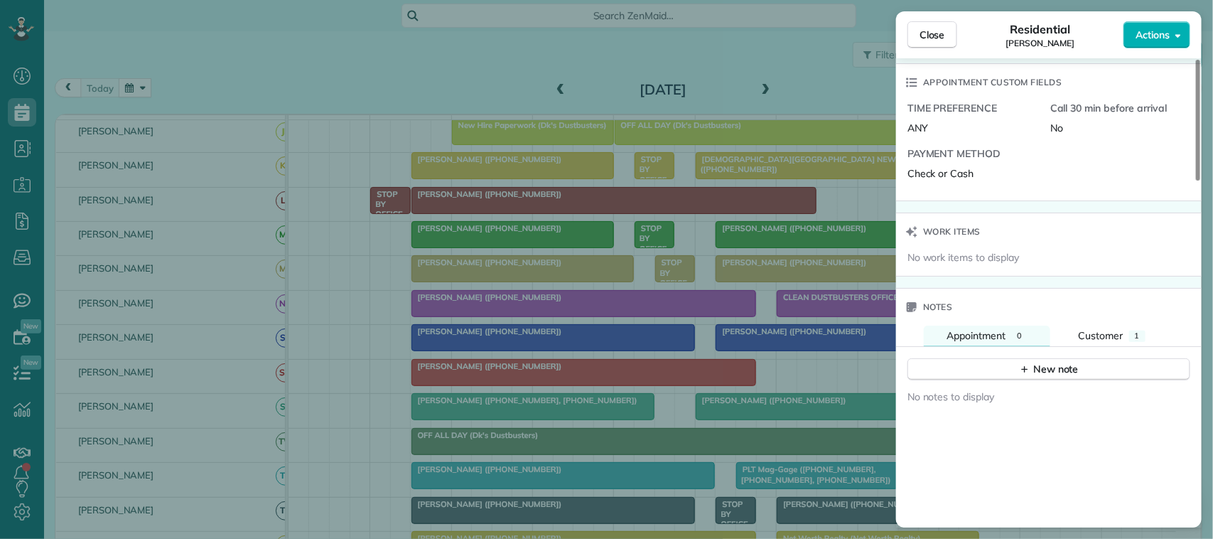
scroll to position [1244, 0]
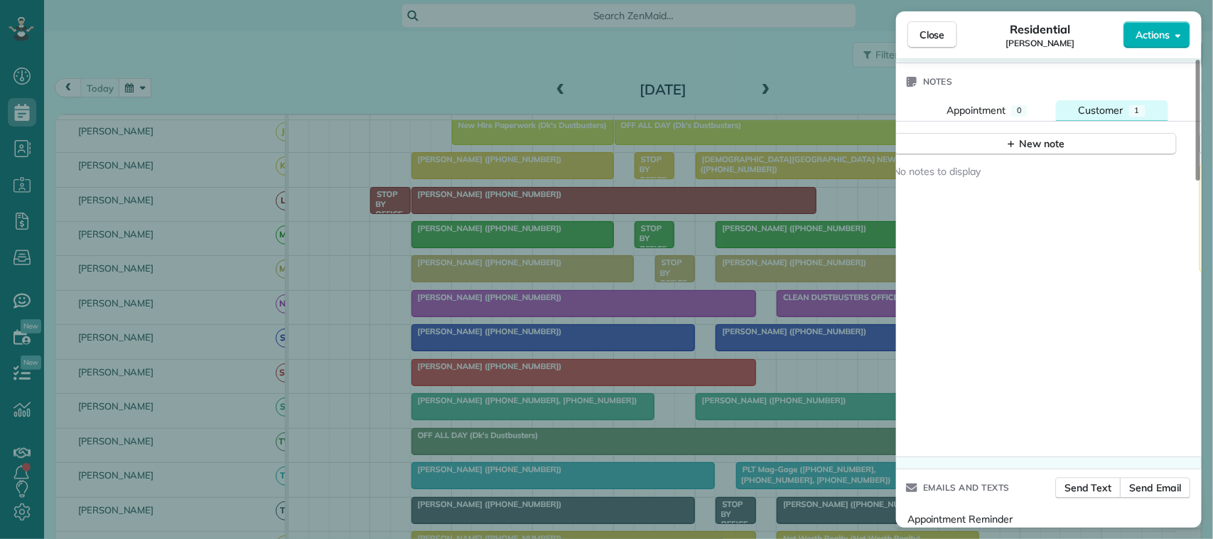
click at [1107, 117] on div "Customer" at bounding box center [1101, 110] width 45 height 14
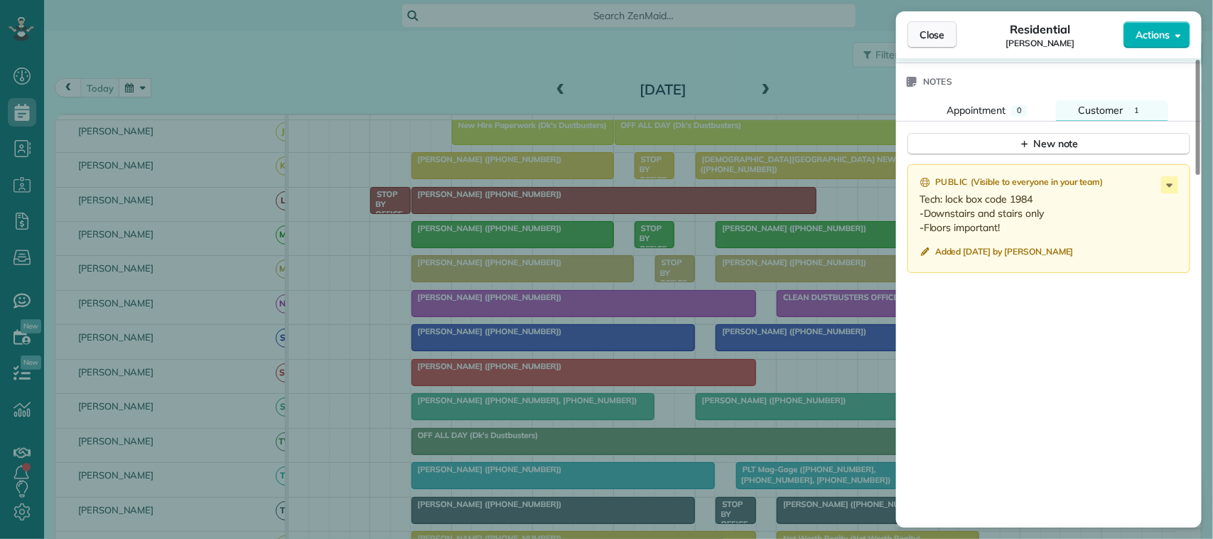
click at [933, 33] on span "Close" at bounding box center [933, 35] width 26 height 14
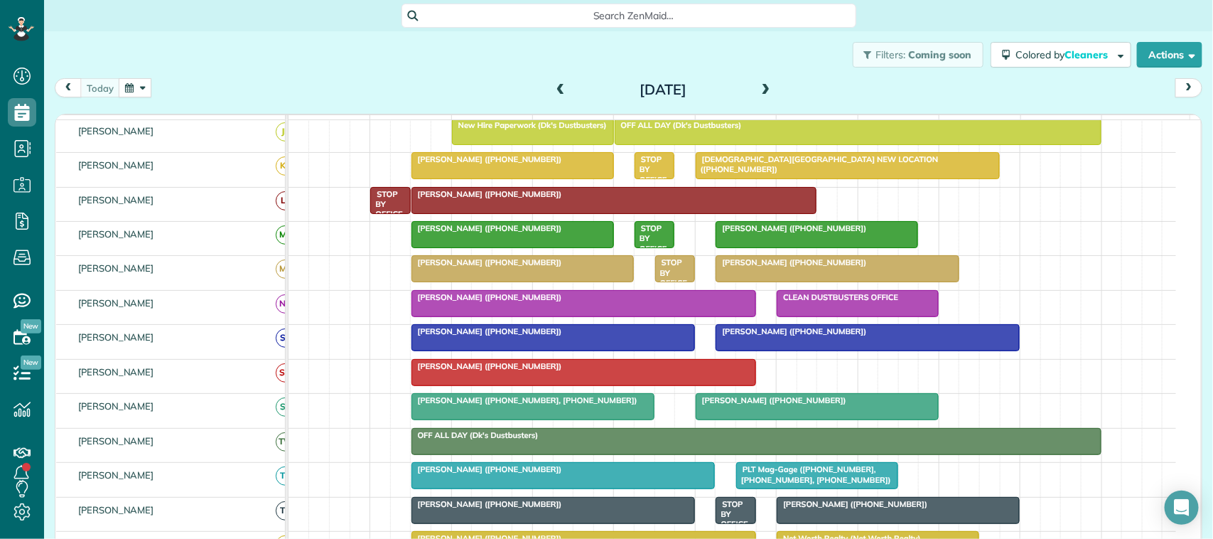
click at [95, 68] on div "Filters: Coming soon Colored by Cleaners Color by Cleaner Color by Team Color b…" at bounding box center [628, 54] width 1169 height 47
click at [217, 48] on div "Filters: Coming soon Colored by Cleaners Color by Cleaner Color by Team Color b…" at bounding box center [628, 54] width 1169 height 47
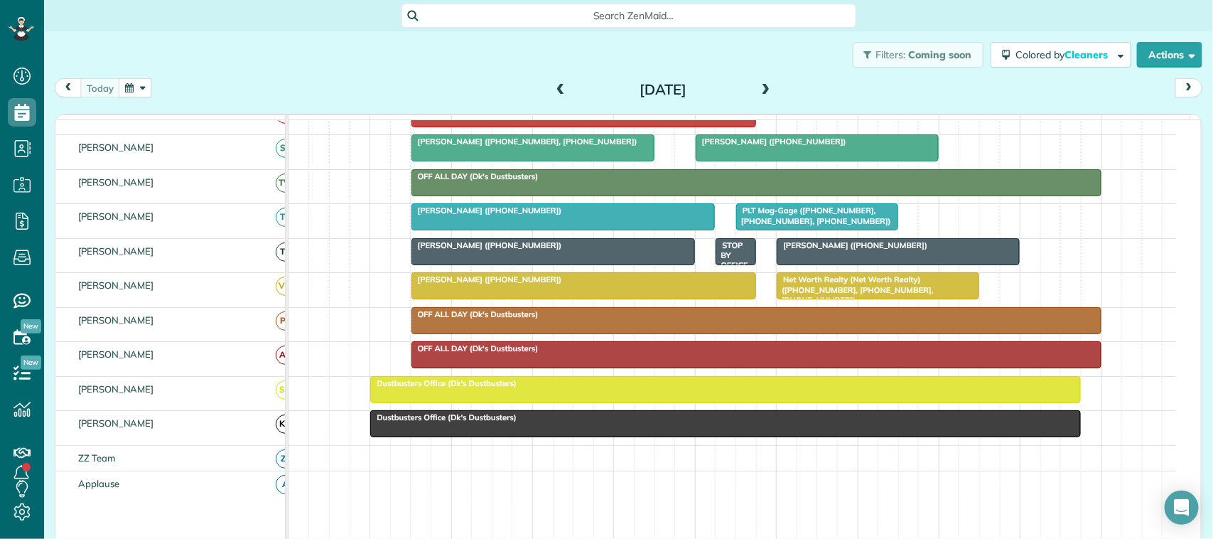
scroll to position [453, 0]
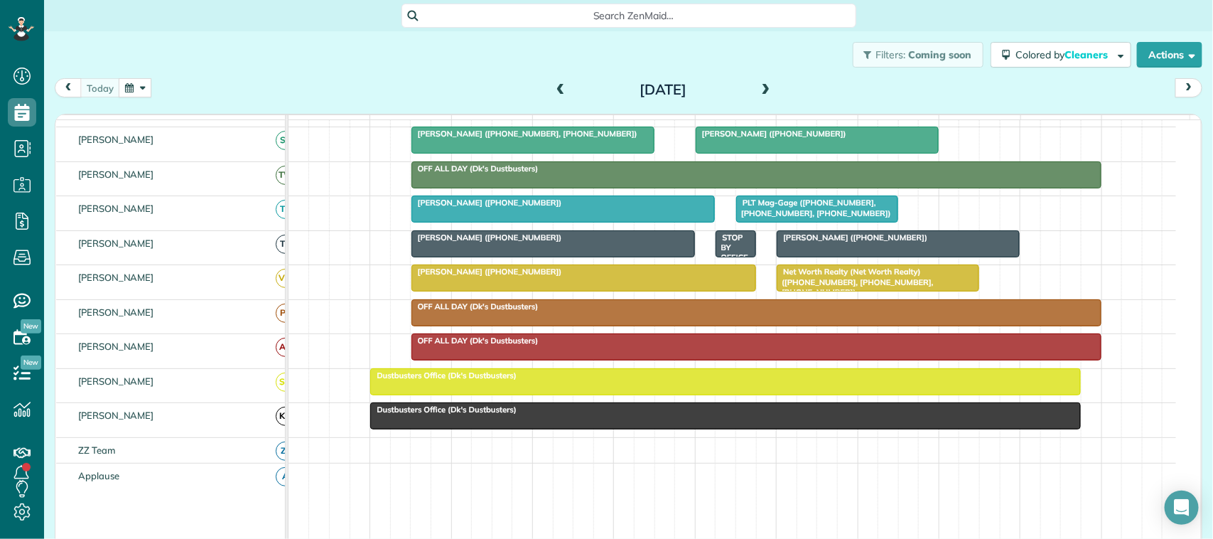
click at [480, 291] on div at bounding box center [583, 278] width 343 height 26
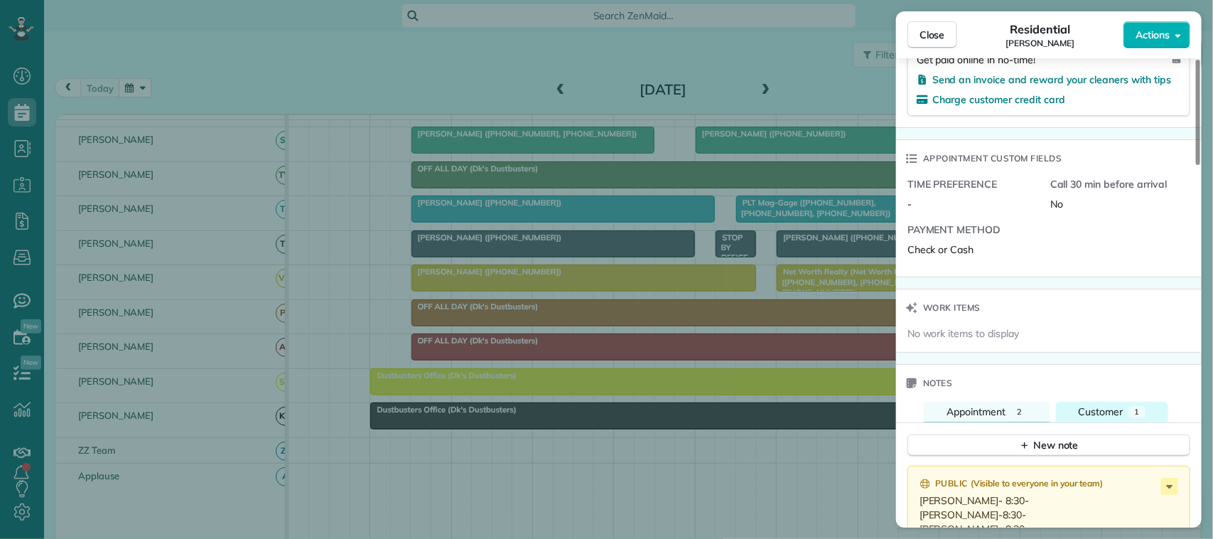
click at [1127, 414] on button "Customer 1" at bounding box center [1112, 412] width 112 height 21
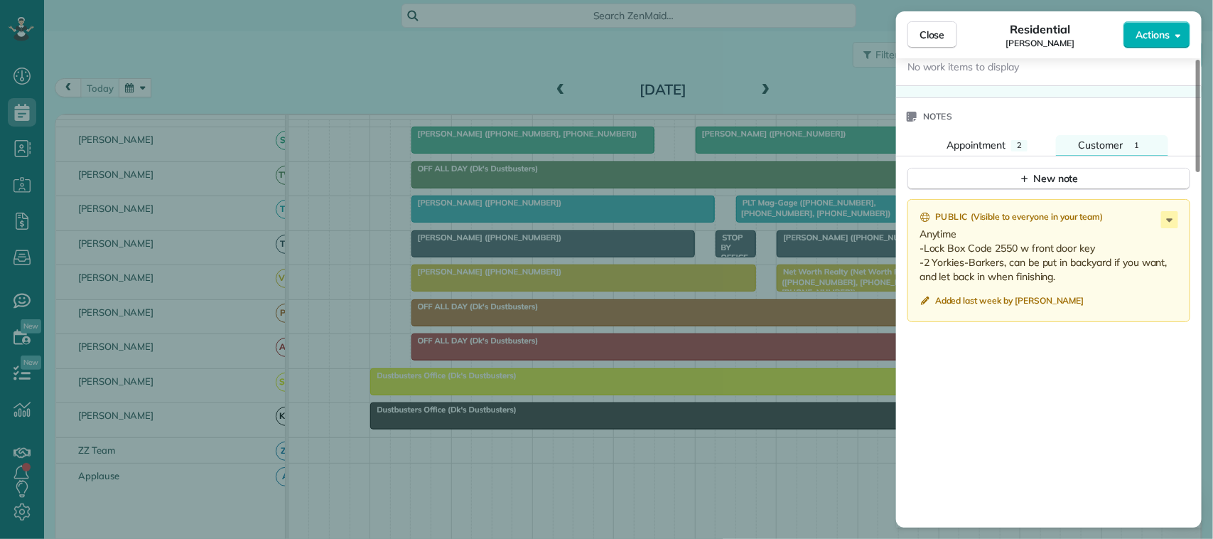
scroll to position [1155, 0]
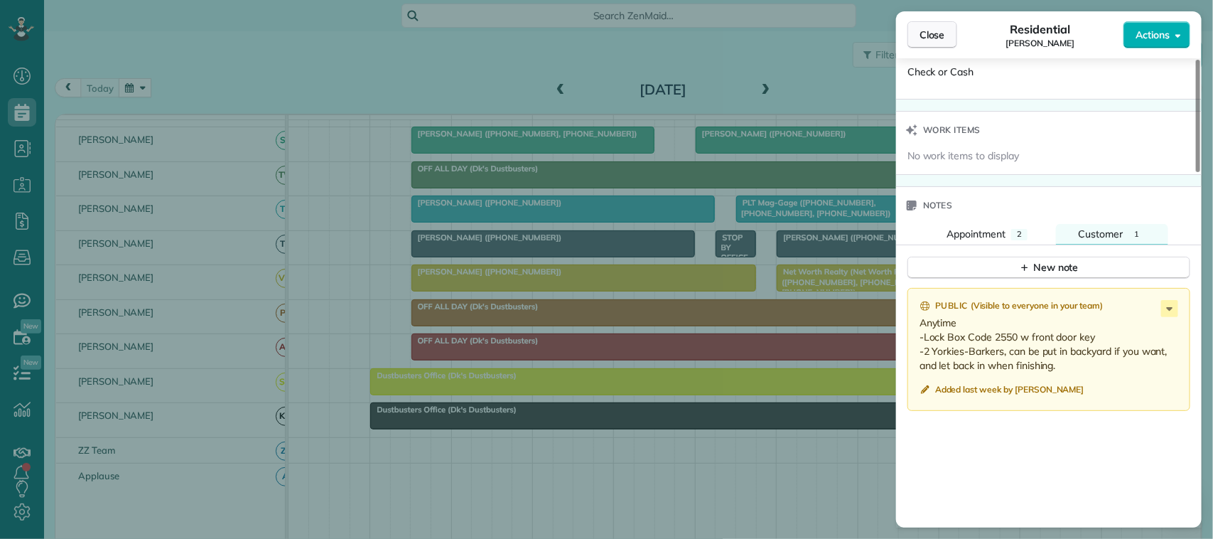
click at [938, 26] on button "Close" at bounding box center [933, 34] width 50 height 27
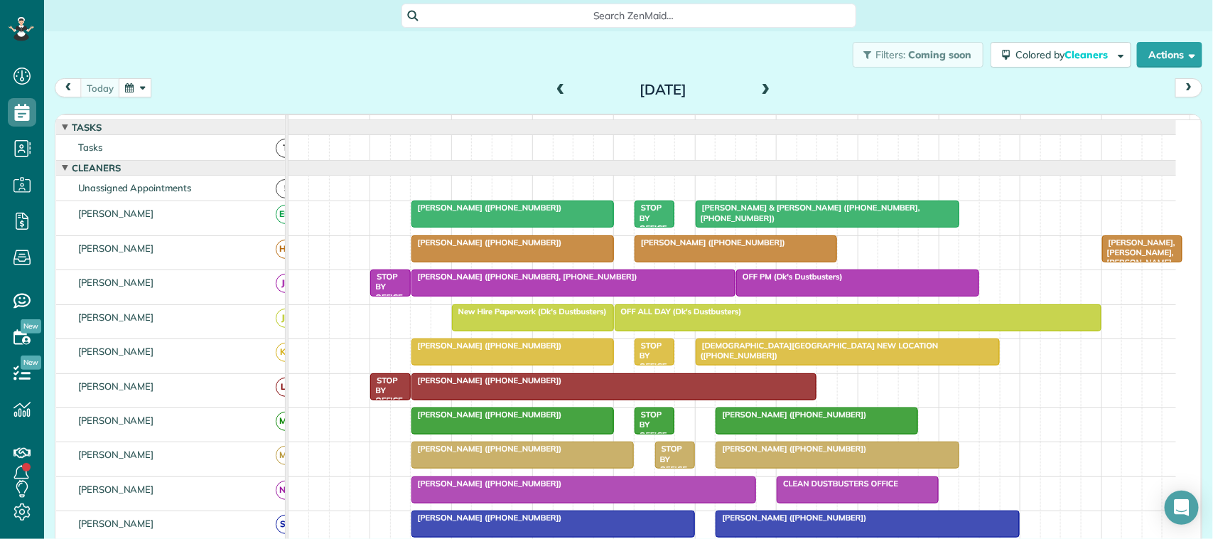
click at [276, 328] on span "JR" at bounding box center [285, 317] width 19 height 19
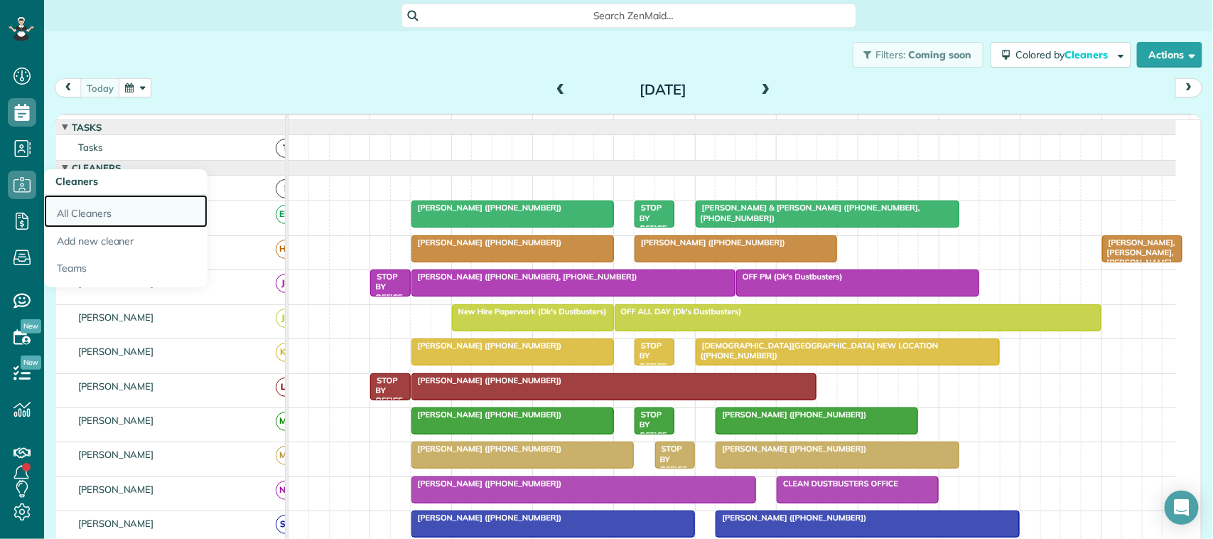
click at [87, 218] on link "All Cleaners" at bounding box center [125, 211] width 163 height 33
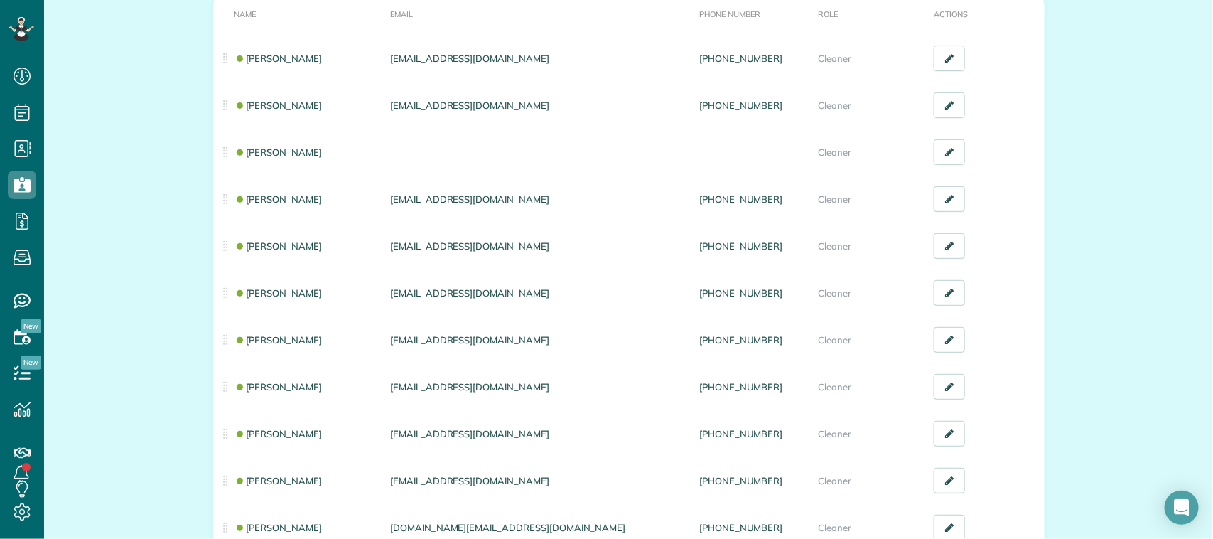
scroll to position [89, 0]
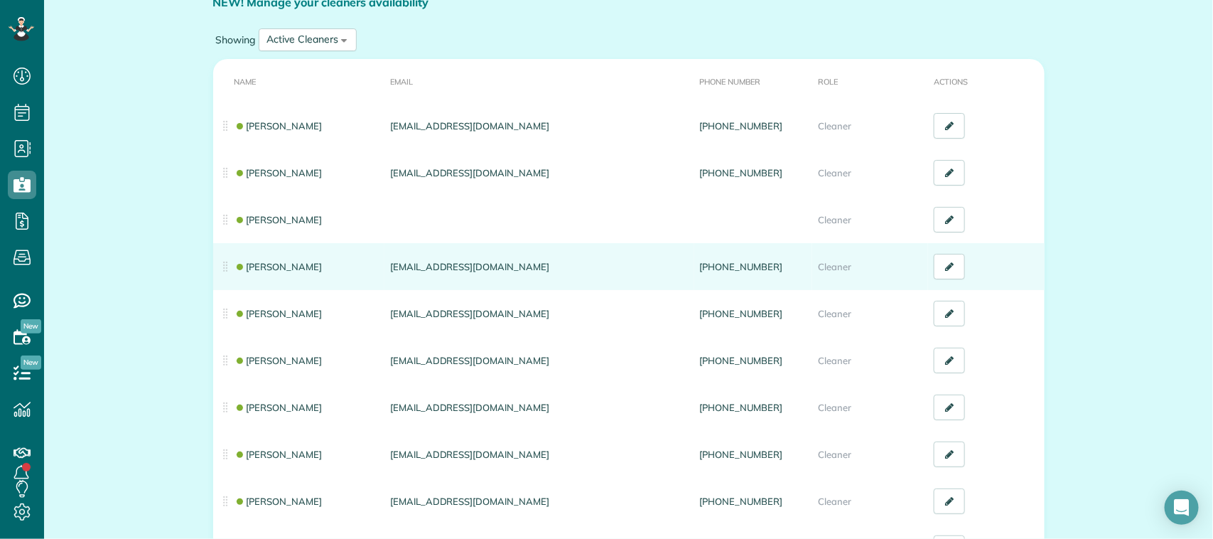
drag, startPoint x: 503, startPoint y: 268, endPoint x: 378, endPoint y: 263, distance: 125.2
click at [385, 263] on td "[EMAIL_ADDRESS][DOMAIN_NAME]" at bounding box center [540, 266] width 310 height 47
copy td "[EMAIL_ADDRESS][DOMAIN_NAME]"
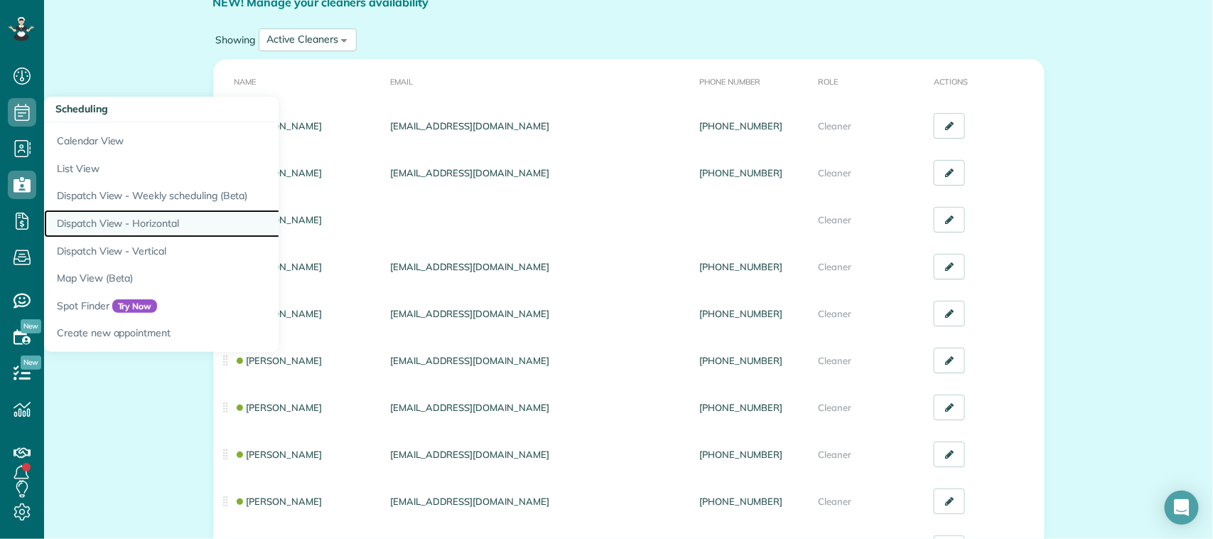
click at [146, 218] on link "Dispatch View - Horizontal" at bounding box center [221, 224] width 355 height 28
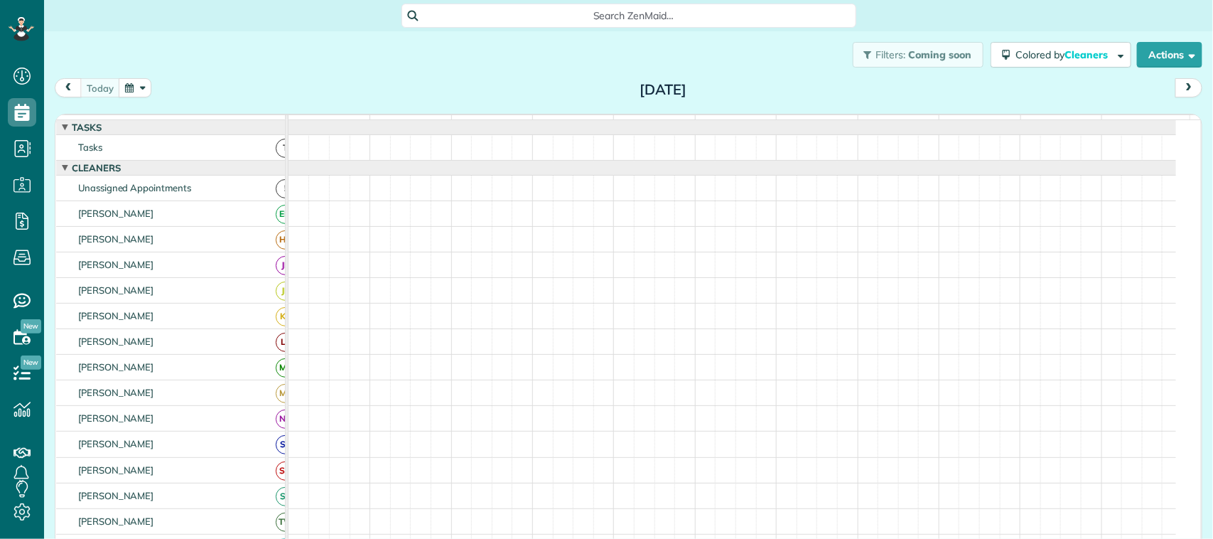
scroll to position [6, 6]
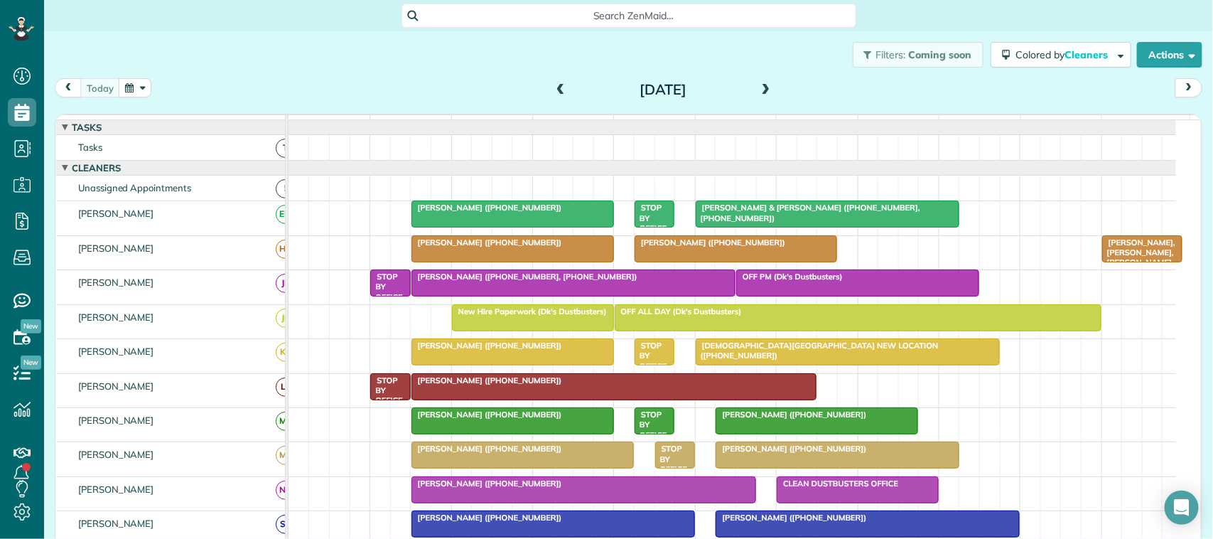
click at [473, 213] on span "[PERSON_NAME] ([PHONE_NUMBER])" at bounding box center [487, 208] width 152 height 10
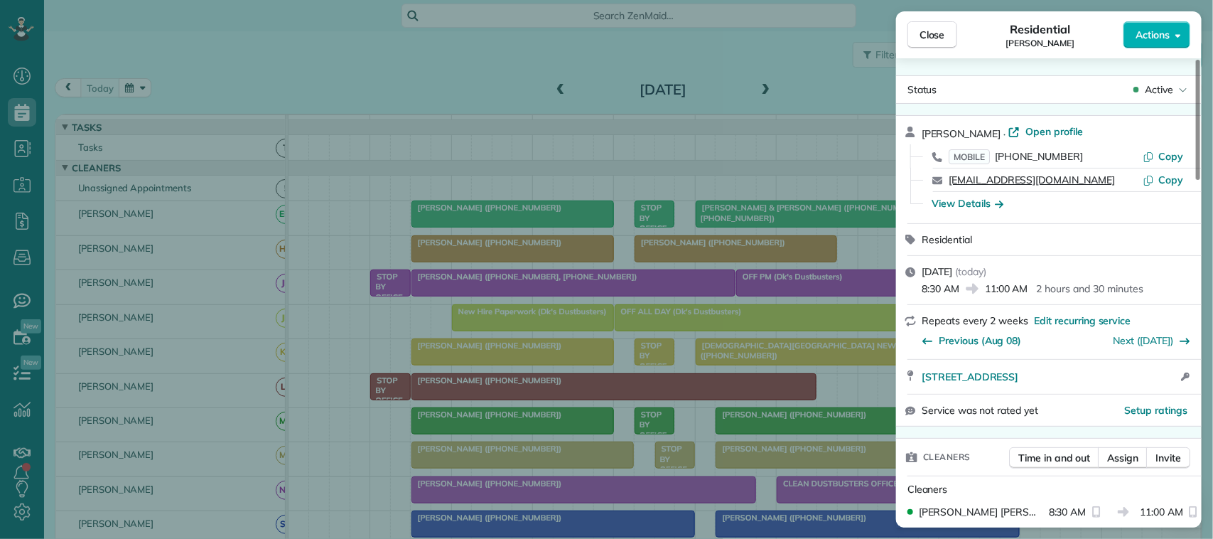
drag, startPoint x: 1063, startPoint y: 178, endPoint x: 950, endPoint y: 179, distance: 113.0
click at [950, 179] on div "[EMAIL_ADDRESS][DOMAIN_NAME]" at bounding box center [1046, 180] width 194 height 14
click at [908, 45] on button "Close" at bounding box center [933, 34] width 50 height 27
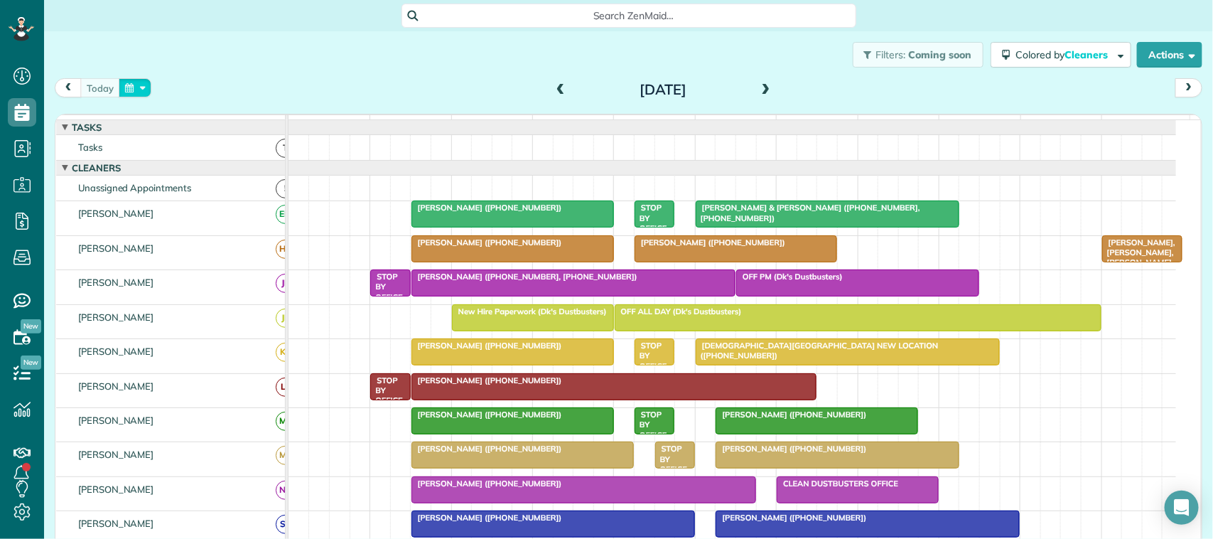
click at [142, 95] on button "button" at bounding box center [135, 87] width 33 height 19
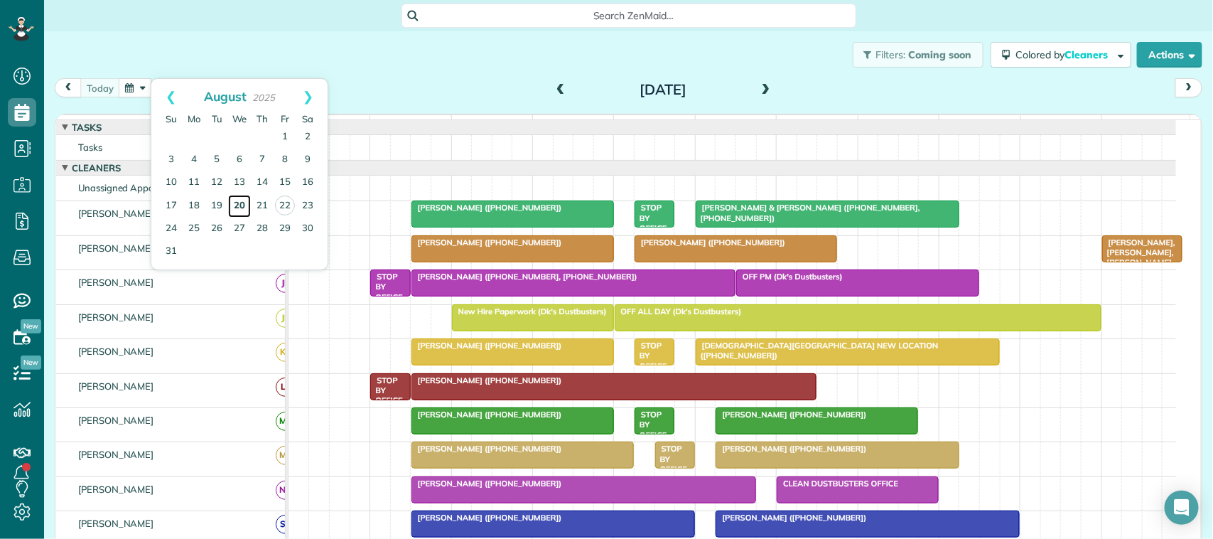
click at [242, 207] on link "20" at bounding box center [239, 206] width 23 height 23
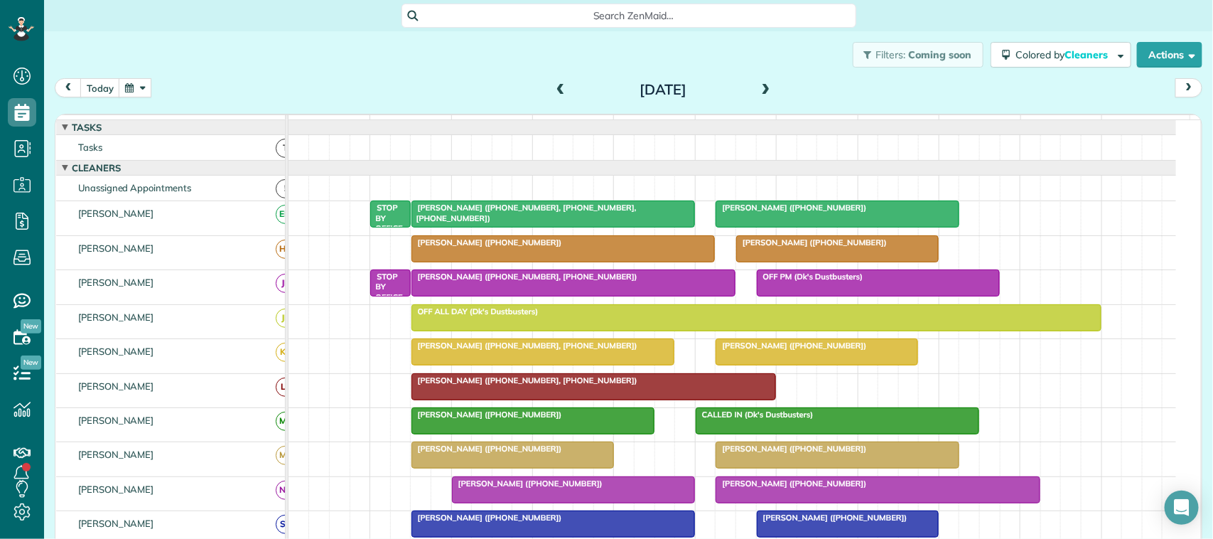
click at [136, 90] on button "button" at bounding box center [135, 87] width 33 height 19
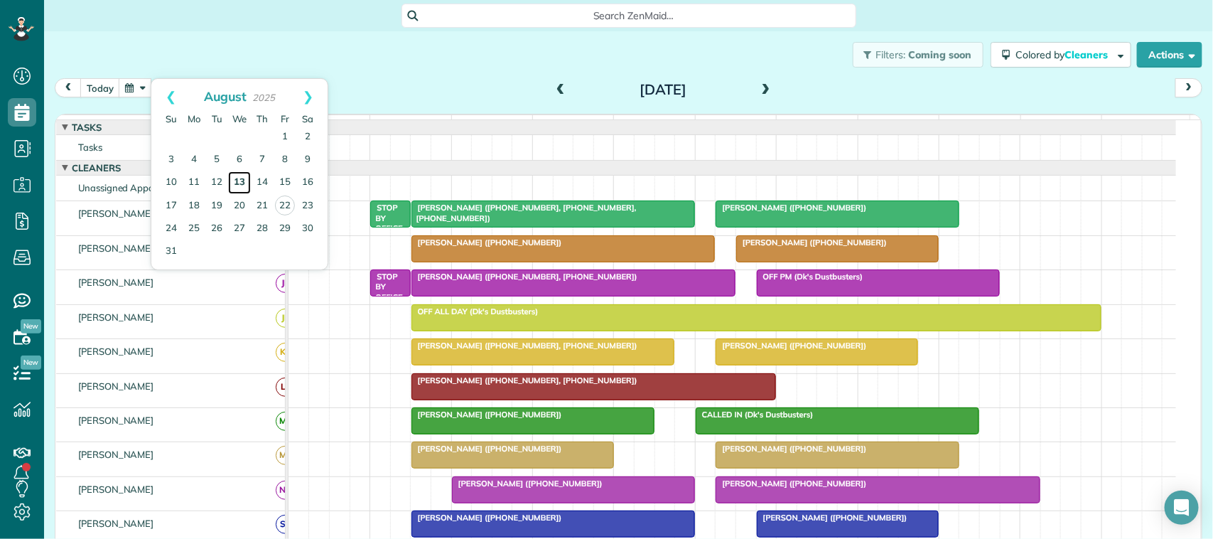
click at [247, 186] on link "13" at bounding box center [239, 182] width 23 height 23
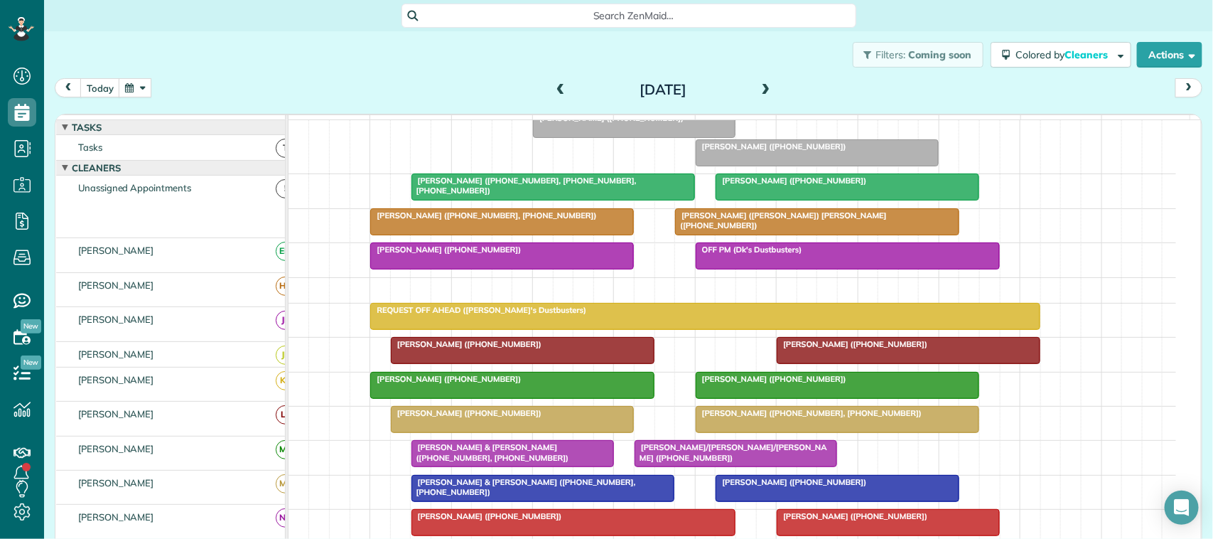
scroll to position [89, 0]
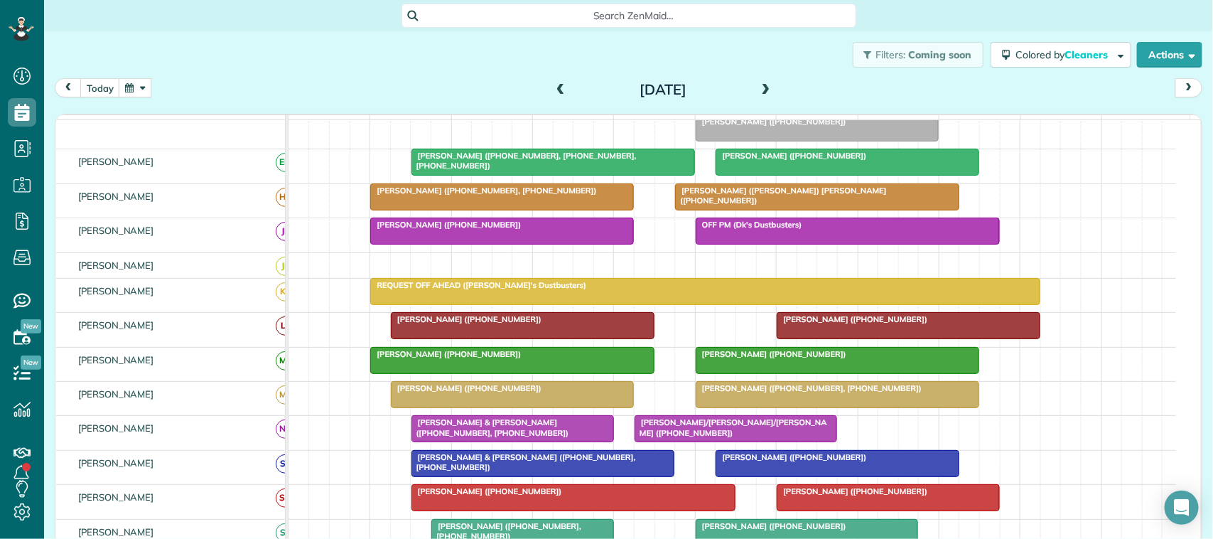
click at [712, 441] on div at bounding box center [735, 429] width 201 height 26
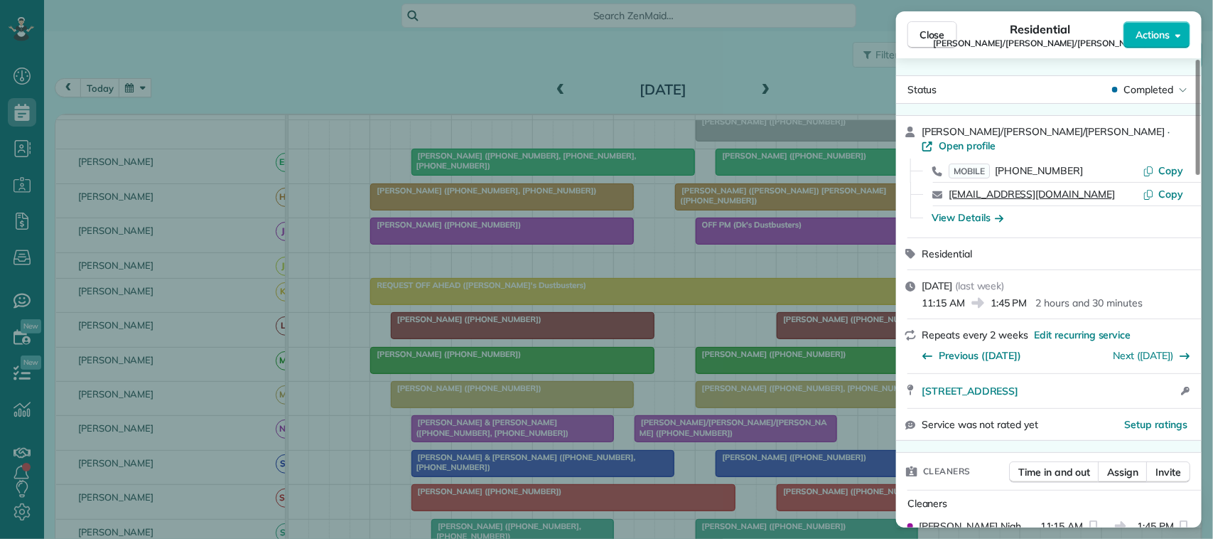
drag, startPoint x: 1020, startPoint y: 173, endPoint x: 950, endPoint y: 178, distance: 69.9
click at [950, 183] on div "[EMAIL_ADDRESS][DOMAIN_NAME] Copy" at bounding box center [1058, 194] width 272 height 23
click at [1021, 187] on div "[EMAIL_ADDRESS][DOMAIN_NAME]" at bounding box center [1046, 194] width 194 height 14
drag, startPoint x: 1021, startPoint y: 180, endPoint x: 938, endPoint y: 180, distance: 82.5
click at [938, 183] on div "[EMAIL_ADDRESS][DOMAIN_NAME] Copy" at bounding box center [1058, 194] width 272 height 23
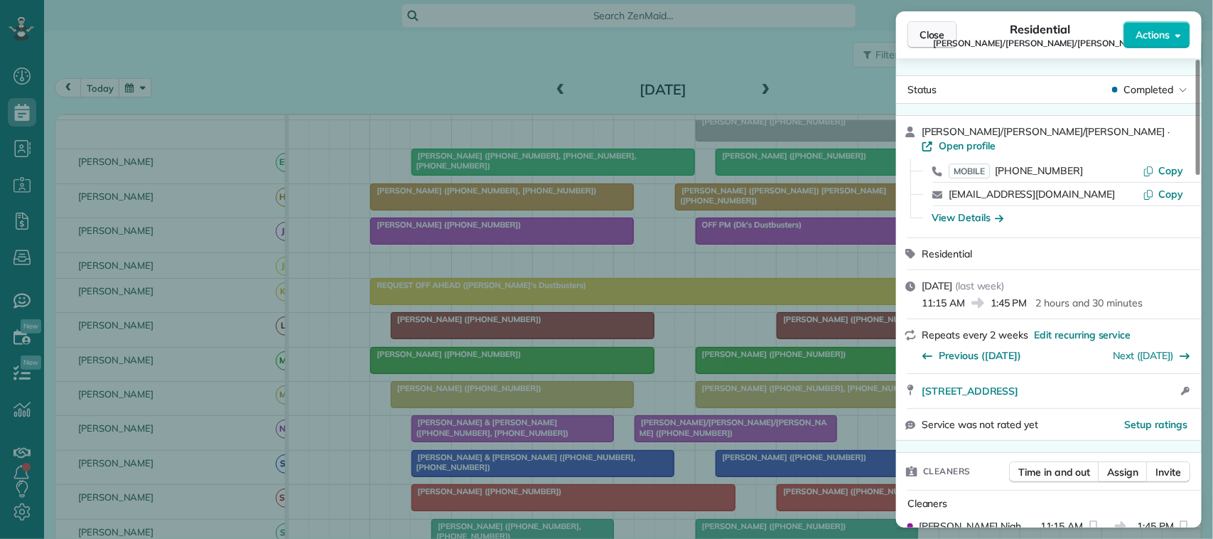
click at [925, 32] on span "Close" at bounding box center [933, 35] width 26 height 14
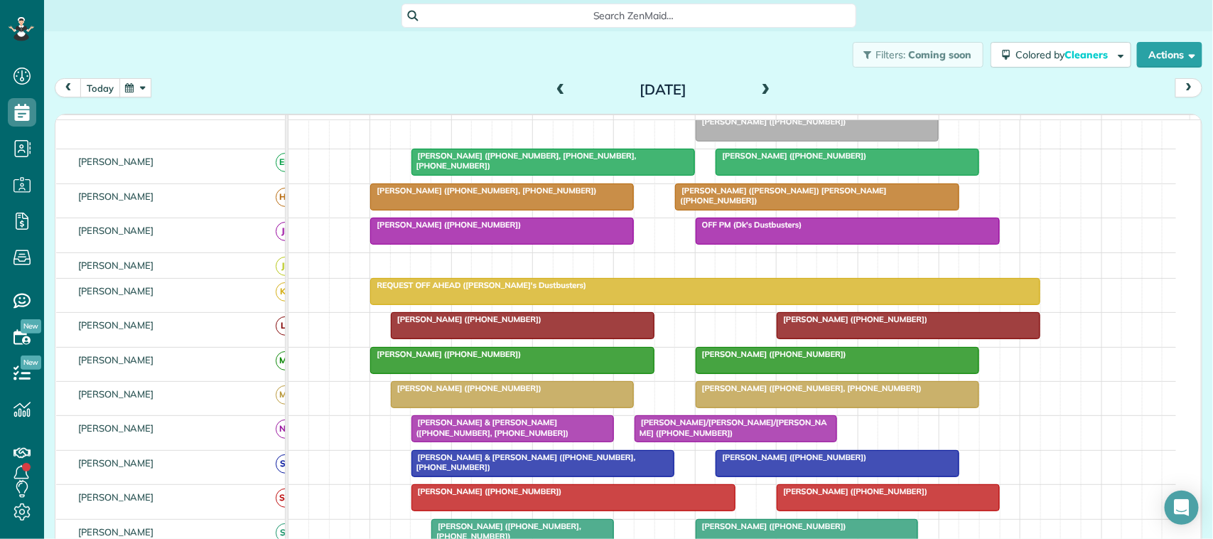
click at [90, 90] on button "today" at bounding box center [100, 87] width 40 height 19
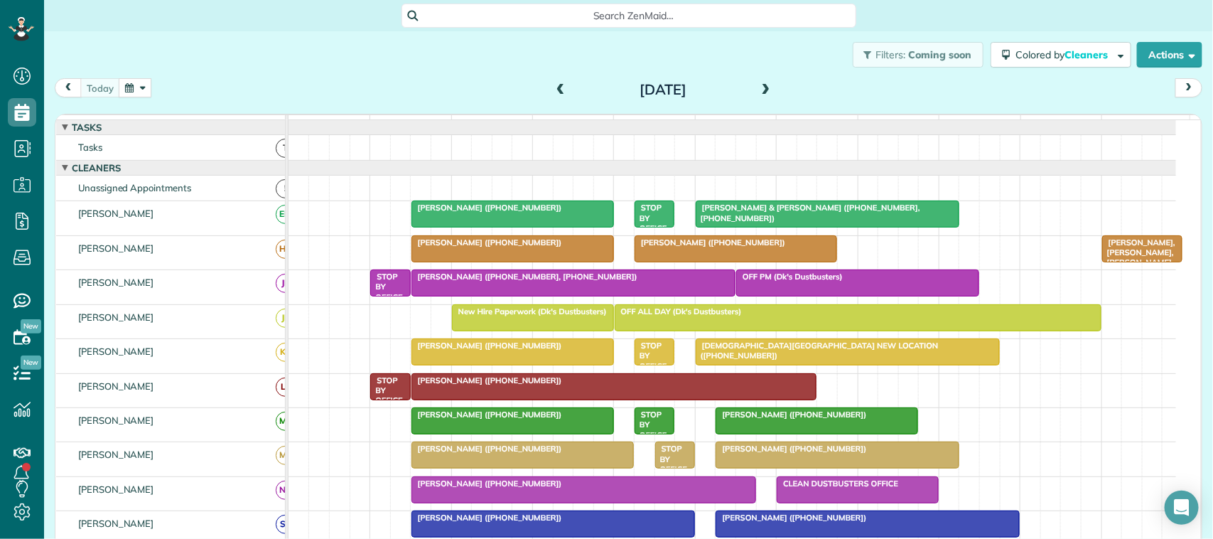
click at [146, 90] on button "button" at bounding box center [135, 87] width 33 height 19
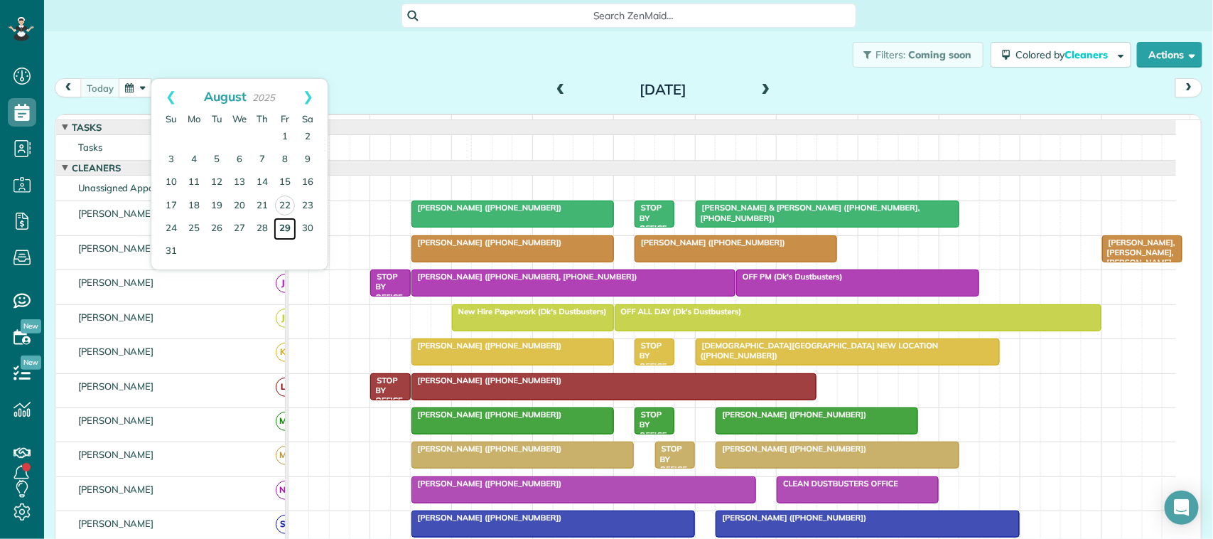
click at [286, 226] on link "29" at bounding box center [285, 229] width 23 height 23
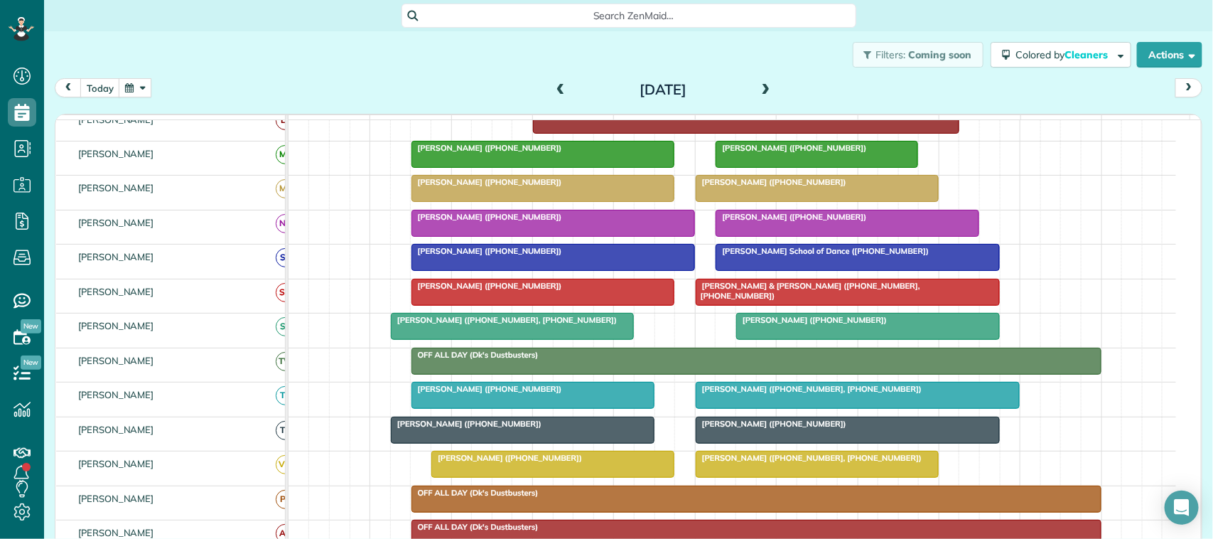
scroll to position [332, 0]
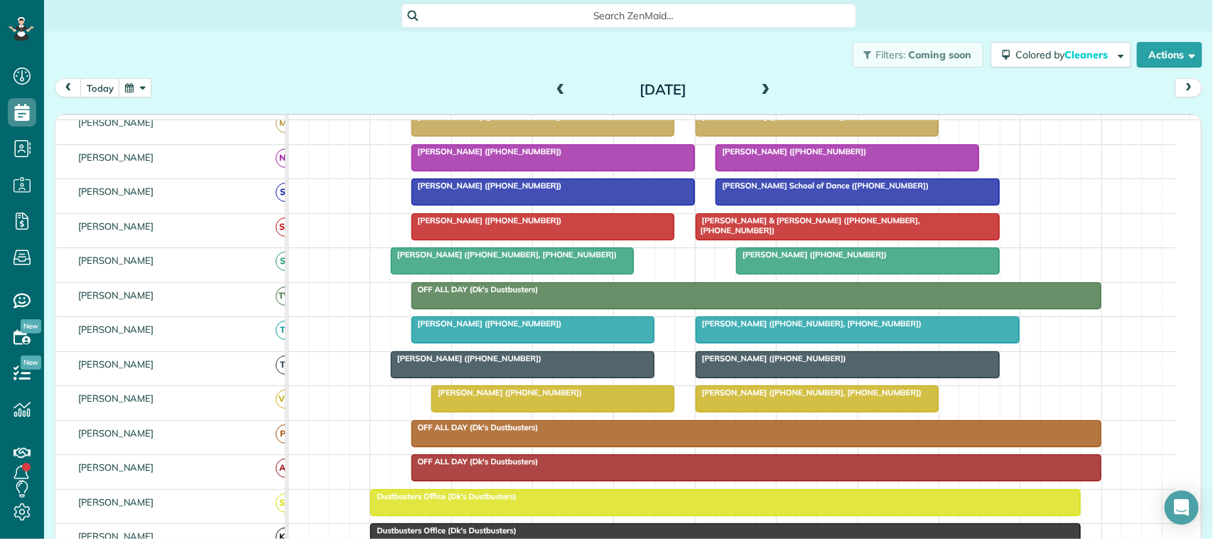
click at [460, 413] on div "[PERSON_NAME] ([PHONE_NUMBER], [PHONE_NUMBER]) [PERSON_NAME] ([PHONE_NUMBER])" at bounding box center [733, 402] width 888 height 33
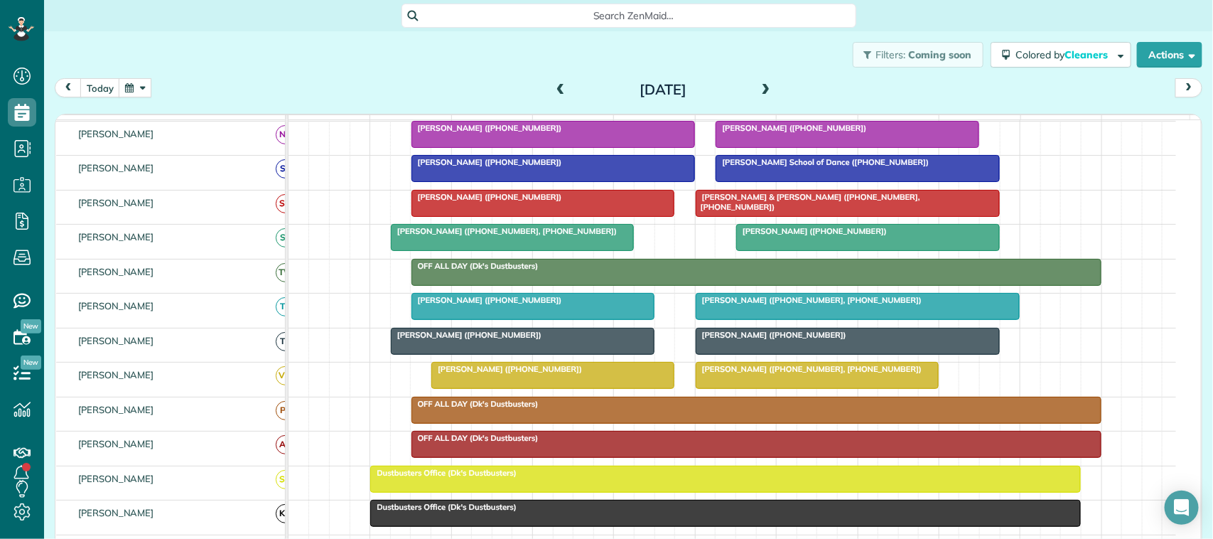
click at [530, 305] on span "[PERSON_NAME] ([PHONE_NUMBER])" at bounding box center [487, 300] width 152 height 10
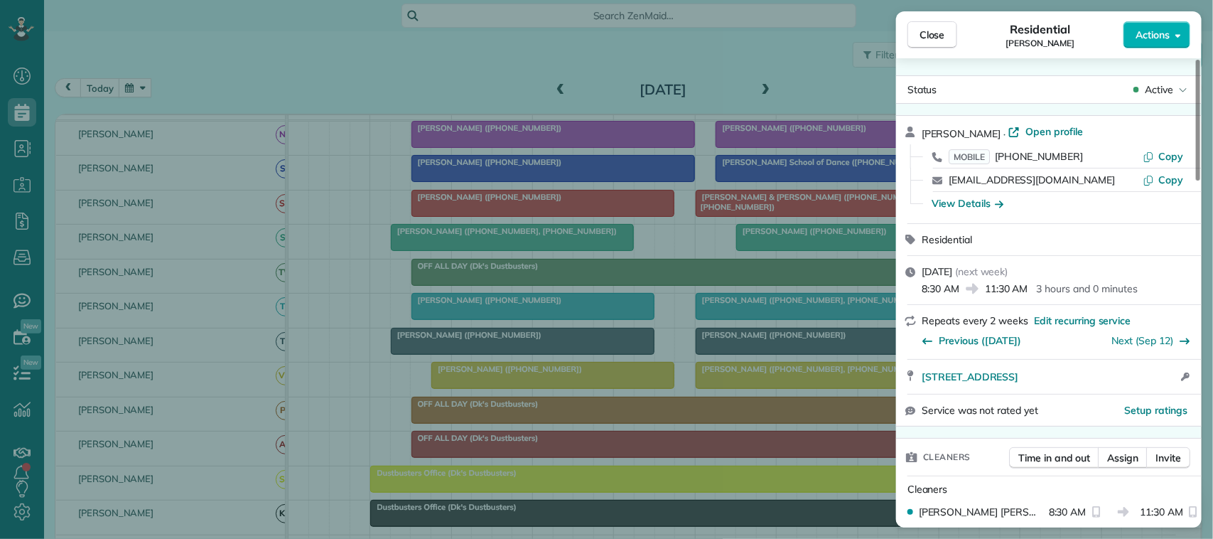
drag, startPoint x: 1073, startPoint y: 159, endPoint x: 997, endPoint y: 156, distance: 76.8
click at [997, 156] on div "MOBILE [PHONE_NUMBER]" at bounding box center [1046, 156] width 194 height 14
drag, startPoint x: 1036, startPoint y: 181, endPoint x: 950, endPoint y: 182, distance: 86.0
click at [950, 182] on div "[EMAIL_ADDRESS][DOMAIN_NAME]" at bounding box center [1046, 180] width 194 height 14
click at [937, 43] on button "Close" at bounding box center [933, 34] width 50 height 27
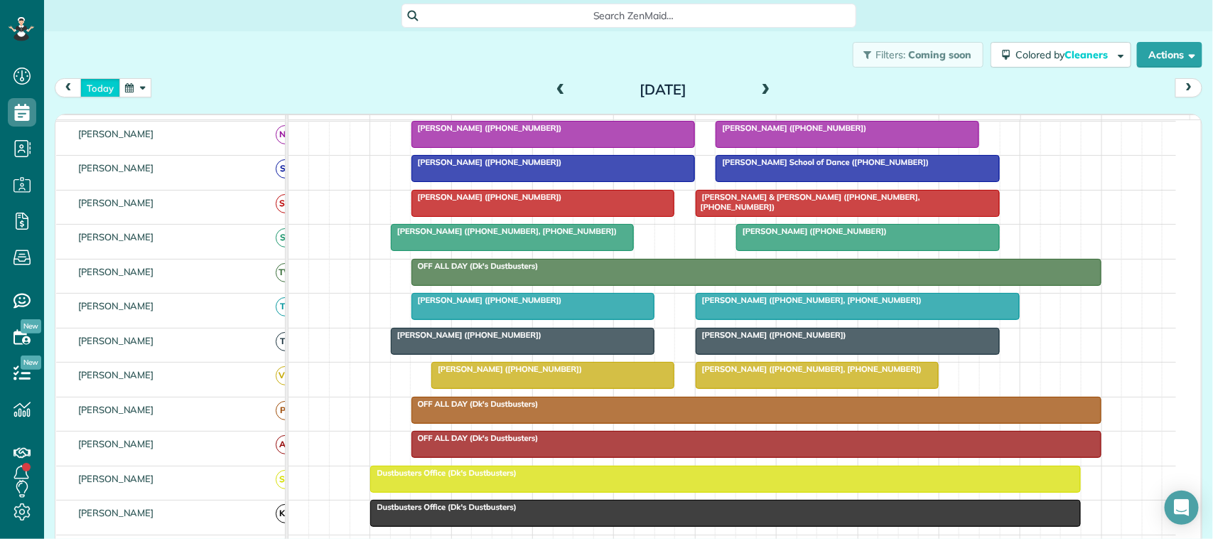
click at [115, 89] on button "today" at bounding box center [100, 87] width 40 height 19
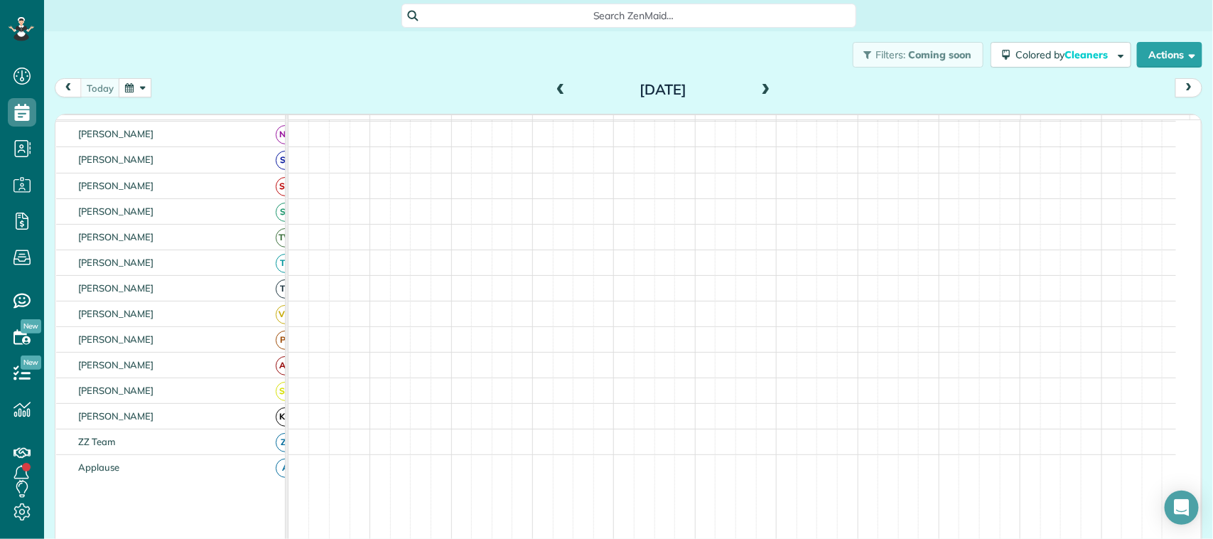
click at [133, 86] on button "button" at bounding box center [135, 87] width 33 height 19
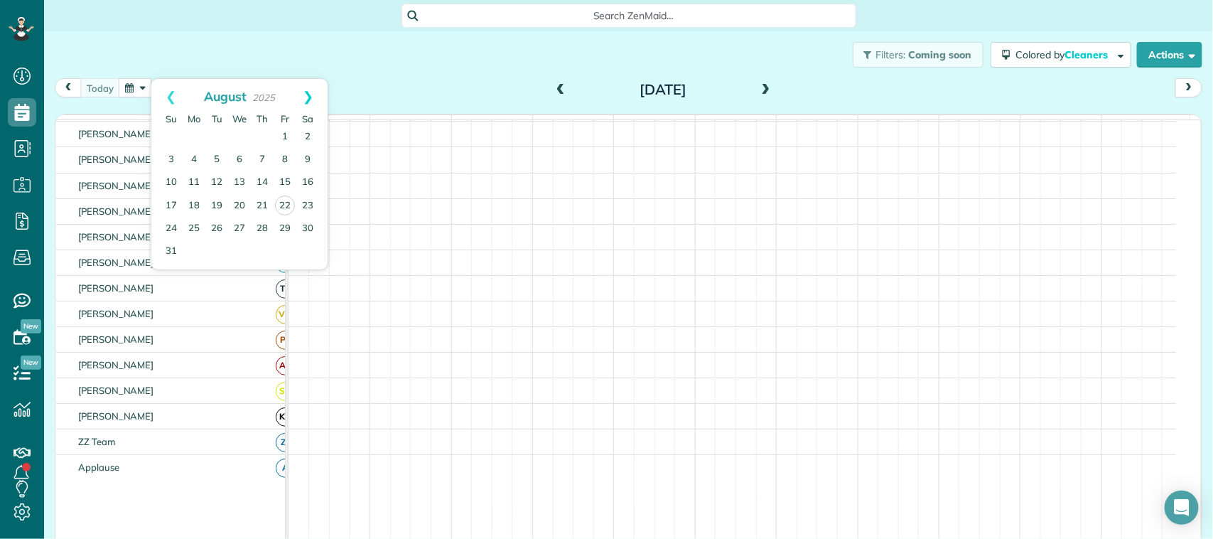
click at [311, 101] on link "Next" at bounding box center [308, 97] width 39 height 36
click at [213, 208] on link "23" at bounding box center [216, 205] width 23 height 23
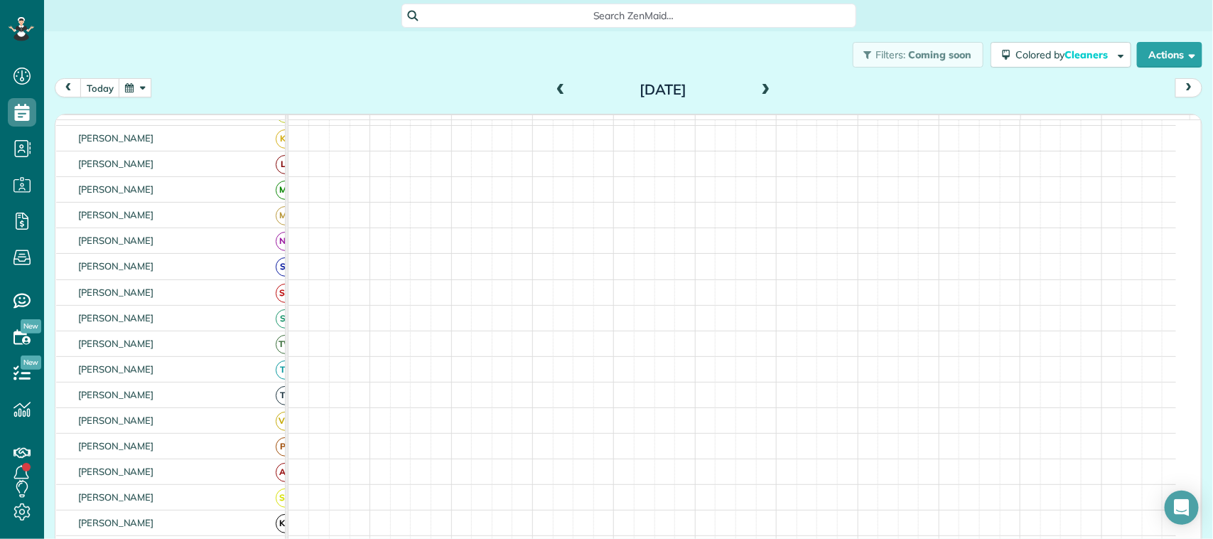
scroll to position [0, 0]
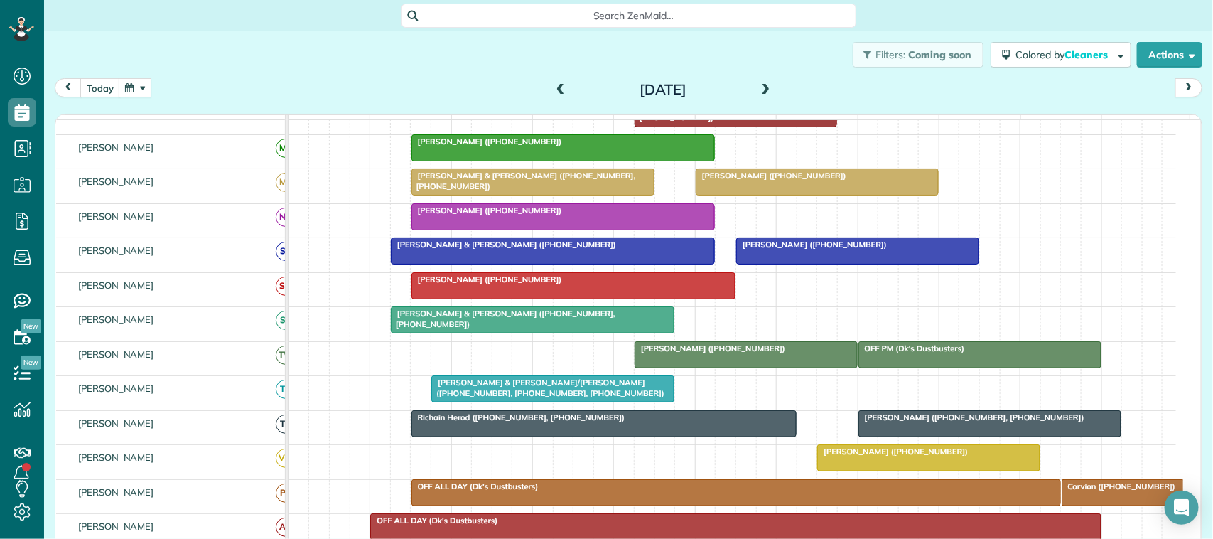
click at [502, 398] on div "[PERSON_NAME] & [PERSON_NAME]/[PERSON_NAME] ([PHONE_NUMBER], [PHONE_NUMBER], [P…" at bounding box center [553, 387] width 235 height 21
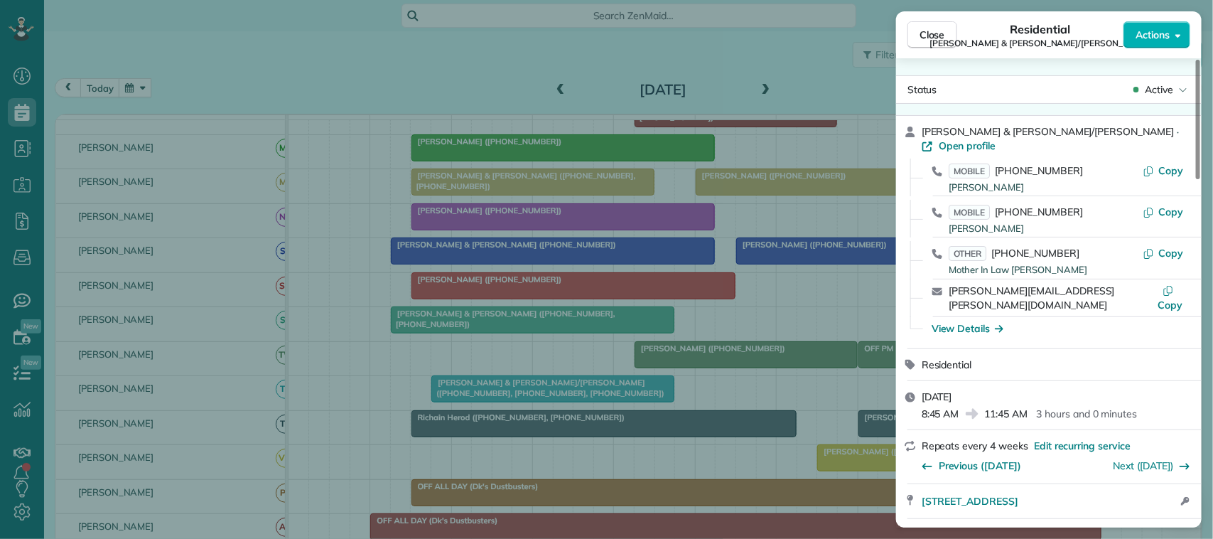
drag, startPoint x: 1075, startPoint y: 277, endPoint x: 932, endPoint y: 283, distance: 143.0
click at [932, 283] on div "[PERSON_NAME][EMAIL_ADDRESS][PERSON_NAME][DOMAIN_NAME] Copy" at bounding box center [1058, 297] width 272 height 37
click at [952, 31] on button "Close" at bounding box center [933, 34] width 50 height 27
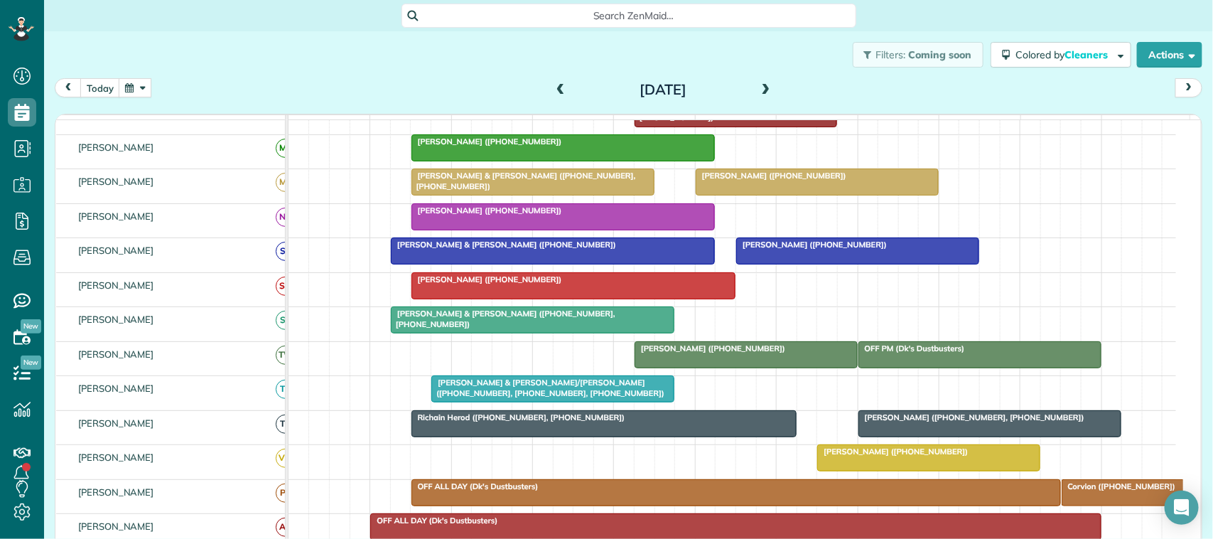
click at [279, 94] on div "[DATE] [DATE]" at bounding box center [629, 91] width 1148 height 26
click at [97, 80] on button "today" at bounding box center [100, 87] width 40 height 19
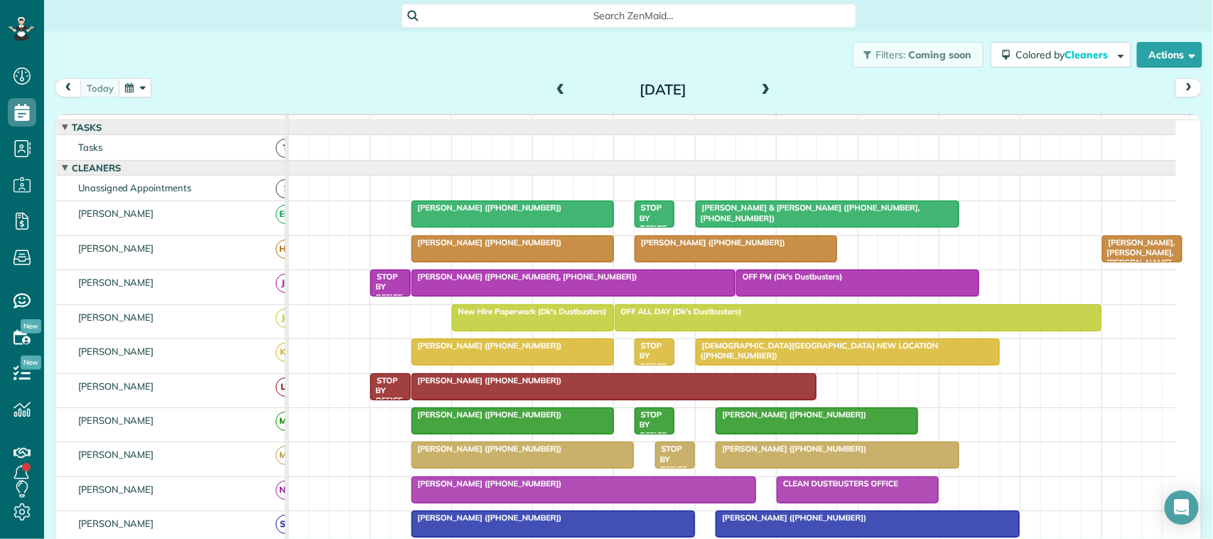
click at [331, 82] on div "[DATE] [DATE]" at bounding box center [629, 91] width 1148 height 26
